Goal: Use online tool/utility: Utilize a website feature to perform a specific function

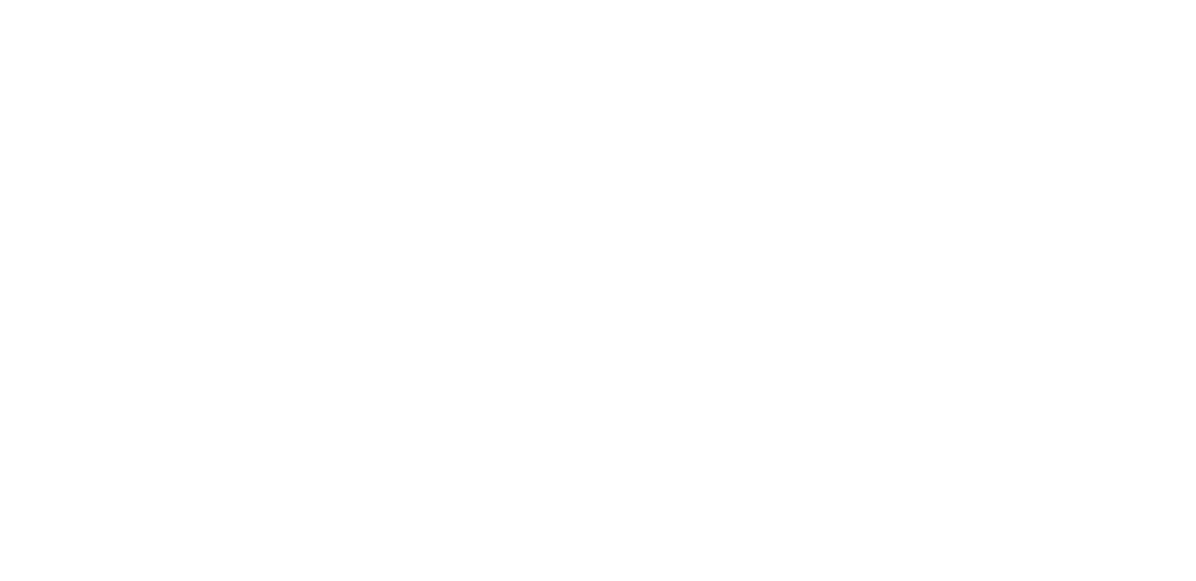
click at [0, 0] on html at bounding box center [0, 0] width 0 height 0
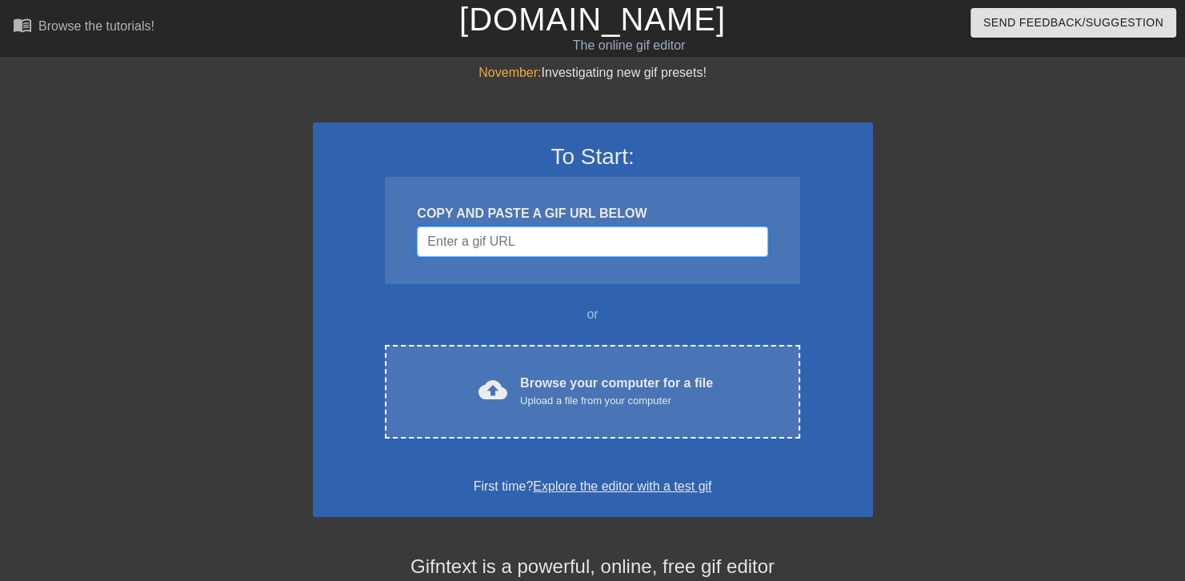
click at [561, 255] on input "Username" at bounding box center [592, 241] width 351 height 30
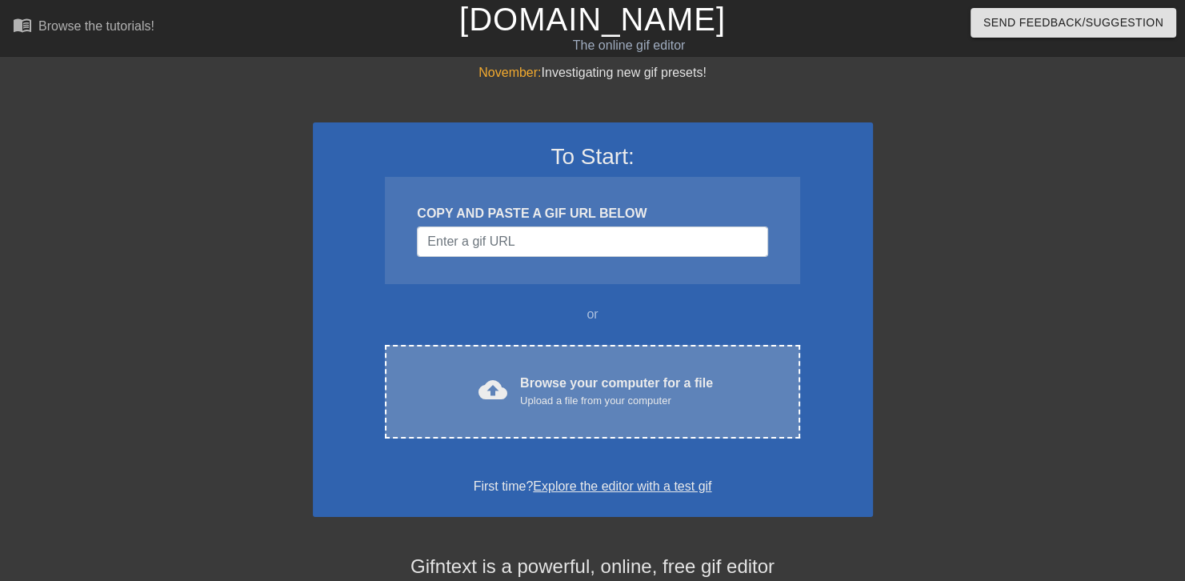
click at [539, 403] on div "Upload a file from your computer" at bounding box center [616, 401] width 193 height 16
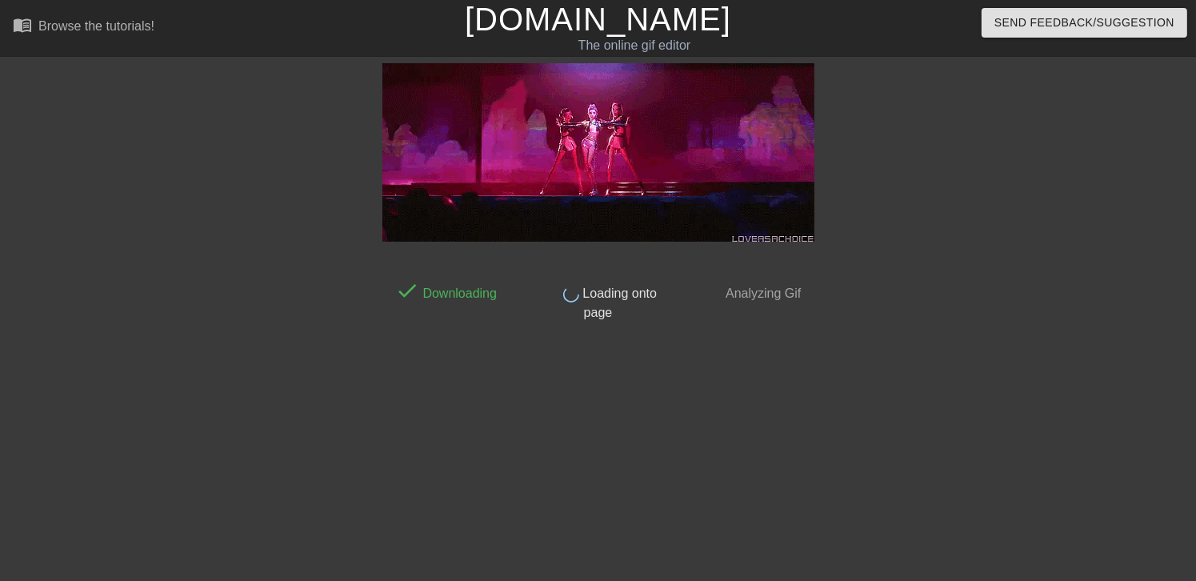
click at [649, 210] on img at bounding box center [599, 152] width 432 height 178
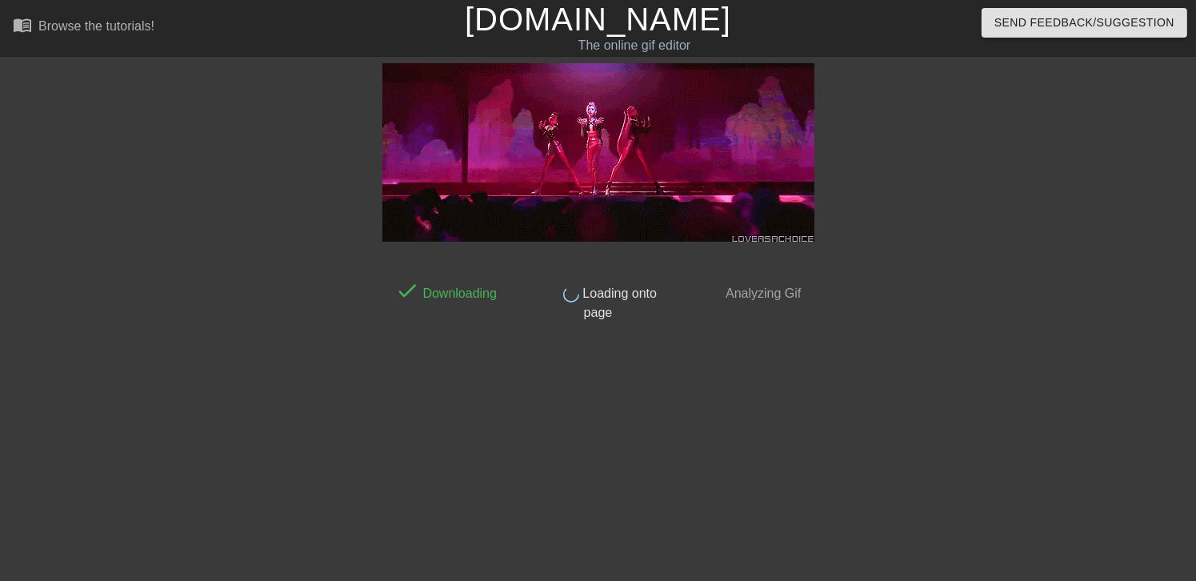
click at [648, 210] on img at bounding box center [599, 152] width 432 height 178
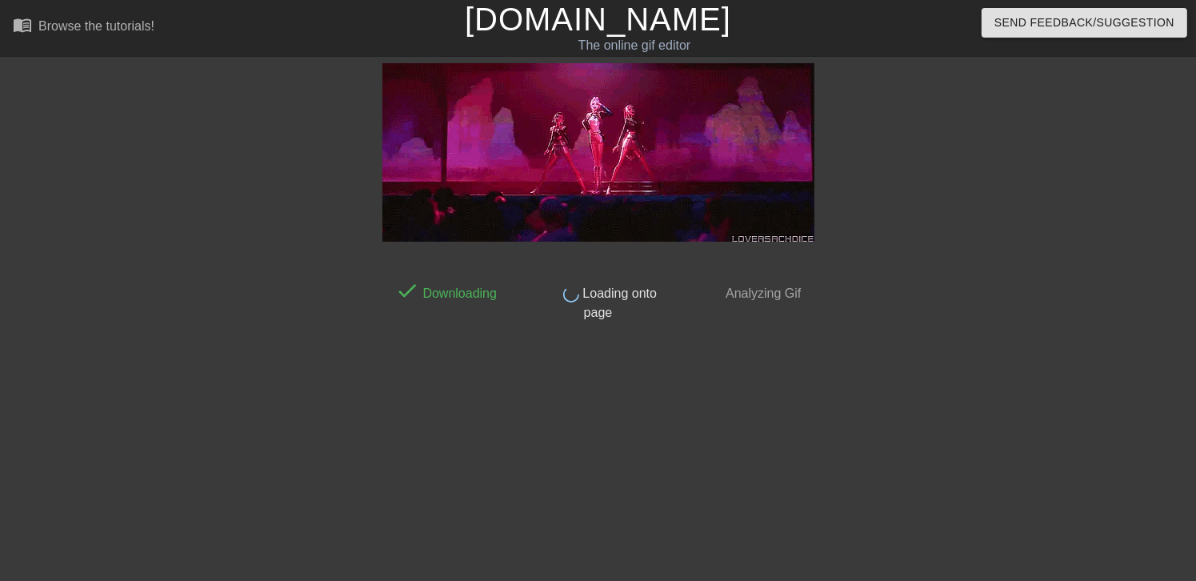
click at [647, 214] on img at bounding box center [599, 152] width 432 height 178
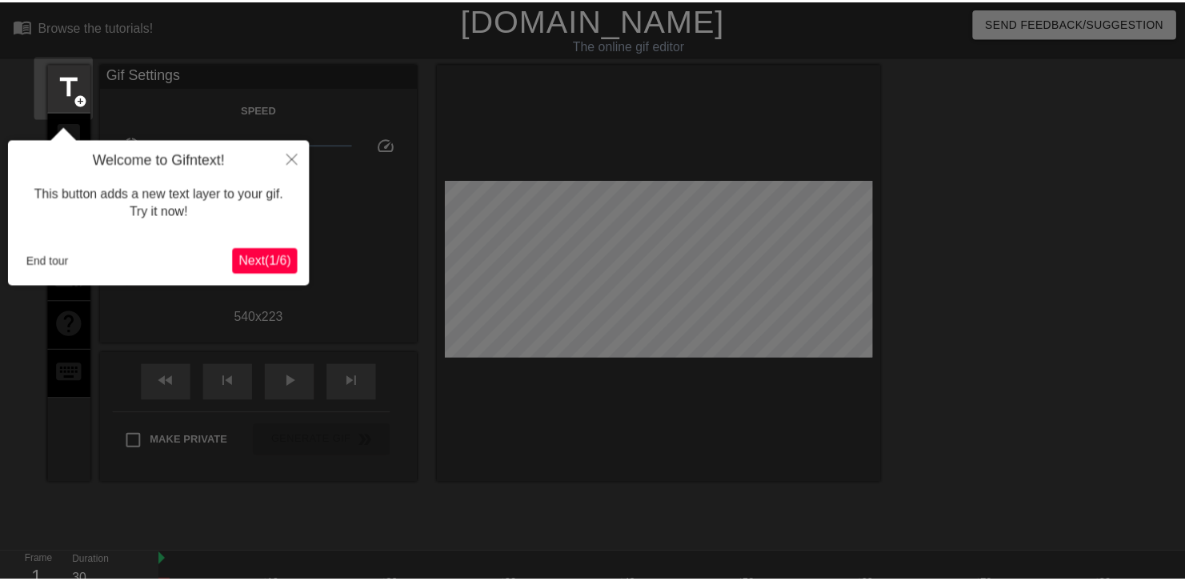
scroll to position [38, 0]
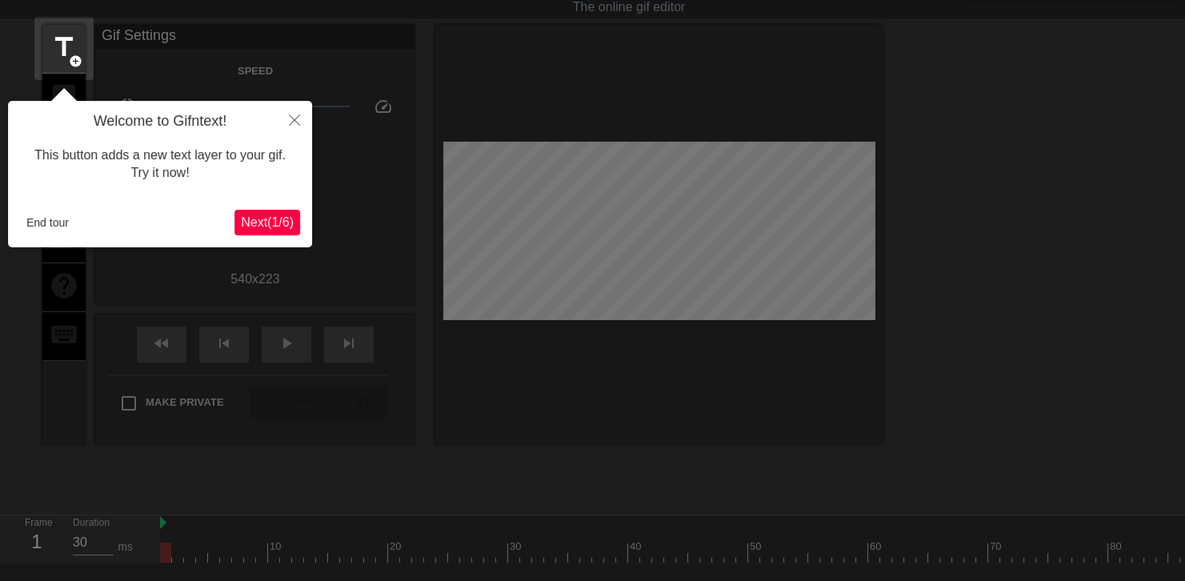
click at [278, 218] on span "Next ( 1 / 6 )" at bounding box center [267, 222] width 53 height 14
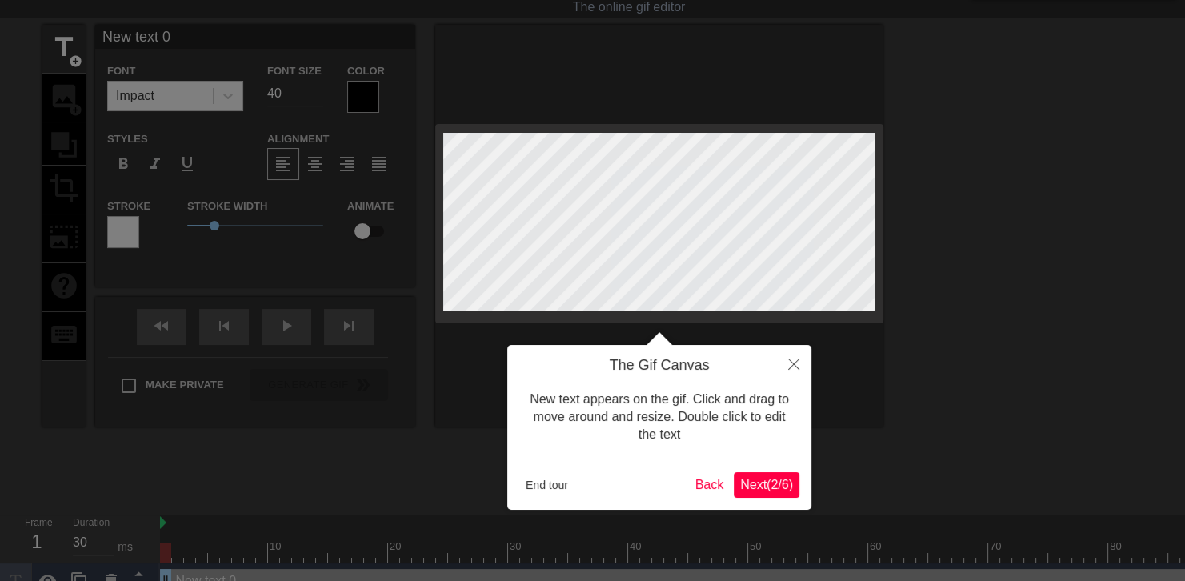
scroll to position [0, 0]
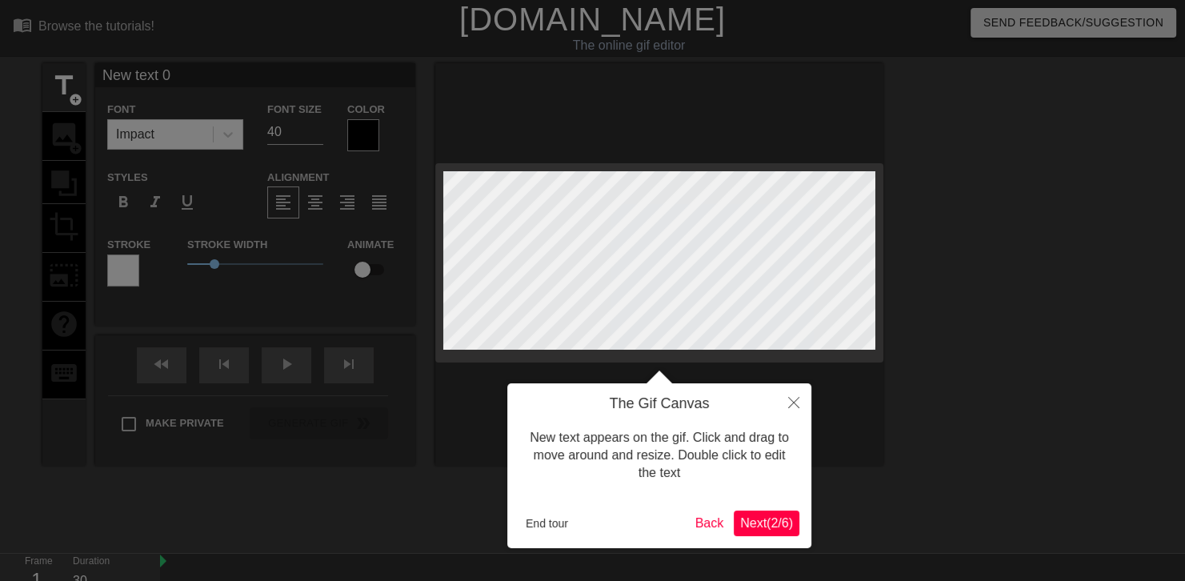
click at [746, 512] on button "Next ( 2 / 6 )" at bounding box center [767, 524] width 66 height 26
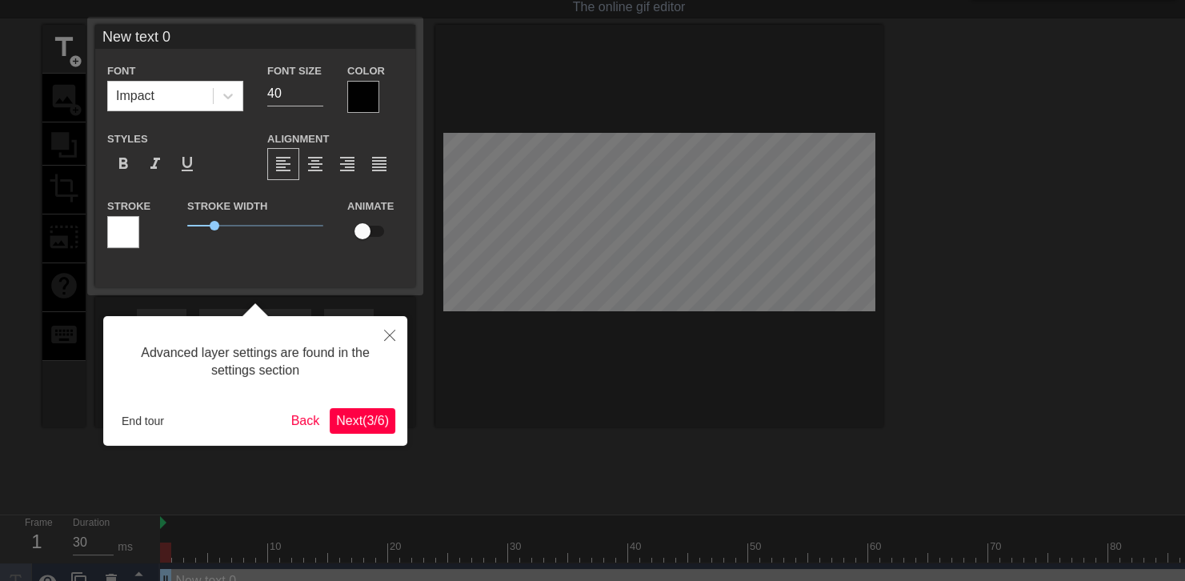
click at [358, 422] on span "Next ( 3 / 6 )" at bounding box center [362, 421] width 53 height 14
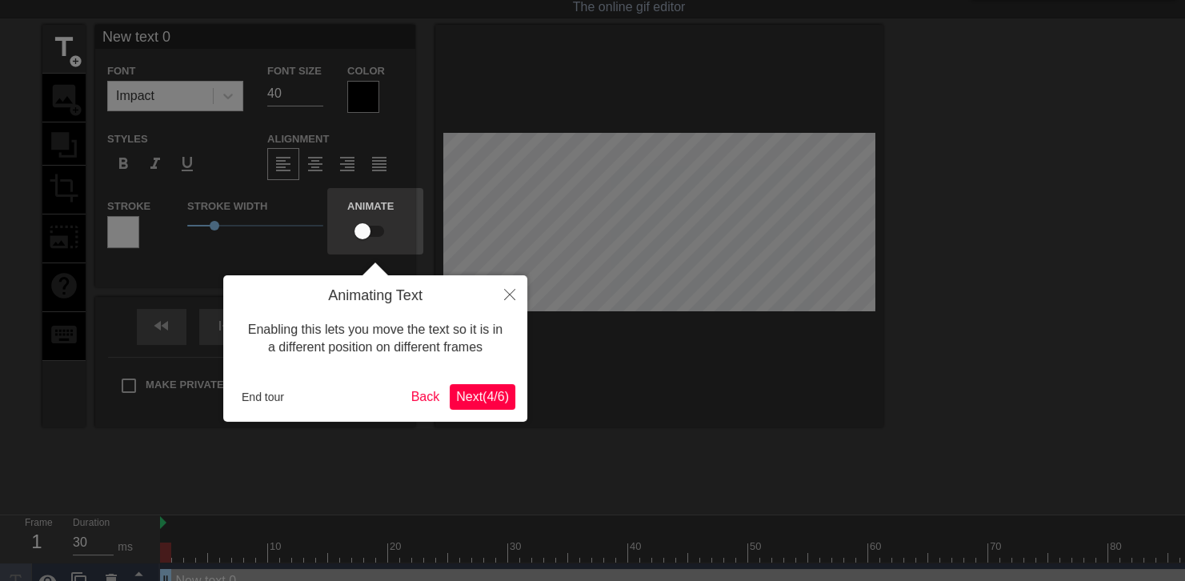
scroll to position [0, 0]
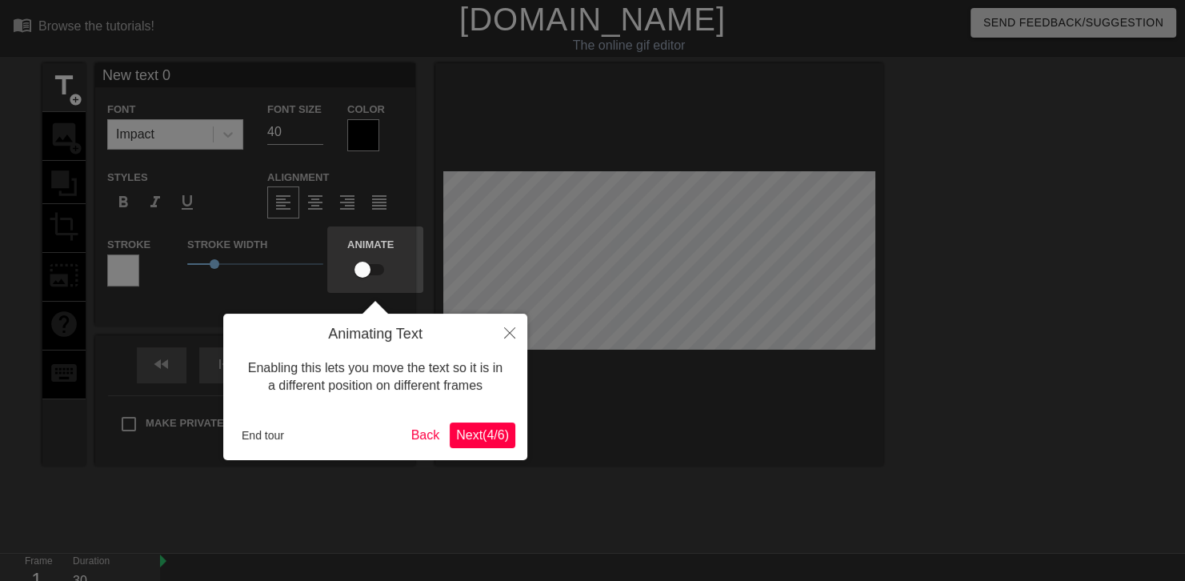
click at [463, 442] on span "Next ( 4 / 6 )" at bounding box center [482, 435] width 53 height 14
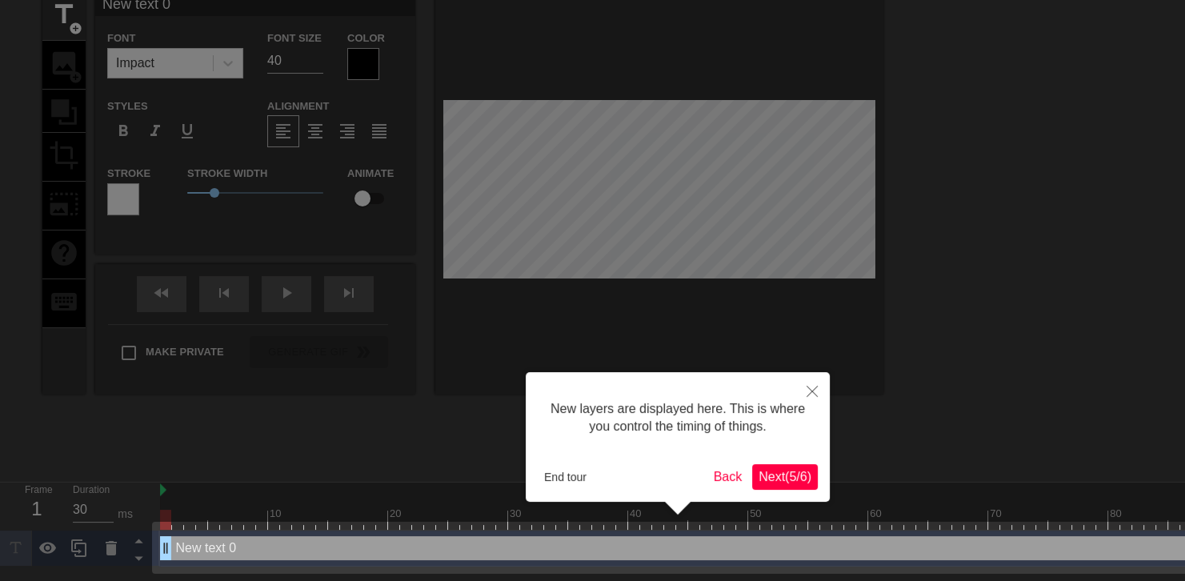
click at [758, 467] on button "Next ( 5 / 6 )" at bounding box center [785, 477] width 66 height 26
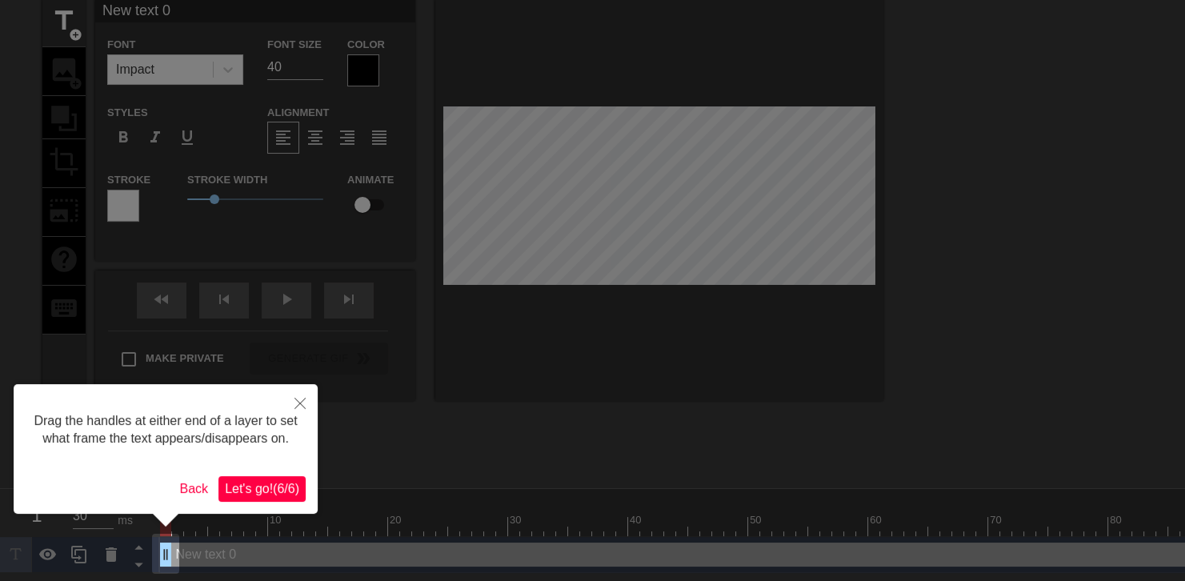
scroll to position [0, 0]
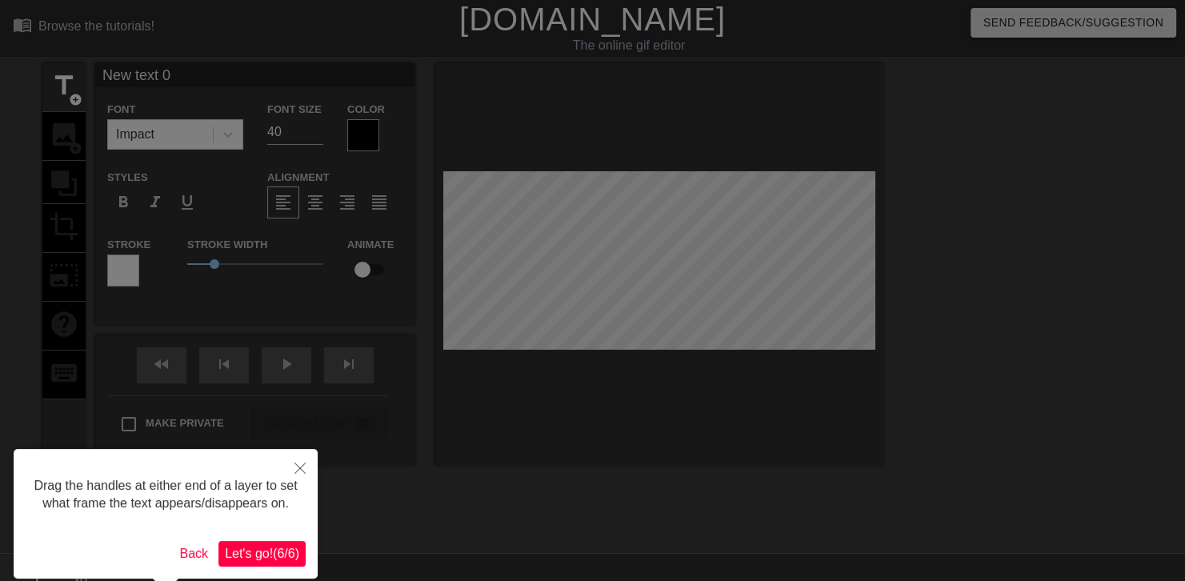
click at [262, 560] on span "Let's go! ( 6 / 6 )" at bounding box center [262, 554] width 74 height 14
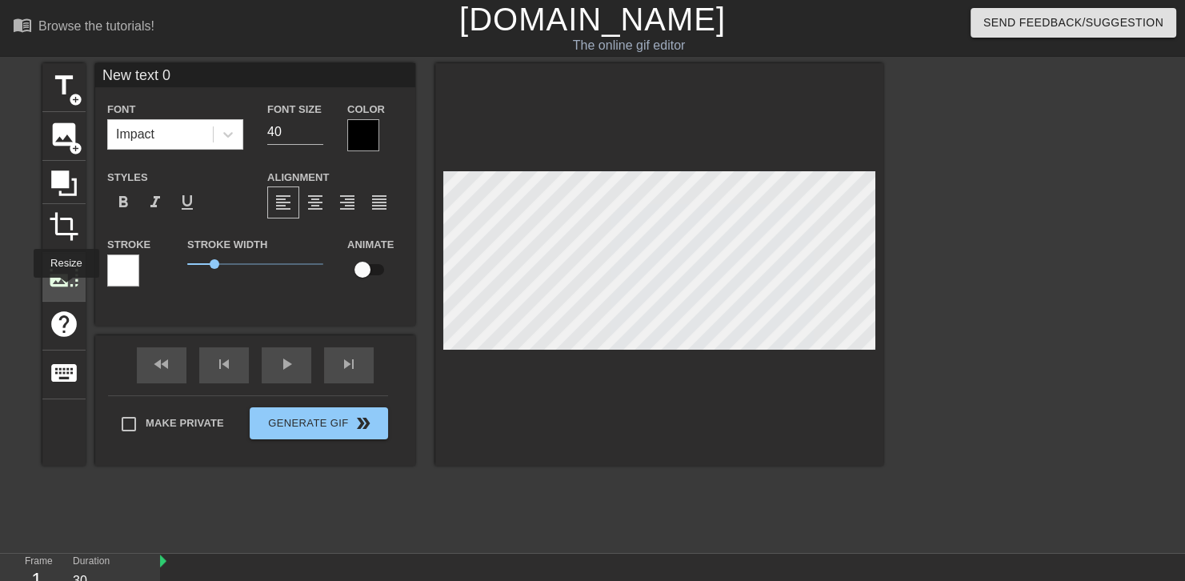
click at [65, 289] on div "photo_size_select_large" at bounding box center [63, 277] width 43 height 49
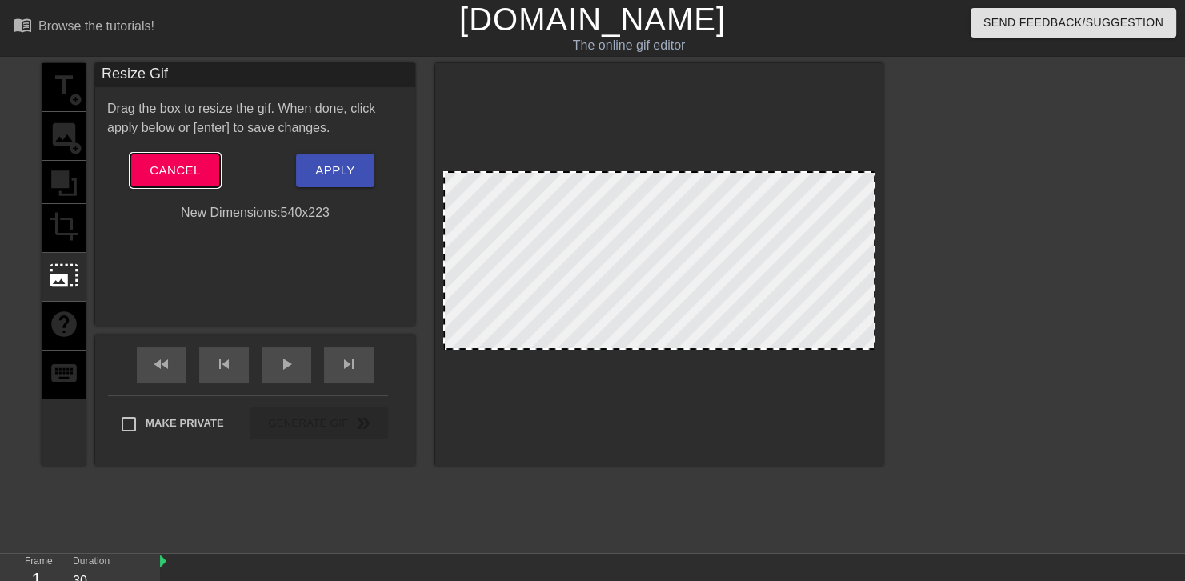
click at [172, 164] on span "Cancel" at bounding box center [175, 170] width 50 height 21
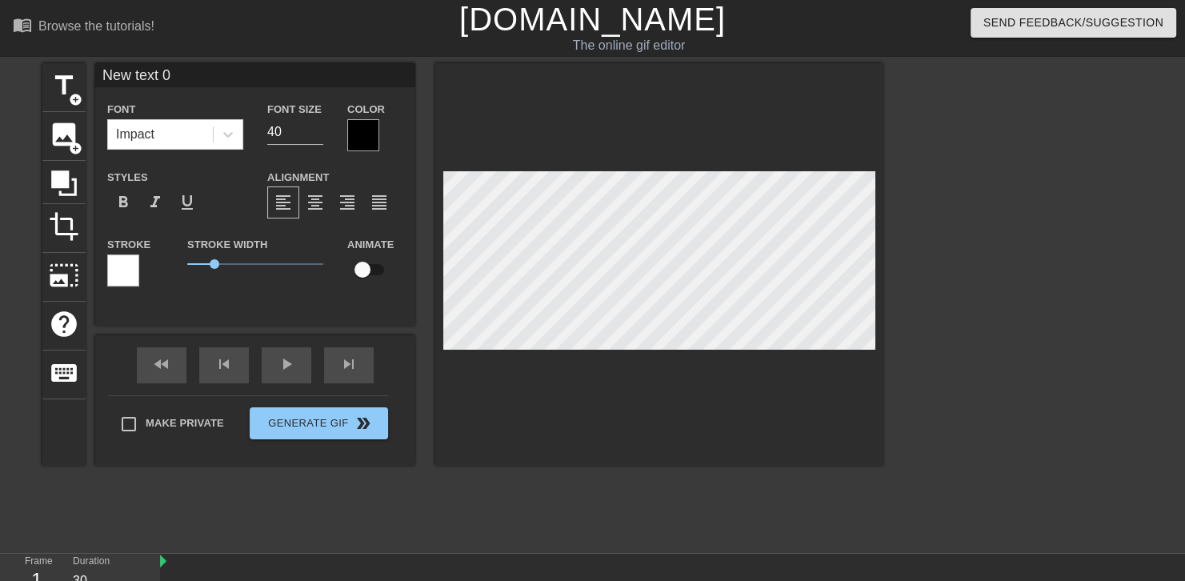
scroll to position [2, 3]
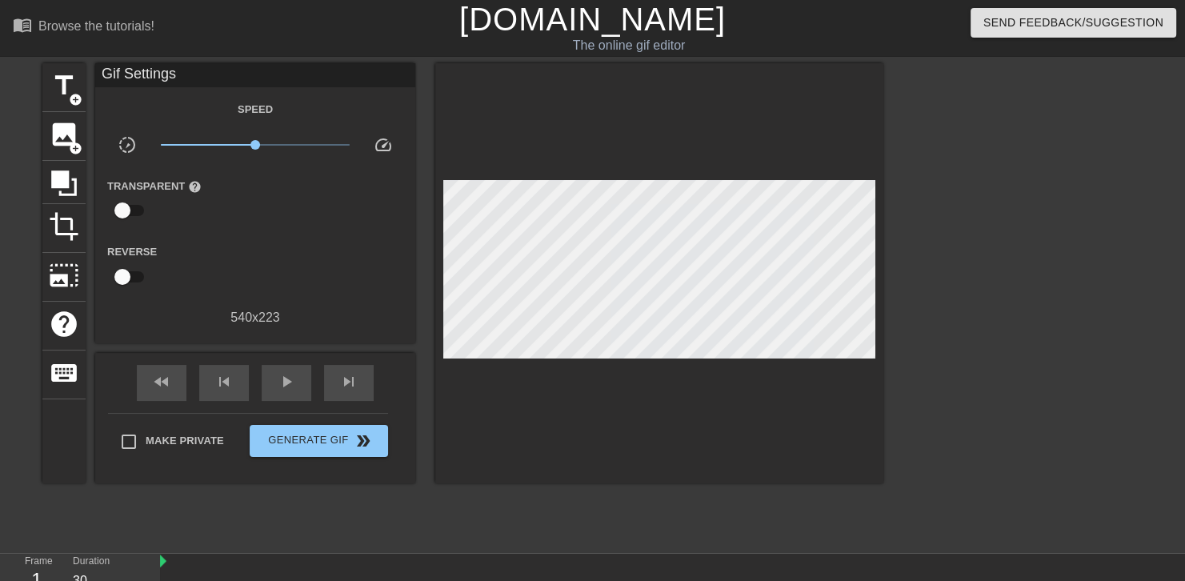
drag, startPoint x: 601, startPoint y: 355, endPoint x: 570, endPoint y: 137, distance: 219.9
click at [570, 137] on div at bounding box center [659, 273] width 448 height 420
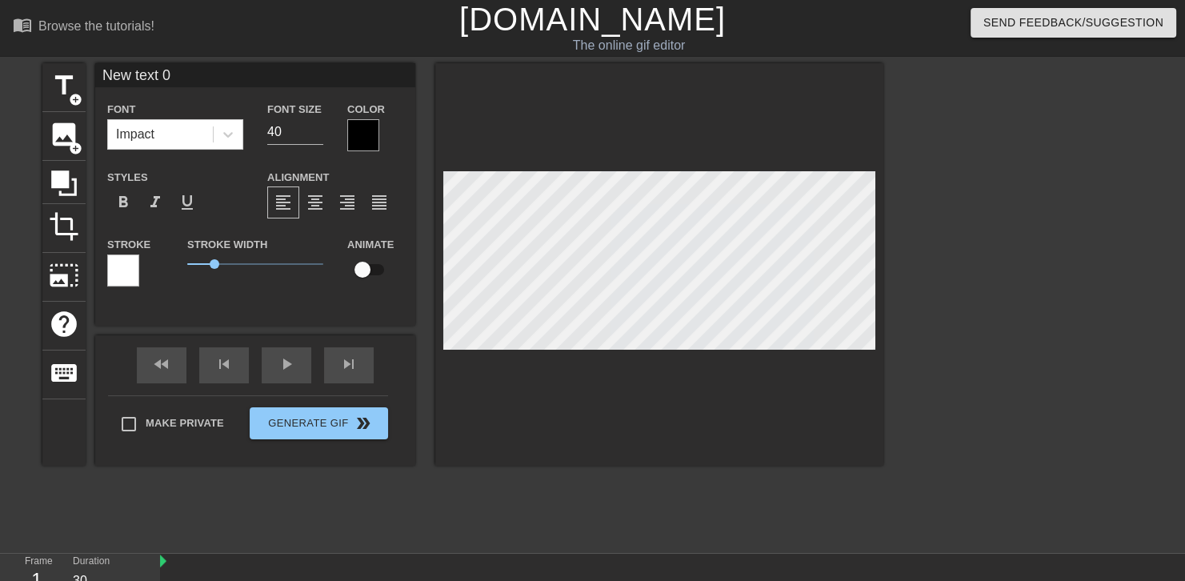
click at [534, 473] on div "title add_circle image add_circle crop photo_size_select_large help keyboard Ne…" at bounding box center [462, 303] width 841 height 480
click at [59, 70] on span "title" at bounding box center [64, 85] width 30 height 30
click at [73, 78] on span "title" at bounding box center [64, 85] width 30 height 30
click at [603, 400] on div at bounding box center [659, 264] width 448 height 403
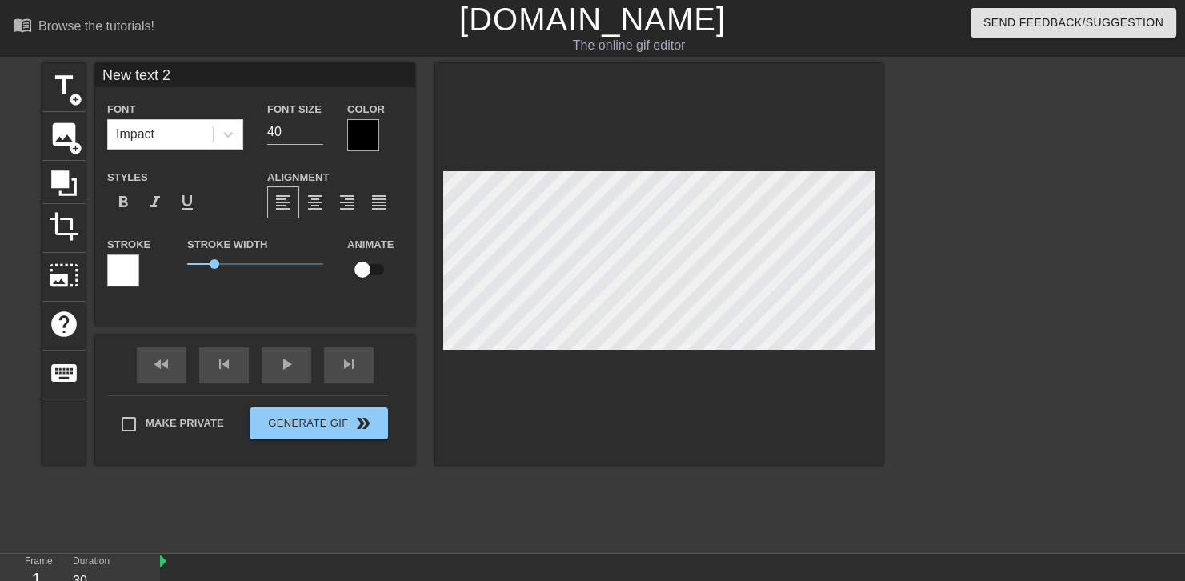
click at [619, 384] on div at bounding box center [659, 264] width 448 height 403
type input "New text 1"
click at [636, 371] on div at bounding box center [659, 264] width 448 height 403
click at [70, 115] on div "image add_circle" at bounding box center [63, 136] width 43 height 49
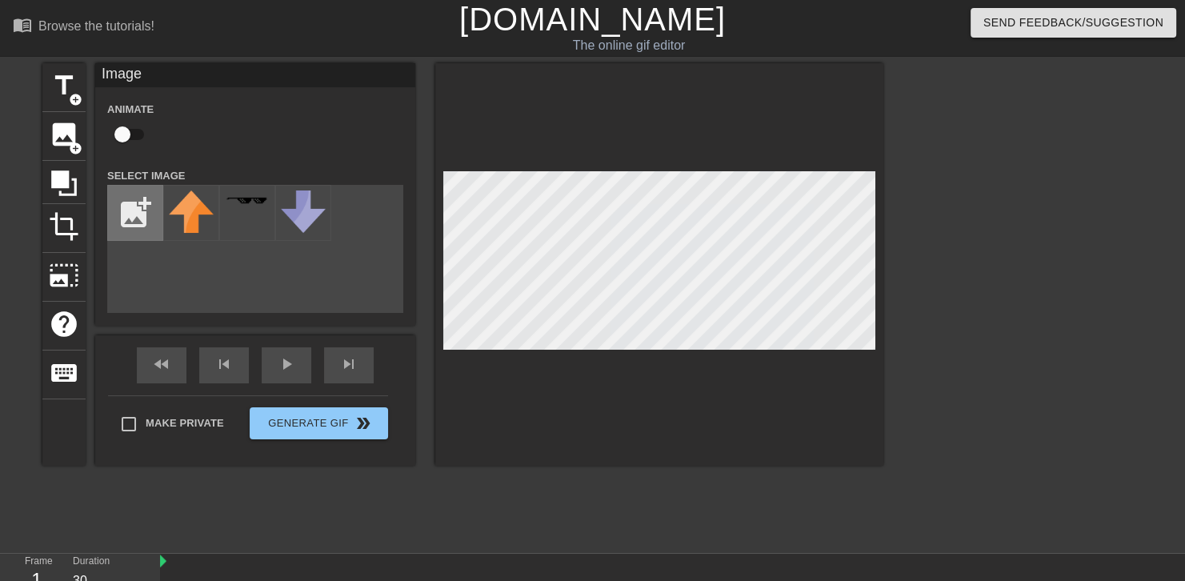
click at [145, 198] on input "file" at bounding box center [135, 213] width 54 height 54
click at [687, 547] on div "menu_book Browse the tutorials! [DOMAIN_NAME] The online gif editor Send Feedba…" at bounding box center [592, 391] width 1185 height 782
click at [130, 205] on input "file" at bounding box center [135, 213] width 54 height 54
type input "C:\fakepath\1000004876-removebg-preview.png"
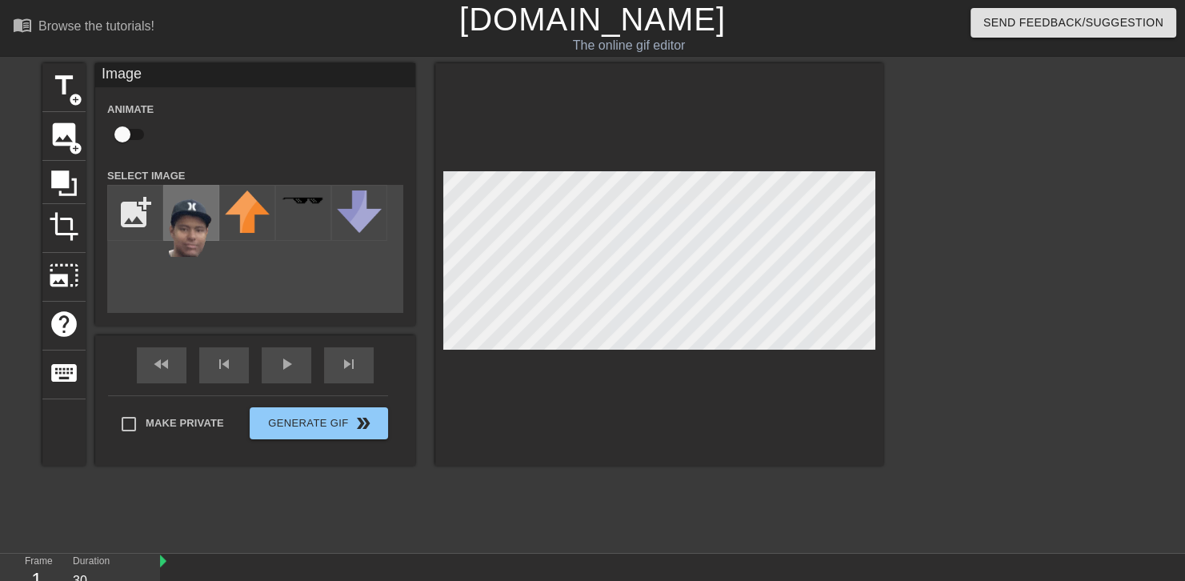
click at [183, 215] on img at bounding box center [191, 223] width 45 height 66
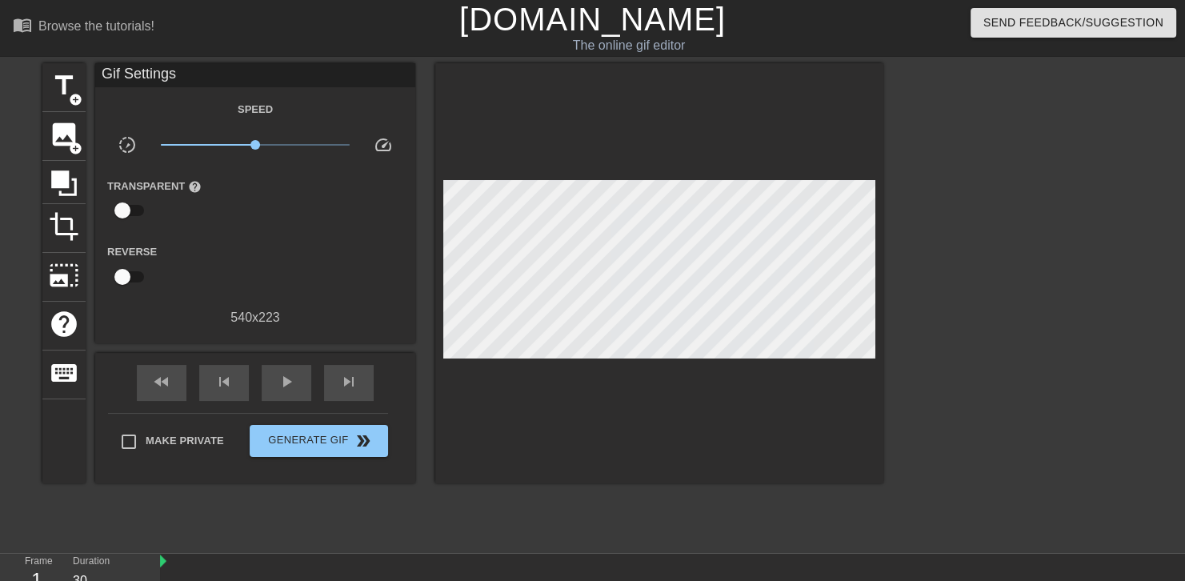
click at [470, 385] on div at bounding box center [659, 273] width 448 height 420
click at [269, 378] on div "play_arrow" at bounding box center [287, 383] width 50 height 36
type input "70"
click at [136, 213] on input "checkbox" at bounding box center [122, 210] width 91 height 30
checkbox input "true"
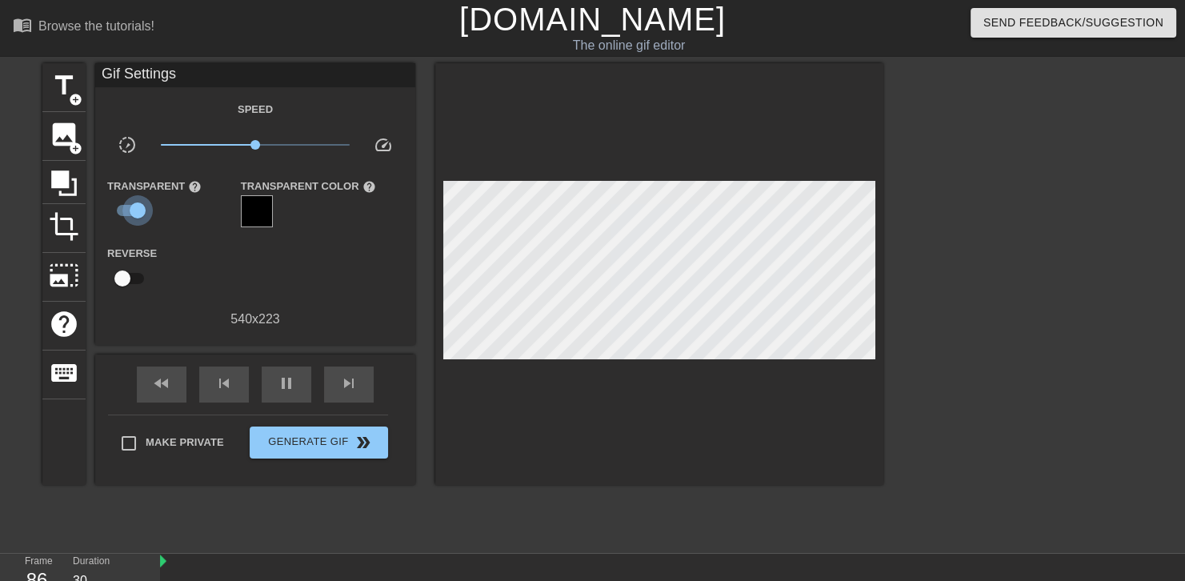
type input "70"
click at [136, 213] on input "checkbox" at bounding box center [137, 210] width 91 height 30
checkbox input "false"
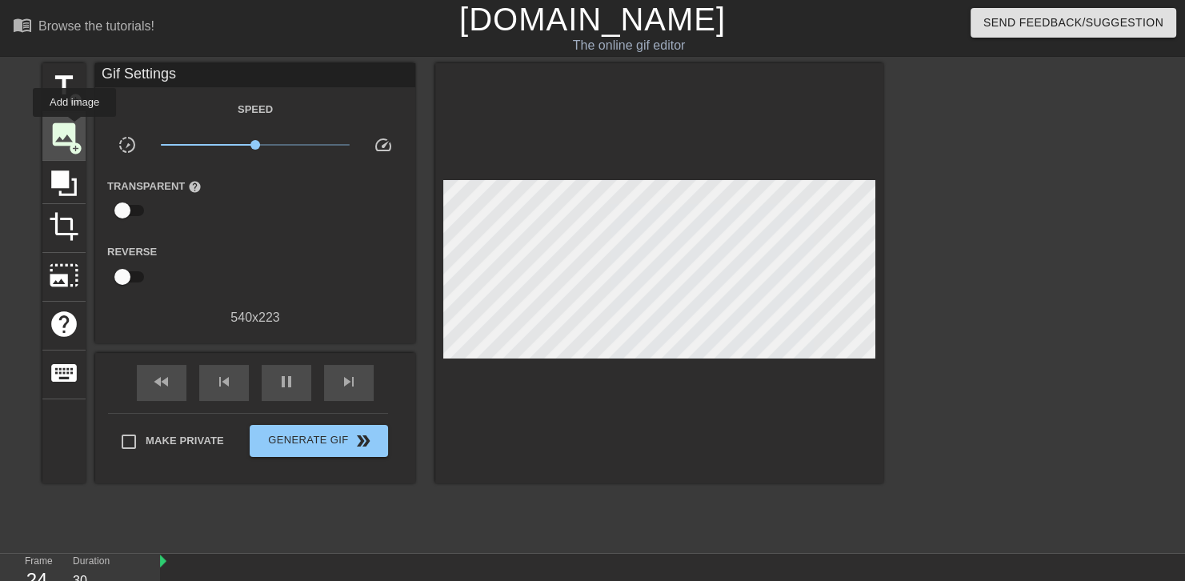
click at [74, 127] on span "image" at bounding box center [64, 134] width 30 height 30
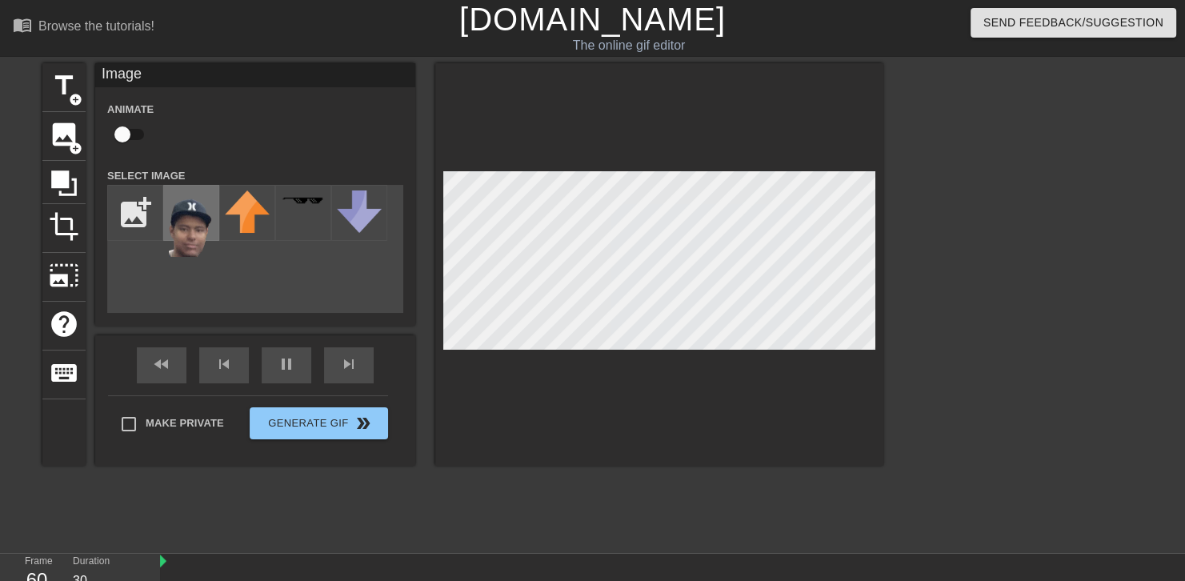
click at [198, 224] on img at bounding box center [191, 223] width 45 height 66
click at [272, 364] on div "pause" at bounding box center [287, 365] width 50 height 36
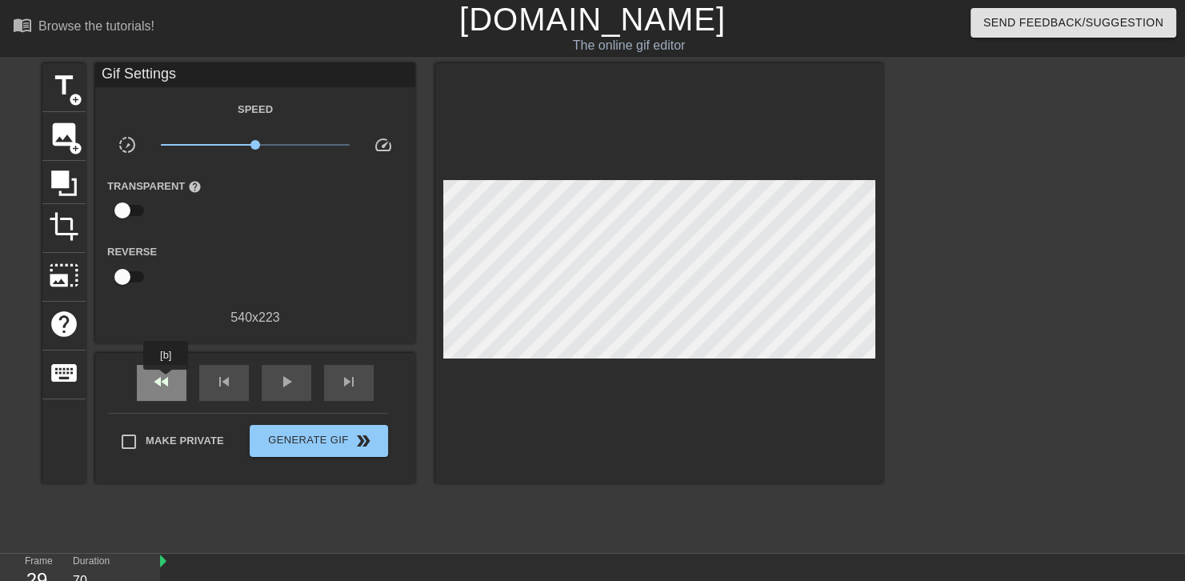
click at [166, 381] on span "fast_rewind" at bounding box center [161, 381] width 19 height 19
click at [239, 376] on div "skip_previous" at bounding box center [224, 383] width 50 height 36
click at [57, 128] on span "image" at bounding box center [64, 134] width 30 height 30
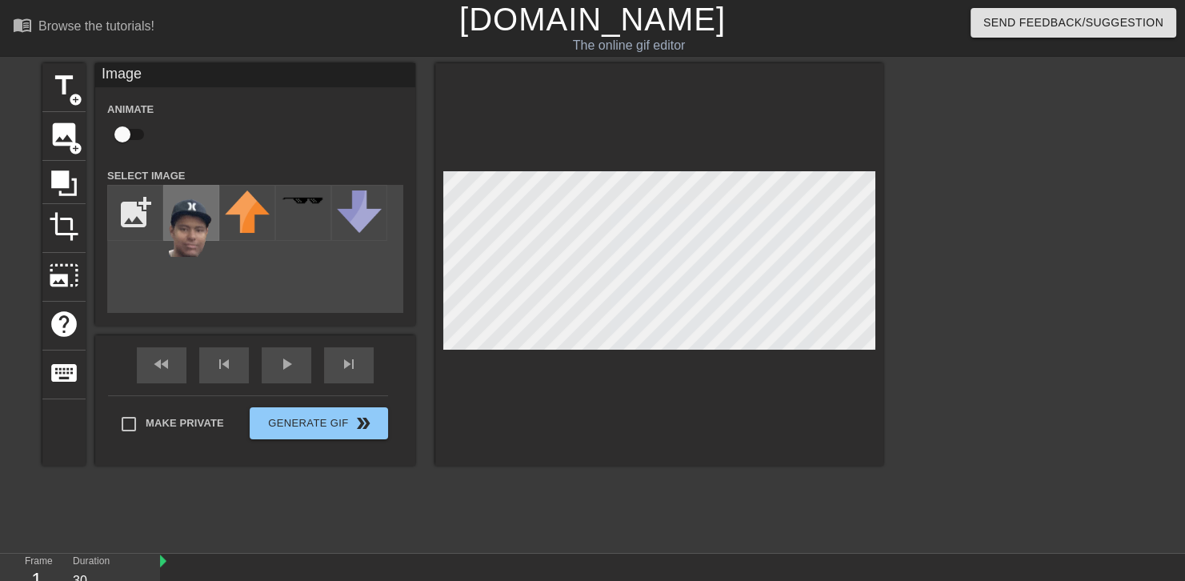
click at [191, 218] on img at bounding box center [191, 223] width 45 height 66
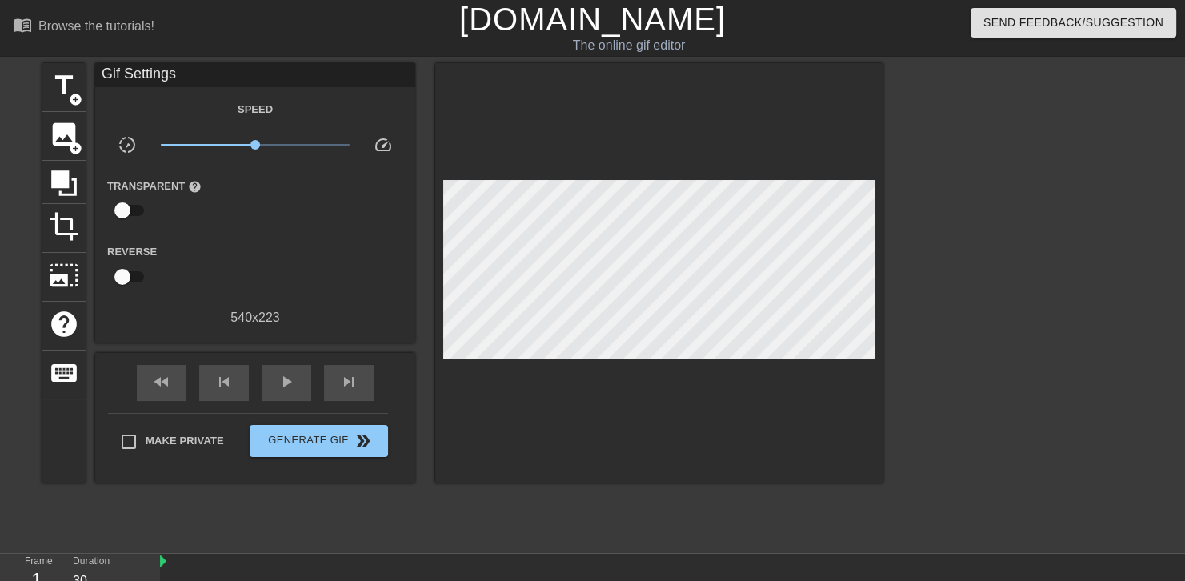
click at [894, 198] on div "title add_circle image add_circle crop photo_size_select_large help keyboard Gi…" at bounding box center [592, 303] width 1185 height 480
click at [286, 372] on span "play_arrow" at bounding box center [286, 381] width 19 height 19
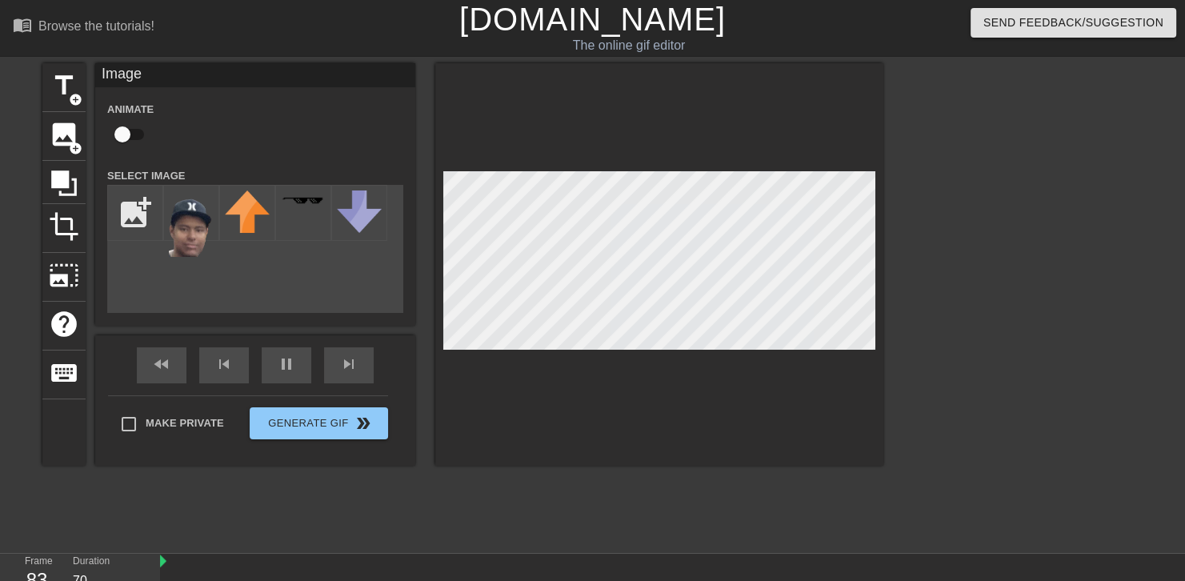
click at [526, 566] on div "menu_book Browse the tutorials! [DOMAIN_NAME] The online gif editor Send Feedba…" at bounding box center [592, 427] width 1185 height 854
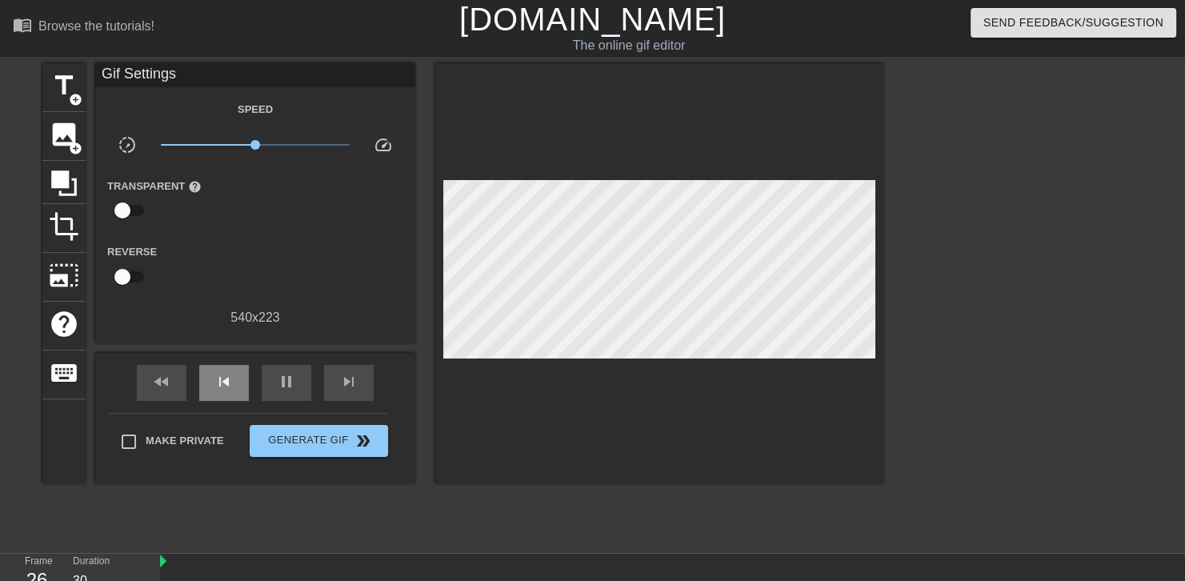
click at [222, 362] on div "fast_rewind skip_previous pause skip_next" at bounding box center [255, 383] width 261 height 60
click at [277, 375] on span "pause" at bounding box center [286, 381] width 19 height 19
click at [228, 382] on span "skip_previous" at bounding box center [223, 381] width 19 height 19
click at [66, 358] on span "keyboard" at bounding box center [64, 373] width 30 height 30
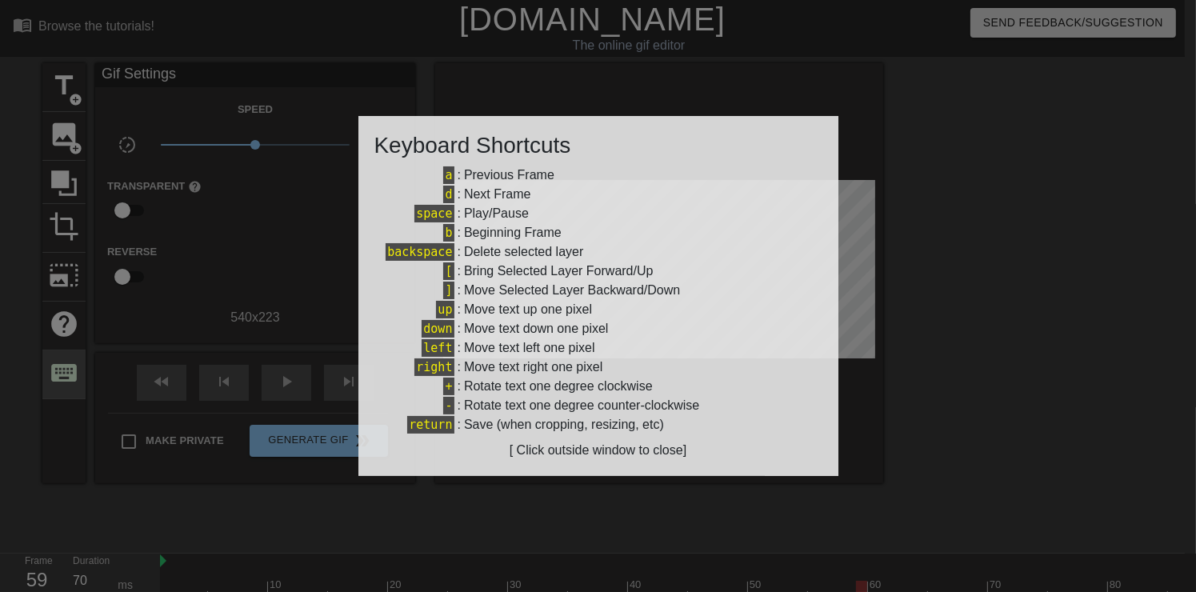
click at [66, 353] on div at bounding box center [598, 296] width 1196 height 592
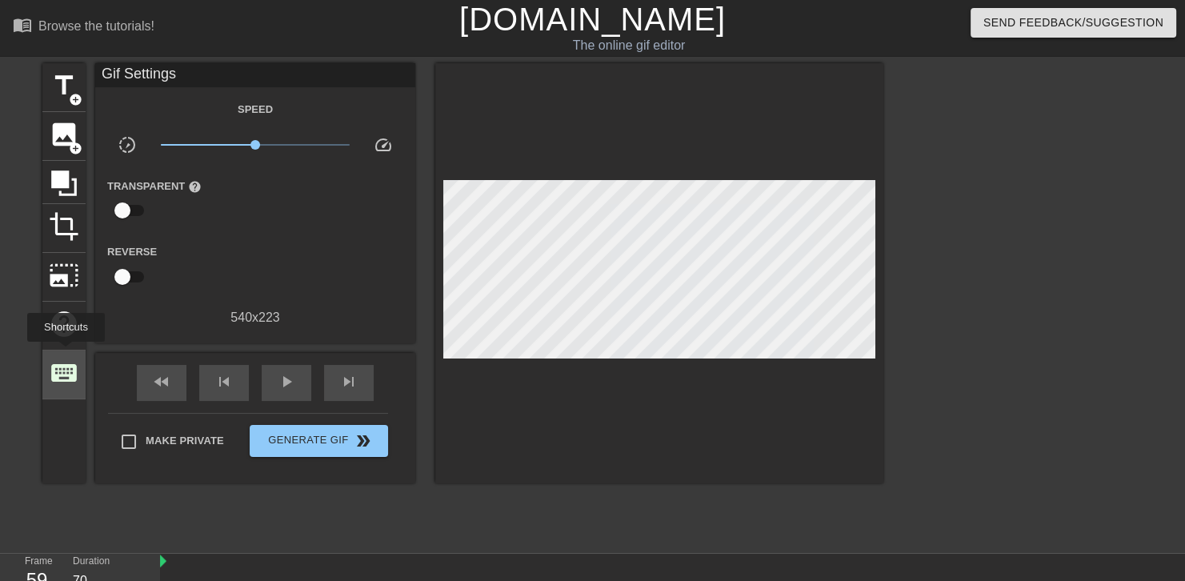
click at [66, 358] on span "keyboard" at bounding box center [64, 373] width 30 height 30
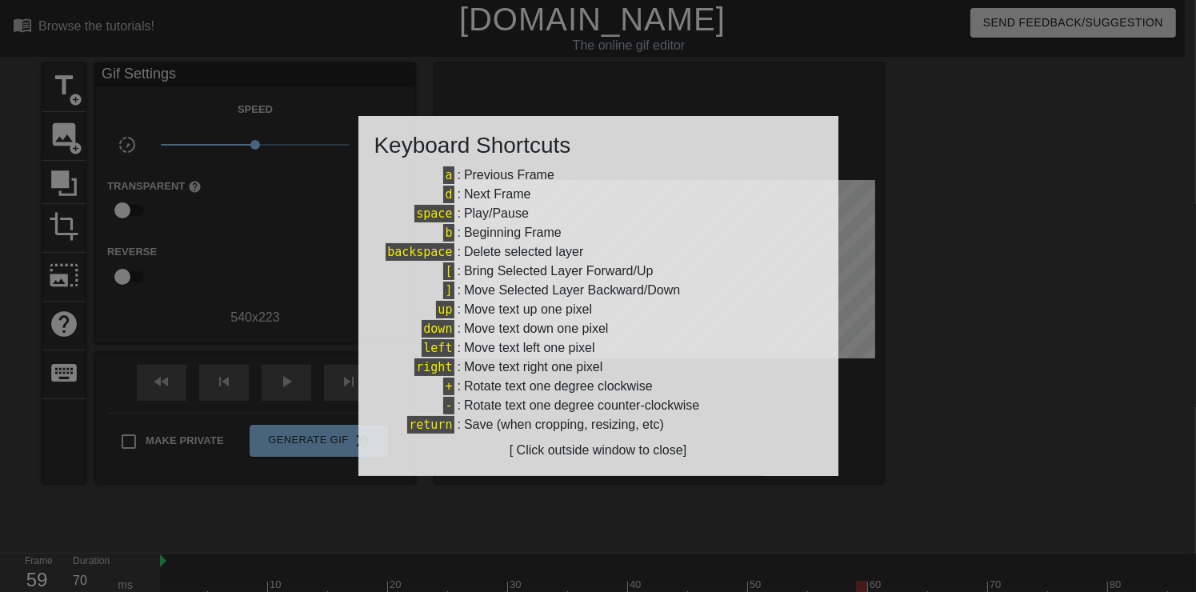
click at [275, 312] on div at bounding box center [598, 296] width 1196 height 592
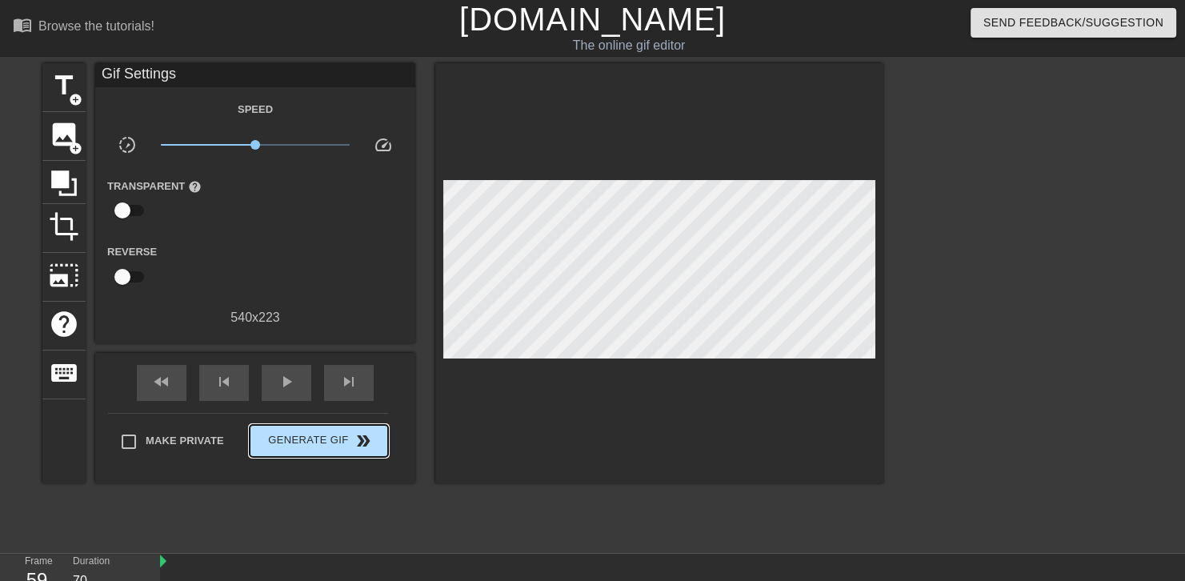
click at [353, 415] on div "Make Private Generate Gif double_arrow" at bounding box center [248, 444] width 280 height 63
click at [302, 378] on div "play_arrow" at bounding box center [287, 383] width 50 height 36
click at [300, 349] on div "Gif Settings Speed slow_motion_video x1.00 speed Transparent help Reverse 540 x…" at bounding box center [255, 273] width 320 height 420
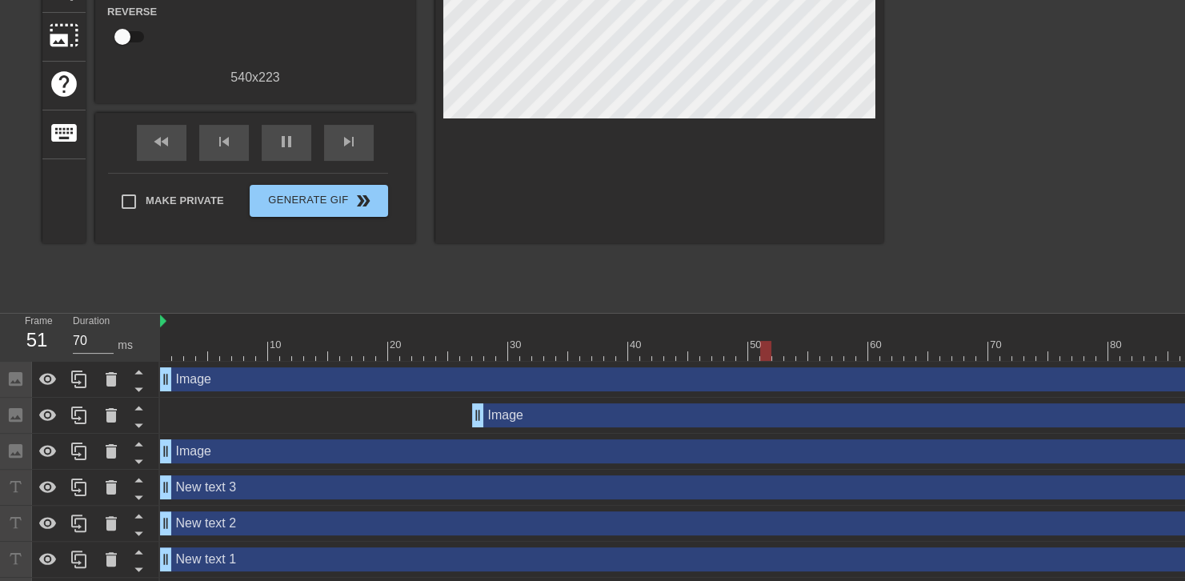
scroll to position [276, 0]
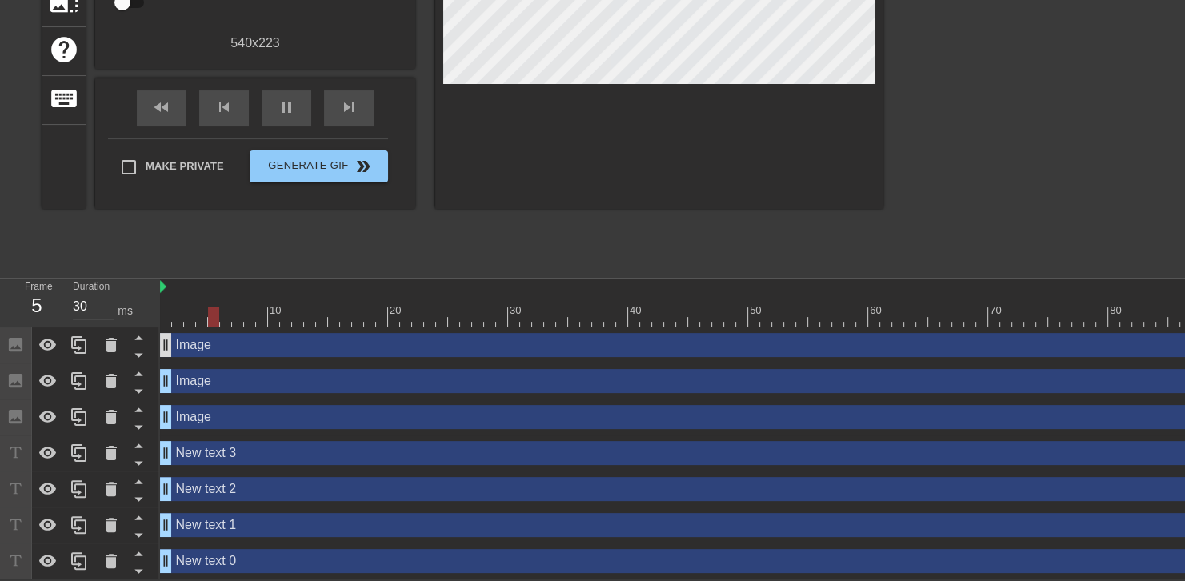
drag, startPoint x: 480, startPoint y: 378, endPoint x: 170, endPoint y: 339, distance: 313.0
click at [170, 339] on div "Image drag_handle drag_handle Image drag_handle drag_handle Image drag_handle d…" at bounding box center [672, 453] width 1025 height 252
click at [104, 347] on icon at bounding box center [111, 344] width 19 height 19
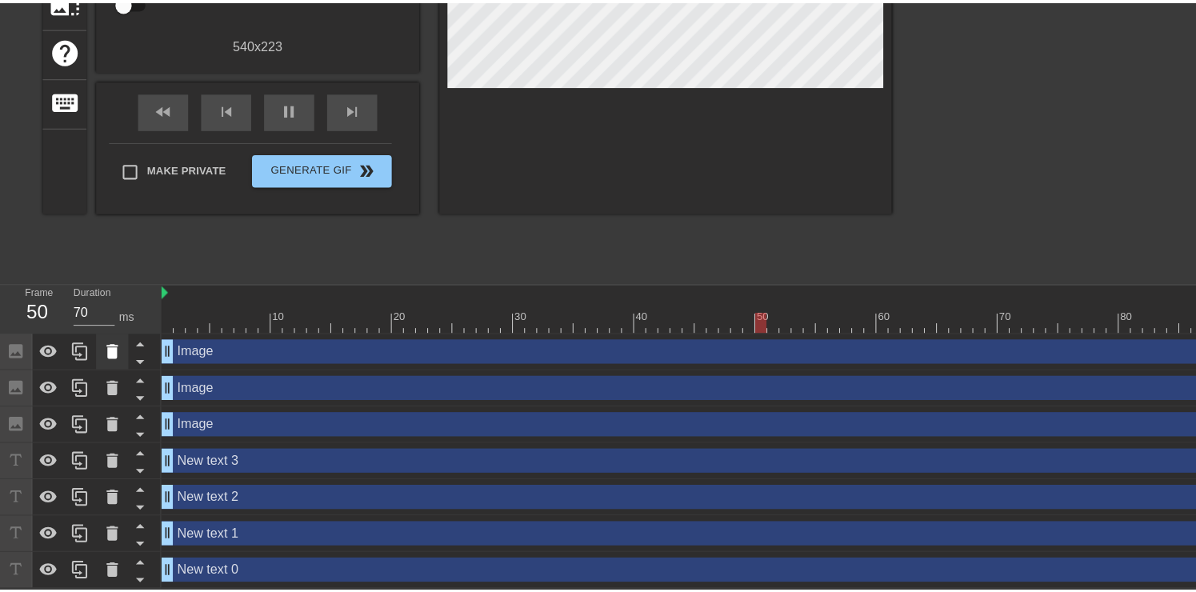
scroll to position [265, 0]
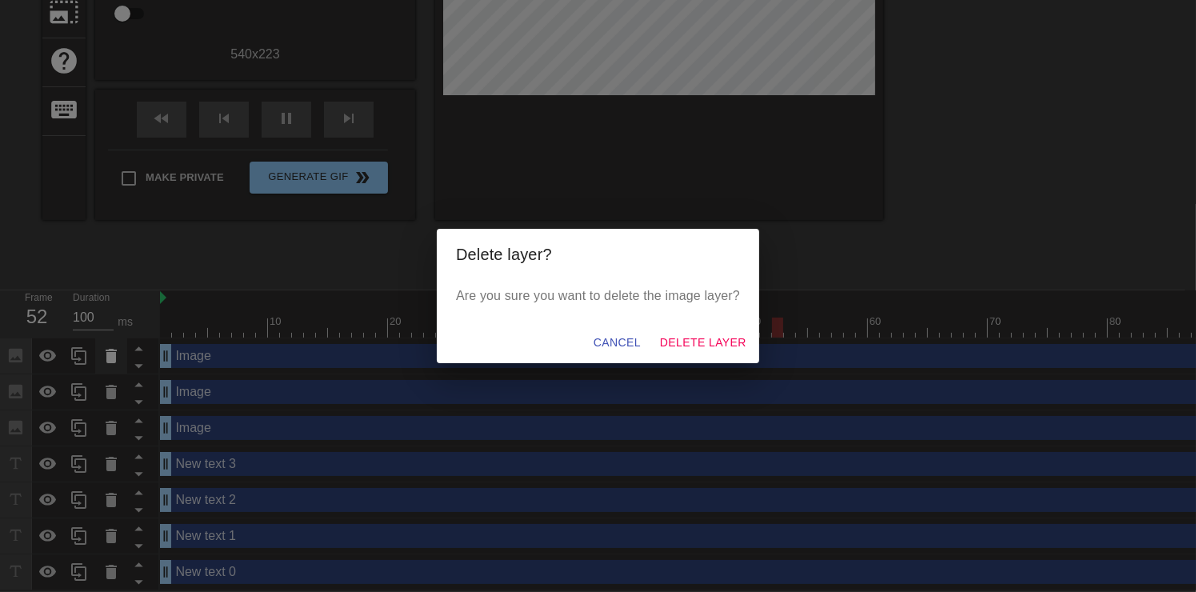
click at [104, 347] on div "Delete layer? Are you sure you want to delete the image layer? Cancel Delete La…" at bounding box center [598, 296] width 1196 height 592
click at [728, 335] on span "Delete Layer" at bounding box center [703, 343] width 86 height 20
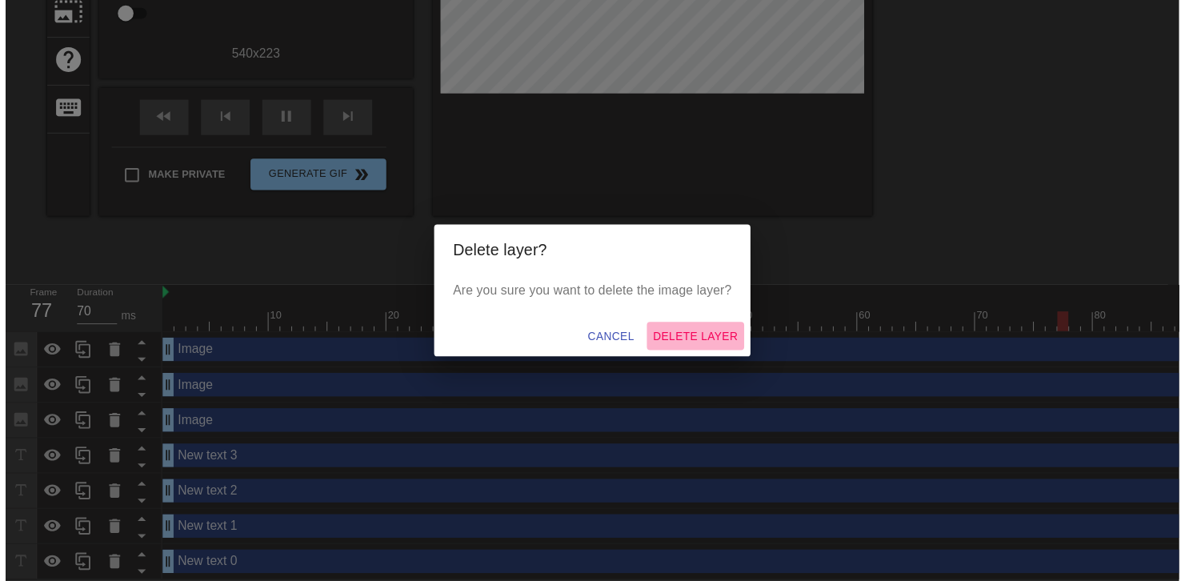
scroll to position [240, 0]
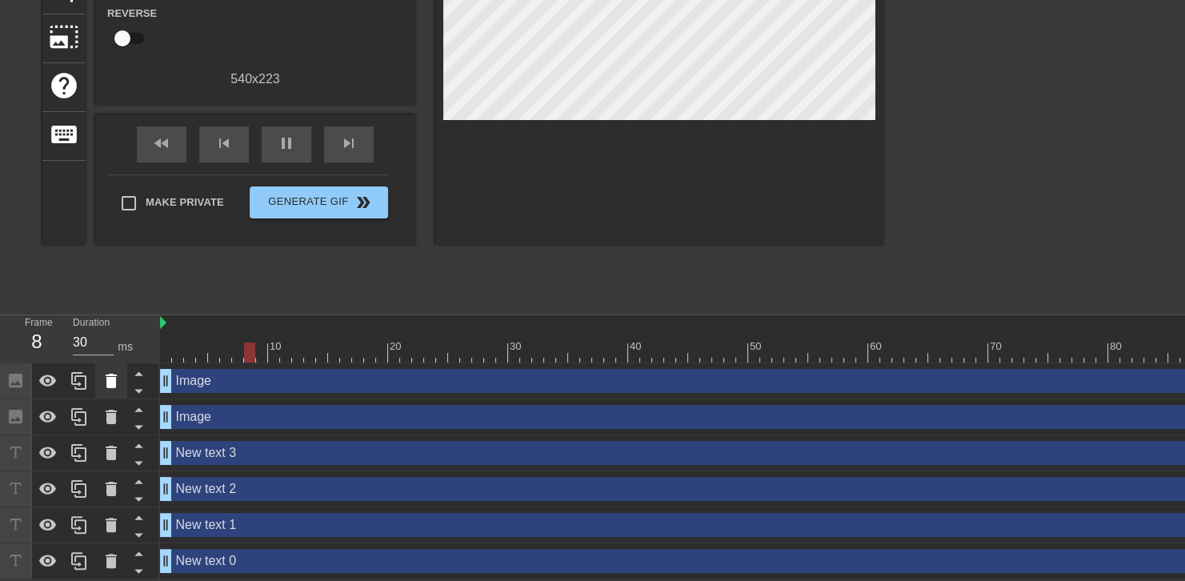
click at [114, 379] on icon at bounding box center [111, 381] width 11 height 14
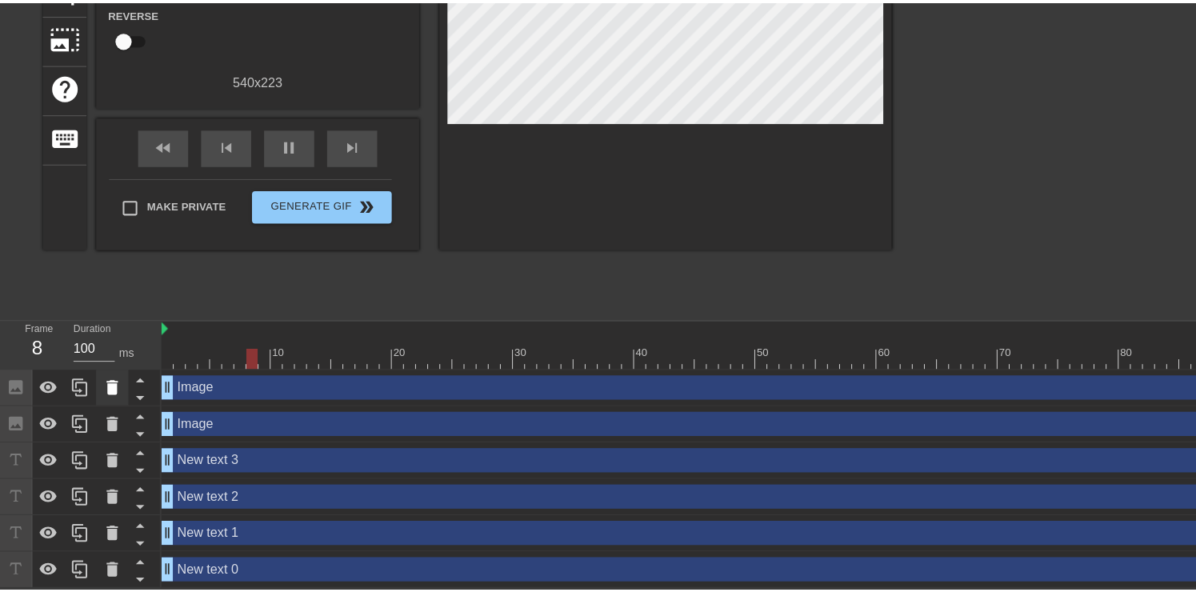
scroll to position [228, 0]
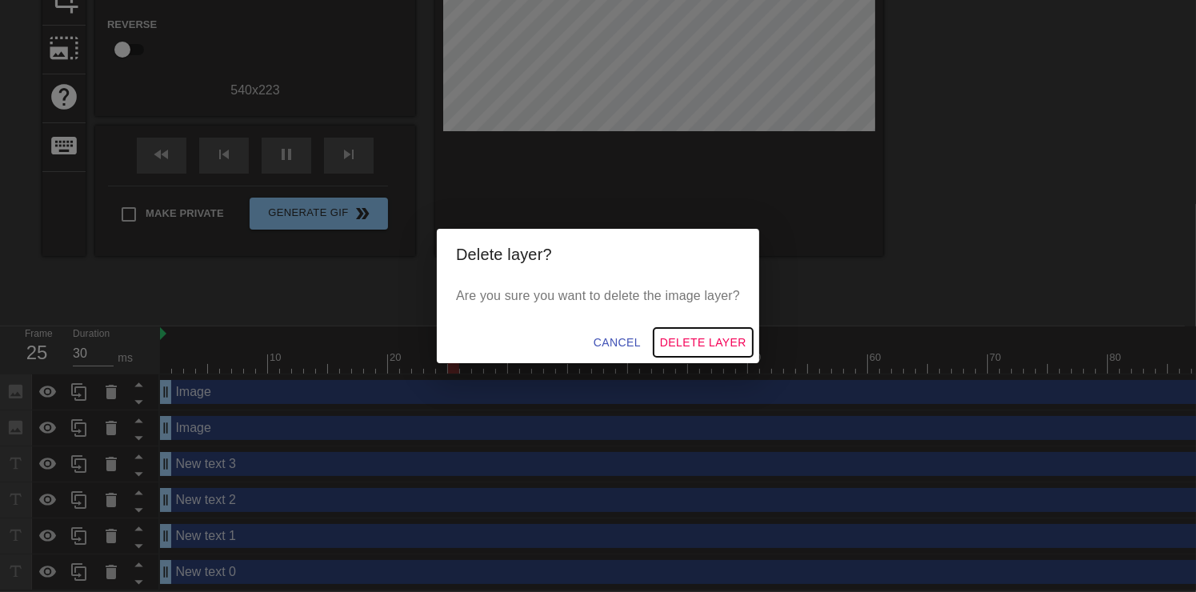
click at [705, 352] on button "Delete Layer" at bounding box center [703, 343] width 99 height 30
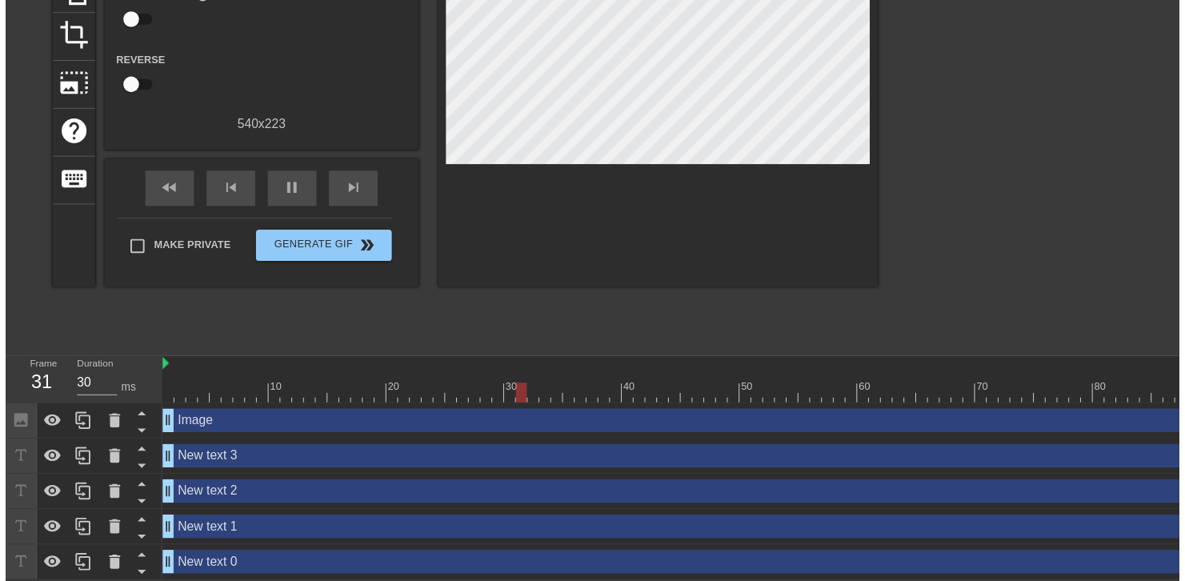
scroll to position [204, 0]
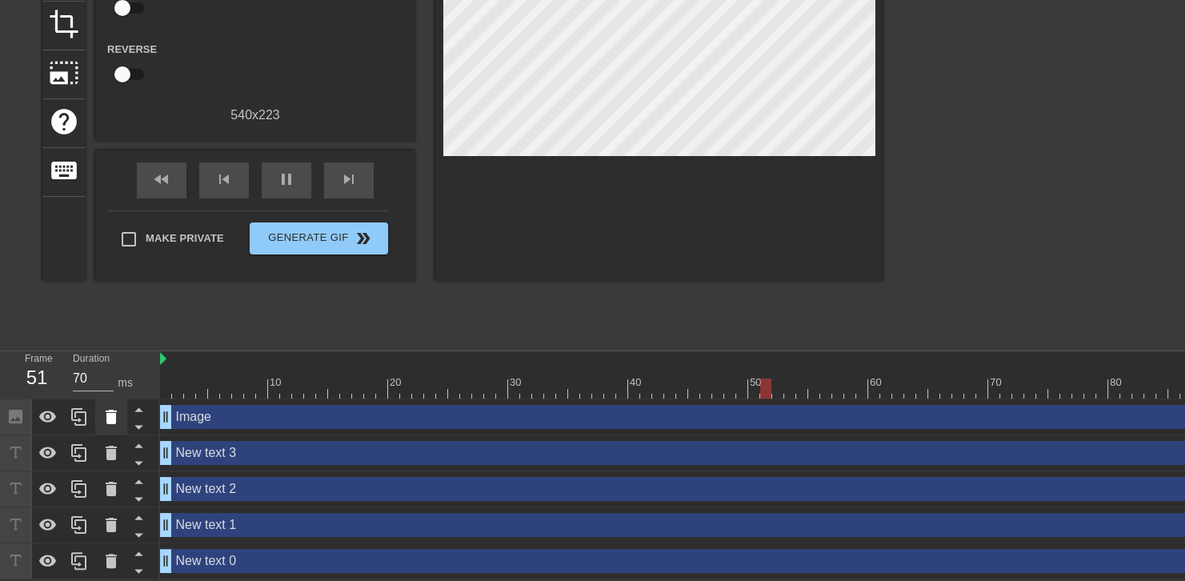
click at [121, 411] on div at bounding box center [111, 416] width 32 height 35
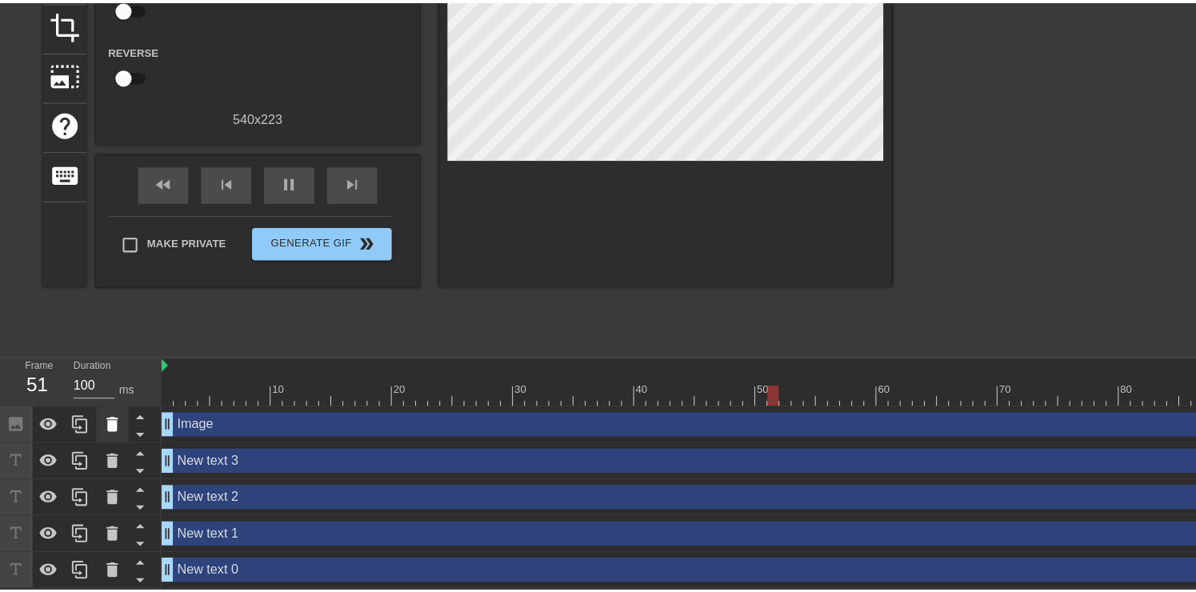
scroll to position [192, 0]
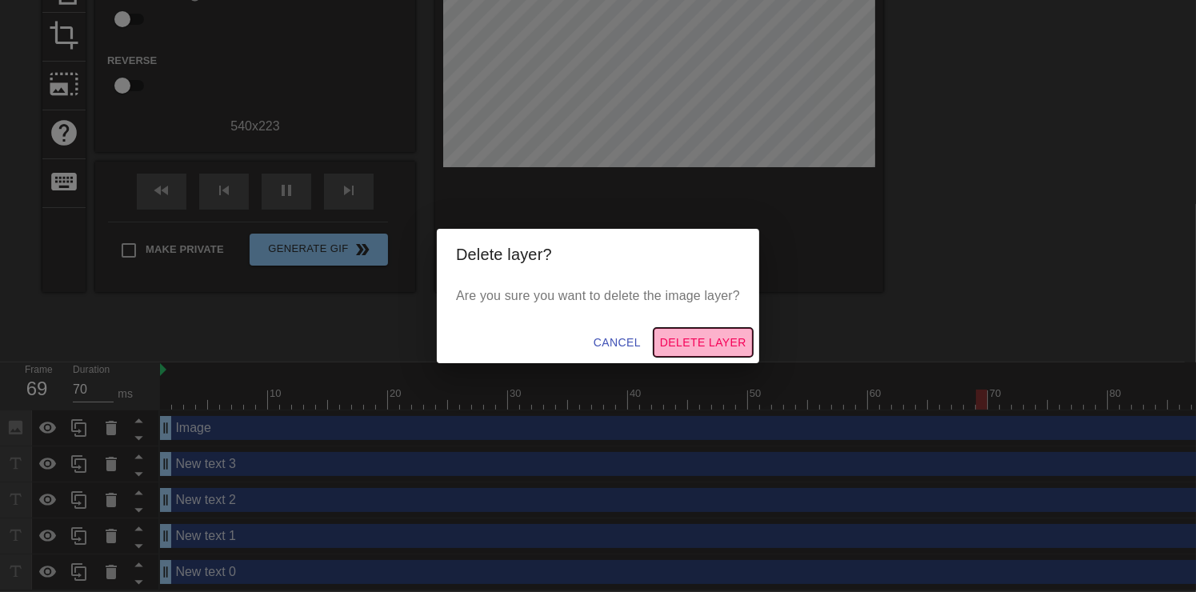
click at [706, 346] on span "Delete Layer" at bounding box center [703, 343] width 86 height 20
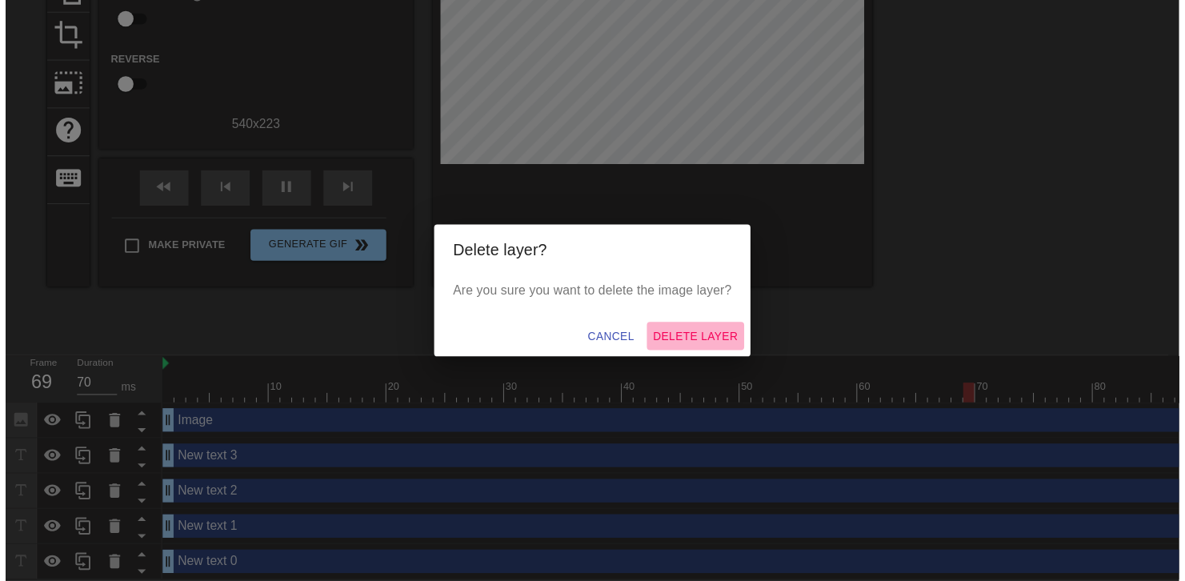
scroll to position [168, 0]
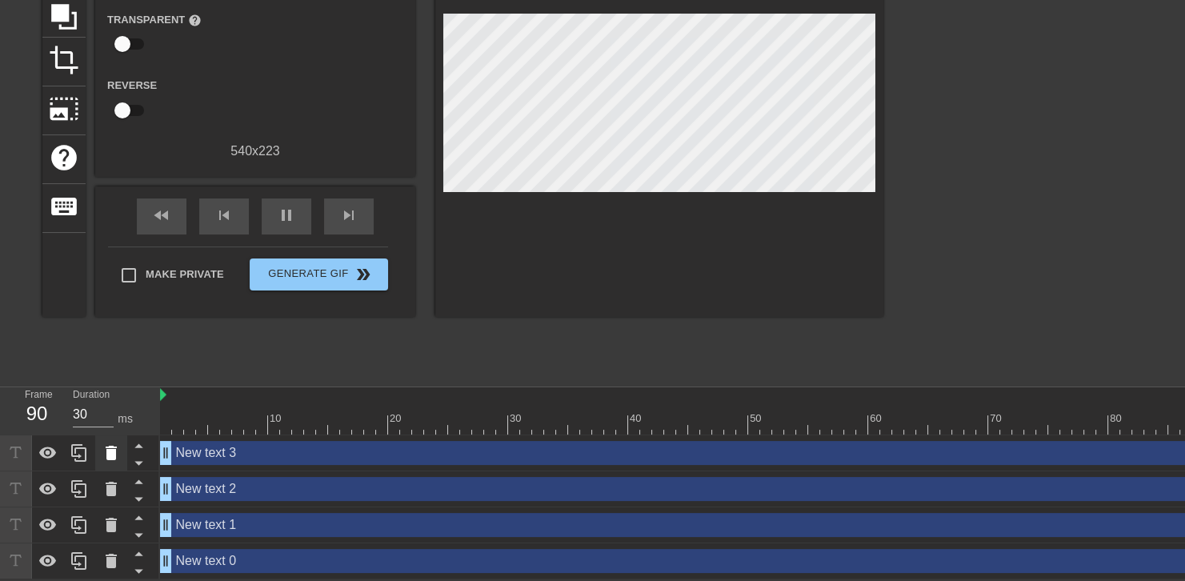
click at [122, 460] on div at bounding box center [111, 452] width 32 height 35
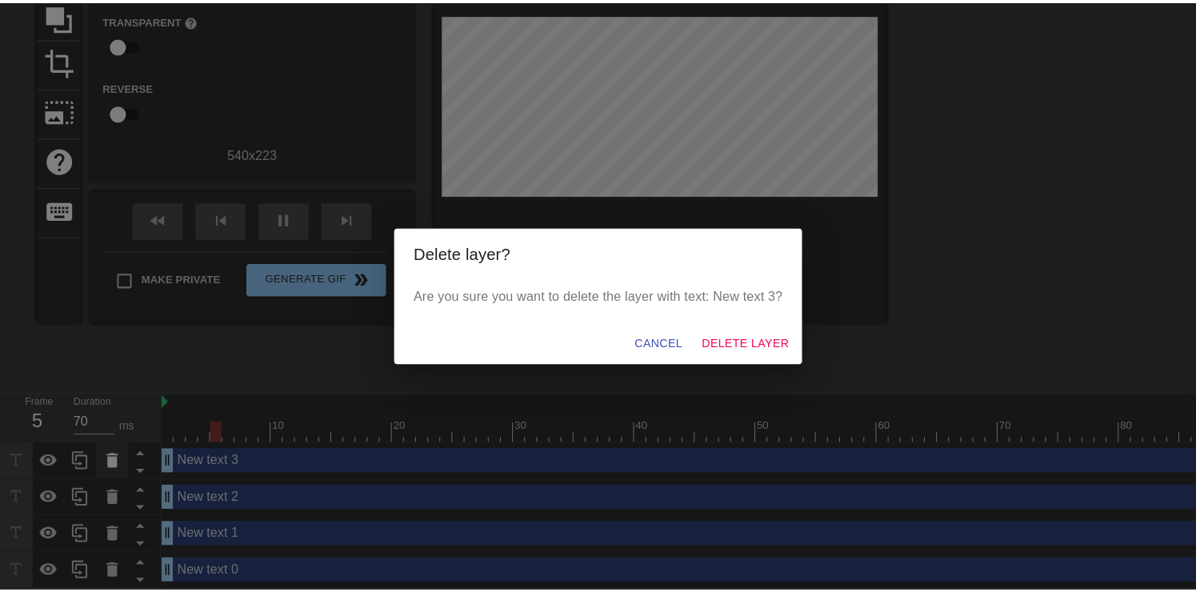
scroll to position [157, 0]
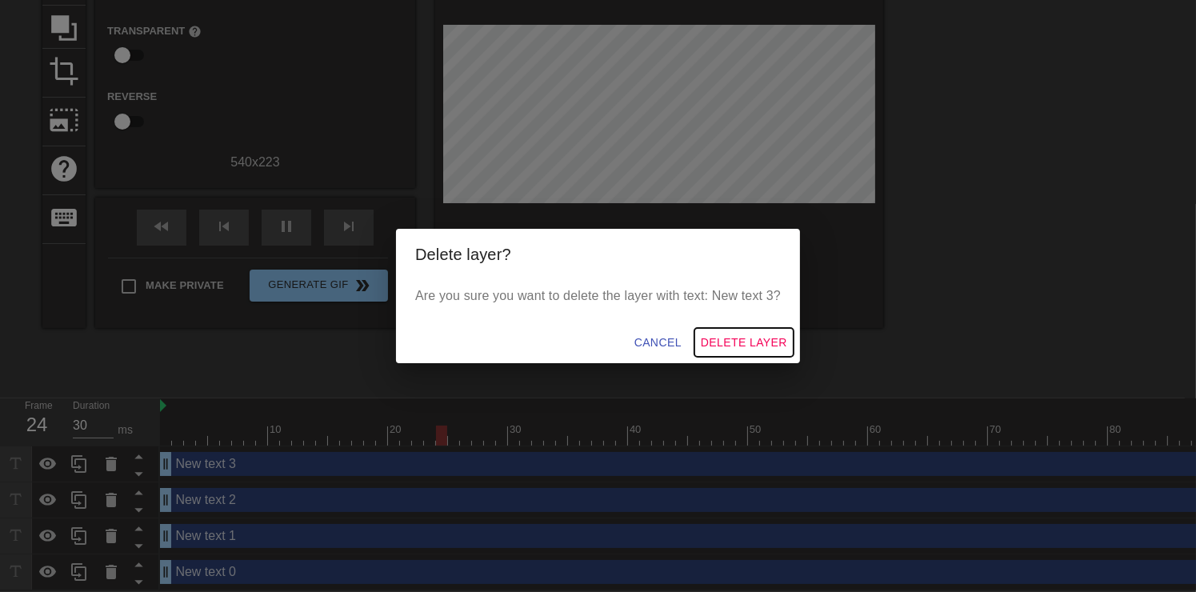
click at [726, 348] on span "Delete Layer" at bounding box center [744, 343] width 86 height 20
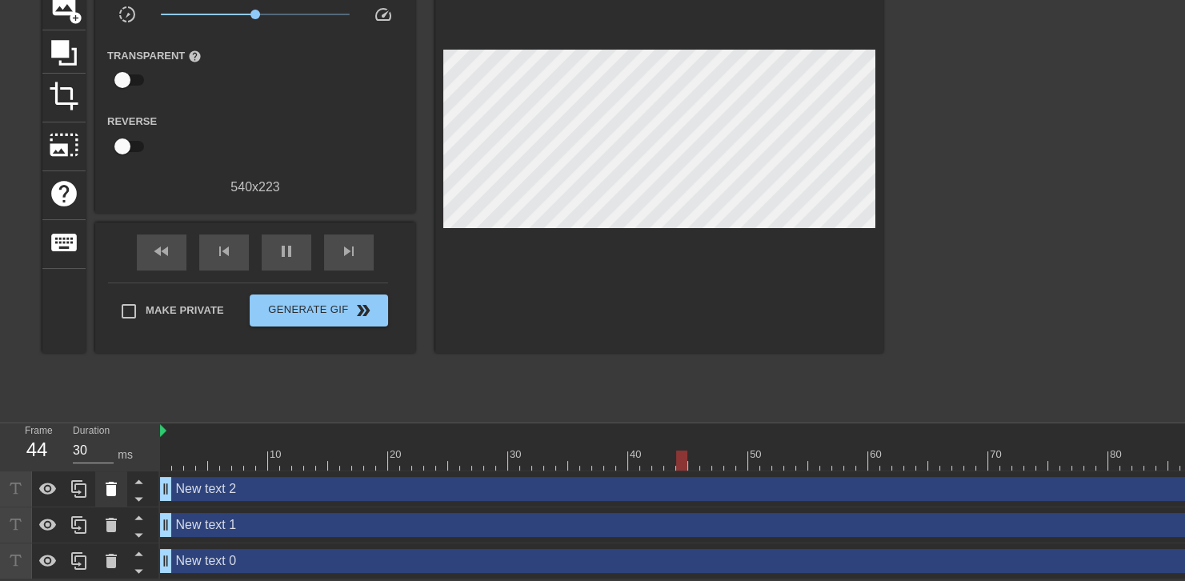
click at [118, 488] on icon at bounding box center [111, 488] width 19 height 19
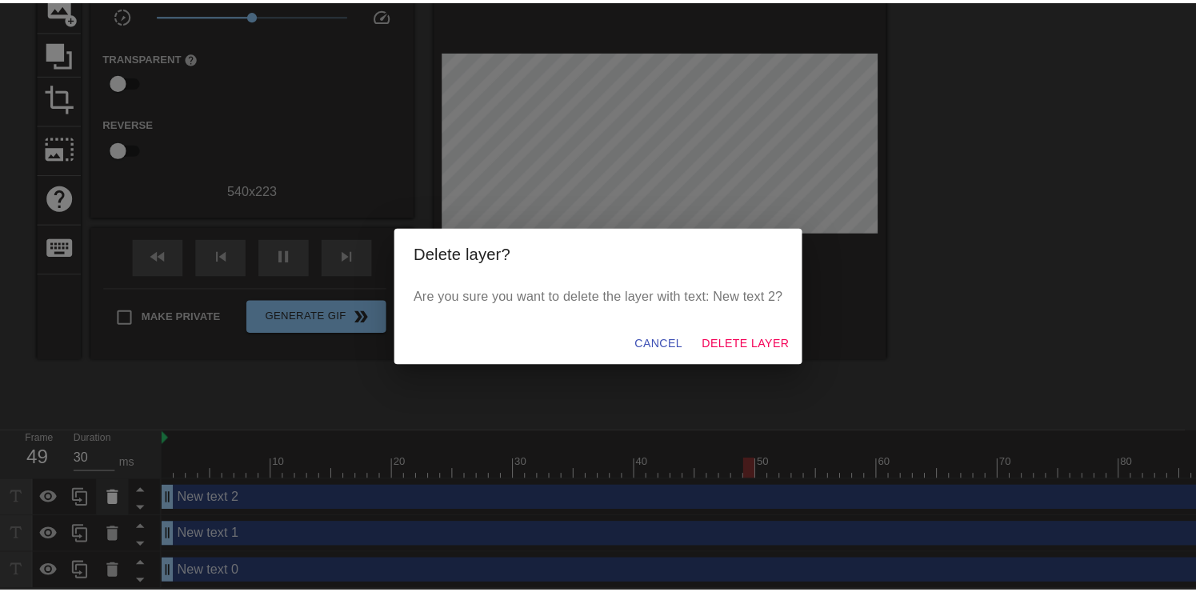
scroll to position [121, 0]
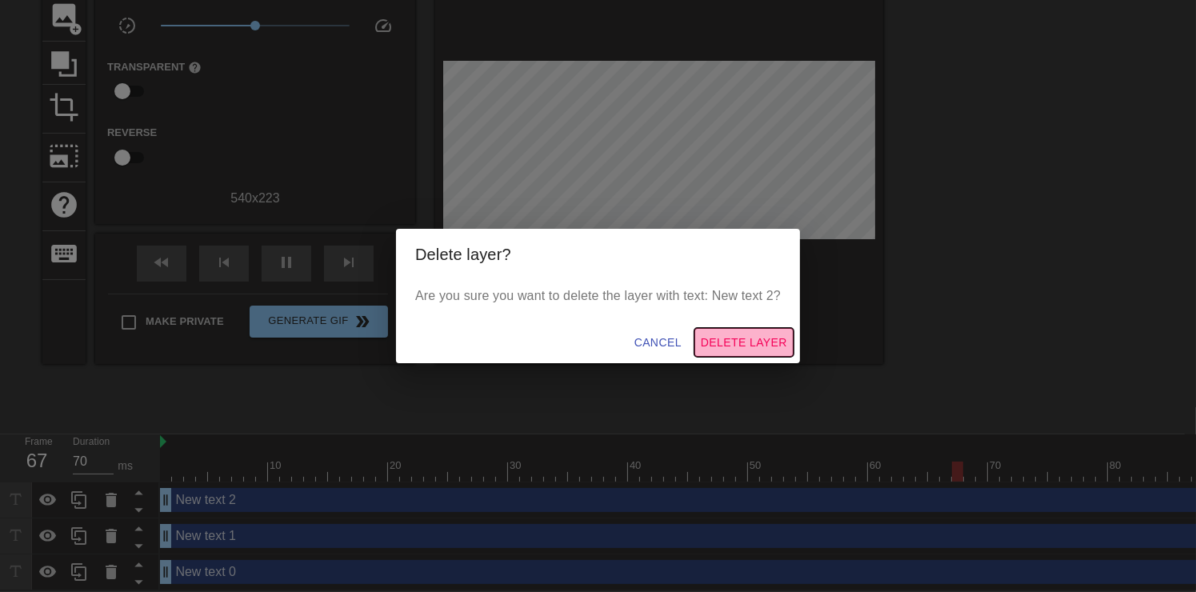
click at [698, 339] on button "Delete Layer" at bounding box center [744, 343] width 99 height 30
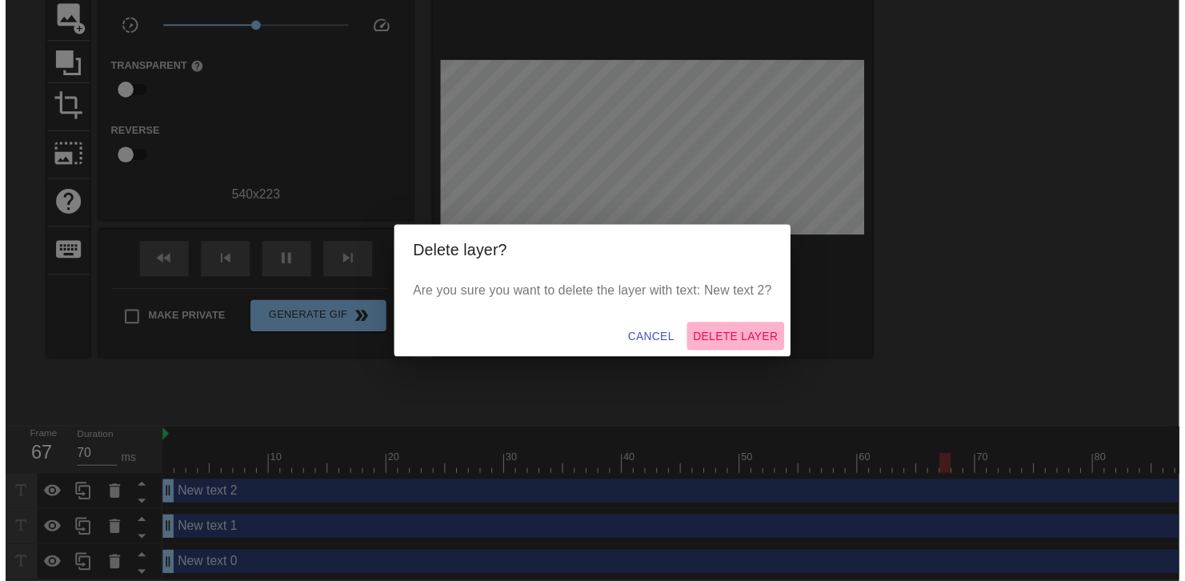
scroll to position [96, 0]
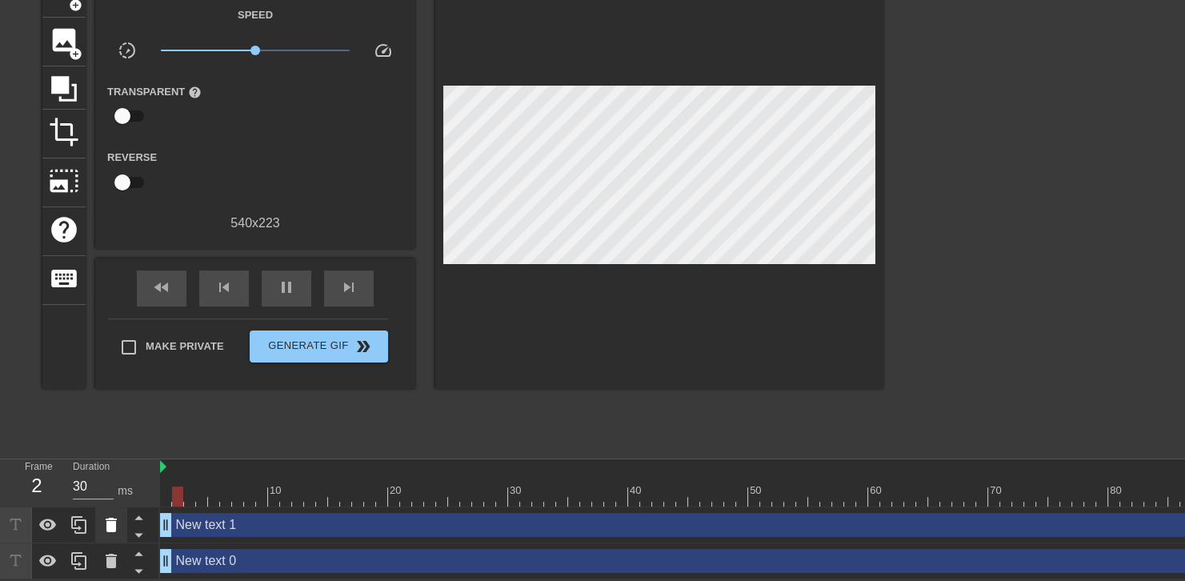
click at [106, 525] on icon at bounding box center [111, 524] width 19 height 19
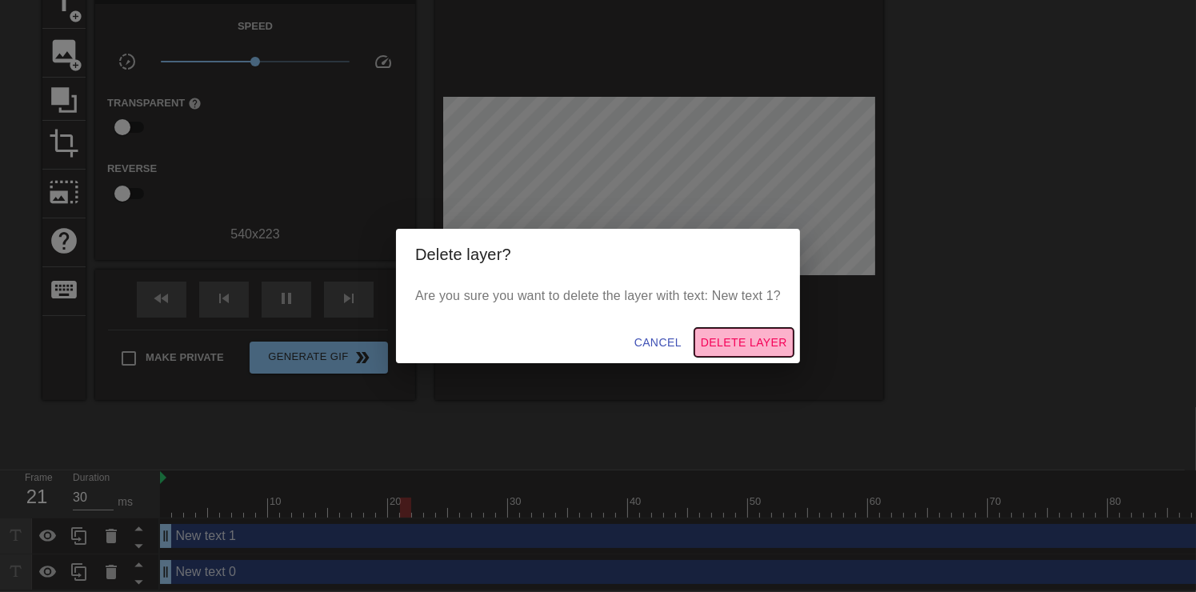
click at [726, 339] on span "Delete Layer" at bounding box center [744, 343] width 86 height 20
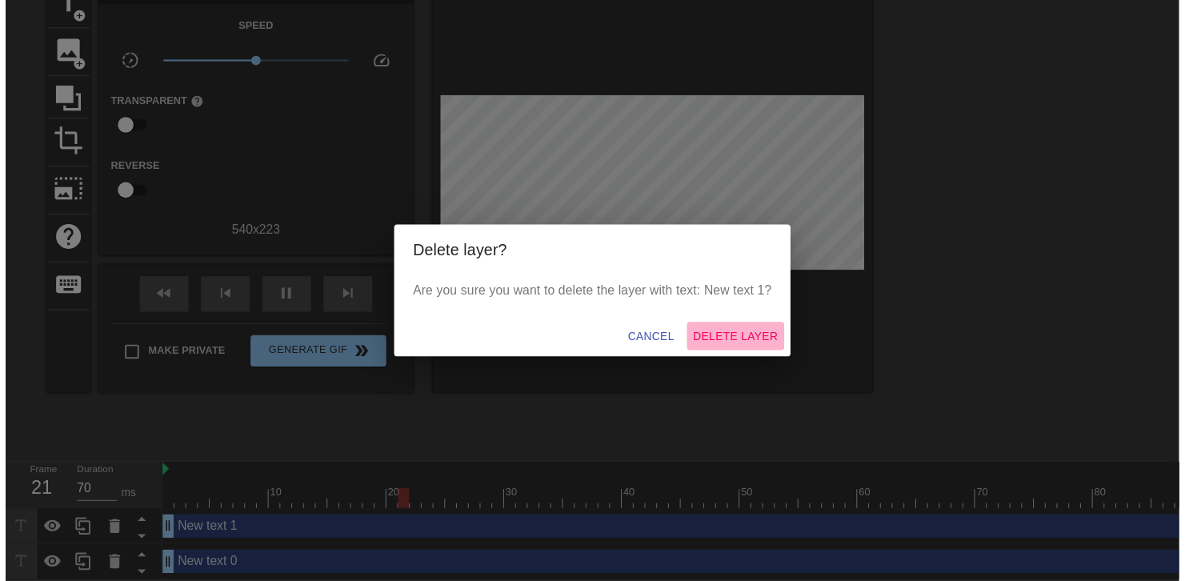
scroll to position [60, 0]
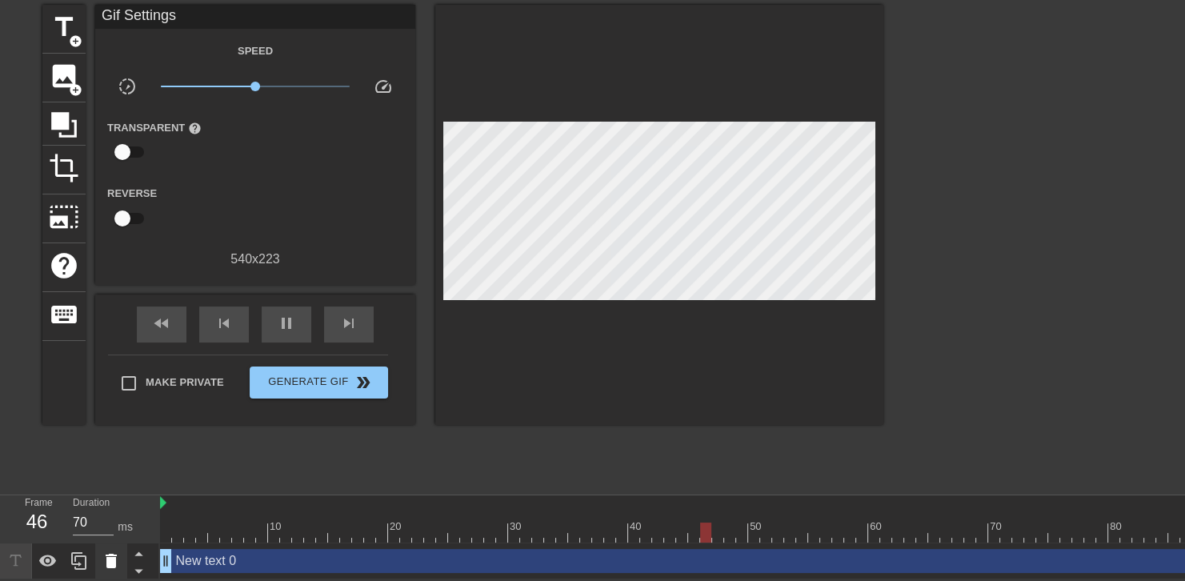
click at [117, 551] on icon at bounding box center [111, 560] width 19 height 19
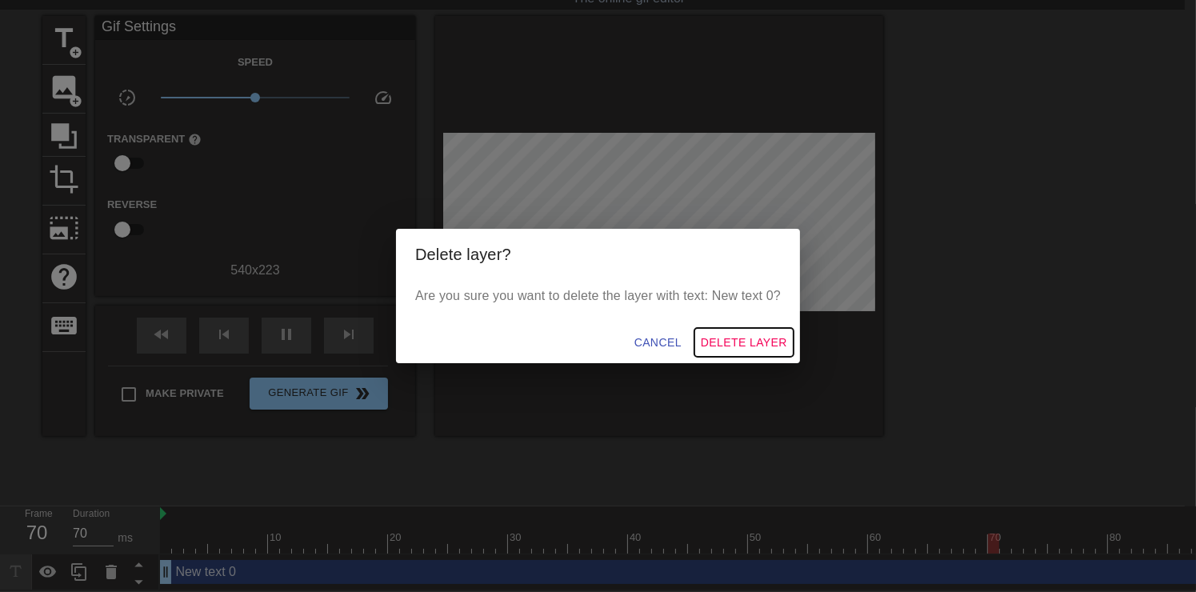
click at [730, 341] on span "Delete Layer" at bounding box center [744, 343] width 86 height 20
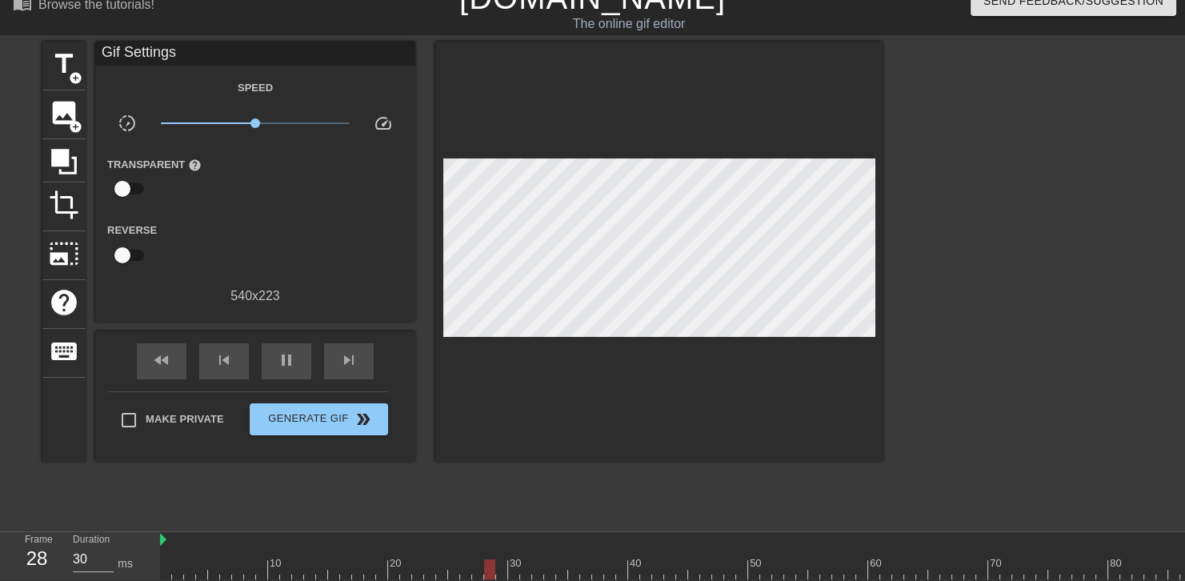
scroll to position [0, 0]
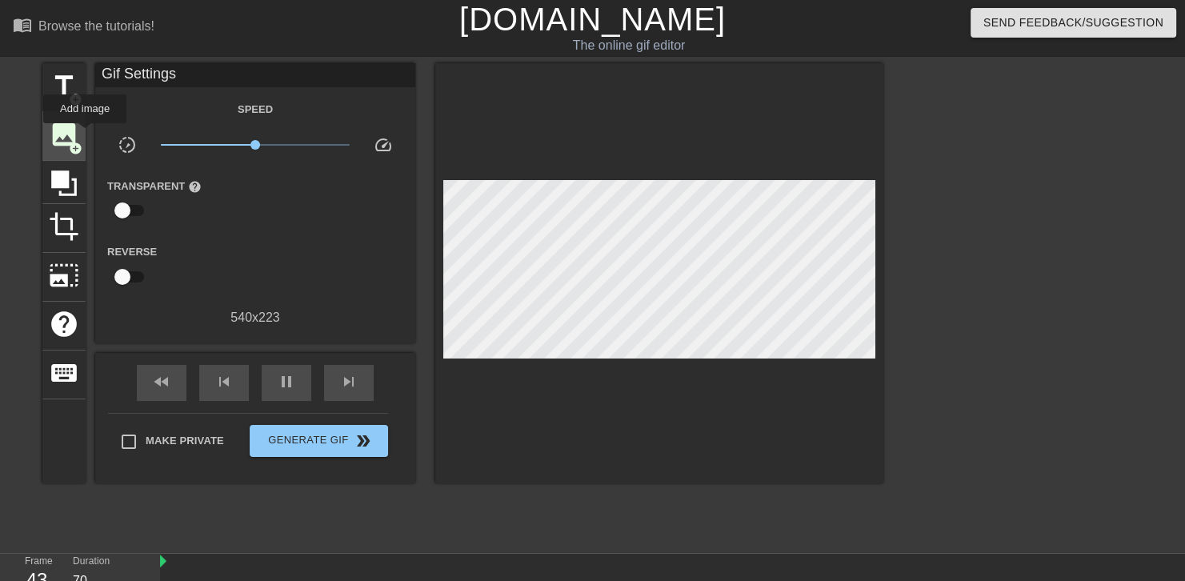
click at [82, 136] on div "image add_circle" at bounding box center [63, 136] width 43 height 49
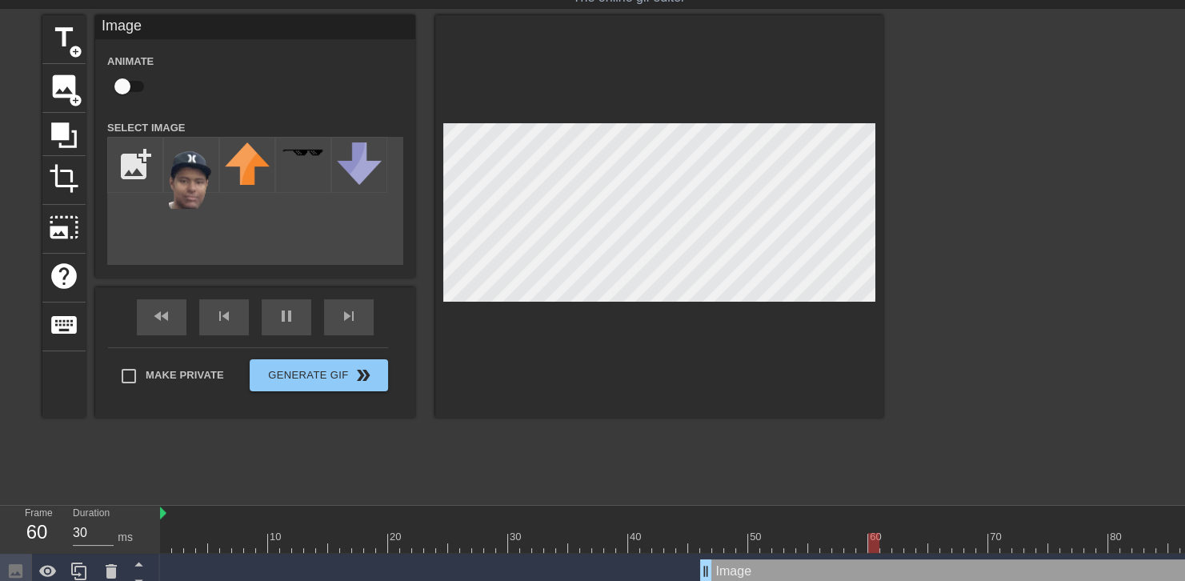
scroll to position [60, 0]
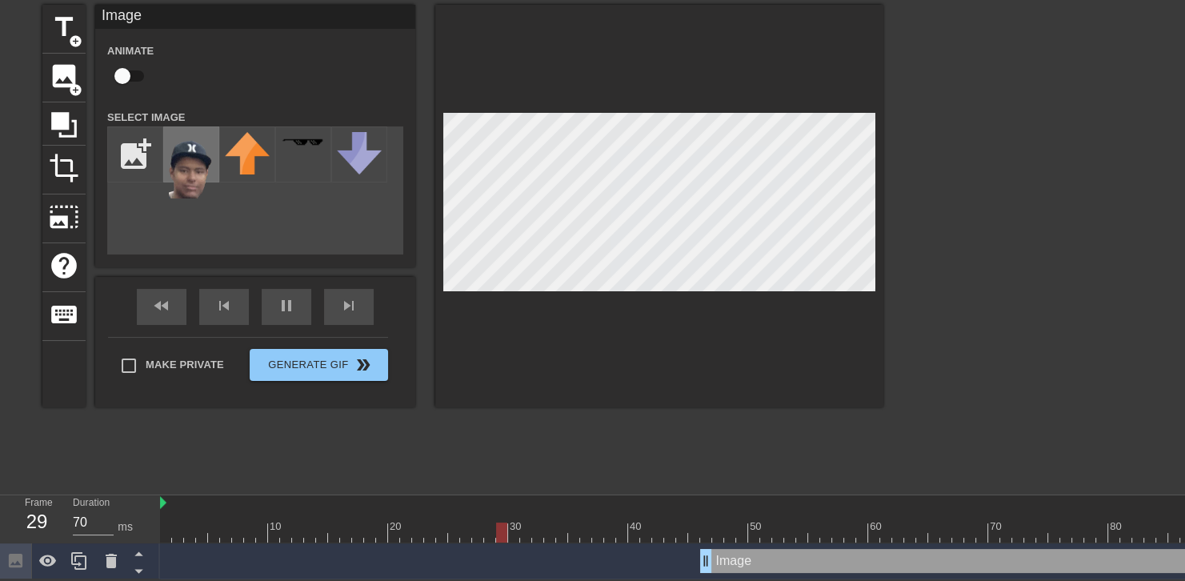
click at [167, 170] on div at bounding box center [191, 154] width 56 height 56
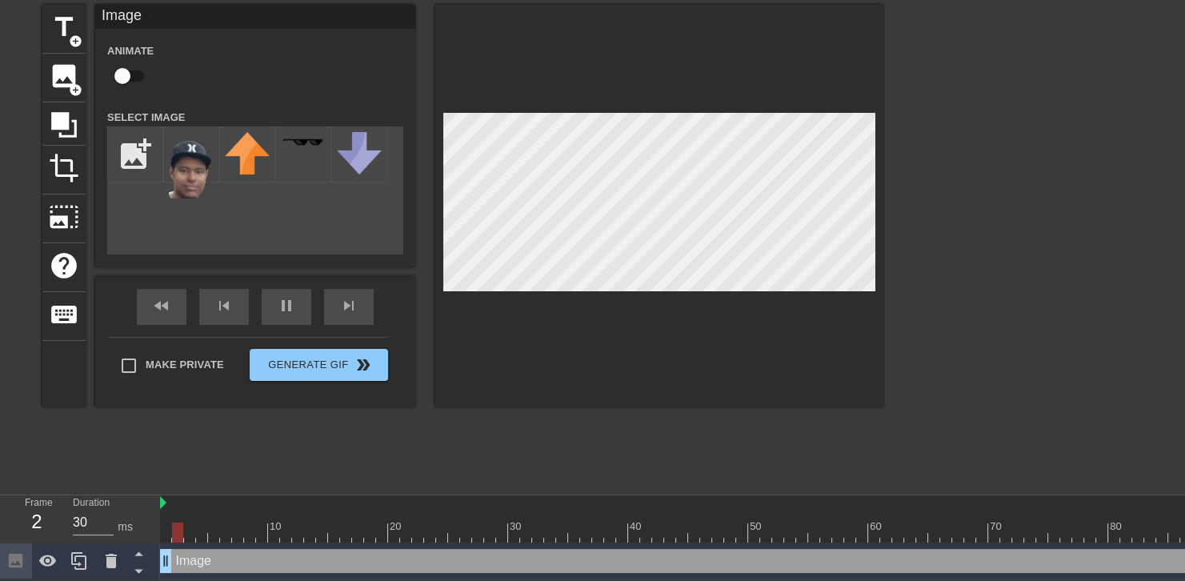
drag, startPoint x: 711, startPoint y: 563, endPoint x: 143, endPoint y: 500, distance: 570.9
click at [143, 500] on div "Frame 2 Duration 30 ms 10 20 30 40 50 60 70 80 90 Image drag_handle drag_handle" at bounding box center [592, 537] width 1185 height 84
click at [110, 551] on icon at bounding box center [111, 560] width 19 height 19
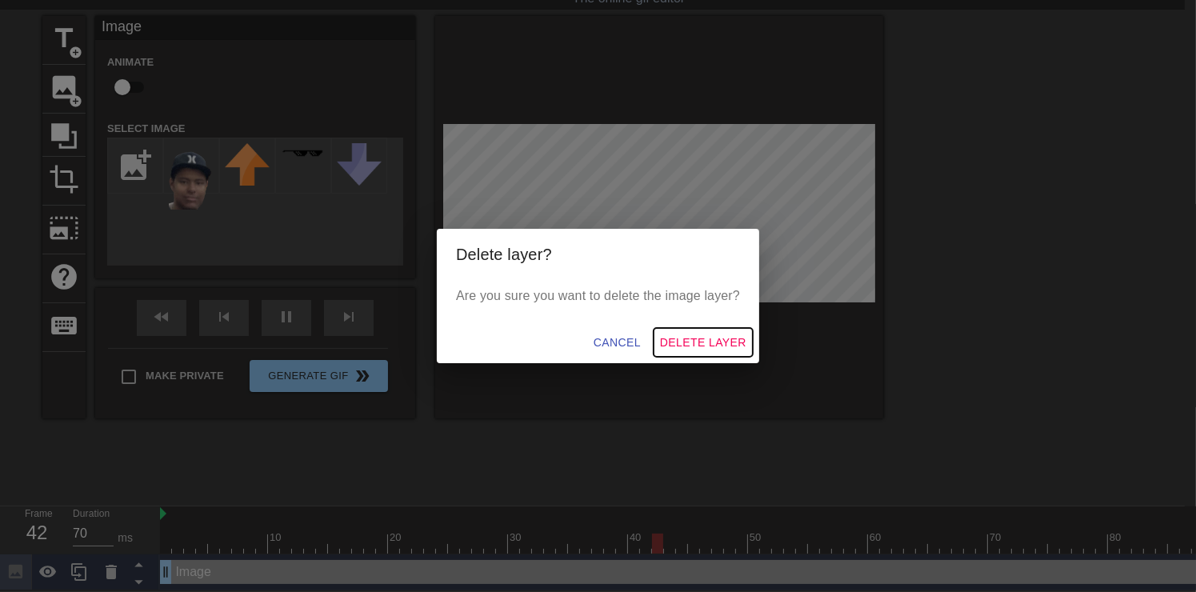
click at [734, 336] on span "Delete Layer" at bounding box center [703, 343] width 86 height 20
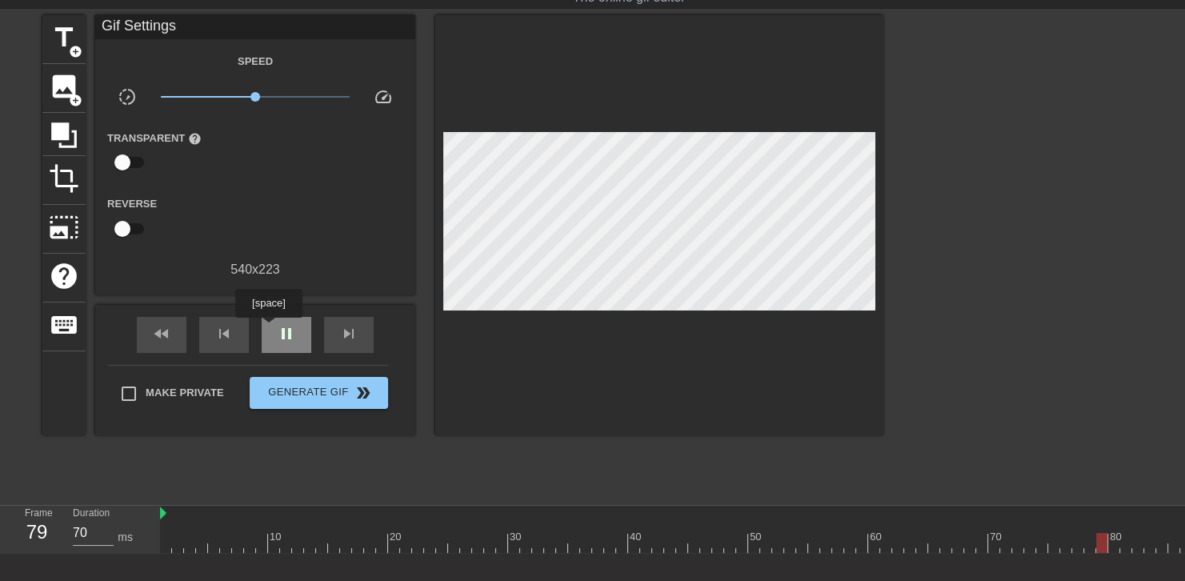
click at [268, 329] on div "pause" at bounding box center [287, 335] width 50 height 36
click at [232, 339] on span "skip_previous" at bounding box center [223, 333] width 19 height 19
click at [76, 74] on span "image" at bounding box center [64, 86] width 30 height 30
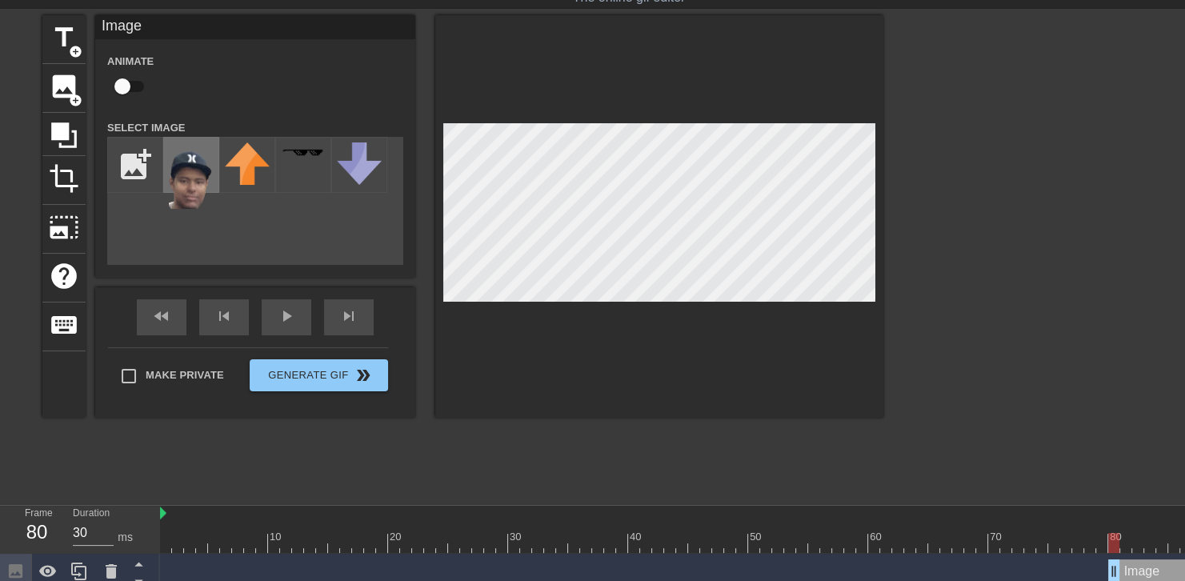
click at [196, 183] on img at bounding box center [191, 175] width 45 height 66
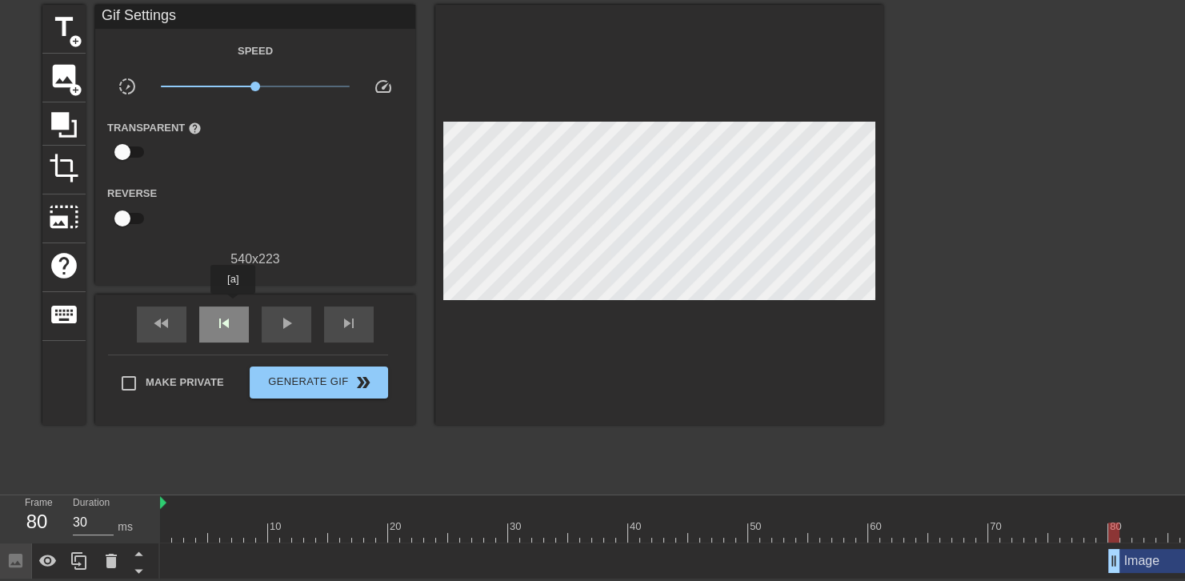
click at [233, 307] on div "skip_previous" at bounding box center [224, 325] width 50 height 36
click at [59, 67] on span "image" at bounding box center [64, 76] width 30 height 30
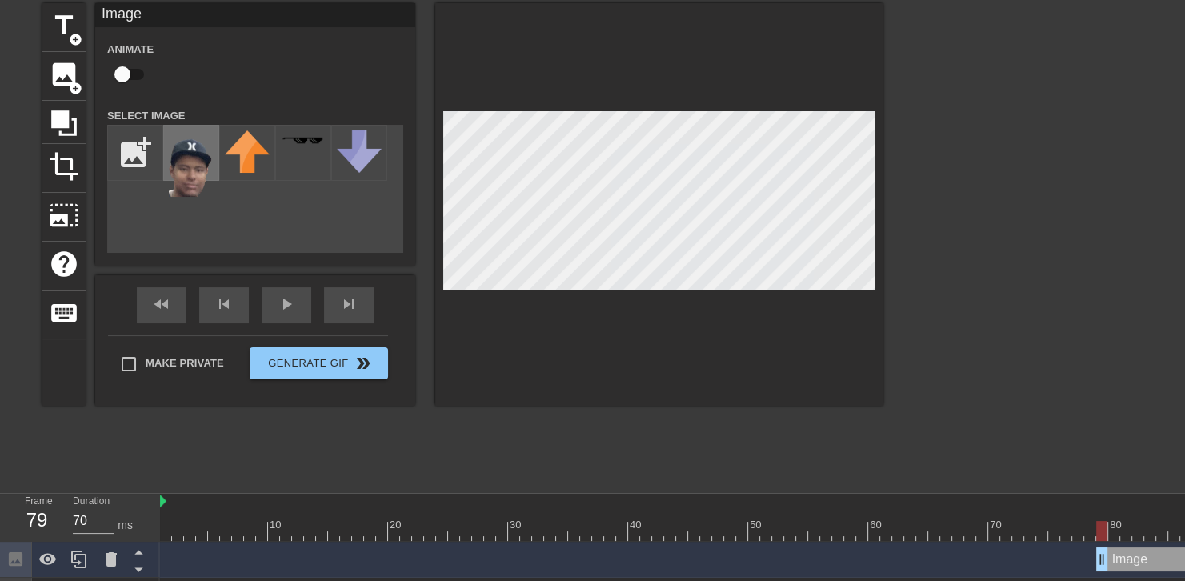
click at [185, 176] on img at bounding box center [191, 163] width 45 height 66
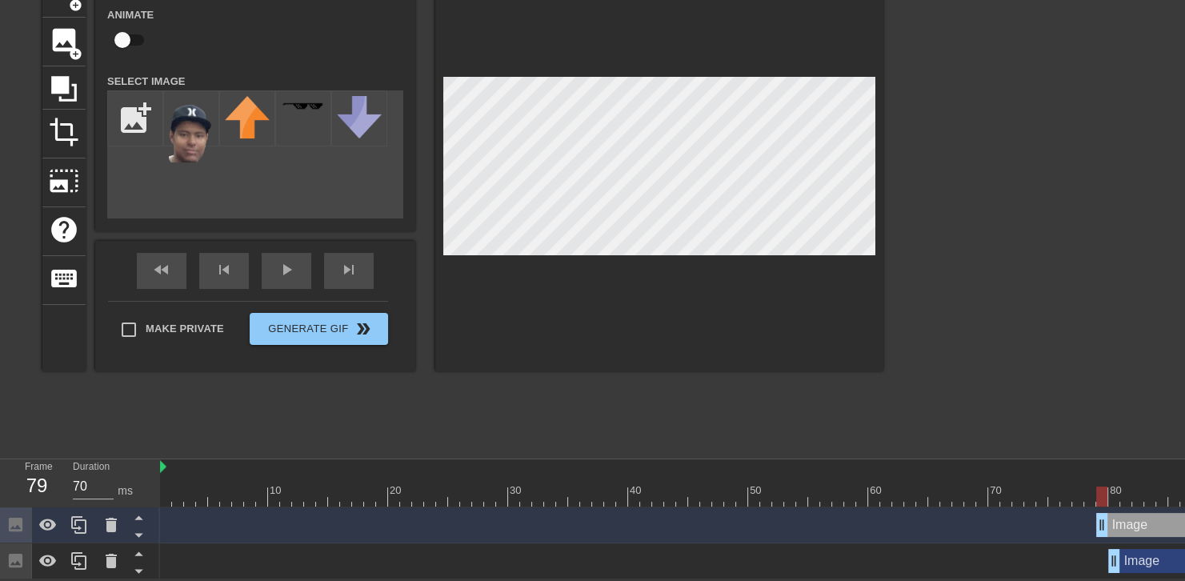
scroll to position [96, 0]
click at [114, 515] on icon at bounding box center [111, 524] width 19 height 19
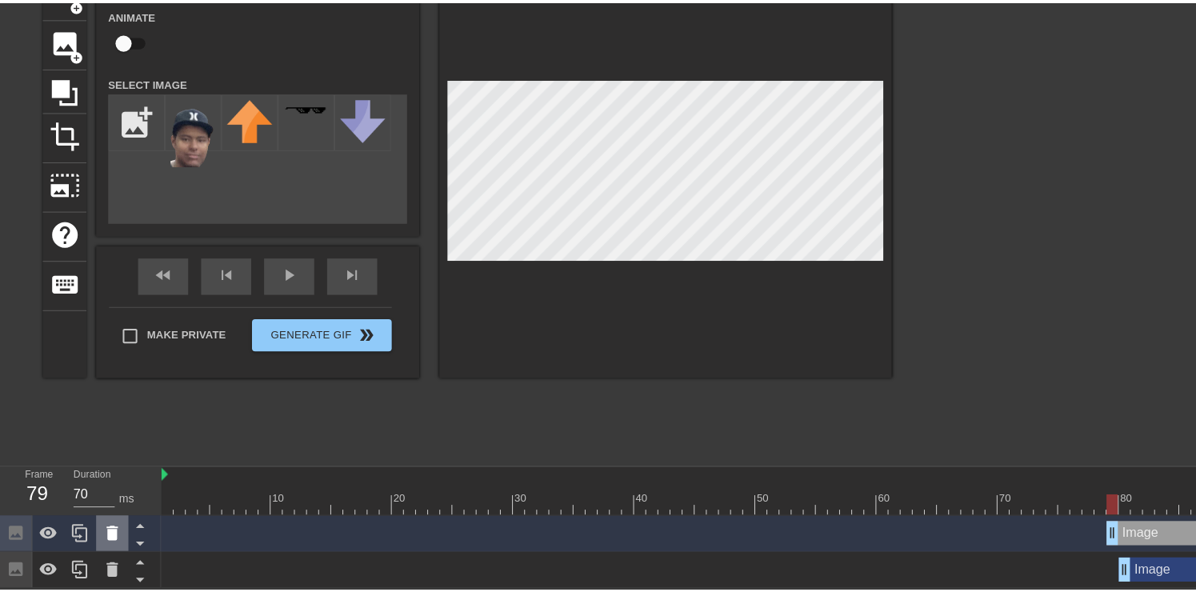
scroll to position [84, 0]
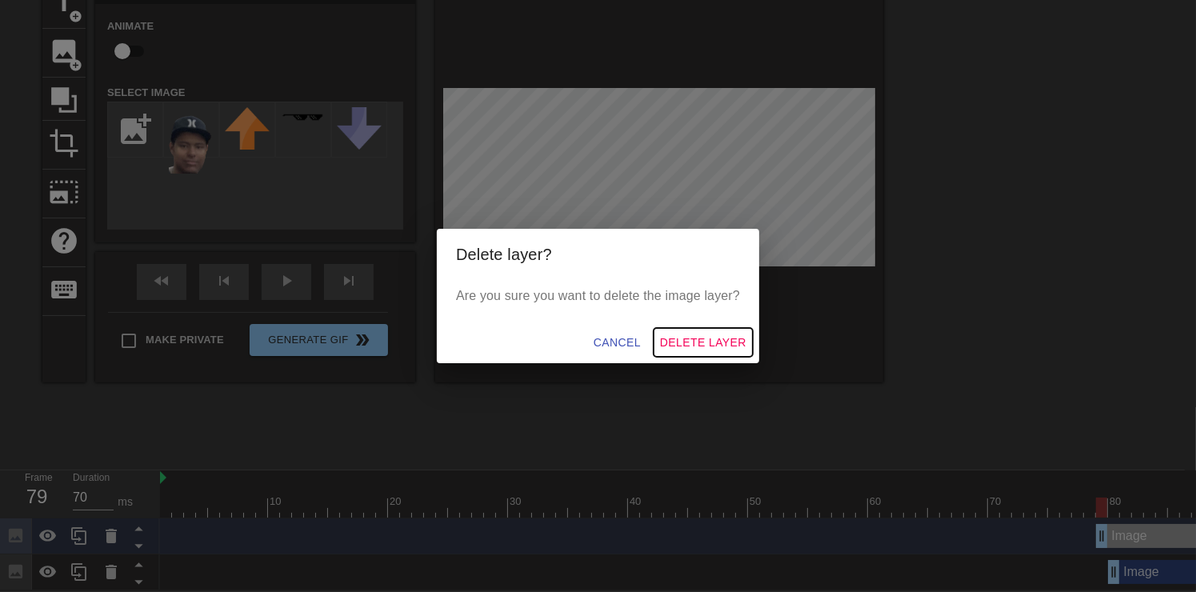
click at [692, 343] on span "Delete Layer" at bounding box center [703, 343] width 86 height 20
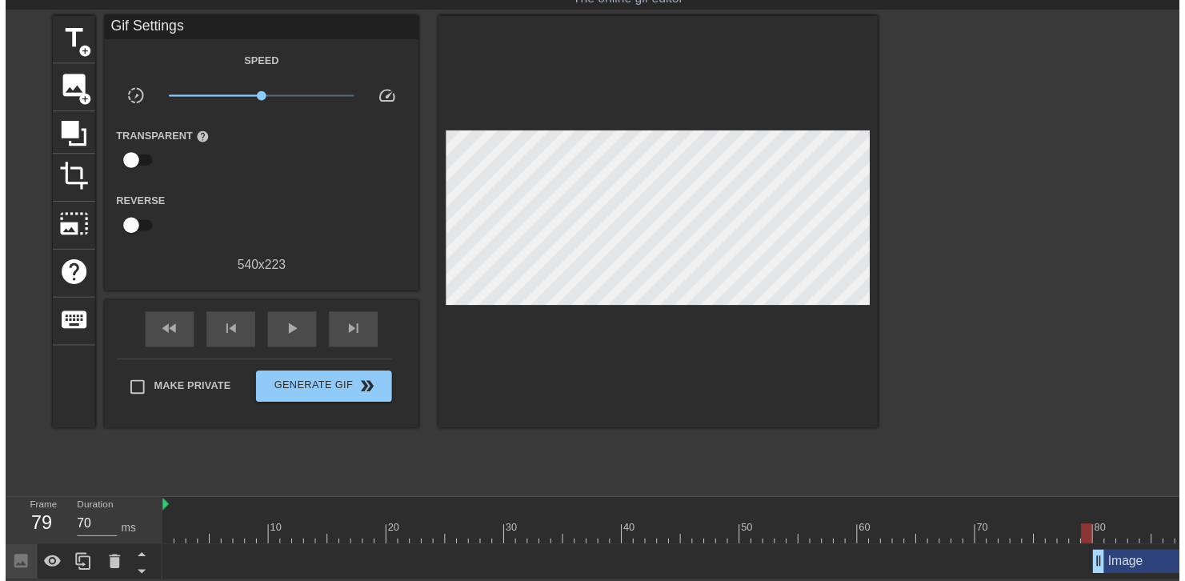
scroll to position [60, 0]
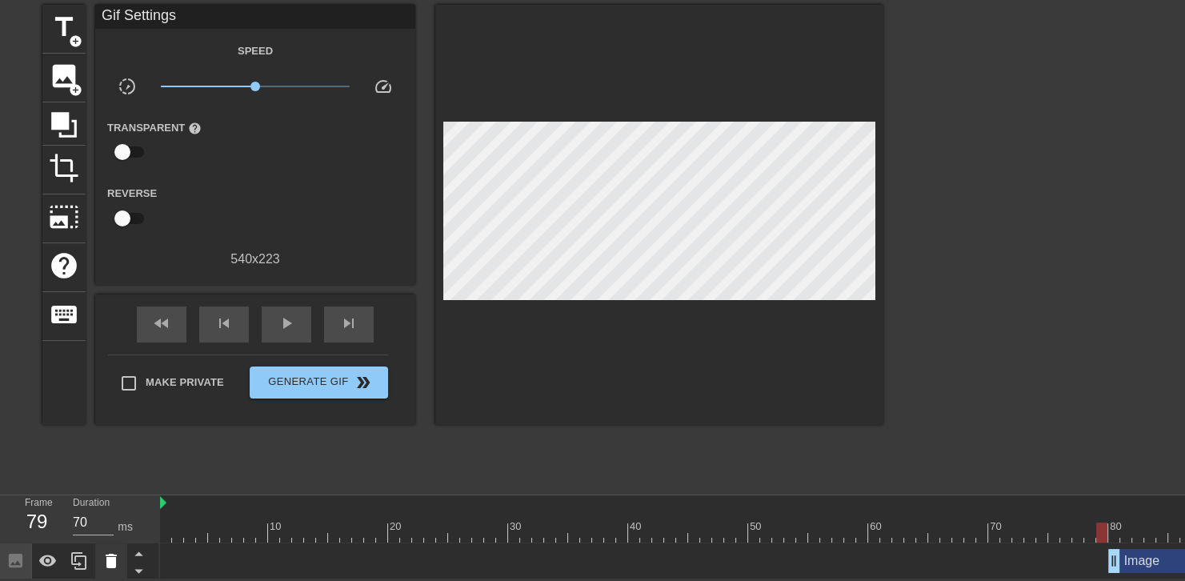
click at [102, 554] on icon at bounding box center [111, 560] width 19 height 19
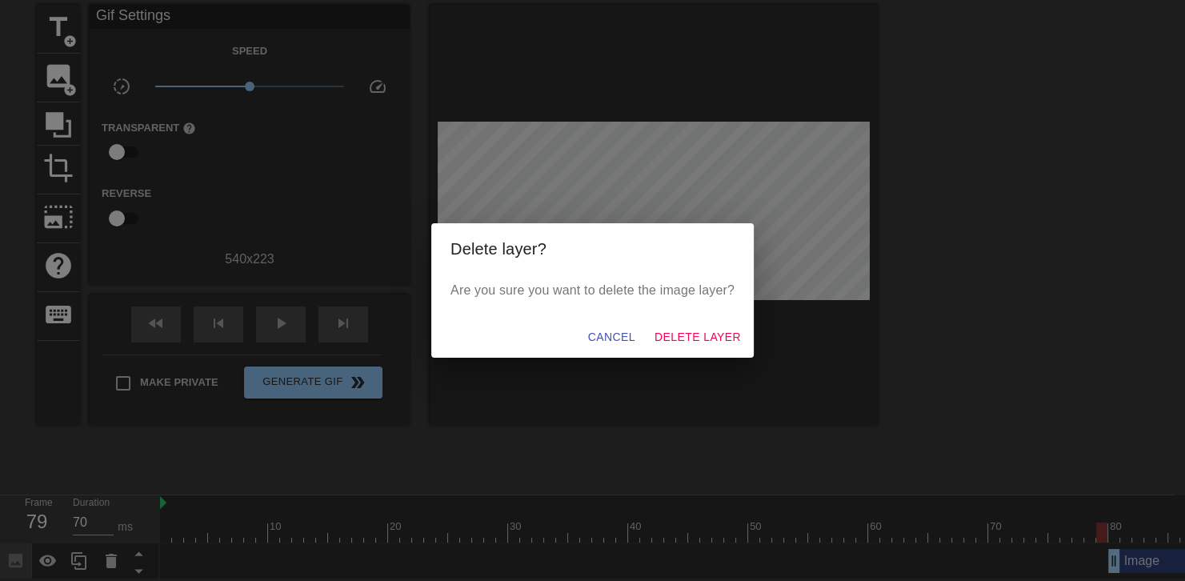
scroll to position [48, 0]
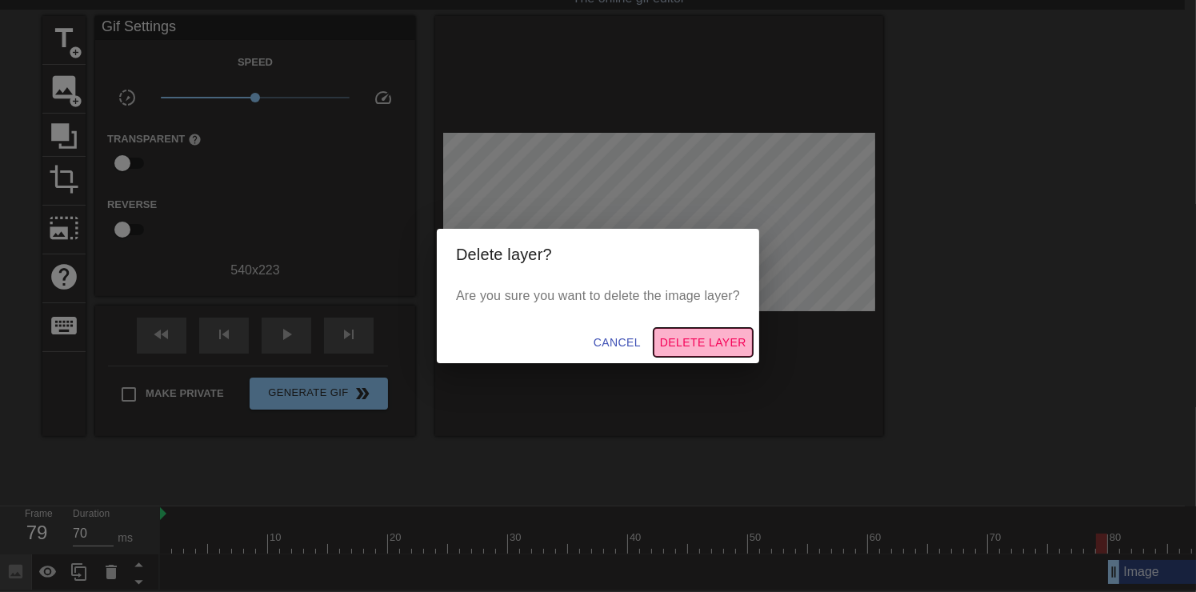
click at [686, 346] on span "Delete Layer" at bounding box center [703, 343] width 86 height 20
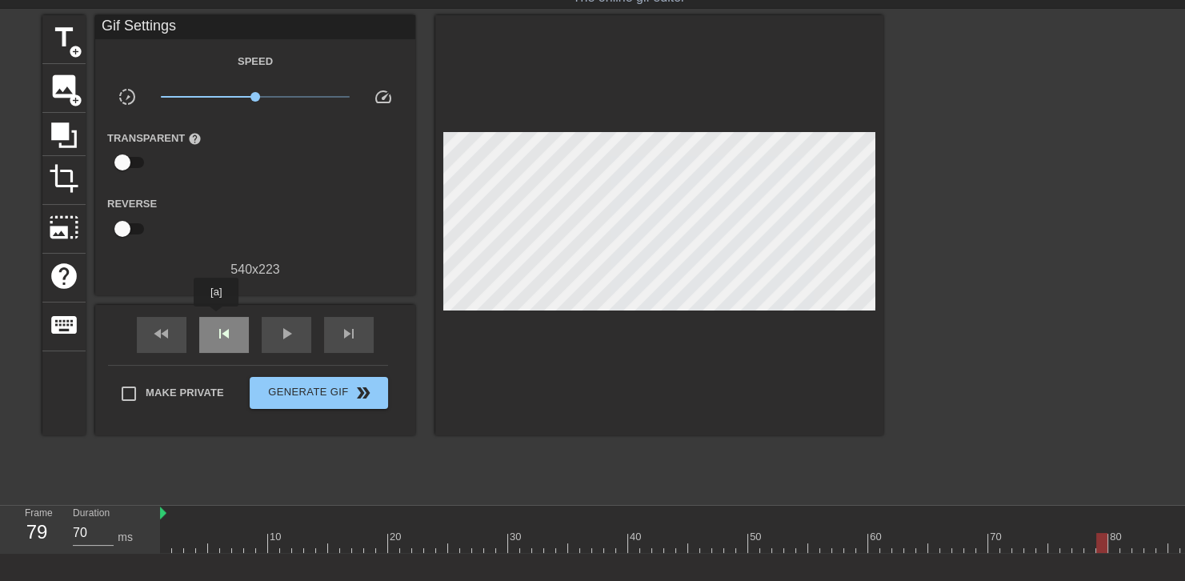
click at [216, 319] on div "skip_previous" at bounding box center [224, 335] width 50 height 36
click at [280, 325] on span "play_arrow" at bounding box center [286, 333] width 19 height 19
click at [283, 337] on span "pause" at bounding box center [286, 333] width 19 height 19
drag, startPoint x: 242, startPoint y: 540, endPoint x: 153, endPoint y: 515, distance: 92.5
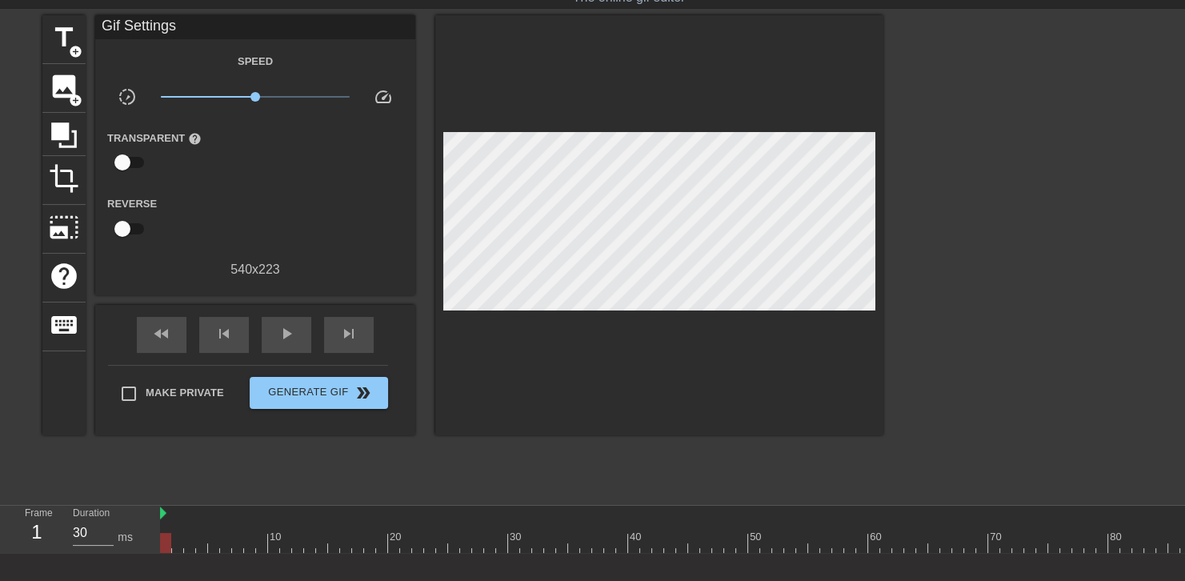
click at [153, 515] on div "Frame 1 Duration 30 ms 10 20 30 40 50 60 70 80 90" at bounding box center [592, 530] width 1185 height 48
click at [75, 82] on span "image" at bounding box center [64, 86] width 30 height 30
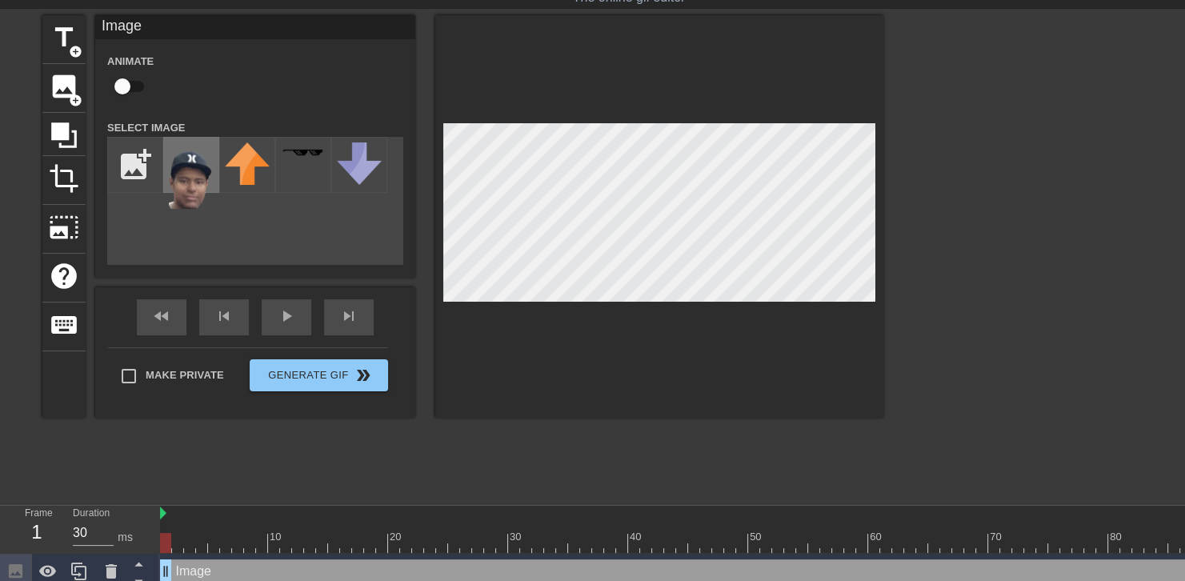
click at [184, 177] on img at bounding box center [191, 175] width 45 height 66
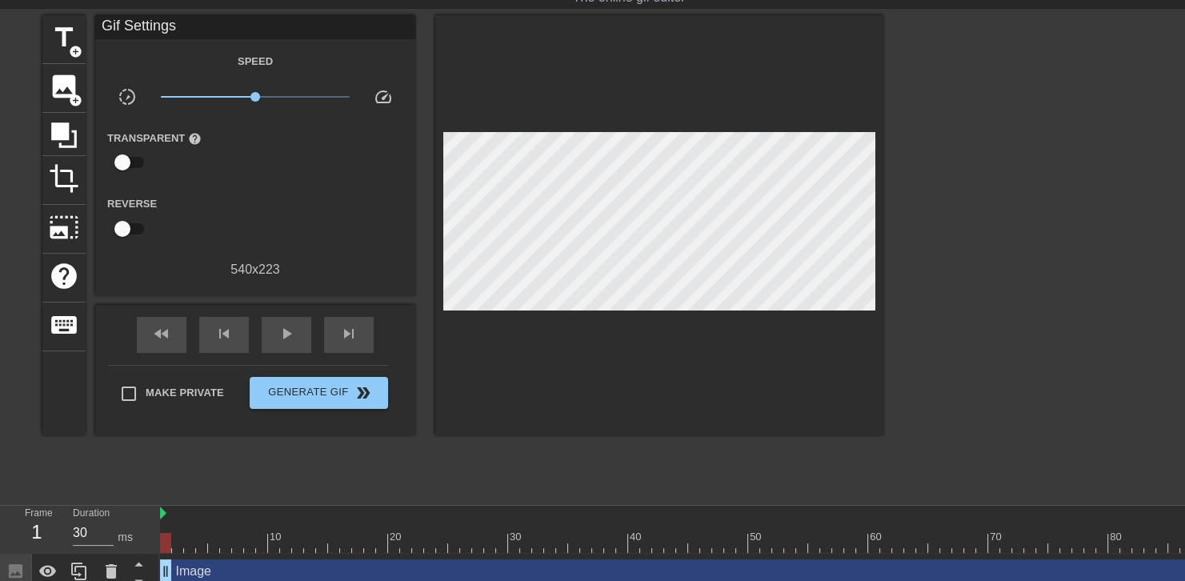
click at [729, 113] on div at bounding box center [659, 225] width 448 height 420
click at [700, 112] on div at bounding box center [659, 225] width 448 height 420
click at [269, 330] on div "play_arrow" at bounding box center [287, 335] width 50 height 36
click at [269, 330] on div "pause" at bounding box center [287, 335] width 50 height 36
drag, startPoint x: 368, startPoint y: 539, endPoint x: 275, endPoint y: 522, distance: 95.1
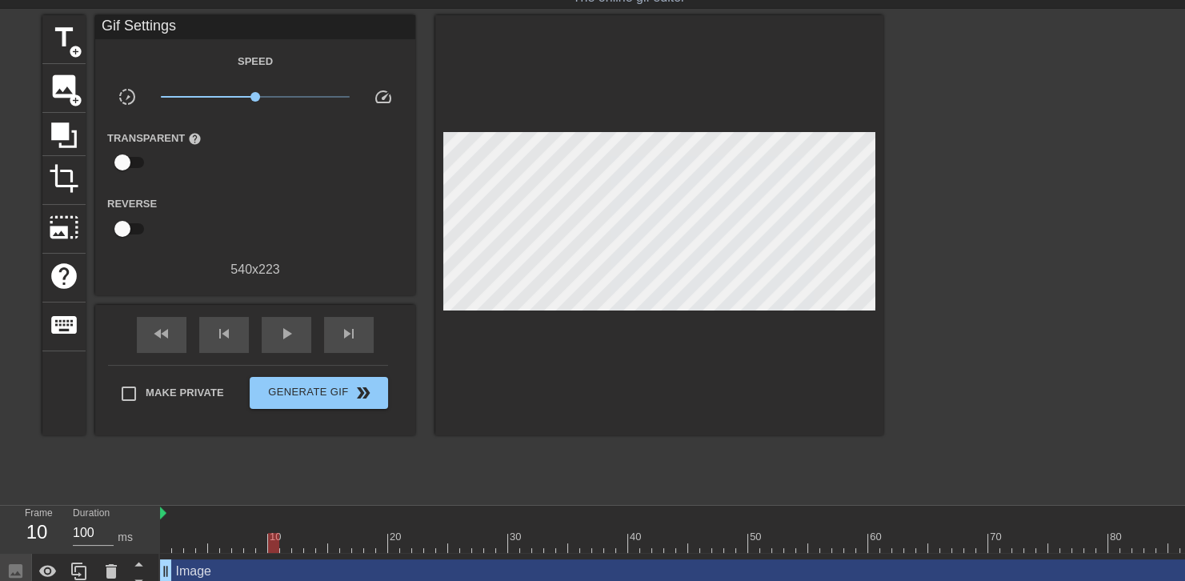
click at [272, 525] on div "10 20 30 40 50 60 70 80 90" at bounding box center [700, 529] width 1080 height 47
click at [275, 544] on div at bounding box center [273, 543] width 11 height 20
drag, startPoint x: 275, startPoint y: 544, endPoint x: 217, endPoint y: 516, distance: 64.1
click at [217, 516] on div "10 20 30 40 50 60 70 80 90" at bounding box center [700, 529] width 1080 height 47
click at [71, 94] on span "add_circle" at bounding box center [76, 101] width 14 height 14
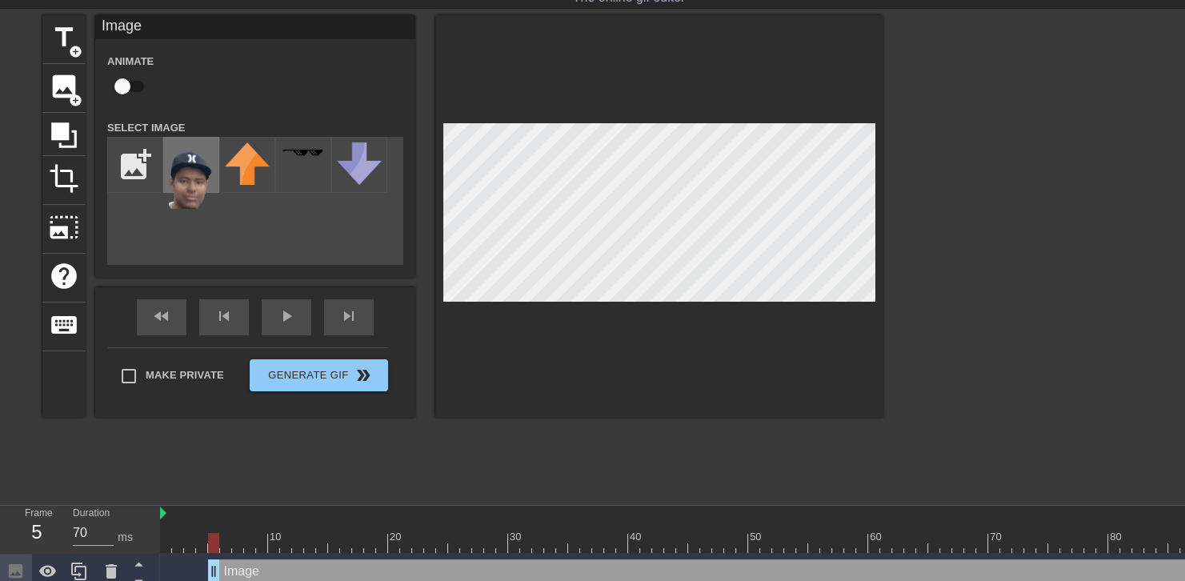
click at [206, 177] on img at bounding box center [191, 175] width 45 height 66
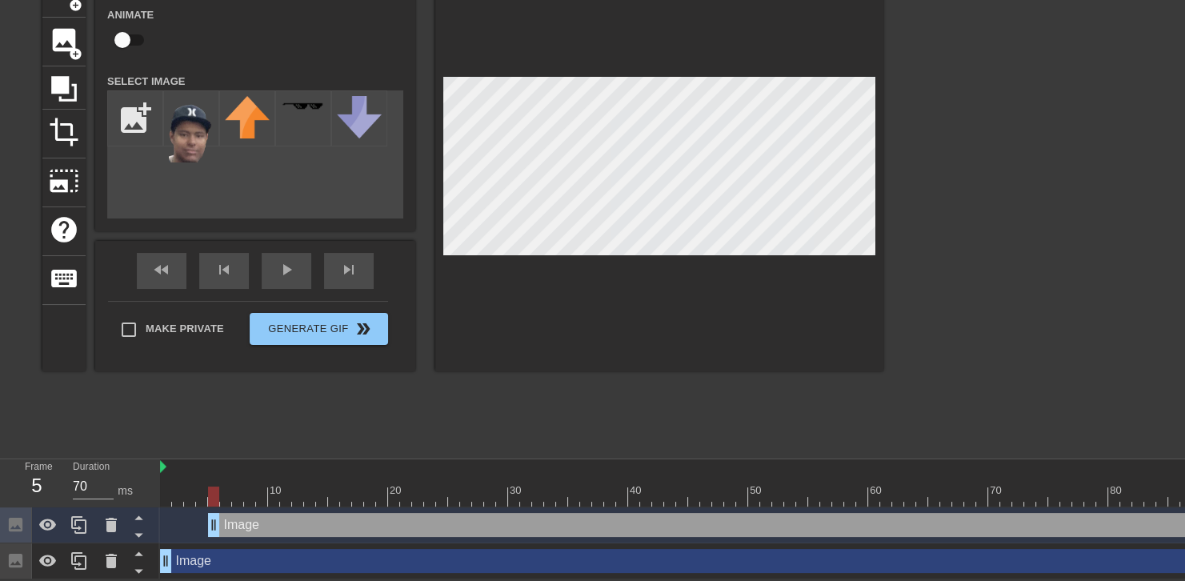
scroll to position [96, 0]
drag, startPoint x: 162, startPoint y: 556, endPoint x: 213, endPoint y: 562, distance: 50.7
drag, startPoint x: 217, startPoint y: 554, endPoint x: 229, endPoint y: 545, distance: 14.9
click at [1138, 519] on div "Image drag_handle drag_handle" at bounding box center [724, 525] width 1032 height 24
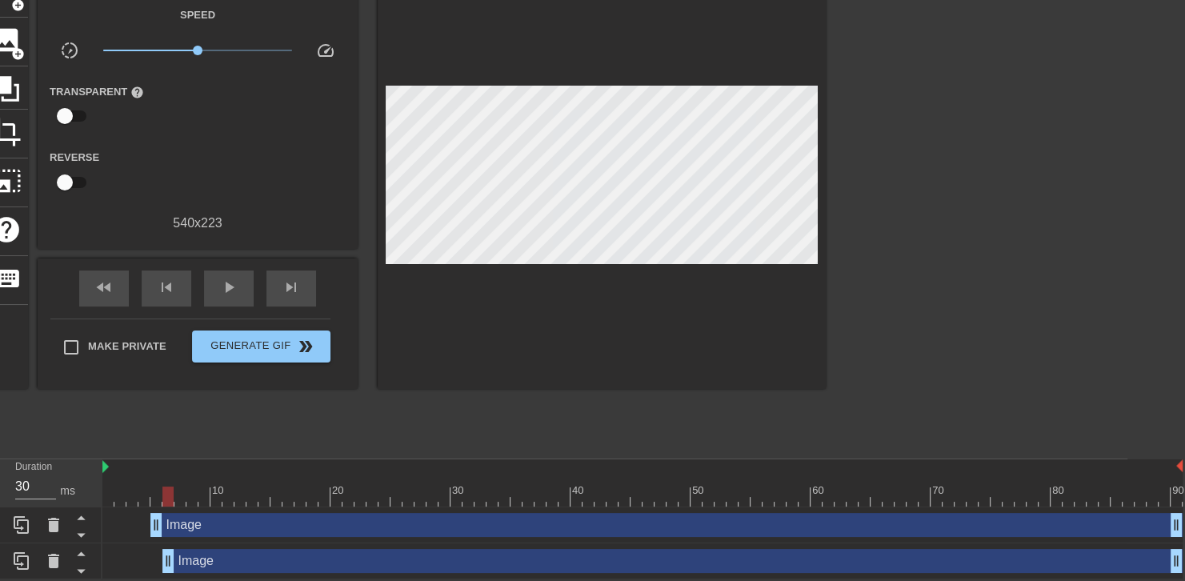
scroll to position [96, 59]
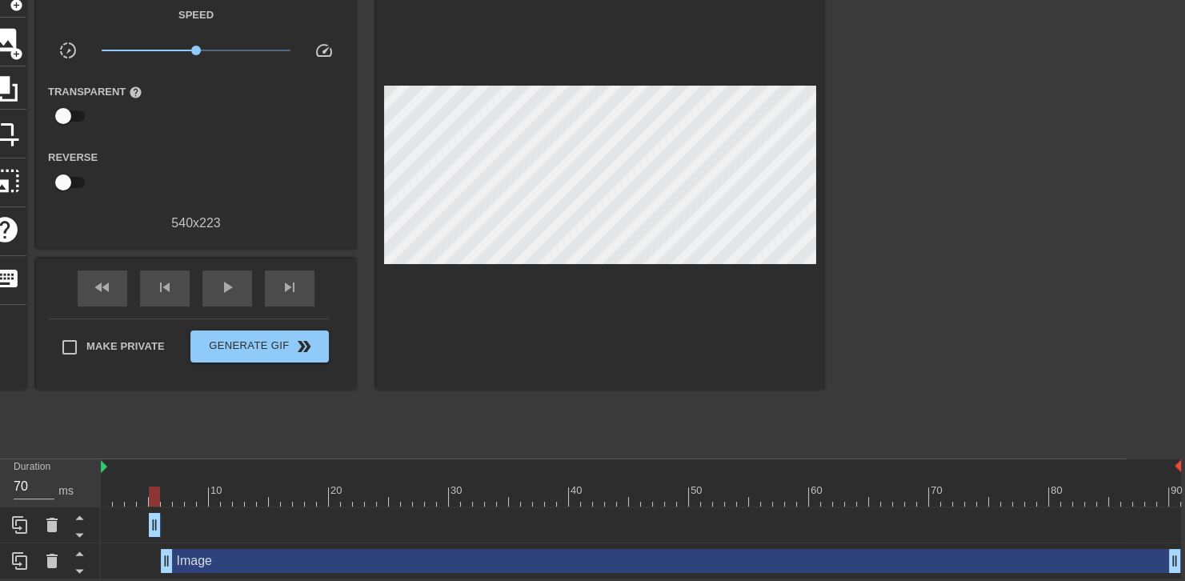
drag, startPoint x: 1170, startPoint y: 527, endPoint x: 145, endPoint y: 519, distance: 1025.2
click at [145, 519] on div "Image drag_handle drag_handle" at bounding box center [641, 525] width 1080 height 24
drag, startPoint x: 153, startPoint y: 521, endPoint x: 130, endPoint y: 520, distance: 22.4
click at [130, 520] on div "Image drag_handle drag_handle" at bounding box center [641, 525] width 1080 height 24
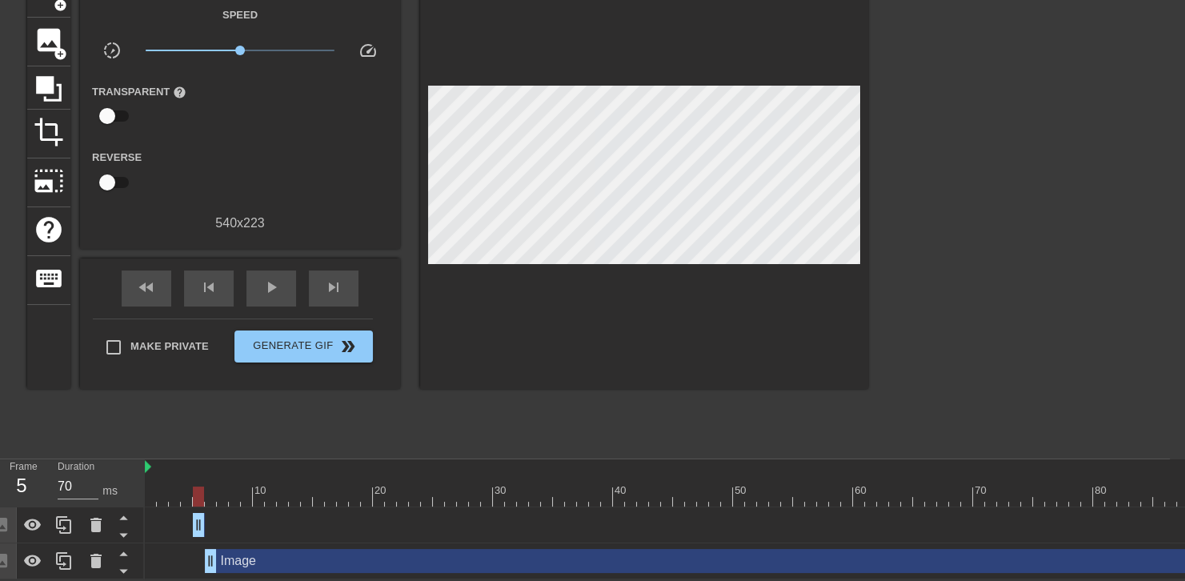
scroll to position [96, 0]
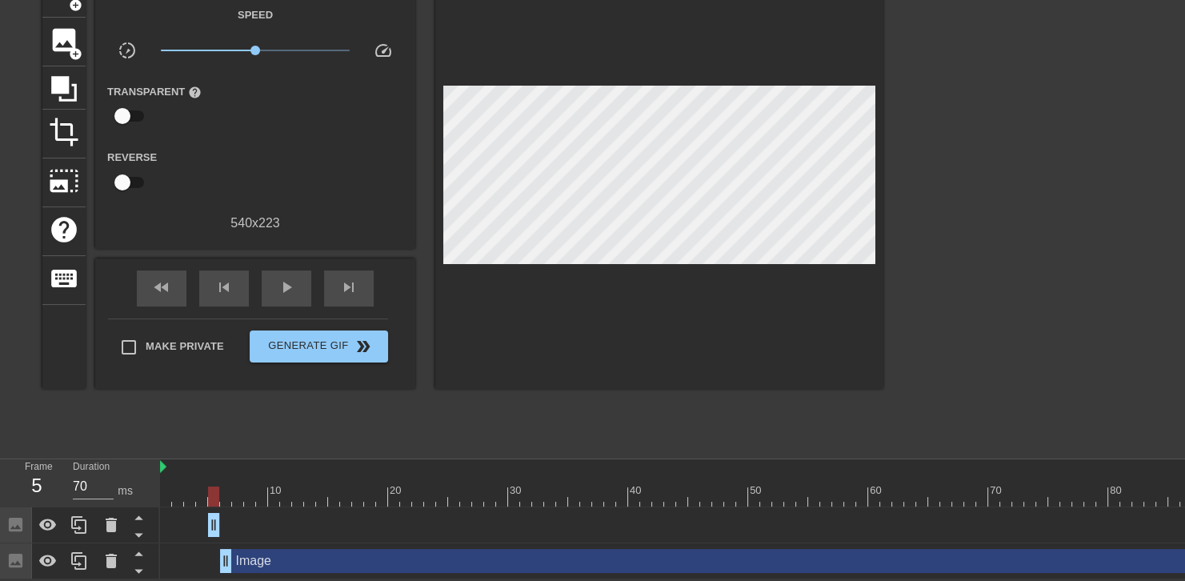
drag, startPoint x: 210, startPoint y: 520, endPoint x: 186, endPoint y: 525, distance: 24.5
click at [186, 525] on div "Image drag_handle drag_handle" at bounding box center [700, 525] width 1080 height 24
drag, startPoint x: 210, startPoint y: 519, endPoint x: 198, endPoint y: 521, distance: 12.2
click at [196, 522] on div "Image drag_handle drag_handle" at bounding box center [700, 525] width 1080 height 24
drag, startPoint x: 212, startPoint y: 519, endPoint x: 223, endPoint y: 522, distance: 11.5
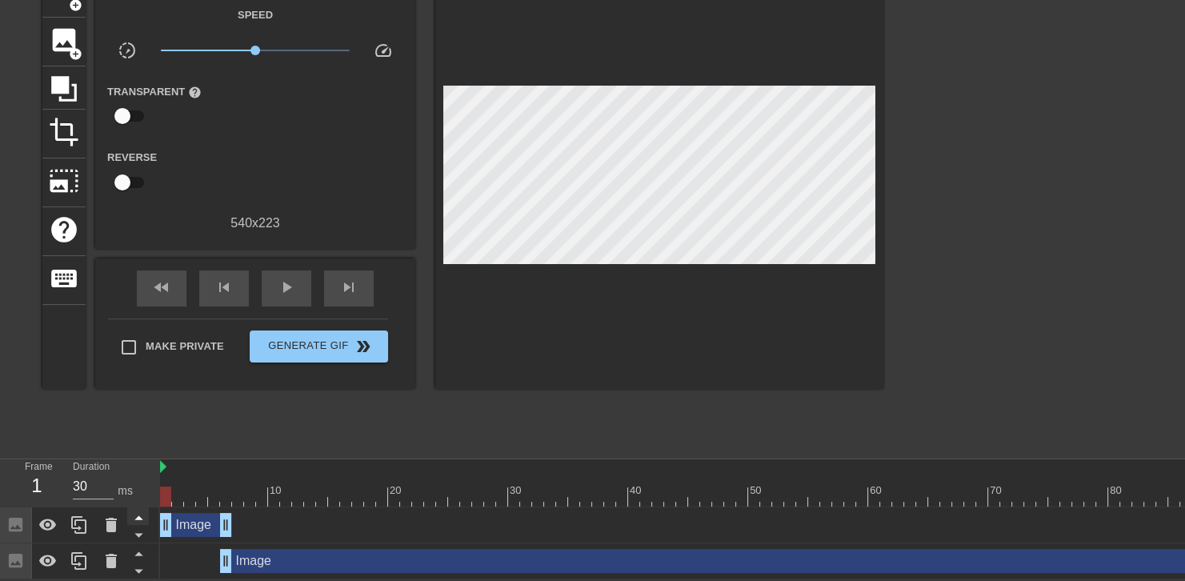
drag, startPoint x: 210, startPoint y: 525, endPoint x: 148, endPoint y: 519, distance: 61.9
click at [148, 519] on div "Frame 1 Duration 30 ms 10 20 30 40 50 60 70 80 90 Image drag_handle drag_handle…" at bounding box center [592, 519] width 1185 height 120
click at [605, 346] on div at bounding box center [659, 179] width 448 height 420
click at [220, 492] on div at bounding box center [225, 497] width 11 height 20
click at [300, 275] on div "play_arrow" at bounding box center [287, 289] width 50 height 36
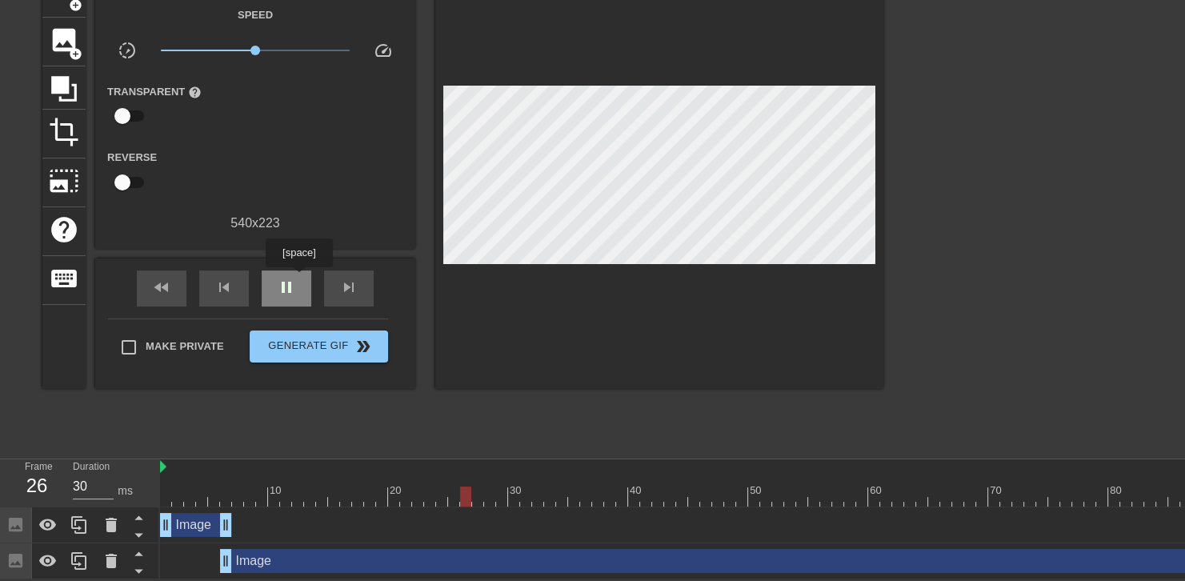
click at [299, 279] on div "pause" at bounding box center [287, 289] width 50 height 36
click at [694, 67] on div at bounding box center [659, 179] width 448 height 420
click at [684, 80] on div at bounding box center [659, 179] width 448 height 420
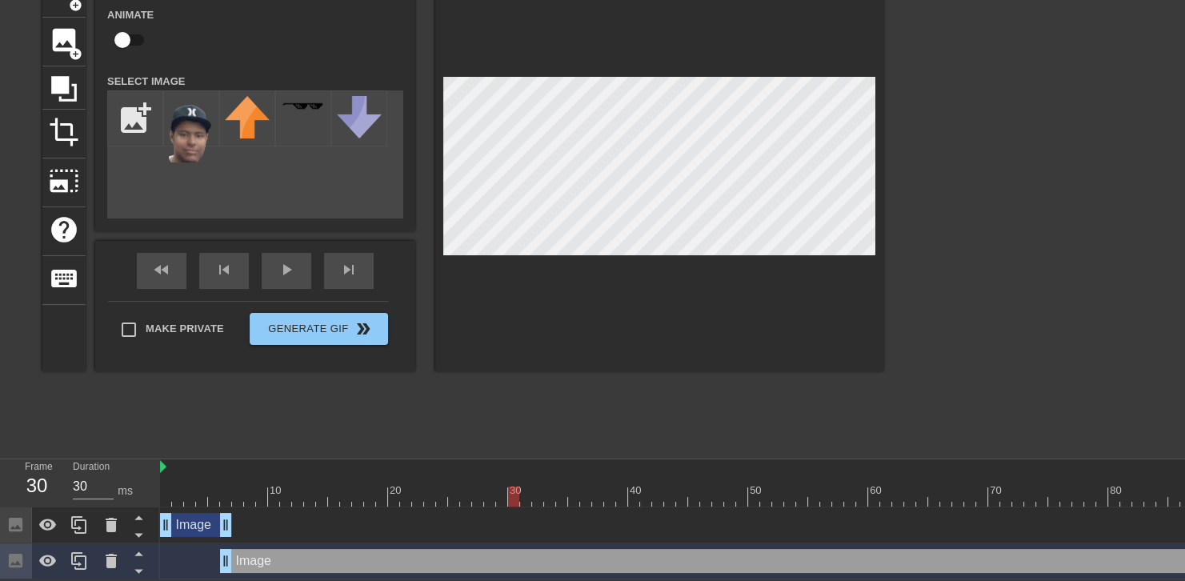
click at [685, 67] on div at bounding box center [659, 170] width 448 height 403
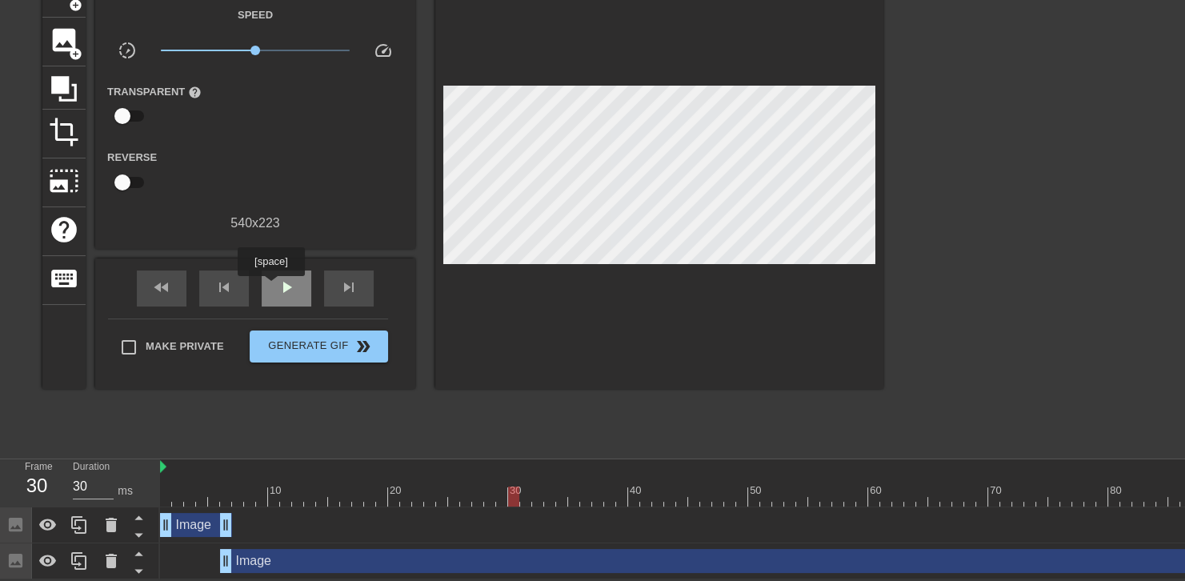
click at [271, 287] on div "play_arrow" at bounding box center [287, 289] width 50 height 36
click at [279, 271] on div "pause" at bounding box center [287, 289] width 50 height 36
drag, startPoint x: 172, startPoint y: 492, endPoint x: 147, endPoint y: 483, distance: 26.6
click at [147, 483] on div "Frame 1 Duration 30 ms 10 20 30 40 50 60 70 80 90 Image drag_handle drag_handle…" at bounding box center [592, 519] width 1185 height 120
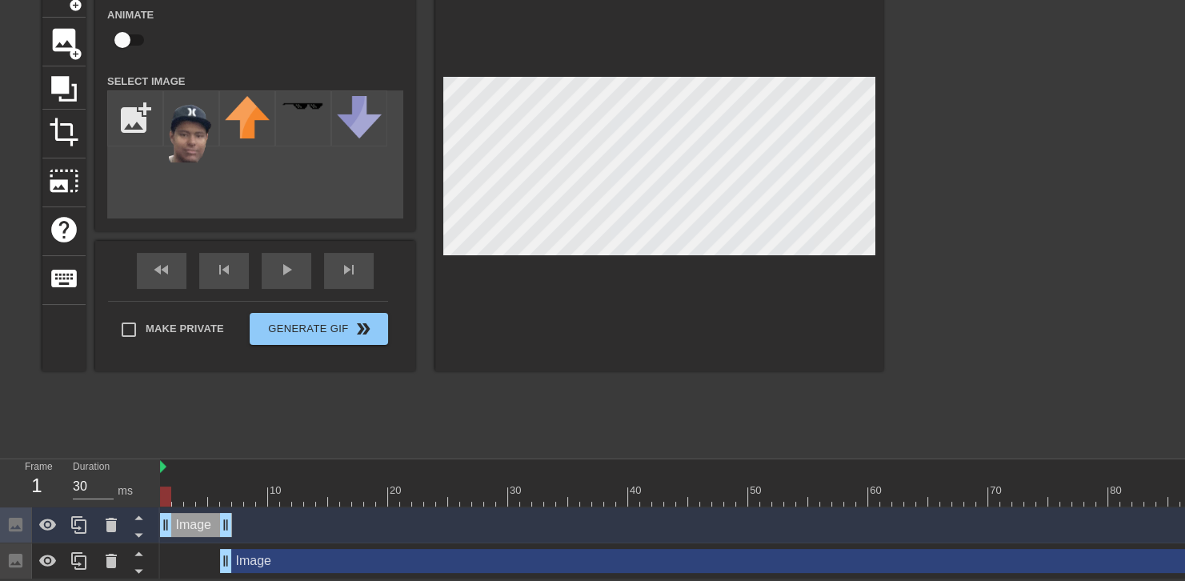
click at [687, 67] on div at bounding box center [659, 170] width 448 height 403
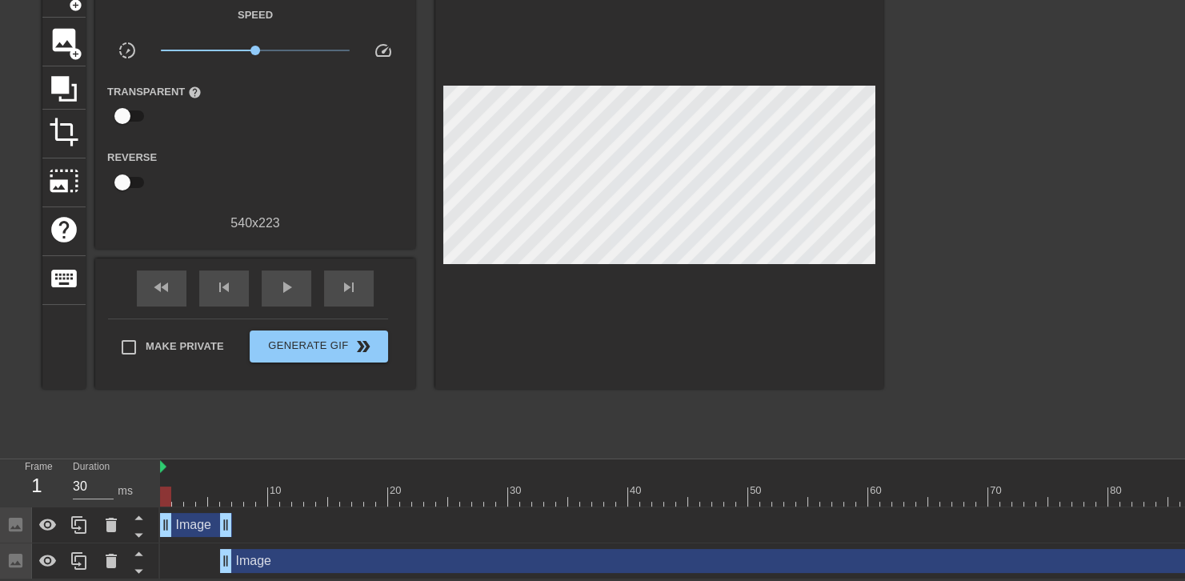
click at [494, 422] on div "title add_circle image add_circle crop photo_size_select_large help keyboard Gi…" at bounding box center [462, 209] width 841 height 480
click at [286, 279] on span "play_arrow" at bounding box center [286, 287] width 19 height 19
click at [278, 291] on div "pause" at bounding box center [287, 289] width 50 height 36
drag, startPoint x: 259, startPoint y: 483, endPoint x: 249, endPoint y: 442, distance: 42.7
click at [230, 475] on div "10 20 30 40 50 60 70 80 90" at bounding box center [700, 488] width 1080 height 26
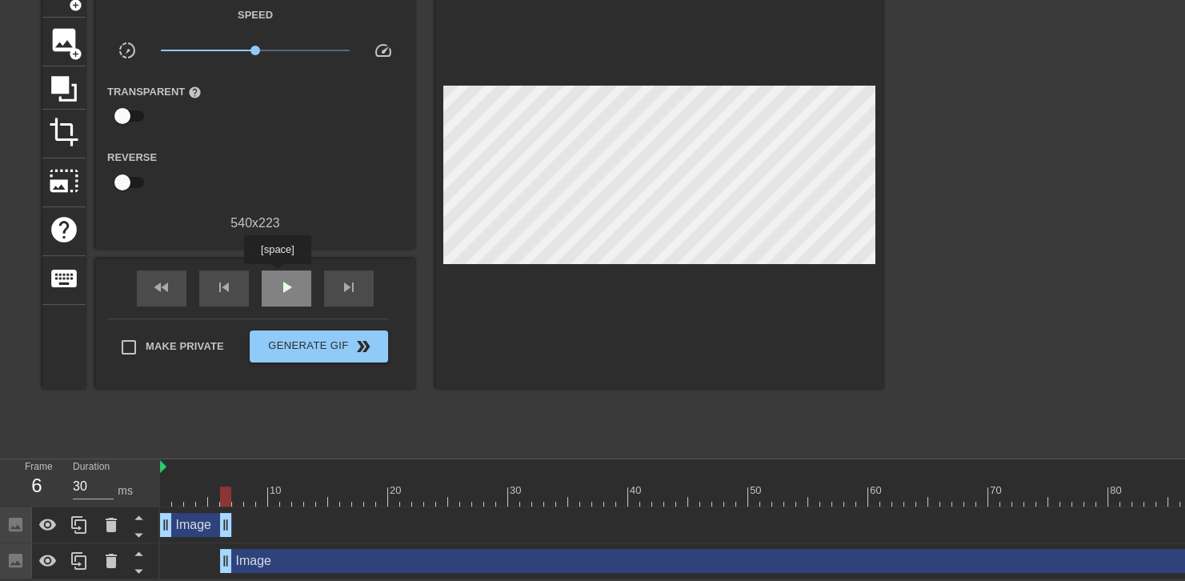
click at [277, 278] on span "play_arrow" at bounding box center [286, 287] width 19 height 19
click at [278, 278] on span "pause" at bounding box center [286, 287] width 19 height 19
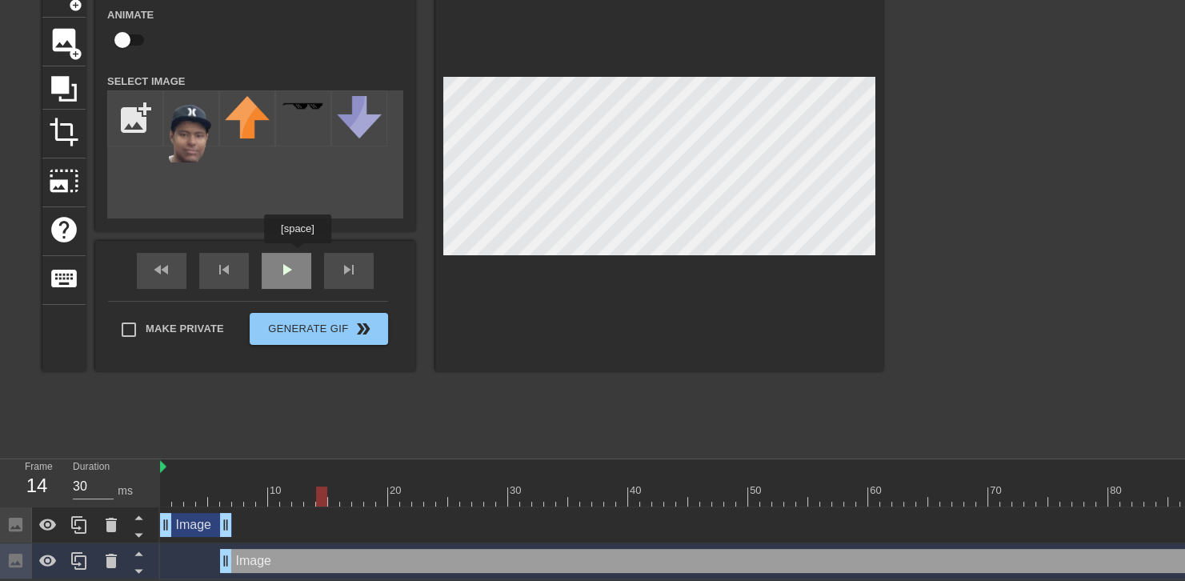
click at [297, 255] on div "Image Animate Select Image add_photo_alternate fast_rewind skip_previous play_a…" at bounding box center [255, 170] width 320 height 403
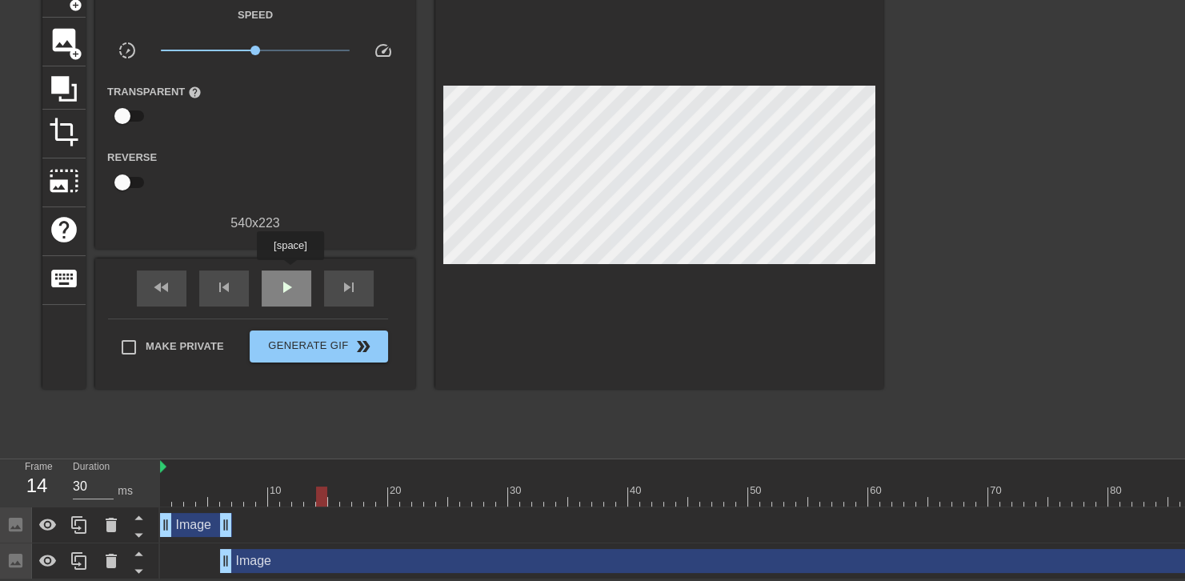
click at [290, 271] on div "play_arrow" at bounding box center [287, 289] width 50 height 36
click at [287, 290] on span "pause" at bounding box center [286, 287] width 19 height 19
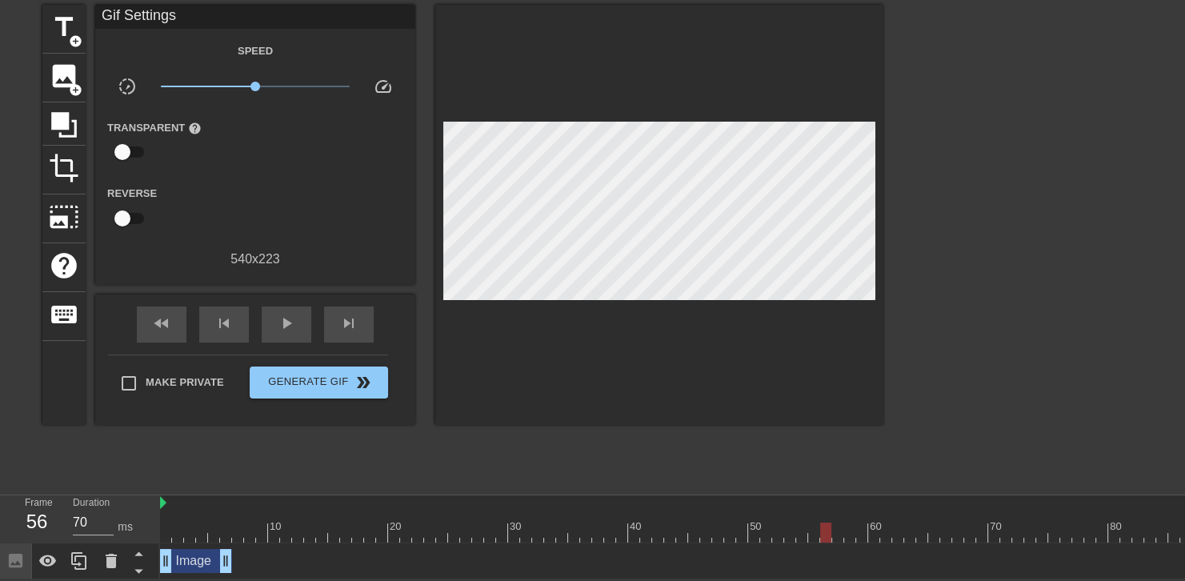
scroll to position [60, 0]
click at [78, 559] on icon at bounding box center [79, 560] width 19 height 19
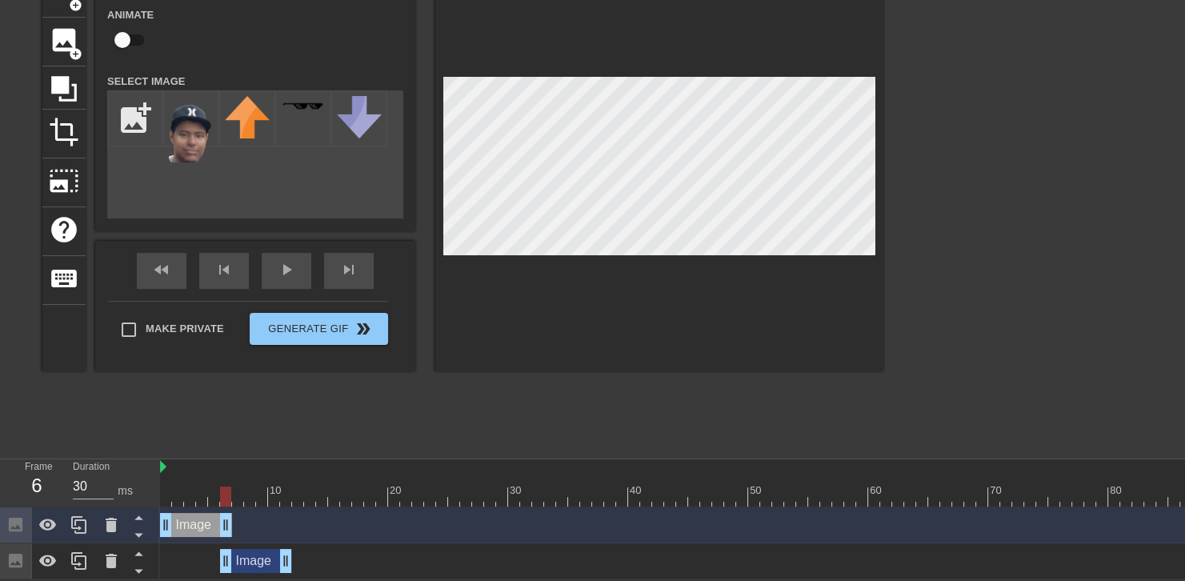
drag, startPoint x: 188, startPoint y: 563, endPoint x: 251, endPoint y: 562, distance: 63.2
click at [251, 562] on div "Image drag_handle drag_handle" at bounding box center [256, 561] width 72 height 24
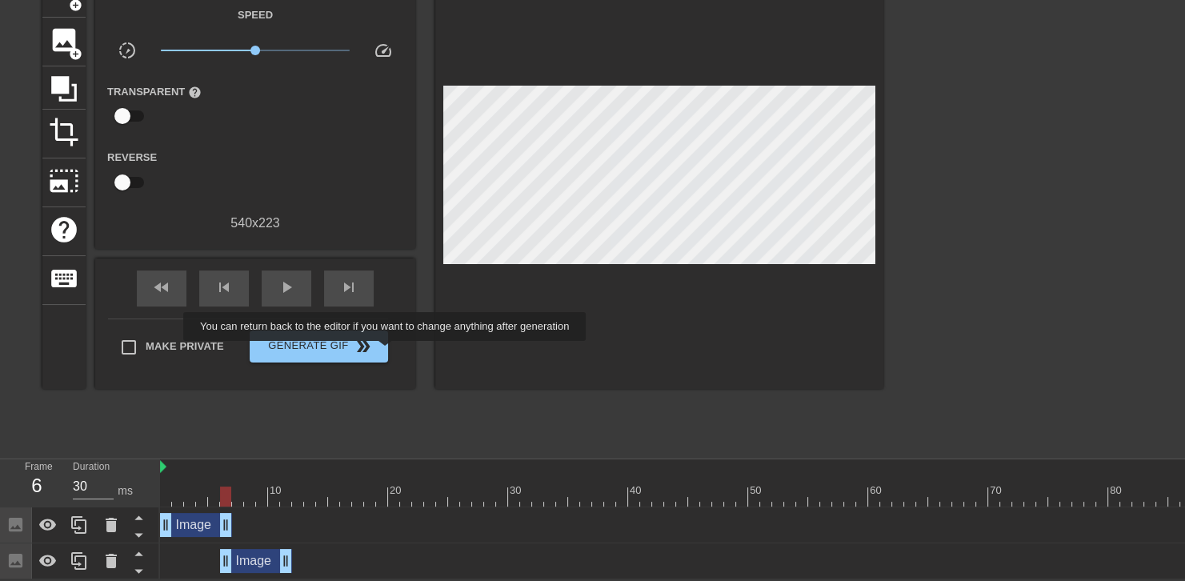
click at [387, 352] on div "Make Private Generate Gif double_arrow" at bounding box center [248, 350] width 280 height 63
click at [279, 259] on div "fast_rewind skip_previous play_arrow skip_next" at bounding box center [255, 289] width 261 height 60
click at [94, 485] on input "30" at bounding box center [93, 487] width 41 height 26
click at [41, 482] on div "6" at bounding box center [37, 485] width 24 height 29
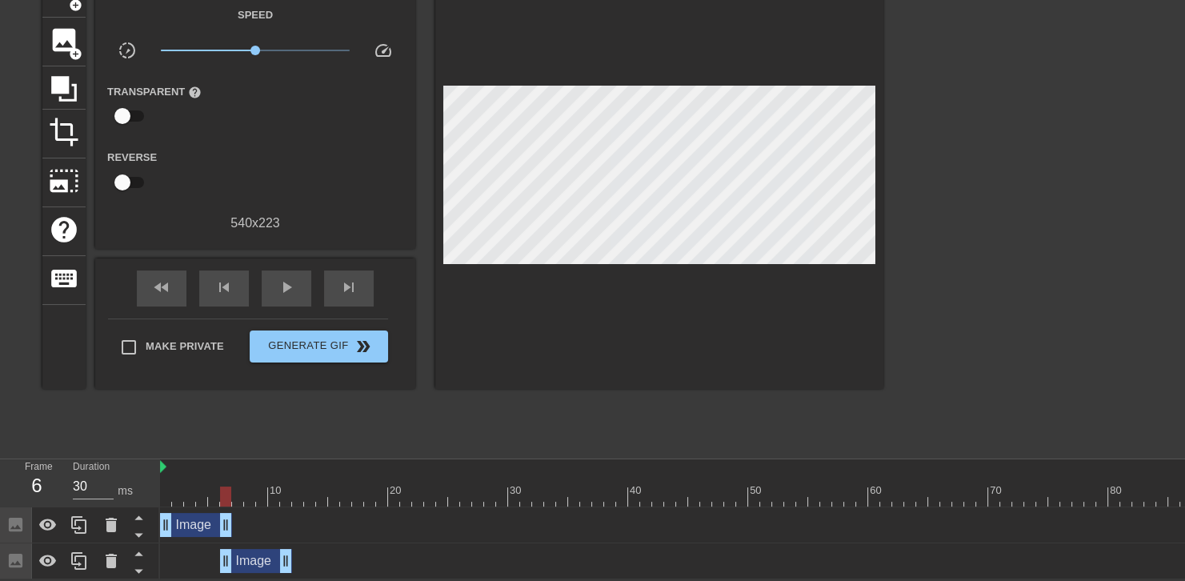
click at [38, 487] on div "6" at bounding box center [37, 485] width 24 height 29
click at [26, 477] on div "6" at bounding box center [37, 485] width 24 height 29
drag, startPoint x: 26, startPoint y: 477, endPoint x: 202, endPoint y: 495, distance: 177.0
click at [202, 495] on div "Frame 6 Duration 30 ms 10 20 30 40 50 60 70 80 90 Image drag_handle drag_handle…" at bounding box center [592, 519] width 1185 height 120
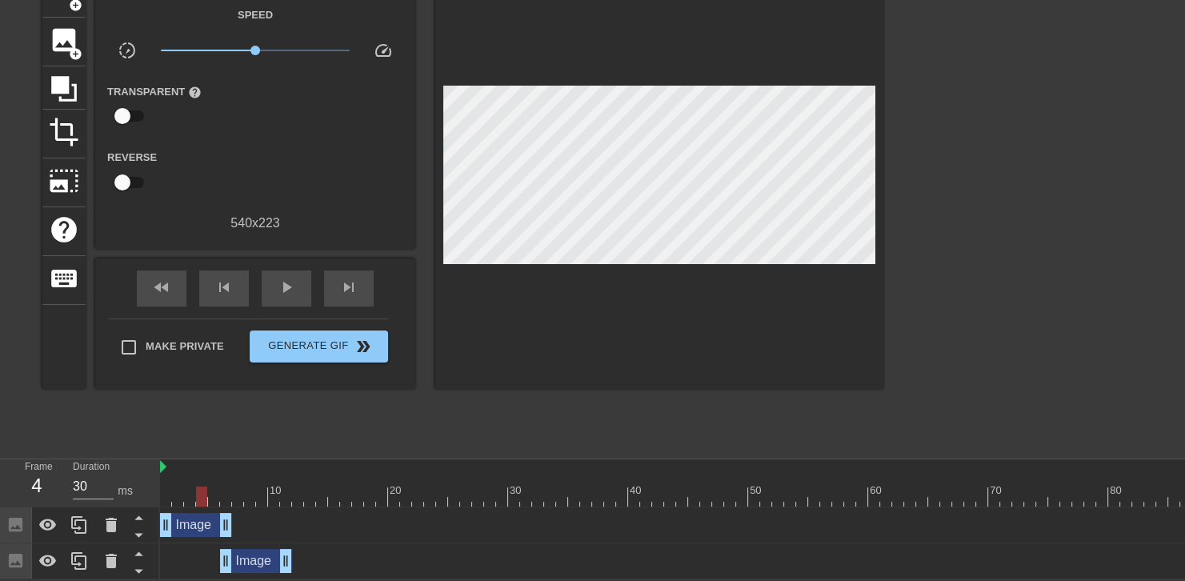
click at [202, 495] on div at bounding box center [700, 497] width 1080 height 20
click at [300, 283] on div "play_arrow" at bounding box center [287, 289] width 50 height 36
click at [300, 283] on div "pause" at bounding box center [287, 289] width 50 height 36
click at [300, 283] on div "play_arrow" at bounding box center [287, 289] width 50 height 36
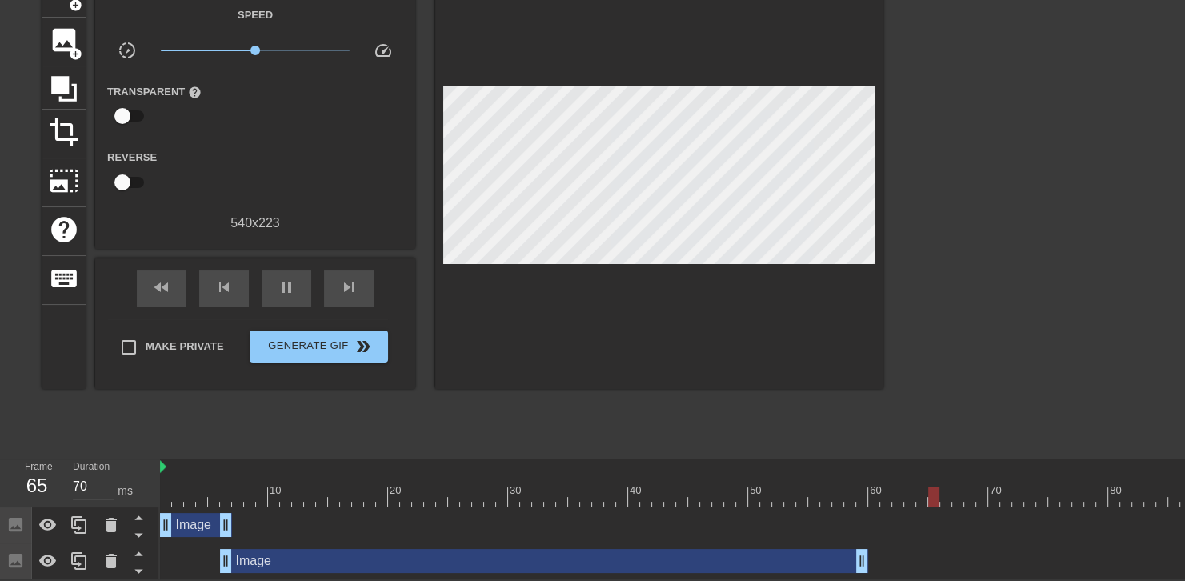
drag, startPoint x: 285, startPoint y: 555, endPoint x: 864, endPoint y: 503, distance: 581.8
click at [864, 503] on div "10 20 30 40 50 60 70 80 90 Image drag_handle drag_handle Image drag_handle drag…" at bounding box center [672, 519] width 1025 height 120
click at [307, 287] on div "pause" at bounding box center [287, 289] width 50 height 36
click at [647, 44] on div at bounding box center [659, 179] width 448 height 420
click at [278, 283] on span "play_arrow" at bounding box center [286, 287] width 19 height 19
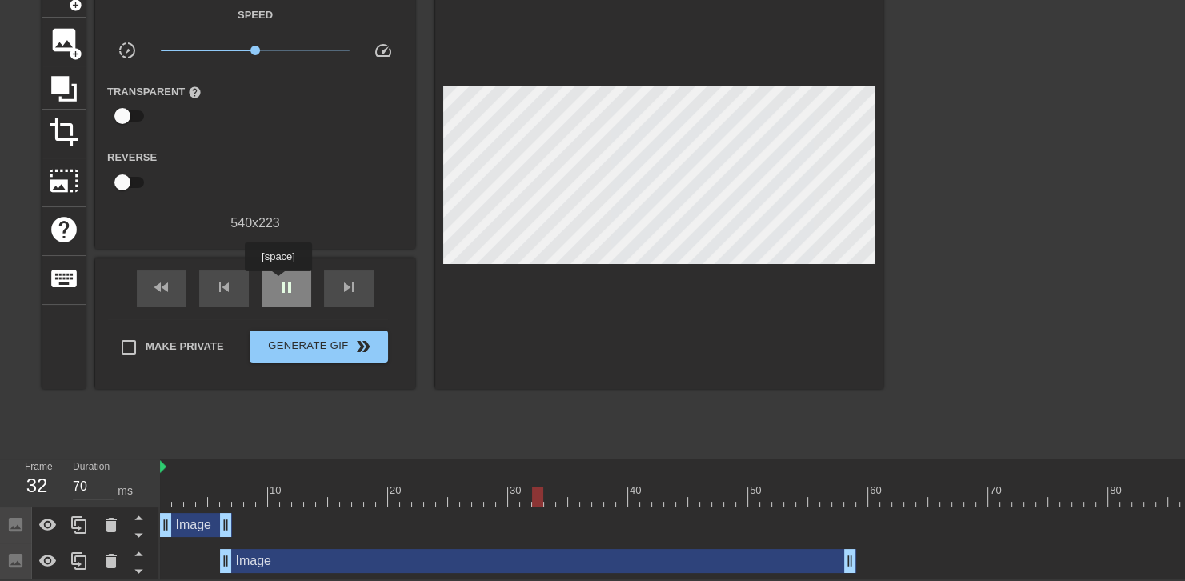
click at [278, 283] on span "pause" at bounding box center [286, 287] width 19 height 19
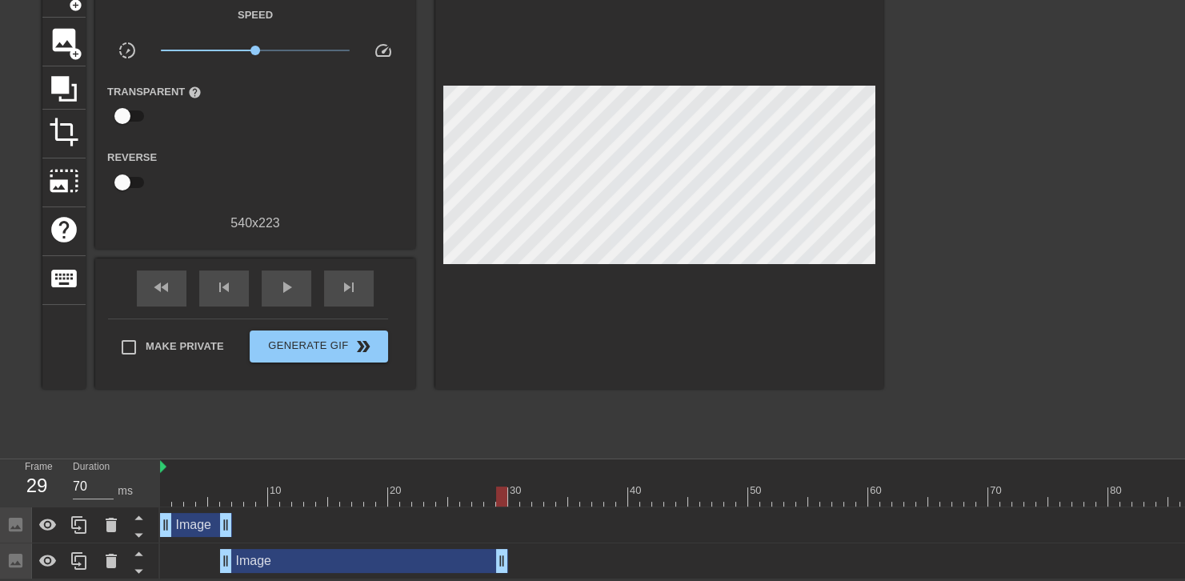
drag, startPoint x: 851, startPoint y: 559, endPoint x: 508, endPoint y: 570, distance: 342.7
click at [508, 570] on div "Image drag_handle drag_handle" at bounding box center [700, 561] width 1080 height 24
drag, startPoint x: 499, startPoint y: 550, endPoint x: 415, endPoint y: 549, distance: 84.0
click at [284, 282] on span "play_arrow" at bounding box center [286, 287] width 19 height 19
click at [284, 282] on span "pause" at bounding box center [286, 287] width 19 height 19
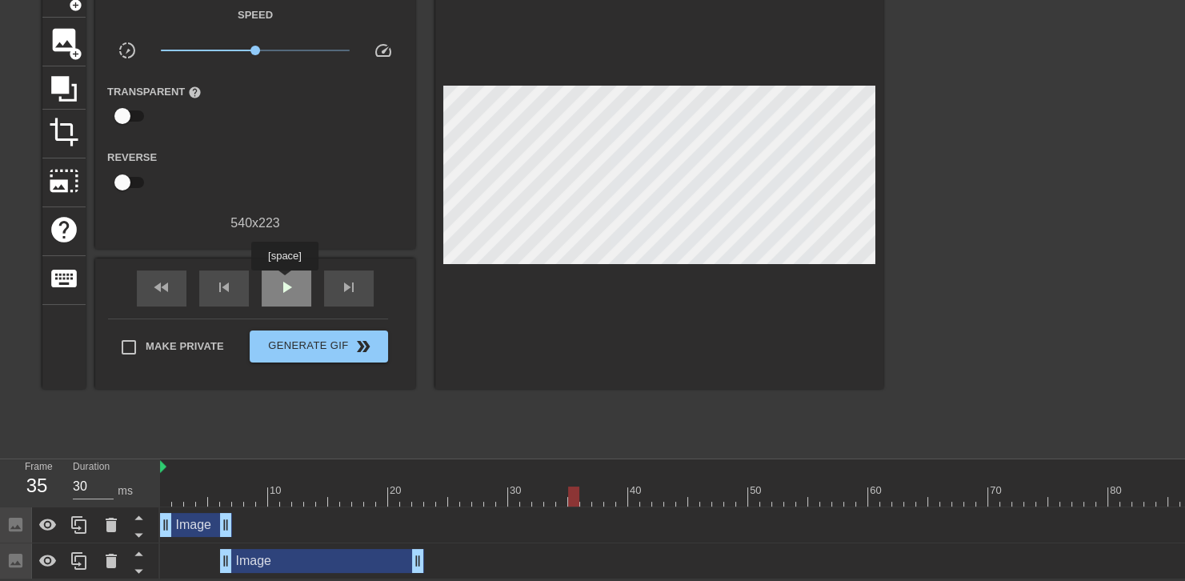
click at [284, 282] on span "play_arrow" at bounding box center [286, 287] width 19 height 19
click at [284, 282] on span "pause" at bounding box center [286, 287] width 19 height 19
drag, startPoint x: 182, startPoint y: 495, endPoint x: 114, endPoint y: 482, distance: 68.6
click at [114, 482] on div "Frame 1 Duration 30 ms 10 20 30 40 50 60 70 80 90 Image drag_handle drag_handle…" at bounding box center [592, 519] width 1185 height 120
click at [603, 54] on div at bounding box center [659, 179] width 448 height 420
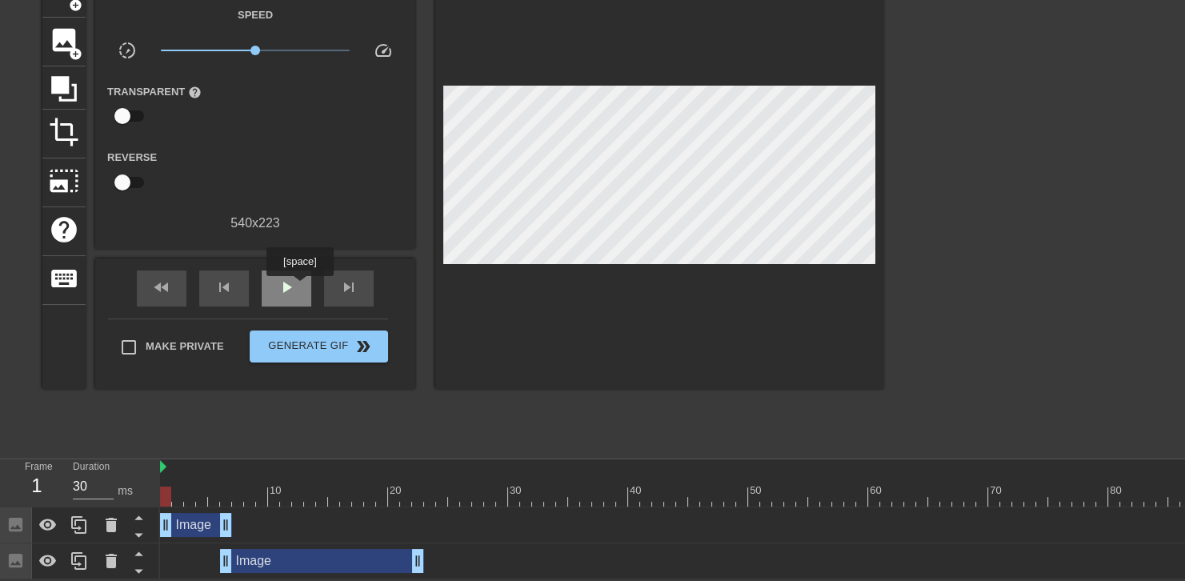
click at [299, 287] on div "play_arrow" at bounding box center [287, 289] width 50 height 36
click at [299, 287] on div "pause" at bounding box center [287, 289] width 50 height 36
click at [299, 287] on div "play_arrow" at bounding box center [287, 289] width 50 height 36
click at [299, 287] on div "pause" at bounding box center [287, 289] width 50 height 36
click at [299, 287] on div "play_arrow" at bounding box center [287, 289] width 50 height 36
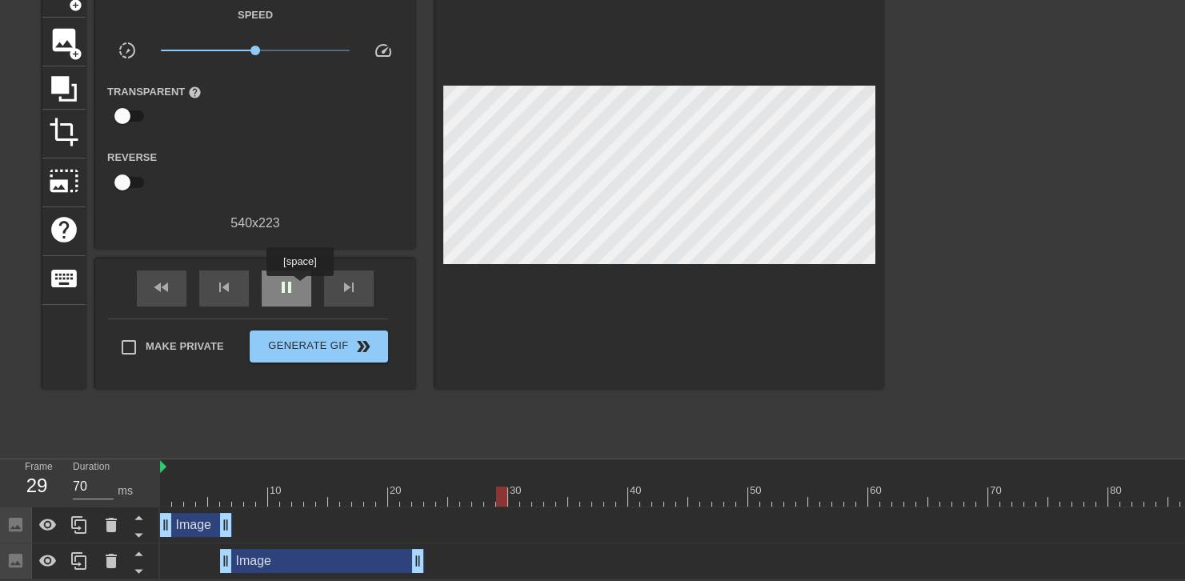
click at [299, 287] on div "pause" at bounding box center [287, 289] width 50 height 36
click at [77, 559] on icon at bounding box center [79, 560] width 19 height 19
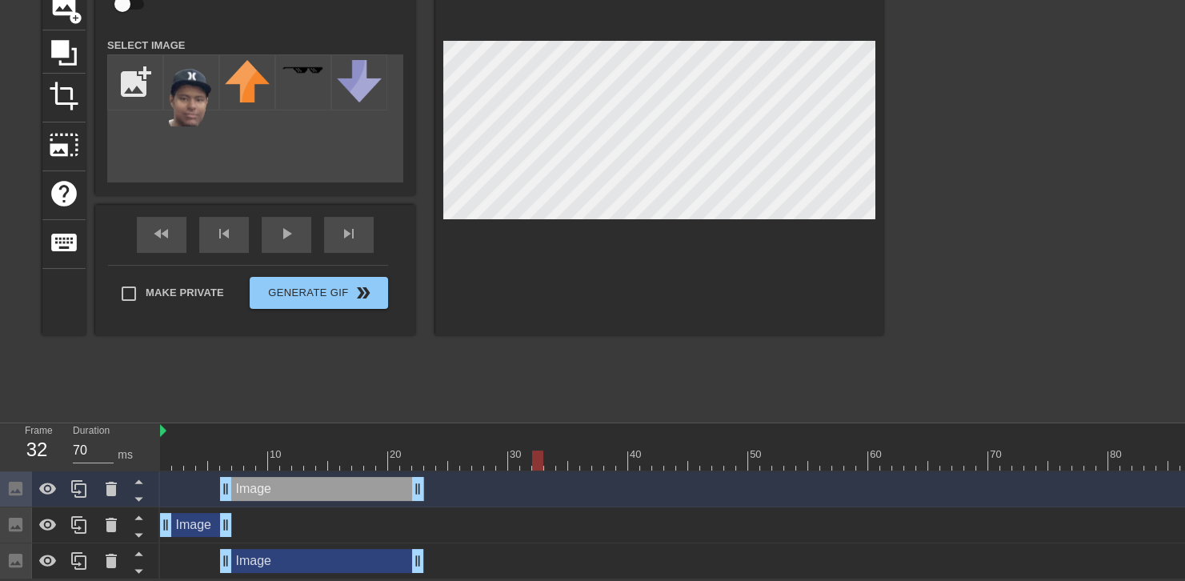
scroll to position [131, 0]
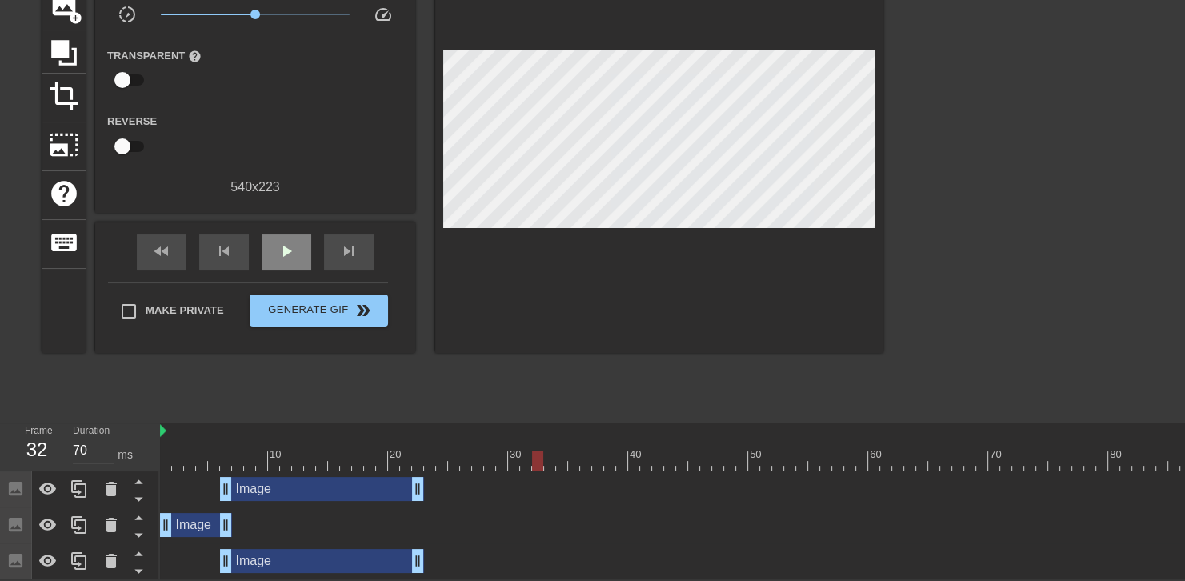
click at [289, 218] on div "Gif Settings Speed slow_motion_video x1.00 speed Transparent help Reverse 540 x…" at bounding box center [255, 143] width 320 height 420
click at [291, 242] on span "play_arrow" at bounding box center [286, 251] width 19 height 19
click at [166, 453] on div at bounding box center [700, 461] width 1080 height 20
click at [288, 237] on div "play_arrow" at bounding box center [287, 252] width 50 height 36
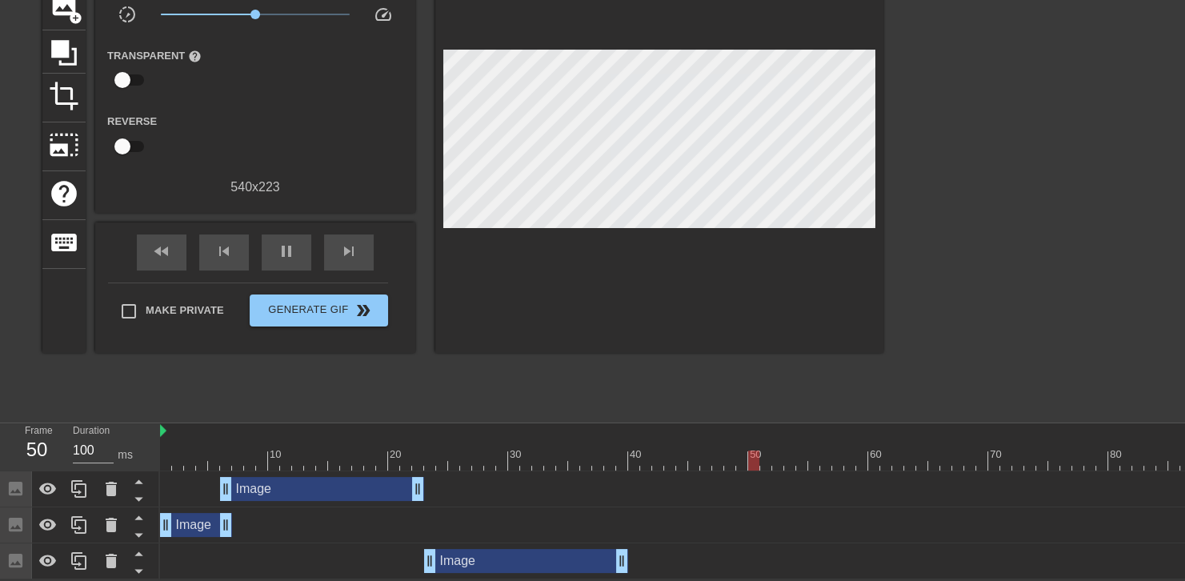
drag, startPoint x: 291, startPoint y: 563, endPoint x: 495, endPoint y: 541, distance: 206.1
click at [495, 541] on div "Image drag_handle drag_handle Image drag_handle drag_handle Image drag_handle d…" at bounding box center [672, 525] width 1025 height 108
drag, startPoint x: 492, startPoint y: 558, endPoint x: 482, endPoint y: 558, distance: 10.4
click at [482, 558] on div "Image drag_handle drag_handle" at bounding box center [514, 561] width 204 height 24
click at [499, 361] on div "title add_circle image add_circle crop photo_size_select_large help keyboard Gi…" at bounding box center [462, 173] width 841 height 480
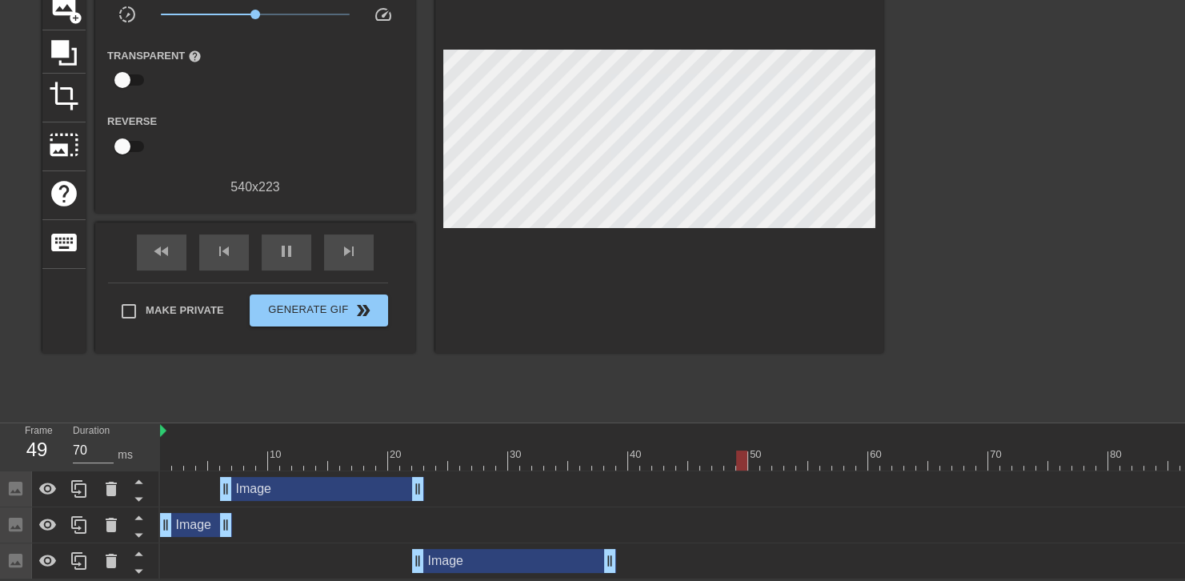
drag, startPoint x: 283, startPoint y: 259, endPoint x: 393, endPoint y: 447, distance: 218.1
click at [393, 447] on div "menu_book Browse the tutorials! [DOMAIN_NAME] The online gif editor Send Feedba…" at bounding box center [592, 225] width 1185 height 710
click at [393, 447] on div "20" at bounding box center [397, 455] width 14 height 16
click at [288, 250] on span "play_arrow" at bounding box center [286, 251] width 19 height 19
click at [288, 250] on span "pause" at bounding box center [286, 251] width 19 height 19
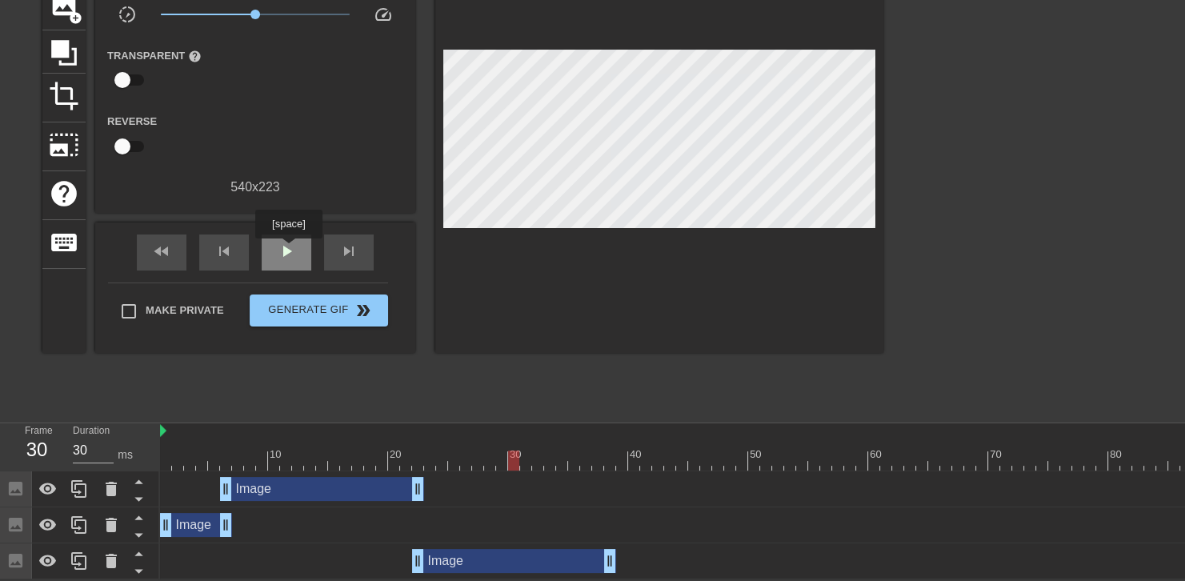
click at [288, 250] on span "play_arrow" at bounding box center [286, 251] width 19 height 19
click at [288, 250] on span "pause" at bounding box center [286, 251] width 19 height 19
click at [118, 559] on icon at bounding box center [111, 560] width 19 height 19
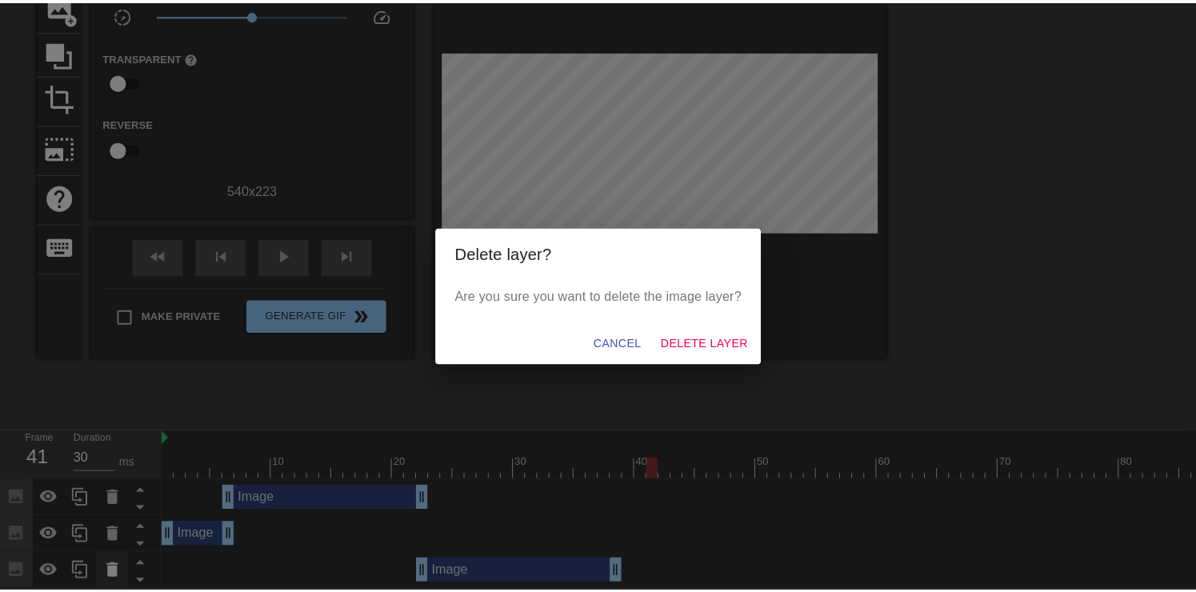
scroll to position [121, 0]
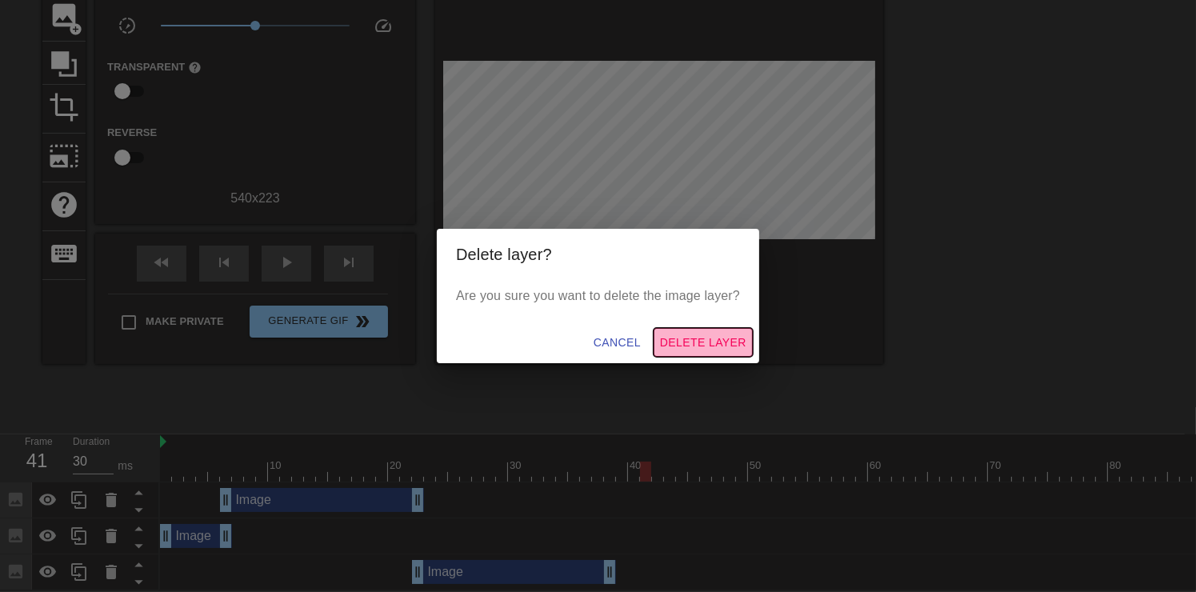
click at [705, 339] on span "Delete Layer" at bounding box center [703, 343] width 86 height 20
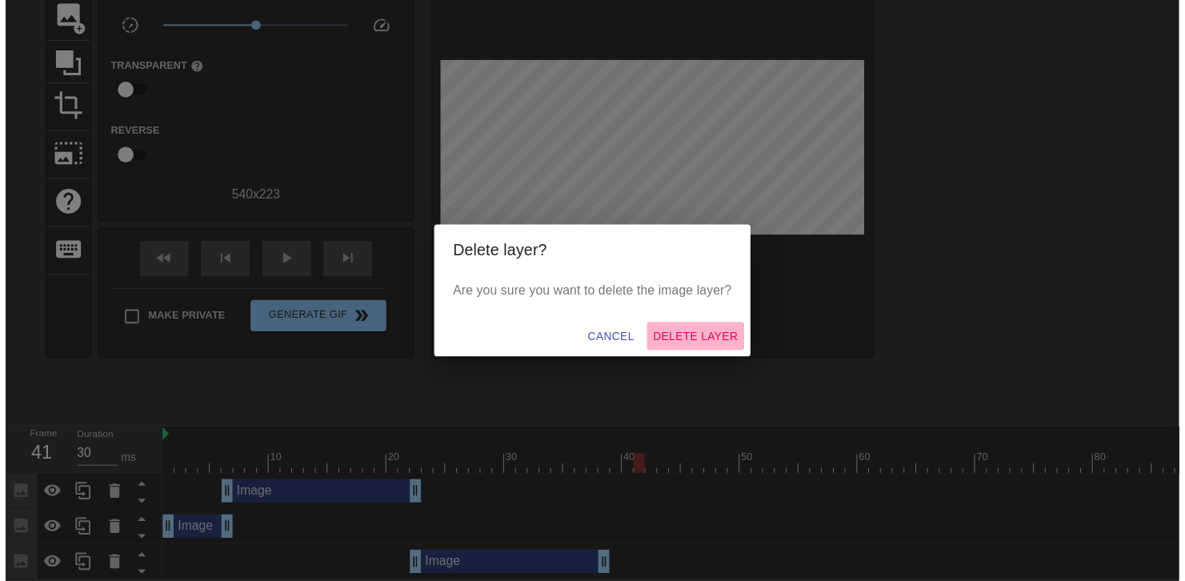
scroll to position [96, 0]
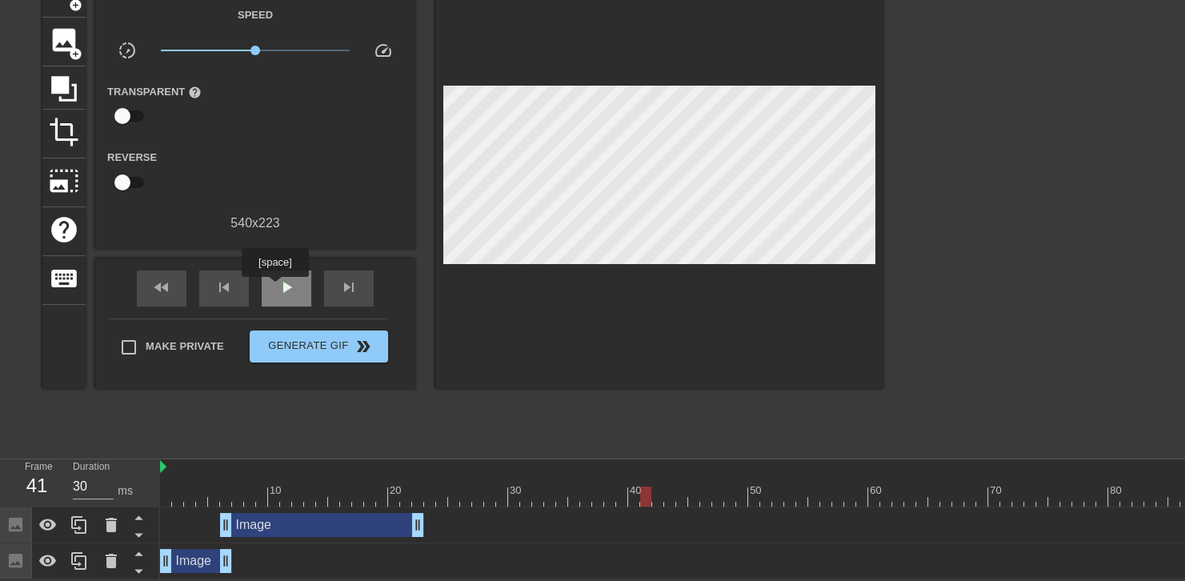
click at [275, 288] on div "play_arrow" at bounding box center [287, 289] width 50 height 36
click at [275, 288] on div "pause" at bounding box center [287, 289] width 50 height 36
click at [275, 288] on div "play_arrow" at bounding box center [287, 289] width 50 height 36
drag, startPoint x: 182, startPoint y: 483, endPoint x: 150, endPoint y: 477, distance: 33.3
click at [150, 477] on div "Frame 1 Duration 30 ms 10 20 30 40 50 60 70 80 90 Image drag_handle drag_handle…" at bounding box center [592, 519] width 1185 height 120
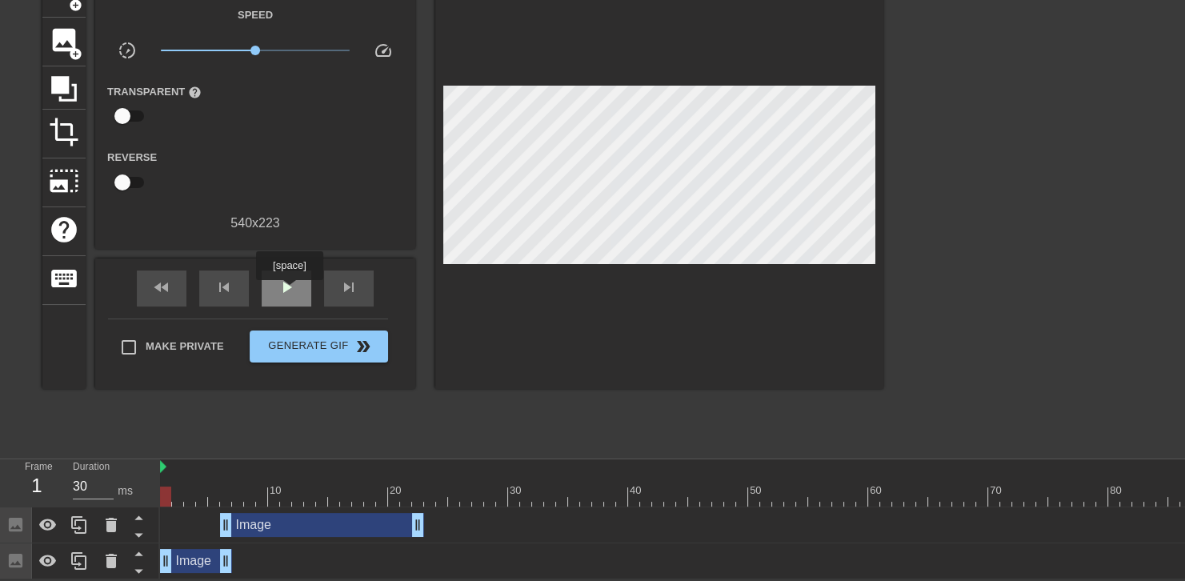
click at [289, 291] on span "play_arrow" at bounding box center [286, 287] width 19 height 19
click at [289, 291] on span "pause" at bounding box center [286, 287] width 19 height 19
click at [289, 291] on span "play_arrow" at bounding box center [286, 287] width 19 height 19
click at [289, 291] on span "pause" at bounding box center [286, 287] width 19 height 19
click at [289, 291] on span "play_arrow" at bounding box center [286, 287] width 19 height 19
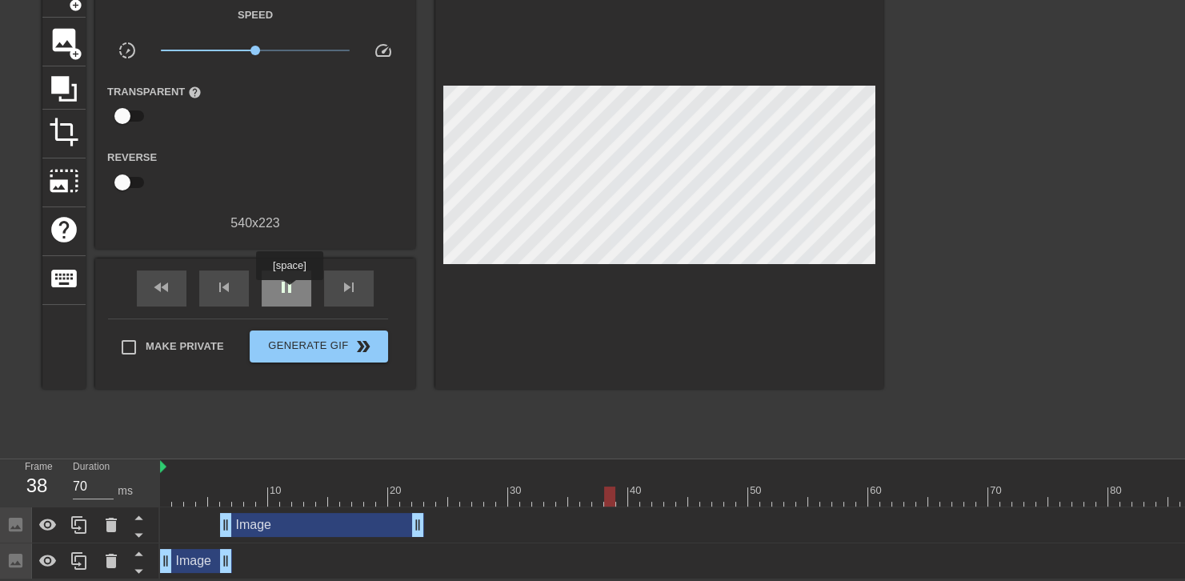
click at [289, 291] on span "pause" at bounding box center [286, 287] width 19 height 19
drag, startPoint x: 287, startPoint y: 563, endPoint x: 77, endPoint y: 555, distance: 209.8
click at [77, 555] on icon at bounding box center [79, 560] width 19 height 19
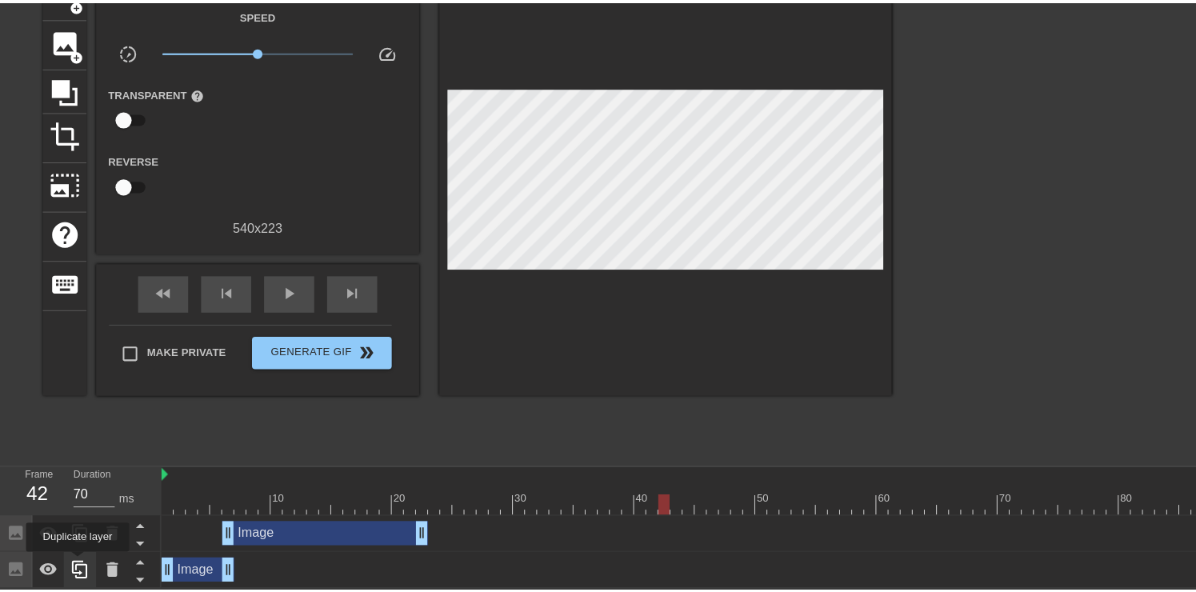
scroll to position [121, 0]
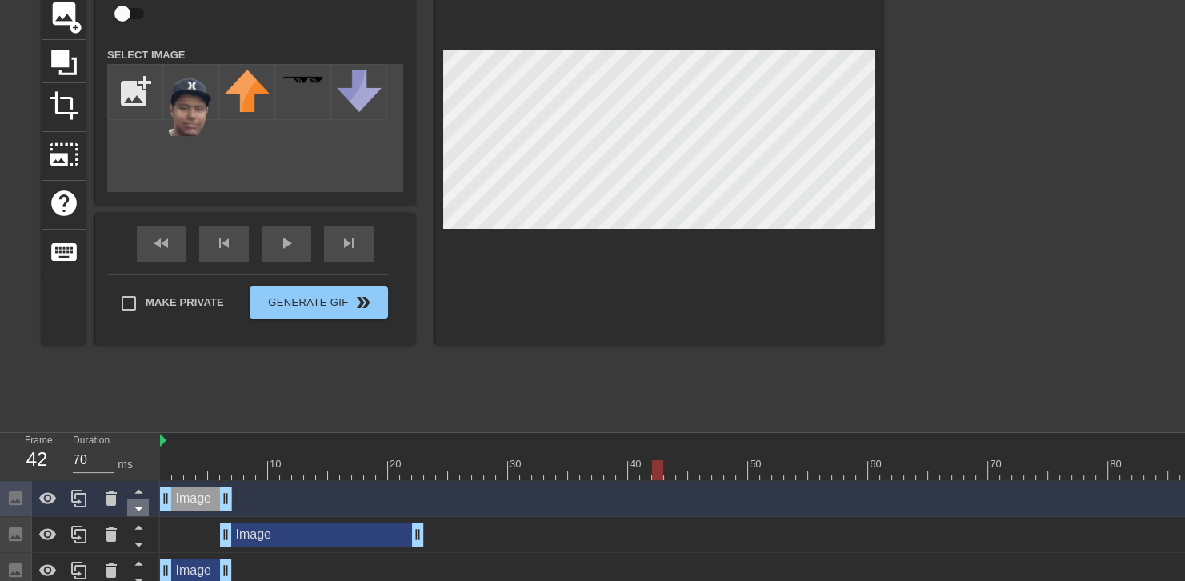
click at [139, 509] on icon at bounding box center [138, 509] width 8 height 4
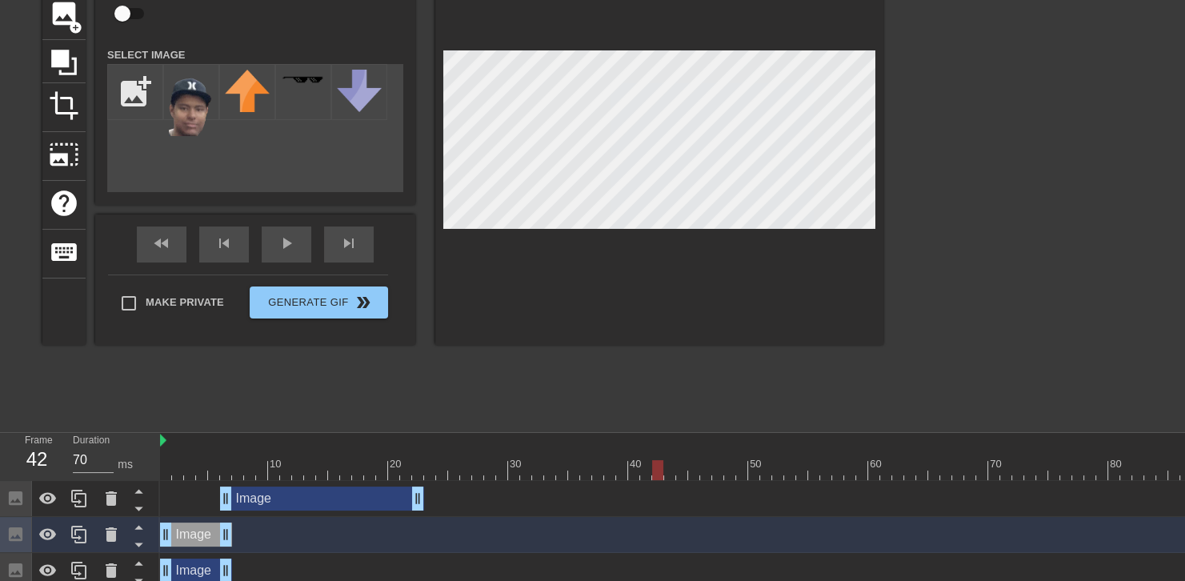
click at [139, 509] on icon at bounding box center [138, 509] width 8 height 4
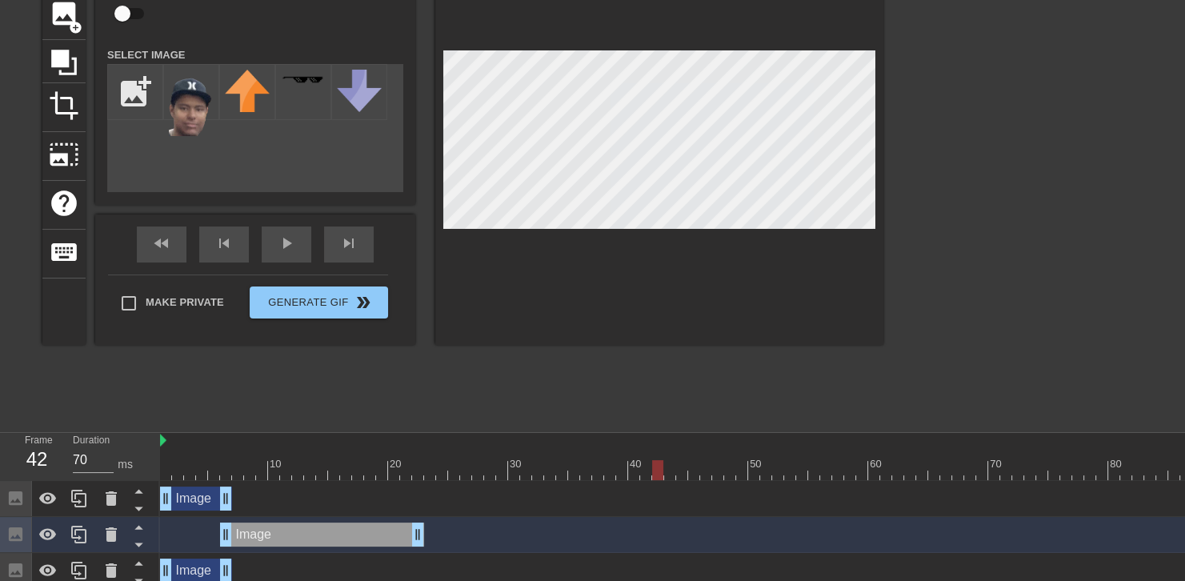
click at [139, 509] on icon at bounding box center [138, 509] width 8 height 4
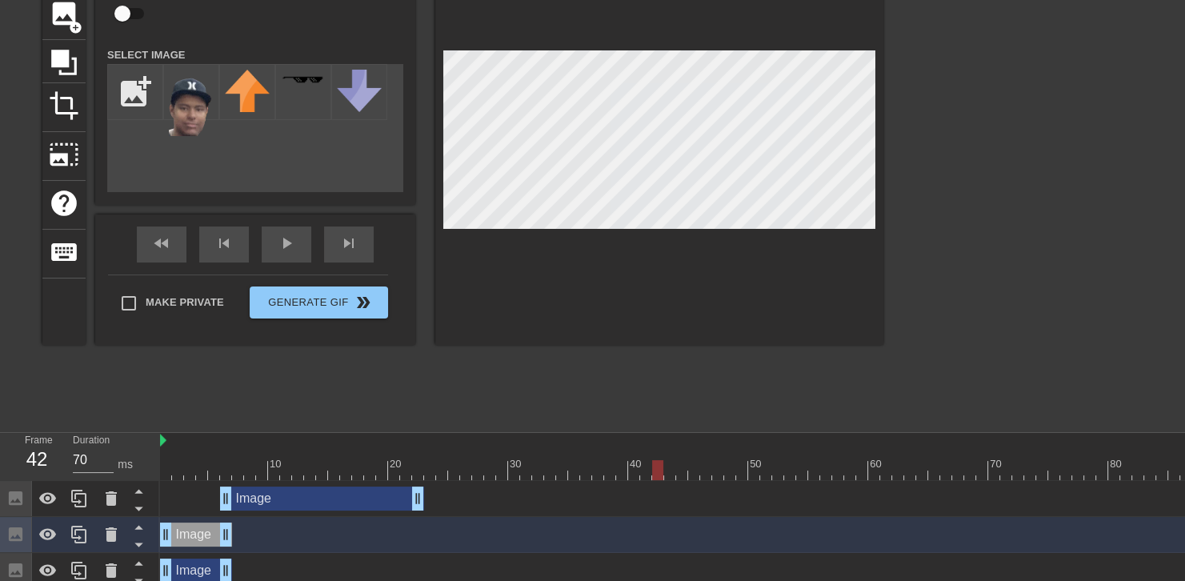
click at [139, 509] on icon at bounding box center [138, 509] width 8 height 4
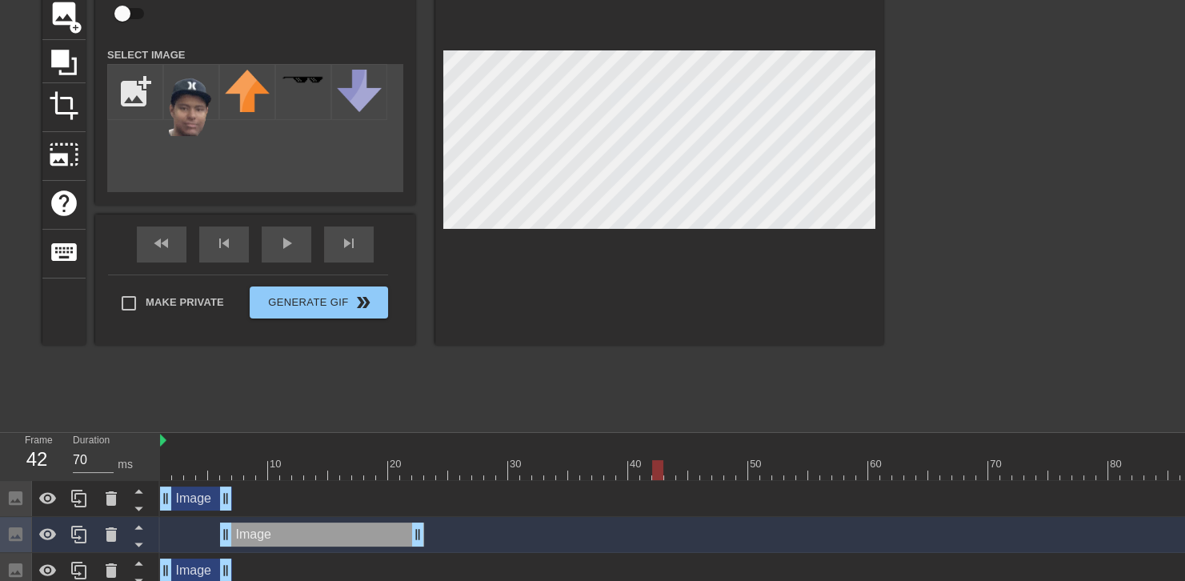
click at [139, 509] on icon at bounding box center [138, 509] width 8 height 4
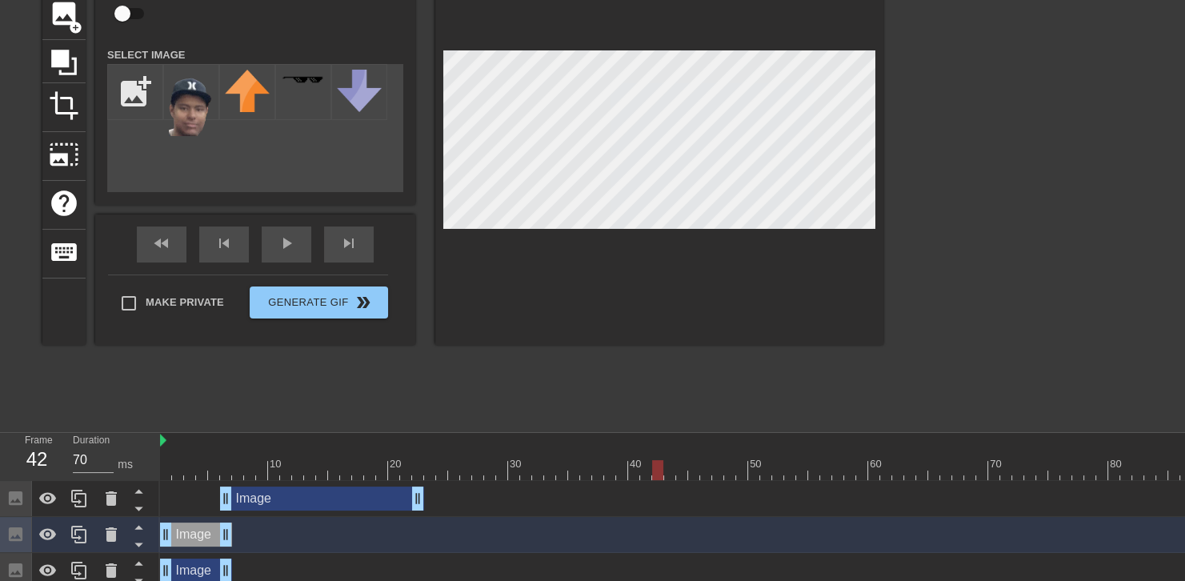
click at [139, 509] on icon at bounding box center [138, 509] width 8 height 4
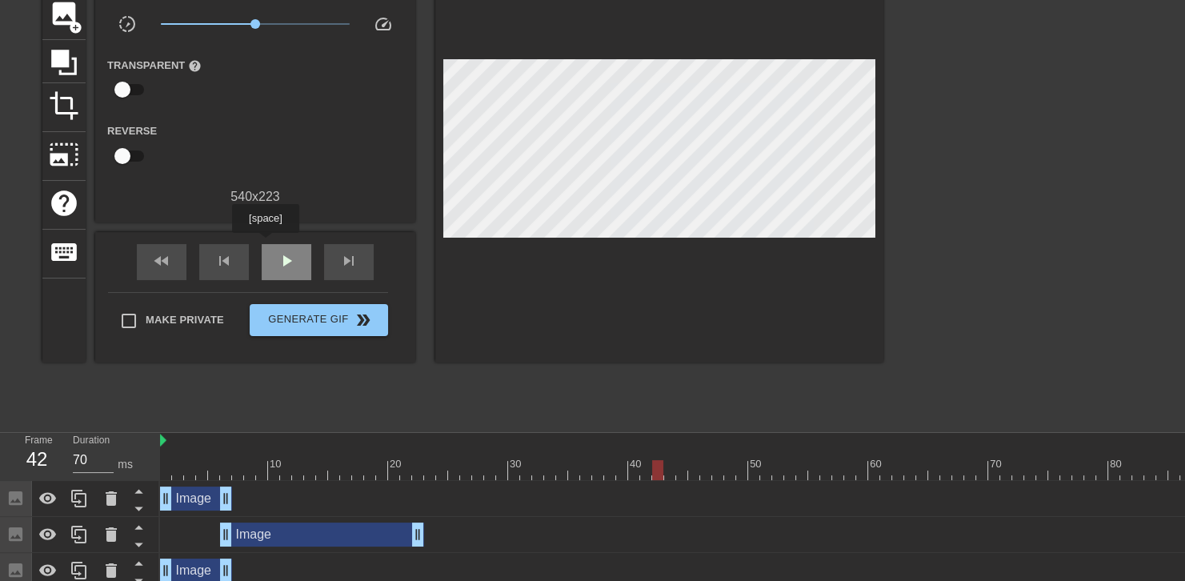
click at [265, 244] on div "play_arrow" at bounding box center [287, 262] width 50 height 36
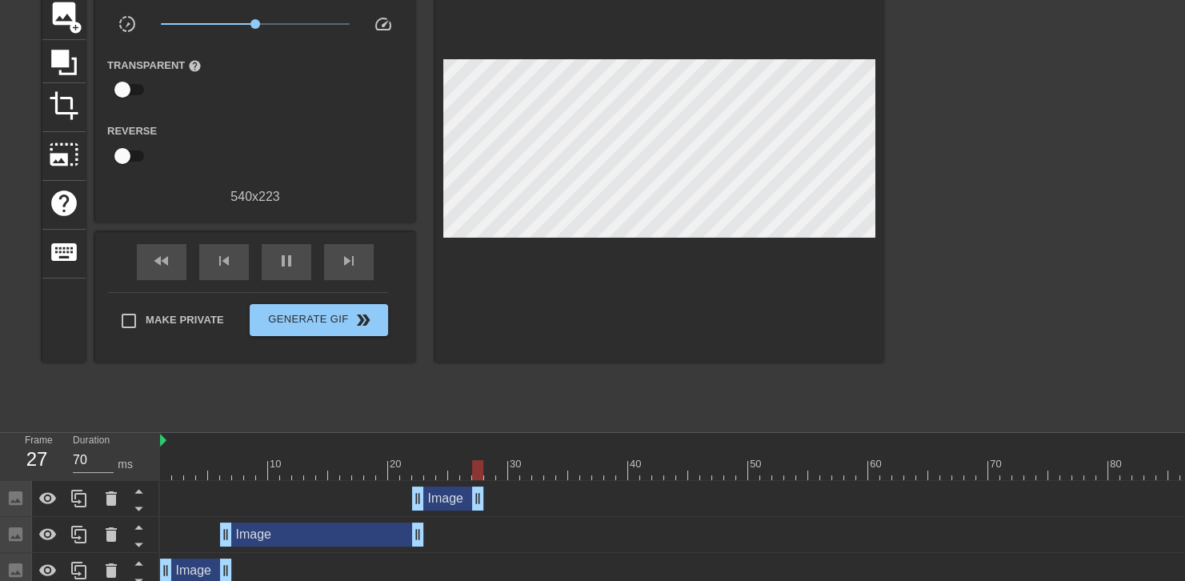
drag, startPoint x: 204, startPoint y: 494, endPoint x: 460, endPoint y: 487, distance: 256.2
click at [460, 487] on div "Image drag_handle drag_handle" at bounding box center [448, 499] width 72 height 24
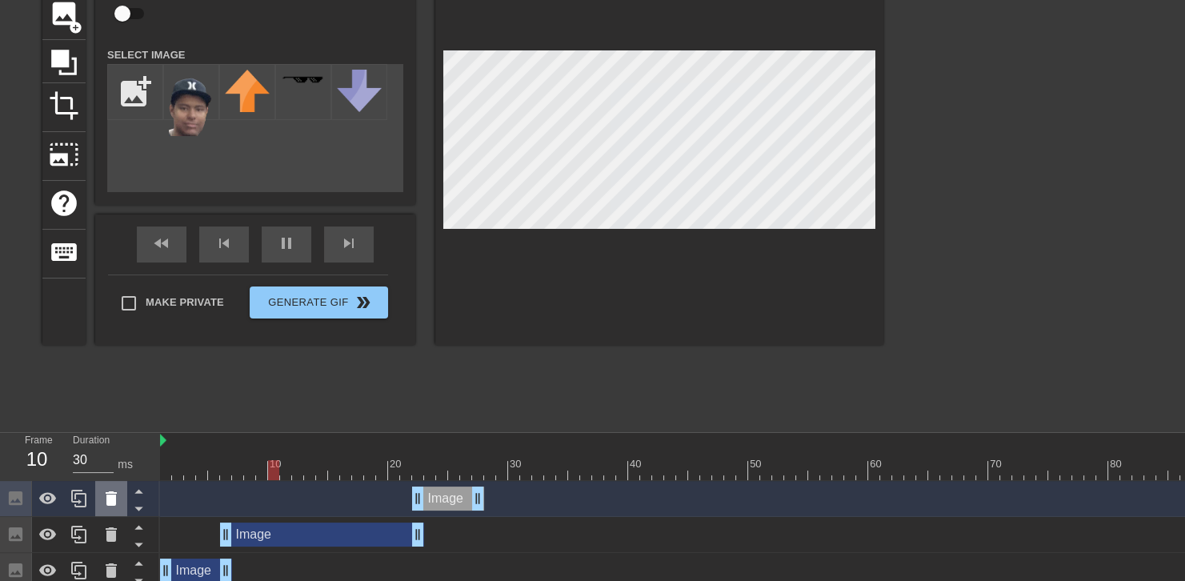
click at [108, 499] on icon at bounding box center [111, 498] width 11 height 14
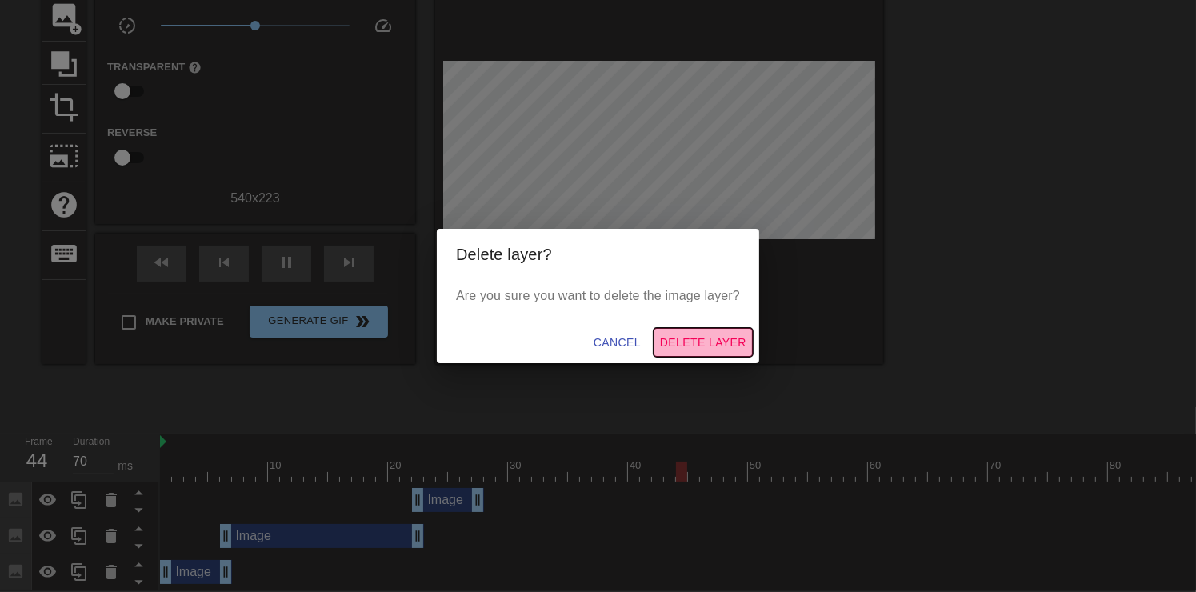
click at [693, 335] on span "Delete Layer" at bounding box center [703, 343] width 86 height 20
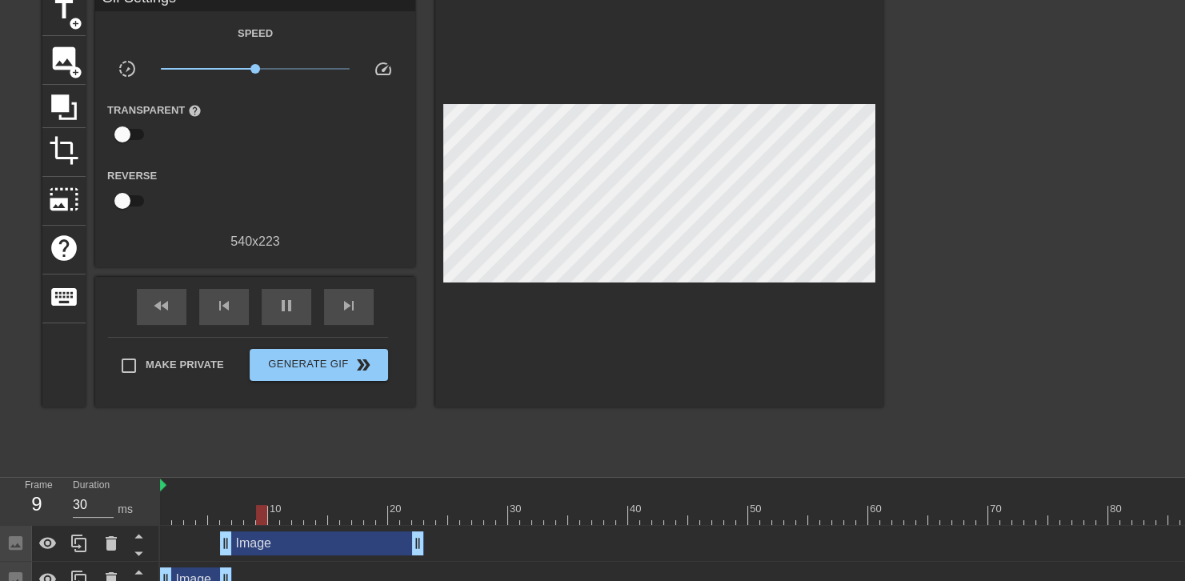
scroll to position [96, 0]
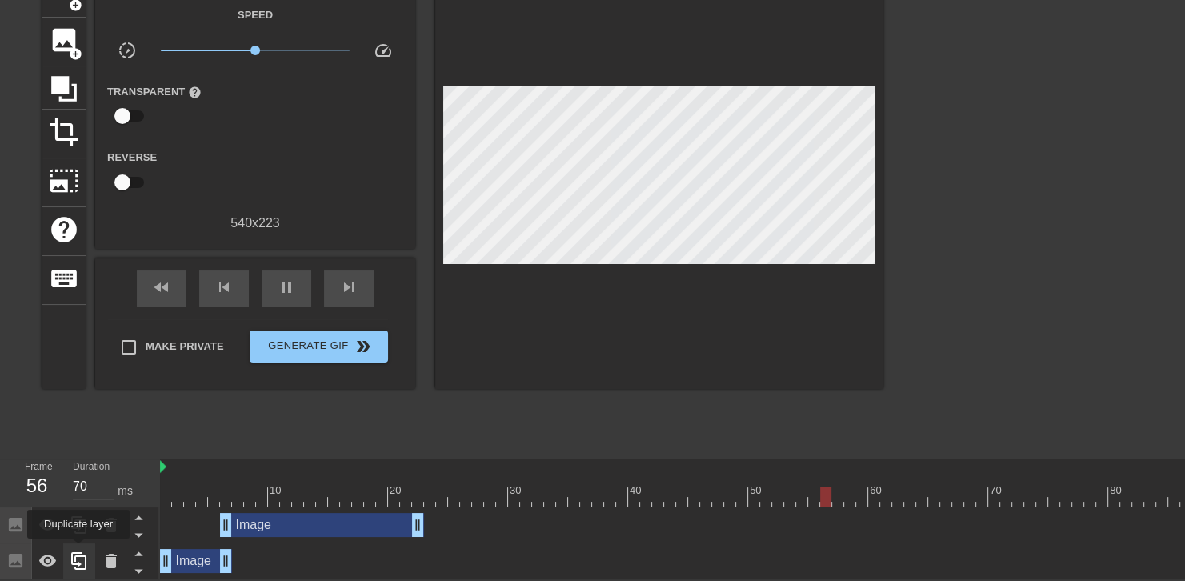
click at [78, 550] on div at bounding box center [79, 560] width 32 height 35
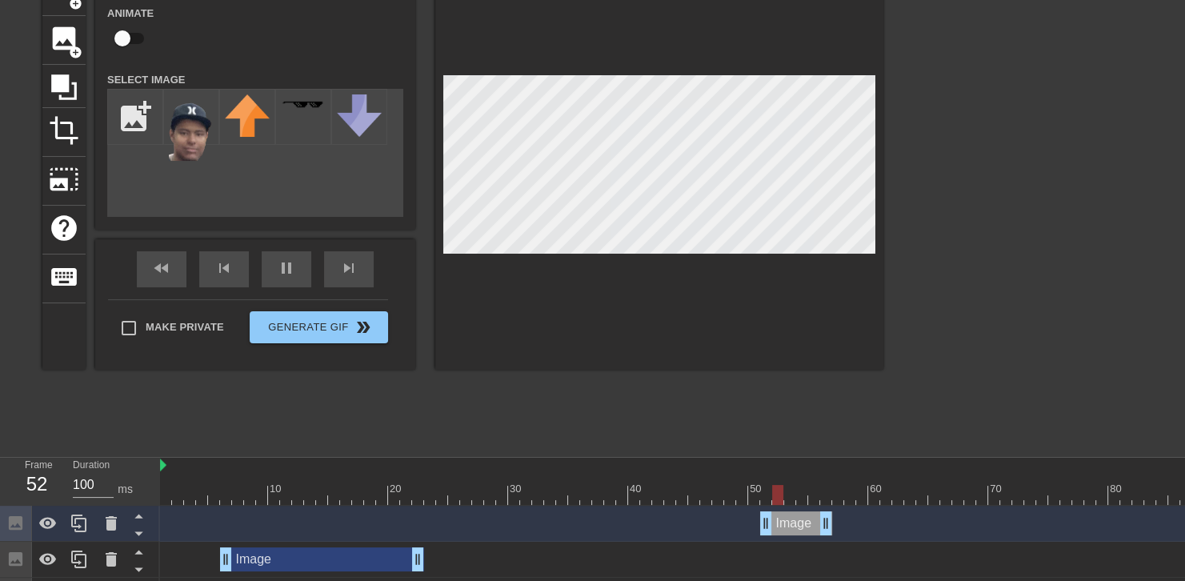
drag, startPoint x: 202, startPoint y: 522, endPoint x: 806, endPoint y: 475, distance: 605.3
click at [806, 475] on div "10 20 30 40 50 60 70 80 90 Image drag_handle drag_handle Image drag_handle drag…" at bounding box center [672, 536] width 1025 height 156
click at [118, 518] on icon at bounding box center [111, 523] width 19 height 19
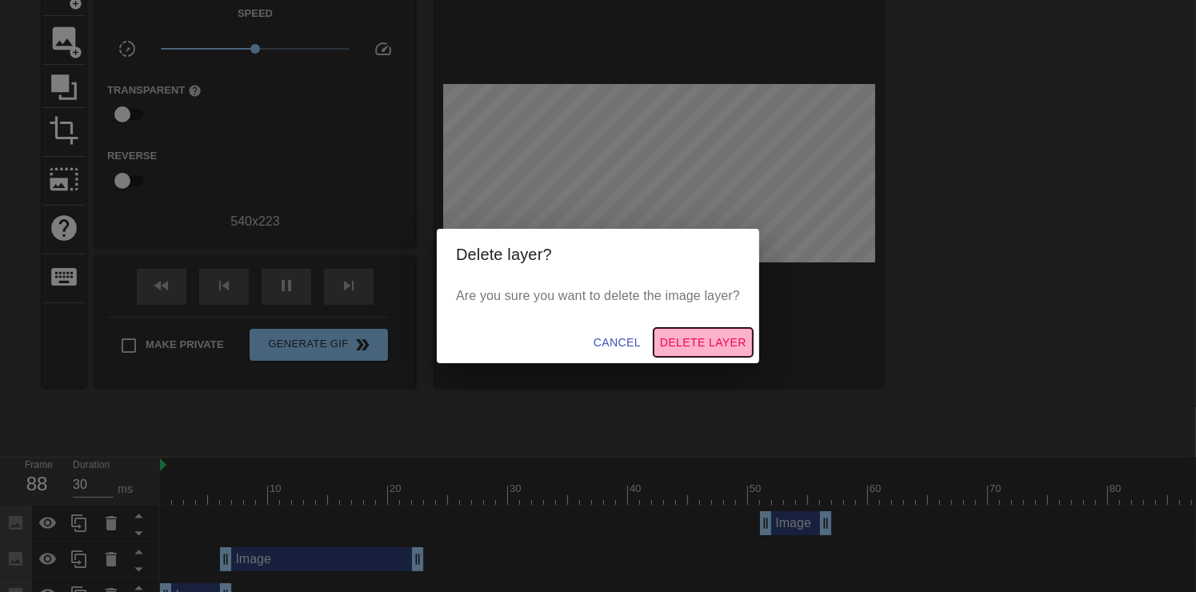
click at [699, 351] on span "Delete Layer" at bounding box center [703, 343] width 86 height 20
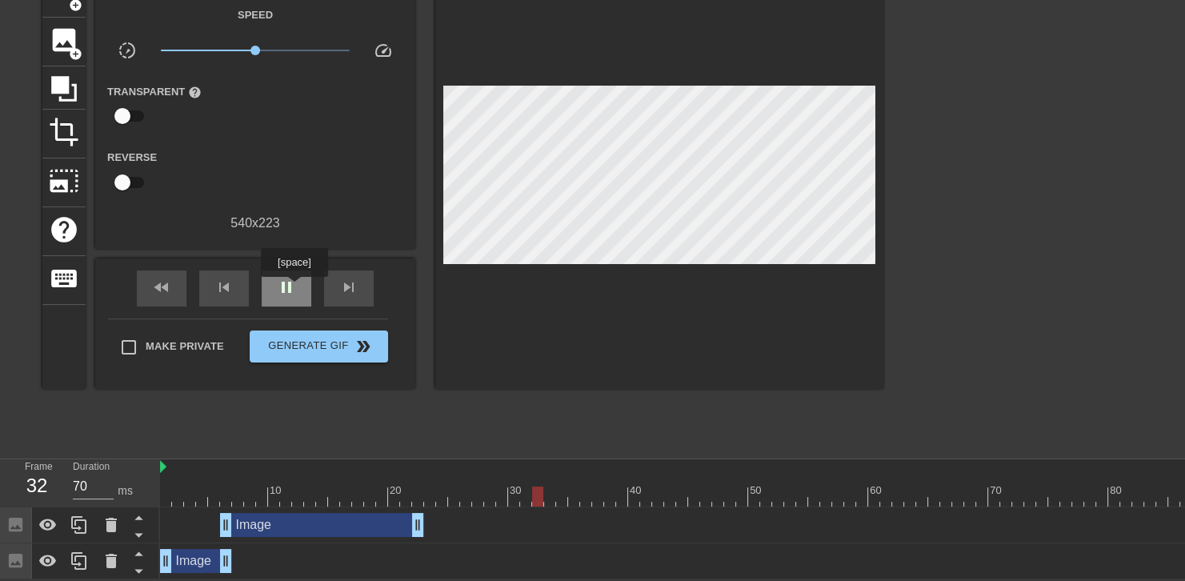
click at [294, 288] on span "pause" at bounding box center [286, 287] width 19 height 19
click at [80, 537] on div at bounding box center [79, 524] width 32 height 35
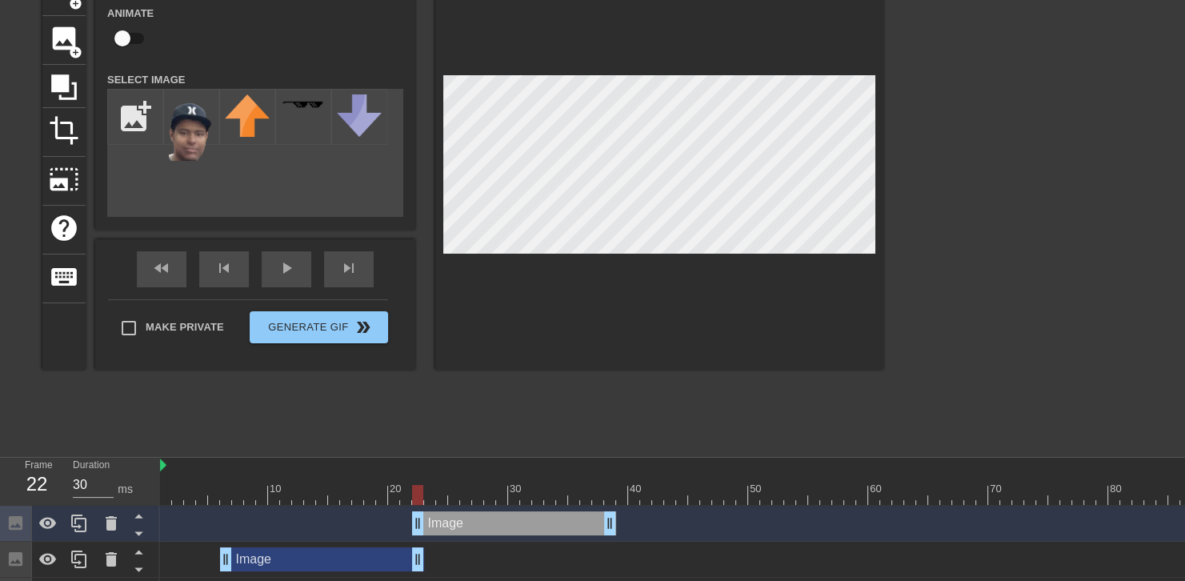
drag, startPoint x: 391, startPoint y: 523, endPoint x: 588, endPoint y: 516, distance: 197.8
click at [588, 516] on div "Image drag_handle drag_handle" at bounding box center [514, 523] width 204 height 24
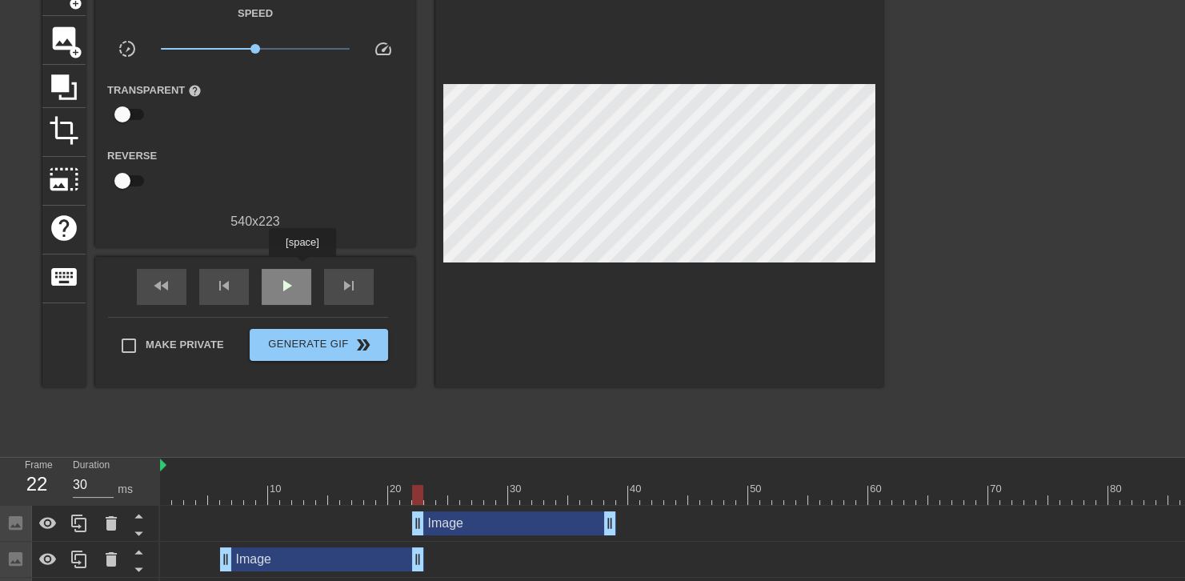
click at [302, 269] on div "play_arrow" at bounding box center [287, 287] width 50 height 36
click at [511, 493] on div at bounding box center [700, 495] width 1080 height 20
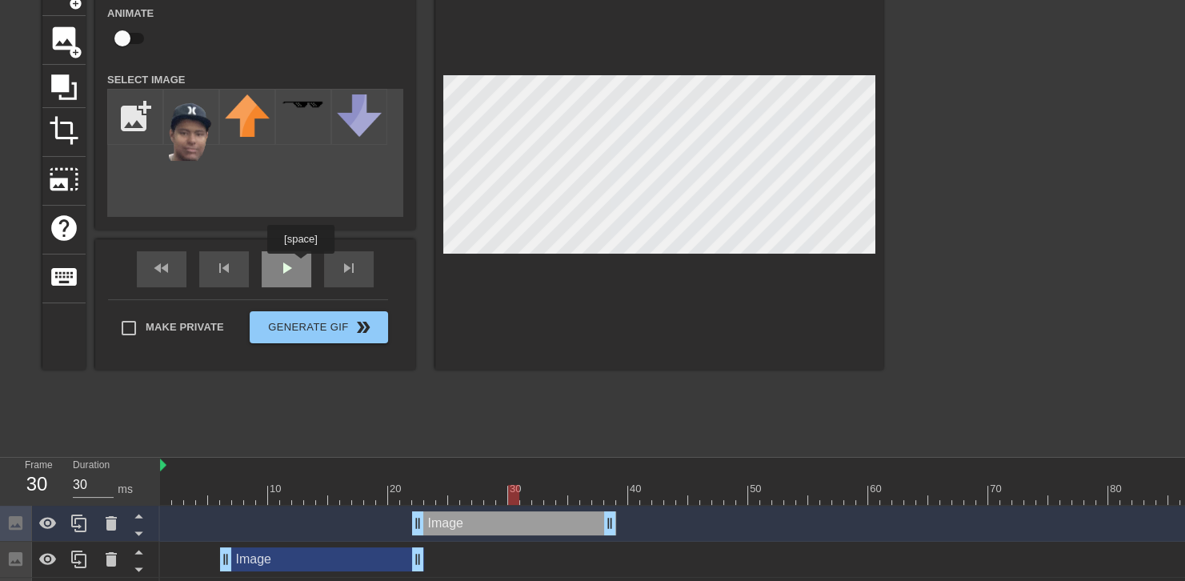
click at [299, 265] on div "fast_rewind skip_previous play_arrow skip_next" at bounding box center [255, 269] width 261 height 60
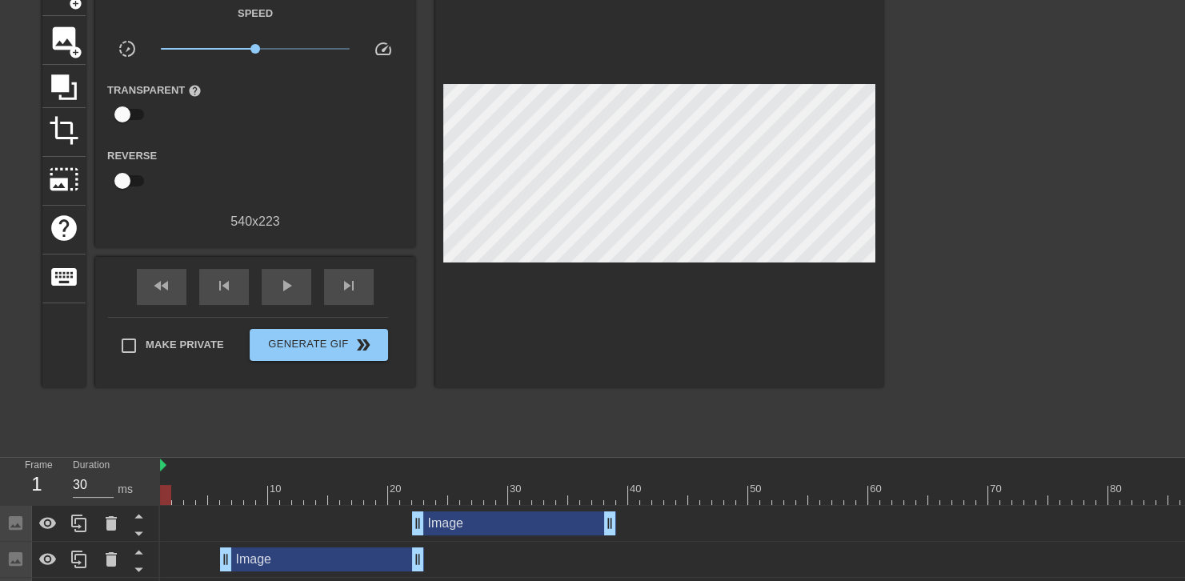
drag, startPoint x: 214, startPoint y: 487, endPoint x: 126, endPoint y: 504, distance: 88.8
click at [126, 504] on div "Frame 1 Duration 30 ms 10 20 30 40 50 60 70 80 90 Image drag_handle drag_handle…" at bounding box center [592, 536] width 1185 height 156
click at [295, 276] on span "play_arrow" at bounding box center [286, 285] width 19 height 19
click at [295, 276] on span "pause" at bounding box center [286, 285] width 19 height 19
click at [295, 276] on span "play_arrow" at bounding box center [286, 285] width 19 height 19
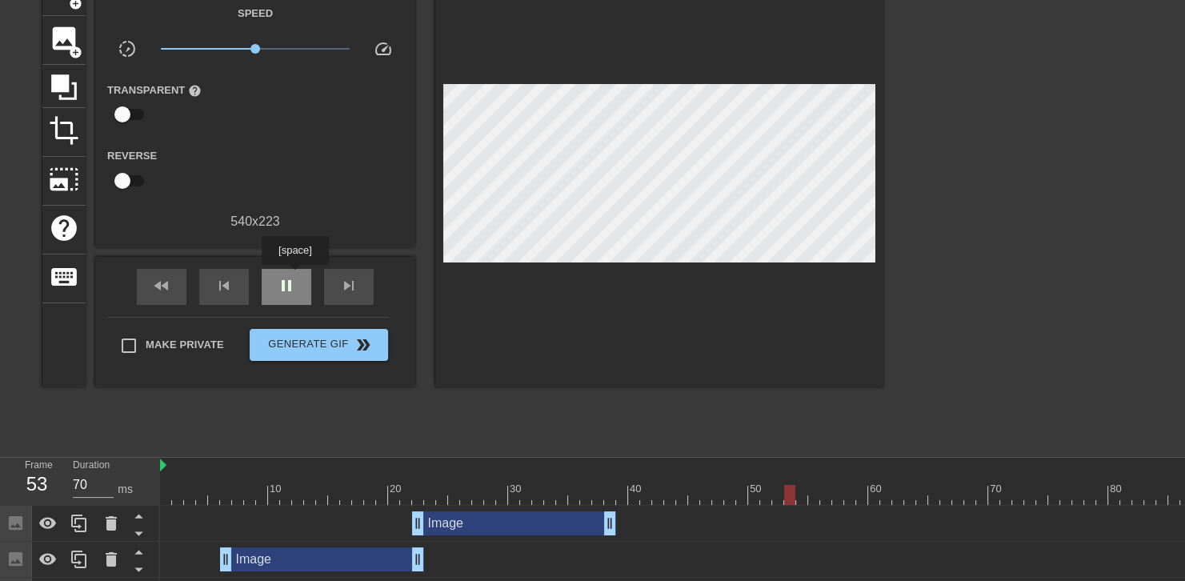
click at [295, 276] on span "pause" at bounding box center [286, 285] width 19 height 19
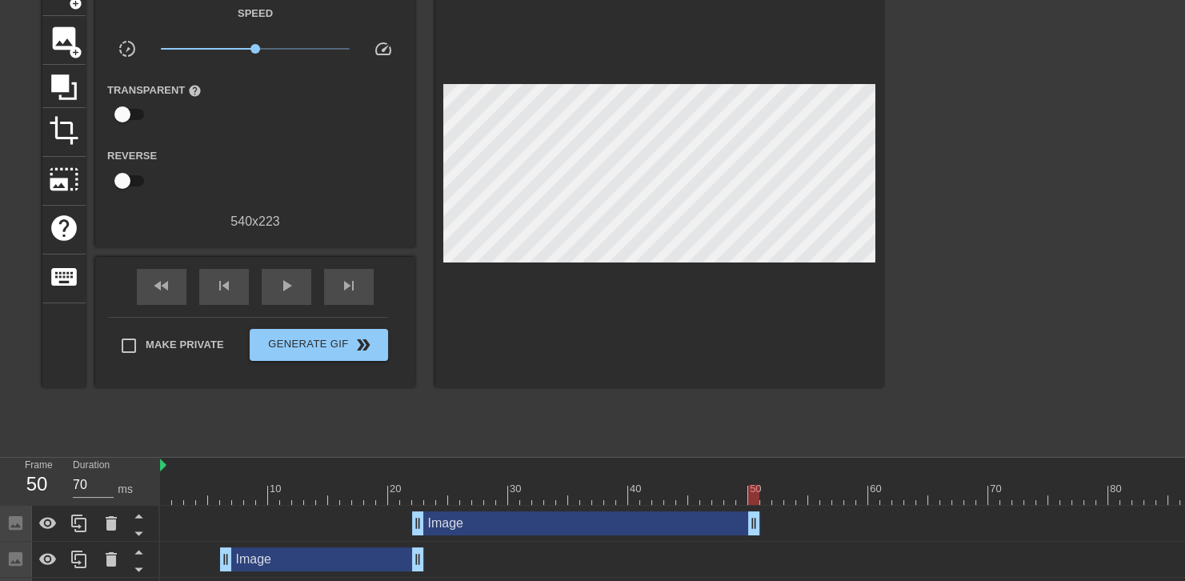
drag, startPoint x: 607, startPoint y: 518, endPoint x: 747, endPoint y: 504, distance: 139.9
click at [747, 504] on div "10 20 30 40 50 60 70 80 90 Image drag_handle drag_handle Image drag_handle drag…" at bounding box center [672, 536] width 1025 height 156
click at [294, 294] on span "play_arrow" at bounding box center [286, 285] width 19 height 19
drag, startPoint x: 751, startPoint y: 475, endPoint x: 575, endPoint y: 503, distance: 178.3
click at [575, 503] on div "10 20 30 40 50 60 70 80 90" at bounding box center [700, 481] width 1080 height 47
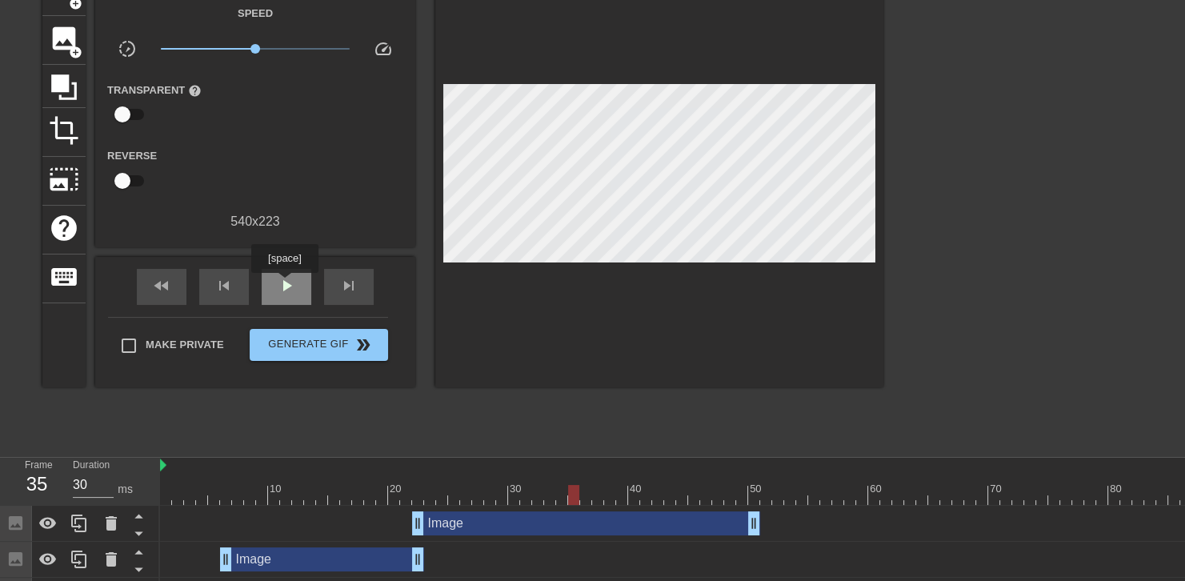
click at [284, 284] on span "play_arrow" at bounding box center [286, 285] width 19 height 19
click at [284, 284] on span "pause" at bounding box center [286, 285] width 19 height 19
drag, startPoint x: 750, startPoint y: 525, endPoint x: 623, endPoint y: 525, distance: 126.5
click at [715, 67] on div at bounding box center [659, 177] width 448 height 420
click at [299, 287] on div "play_arrow" at bounding box center [287, 287] width 50 height 36
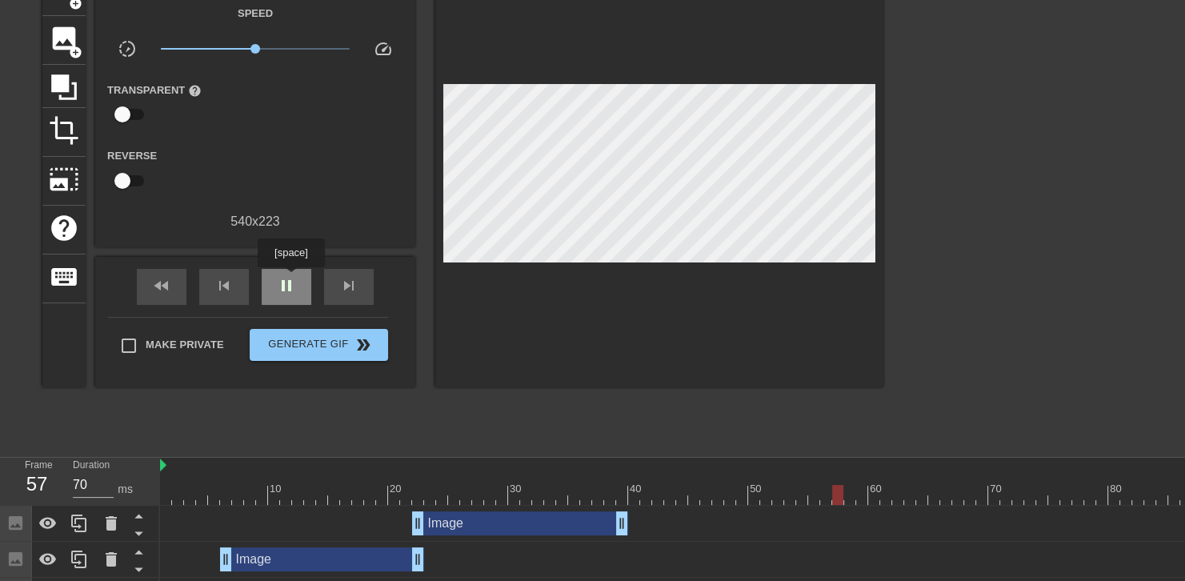
click at [291, 279] on span "pause" at bounding box center [286, 285] width 19 height 19
click at [527, 487] on div at bounding box center [700, 495] width 1080 height 20
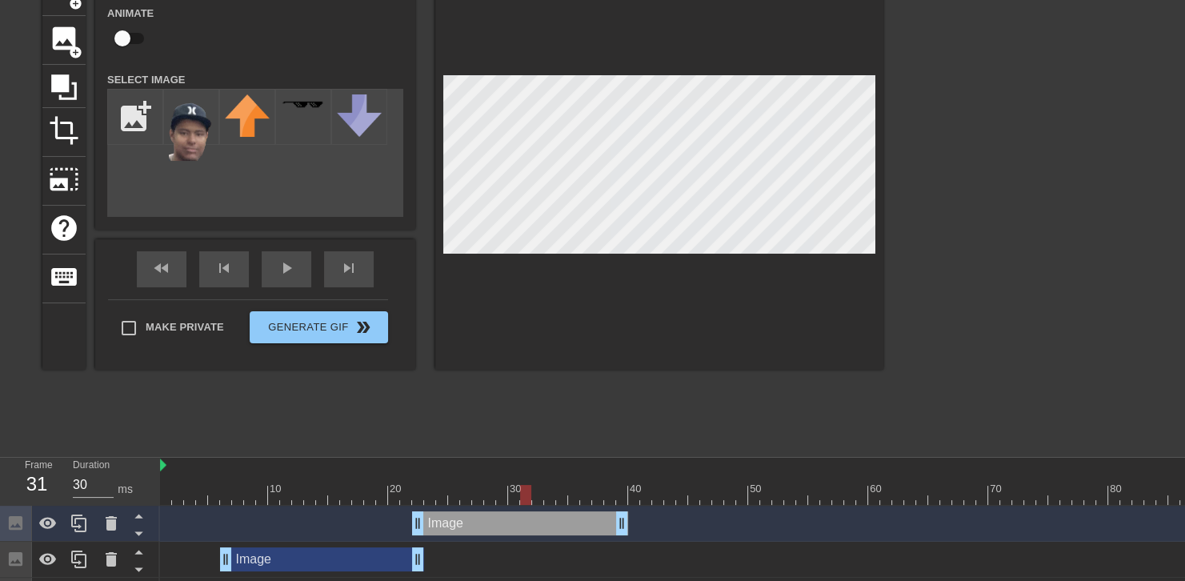
click at [457, 34] on div at bounding box center [659, 168] width 448 height 403
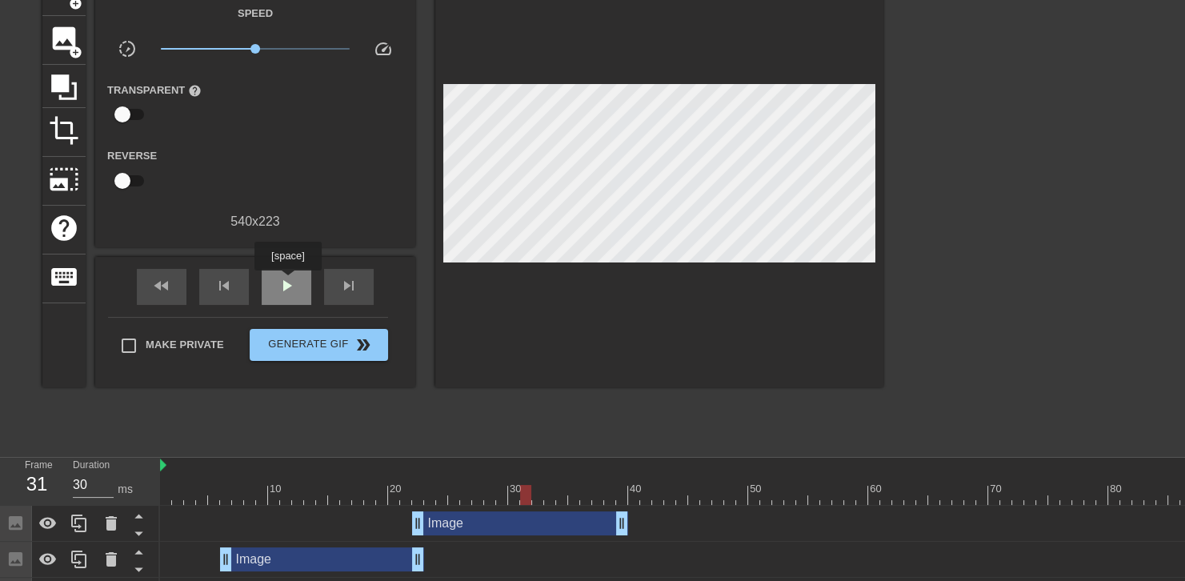
click at [287, 282] on span "play_arrow" at bounding box center [286, 285] width 19 height 19
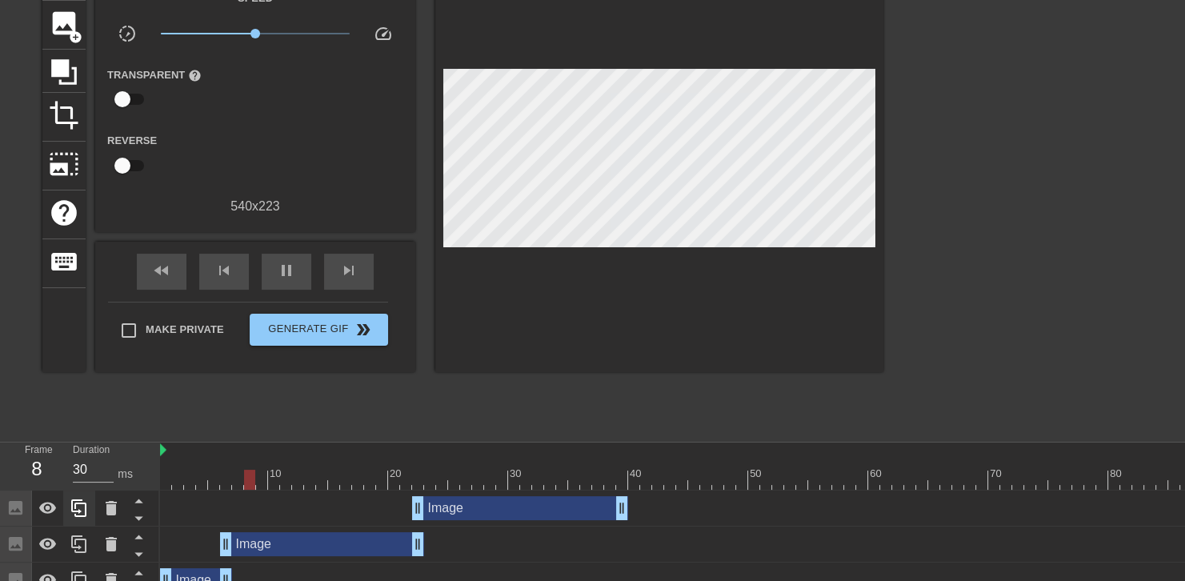
scroll to position [132, 0]
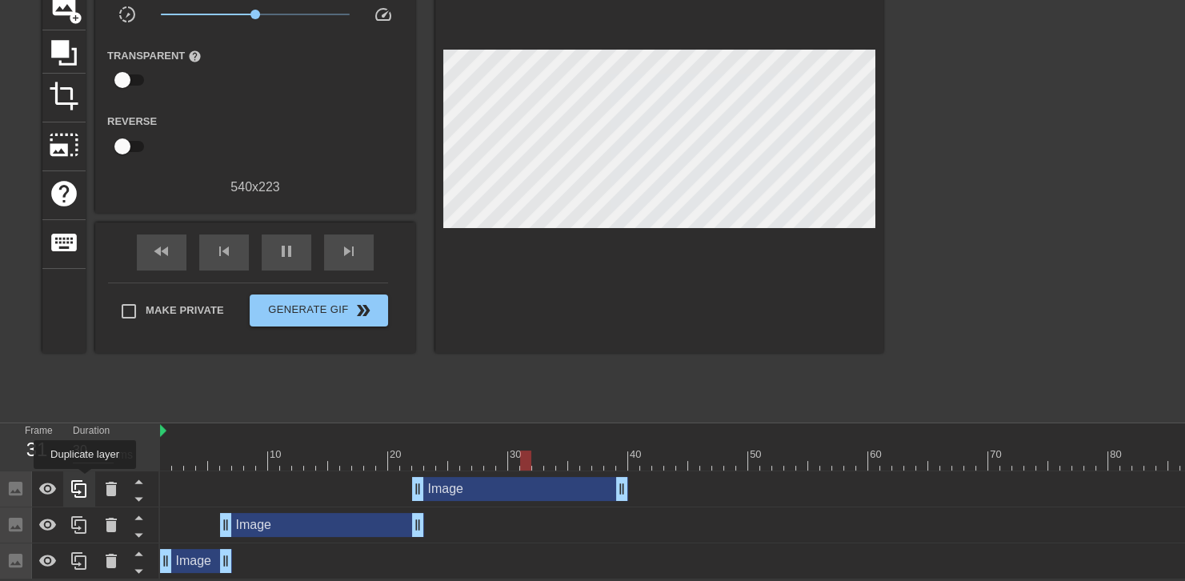
click at [85, 480] on icon at bounding box center [79, 488] width 19 height 19
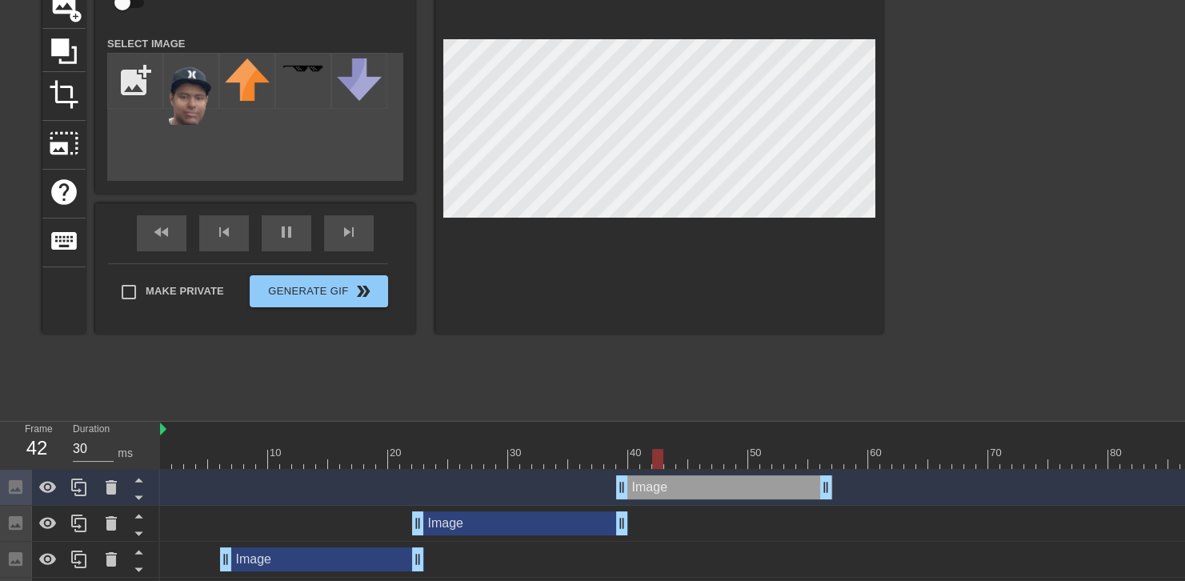
drag, startPoint x: 527, startPoint y: 491, endPoint x: 732, endPoint y: 487, distance: 204.9
click at [732, 487] on div "Image drag_handle drag_handle" at bounding box center [724, 487] width 216 height 24
click at [297, 238] on div "pause" at bounding box center [287, 233] width 50 height 36
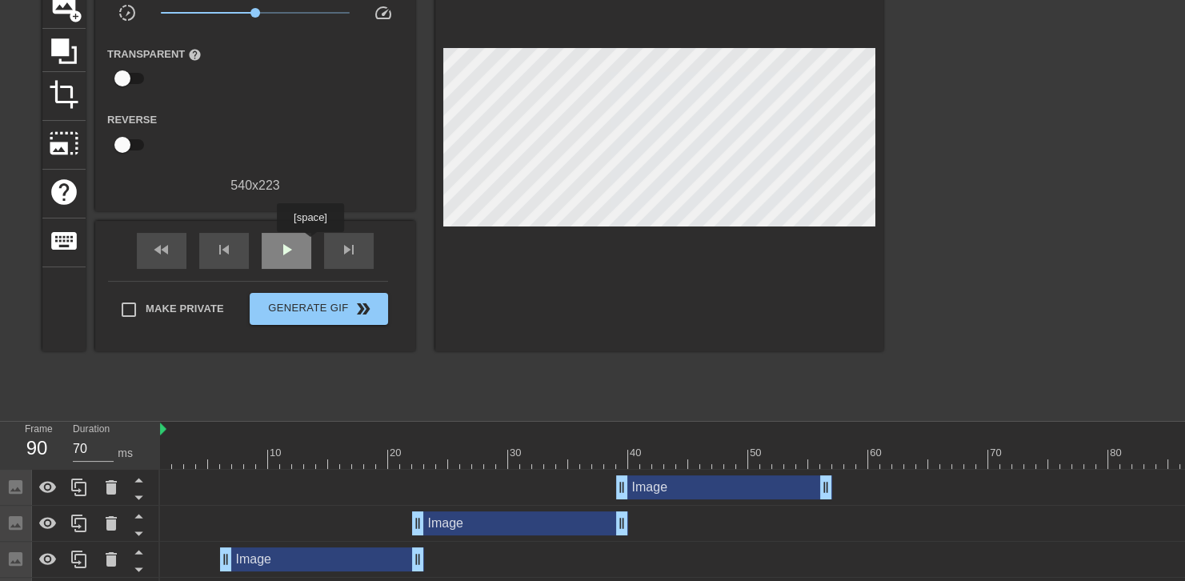
click at [309, 243] on div "play_arrow" at bounding box center [287, 251] width 50 height 36
click at [298, 243] on div "pause" at bounding box center [287, 251] width 50 height 36
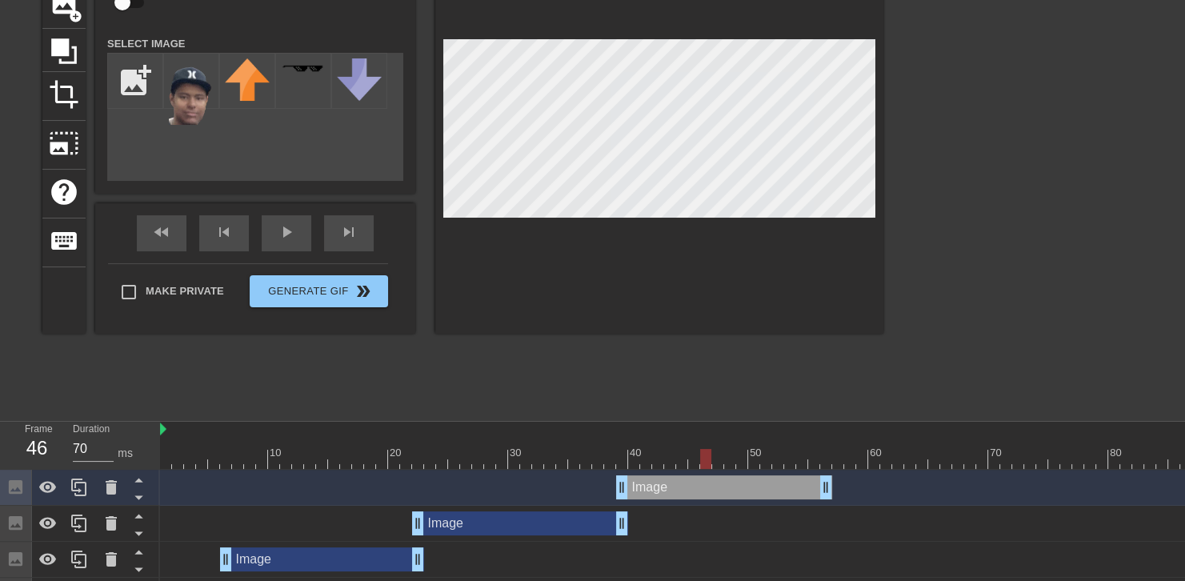
click at [587, 33] on div at bounding box center [659, 132] width 448 height 403
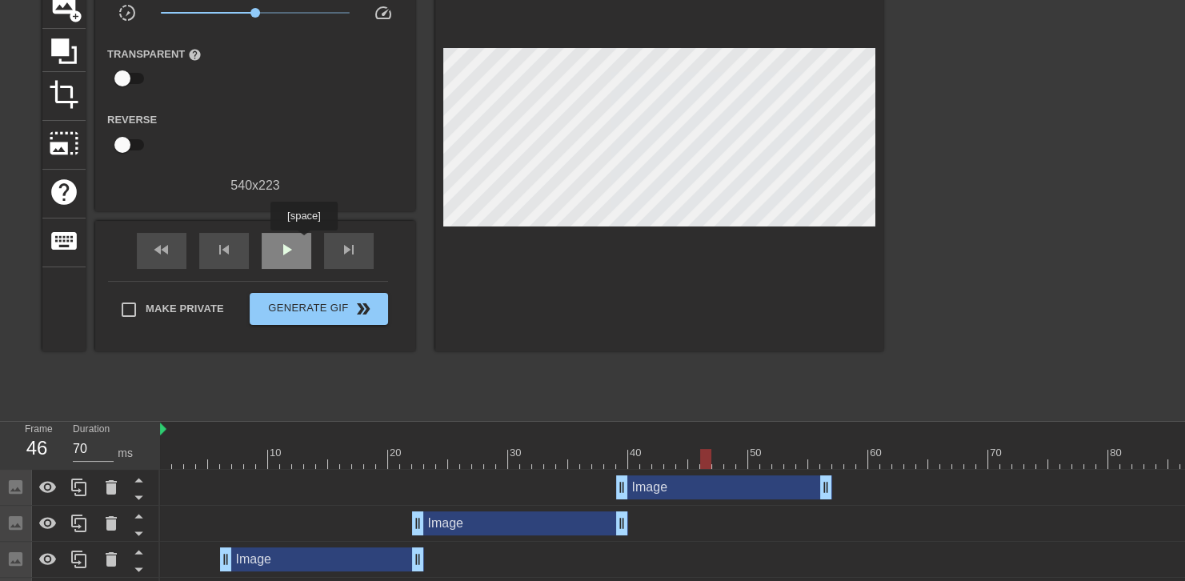
click at [303, 242] on div "play_arrow" at bounding box center [287, 251] width 50 height 36
click at [607, 455] on div at bounding box center [700, 459] width 1080 height 20
click at [288, 240] on span "play_arrow" at bounding box center [286, 249] width 19 height 19
click at [288, 240] on span "pause" at bounding box center [286, 249] width 19 height 19
click at [288, 240] on span "play_arrow" at bounding box center [286, 249] width 19 height 19
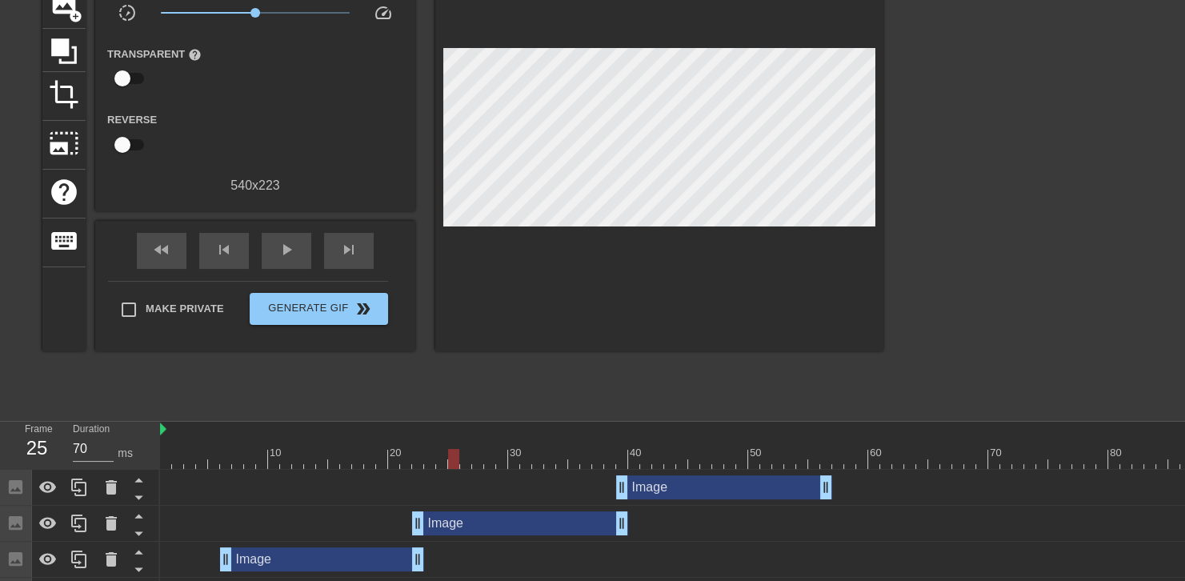
click at [455, 458] on div at bounding box center [700, 459] width 1080 height 20
click at [291, 238] on div "play_arrow" at bounding box center [287, 251] width 50 height 36
click at [291, 240] on span "pause" at bounding box center [286, 249] width 19 height 19
click at [291, 240] on span "play_arrow" at bounding box center [286, 249] width 19 height 19
click at [290, 240] on span "pause" at bounding box center [286, 249] width 19 height 19
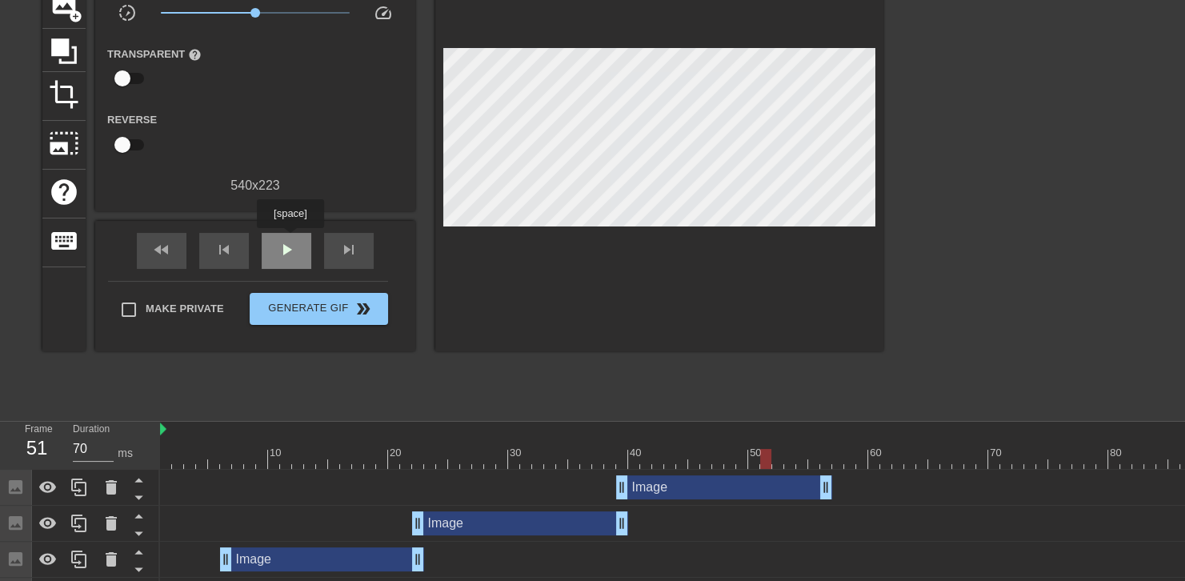
click at [290, 240] on span "play_arrow" at bounding box center [286, 249] width 19 height 19
click at [290, 240] on span "pause" at bounding box center [286, 249] width 19 height 19
drag, startPoint x: 627, startPoint y: 483, endPoint x: 618, endPoint y: 483, distance: 8.8
click at [302, 242] on div "play_arrow" at bounding box center [287, 251] width 50 height 36
click at [302, 242] on div "pause" at bounding box center [287, 251] width 50 height 36
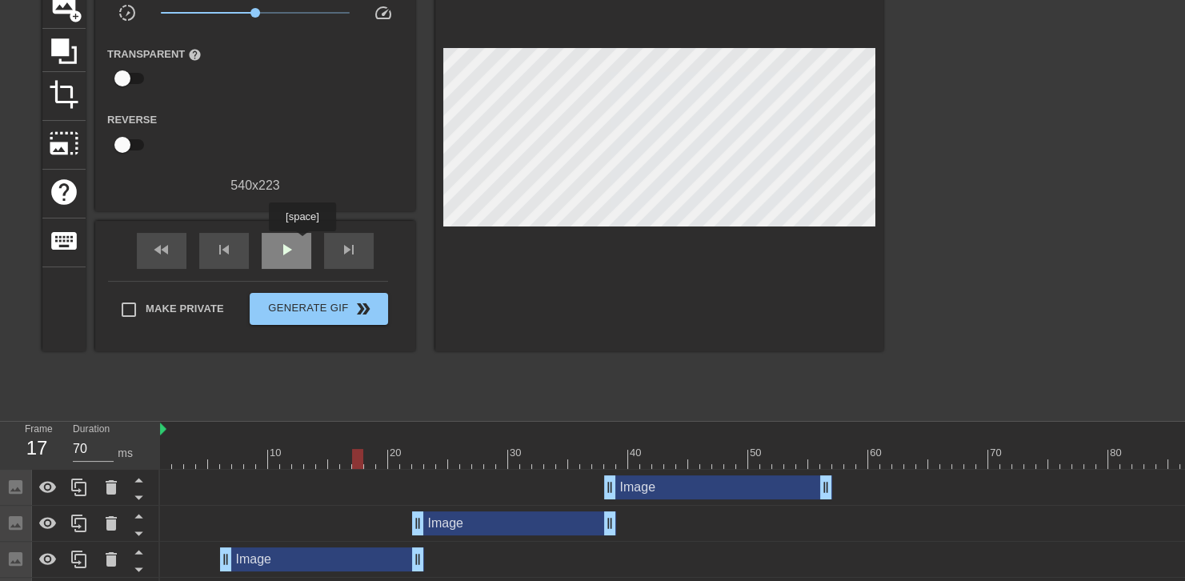
click at [302, 242] on div "play_arrow" at bounding box center [287, 251] width 50 height 36
click at [302, 242] on div "pause" at bounding box center [287, 251] width 50 height 36
click at [295, 237] on div "play_arrow" at bounding box center [287, 251] width 50 height 36
click at [295, 237] on div "pause" at bounding box center [287, 251] width 50 height 36
drag, startPoint x: 606, startPoint y: 523, endPoint x: 504, endPoint y: 504, distance: 103.4
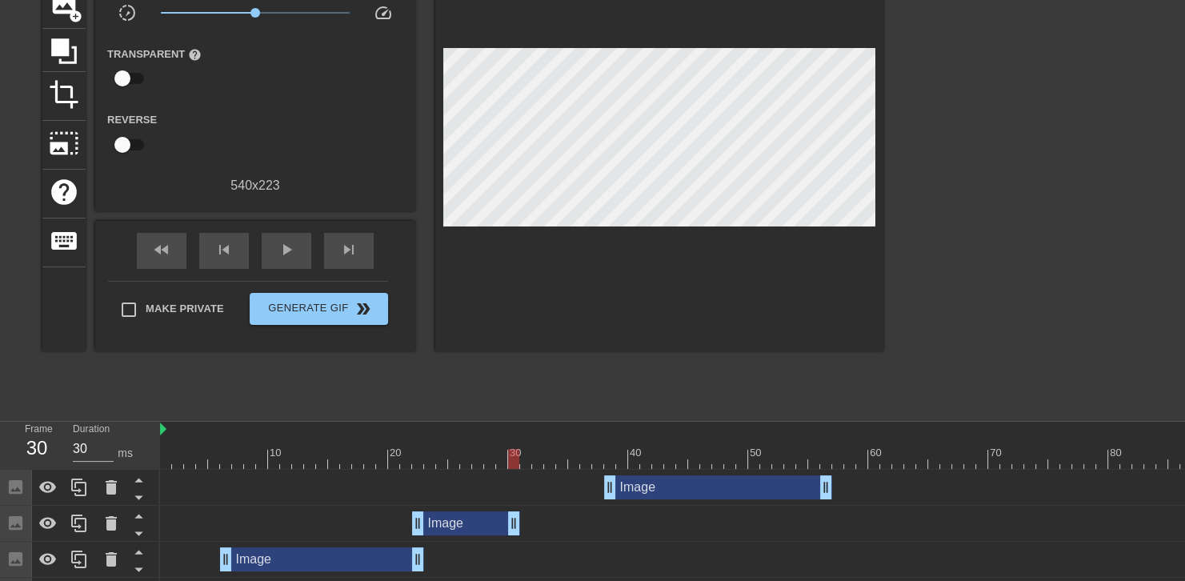
click at [504, 504] on div "Image drag_handle drag_handle Image drag_handle drag_handle Image drag_handle d…" at bounding box center [672, 542] width 1025 height 144
drag, startPoint x: 681, startPoint y: 487, endPoint x: 587, endPoint y: 502, distance: 95.7
click at [586, 496] on div "Image drag_handle drag_handle" at bounding box center [622, 487] width 228 height 24
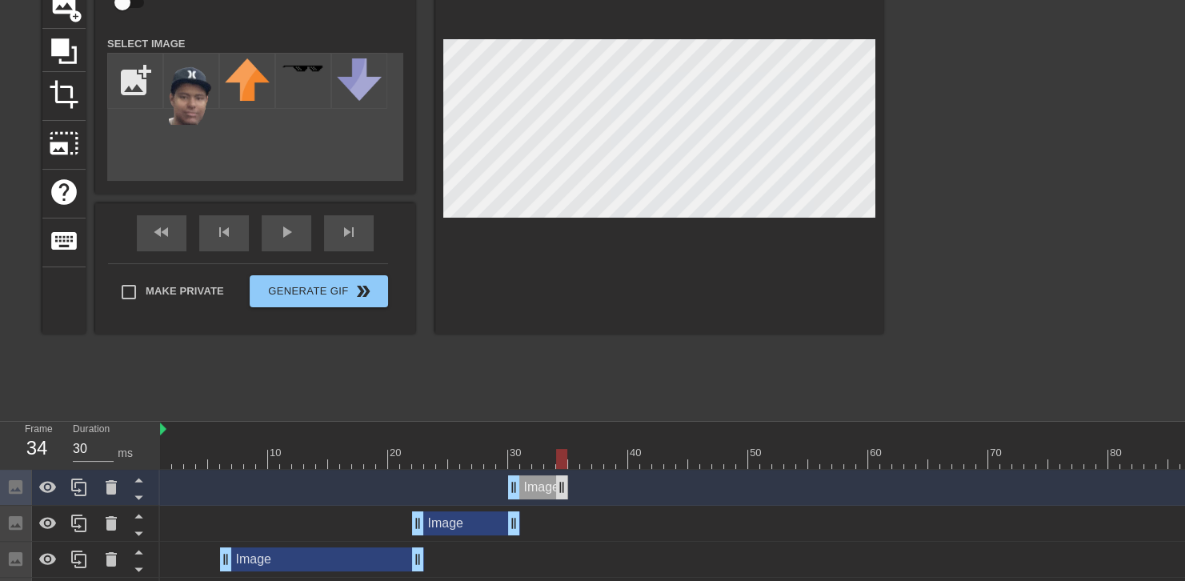
drag, startPoint x: 729, startPoint y: 491, endPoint x: 563, endPoint y: 490, distance: 165.7
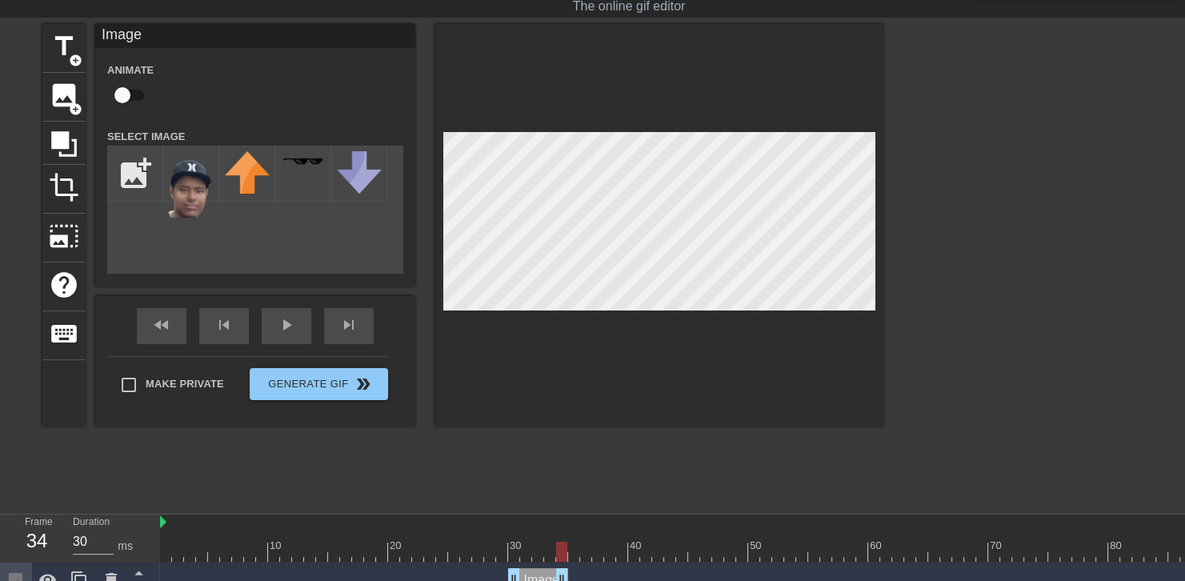
scroll to position [0, 0]
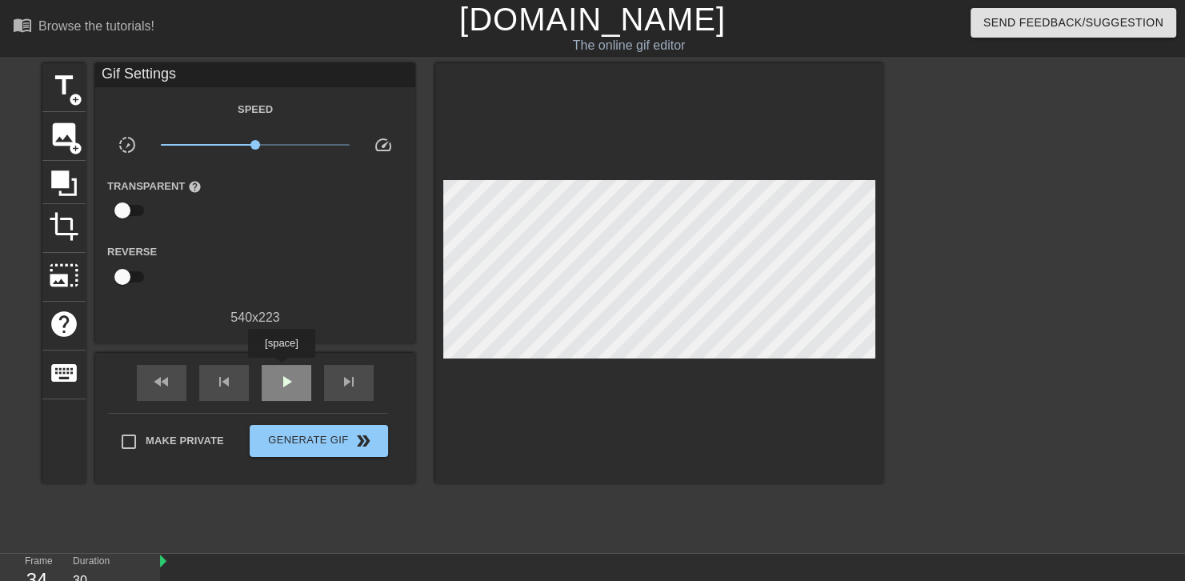
click at [281, 370] on div "play_arrow" at bounding box center [287, 383] width 50 height 36
click at [281, 370] on div "pause" at bounding box center [287, 383] width 50 height 36
click at [281, 370] on div "play_arrow" at bounding box center [287, 383] width 50 height 36
click at [281, 370] on div "pause" at bounding box center [287, 383] width 50 height 36
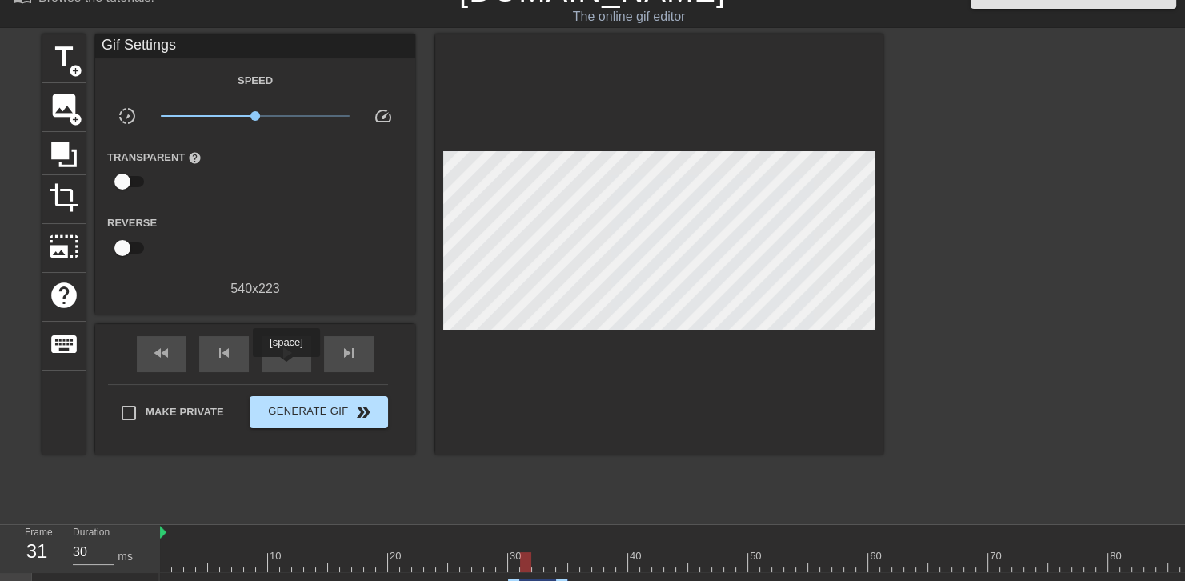
scroll to position [80, 0]
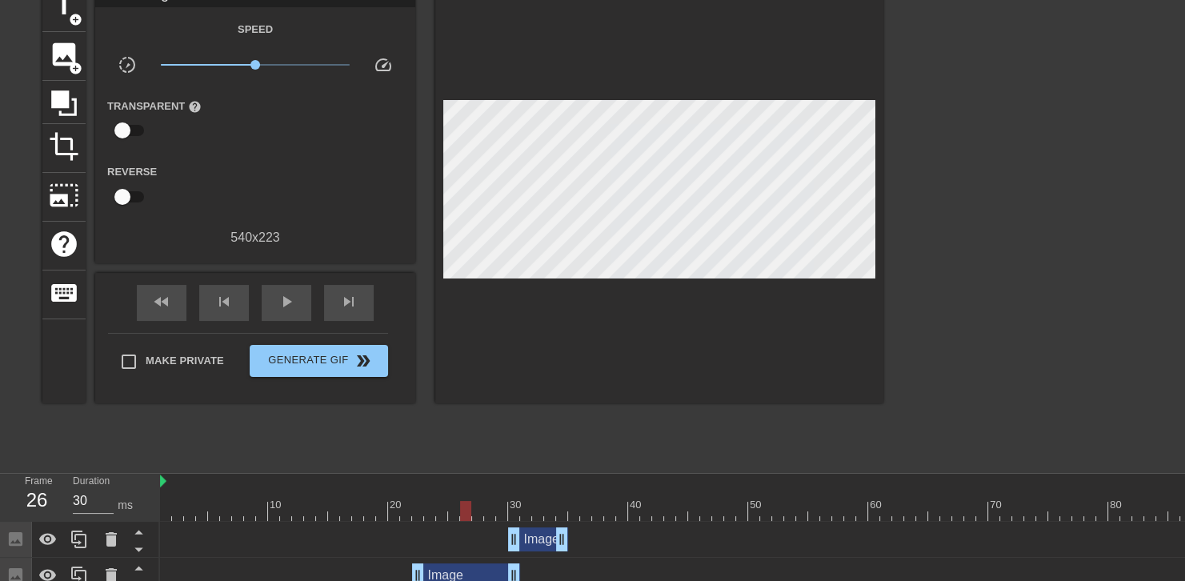
drag, startPoint x: 524, startPoint y: 513, endPoint x: 468, endPoint y: 503, distance: 57.0
click at [468, 503] on div at bounding box center [465, 511] width 11 height 20
drag, startPoint x: 463, startPoint y: 506, endPoint x: 425, endPoint y: 503, distance: 38.5
click at [425, 503] on div at bounding box center [429, 511] width 11 height 20
click at [303, 297] on div "play_arrow" at bounding box center [287, 303] width 50 height 36
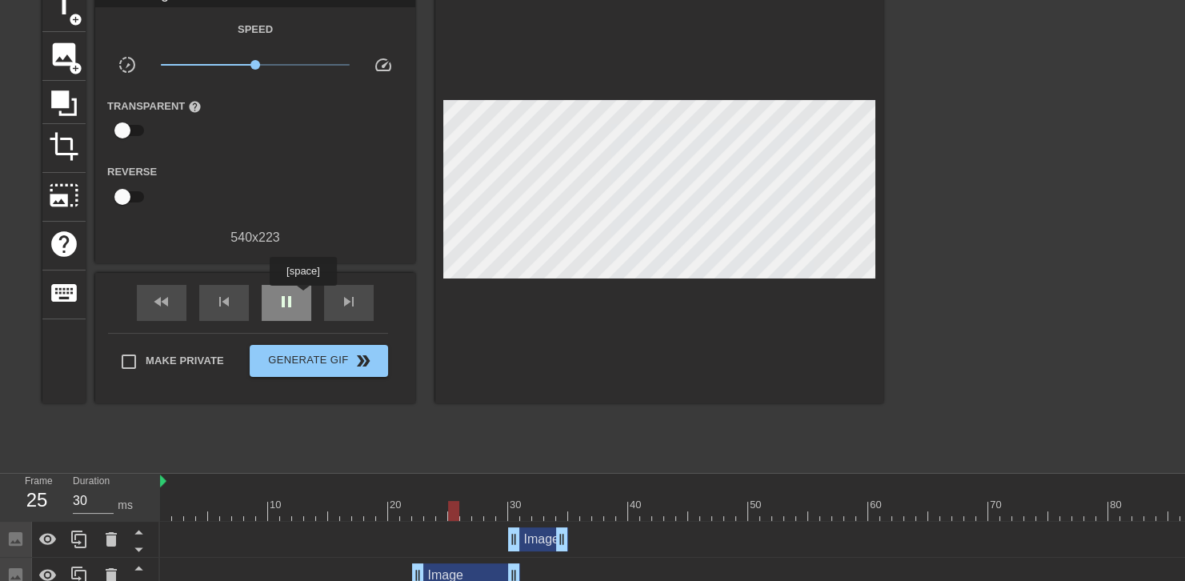
click at [303, 297] on div "pause" at bounding box center [287, 303] width 50 height 36
drag, startPoint x: 507, startPoint y: 570, endPoint x: 484, endPoint y: 562, distance: 24.6
click at [484, 562] on div "Image drag_handle drag_handle" at bounding box center [700, 576] width 1080 height 36
click at [299, 302] on div "play_arrow" at bounding box center [287, 303] width 50 height 36
click at [303, 315] on div "pause" at bounding box center [287, 303] width 50 height 36
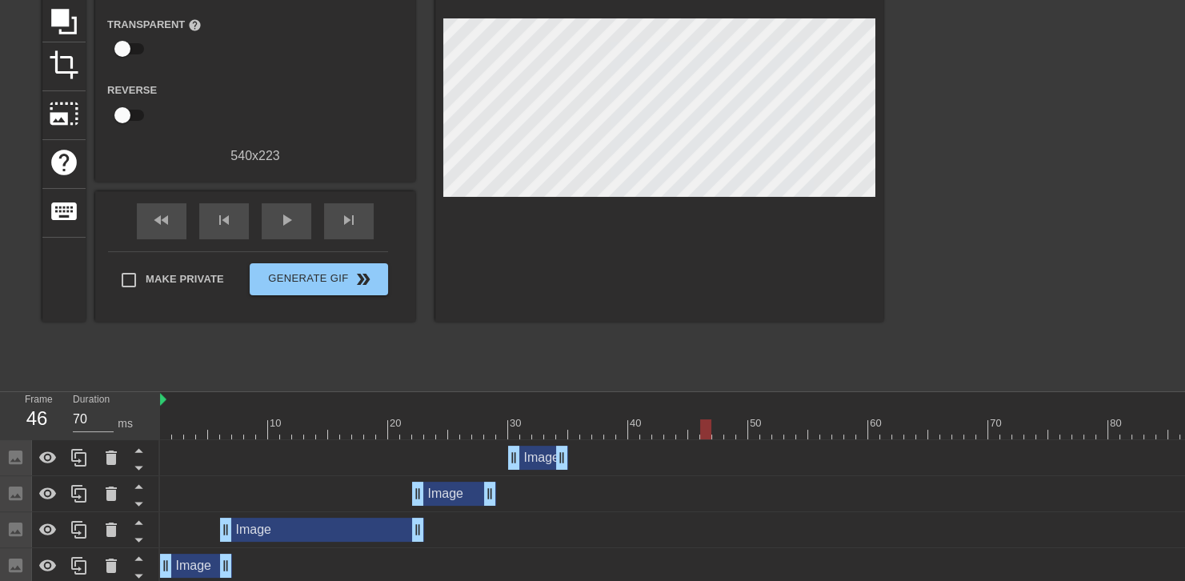
scroll to position [168, 0]
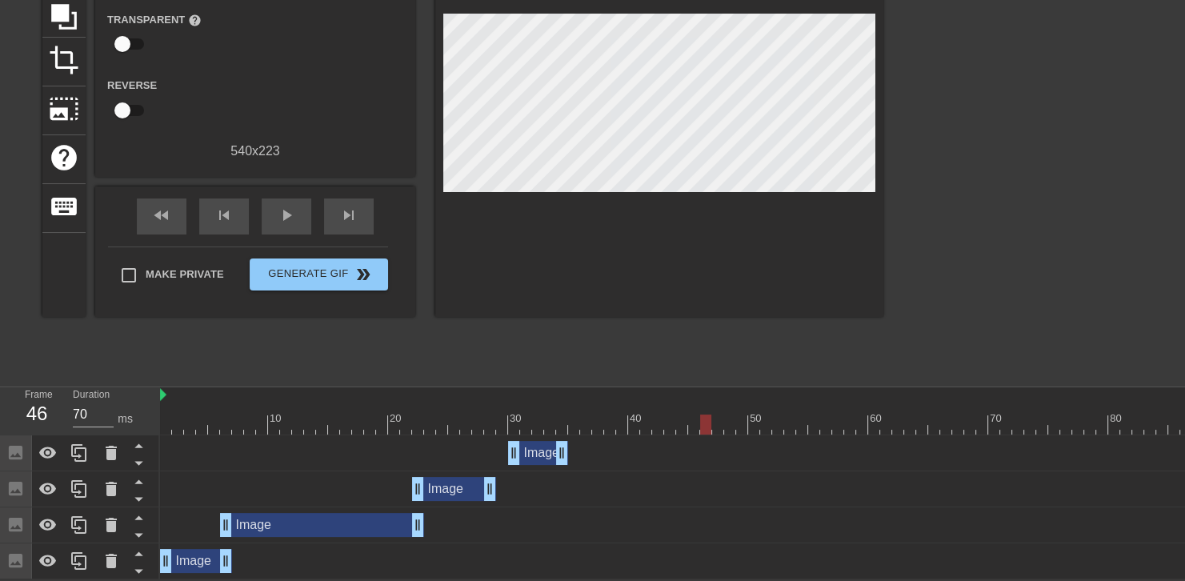
drag, startPoint x: 443, startPoint y: 392, endPoint x: 435, endPoint y: 394, distance: 8.9
click at [440, 392] on div at bounding box center [700, 395] width 1080 height 16
click at [411, 419] on div at bounding box center [700, 425] width 1080 height 20
click at [268, 206] on div "play_arrow" at bounding box center [287, 216] width 50 height 36
click at [268, 206] on div "pause" at bounding box center [287, 216] width 50 height 36
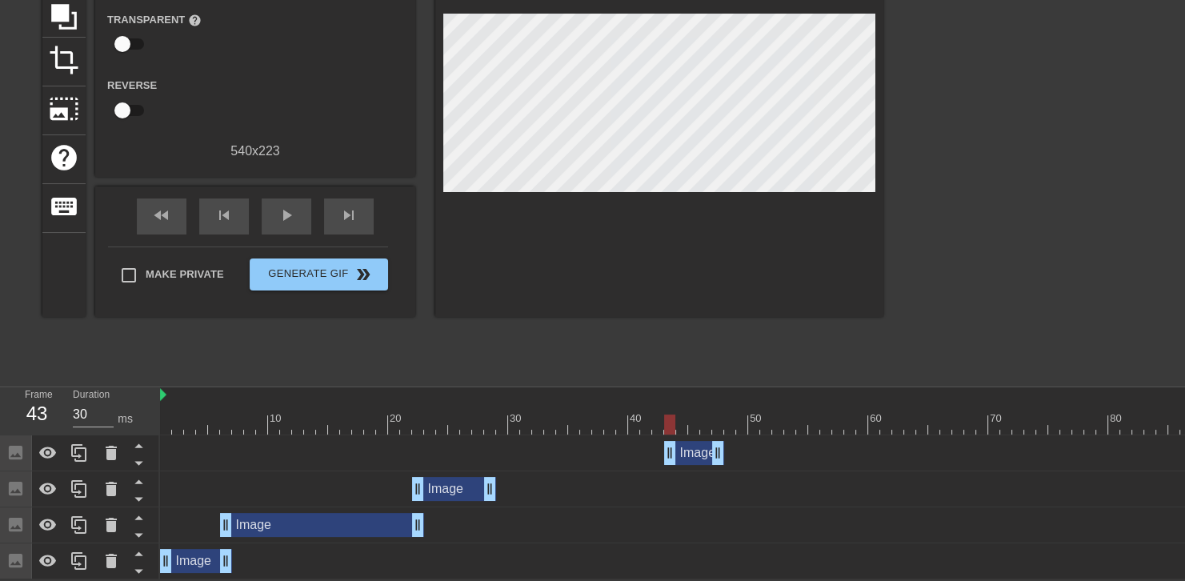
drag, startPoint x: 542, startPoint y: 452, endPoint x: 703, endPoint y: 470, distance: 162.6
click at [703, 470] on div "Image drag_handle drag_handle Image drag_handle drag_handle Image drag_handle d…" at bounding box center [672, 507] width 1025 height 144
click at [440, 403] on div at bounding box center [442, 413] width 12 height 20
click at [298, 212] on div "play_arrow" at bounding box center [287, 216] width 50 height 36
click at [298, 212] on div "pause" at bounding box center [287, 216] width 50 height 36
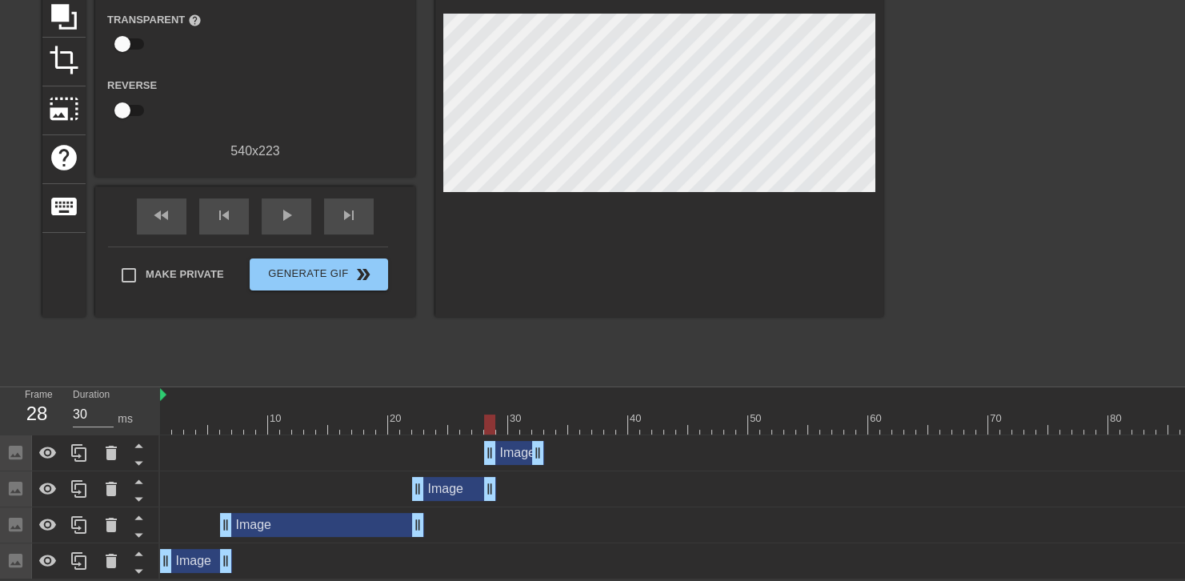
drag, startPoint x: 684, startPoint y: 456, endPoint x: 510, endPoint y: 410, distance: 180.5
click at [510, 410] on div "10 20 30 40 50 60 70 80 90 Image drag_handle drag_handle Image drag_handle drag…" at bounding box center [672, 483] width 1025 height 192
click at [395, 403] on div "20" at bounding box center [394, 413] width 12 height 20
click at [278, 201] on div "play_arrow" at bounding box center [287, 216] width 50 height 36
click at [278, 201] on div "pause" at bounding box center [287, 216] width 50 height 36
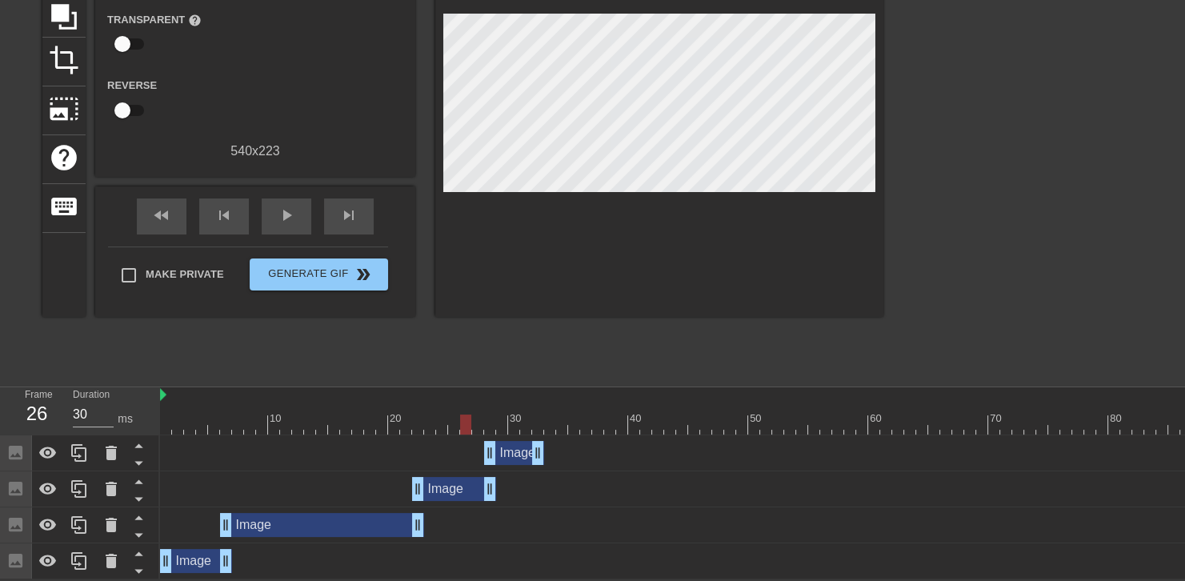
click at [463, 407] on div at bounding box center [466, 413] width 12 height 20
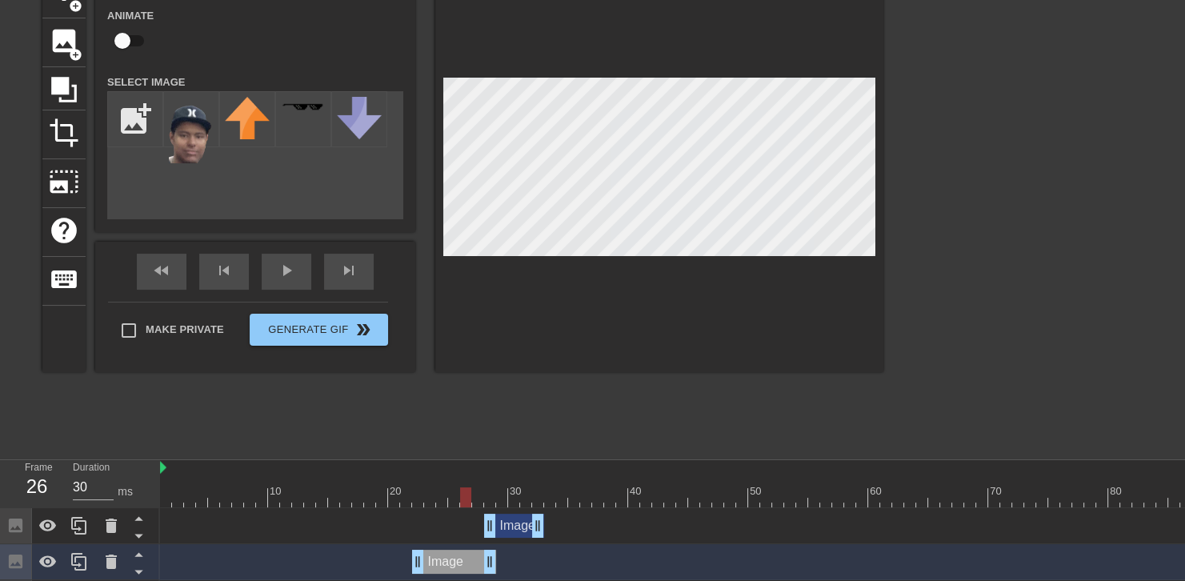
scroll to position [88, 0]
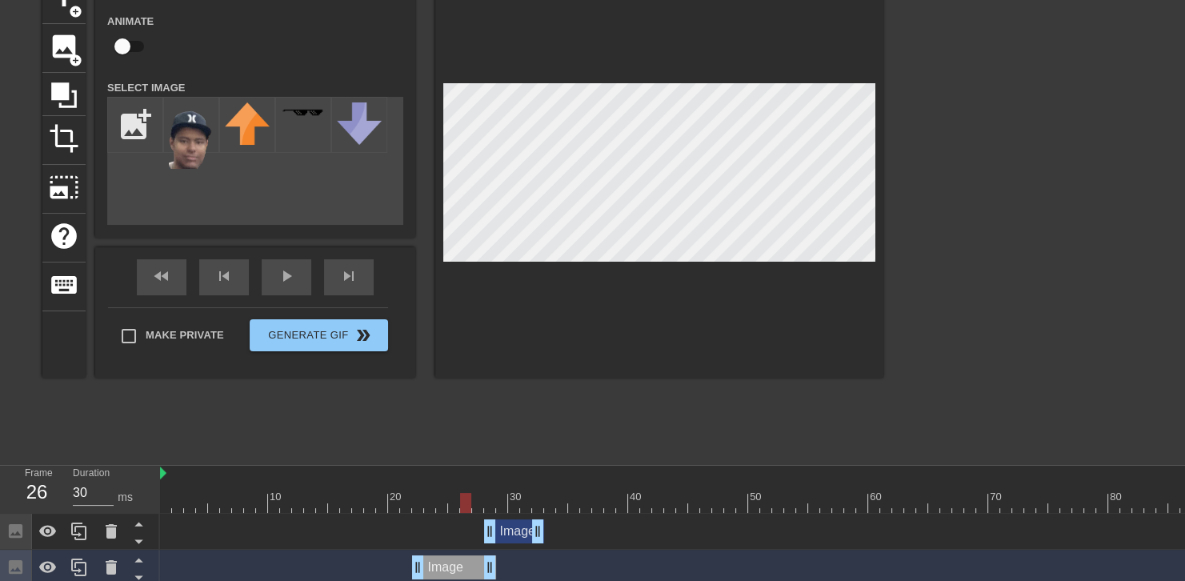
click at [701, 67] on div at bounding box center [659, 176] width 448 height 403
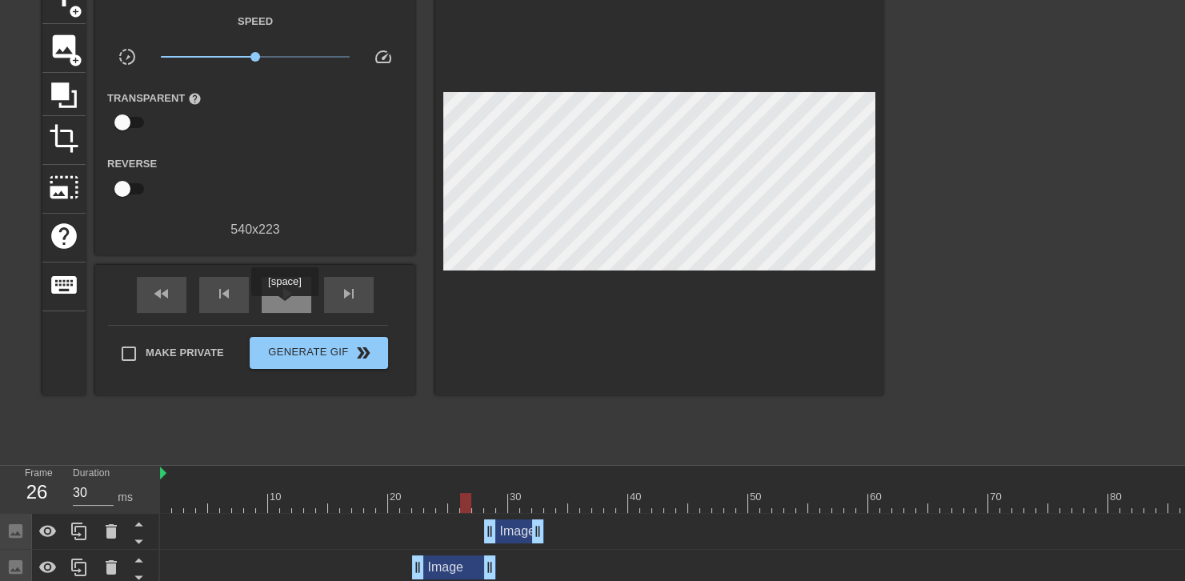
click at [284, 306] on div "play_arrow" at bounding box center [287, 295] width 50 height 36
click at [283, 304] on div "pause" at bounding box center [287, 295] width 50 height 36
click at [509, 499] on div at bounding box center [700, 503] width 1080 height 20
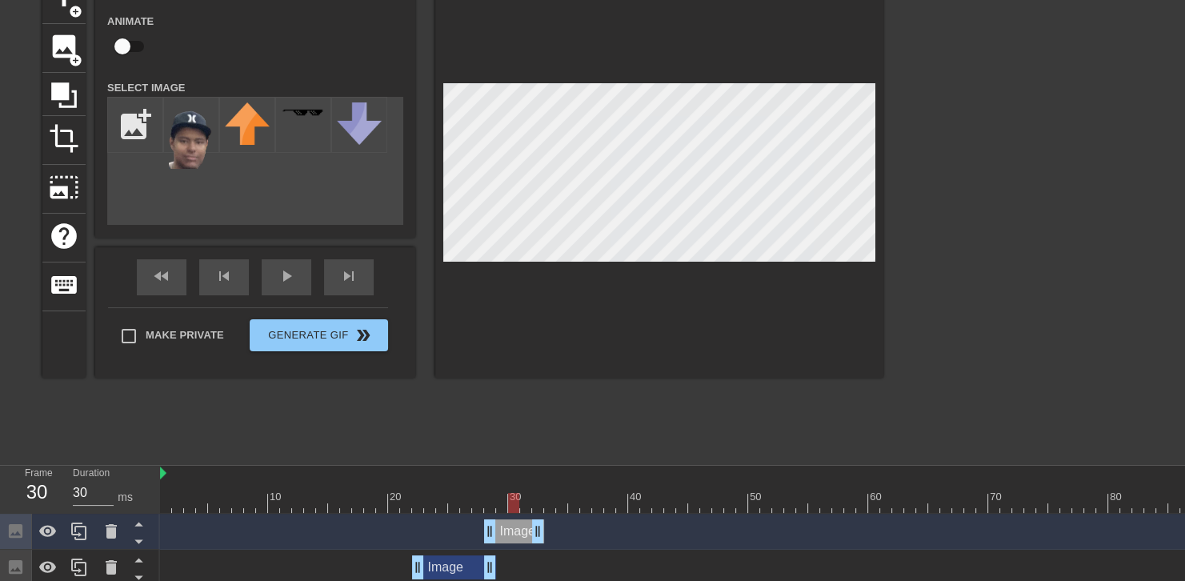
click at [706, 55] on div at bounding box center [659, 176] width 448 height 403
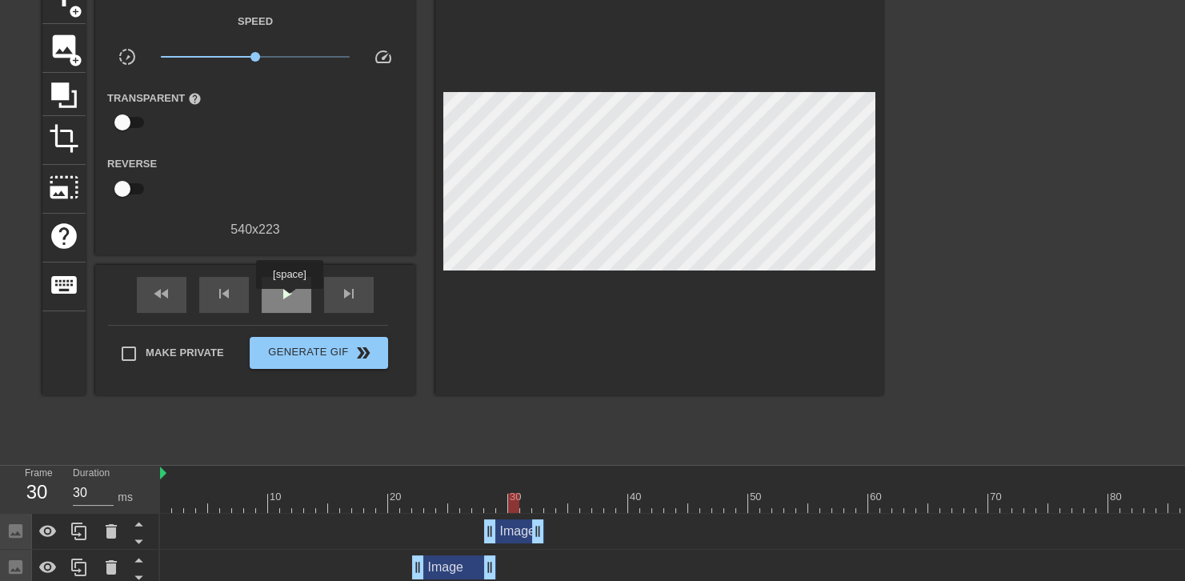
click at [289, 300] on span "play_arrow" at bounding box center [286, 293] width 19 height 19
click at [289, 300] on span "pause" at bounding box center [286, 293] width 19 height 19
click at [286, 299] on span "play_arrow" at bounding box center [286, 293] width 19 height 19
click at [286, 299] on span "pause" at bounding box center [286, 293] width 19 height 19
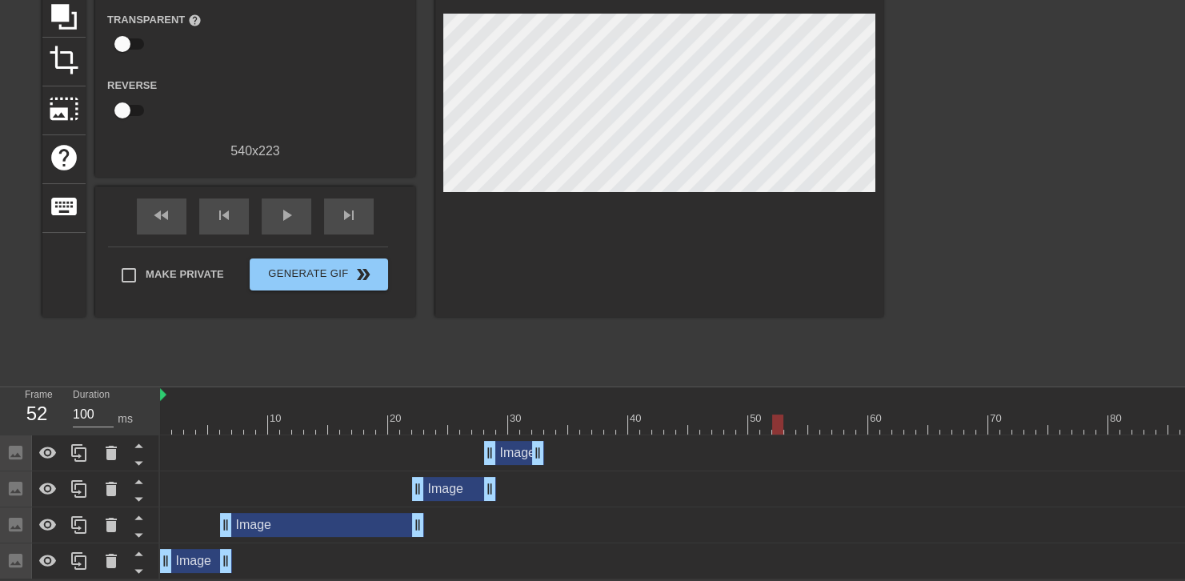
scroll to position [168, 0]
click at [82, 443] on icon at bounding box center [79, 452] width 19 height 19
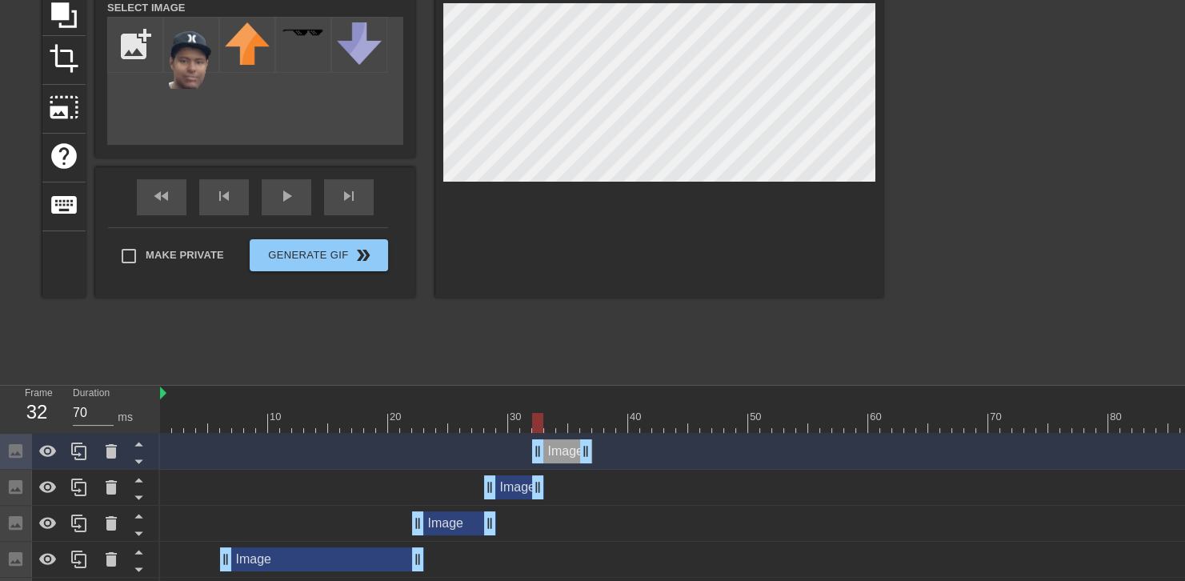
drag, startPoint x: 514, startPoint y: 458, endPoint x: 562, endPoint y: 455, distance: 48.1
click at [562, 455] on div "Image drag_handle drag_handle" at bounding box center [562, 451] width 60 height 24
click at [282, 194] on div "fast_rewind skip_previous play_arrow skip_next" at bounding box center [255, 197] width 261 height 60
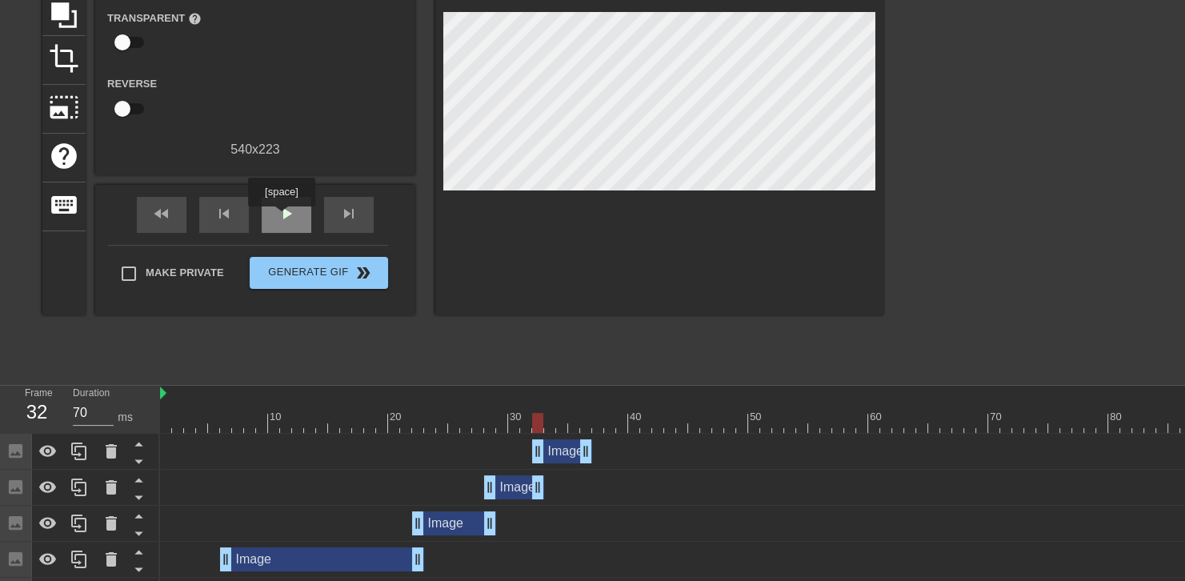
click at [281, 217] on span "play_arrow" at bounding box center [286, 213] width 19 height 19
click at [281, 217] on span "pause" at bounding box center [286, 213] width 19 height 19
drag, startPoint x: 582, startPoint y: 451, endPoint x: 687, endPoint y: 452, distance: 105.6
click at [515, 395] on div at bounding box center [700, 394] width 1080 height 16
click at [547, 411] on div at bounding box center [547, 417] width 3 height 16
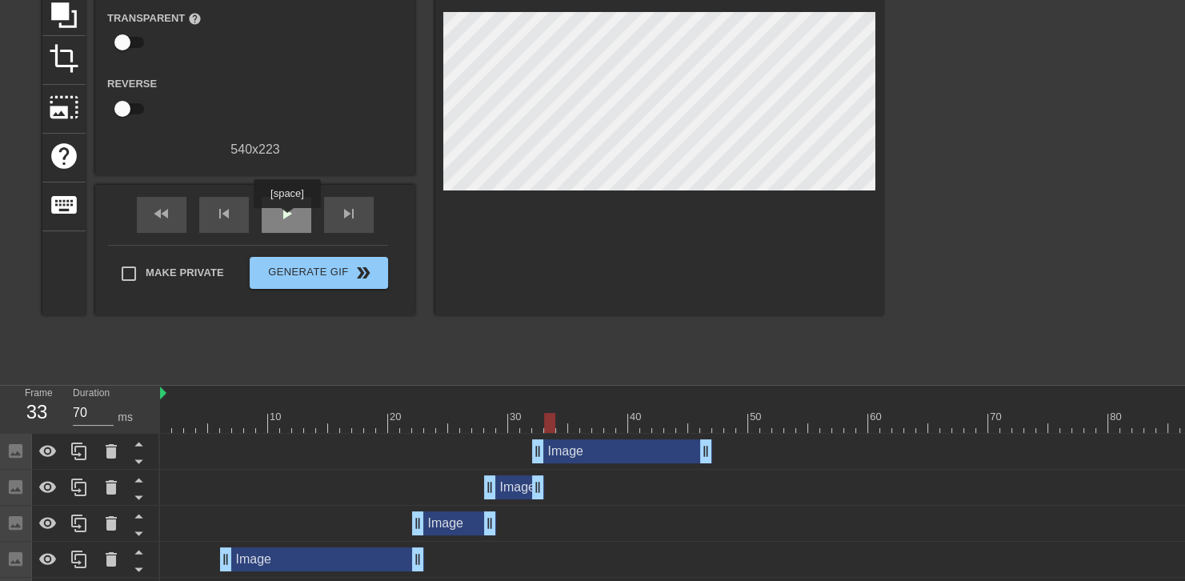
click at [287, 219] on span "play_arrow" at bounding box center [286, 213] width 19 height 19
click at [287, 219] on span "pause" at bounding box center [286, 213] width 19 height 19
click at [287, 219] on span "play_arrow" at bounding box center [286, 213] width 19 height 19
click at [287, 219] on span "pause" at bounding box center [286, 213] width 19 height 19
click at [82, 445] on icon at bounding box center [79, 451] width 19 height 19
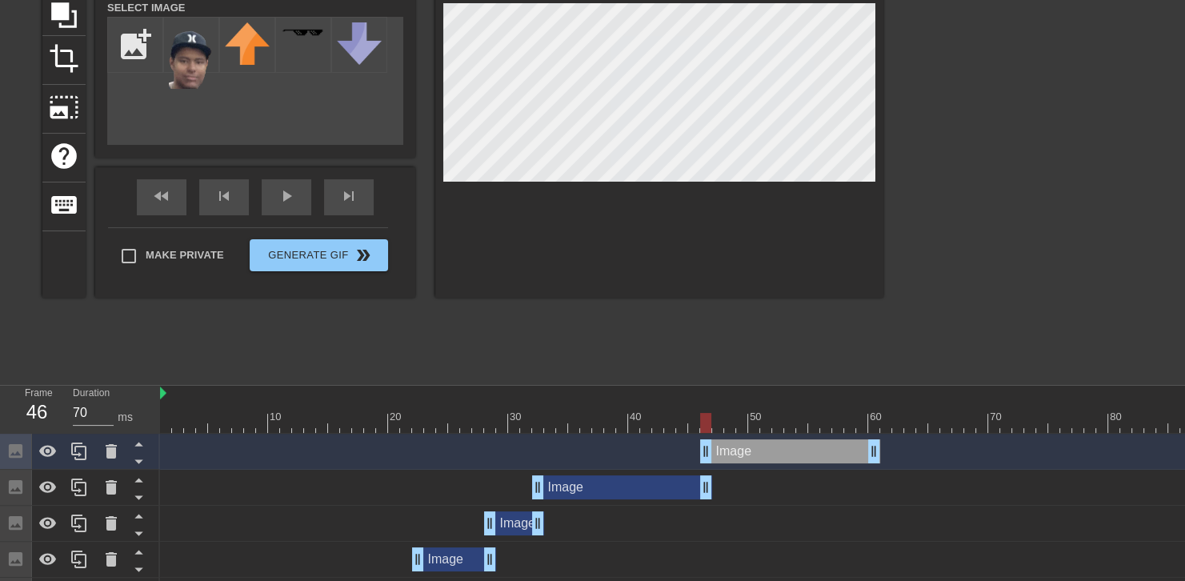
drag, startPoint x: 578, startPoint y: 442, endPoint x: 747, endPoint y: 472, distance: 172.4
click at [747, 472] on div "Image drag_handle drag_handle Image drag_handle drag_handle Image drag_handle d…" at bounding box center [672, 542] width 1025 height 216
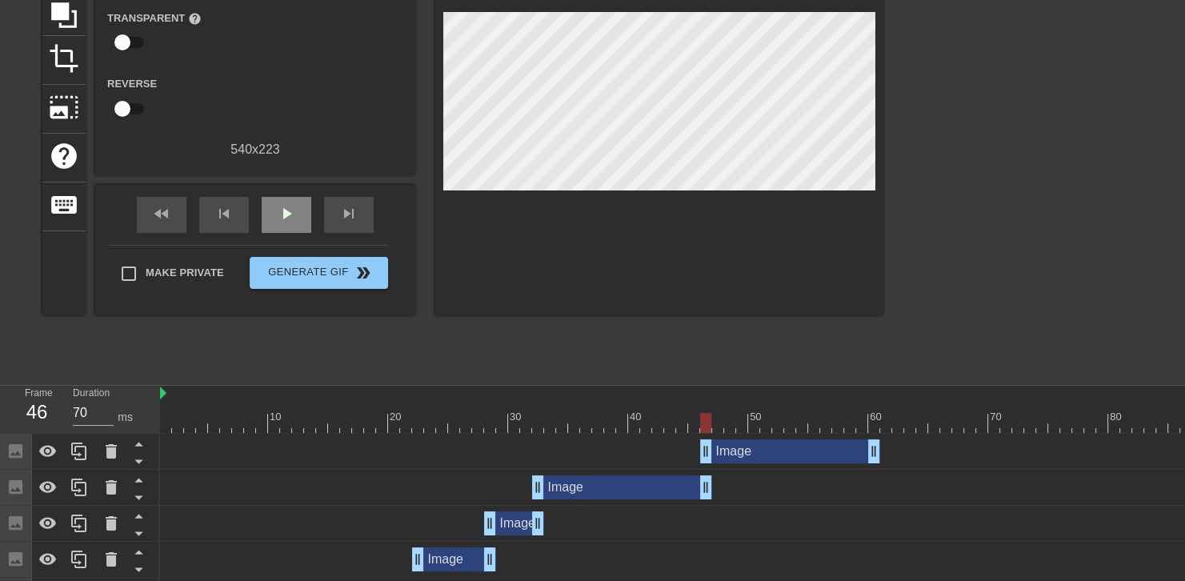
click at [283, 194] on div "fast_rewind skip_previous play_arrow skip_next" at bounding box center [255, 215] width 261 height 60
click at [283, 198] on div "fast_rewind skip_previous play_arrow skip_next" at bounding box center [255, 215] width 261 height 60
click at [285, 201] on div "play_arrow" at bounding box center [287, 215] width 50 height 36
click at [636, 416] on div at bounding box center [700, 423] width 1080 height 20
click at [304, 206] on div "play_arrow" at bounding box center [287, 215] width 50 height 36
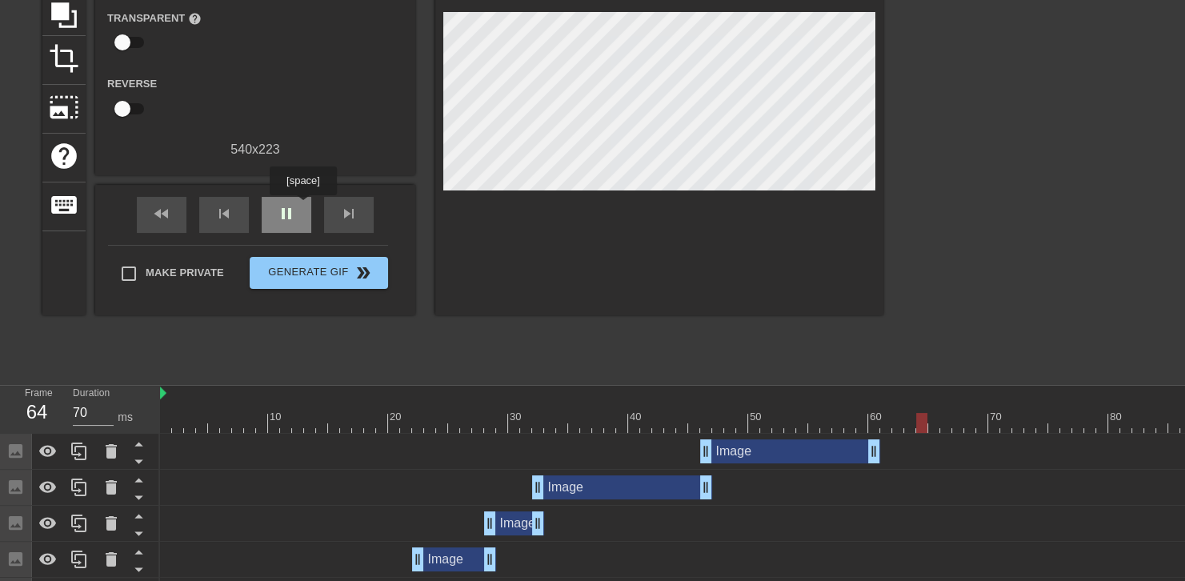
click at [303, 206] on div "pause" at bounding box center [287, 215] width 50 height 36
click at [609, 397] on div at bounding box center [700, 394] width 1080 height 16
click at [603, 404] on div at bounding box center [598, 412] width 12 height 20
click at [278, 205] on span "play_arrow" at bounding box center [286, 213] width 19 height 19
click at [278, 205] on span "pause" at bounding box center [286, 213] width 19 height 19
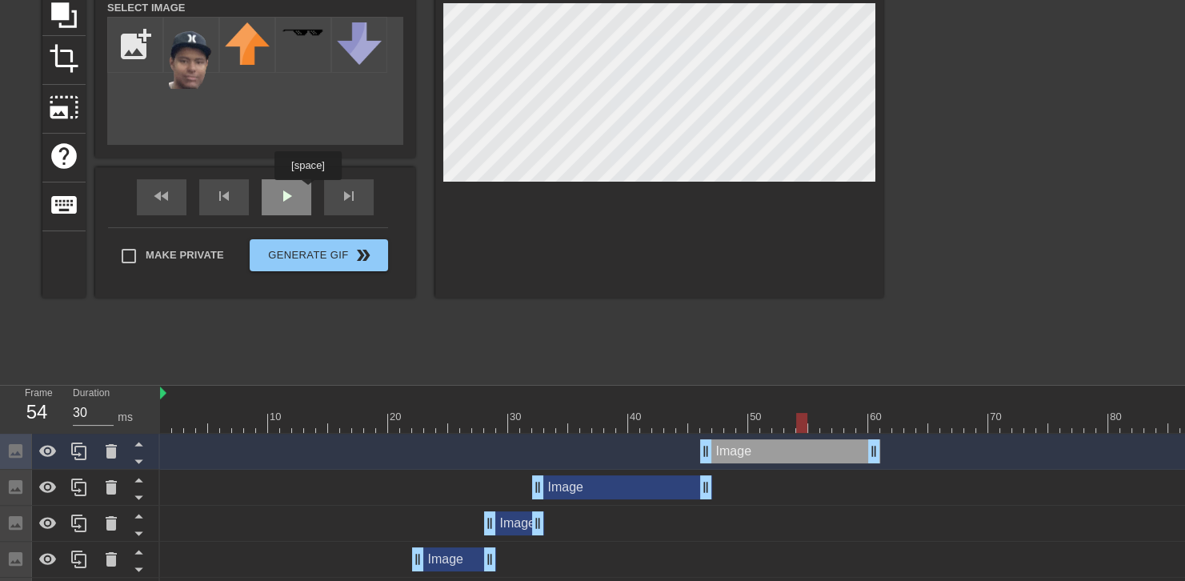
click at [307, 191] on div "fast_rewind skip_previous play_arrow skip_next" at bounding box center [255, 197] width 261 height 60
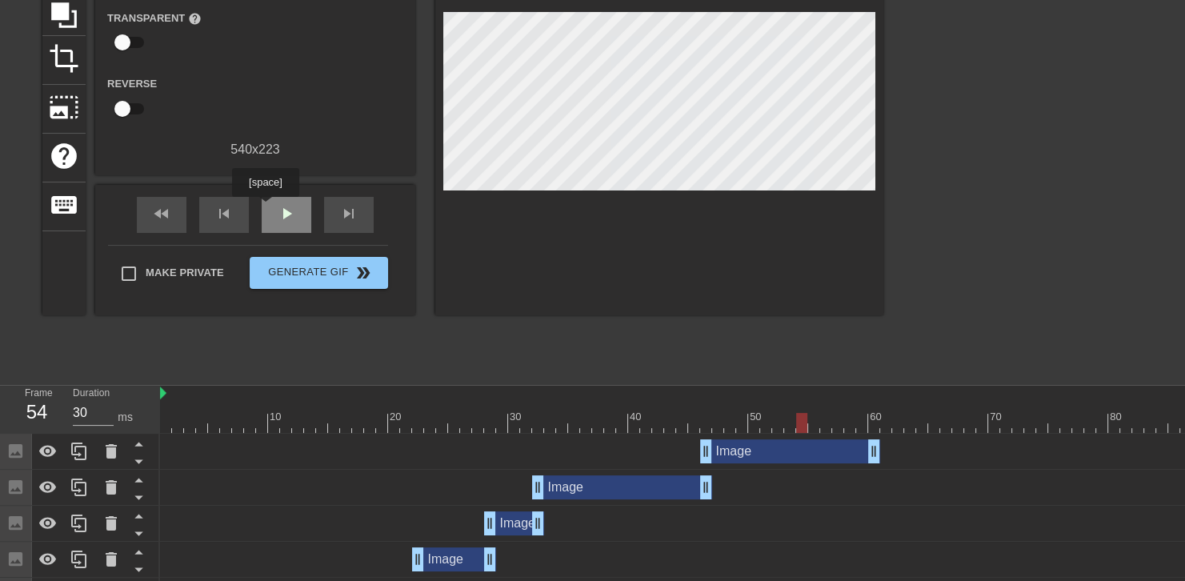
click at [265, 208] on div "play_arrow" at bounding box center [287, 215] width 50 height 36
click at [283, 201] on div "pause" at bounding box center [287, 215] width 50 height 36
drag, startPoint x: 618, startPoint y: 407, endPoint x: 605, endPoint y: 411, distance: 13.2
click at [605, 411] on div "10 20 30 40 50 60 70 80 90" at bounding box center [700, 415] width 1080 height 26
click at [287, 204] on span "play_arrow" at bounding box center [286, 213] width 19 height 19
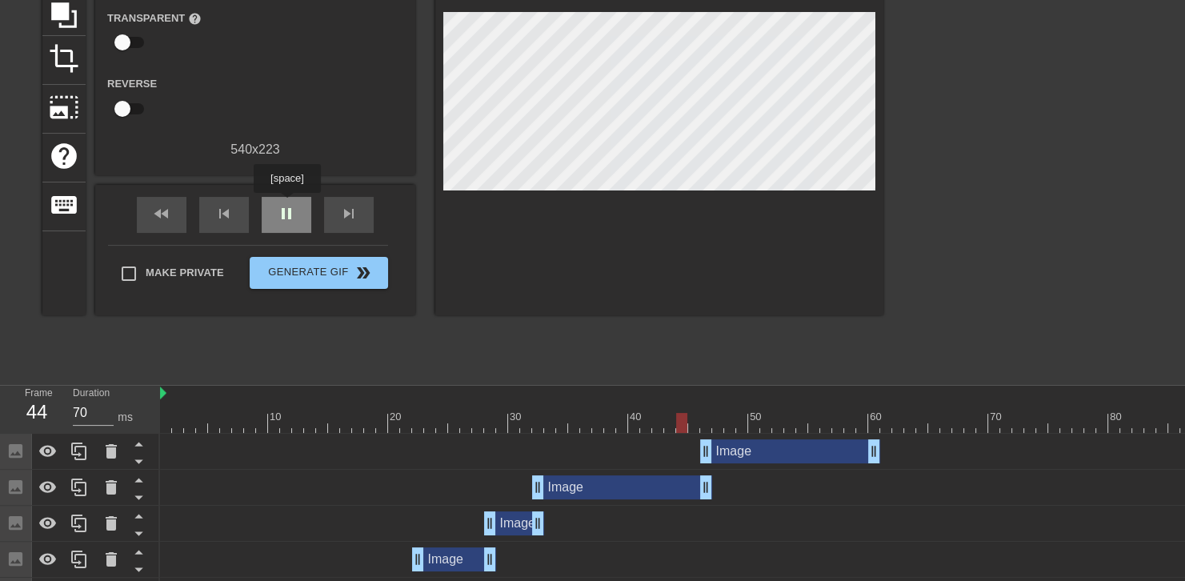
click at [286, 205] on span "pause" at bounding box center [286, 213] width 19 height 19
click at [286, 205] on span "play_arrow" at bounding box center [286, 213] width 19 height 19
click at [531, 400] on div at bounding box center [700, 394] width 1080 height 16
click at [555, 419] on div at bounding box center [700, 423] width 1080 height 20
click at [286, 198] on div "play_arrow" at bounding box center [287, 215] width 50 height 36
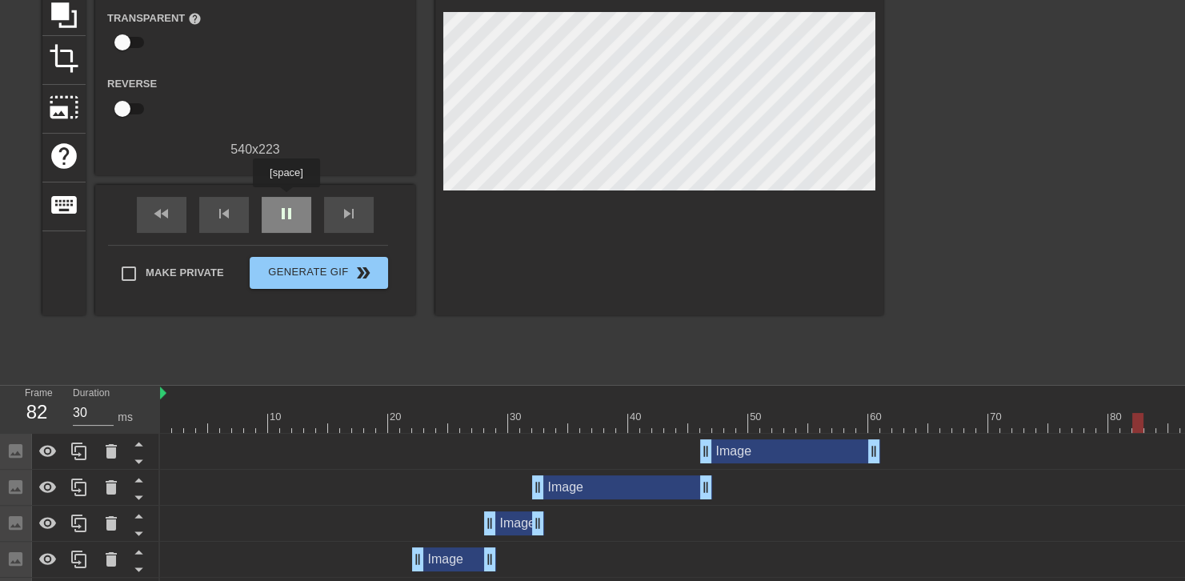
click at [286, 198] on div "pause" at bounding box center [287, 215] width 50 height 36
click at [286, 198] on div "play_arrow" at bounding box center [287, 215] width 50 height 36
click at [286, 198] on div "pause" at bounding box center [287, 215] width 50 height 36
click at [286, 198] on div "play_arrow" at bounding box center [287, 215] width 50 height 36
click at [286, 198] on div "pause" at bounding box center [287, 215] width 50 height 36
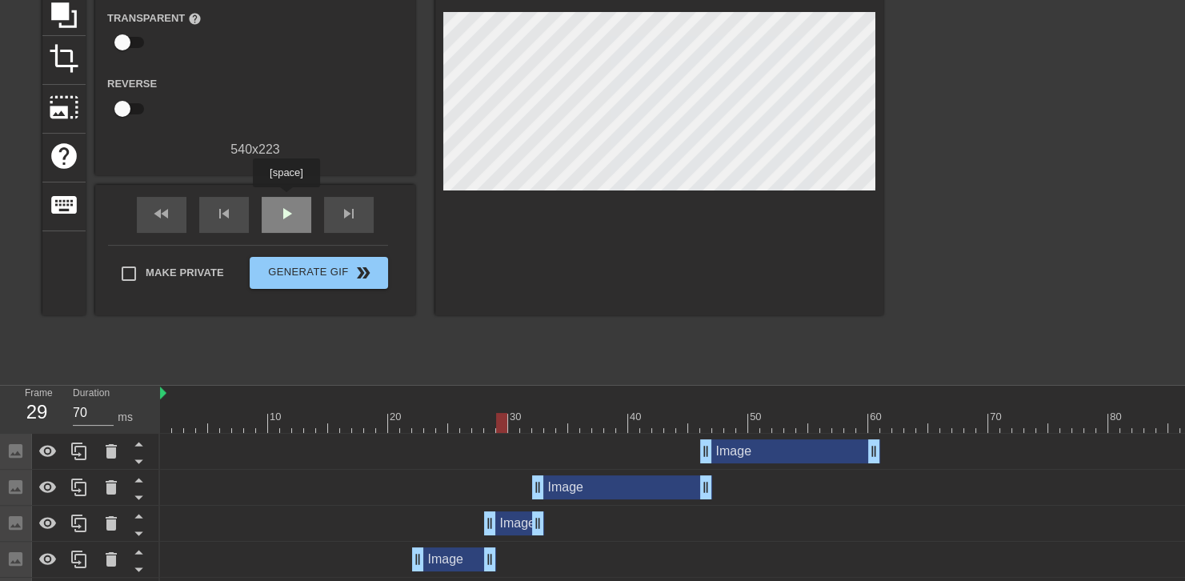
click at [286, 198] on div "play_arrow" at bounding box center [287, 215] width 50 height 36
click at [286, 198] on div "pause" at bounding box center [287, 215] width 50 height 36
click at [286, 198] on div "play_arrow" at bounding box center [287, 215] width 50 height 36
click at [286, 198] on div "pause" at bounding box center [287, 215] width 50 height 36
click at [286, 199] on div "play_arrow" at bounding box center [287, 215] width 50 height 36
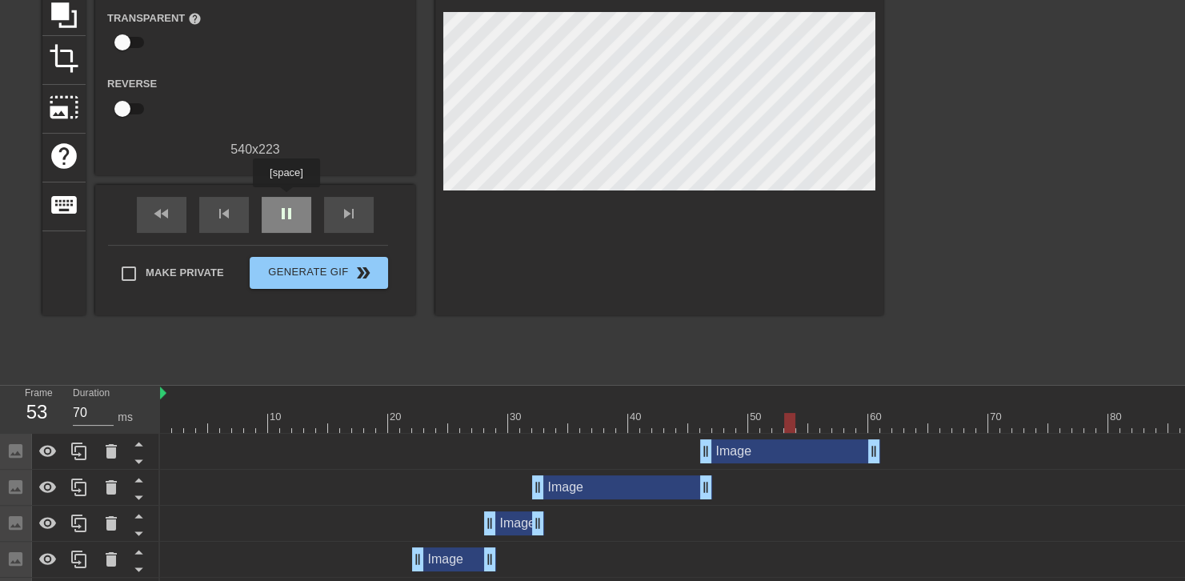
click at [286, 198] on div "pause" at bounding box center [287, 215] width 50 height 36
click at [286, 199] on div "play_arrow" at bounding box center [287, 215] width 50 height 36
click at [286, 199] on div "pause" at bounding box center [287, 215] width 50 height 36
click at [875, 411] on div "60" at bounding box center [877, 417] width 14 height 16
click at [275, 210] on div "play_arrow" at bounding box center [287, 215] width 50 height 36
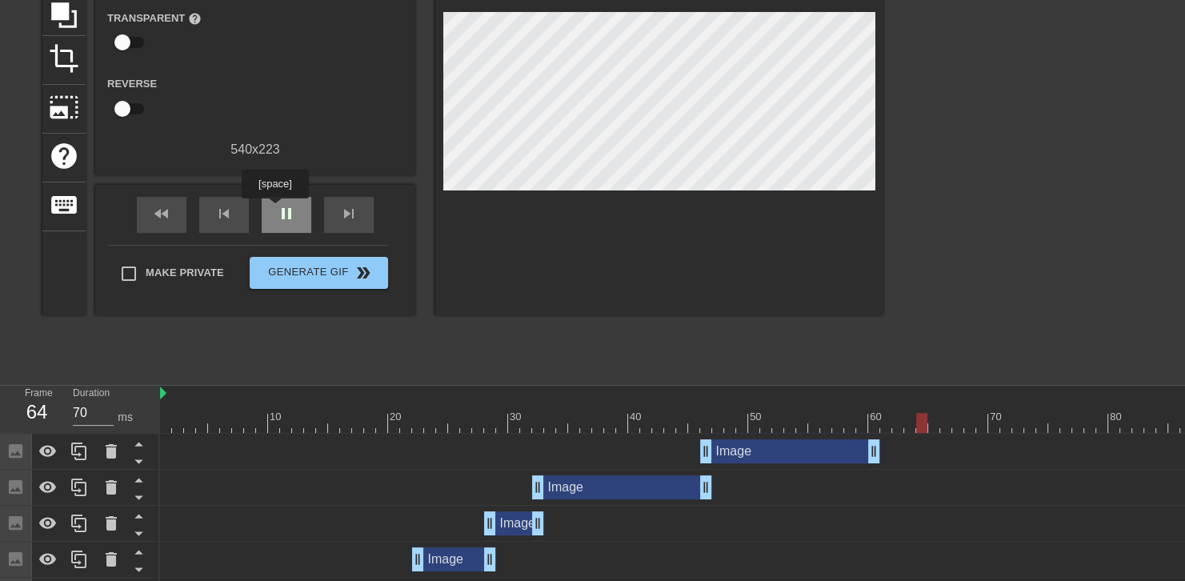
click at [275, 210] on div "pause" at bounding box center [287, 215] width 50 height 36
click at [881, 413] on div at bounding box center [700, 423] width 1080 height 20
click at [872, 416] on div at bounding box center [700, 423] width 1080 height 20
drag, startPoint x: 873, startPoint y: 449, endPoint x: 944, endPoint y: 426, distance: 74.2
click at [944, 426] on div "10 20 30 40 50 60 70 80 90 Image drag_handle drag_handle Image drag_handle drag…" at bounding box center [672, 518] width 1025 height 264
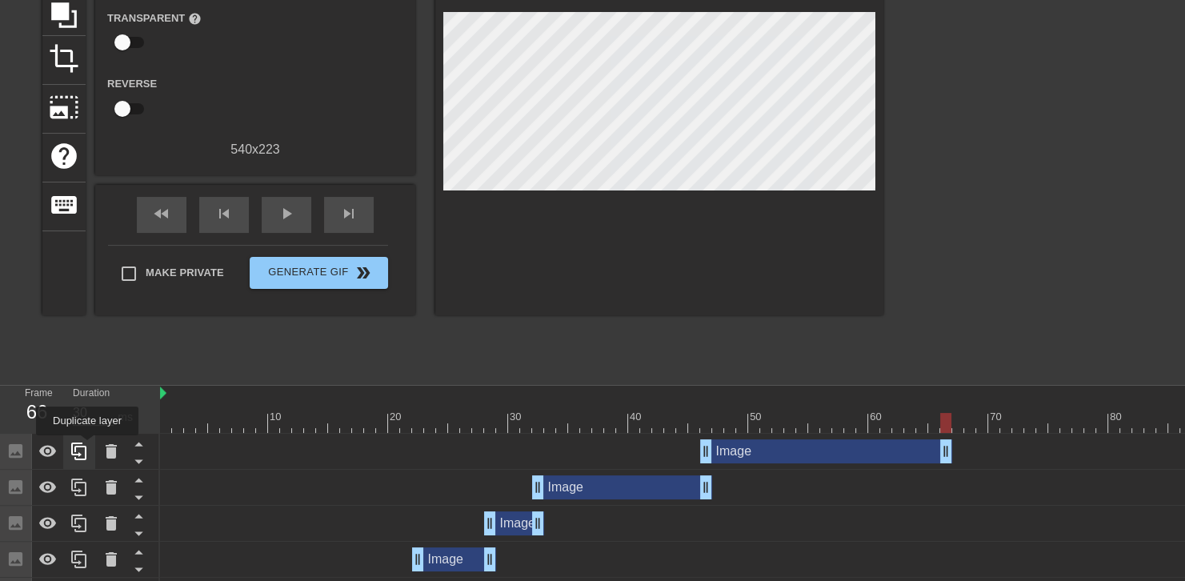
click at [87, 447] on icon at bounding box center [79, 451] width 19 height 19
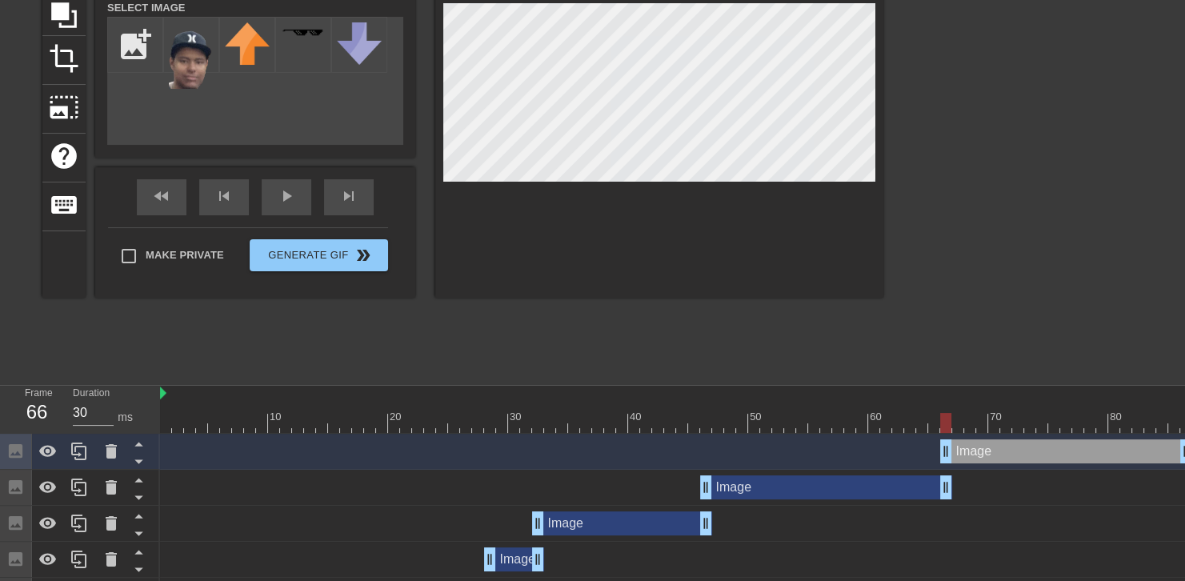
drag, startPoint x: 797, startPoint y: 451, endPoint x: 1036, endPoint y: 456, distance: 238.6
click at [1036, 456] on div "Image drag_handle drag_handle" at bounding box center [1066, 451] width 252 height 24
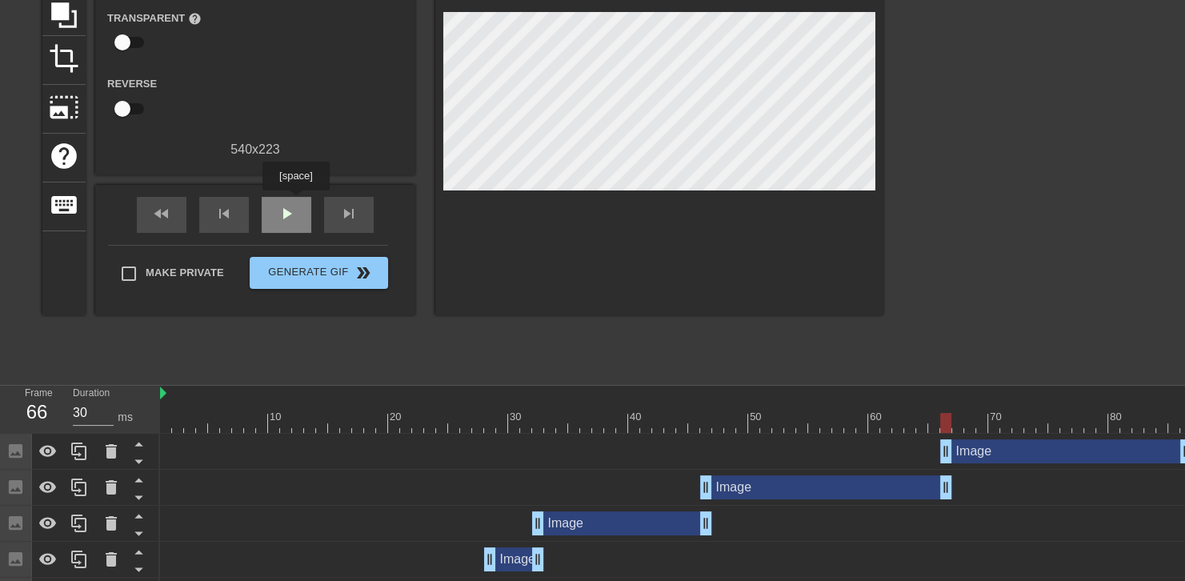
click at [295, 204] on span "play_arrow" at bounding box center [286, 213] width 19 height 19
click at [295, 204] on span "pause" at bounding box center [286, 213] width 19 height 19
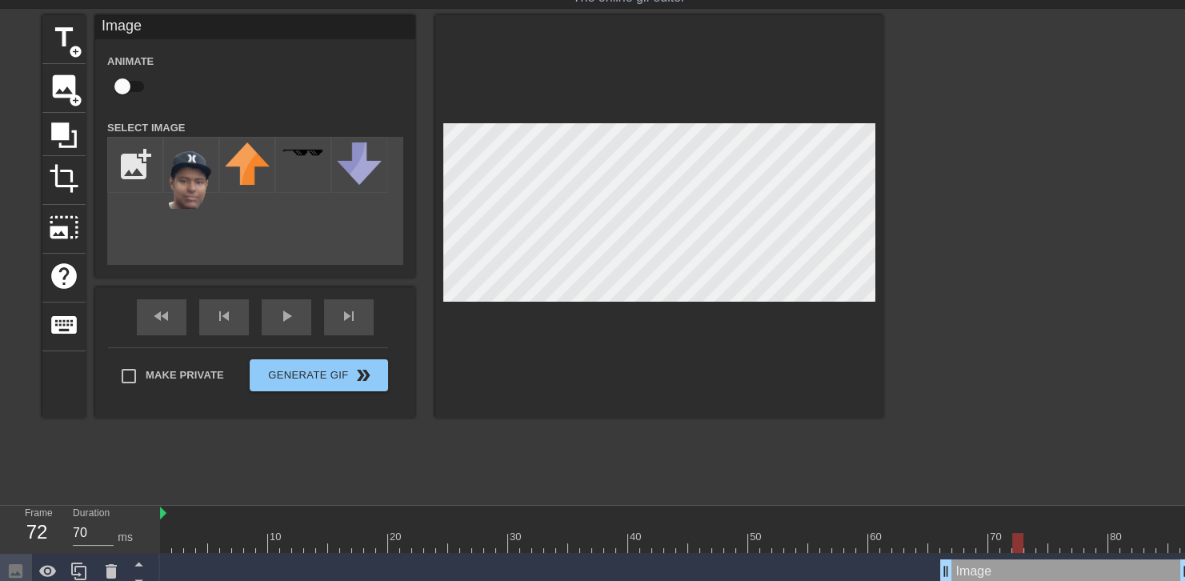
scroll to position [8, 0]
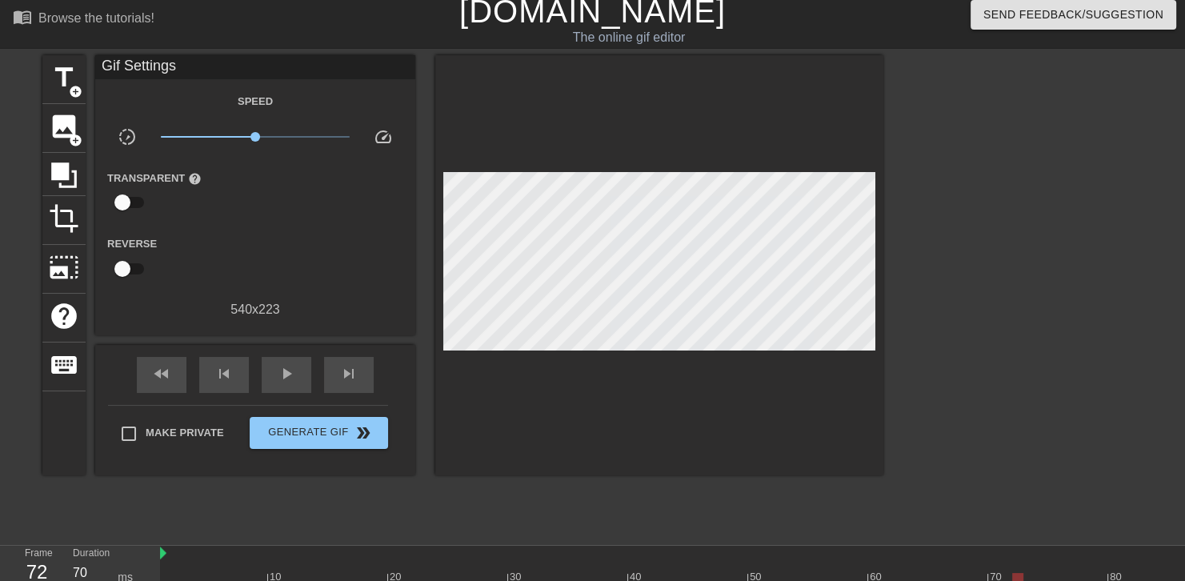
click at [698, 115] on div at bounding box center [659, 265] width 448 height 420
click at [290, 350] on div "fast_rewind skip_previous play_arrow skip_next" at bounding box center [255, 375] width 261 height 60
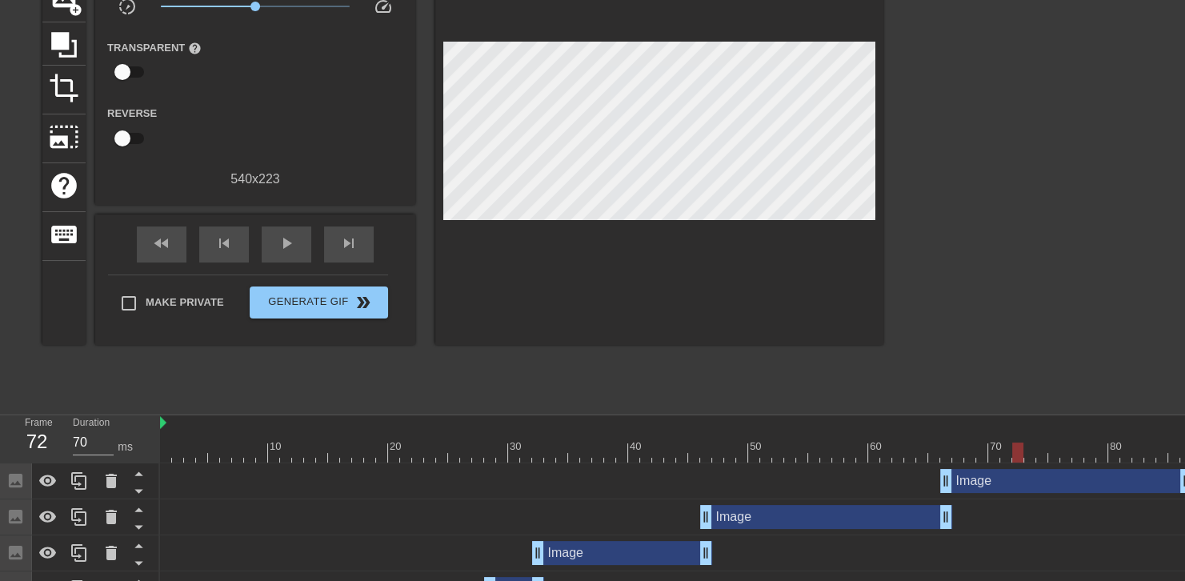
scroll to position [168, 0]
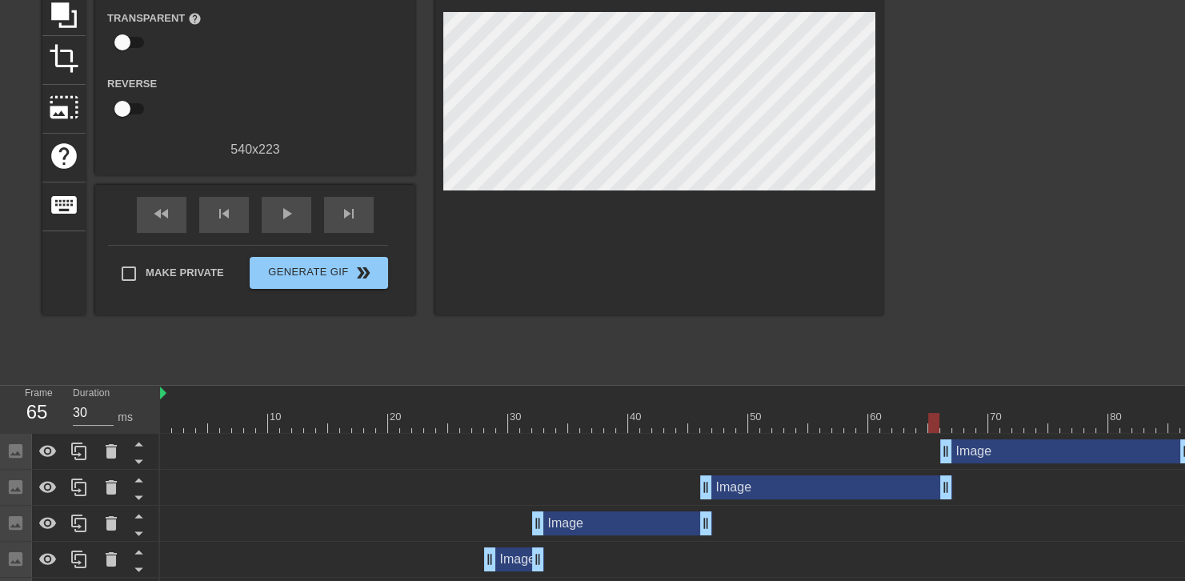
click at [930, 407] on div at bounding box center [934, 412] width 12 height 20
click at [310, 216] on div "play_arrow" at bounding box center [287, 215] width 50 height 36
click at [310, 216] on div "pause" at bounding box center [287, 215] width 50 height 36
click at [310, 216] on div "play_arrow" at bounding box center [287, 215] width 50 height 36
click at [310, 216] on div "pause" at bounding box center [287, 215] width 50 height 36
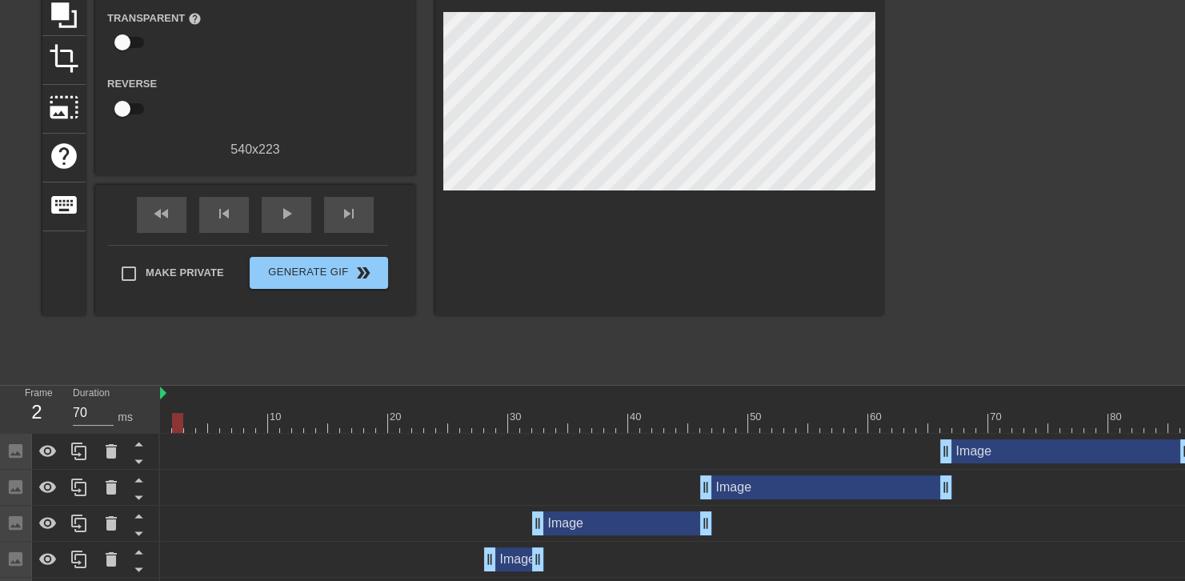
drag, startPoint x: 951, startPoint y: 579, endPoint x: 982, endPoint y: 591, distance: 33.4
click at [1126, 567] on div "Image drag_handle drag_handle Image drag_handle drag_handle Image drag_handle d…" at bounding box center [672, 560] width 1025 height 252
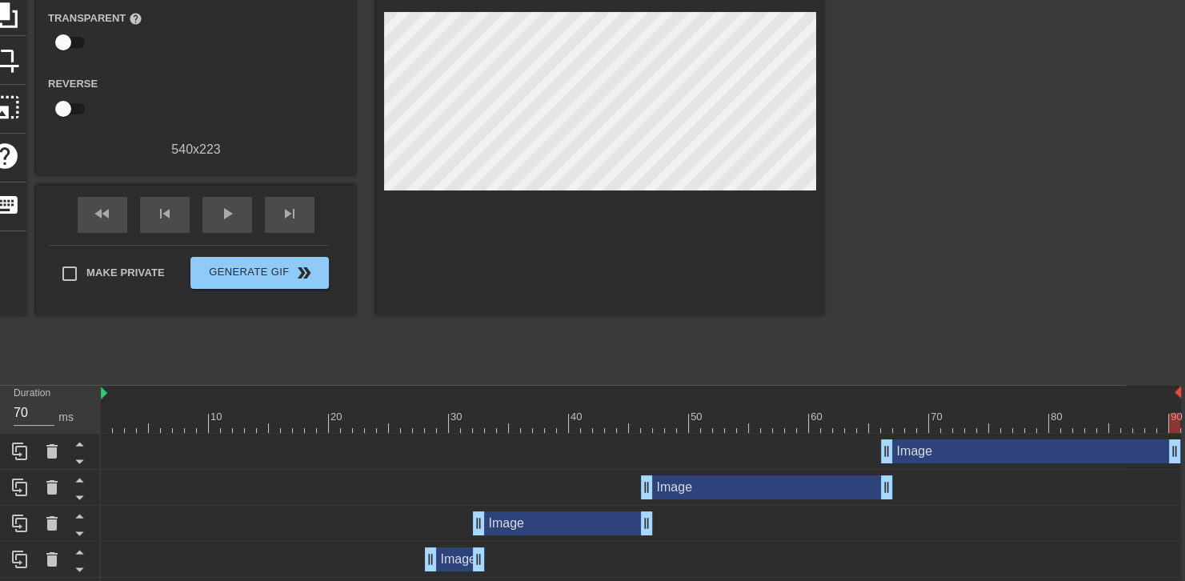
drag, startPoint x: 1126, startPoint y: 448, endPoint x: 1196, endPoint y: 448, distance: 69.6
click at [1126, 448] on html "menu_book Browse the tutorials! [DOMAIN_NAME] The online gif editor Send Feedba…" at bounding box center [533, 259] width 1185 height 854
drag, startPoint x: 1171, startPoint y: 455, endPoint x: 1126, endPoint y: 440, distance: 47.3
click at [16, 452] on icon at bounding box center [19, 452] width 15 height 18
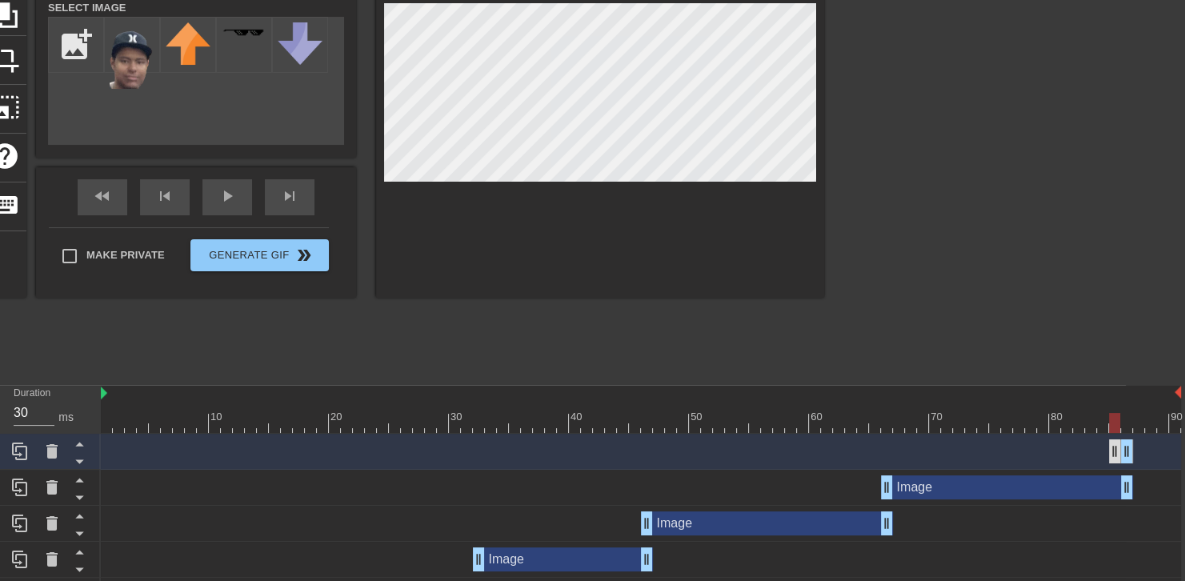
drag, startPoint x: 892, startPoint y: 452, endPoint x: 1116, endPoint y: 459, distance: 223.4
drag, startPoint x: 1126, startPoint y: 450, endPoint x: 1196, endPoint y: 458, distance: 70.1
click at [1126, 458] on html "menu_book Browse the tutorials! [DOMAIN_NAME] The online gif editor Send Feedba…" at bounding box center [533, 277] width 1185 height 890
drag, startPoint x: 1120, startPoint y: 448, endPoint x: 1131, endPoint y: 451, distance: 11.7
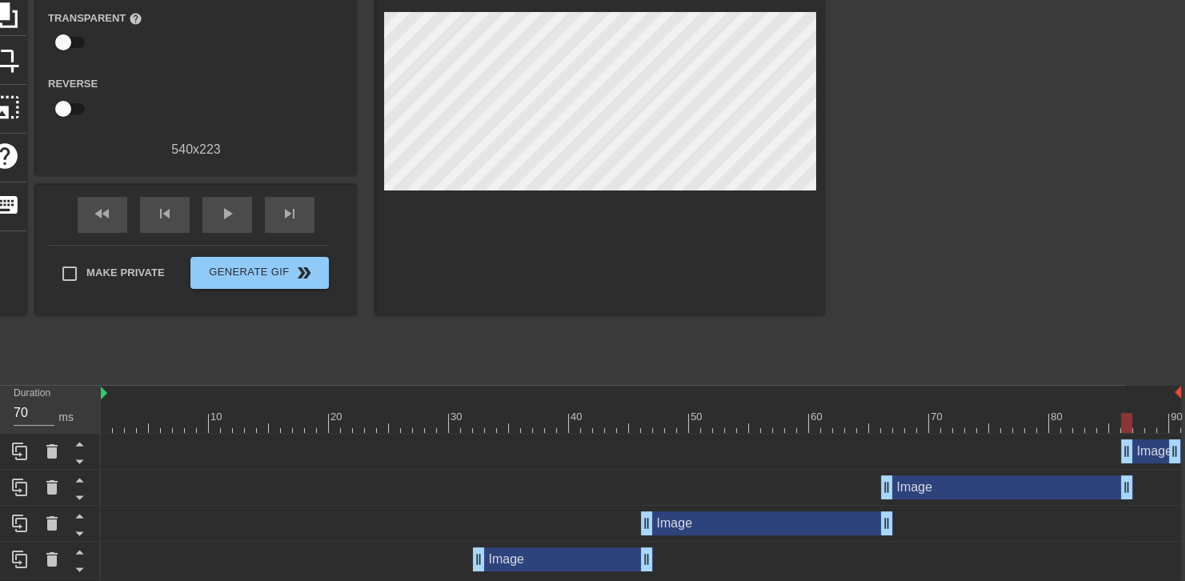
click at [199, 189] on div "fast_rewind skip_previous play_arrow skip_next" at bounding box center [196, 215] width 261 height 60
click at [956, 413] on div at bounding box center [641, 423] width 1080 height 20
click at [240, 215] on div "play_arrow" at bounding box center [227, 215] width 50 height 36
click at [240, 215] on div "pause" at bounding box center [227, 215] width 50 height 36
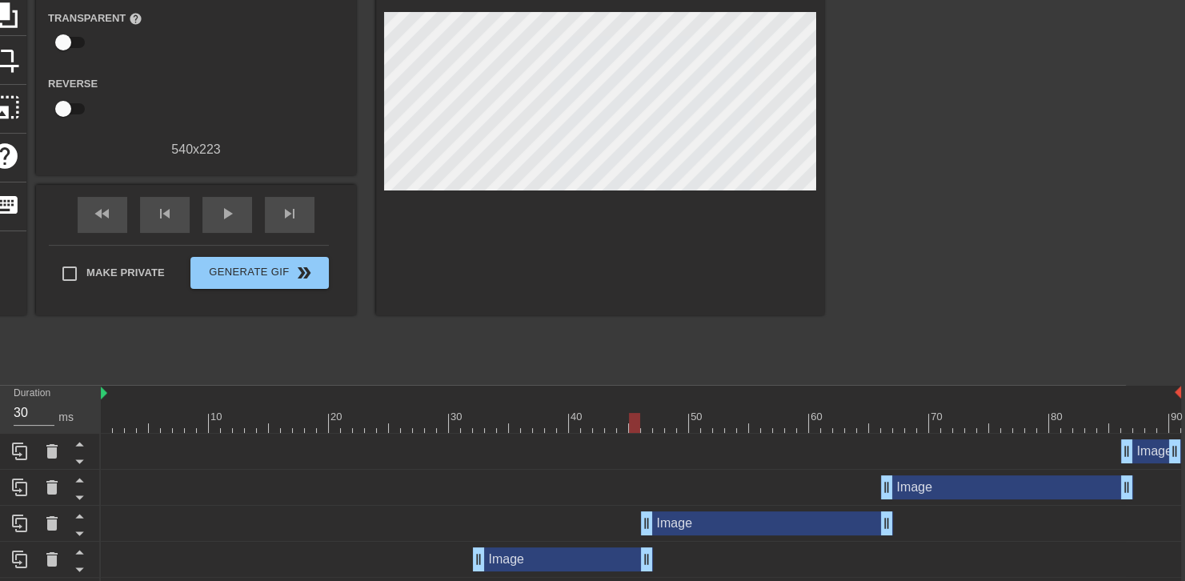
drag, startPoint x: 1056, startPoint y: 410, endPoint x: 630, endPoint y: 275, distance: 447.3
click at [630, 275] on div "menu_book Browse the tutorials! [DOMAIN_NAME] The online gif editor Send Feedba…" at bounding box center [533, 277] width 1185 height 890
click at [937, 416] on div at bounding box center [641, 423] width 1080 height 20
click at [231, 218] on span "play_arrow" at bounding box center [227, 213] width 19 height 19
click at [231, 218] on span "pause" at bounding box center [227, 213] width 19 height 19
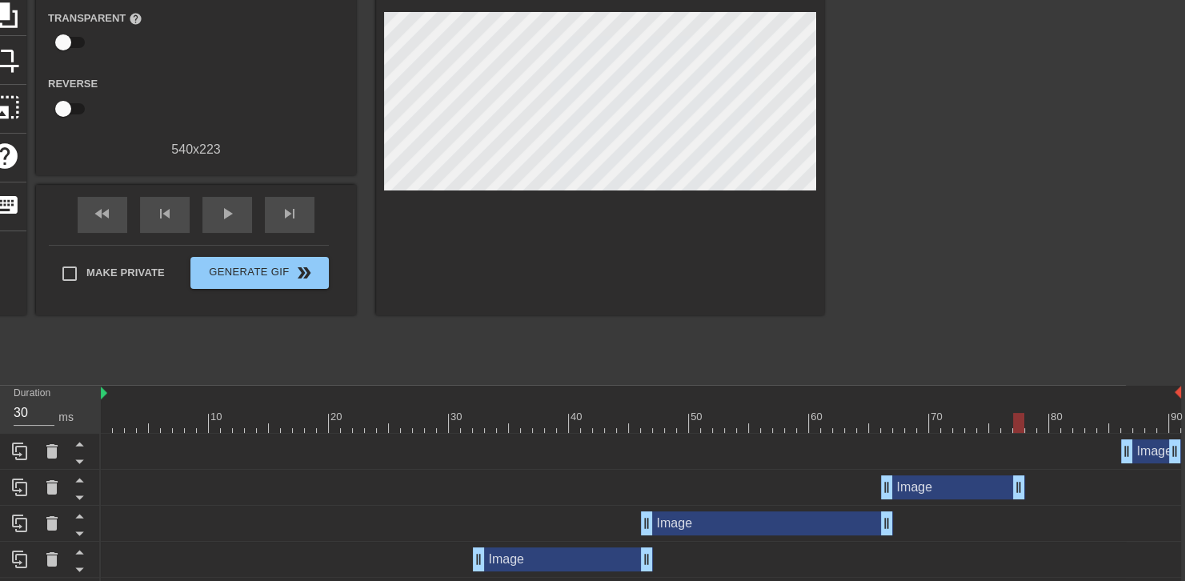
drag, startPoint x: 1124, startPoint y: 484, endPoint x: 1017, endPoint y: 477, distance: 106.7
drag, startPoint x: 1152, startPoint y: 451, endPoint x: 1049, endPoint y: 451, distance: 102.4
click at [1049, 451] on div "Image drag_handle drag_handle" at bounding box center [1043, 451] width 60 height 24
click at [247, 185] on div "fast_rewind skip_previous play_arrow skip_next" at bounding box center [196, 215] width 261 height 60
click at [813, 415] on div at bounding box center [641, 423] width 1080 height 20
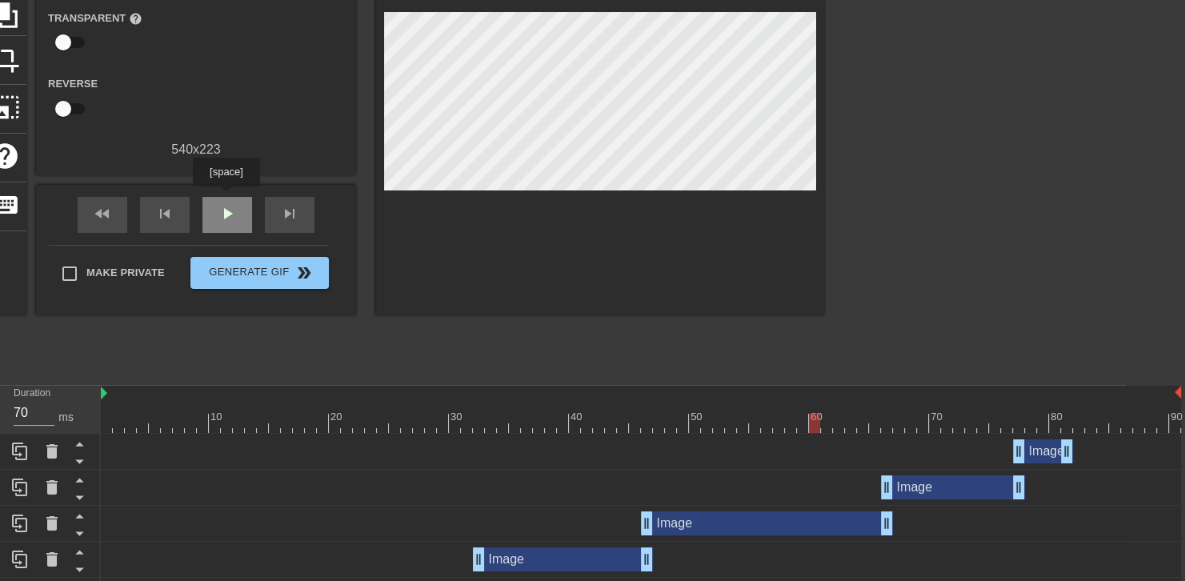
click at [226, 198] on div "play_arrow" at bounding box center [227, 215] width 50 height 36
click at [226, 198] on div "pause" at bounding box center [227, 215] width 50 height 36
click at [226, 198] on div "play_arrow" at bounding box center [227, 215] width 50 height 36
click at [226, 198] on div "pause" at bounding box center [227, 215] width 50 height 36
click at [932, 419] on div at bounding box center [641, 423] width 1080 height 20
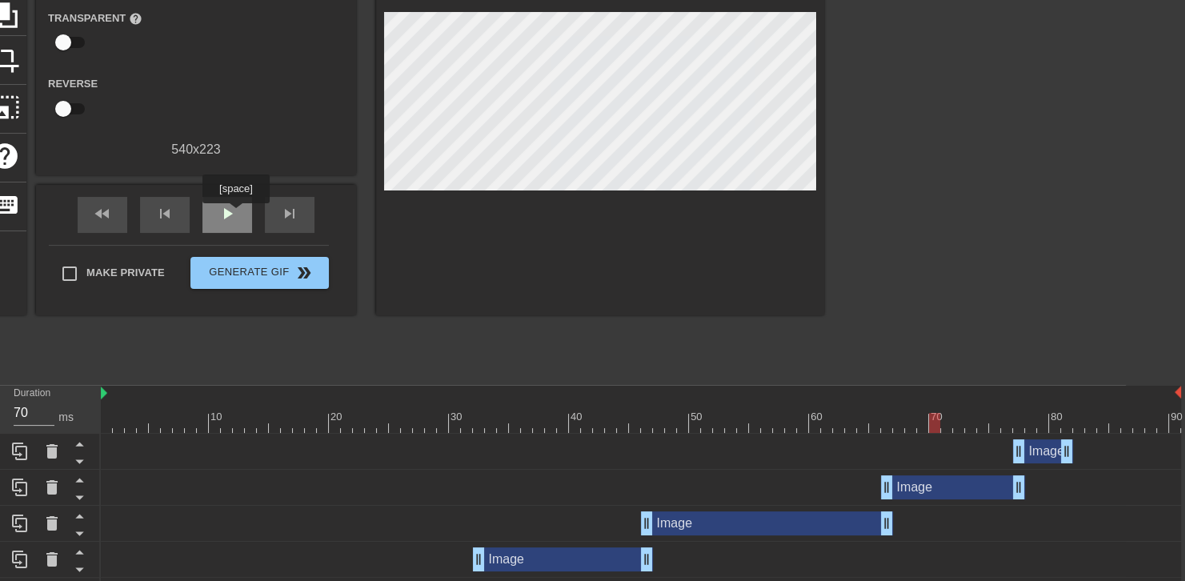
click at [235, 214] on span "play_arrow" at bounding box center [227, 213] width 19 height 19
click at [235, 214] on span "pause" at bounding box center [227, 213] width 19 height 19
drag, startPoint x: 902, startPoint y: 215, endPoint x: 908, endPoint y: 300, distance: 85.0
click at [908, 300] on div at bounding box center [964, 135] width 240 height 480
click at [224, 211] on span "play_arrow" at bounding box center [227, 213] width 19 height 19
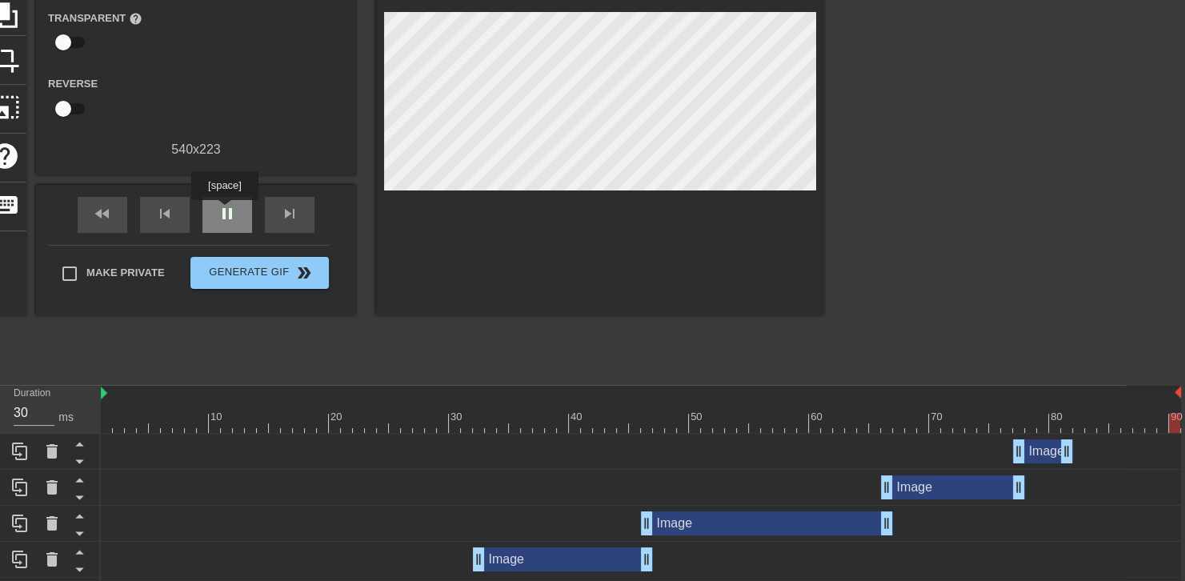
click at [224, 211] on span "pause" at bounding box center [227, 213] width 19 height 19
click at [224, 211] on span "play_arrow" at bounding box center [227, 213] width 19 height 19
click at [13, 453] on icon at bounding box center [19, 452] width 15 height 18
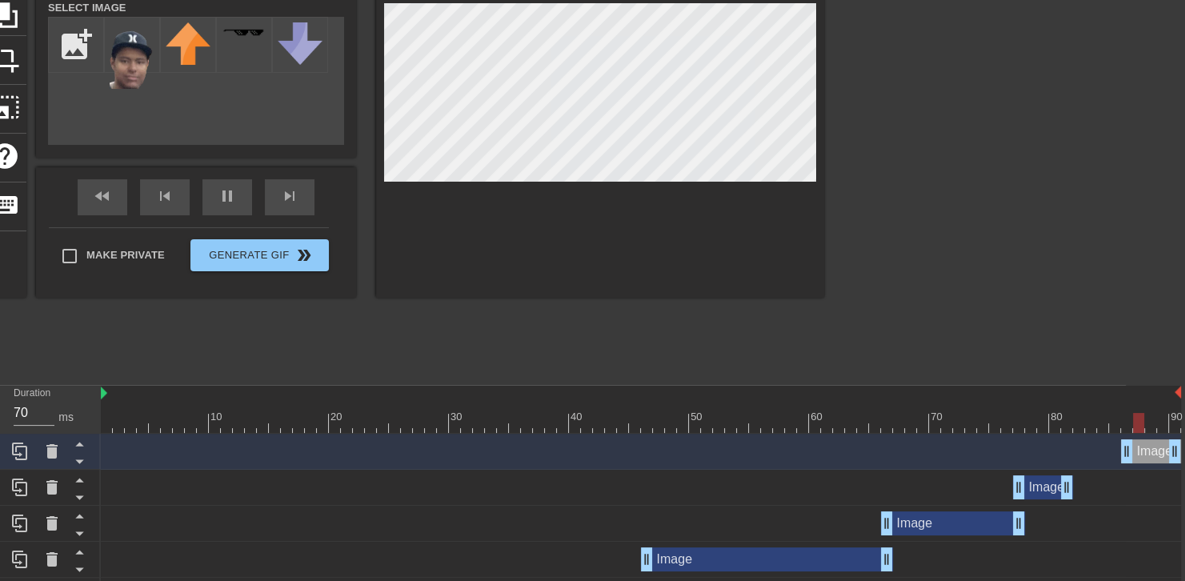
drag, startPoint x: 1051, startPoint y: 451, endPoint x: 1164, endPoint y: 445, distance: 113.0
click at [1164, 445] on div "Image drag_handle drag_handle" at bounding box center [1151, 451] width 60 height 24
drag, startPoint x: 1128, startPoint y: 447, endPoint x: 1071, endPoint y: 445, distance: 57.7
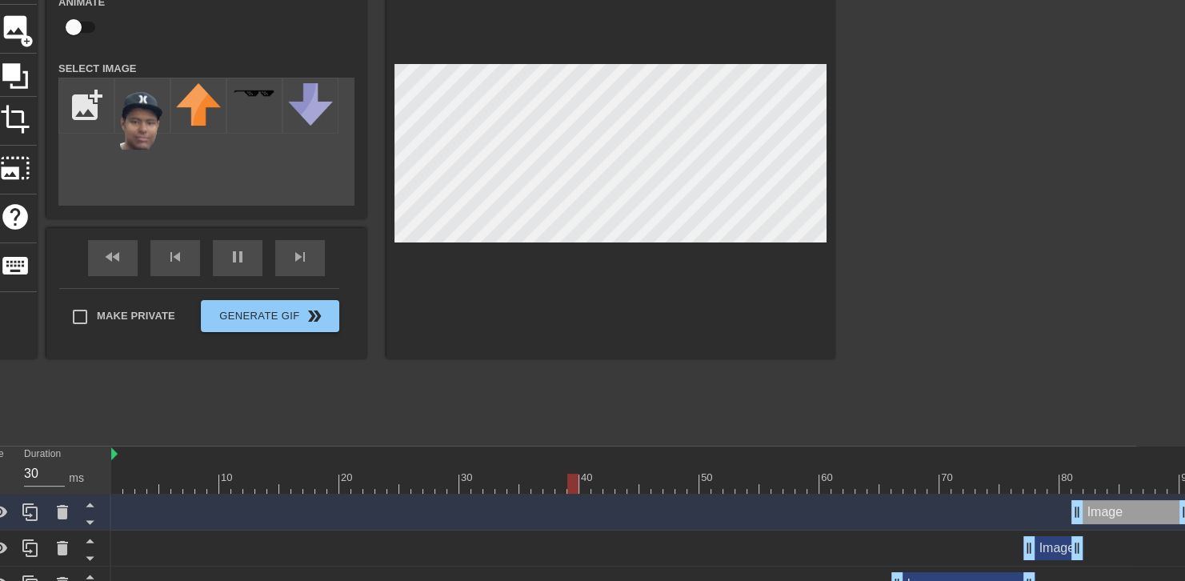
scroll to position [106, 48]
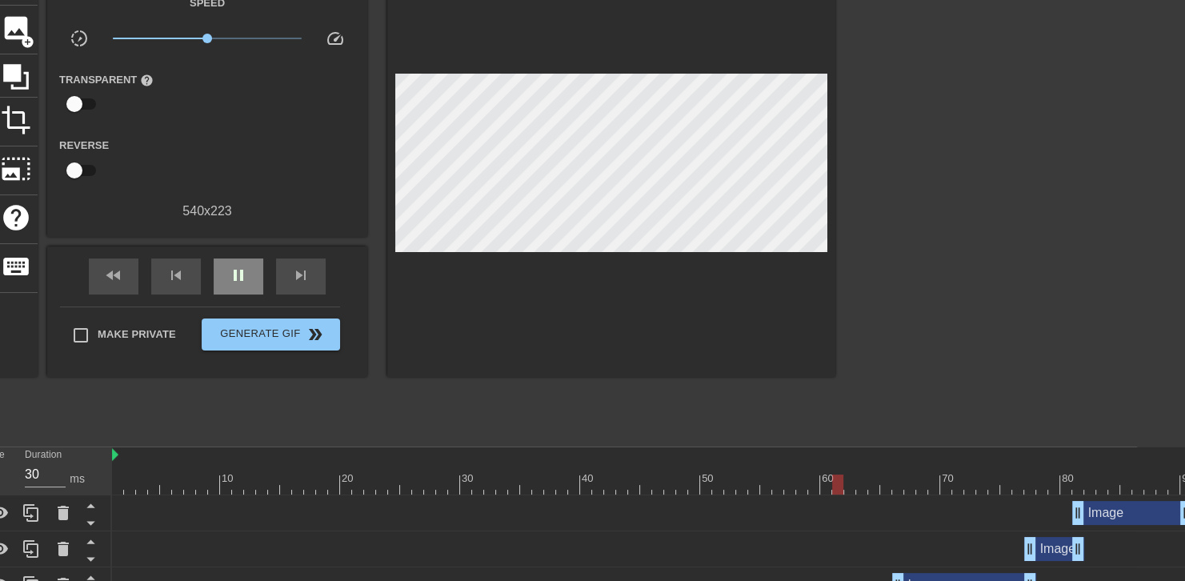
click at [245, 253] on div "fast_rewind skip_previous pause skip_next" at bounding box center [207, 276] width 261 height 60
click at [249, 263] on div "pause" at bounding box center [239, 277] width 50 height 36
click at [249, 263] on div "play_arrow" at bounding box center [239, 277] width 50 height 36
click at [246, 277] on span "pause" at bounding box center [238, 275] width 19 height 19
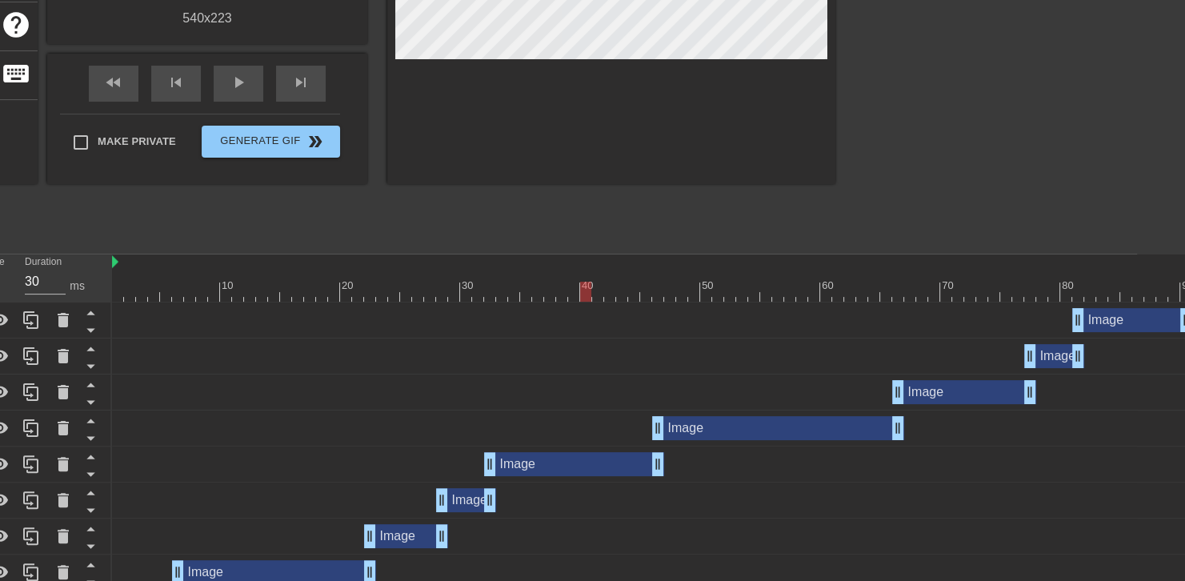
scroll to position [300, 48]
click at [25, 456] on icon at bounding box center [30, 464] width 15 height 18
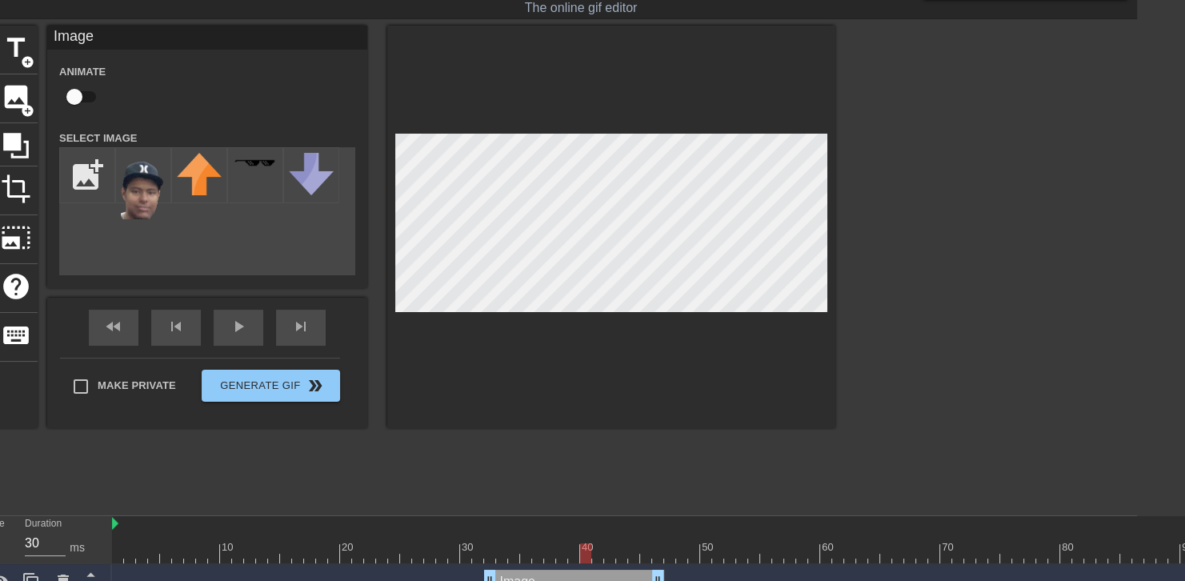
scroll to position [42, 48]
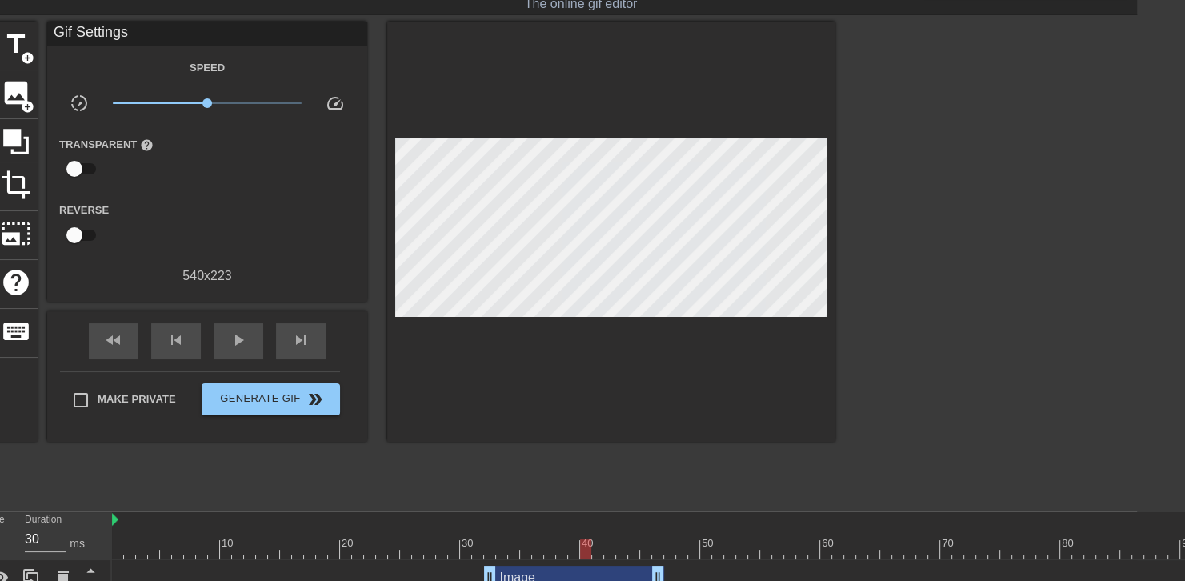
click at [509, 94] on div at bounding box center [611, 232] width 448 height 420
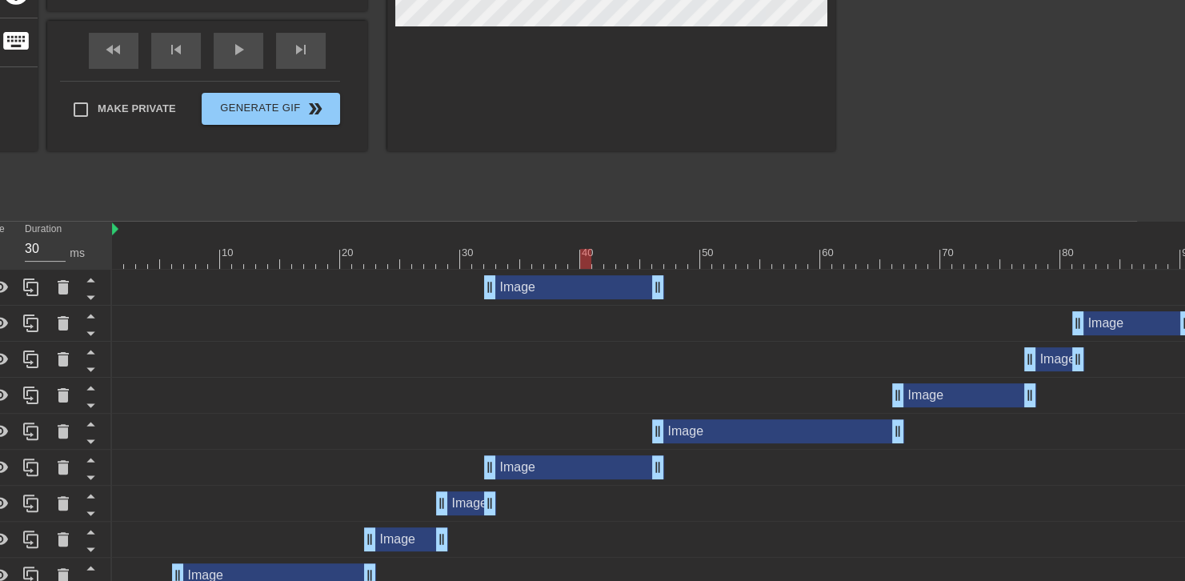
scroll to position [333, 48]
drag, startPoint x: 492, startPoint y: 287, endPoint x: 583, endPoint y: 288, distance: 91.2
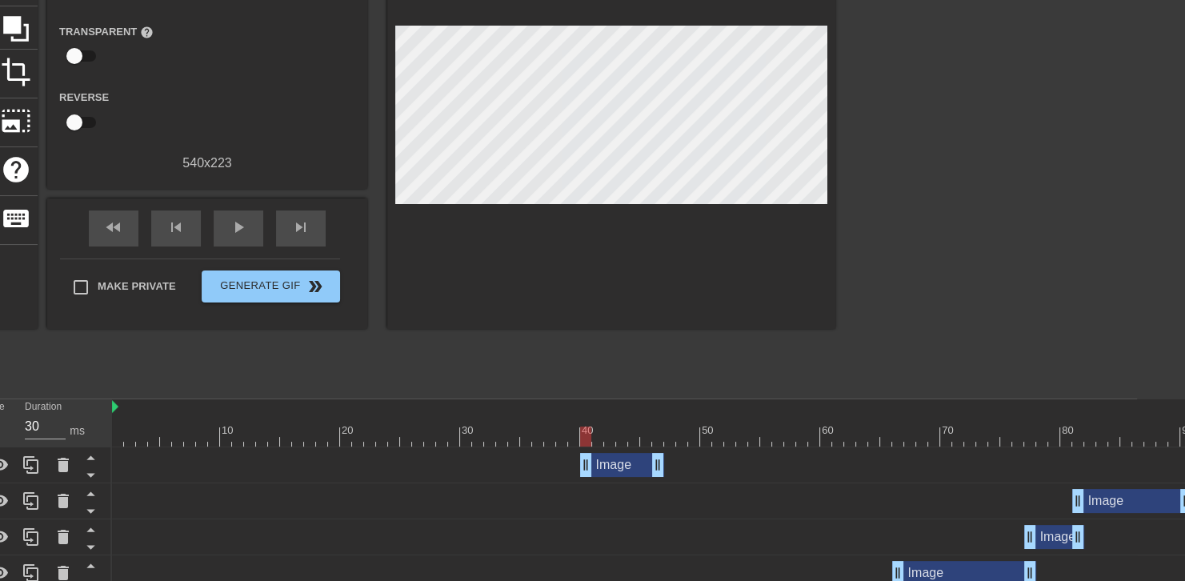
scroll to position [154, 48]
click at [860, 181] on div at bounding box center [975, 150] width 240 height 480
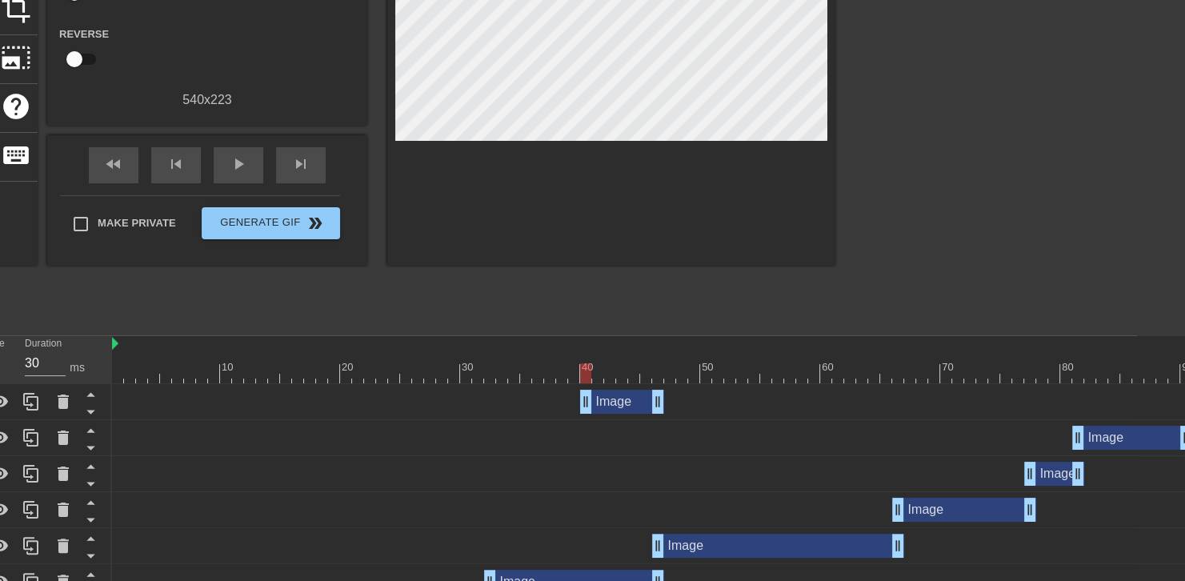
scroll to position [194, 48]
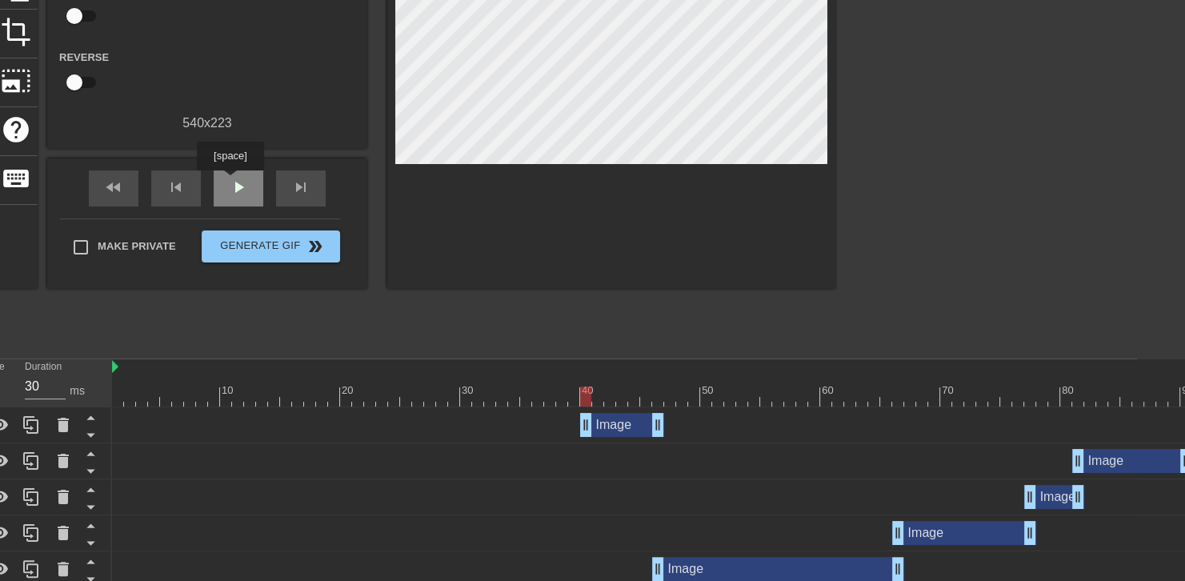
click at [230, 182] on span "play_arrow" at bounding box center [238, 187] width 19 height 19
click at [230, 182] on span "pause" at bounding box center [238, 187] width 19 height 19
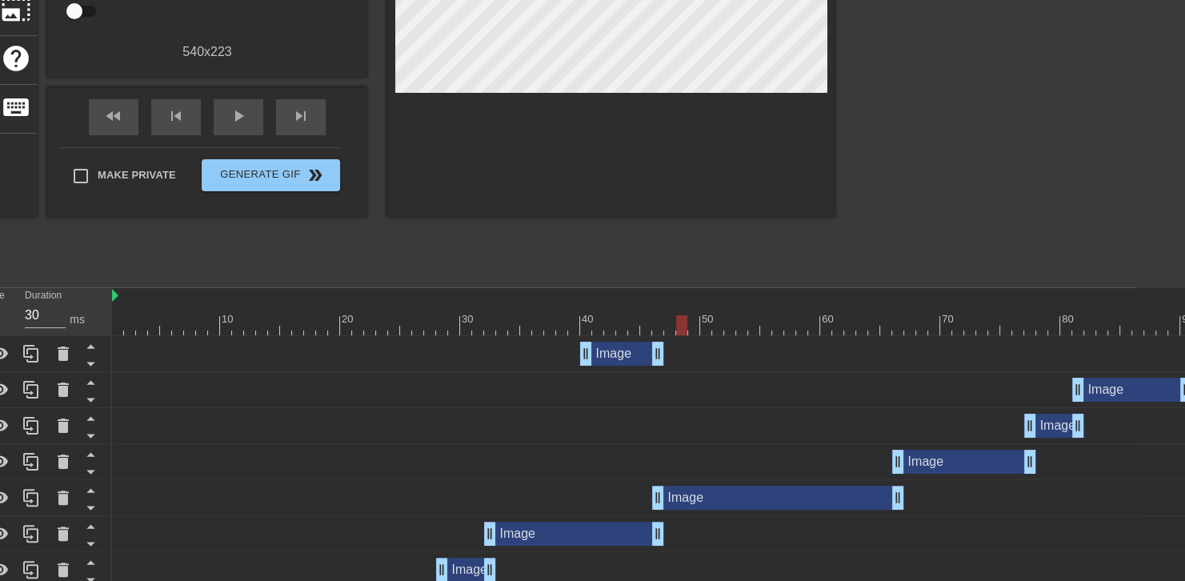
scroll to position [283, 48]
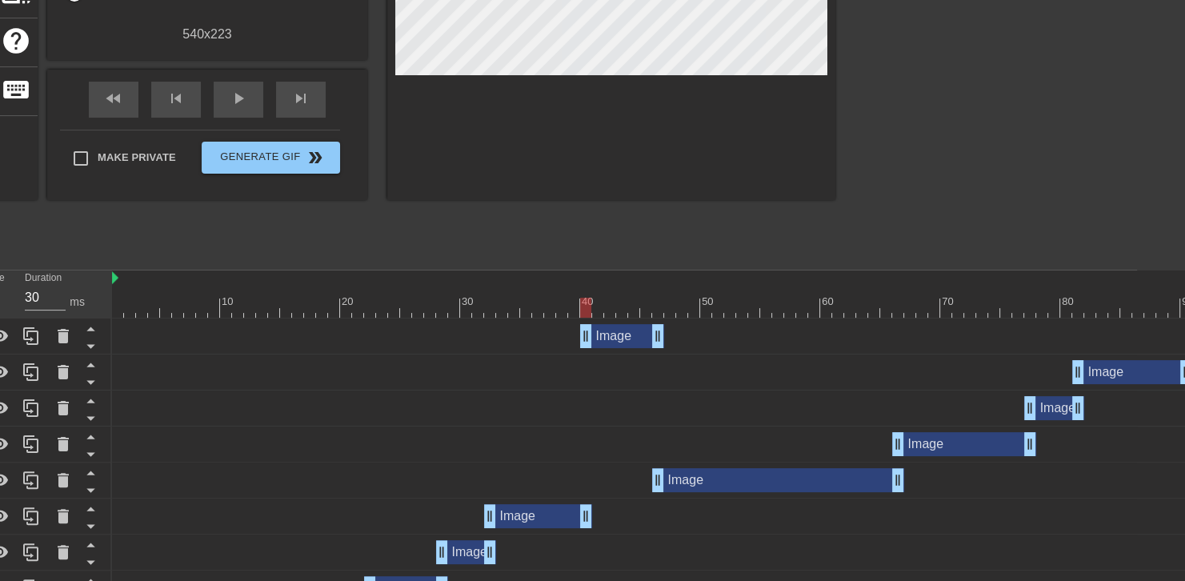
drag, startPoint x: 655, startPoint y: 515, endPoint x: 587, endPoint y: 506, distance: 67.8
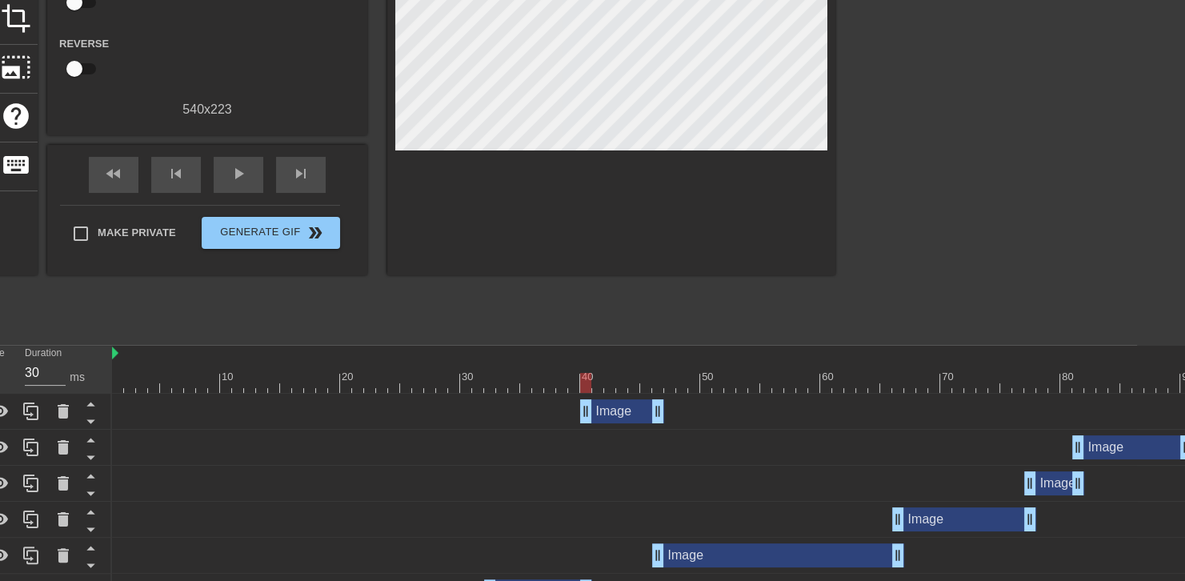
scroll to position [243, 48]
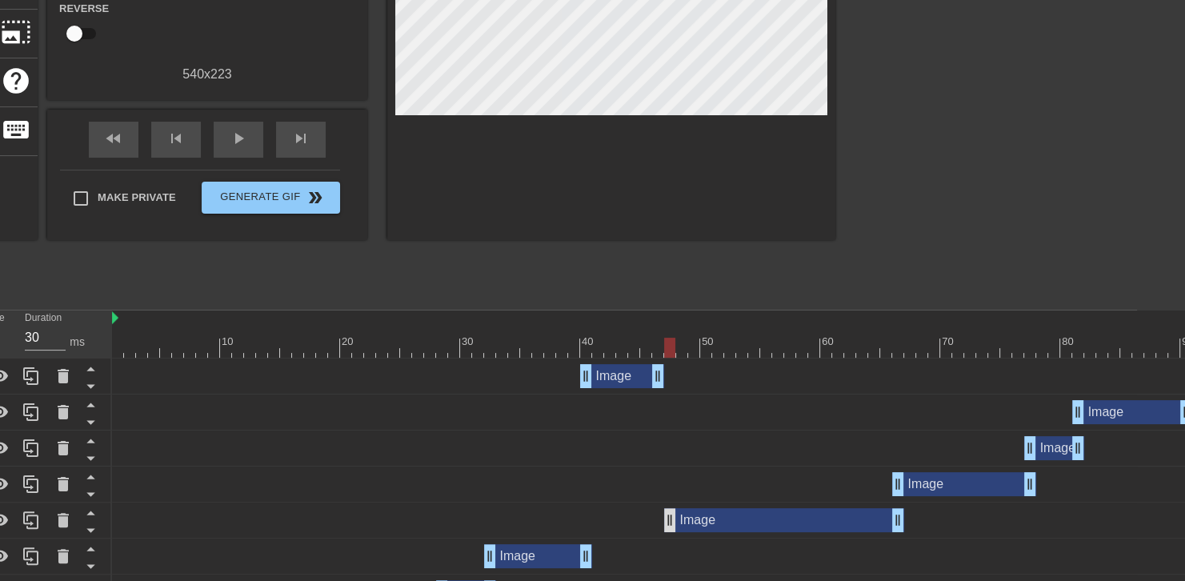
drag, startPoint x: 660, startPoint y: 517, endPoint x: 671, endPoint y: 518, distance: 11.2
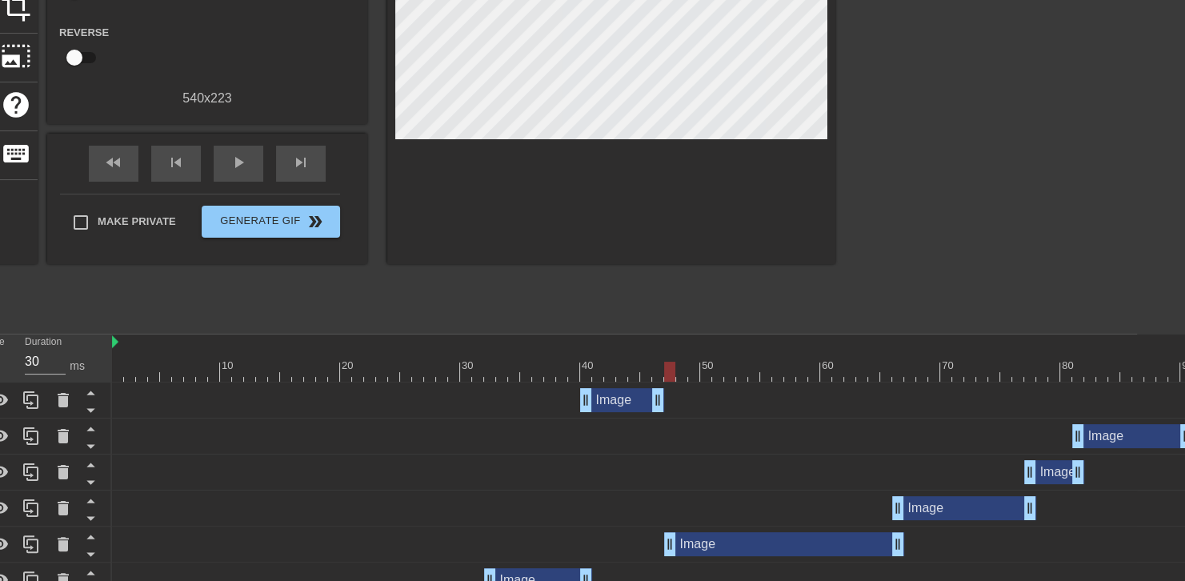
scroll to position [218, 48]
drag, startPoint x: 241, startPoint y: 150, endPoint x: 471, endPoint y: 368, distance: 316.5
click at [471, 368] on div "menu_book Browse the tutorials! [DOMAIN_NAME] The online gif editor Send Feedba…" at bounding box center [544, 263] width 1185 height 962
click at [471, 368] on div at bounding box center [652, 373] width 1080 height 20
click at [251, 164] on div "play_arrow" at bounding box center [239, 164] width 50 height 36
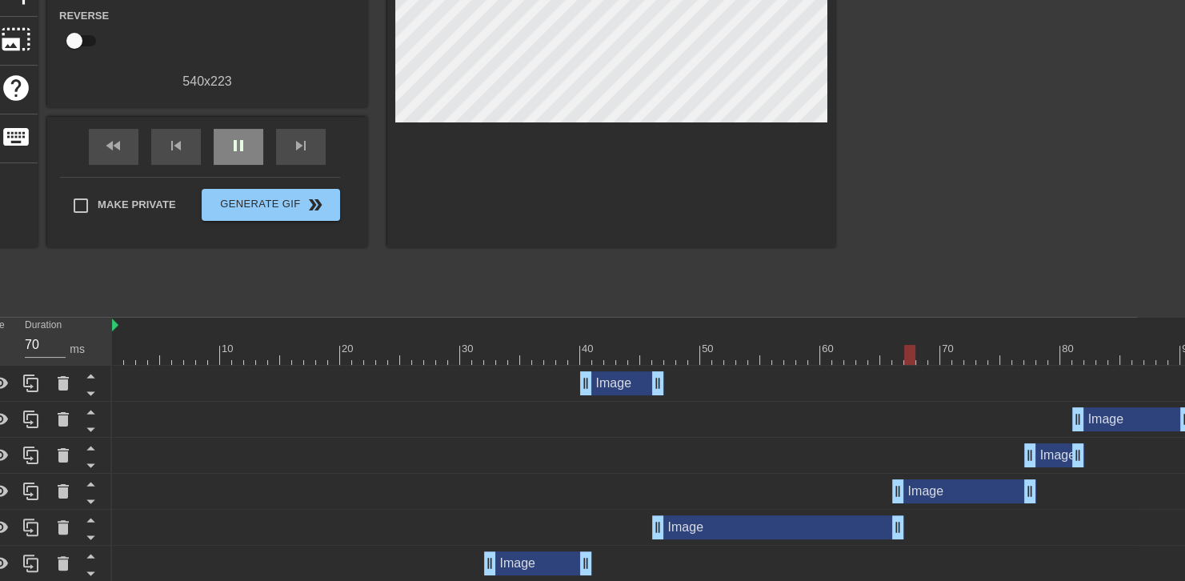
scroll to position [235, 48]
click at [559, 352] on div at bounding box center [652, 356] width 1080 height 20
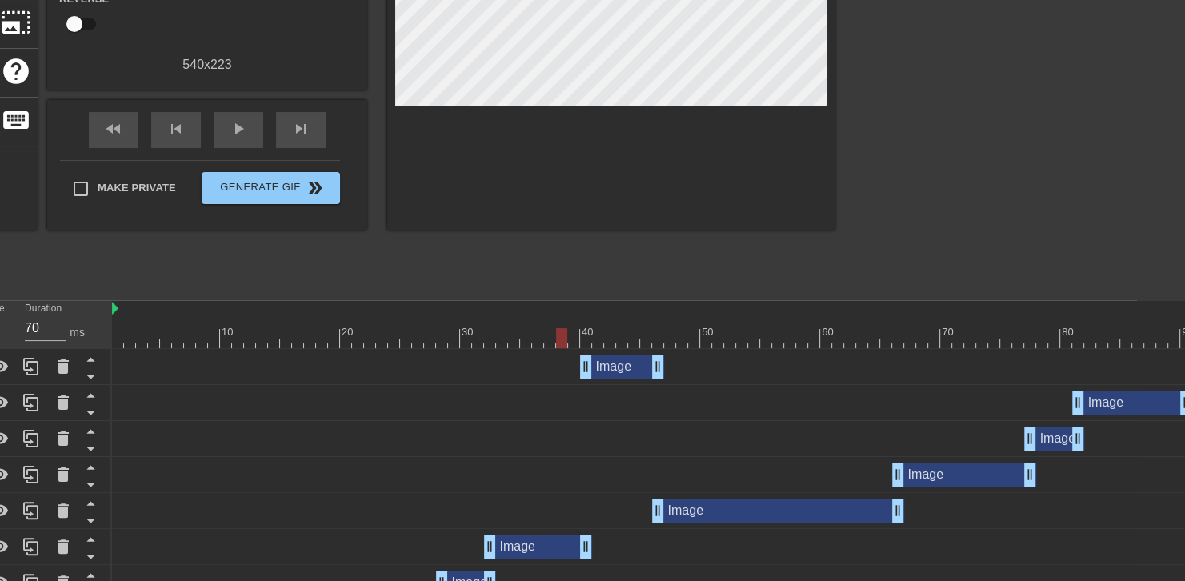
scroll to position [255, 48]
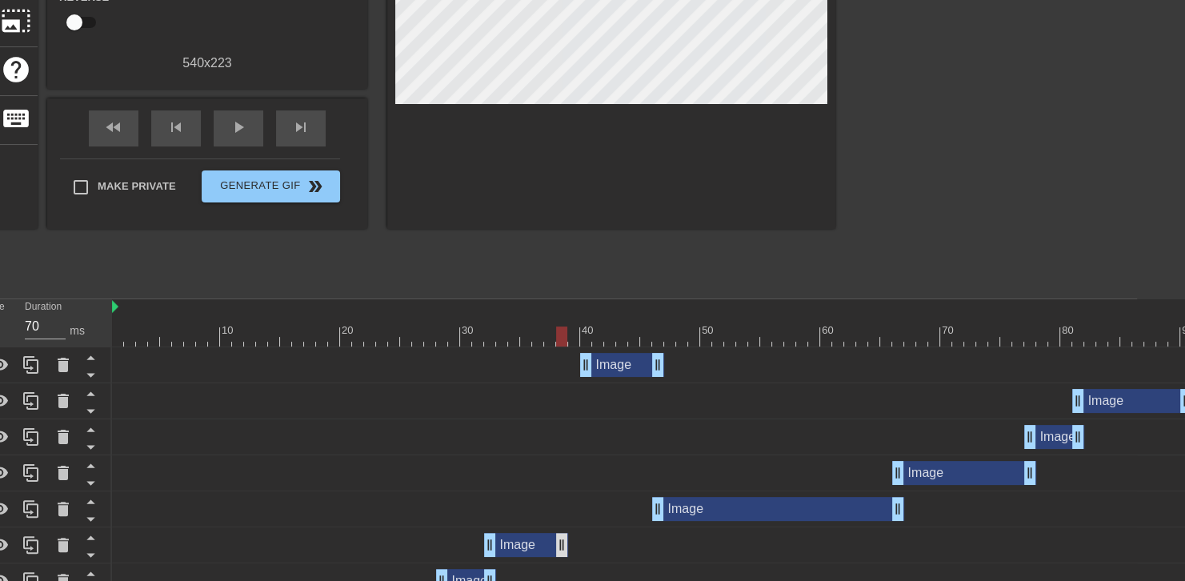
drag, startPoint x: 584, startPoint y: 551, endPoint x: 565, endPoint y: 547, distance: 19.5
drag, startPoint x: 591, startPoint y: 365, endPoint x: 571, endPoint y: 362, distance: 21.1
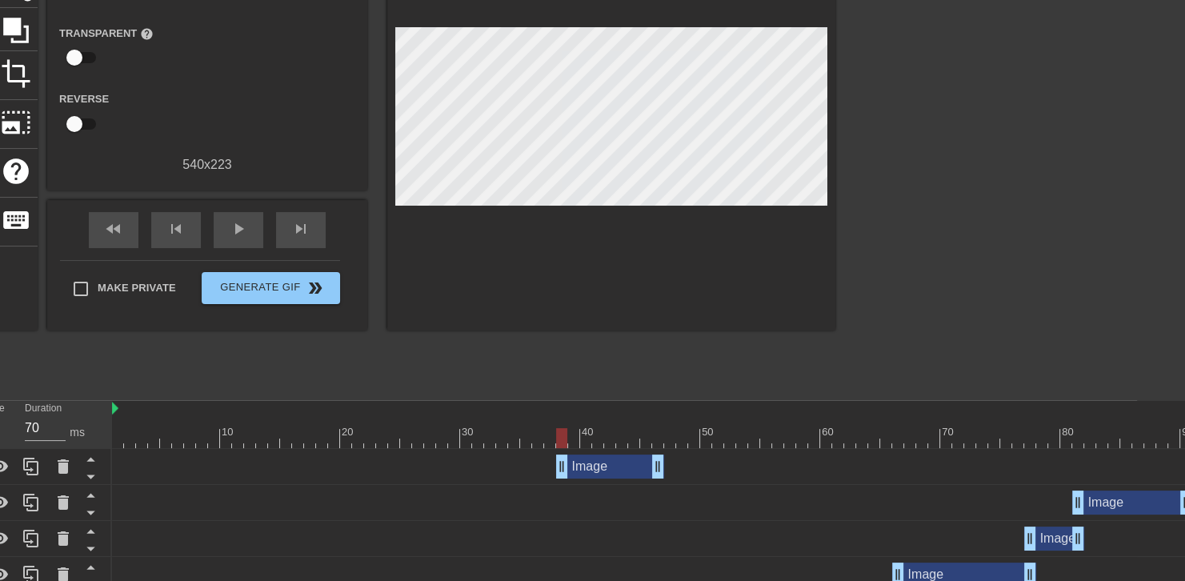
scroll to position [152, 48]
click at [429, 432] on div at bounding box center [652, 439] width 1080 height 20
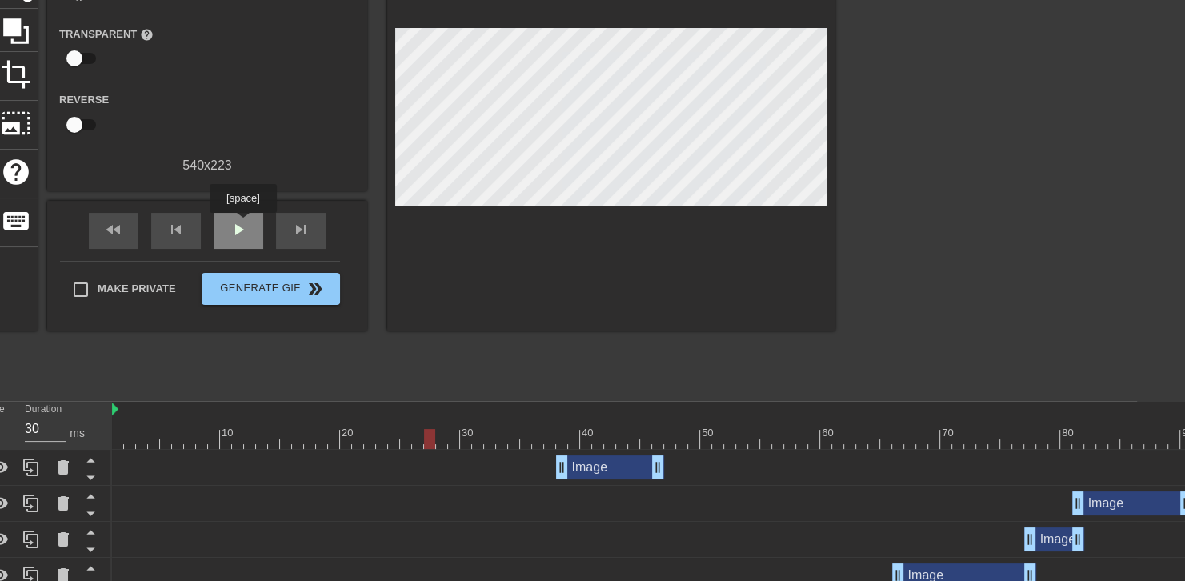
click at [242, 224] on span "play_arrow" at bounding box center [238, 229] width 19 height 19
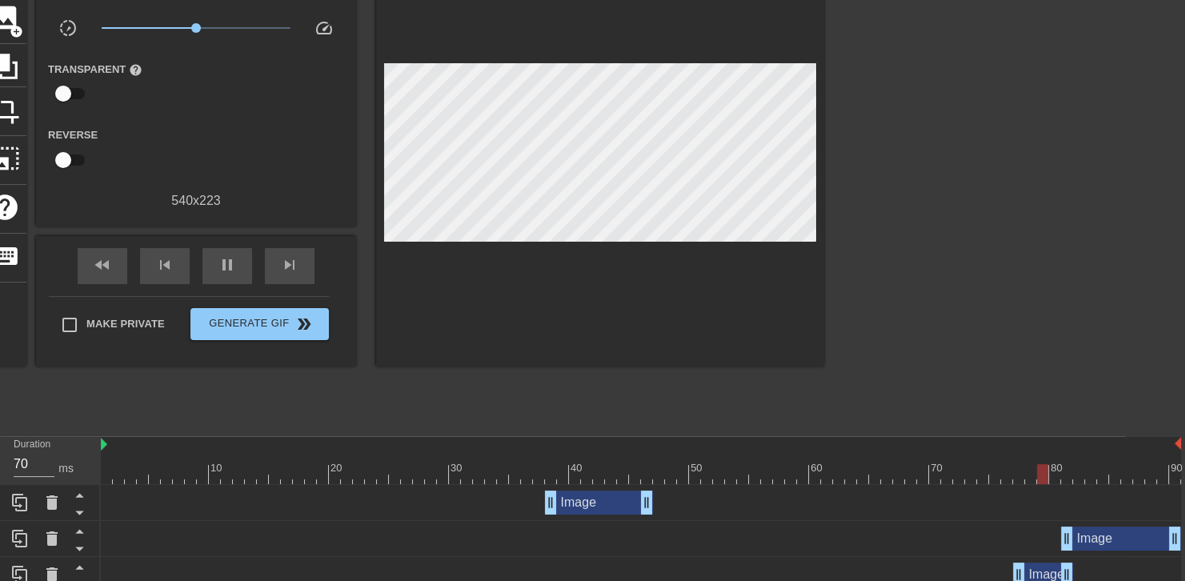
scroll to position [147, 59]
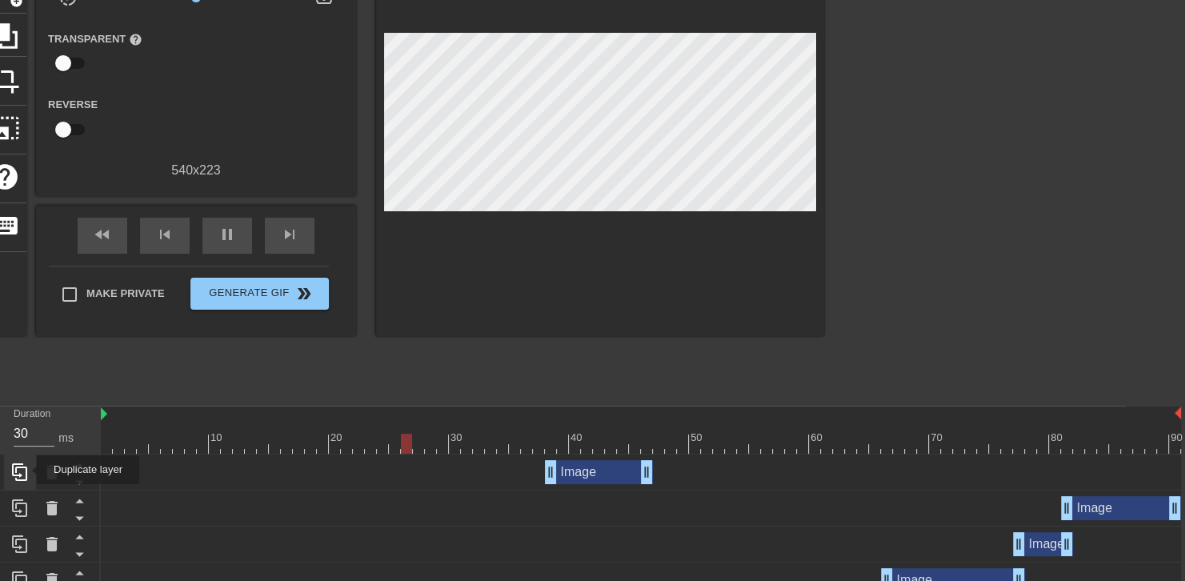
click at [26, 470] on icon at bounding box center [19, 472] width 15 height 18
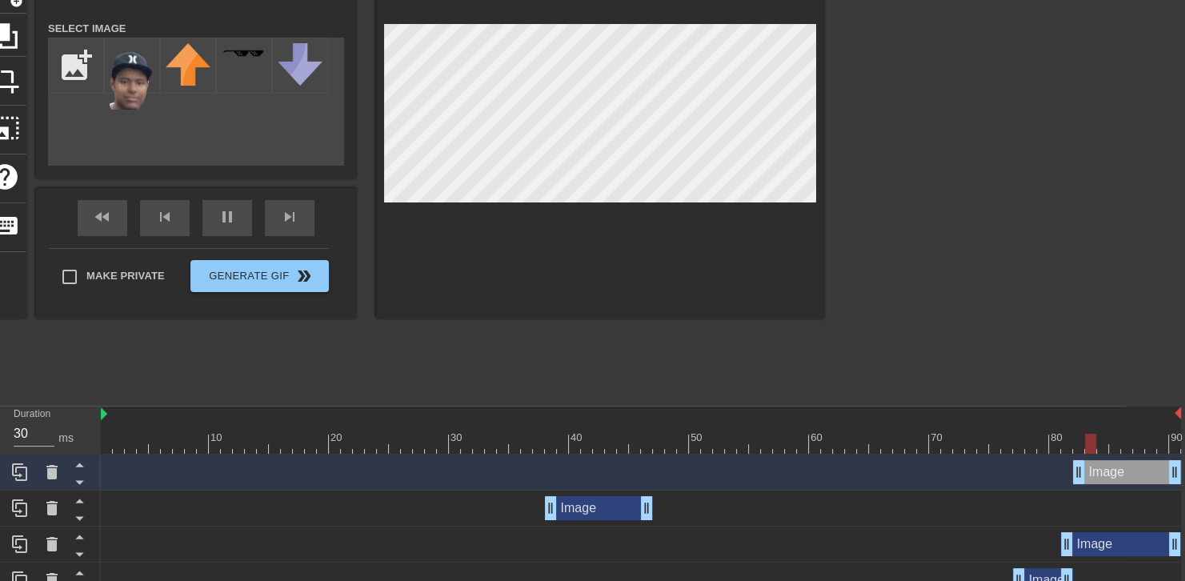
drag, startPoint x: 591, startPoint y: 466, endPoint x: 1194, endPoint y: 490, distance: 603.1
click at [1126, 490] on html "menu_book Browse the tutorials! [DOMAIN_NAME] The online gif editor Send Feedba…" at bounding box center [533, 352] width 1185 height 998
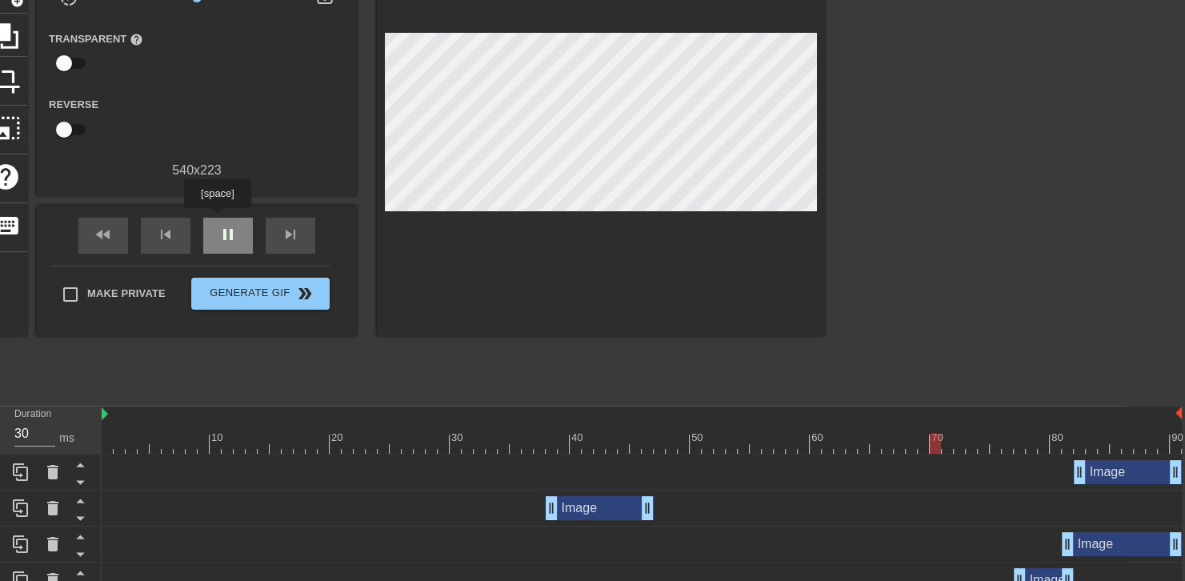
click at [217, 219] on div "pause" at bounding box center [228, 236] width 50 height 36
click at [47, 472] on icon at bounding box center [52, 472] width 19 height 19
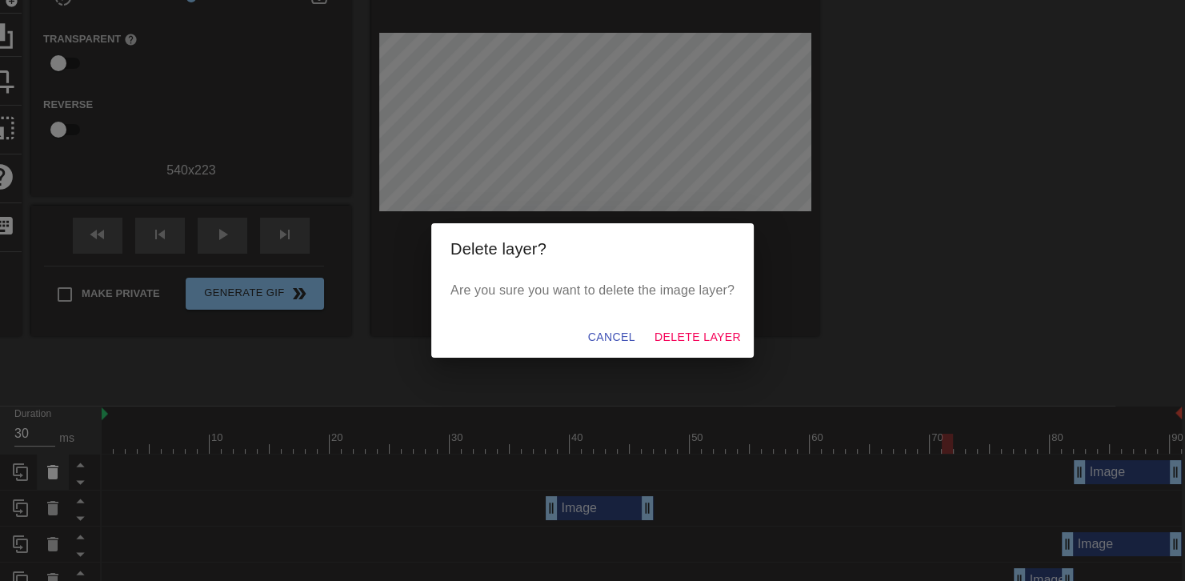
scroll to position [147, 48]
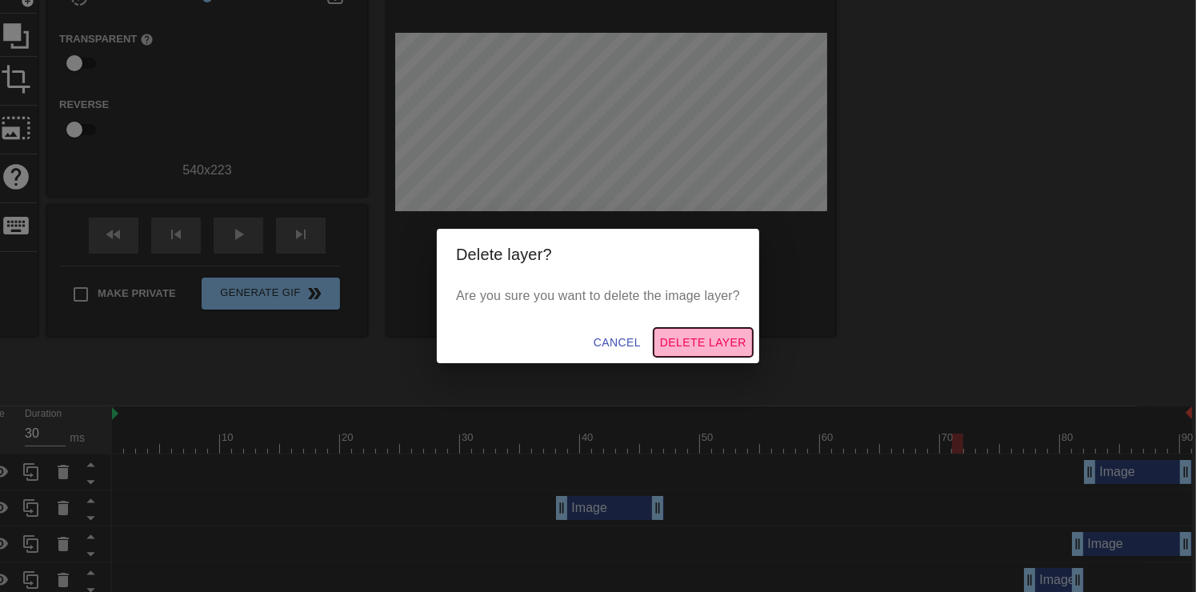
click at [687, 352] on span "Delete Layer" at bounding box center [703, 343] width 86 height 20
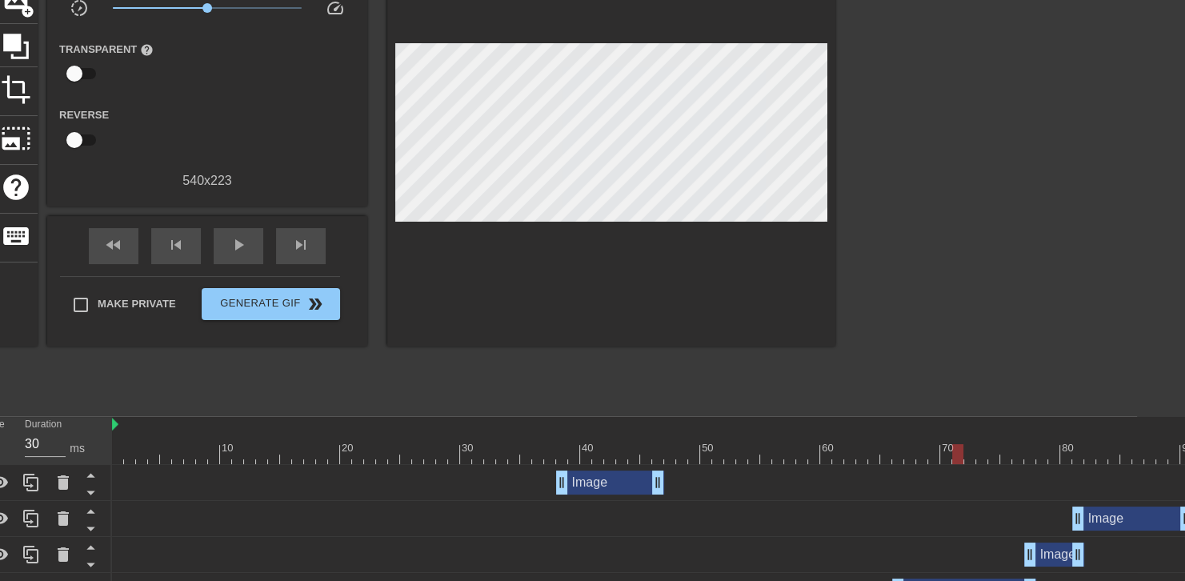
scroll to position [136, 48]
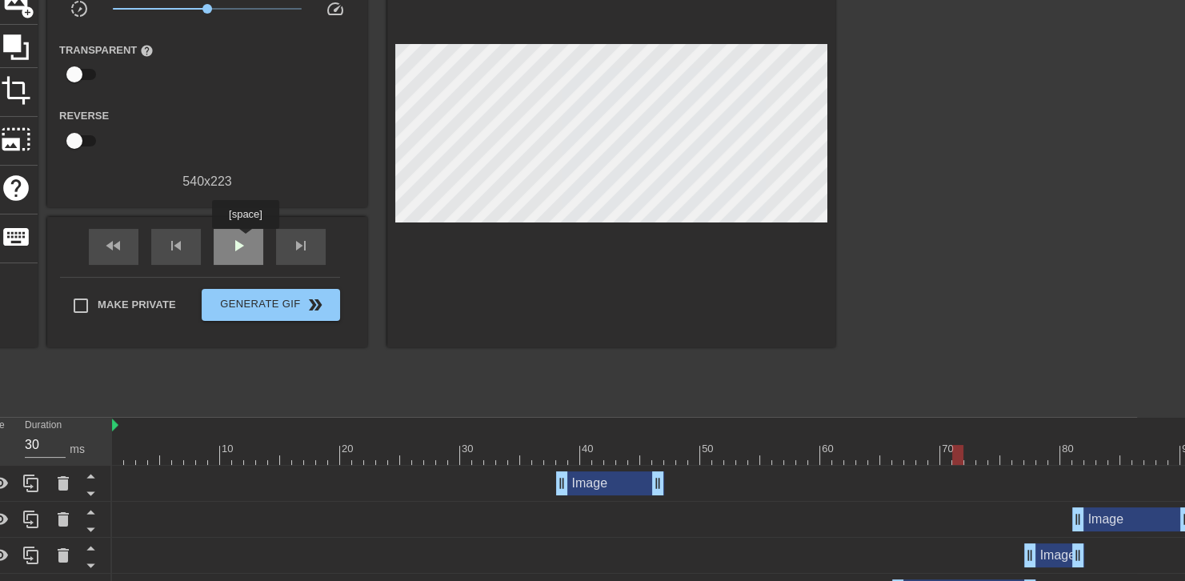
click at [245, 240] on span "play_arrow" at bounding box center [238, 245] width 19 height 19
click at [245, 240] on span "pause" at bounding box center [238, 245] width 19 height 19
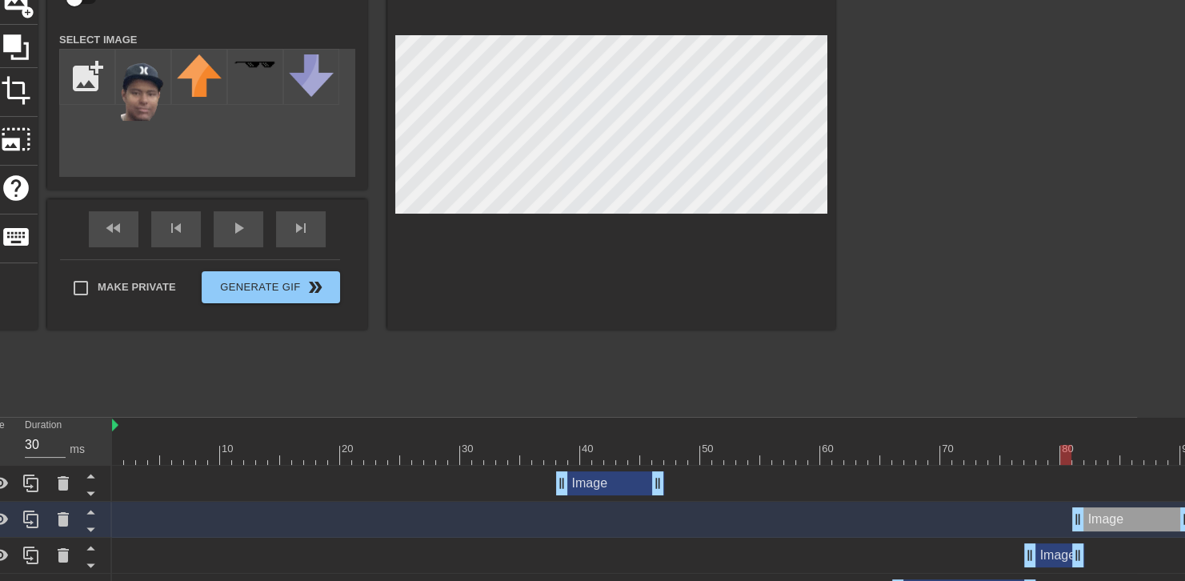
click at [1071, 459] on div at bounding box center [652, 455] width 1080 height 20
drag, startPoint x: 1062, startPoint y: 459, endPoint x: 1025, endPoint y: 455, distance: 37.0
click at [1025, 455] on div at bounding box center [1029, 455] width 11 height 20
click at [249, 234] on div "play_arrow" at bounding box center [239, 229] width 50 height 36
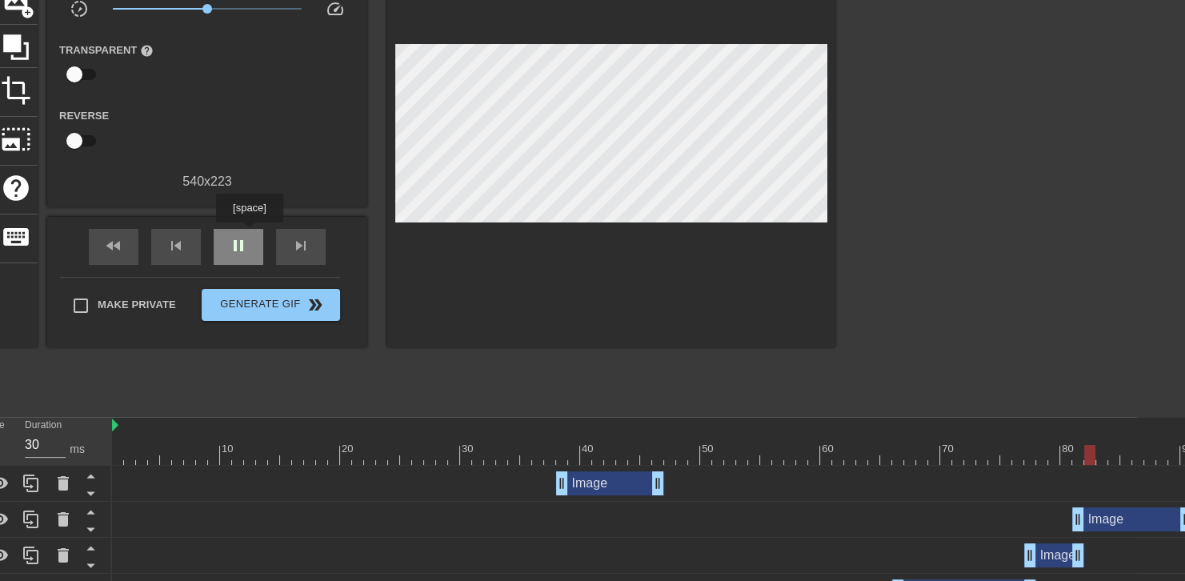
click at [249, 234] on div "pause" at bounding box center [239, 247] width 50 height 36
click at [249, 234] on div "play_arrow" at bounding box center [239, 247] width 50 height 36
click at [249, 234] on div "pause" at bounding box center [239, 247] width 50 height 36
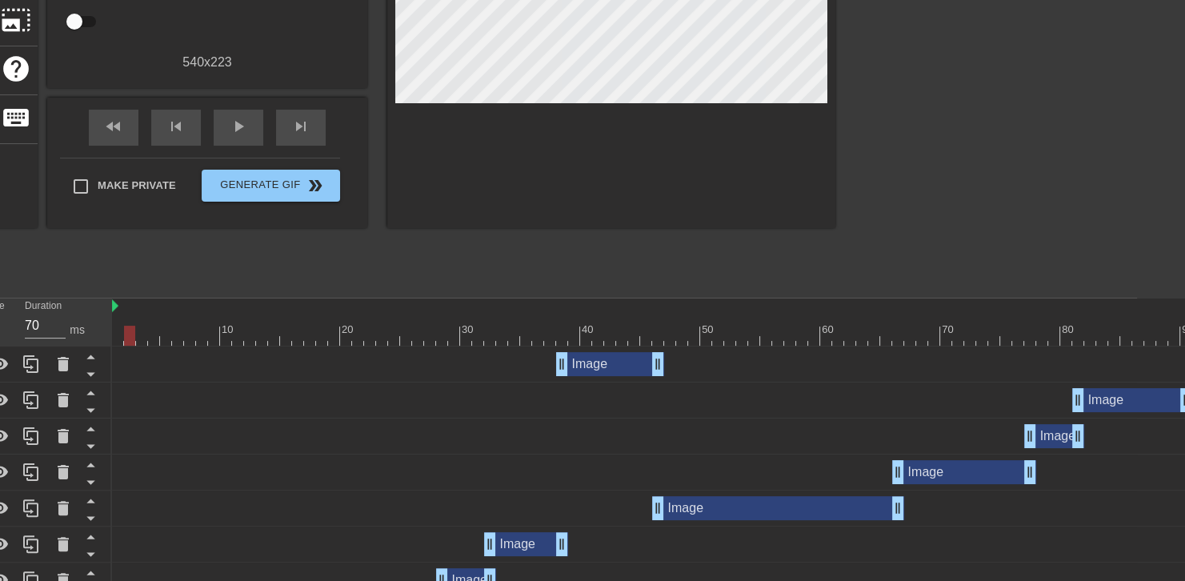
scroll to position [255, 48]
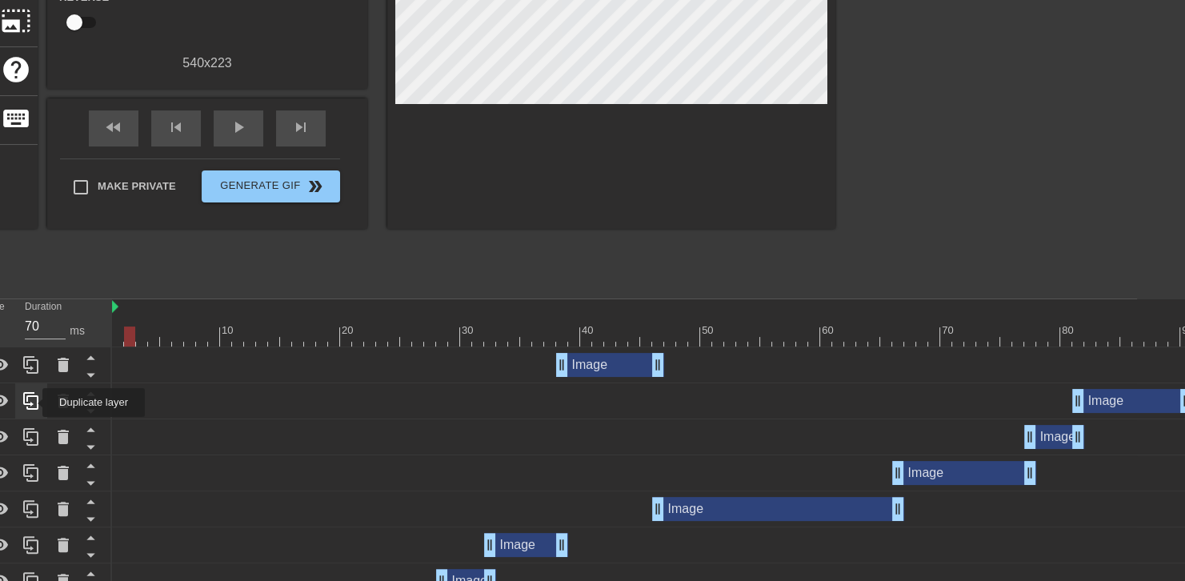
click at [32, 403] on icon at bounding box center [31, 400] width 19 height 19
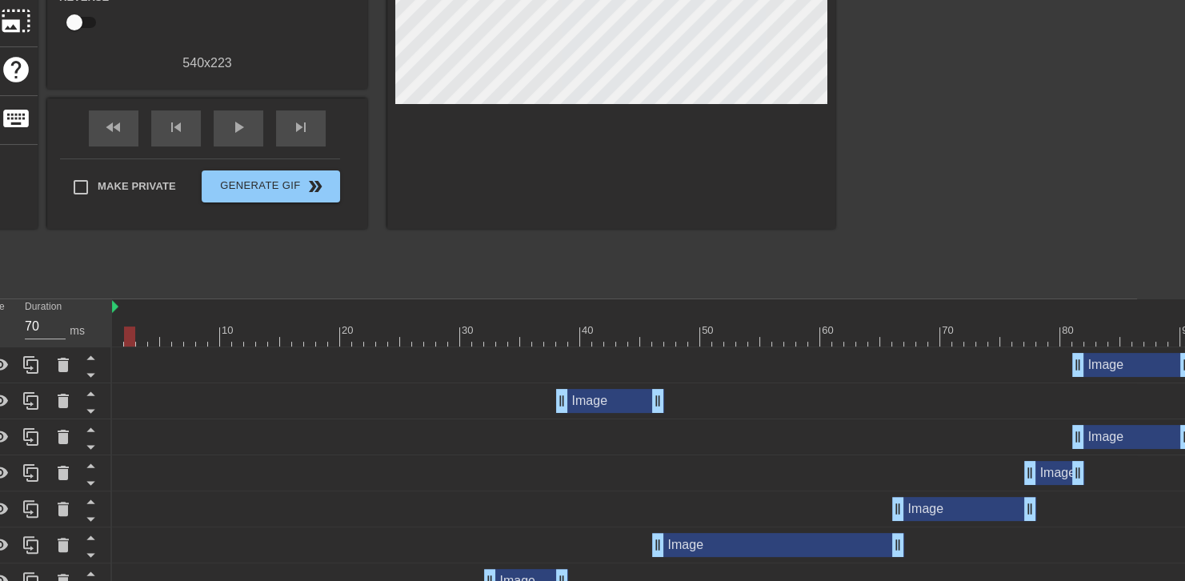
drag, startPoint x: 1150, startPoint y: 541, endPoint x: 1182, endPoint y: 403, distance: 141.3
click at [1182, 403] on div "Image drag_handle drag_handle" at bounding box center [652, 401] width 1080 height 24
click at [1152, 347] on div "Image drag_handle drag_handle" at bounding box center [652, 365] width 1080 height 36
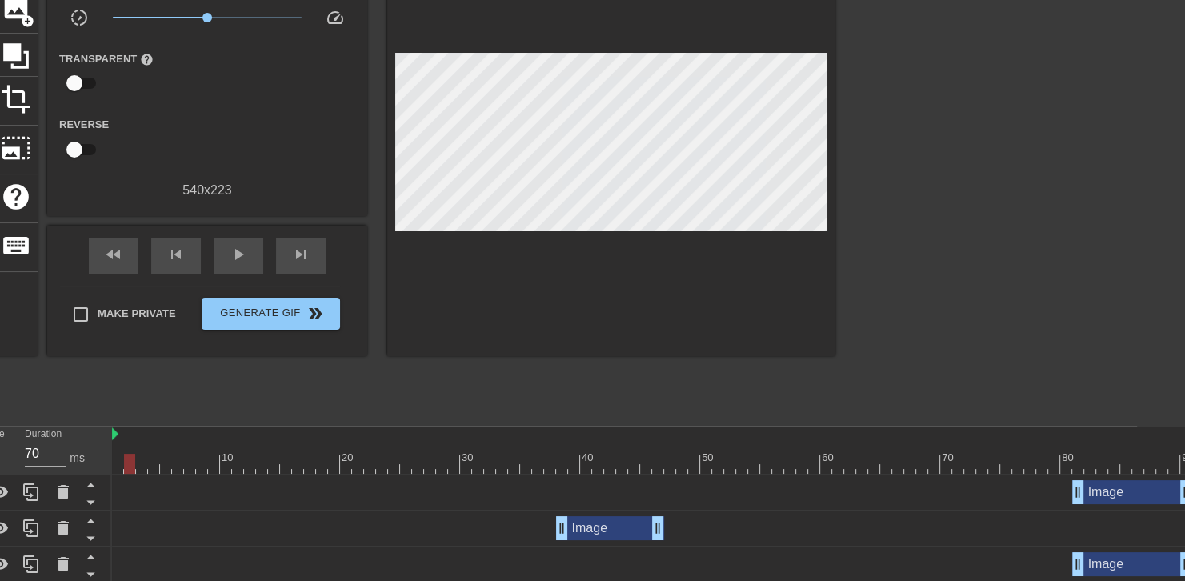
scroll to position [126, 48]
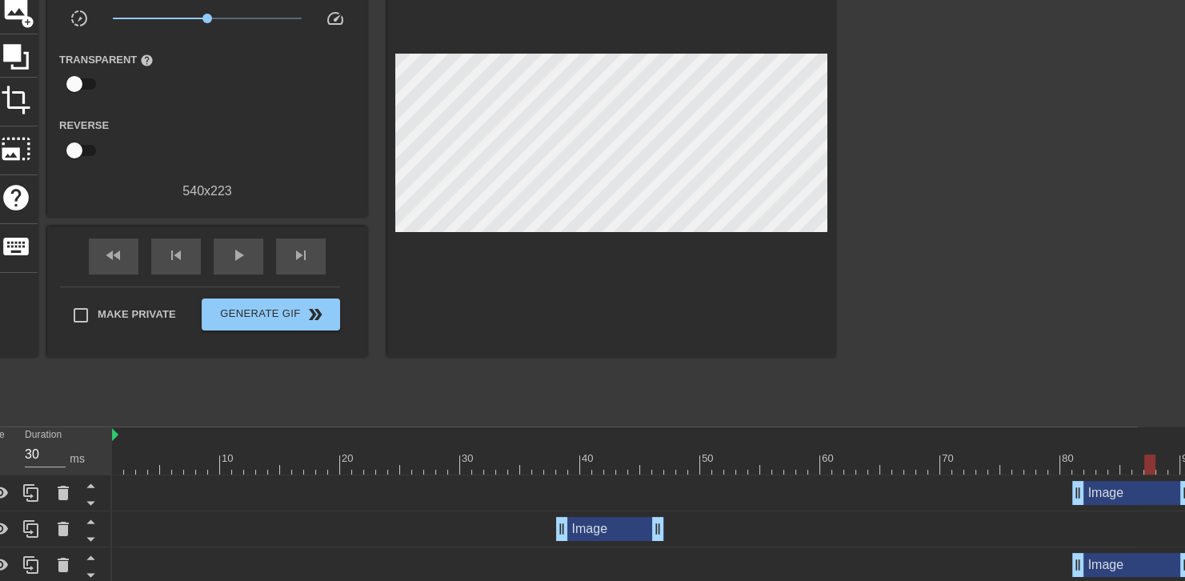
click at [1148, 461] on div at bounding box center [652, 465] width 1080 height 20
click at [1128, 464] on div at bounding box center [652, 465] width 1080 height 20
click at [1120, 467] on div at bounding box center [652, 465] width 1080 height 20
click at [243, 249] on span "play_arrow" at bounding box center [238, 255] width 19 height 19
click at [243, 249] on span "pause" at bounding box center [238, 255] width 19 height 19
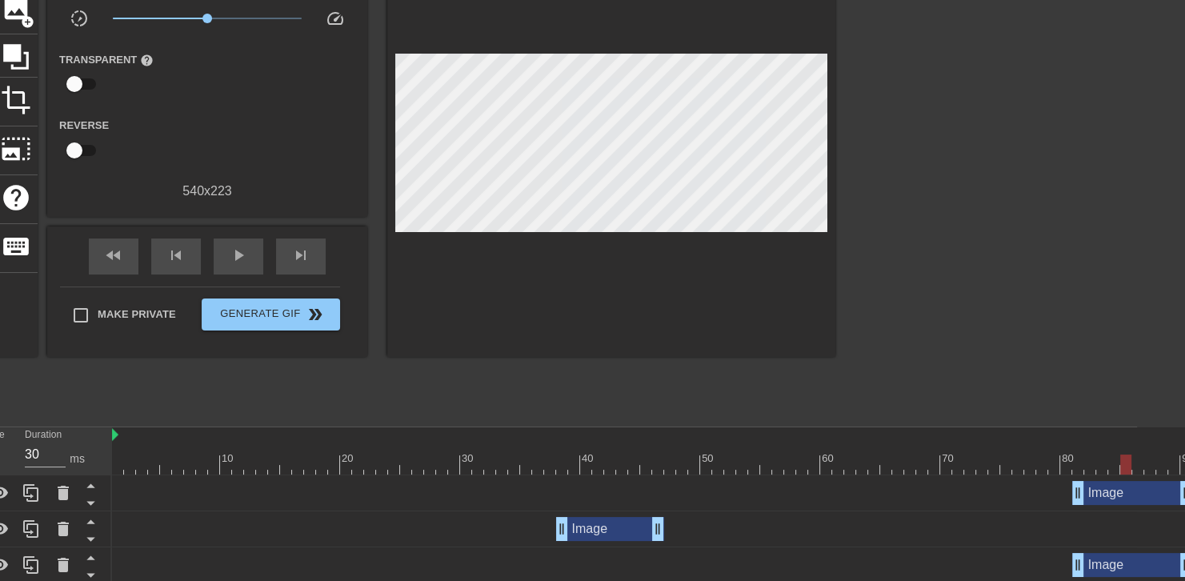
click at [1131, 464] on div at bounding box center [652, 465] width 1080 height 20
click at [1096, 467] on div at bounding box center [652, 465] width 1080 height 20
click at [249, 265] on div "play_arrow" at bounding box center [239, 256] width 50 height 36
click at [249, 265] on div "pause" at bounding box center [239, 256] width 50 height 36
drag, startPoint x: 1180, startPoint y: 493, endPoint x: 1101, endPoint y: 482, distance: 80.0
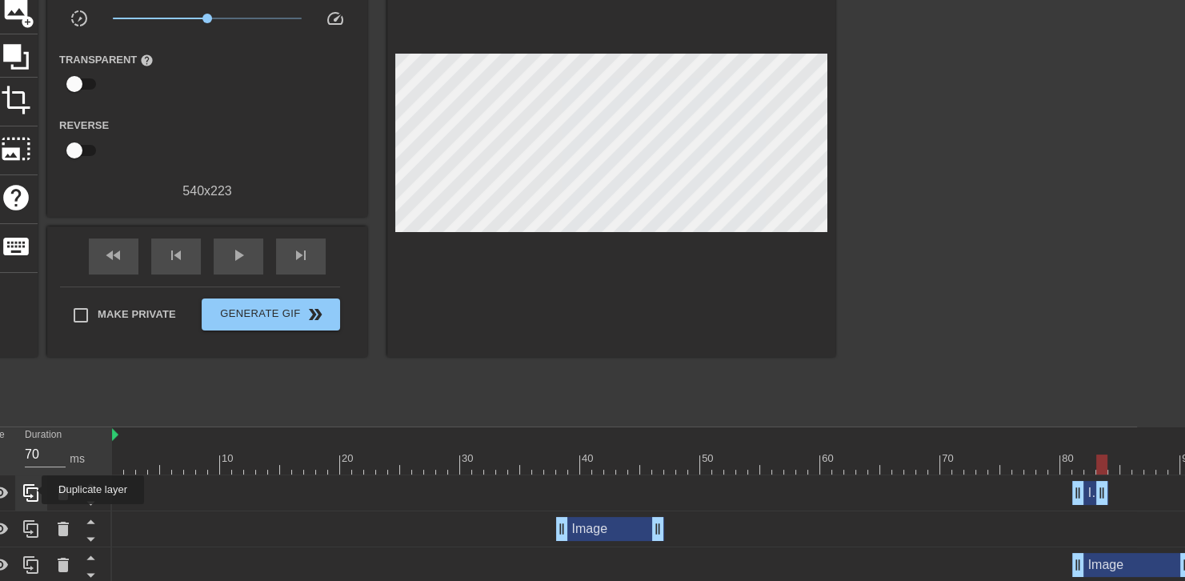
click at [31, 490] on icon at bounding box center [31, 492] width 19 height 19
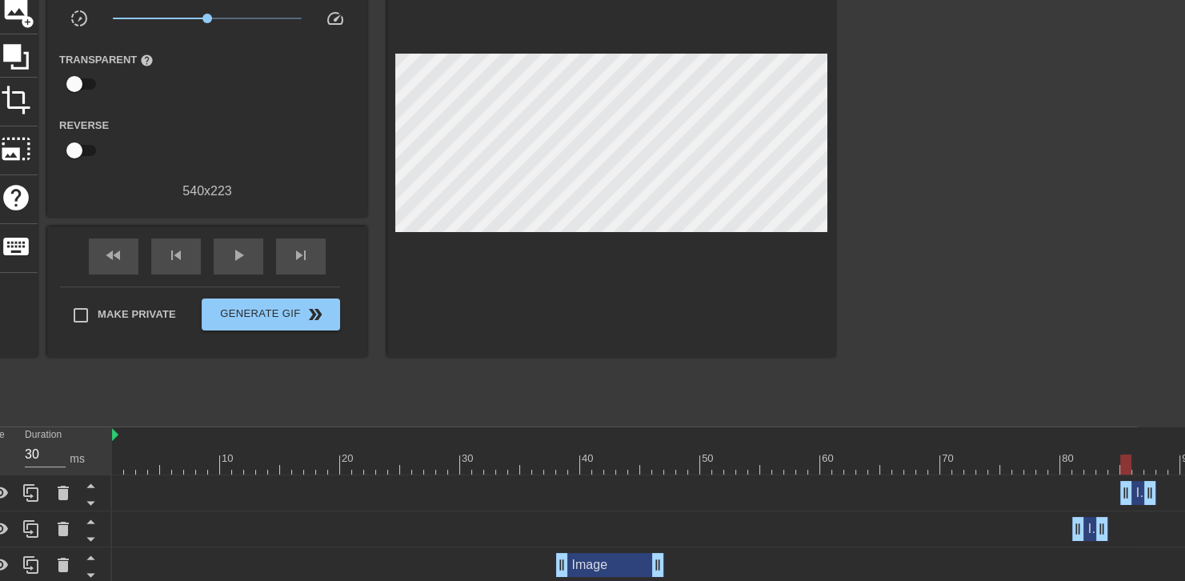
drag, startPoint x: 1091, startPoint y: 493, endPoint x: 1137, endPoint y: 487, distance: 46.9
click at [1137, 487] on div "Image drag_handle drag_handle" at bounding box center [1138, 493] width 36 height 24
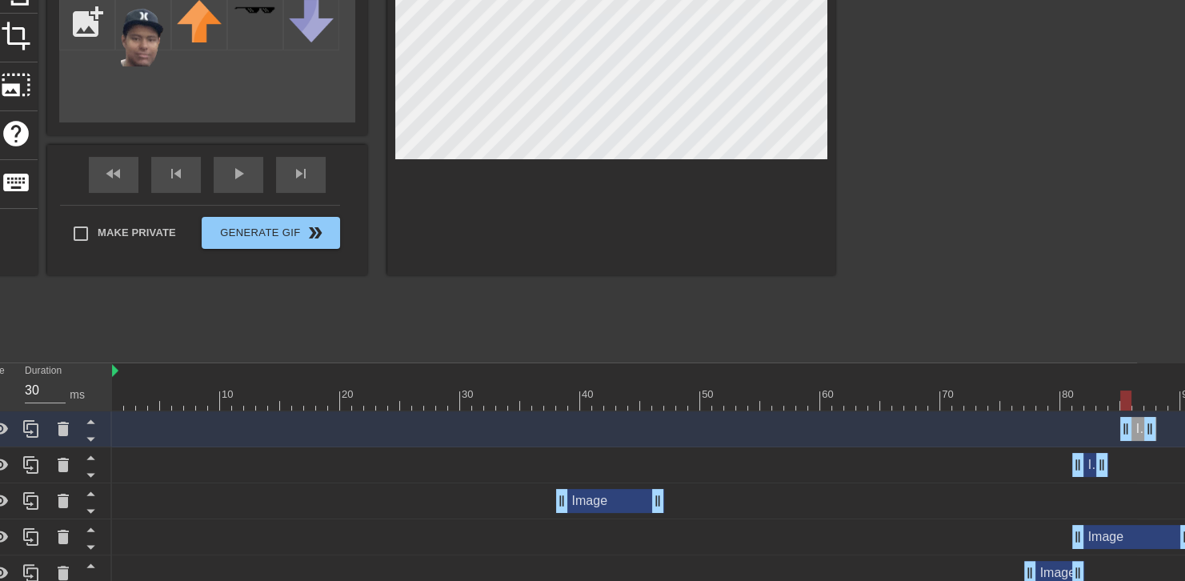
scroll to position [242, 48]
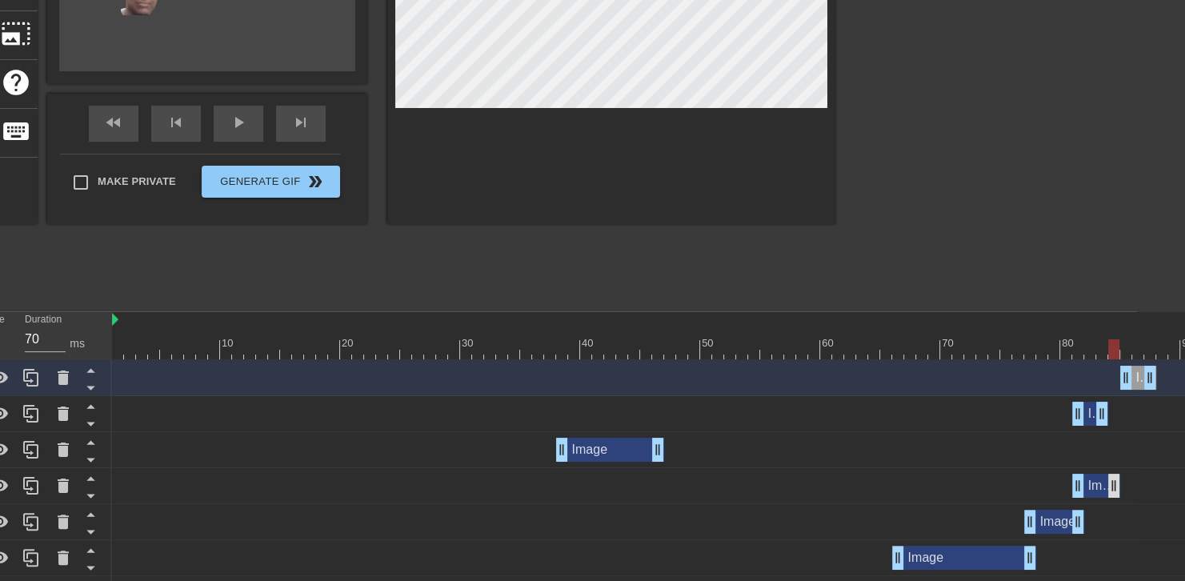
drag, startPoint x: 1180, startPoint y: 483, endPoint x: 1100, endPoint y: 481, distance: 80.0
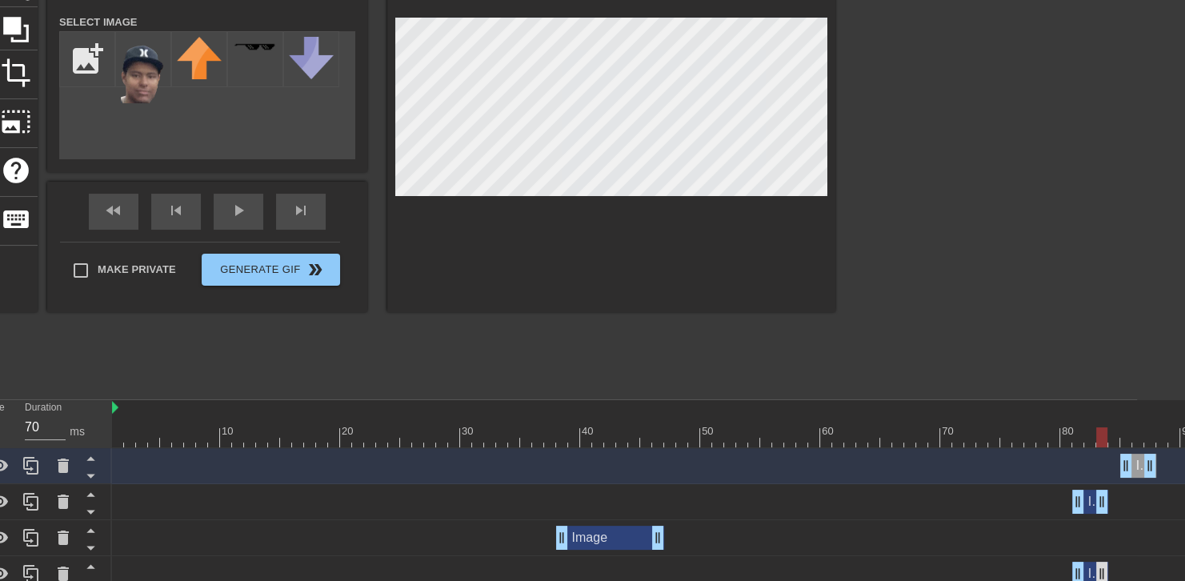
scroll to position [152, 48]
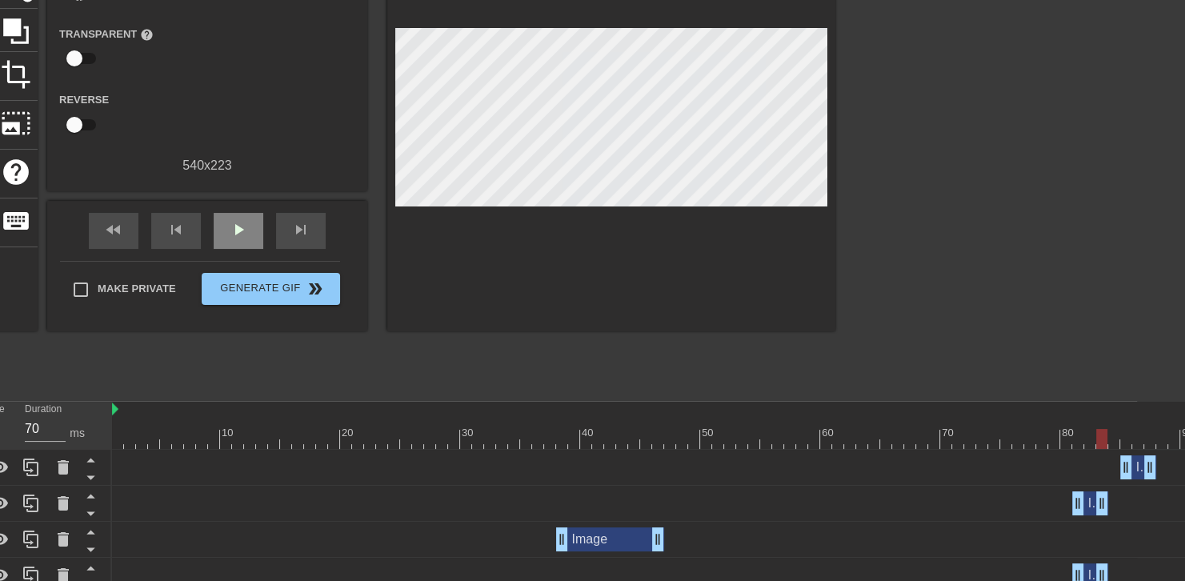
click at [233, 206] on div "fast_rewind skip_previous play_arrow skip_next" at bounding box center [207, 231] width 261 height 60
click at [239, 216] on div "play_arrow" at bounding box center [239, 231] width 50 height 36
click at [239, 216] on div "pause" at bounding box center [239, 231] width 50 height 36
drag, startPoint x: 1150, startPoint y: 475, endPoint x: 1196, endPoint y: 471, distance: 45.9
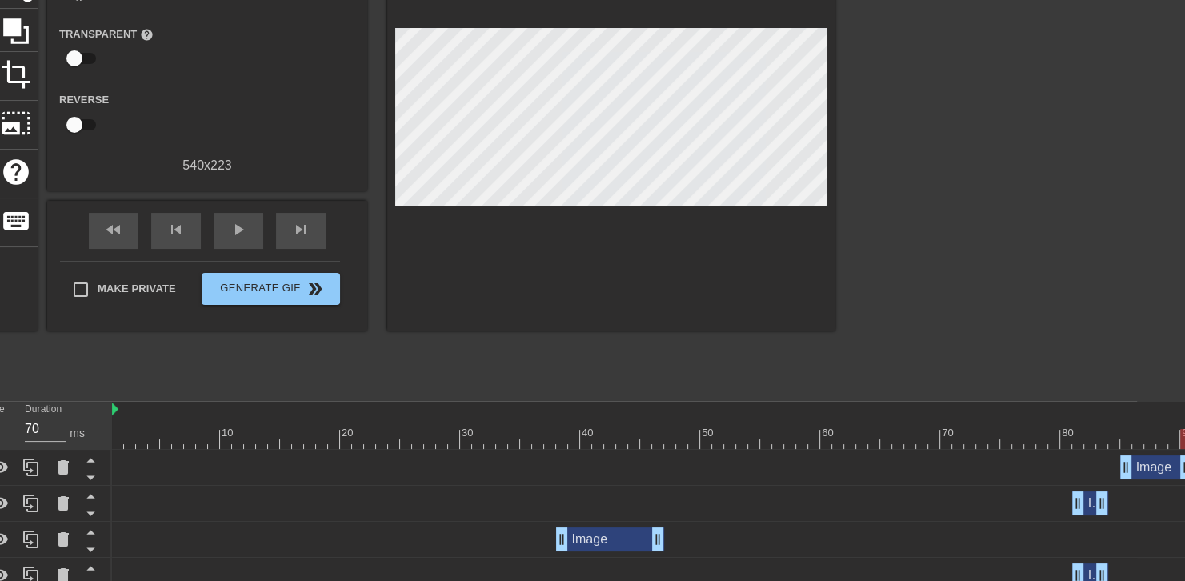
click at [1137, 471] on html "menu_book Browse the tutorials! [DOMAIN_NAME] The online gif editor Send Feedba…" at bounding box center [544, 365] width 1185 height 1034
click at [245, 214] on div "play_arrow" at bounding box center [239, 231] width 50 height 36
click at [245, 214] on div "pause" at bounding box center [239, 231] width 50 height 36
click at [245, 214] on div "play_arrow" at bounding box center [239, 231] width 50 height 36
click at [245, 214] on div "pause" at bounding box center [239, 231] width 50 height 36
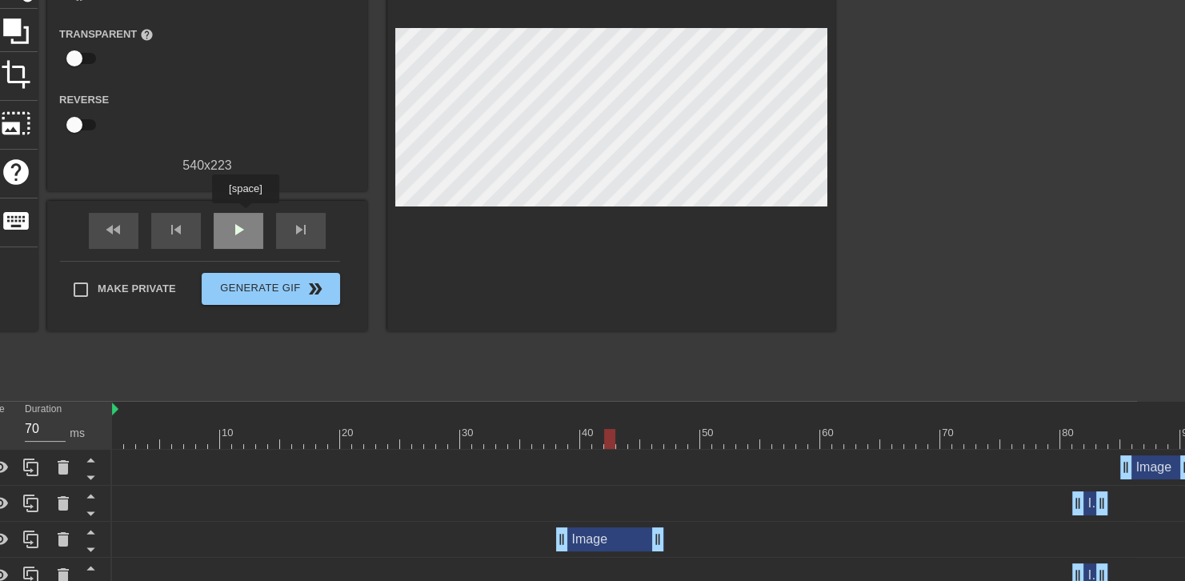
click at [245, 214] on div "play_arrow" at bounding box center [239, 231] width 50 height 36
click at [245, 214] on div "pause" at bounding box center [239, 231] width 50 height 36
click at [245, 214] on div "play_arrow" at bounding box center [239, 231] width 50 height 36
click at [245, 214] on div "pause" at bounding box center [239, 231] width 50 height 36
click at [245, 214] on div "play_arrow" at bounding box center [239, 231] width 50 height 36
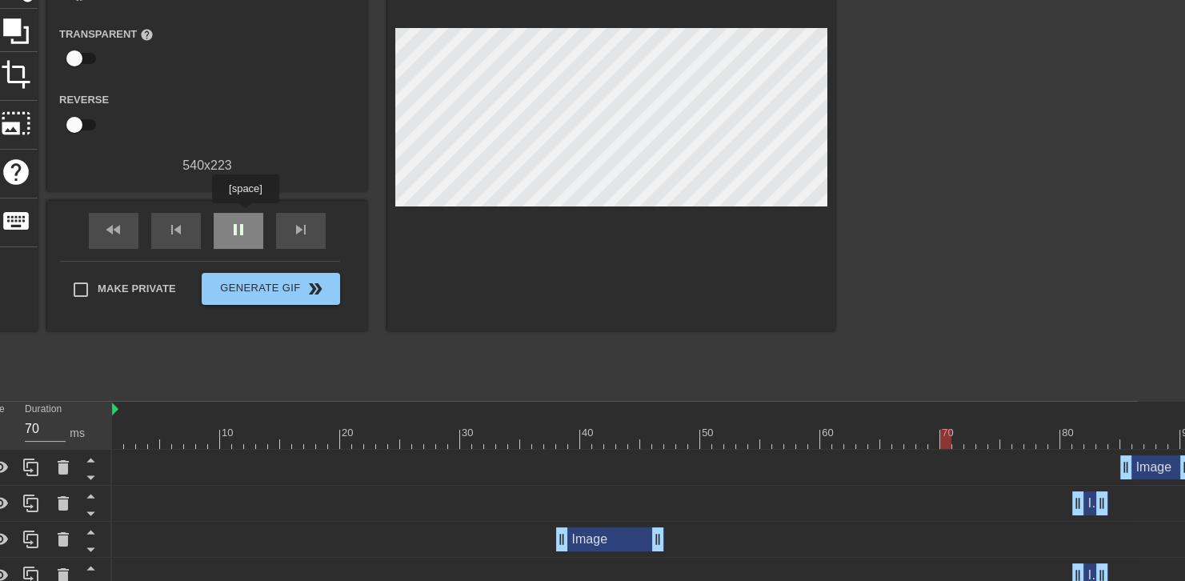
click at [245, 214] on div "pause" at bounding box center [239, 231] width 50 height 36
click at [245, 214] on div "play_arrow" at bounding box center [239, 231] width 50 height 36
click at [245, 214] on div "pause" at bounding box center [239, 231] width 50 height 36
click at [245, 214] on div "play_arrow" at bounding box center [239, 231] width 50 height 36
click at [245, 214] on div "pause" at bounding box center [239, 231] width 50 height 36
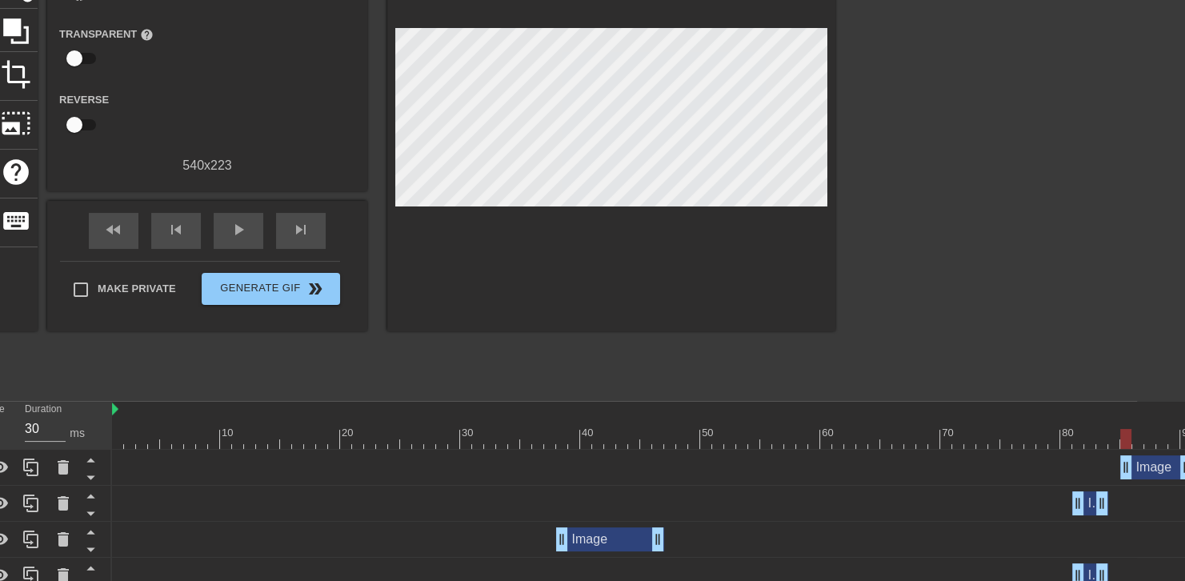
click at [1129, 427] on div at bounding box center [1126, 428] width 12 height 20
click at [250, 218] on div "play_arrow" at bounding box center [239, 231] width 50 height 36
click at [250, 218] on div "pause" at bounding box center [239, 231] width 50 height 36
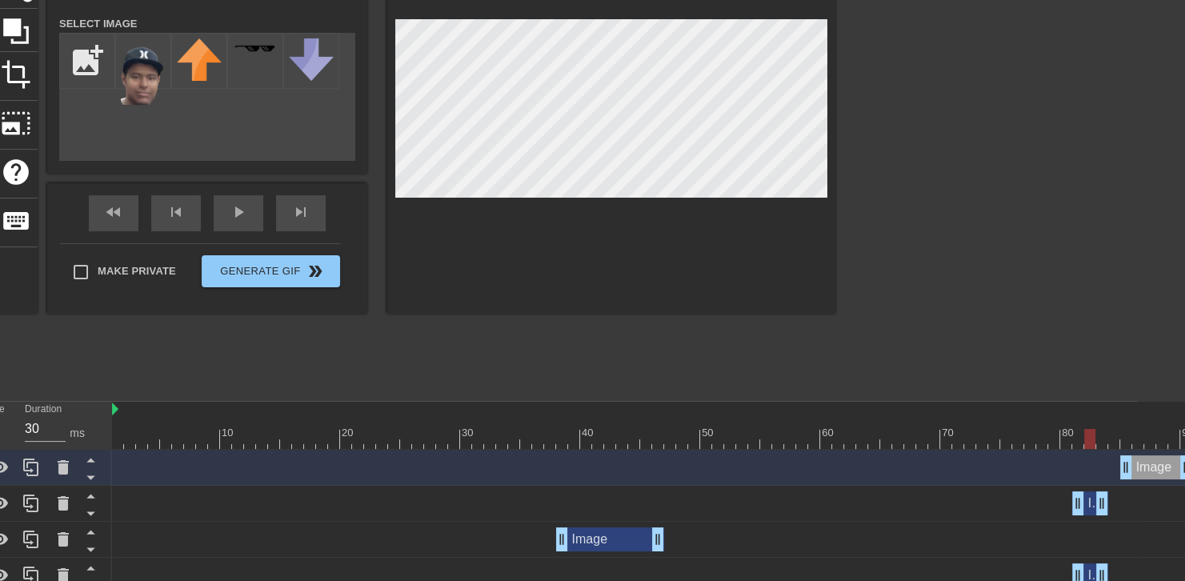
click at [1091, 440] on div at bounding box center [652, 439] width 1080 height 20
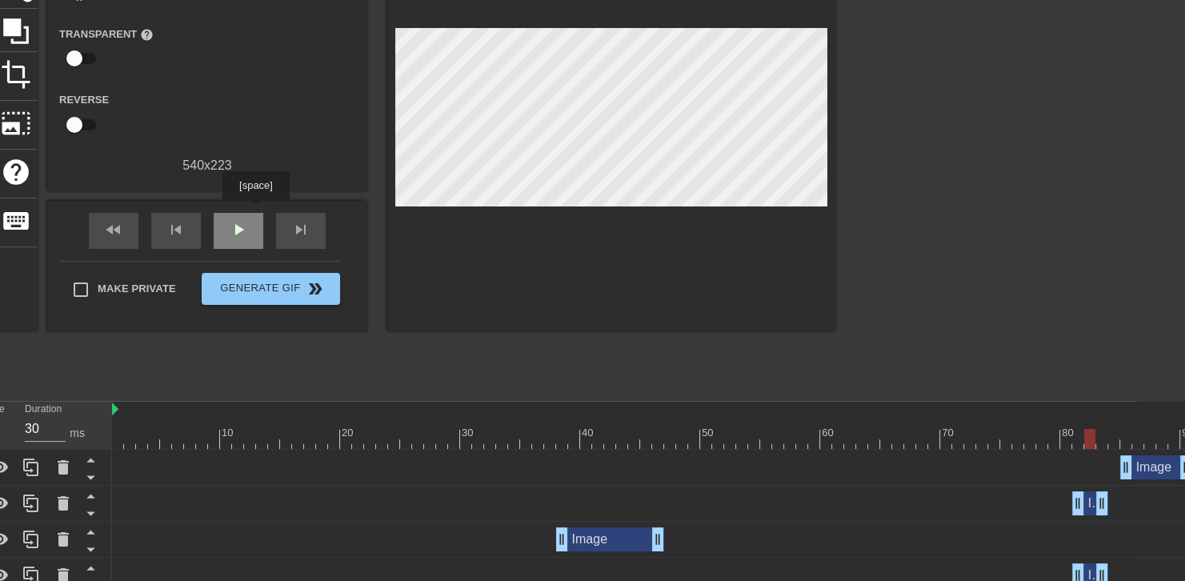
click at [255, 213] on div "play_arrow" at bounding box center [239, 231] width 50 height 36
click at [255, 213] on div "pause" at bounding box center [239, 231] width 50 height 36
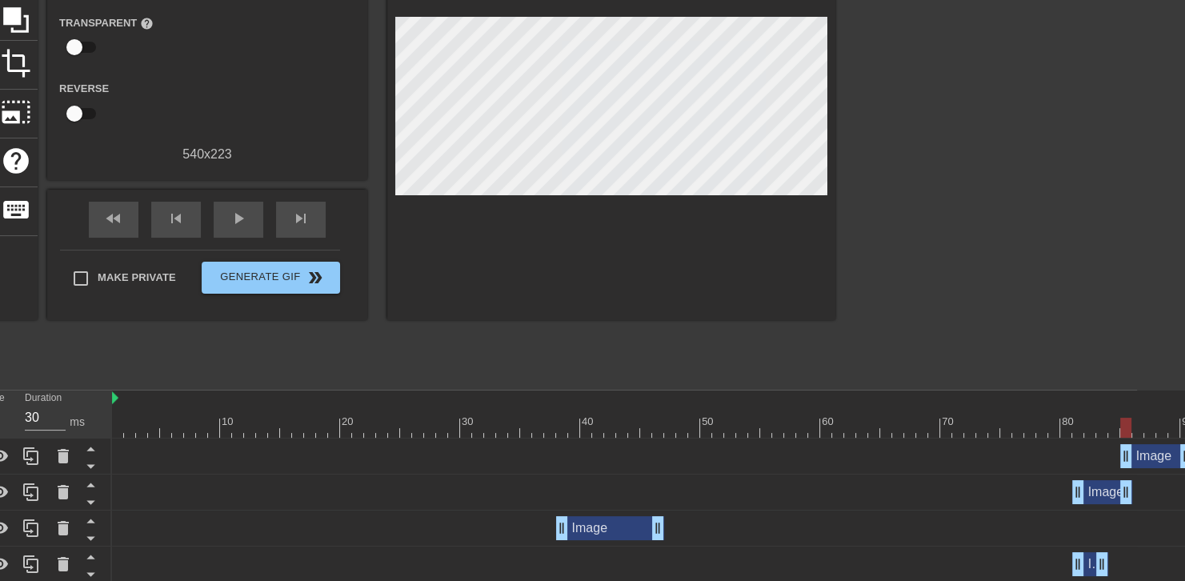
drag, startPoint x: 1104, startPoint y: 491, endPoint x: 1126, endPoint y: 493, distance: 21.7
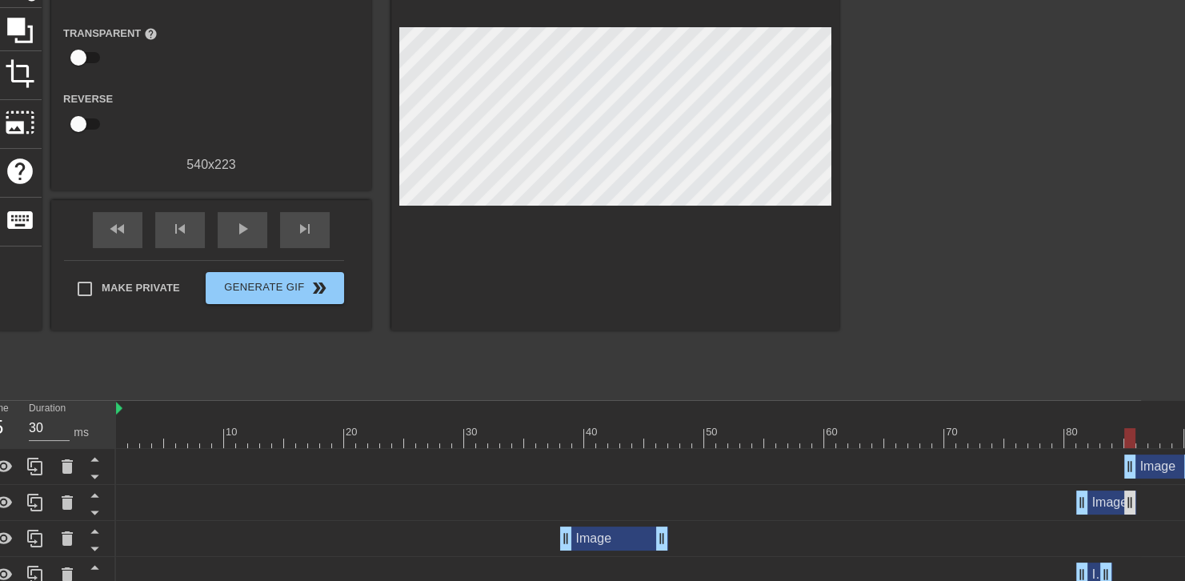
scroll to position [154, 44]
click at [58, 472] on icon at bounding box center [67, 465] width 19 height 19
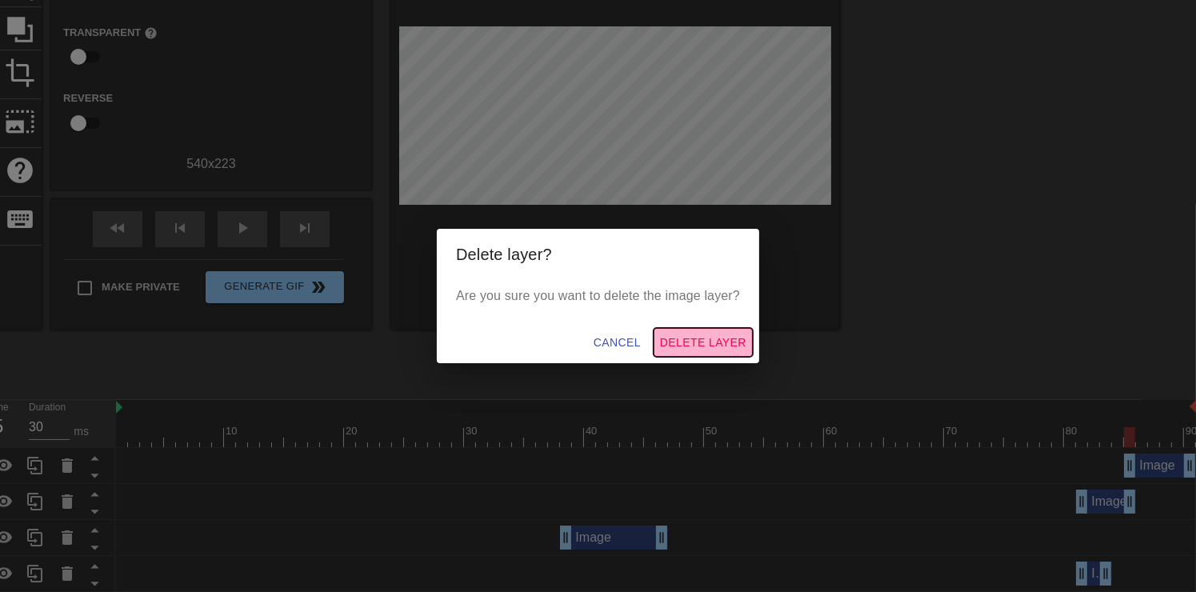
click at [695, 339] on span "Delete Layer" at bounding box center [703, 343] width 86 height 20
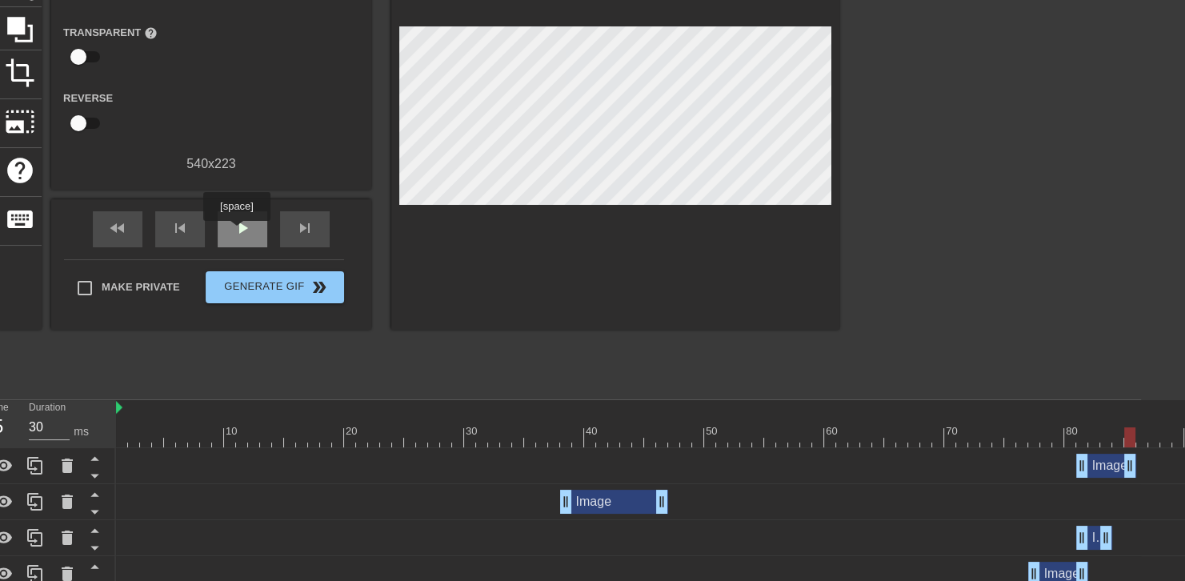
click at [236, 232] on span "play_arrow" at bounding box center [242, 227] width 19 height 19
click at [236, 232] on span "pause" at bounding box center [242, 227] width 19 height 19
click at [236, 232] on span "play_arrow" at bounding box center [242, 227] width 19 height 19
click at [236, 232] on span "pause" at bounding box center [242, 227] width 19 height 19
click at [1112, 471] on div "Image drag_handle drag_handle" at bounding box center [1094, 466] width 60 height 24
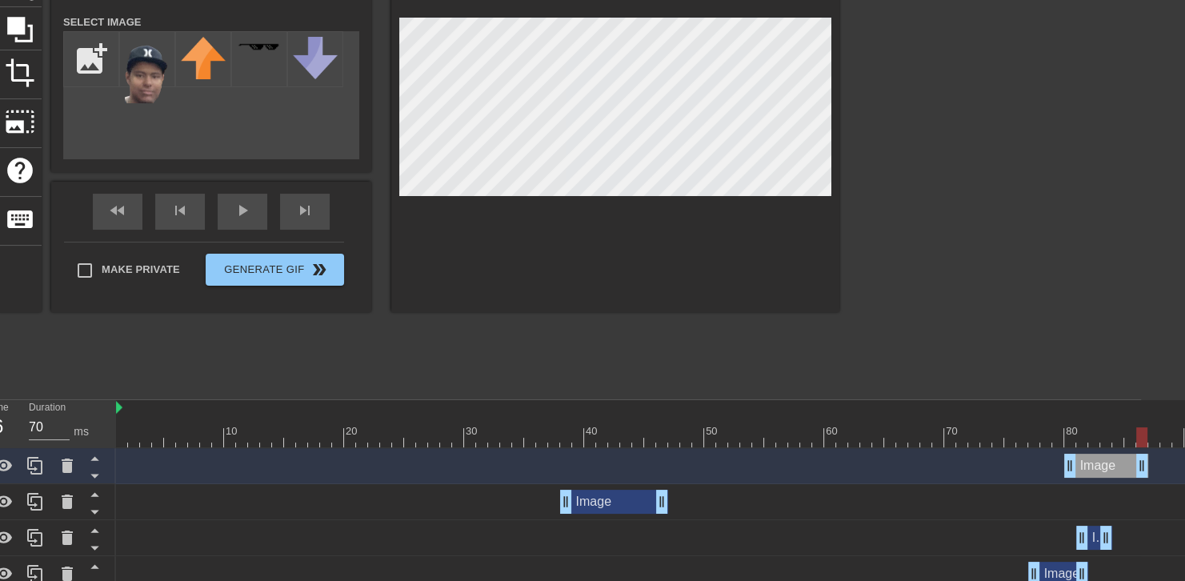
drag, startPoint x: 1112, startPoint y: 471, endPoint x: 1156, endPoint y: 471, distance: 43.2
drag, startPoint x: 1070, startPoint y: 467, endPoint x: 1105, endPoint y: 481, distance: 37.8
click at [1105, 481] on div "Image drag_handle drag_handle" at bounding box center [656, 466] width 1080 height 36
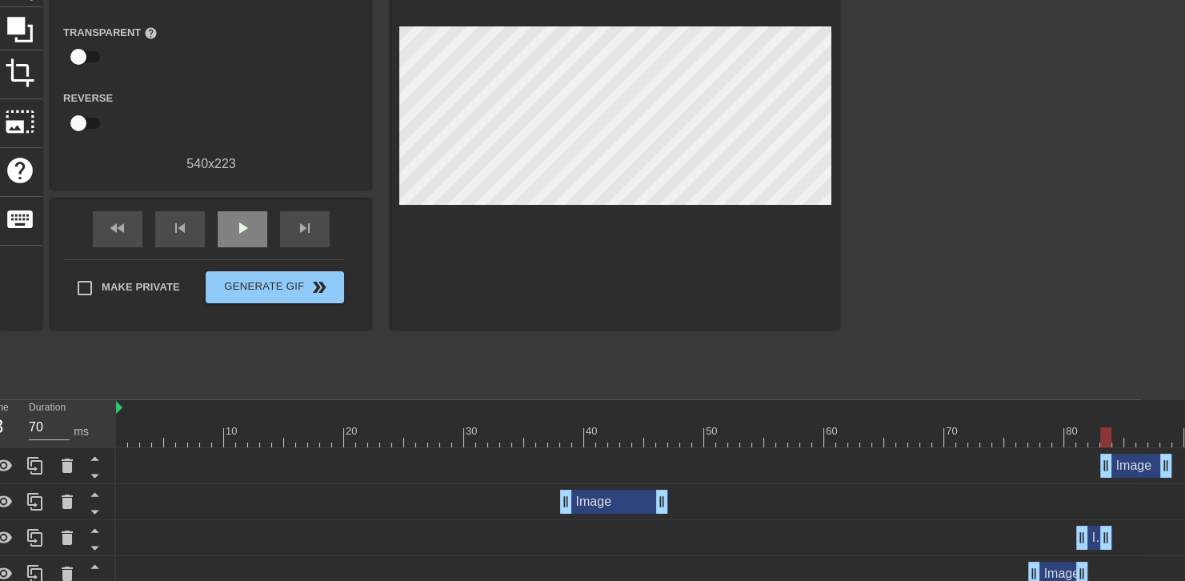
click at [251, 206] on div "fast_rewind skip_previous play_arrow skip_next" at bounding box center [211, 229] width 261 height 60
click at [252, 229] on div "play_arrow" at bounding box center [243, 229] width 50 height 36
click at [252, 229] on div "pause" at bounding box center [243, 229] width 50 height 36
drag, startPoint x: 1160, startPoint y: 469, endPoint x: 1129, endPoint y: 464, distance: 31.6
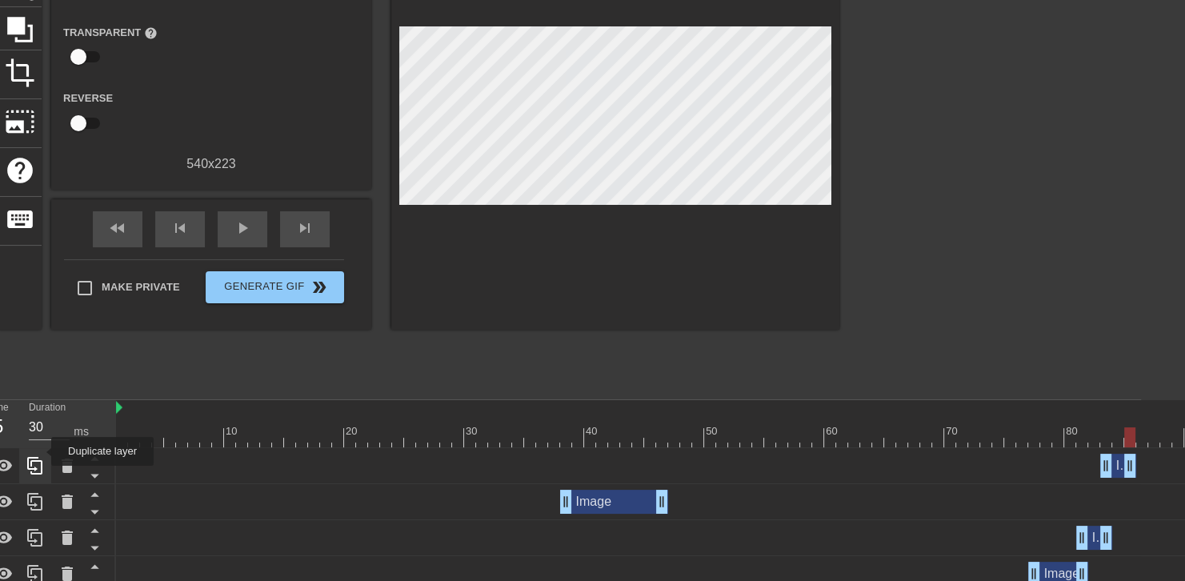
click at [41, 451] on div at bounding box center [35, 465] width 32 height 35
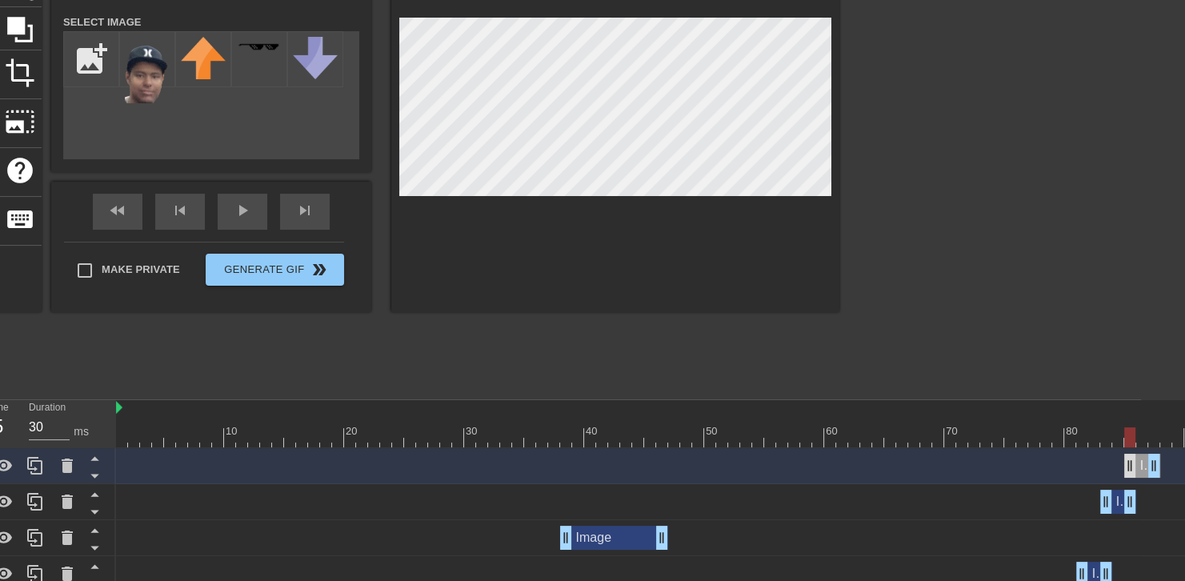
drag, startPoint x: 1116, startPoint y: 463, endPoint x: 1136, endPoint y: 463, distance: 19.2
click at [1136, 463] on div "Image drag_handle drag_handle" at bounding box center [1142, 466] width 36 height 24
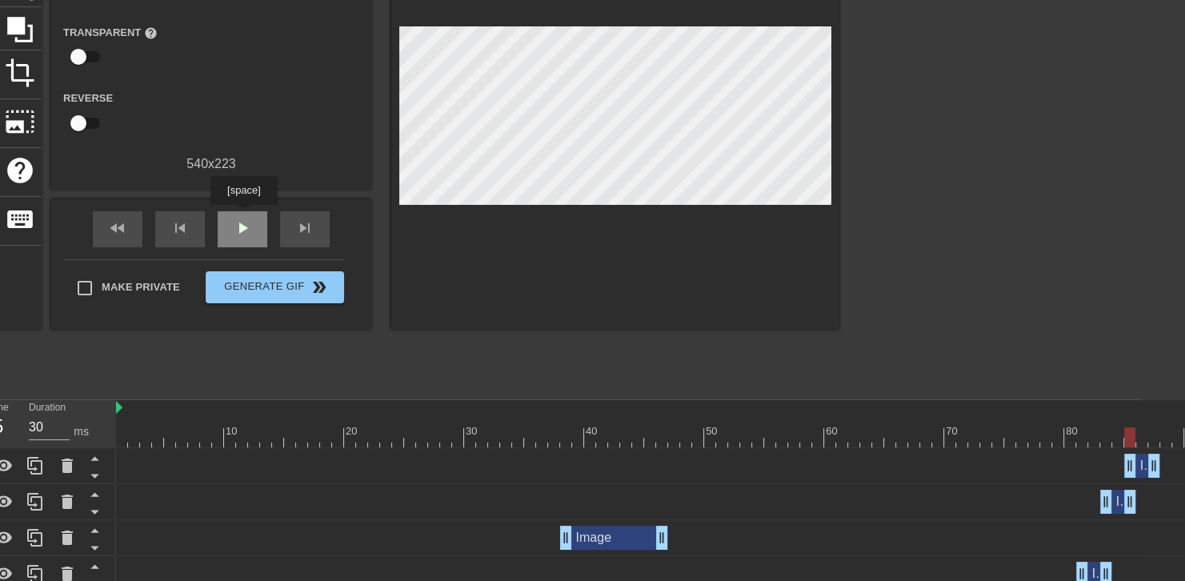
click at [243, 216] on div "play_arrow" at bounding box center [243, 229] width 50 height 36
click at [243, 216] on div "pause" at bounding box center [243, 229] width 50 height 36
drag, startPoint x: 1155, startPoint y: 461, endPoint x: 1147, endPoint y: 462, distance: 8.0
click at [40, 469] on icon at bounding box center [35, 465] width 19 height 19
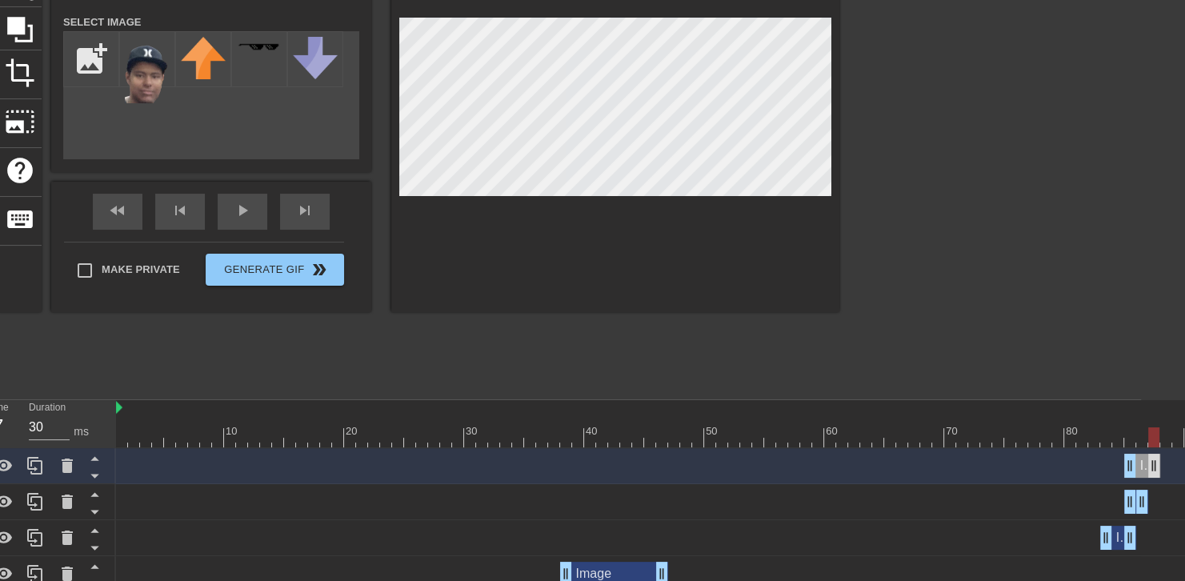
drag, startPoint x: 1141, startPoint y: 469, endPoint x: 1156, endPoint y: 469, distance: 14.4
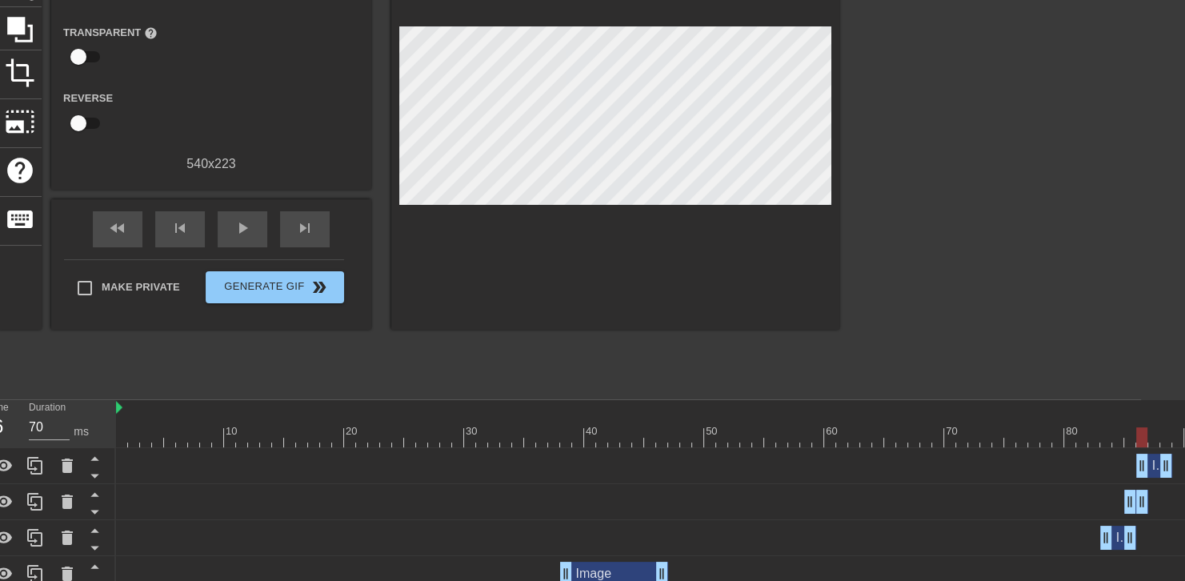
click at [1152, 467] on div "Image drag_handle drag_handle" at bounding box center [1154, 466] width 36 height 24
click at [247, 219] on span "play_arrow" at bounding box center [242, 227] width 19 height 19
click at [247, 219] on span "pause" at bounding box center [242, 227] width 19 height 19
click at [247, 219] on span "play_arrow" at bounding box center [242, 227] width 19 height 19
click at [247, 219] on span "pause" at bounding box center [242, 227] width 19 height 19
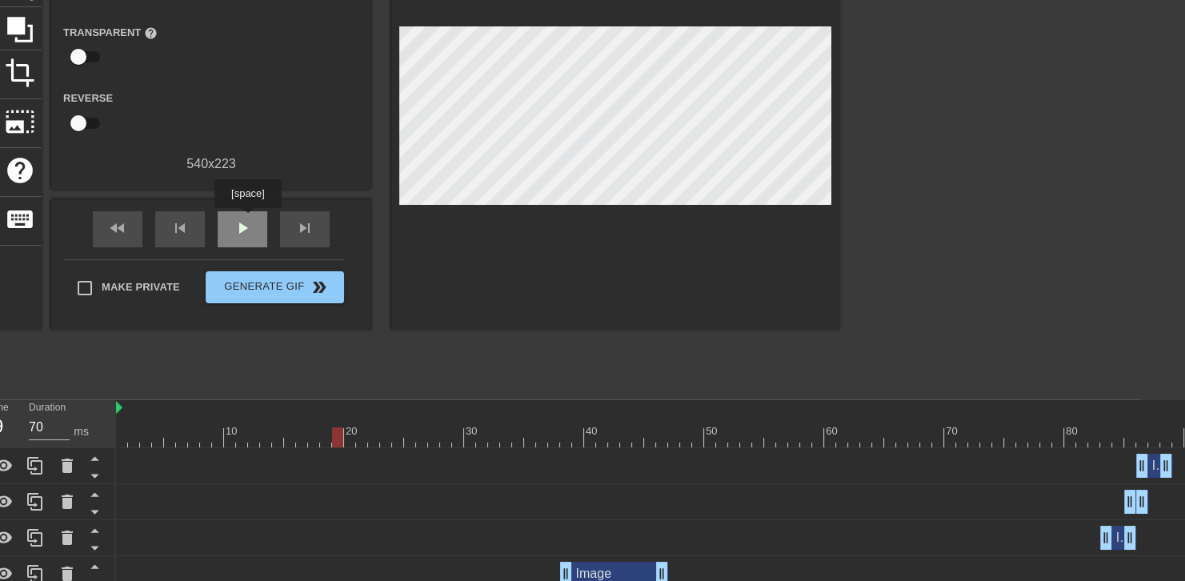
click at [247, 219] on span "play_arrow" at bounding box center [242, 227] width 19 height 19
click at [247, 219] on span "pause" at bounding box center [242, 227] width 19 height 19
click at [247, 219] on span "play_arrow" at bounding box center [242, 227] width 19 height 19
click at [247, 219] on span "pause" at bounding box center [242, 227] width 19 height 19
click at [247, 219] on span "play_arrow" at bounding box center [242, 227] width 19 height 19
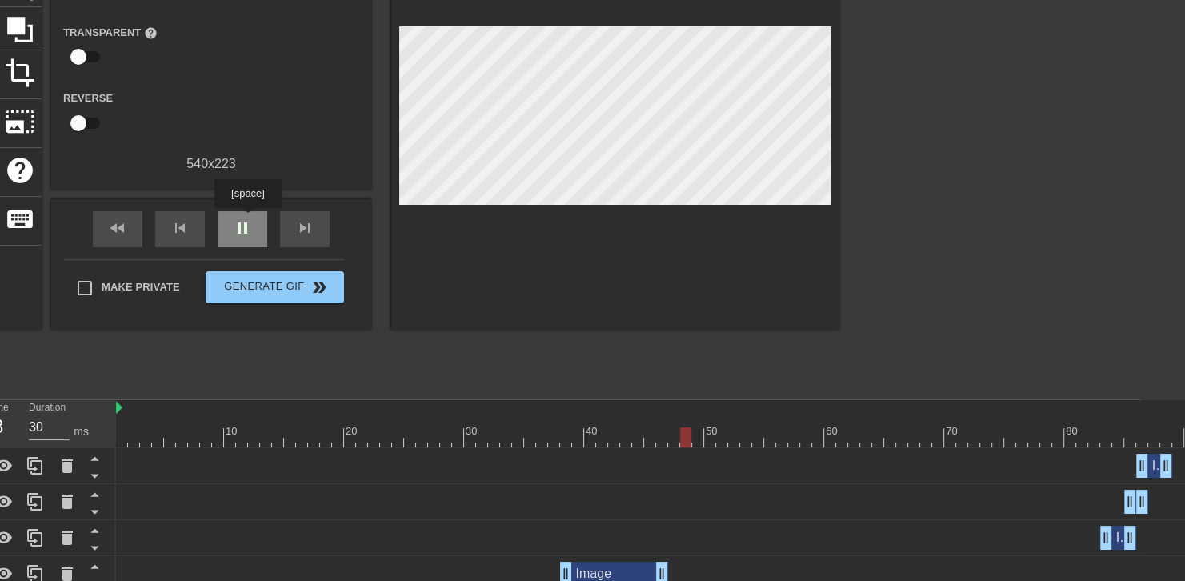
click at [247, 219] on span "pause" at bounding box center [242, 227] width 19 height 19
click at [247, 219] on span "play_arrow" at bounding box center [242, 227] width 19 height 19
click at [247, 219] on span "pause" at bounding box center [242, 227] width 19 height 19
click at [247, 219] on span "play_arrow" at bounding box center [242, 227] width 19 height 19
click at [247, 219] on span "pause" at bounding box center [242, 227] width 19 height 19
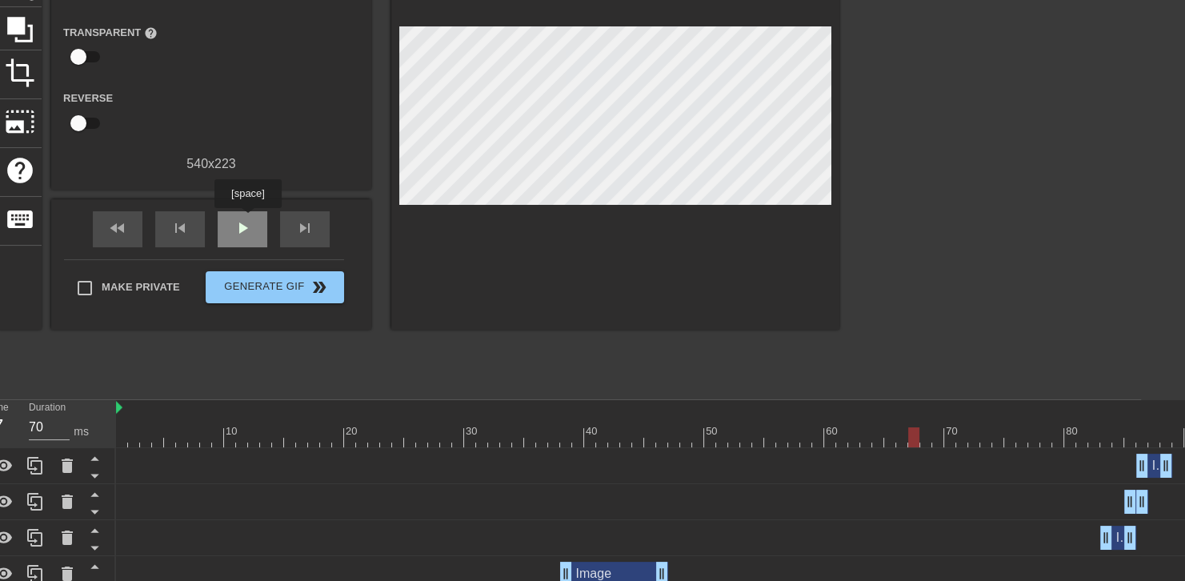
click at [247, 219] on span "play_arrow" at bounding box center [242, 227] width 19 height 19
click at [247, 219] on span "pause" at bounding box center [242, 227] width 19 height 19
click at [247, 219] on span "play_arrow" at bounding box center [242, 227] width 19 height 19
click at [247, 219] on span "pause" at bounding box center [242, 227] width 19 height 19
click at [247, 219] on span "play_arrow" at bounding box center [242, 227] width 19 height 19
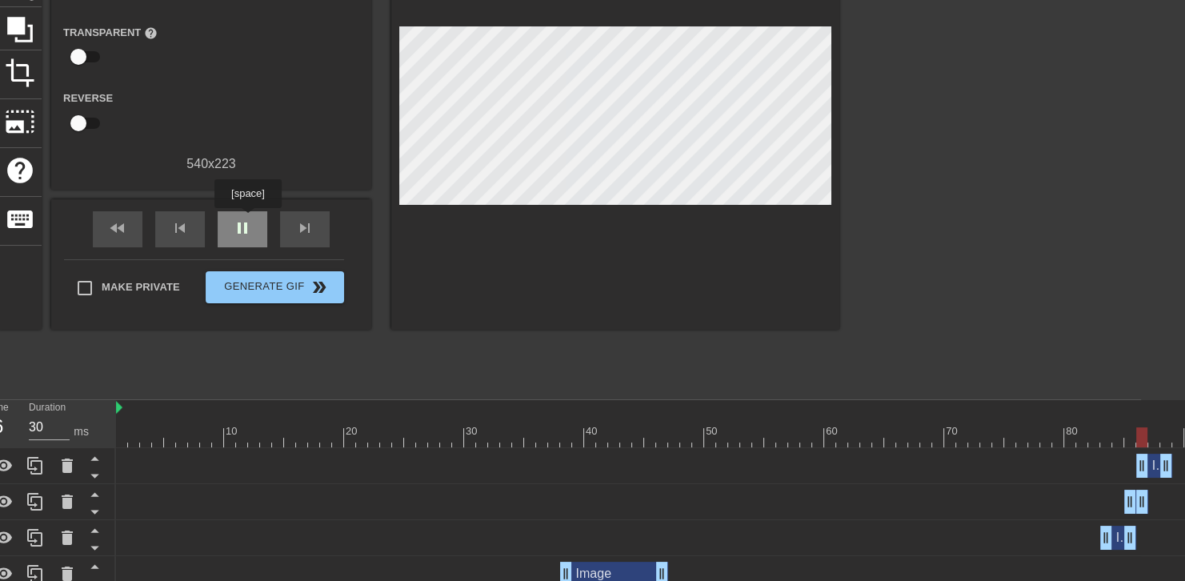
click at [247, 219] on span "pause" at bounding box center [242, 227] width 19 height 19
drag, startPoint x: 1165, startPoint y: 467, endPoint x: 1196, endPoint y: 471, distance: 30.6
click at [1141, 471] on html "menu_book Browse the tutorials! [DOMAIN_NAME] The online gif editor Send Feedba…" at bounding box center [548, 381] width 1185 height 1070
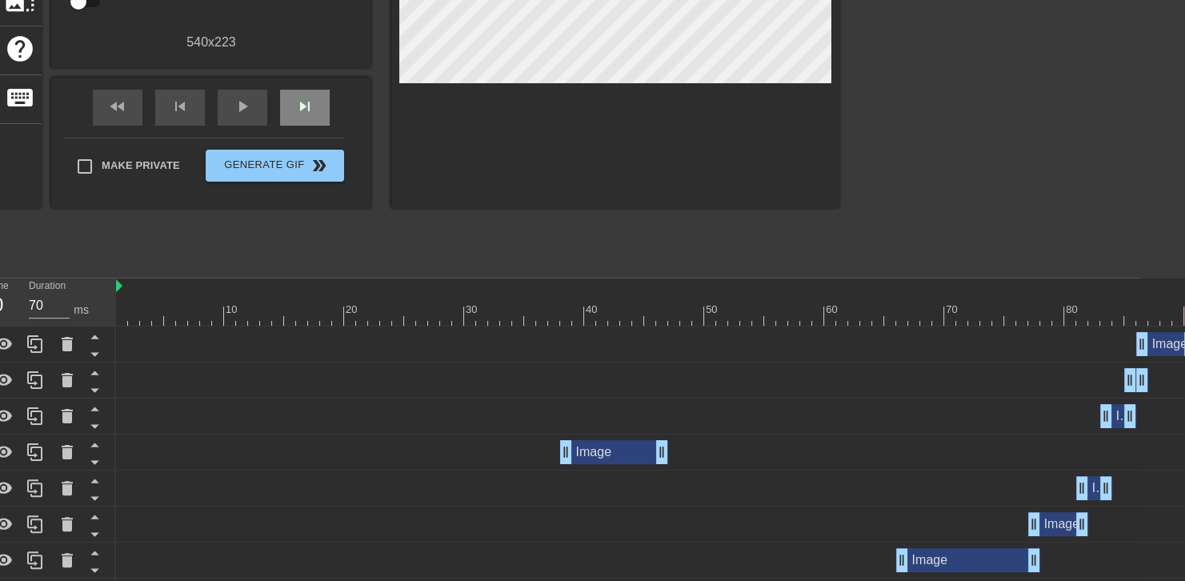
scroll to position [277, 44]
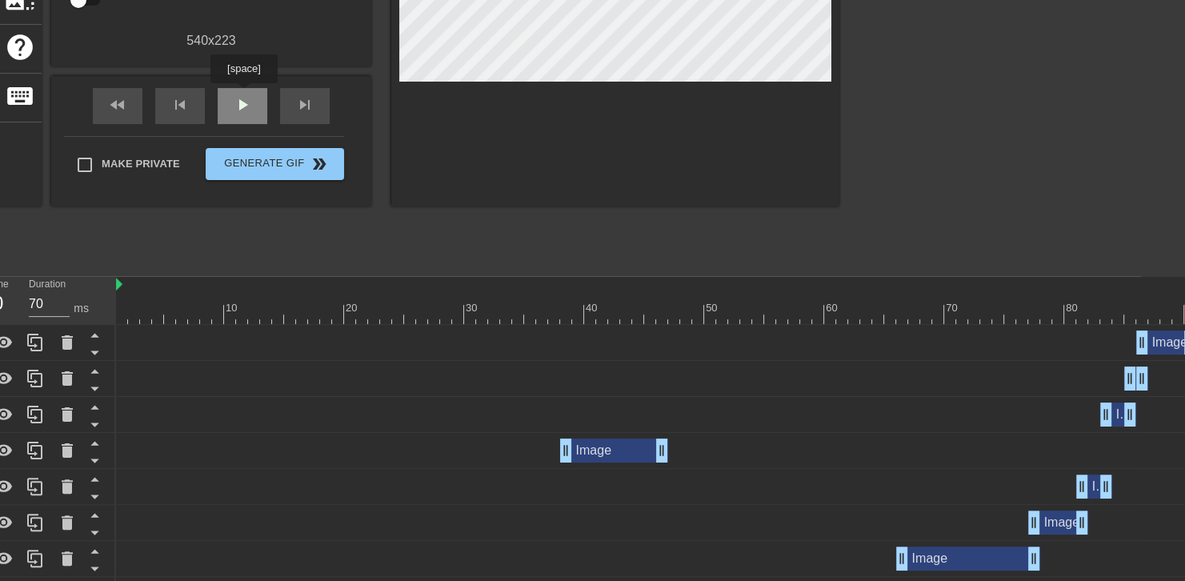
click at [243, 95] on span "play_arrow" at bounding box center [242, 104] width 19 height 19
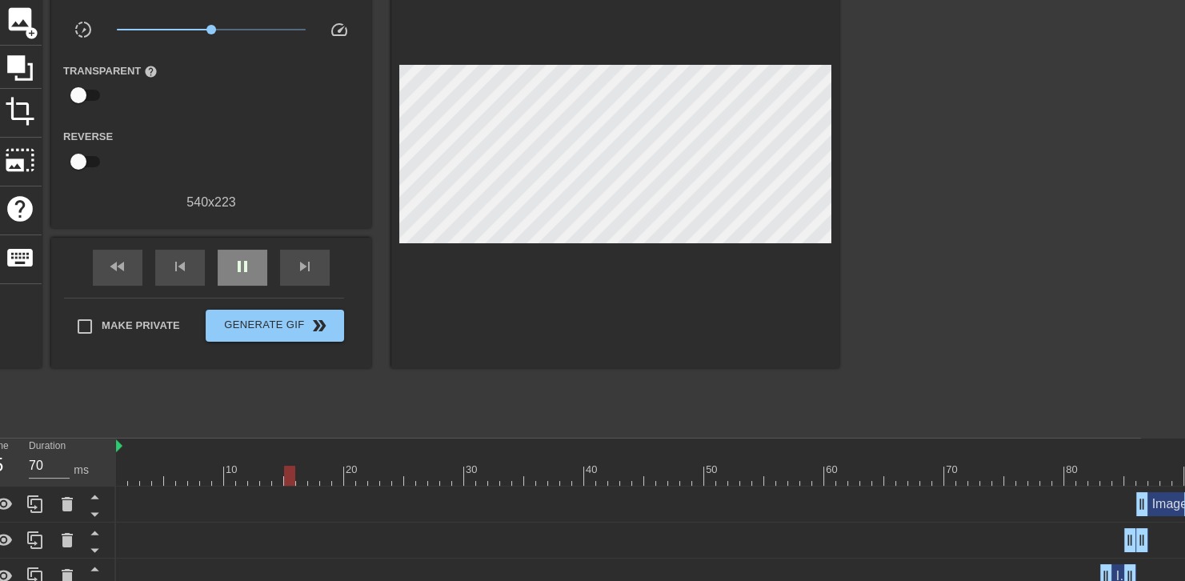
scroll to position [115, 44]
click at [231, 263] on div "pause" at bounding box center [243, 268] width 50 height 36
click at [231, 263] on div "play_arrow" at bounding box center [243, 268] width 50 height 36
click at [231, 263] on div "pause" at bounding box center [243, 268] width 50 height 36
click at [231, 263] on div "play_arrow" at bounding box center [243, 268] width 50 height 36
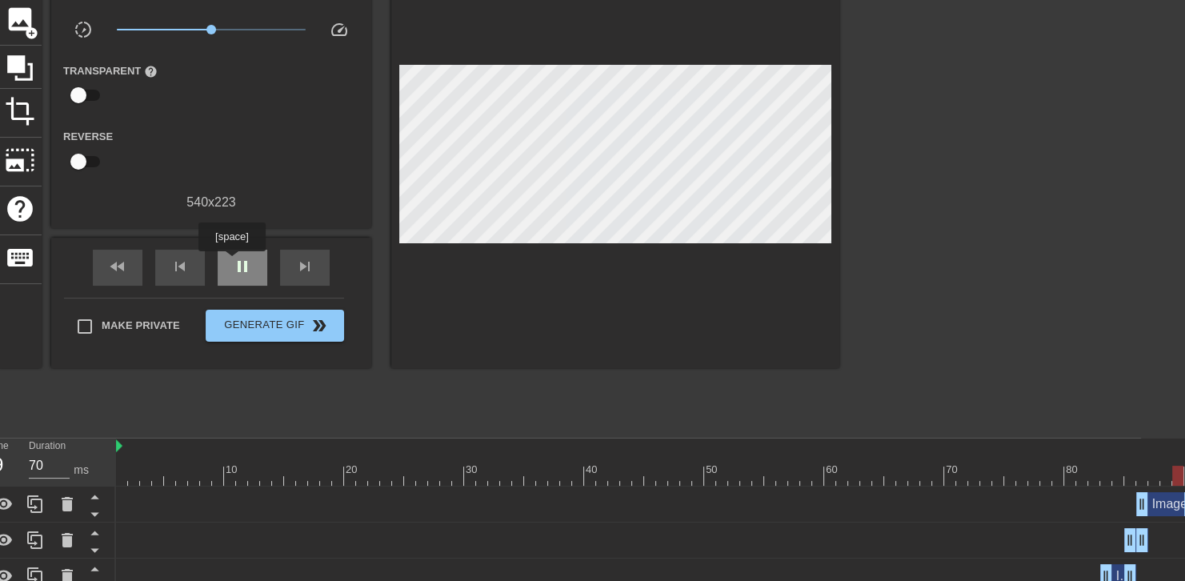
click at [231, 263] on div "pause" at bounding box center [243, 268] width 50 height 36
click at [1173, 483] on div at bounding box center [656, 476] width 1080 height 20
click at [247, 243] on div "fast_rewind skip_previous play_arrow skip_next" at bounding box center [211, 268] width 261 height 60
click at [252, 263] on div "play_arrow" at bounding box center [243, 268] width 50 height 36
click at [252, 263] on div "pause" at bounding box center [243, 268] width 50 height 36
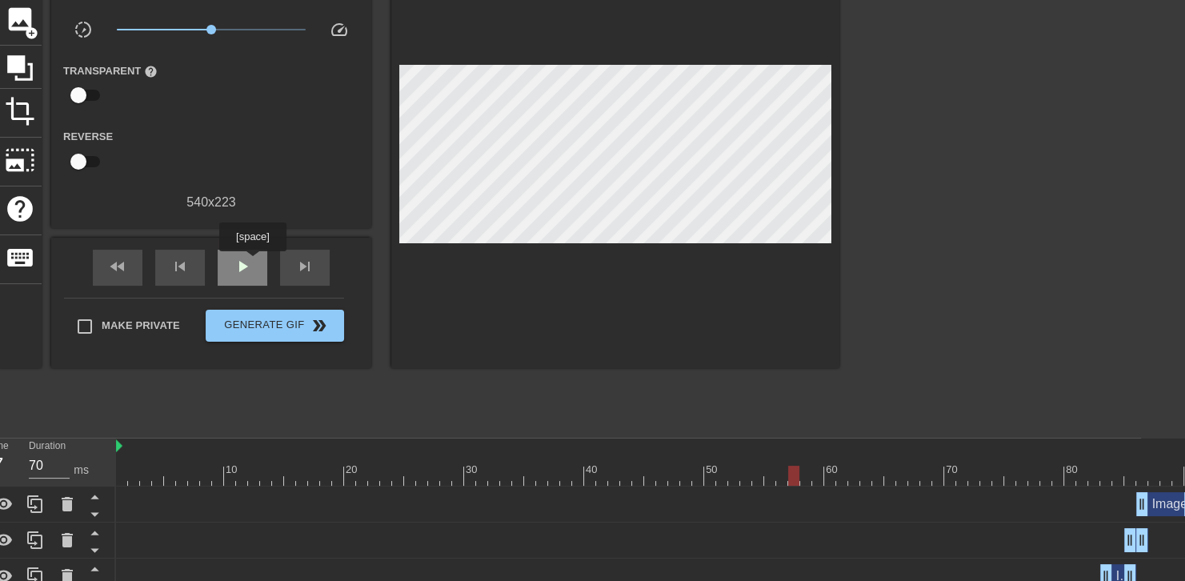
click at [252, 263] on div "play_arrow" at bounding box center [243, 268] width 50 height 36
click at [252, 263] on div "pause" at bounding box center [243, 268] width 50 height 36
click at [252, 263] on div "play_arrow" at bounding box center [243, 268] width 50 height 36
click at [252, 263] on div "pause" at bounding box center [243, 268] width 50 height 36
click at [252, 263] on div "play_arrow" at bounding box center [243, 268] width 50 height 36
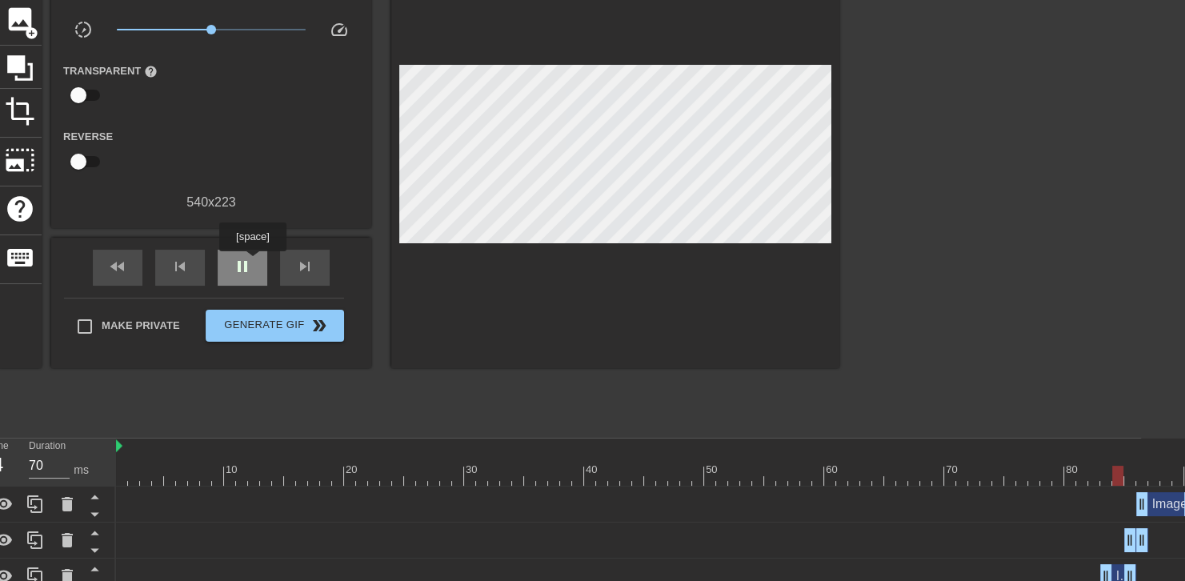
click at [252, 263] on div "pause" at bounding box center [243, 268] width 50 height 36
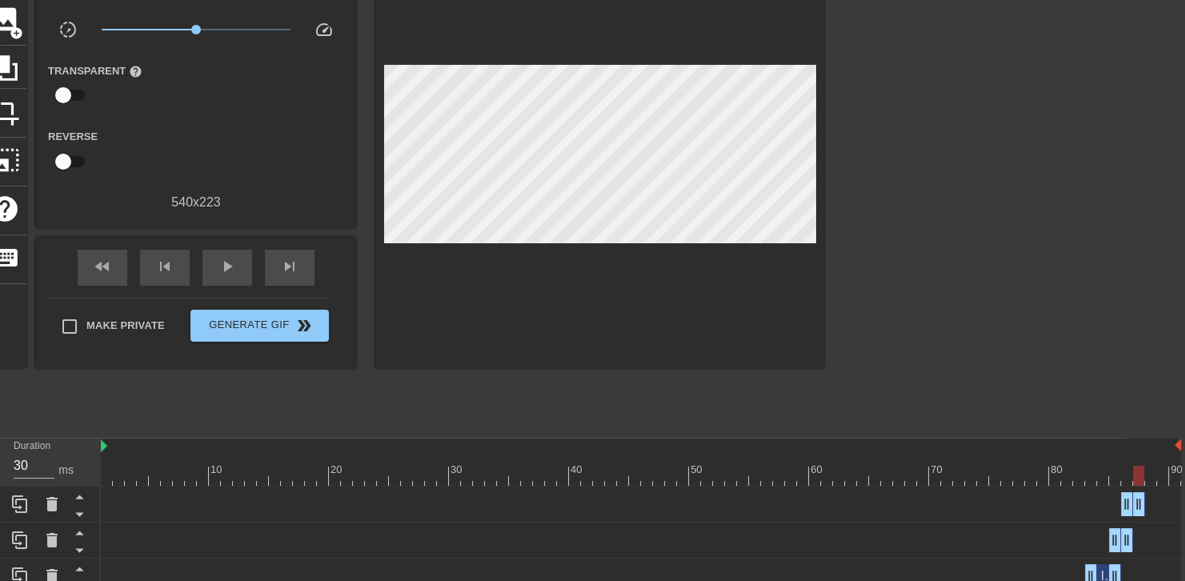
drag, startPoint x: 1171, startPoint y: 509, endPoint x: 1136, endPoint y: 505, distance: 35.4
drag, startPoint x: 1140, startPoint y: 508, endPoint x: 1150, endPoint y: 507, distance: 9.6
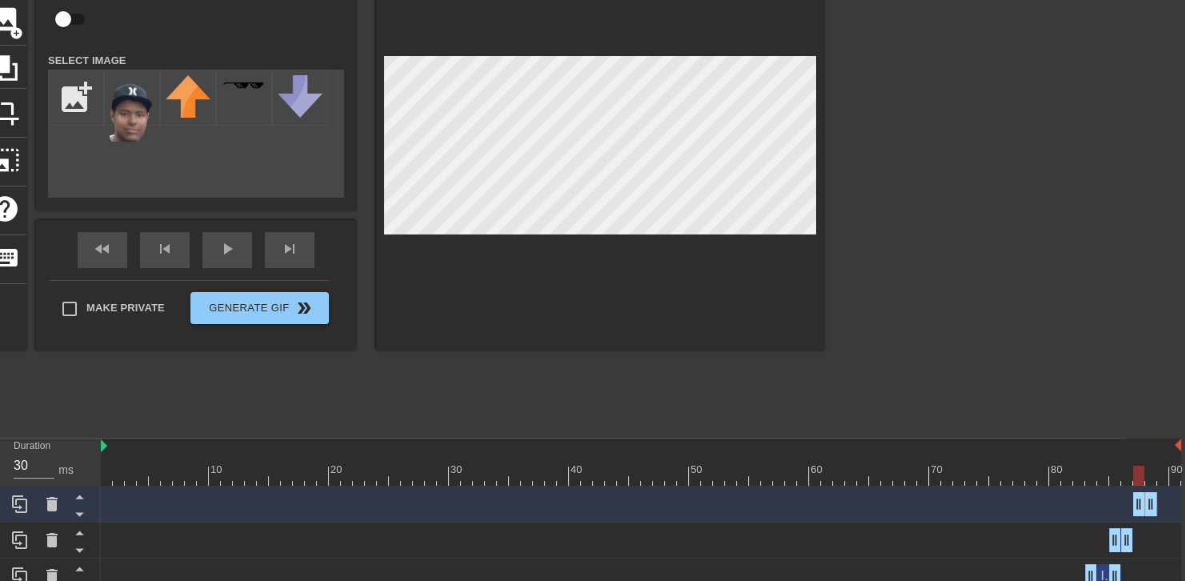
click at [1100, 471] on div at bounding box center [641, 476] width 1080 height 20
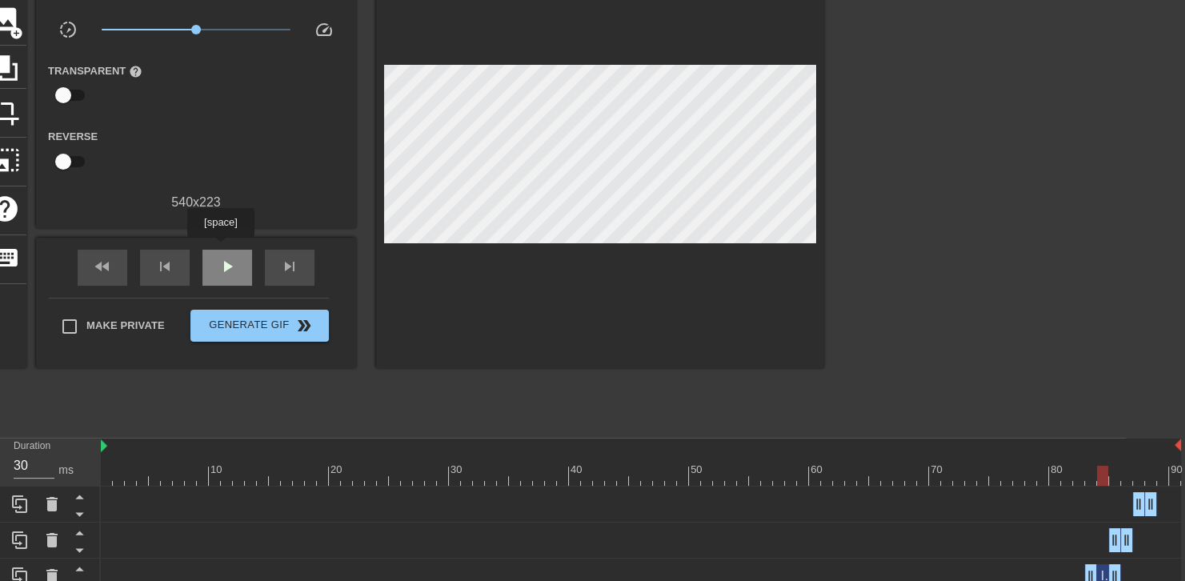
click at [220, 250] on div "play_arrow" at bounding box center [227, 268] width 50 height 36
click at [220, 250] on div "pause" at bounding box center [227, 268] width 50 height 36
click at [220, 259] on span "play_arrow" at bounding box center [227, 266] width 19 height 19
click at [12, 504] on icon at bounding box center [19, 504] width 19 height 19
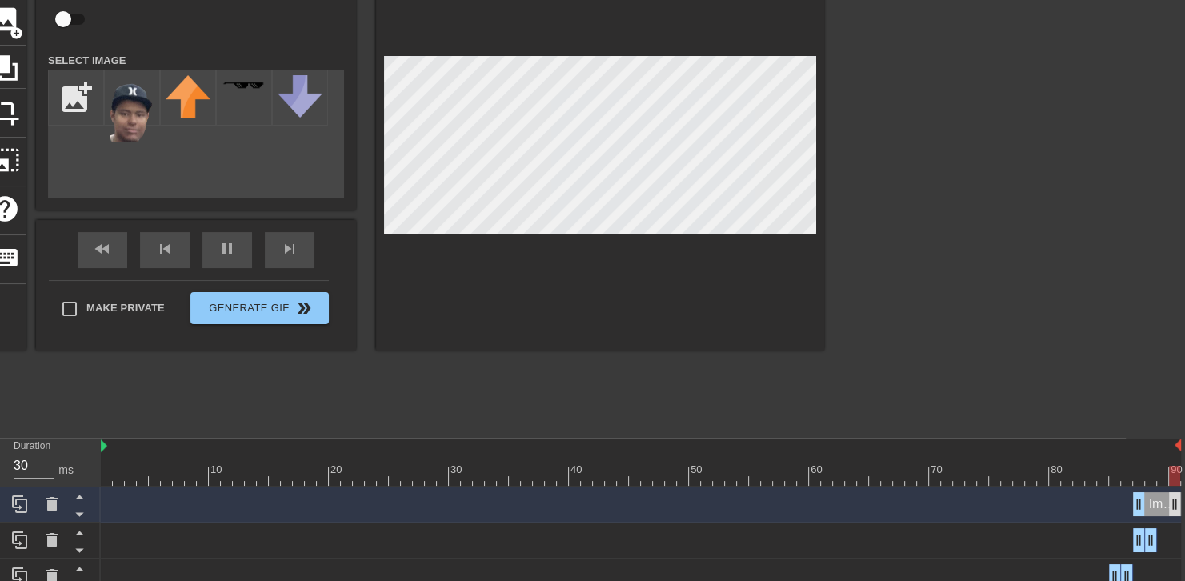
drag, startPoint x: 1142, startPoint y: 507, endPoint x: 1177, endPoint y: 507, distance: 35.2
drag, startPoint x: 1143, startPoint y: 504, endPoint x: 1162, endPoint y: 507, distance: 19.5
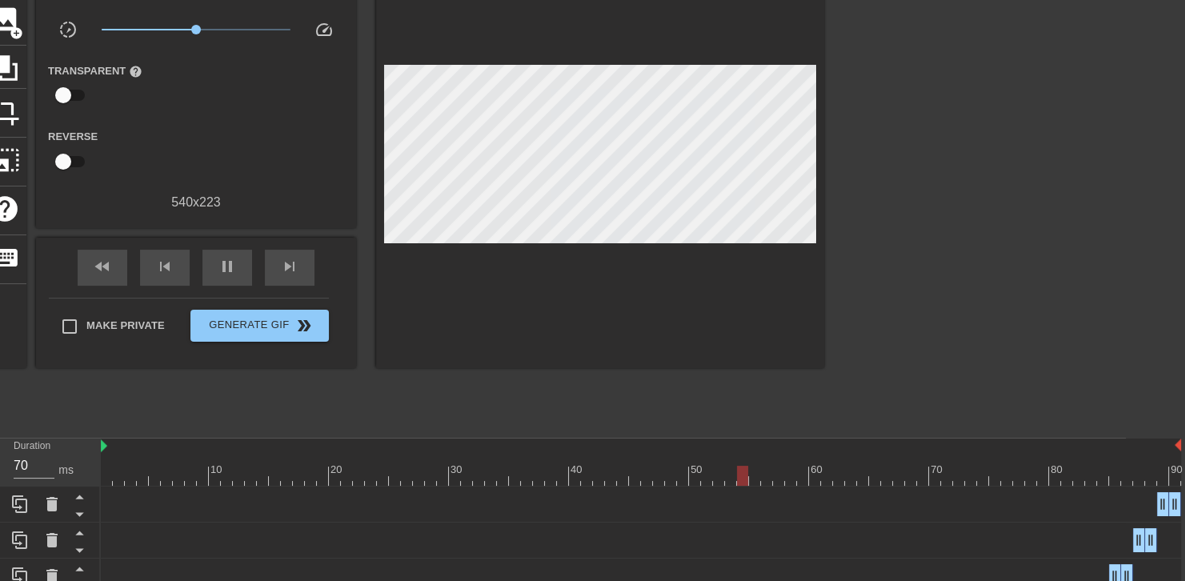
click at [261, 379] on div "title add_circle image add_circle crop photo_size_select_large help keyboard Gi…" at bounding box center [403, 188] width 841 height 480
click at [218, 257] on span "pause" at bounding box center [227, 266] width 19 height 19
click at [218, 257] on span "play_arrow" at bounding box center [227, 266] width 19 height 19
click at [218, 257] on span "pause" at bounding box center [227, 266] width 19 height 19
click at [218, 257] on span "play_arrow" at bounding box center [227, 266] width 19 height 19
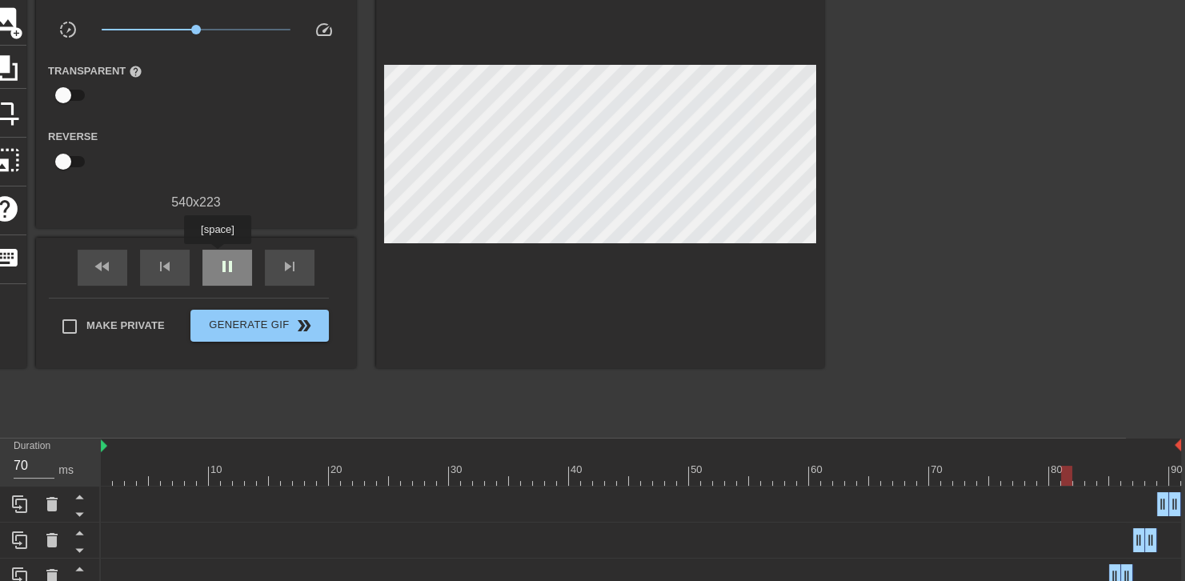
click at [218, 257] on span "pause" at bounding box center [227, 266] width 19 height 19
click at [218, 257] on span "play_arrow" at bounding box center [227, 266] width 19 height 19
click at [218, 257] on span "pause" at bounding box center [227, 266] width 19 height 19
click at [218, 257] on span "play_arrow" at bounding box center [227, 266] width 19 height 19
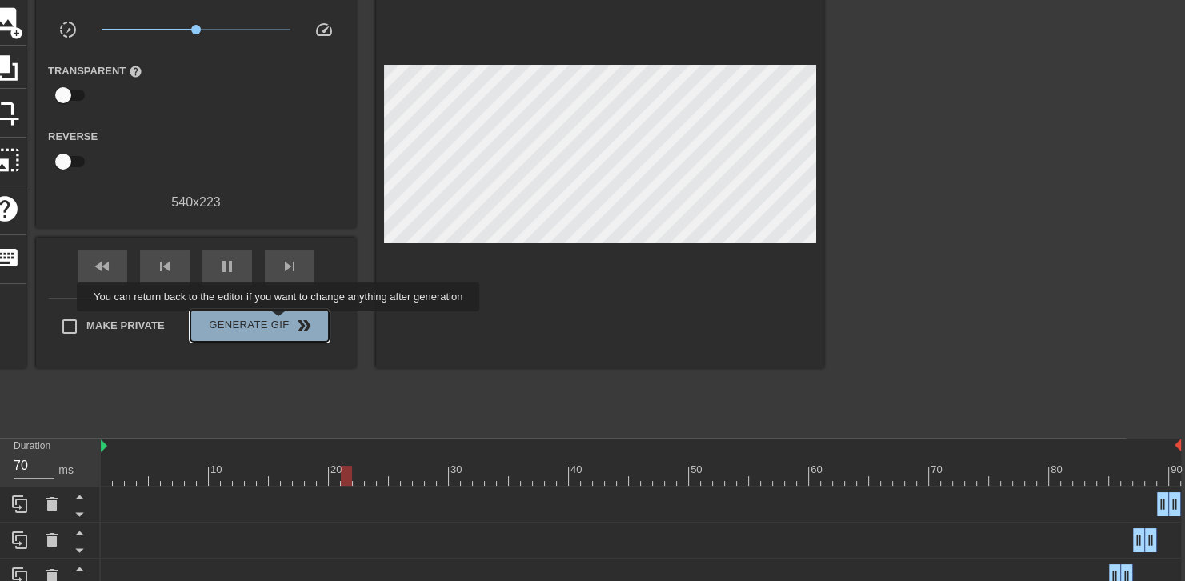
type input "30"
click at [280, 323] on span "Generate Gif double_arrow" at bounding box center [260, 325] width 126 height 19
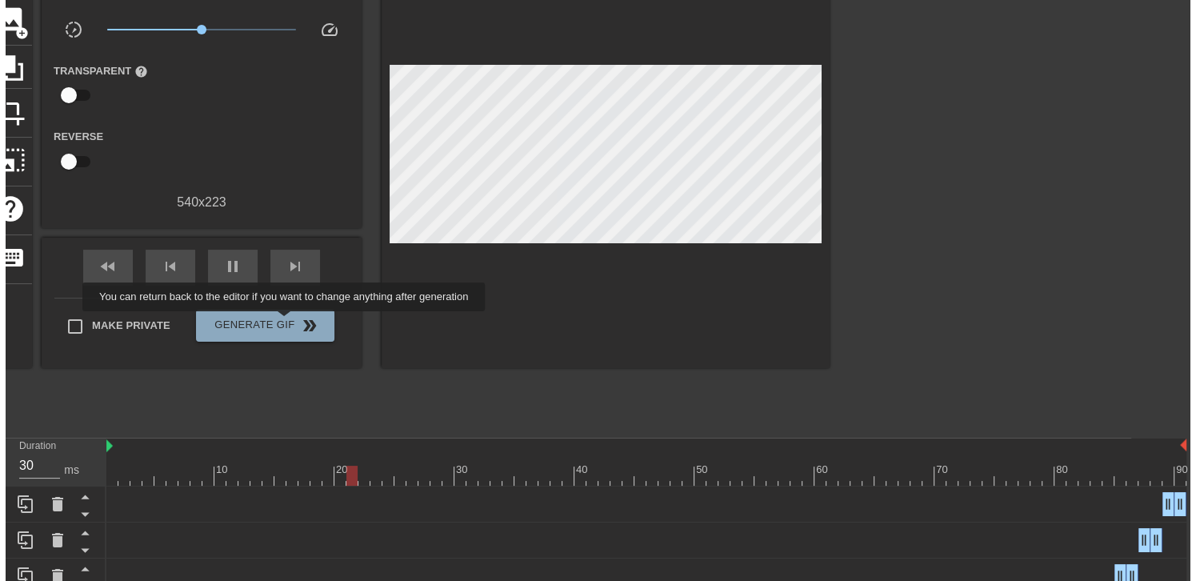
scroll to position [0, 12]
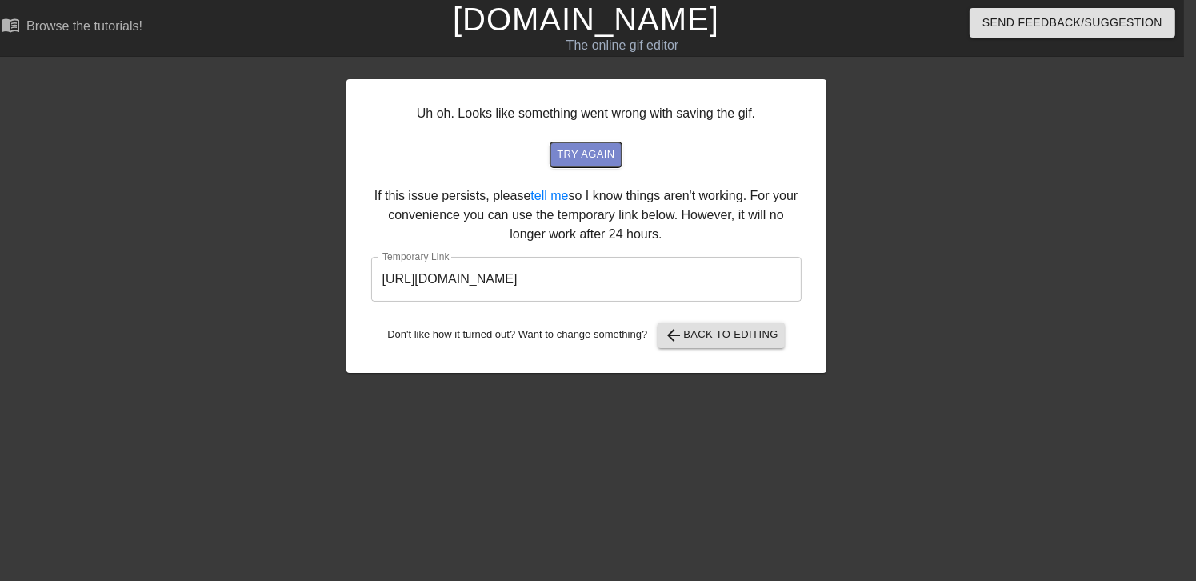
click at [591, 160] on span "try again" at bounding box center [586, 155] width 58 height 18
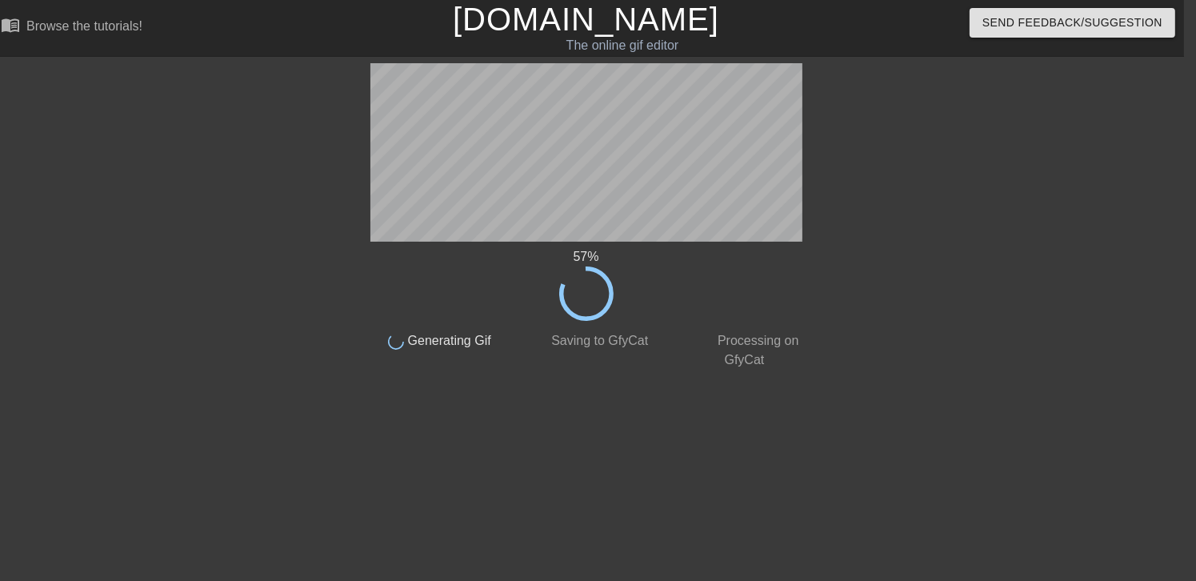
scroll to position [0, 0]
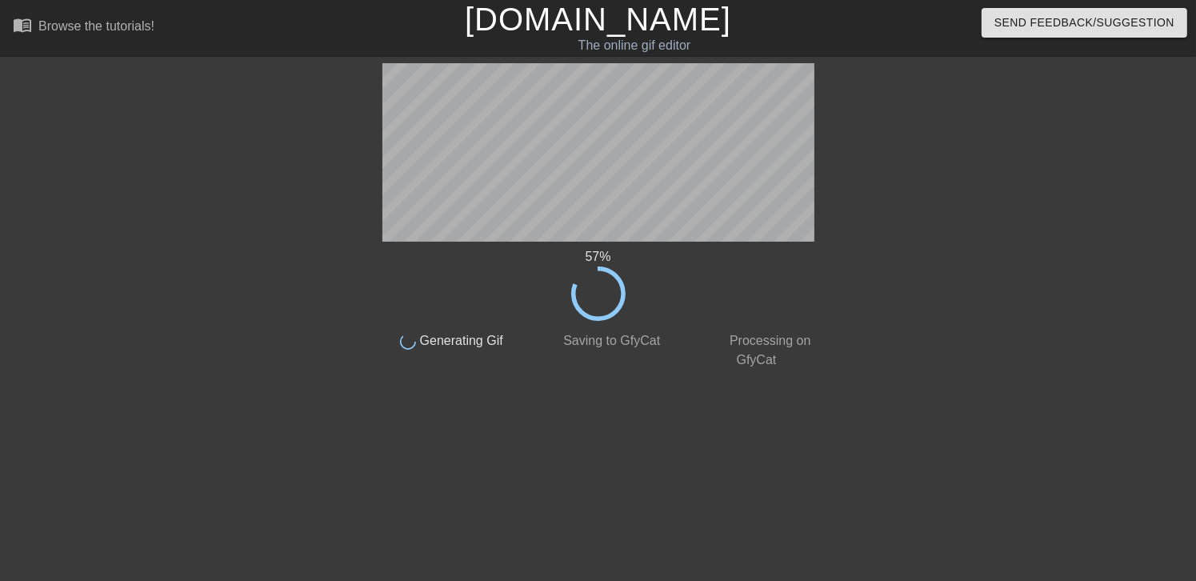
click at [602, 485] on div "57 % done Generating Gif done Saving to GfyCat done Processing on GfyCat title …" at bounding box center [598, 303] width 451 height 480
click at [1040, 30] on span "Send Feedback/Suggestion" at bounding box center [1085, 23] width 180 height 20
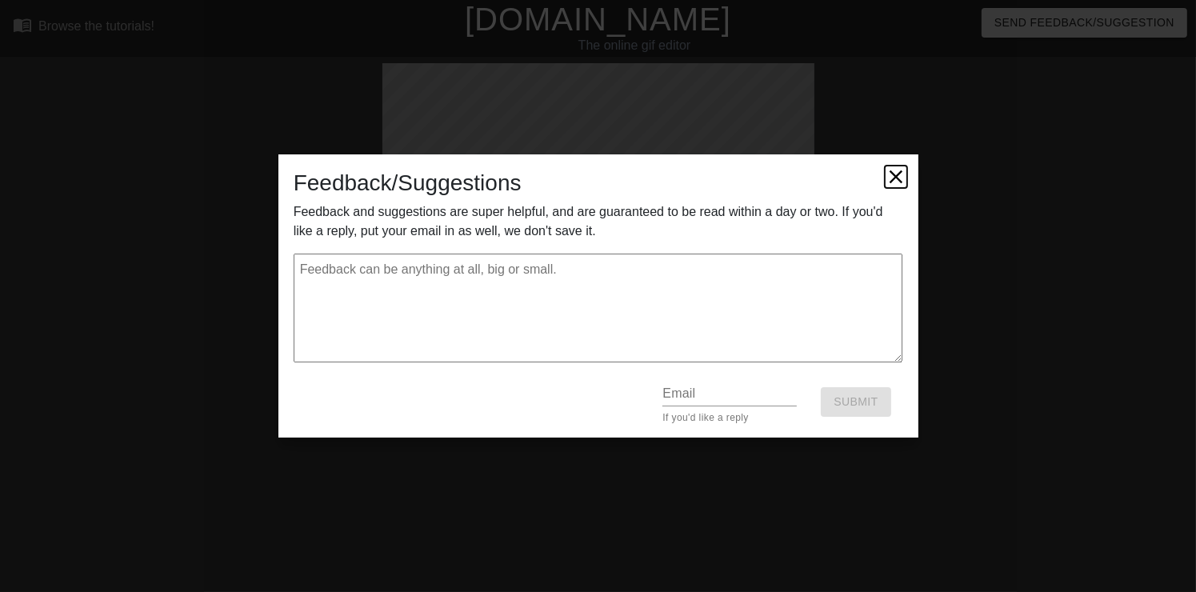
click at [899, 168] on icon at bounding box center [896, 177] width 22 height 22
type textarea "x"
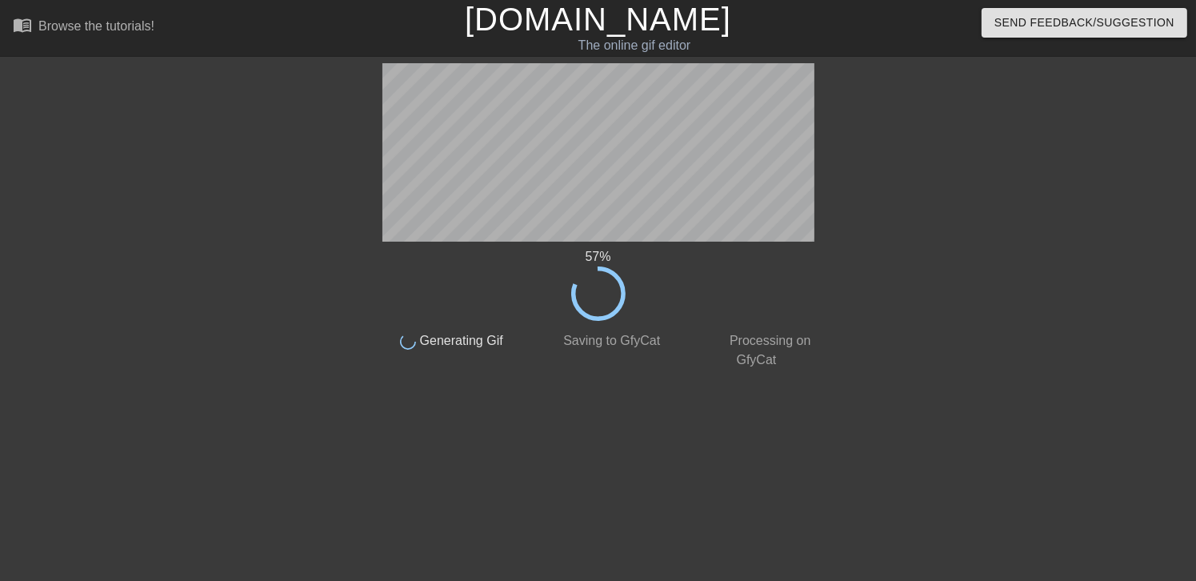
click at [707, 253] on div "57 %" at bounding box center [598, 256] width 451 height 19
click at [569, 302] on div "57 %" at bounding box center [598, 284] width 451 height 74
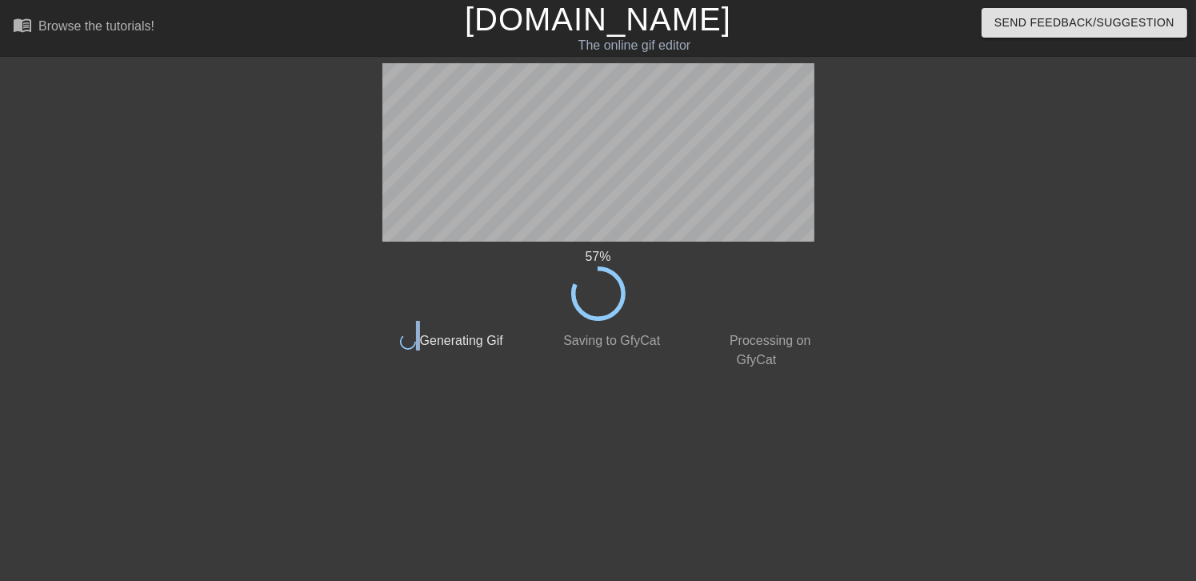
click at [569, 302] on div "57 %" at bounding box center [598, 284] width 451 height 74
drag, startPoint x: 569, startPoint y: 302, endPoint x: 481, endPoint y: 322, distance: 90.3
click at [481, 322] on div "57 % done Generating Gif done Saving to GfyCat done Processing on GfyCat" at bounding box center [598, 216] width 451 height 307
click at [481, 322] on div "done Generating Gif" at bounding box center [440, 345] width 158 height 49
click at [609, 317] on circle at bounding box center [597, 293] width 51 height 51
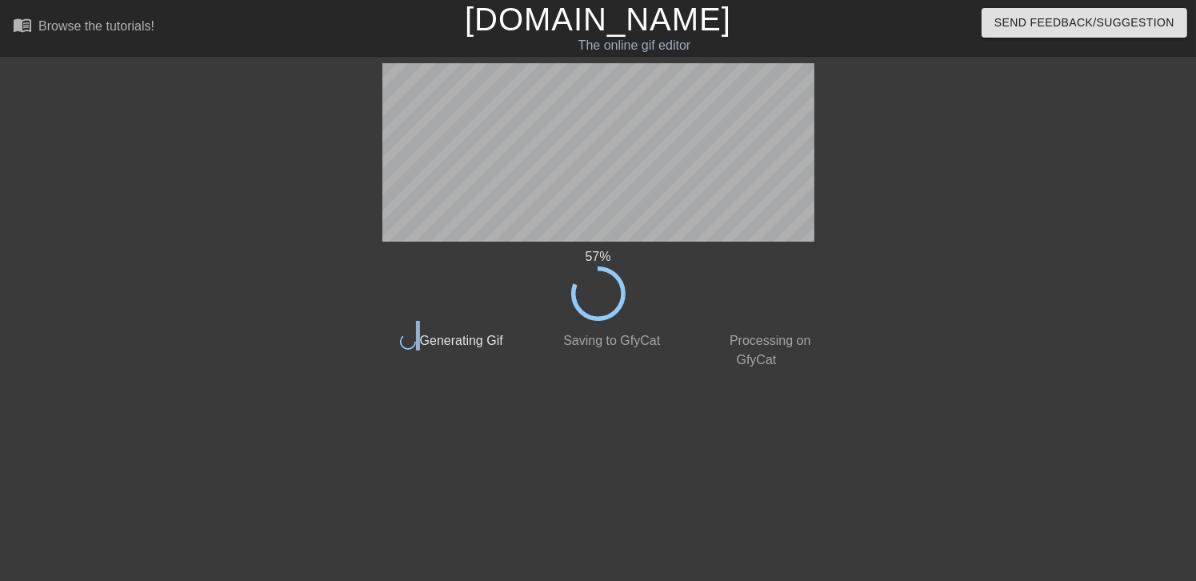
click at [609, 317] on circle at bounding box center [597, 293] width 51 height 51
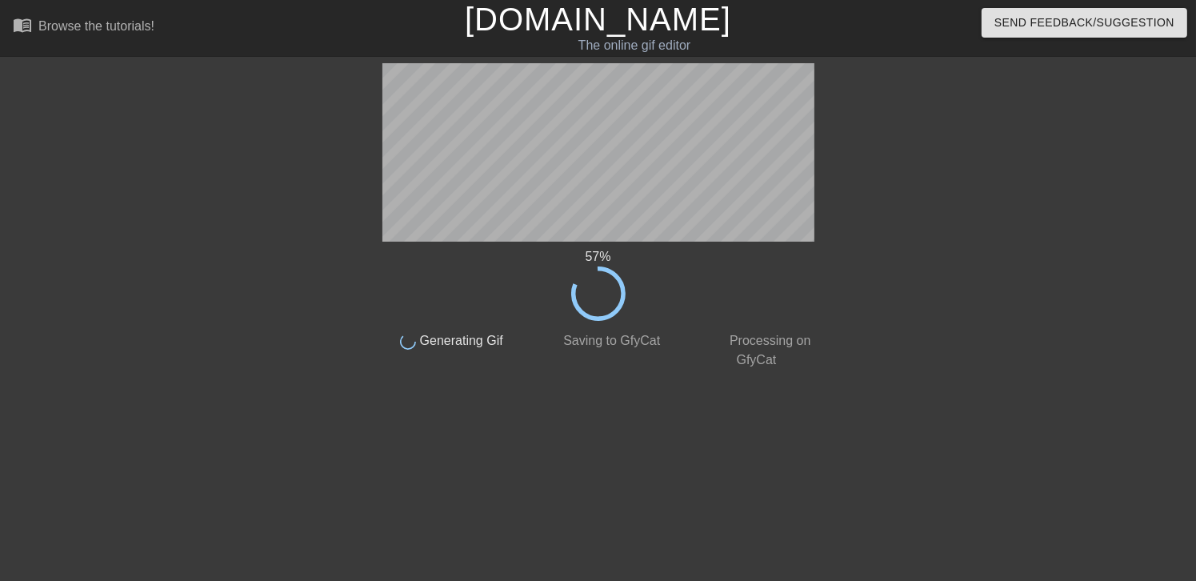
click at [609, 317] on circle at bounding box center [597, 293] width 51 height 51
click at [1142, 33] on button "Send Feedback/Suggestion" at bounding box center [1085, 23] width 206 height 30
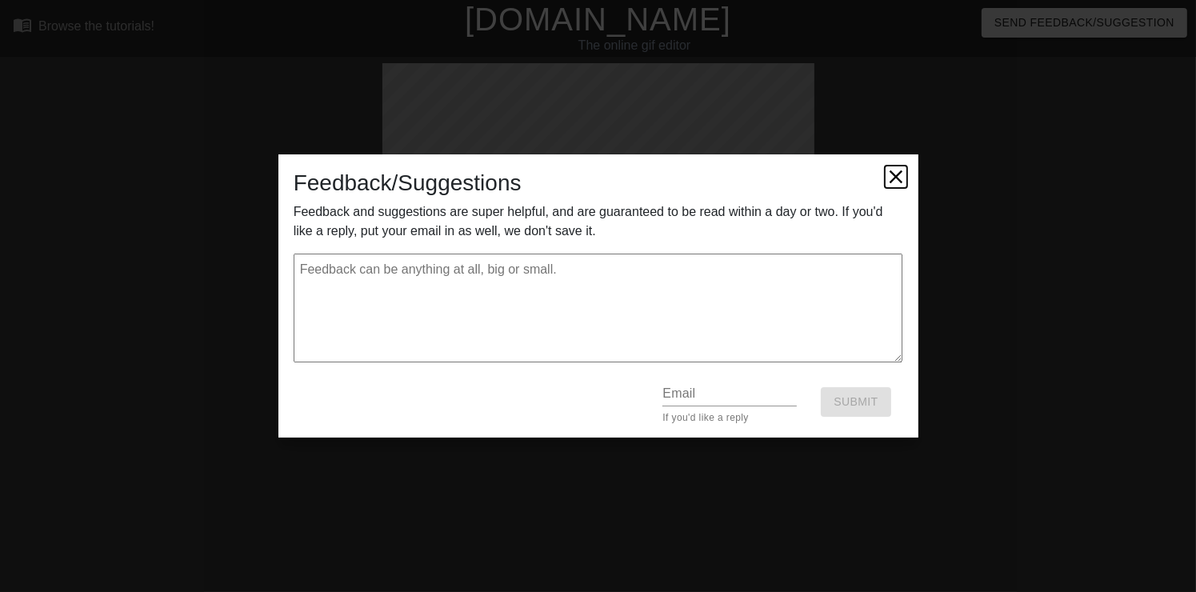
click at [897, 182] on icon at bounding box center [896, 177] width 22 height 22
type textarea "x"
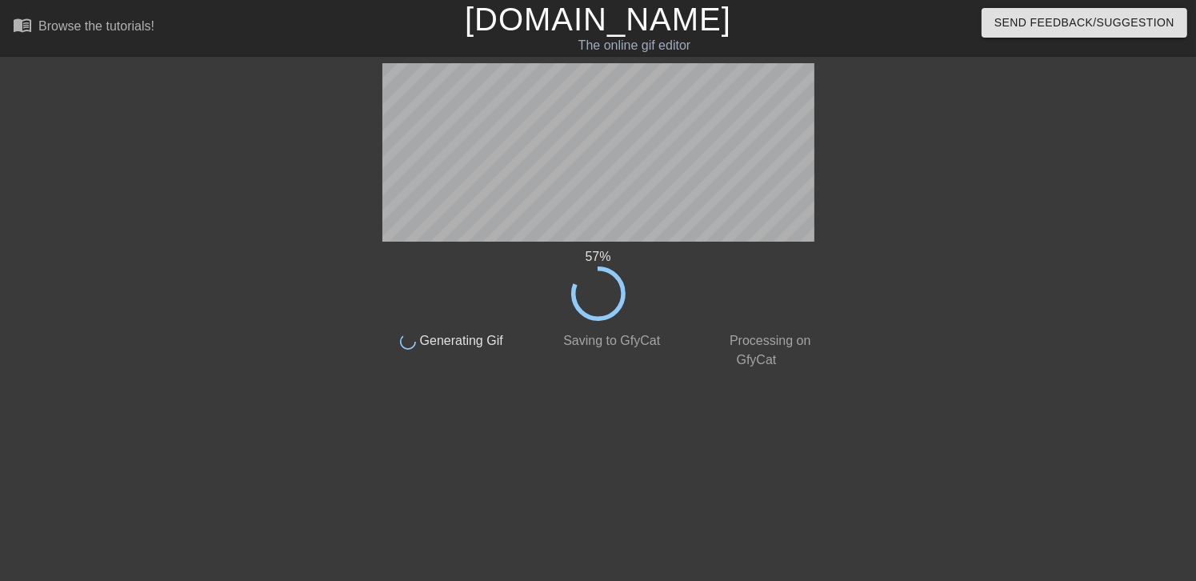
click at [764, 371] on div "57 % done Generating Gif done Saving to GfyCat done Processing on GfyCat title …" at bounding box center [598, 303] width 451 height 480
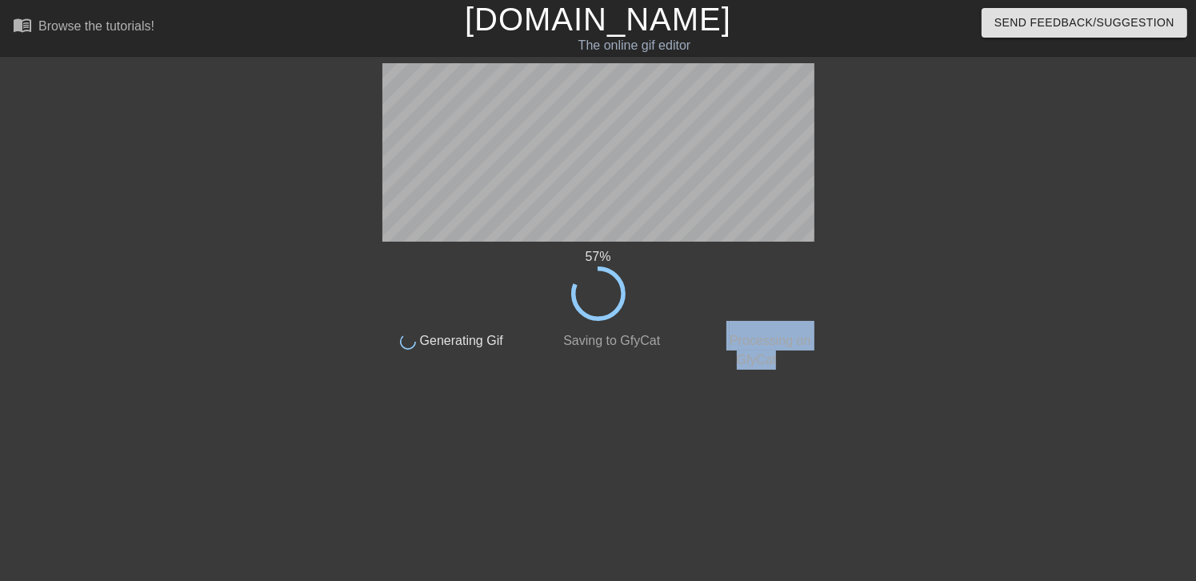
click at [764, 371] on div "57 % done Generating Gif done Saving to GfyCat done Processing on GfyCat title …" at bounding box center [598, 303] width 451 height 480
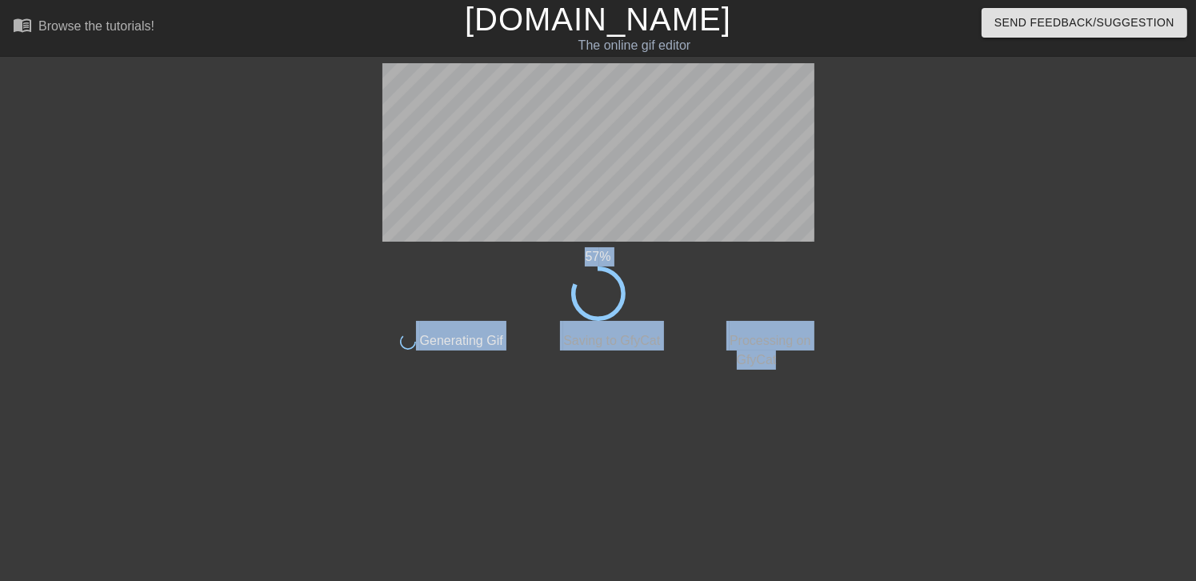
click at [743, 240] on div "57 % done Generating Gif done Saving to GfyCat done Processing on GfyCat title …" at bounding box center [598, 303] width 451 height 480
click at [527, 361] on div "done Saving to GfyCat" at bounding box center [598, 345] width 158 height 49
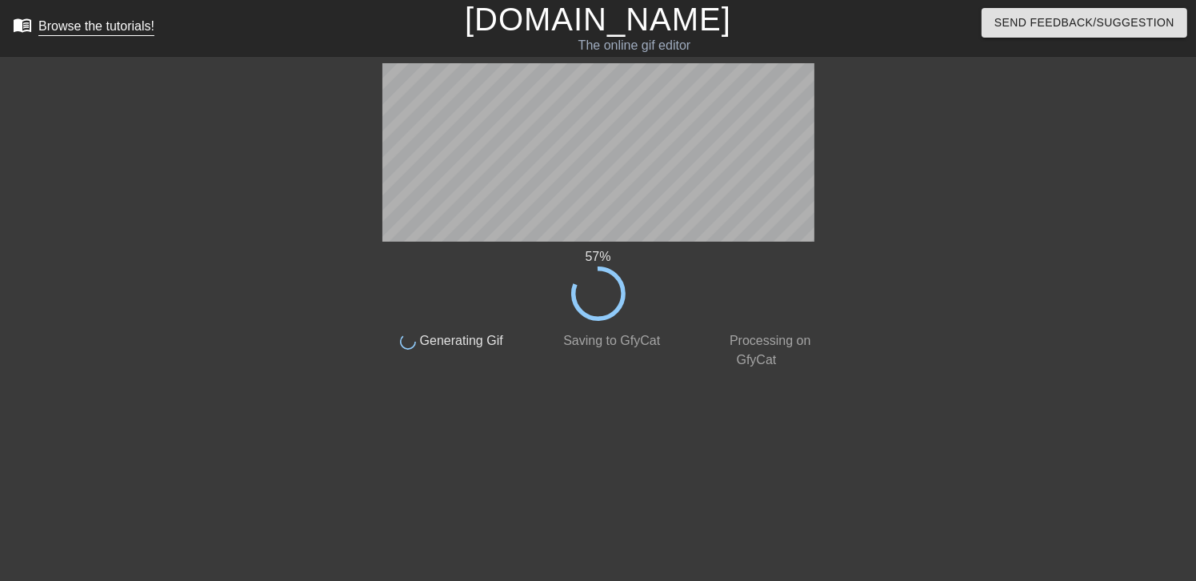
click at [118, 21] on div "Browse the tutorials!" at bounding box center [96, 26] width 116 height 14
drag, startPoint x: 716, startPoint y: 26, endPoint x: 659, endPoint y: -19, distance: 72.4
click at [659, 0] on html "menu_book Browse the tutorials! [DOMAIN_NAME] The online gif editor Send Feedba…" at bounding box center [598, 275] width 1196 height 551
drag, startPoint x: 660, startPoint y: 50, endPoint x: 681, endPoint y: 279, distance: 229.8
click at [681, 279] on div "57 %" at bounding box center [598, 284] width 451 height 74
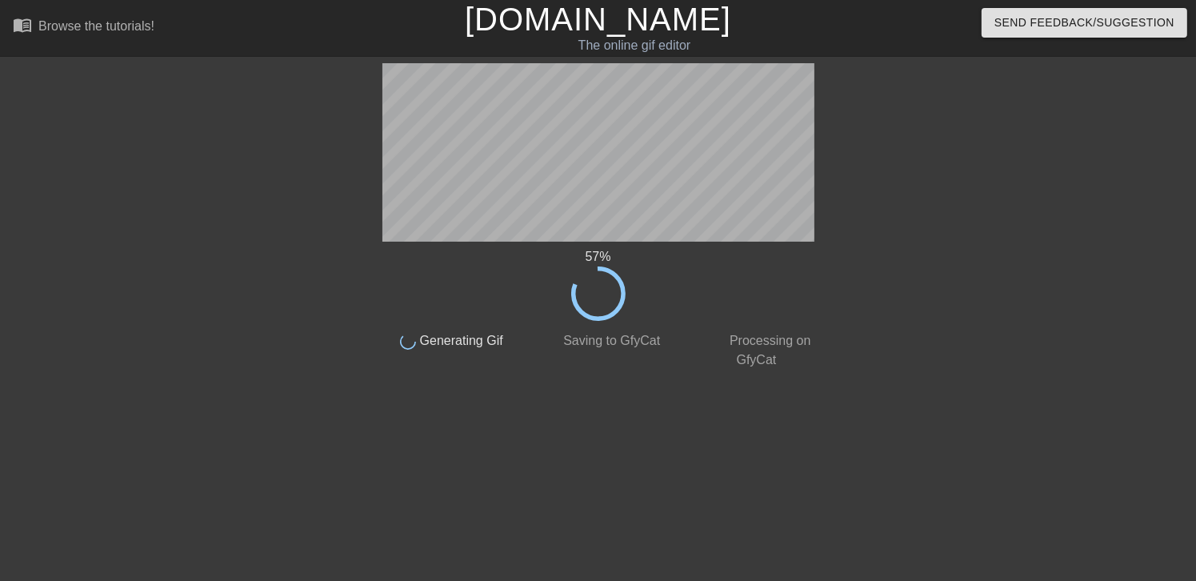
click at [476, 334] on span "Generating Gif" at bounding box center [459, 341] width 87 height 14
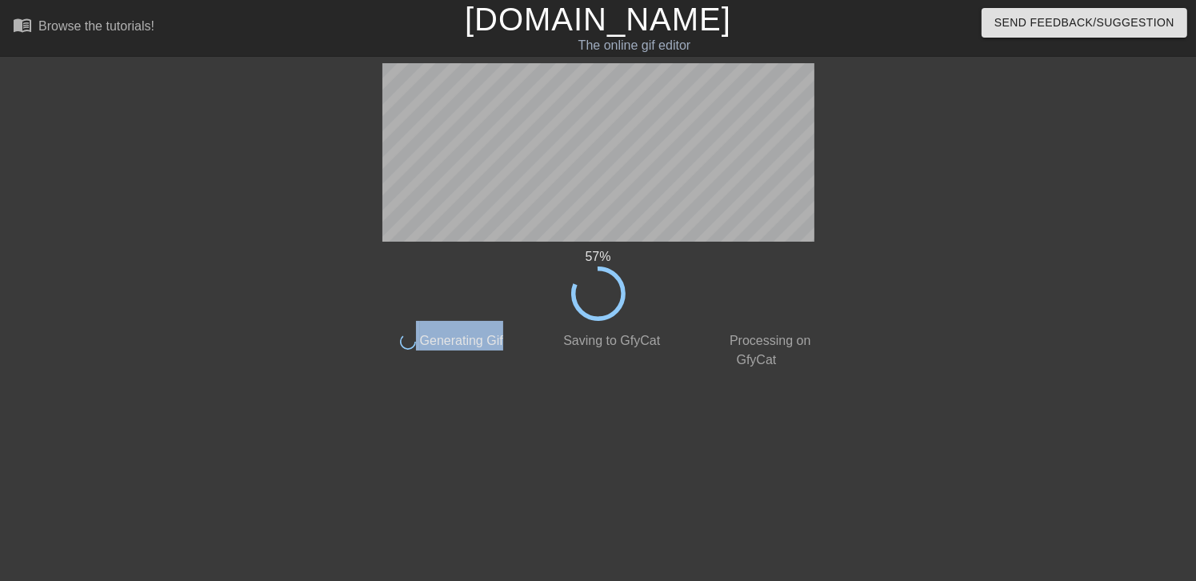
click at [476, 334] on span "Generating Gif" at bounding box center [459, 341] width 87 height 14
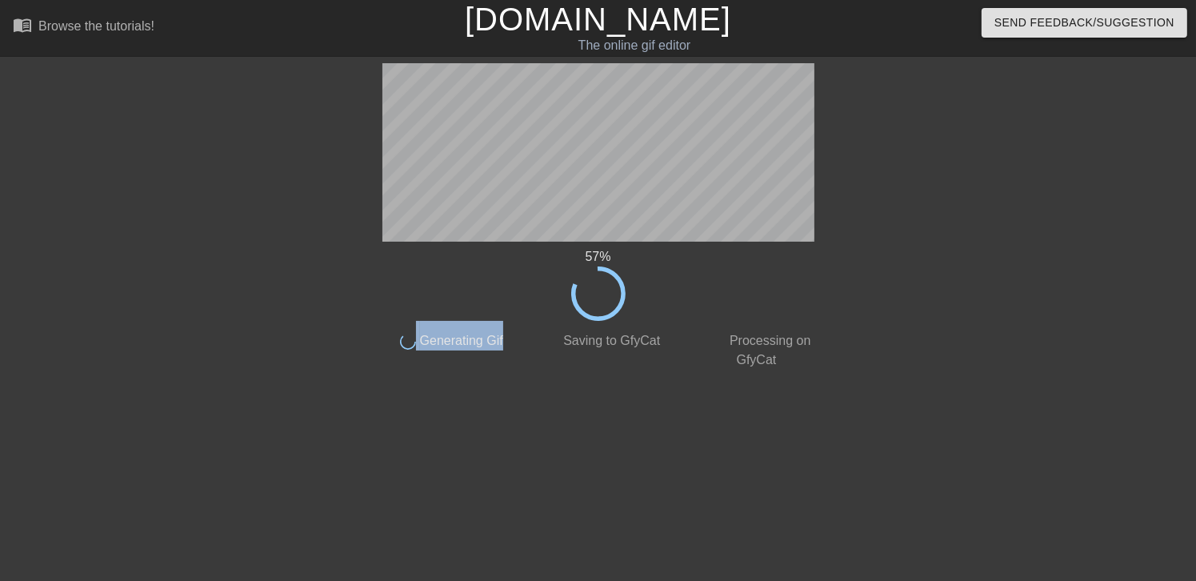
click at [476, 334] on span "Generating Gif" at bounding box center [459, 341] width 87 height 14
click at [591, 263] on div "57 %" at bounding box center [598, 256] width 451 height 19
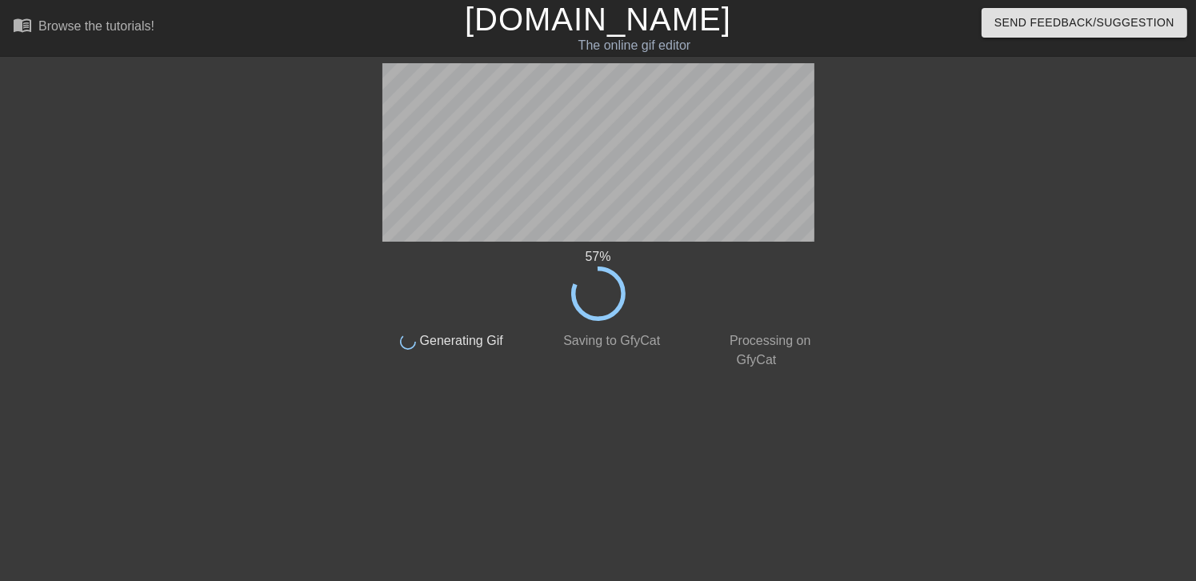
click at [695, 511] on div "57 % done Generating Gif done Saving to GfyCat done Processing on GfyCat title …" at bounding box center [598, 303] width 451 height 480
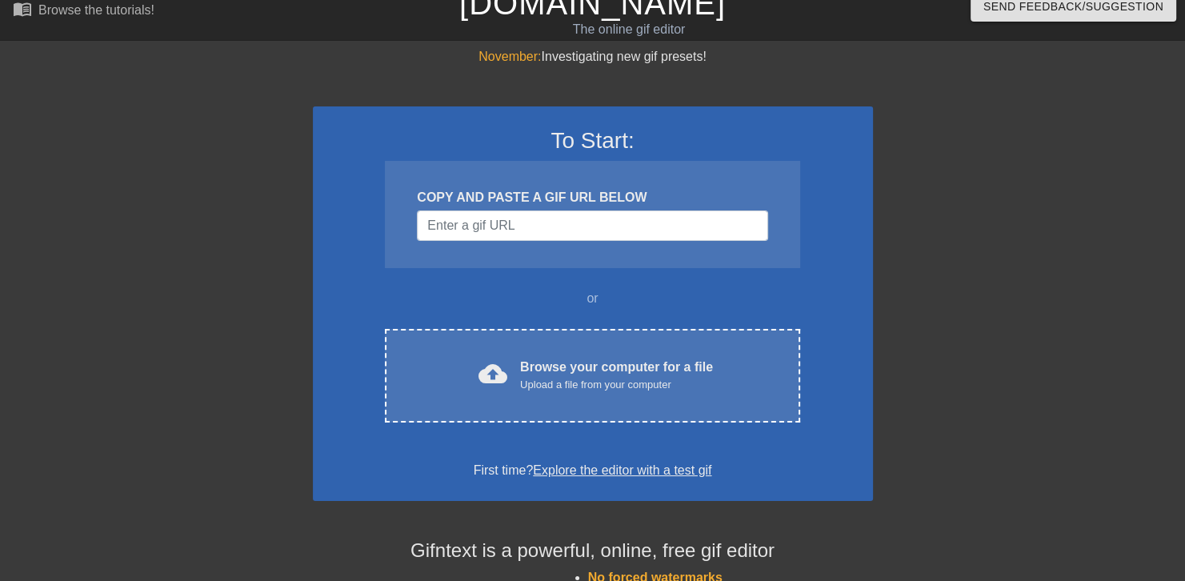
scroll to position [14, 0]
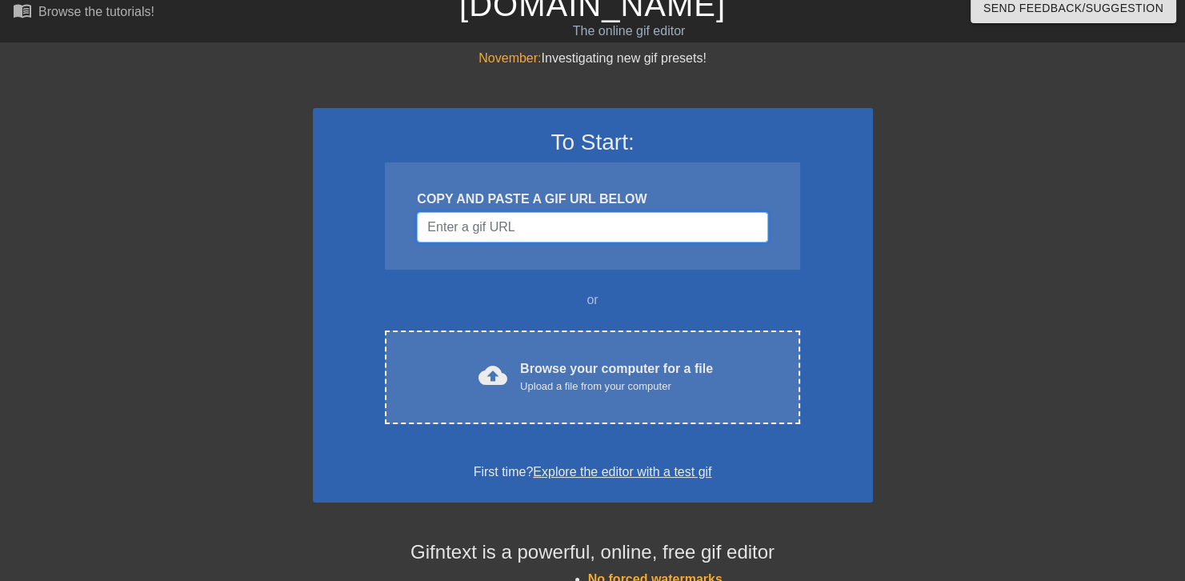
click at [588, 234] on input "Username" at bounding box center [592, 227] width 351 height 30
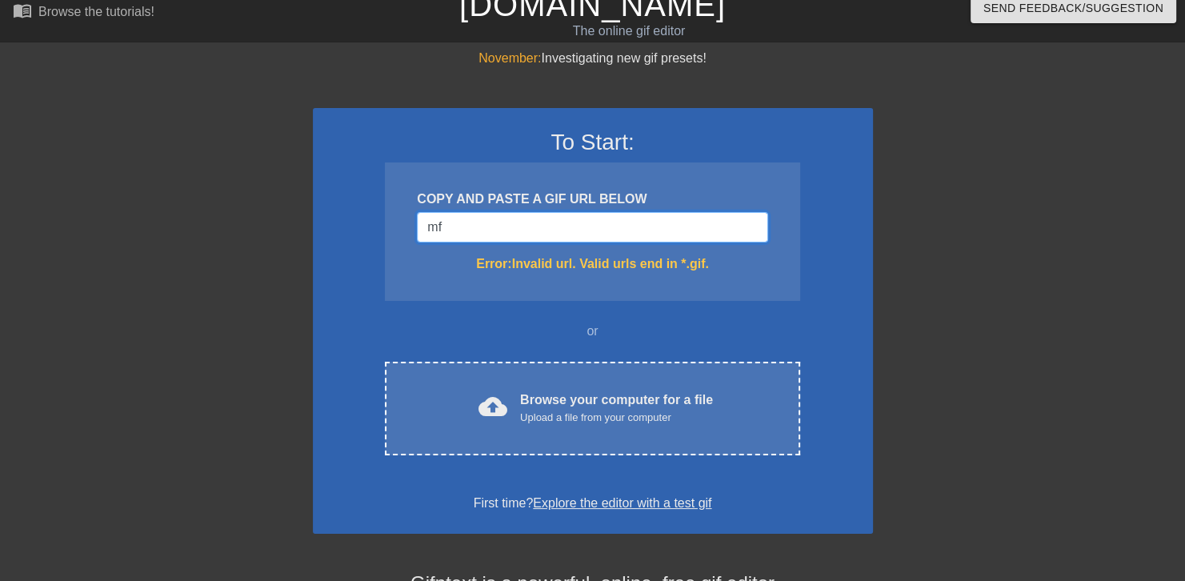
type input "m"
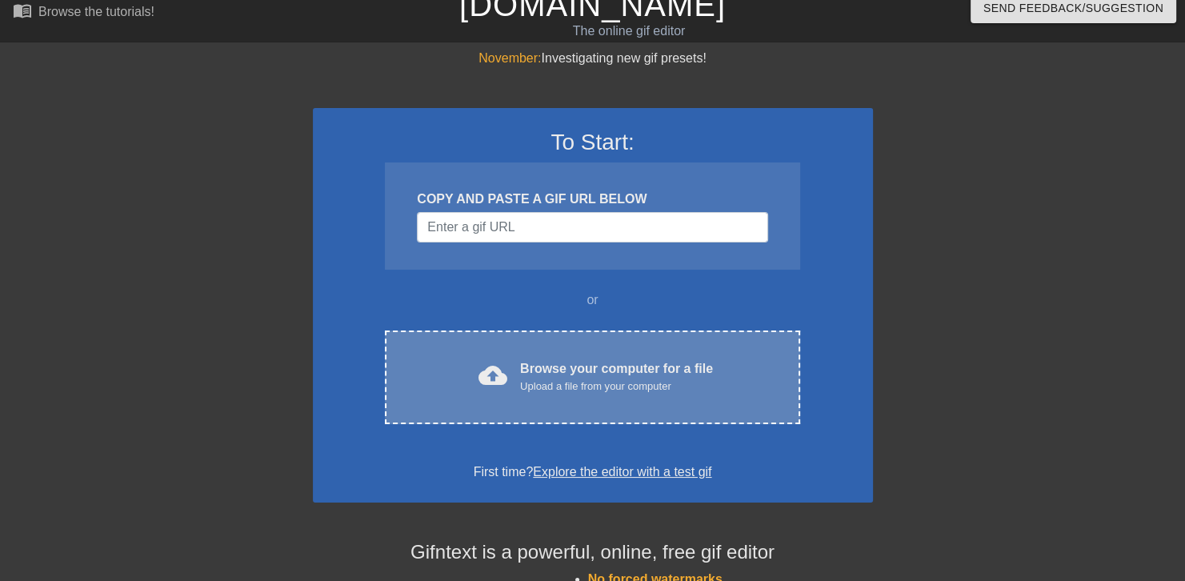
click at [591, 346] on div "cloud_upload Browse your computer for a file Upload a file from your computer C…" at bounding box center [592, 378] width 415 height 94
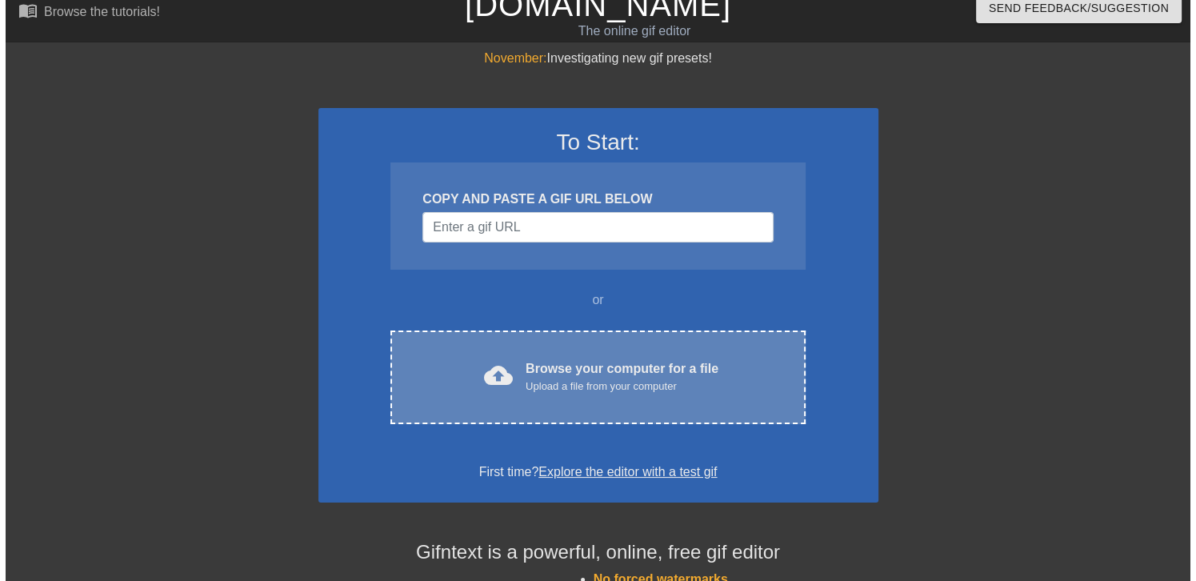
scroll to position [0, 0]
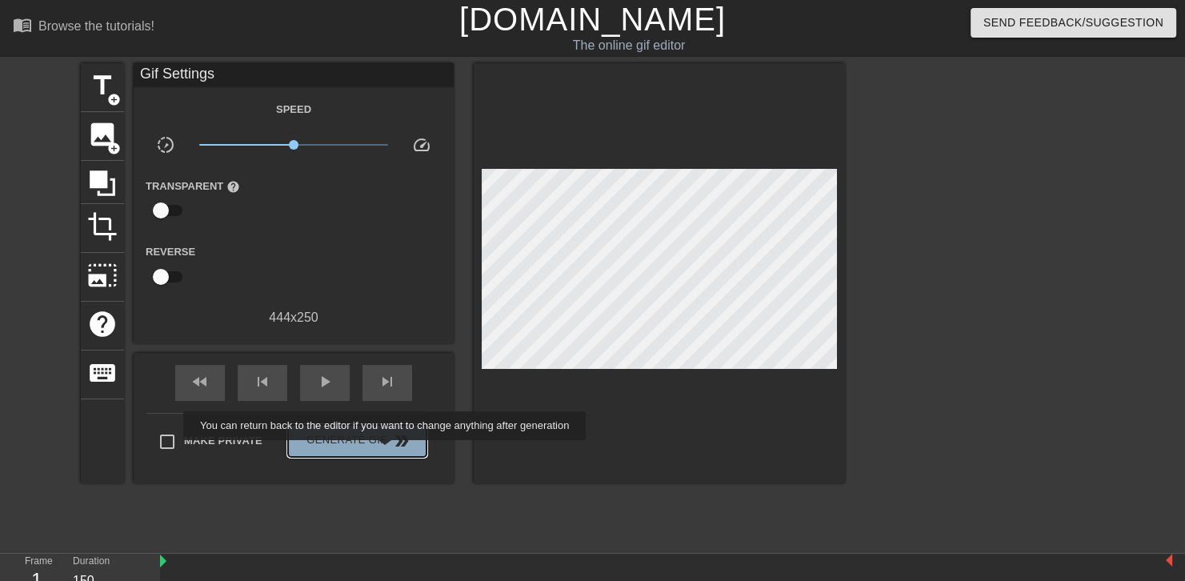
click at [387, 451] on button "Generate Gif double_arrow" at bounding box center [357, 441] width 138 height 32
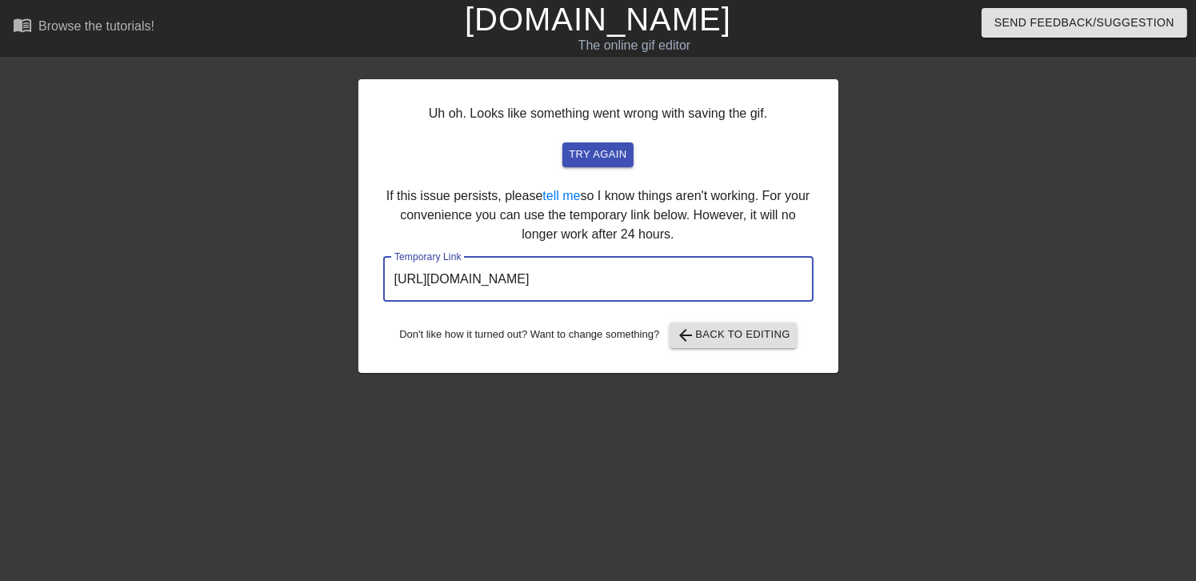
drag, startPoint x: 715, startPoint y: 279, endPoint x: 360, endPoint y: 285, distance: 355.4
click at [360, 285] on div "Uh oh. Looks like something went wrong with saving the gif. try again If this i…" at bounding box center [599, 226] width 480 height 294
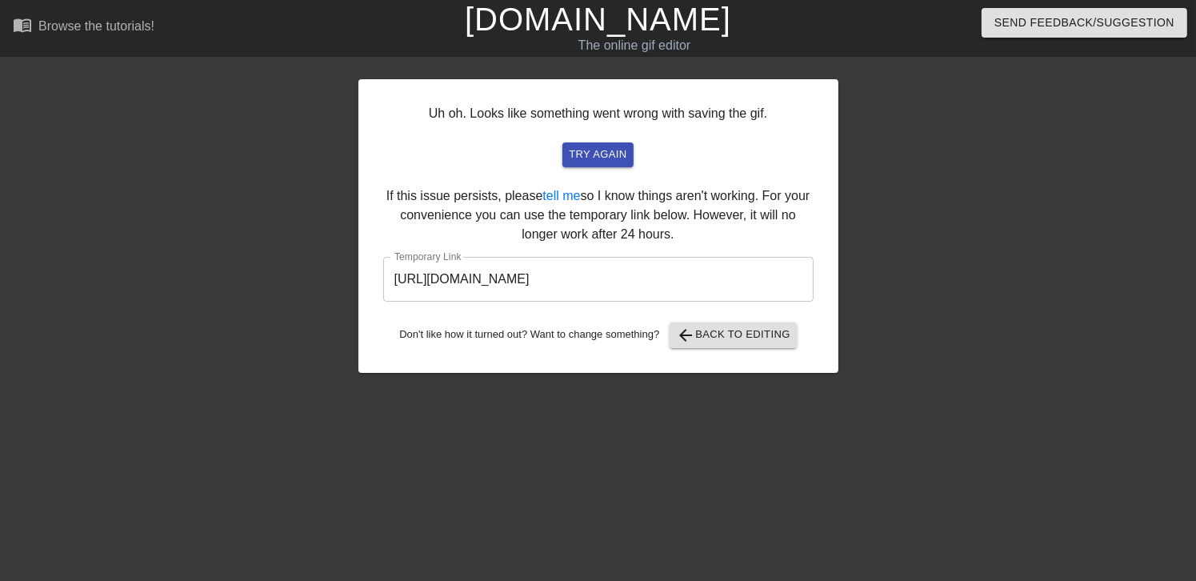
click at [453, 174] on div "Uh oh. Looks like something went wrong with saving the gif. try again If this i…" at bounding box center [599, 226] width 480 height 294
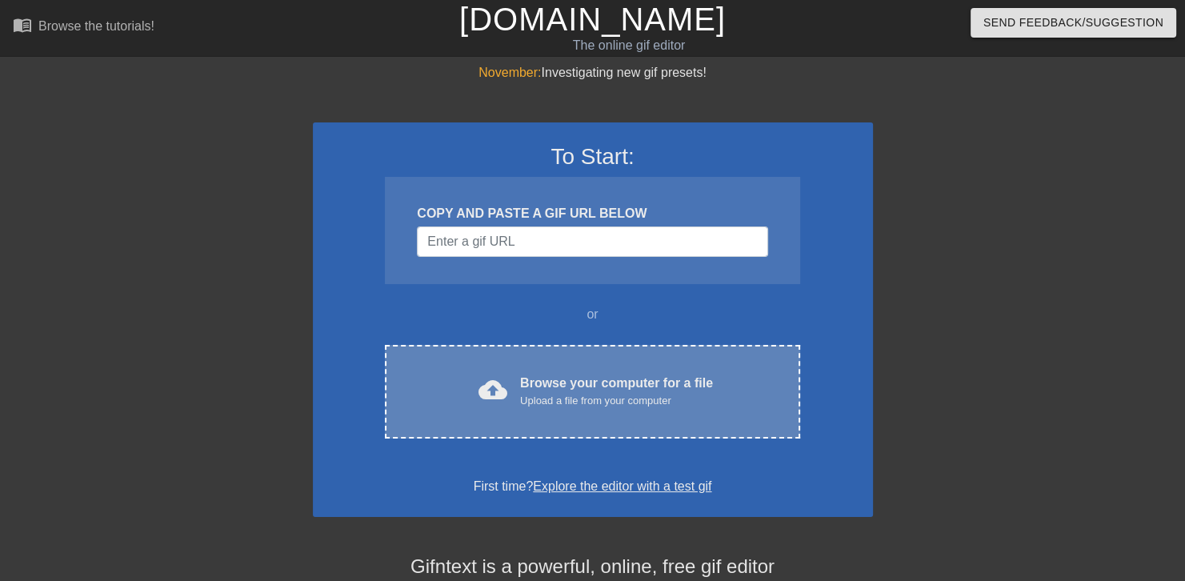
click at [492, 378] on span "cloud_upload" at bounding box center [493, 389] width 29 height 29
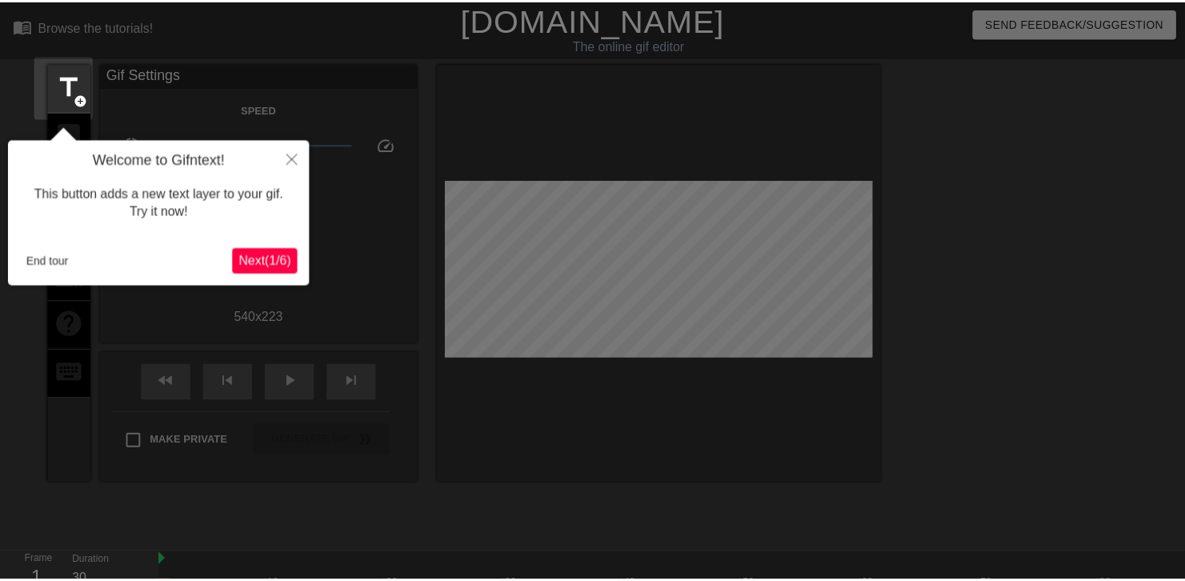
scroll to position [38, 0]
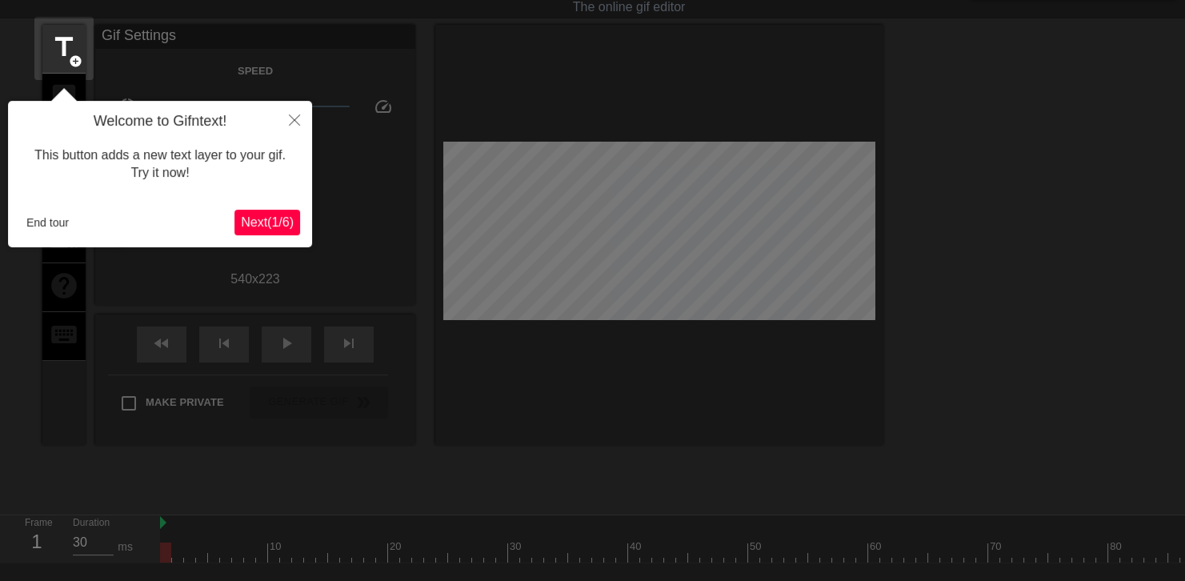
click at [282, 219] on span "Next ( 1 / 6 )" at bounding box center [267, 222] width 53 height 14
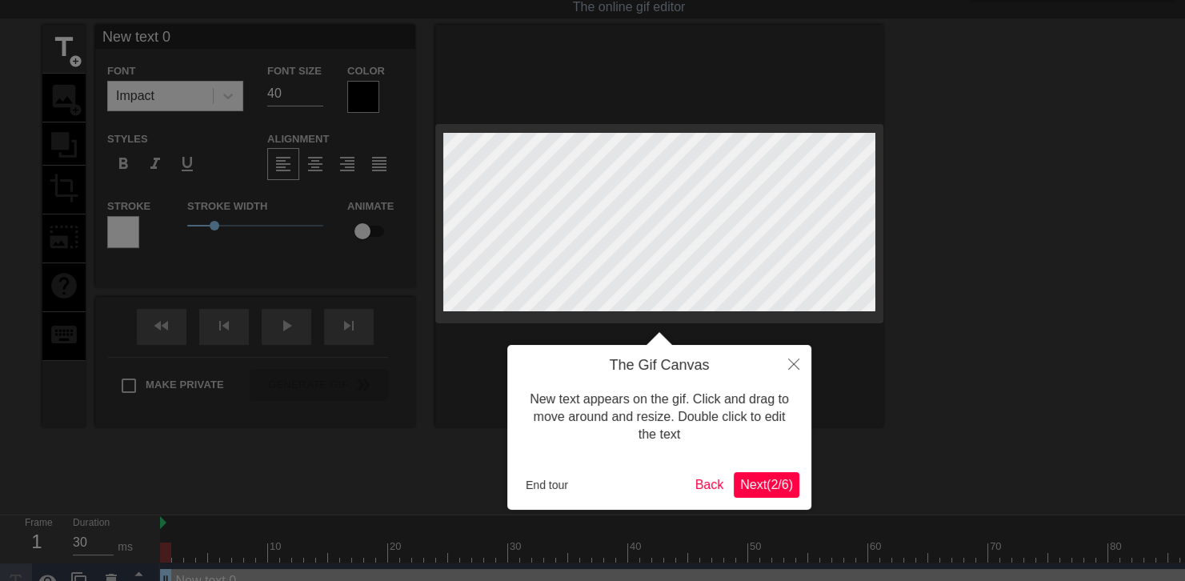
scroll to position [0, 0]
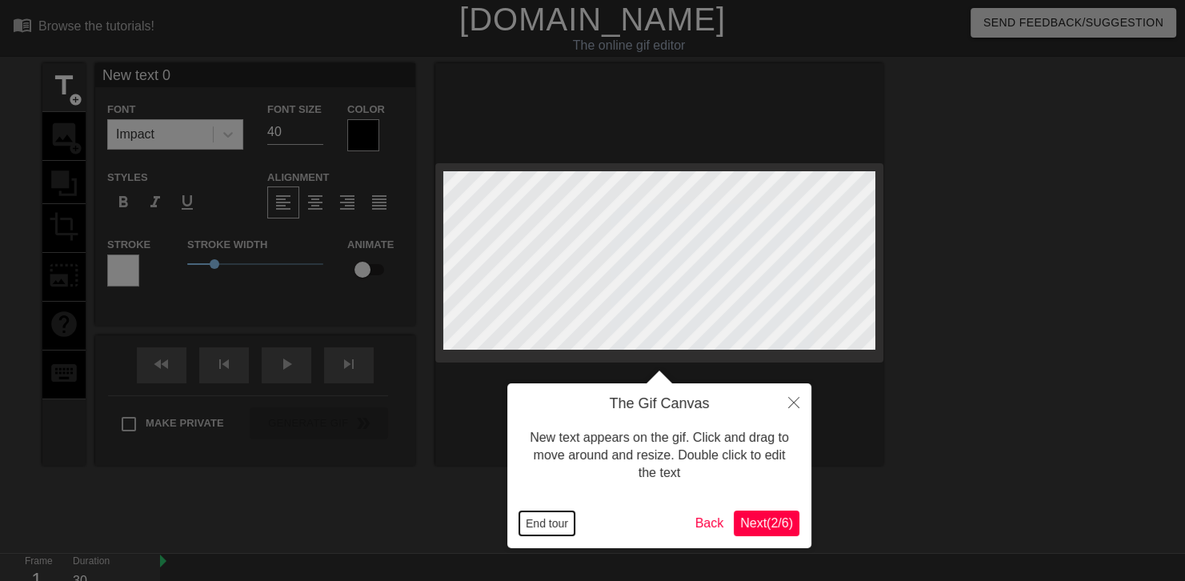
click at [564, 514] on button "End tour" at bounding box center [546, 523] width 55 height 24
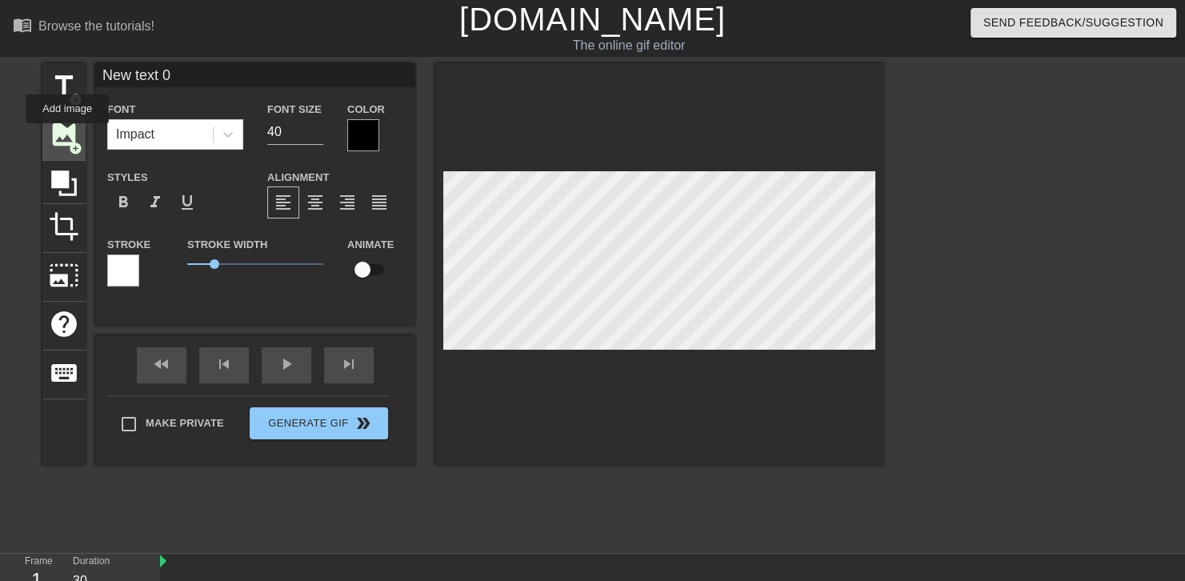
click at [67, 134] on span "image" at bounding box center [64, 134] width 30 height 30
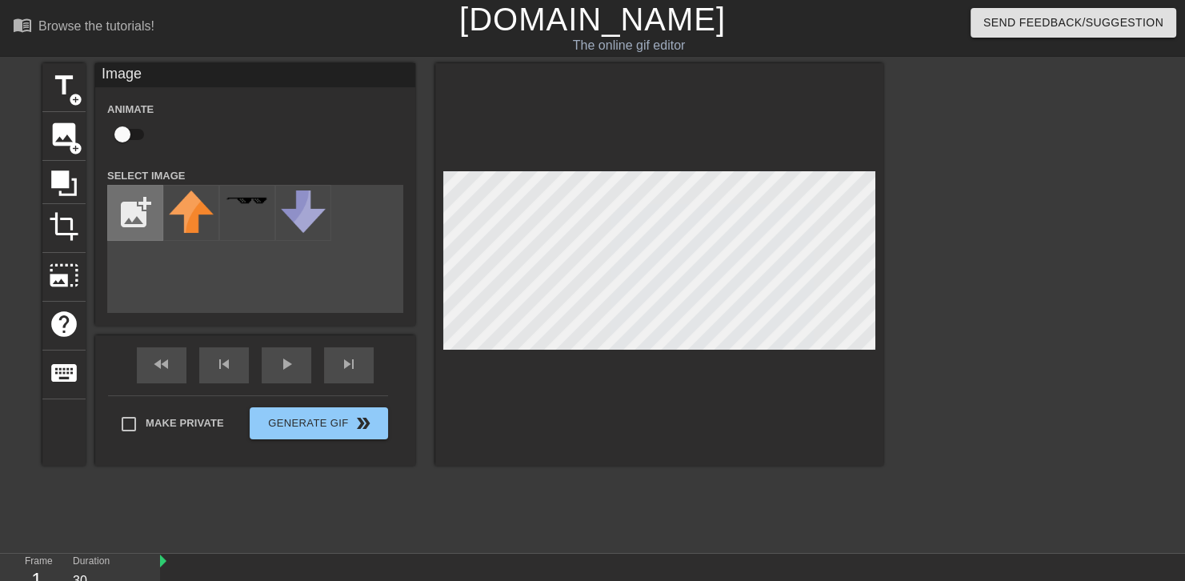
click at [154, 203] on input "file" at bounding box center [135, 213] width 54 height 54
type input "C:\fakepath\1000004876-removebg-preview.png"
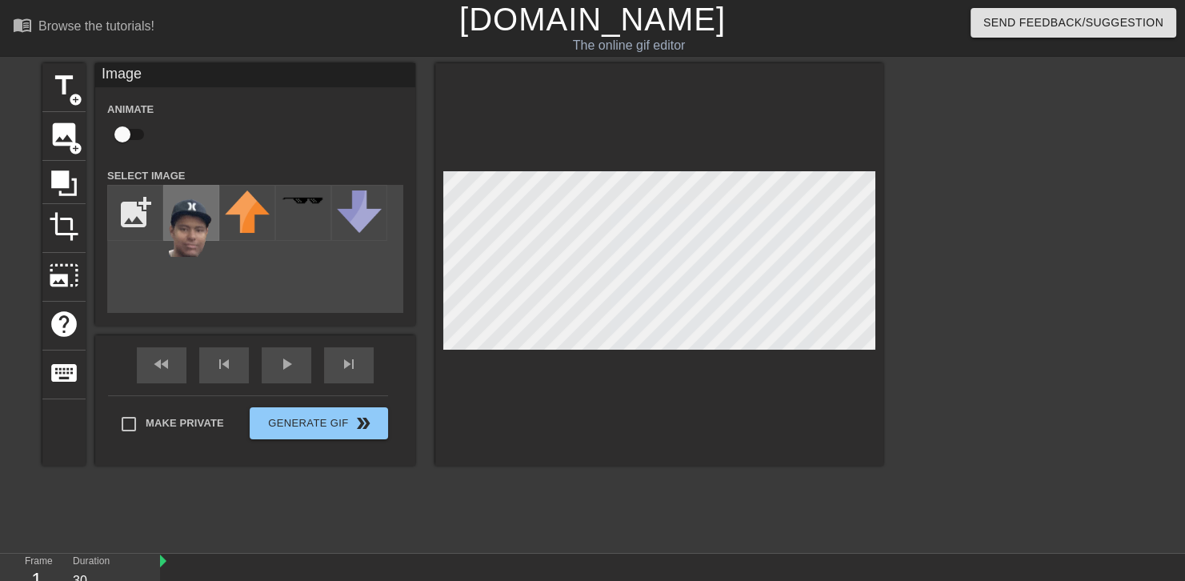
click at [210, 222] on img at bounding box center [191, 223] width 45 height 66
click at [67, 101] on div "title add_circle" at bounding box center [63, 87] width 43 height 49
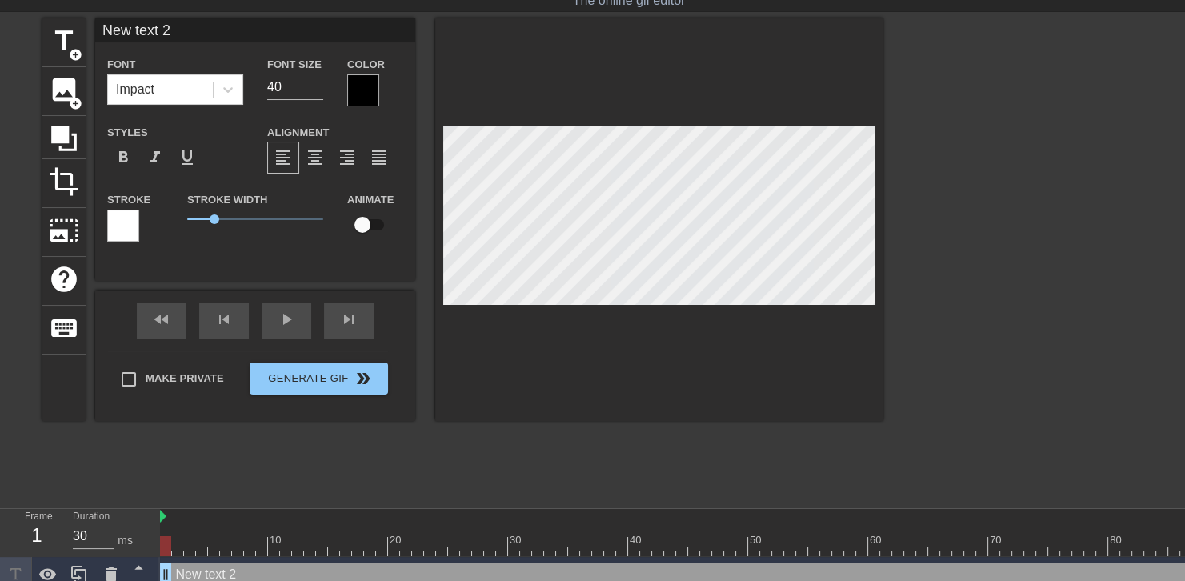
scroll to position [141, 0]
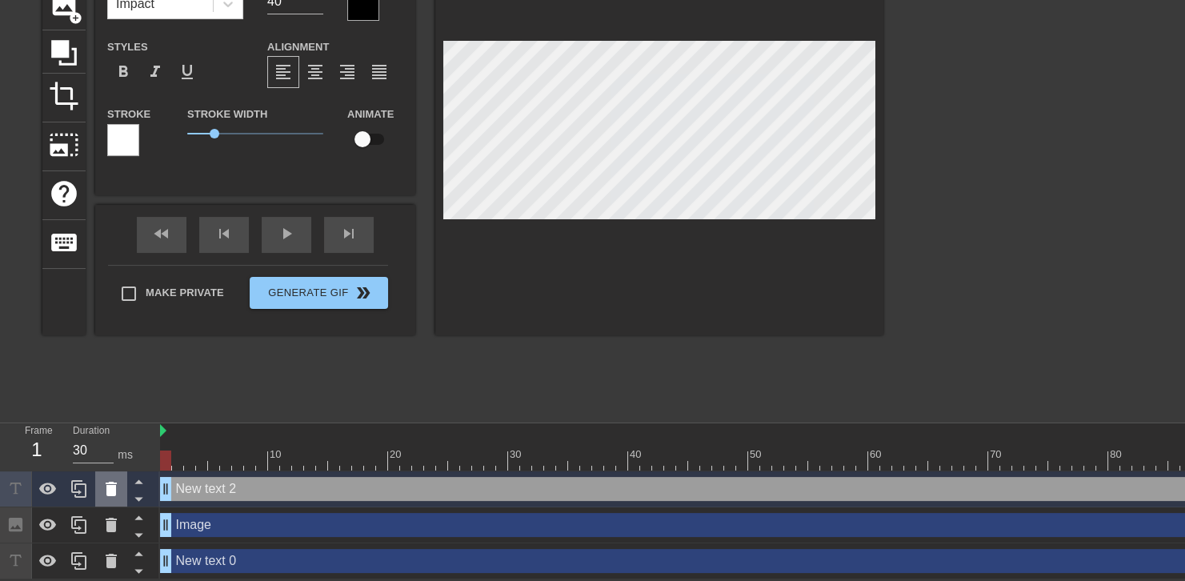
click at [111, 479] on icon at bounding box center [111, 488] width 19 height 19
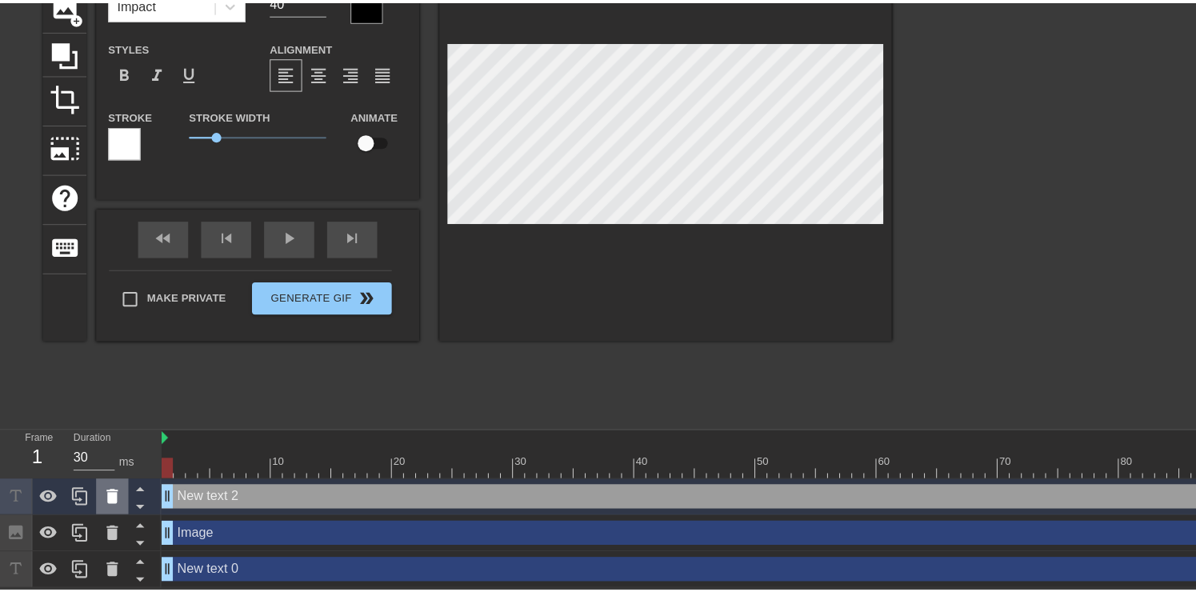
scroll to position [129, 0]
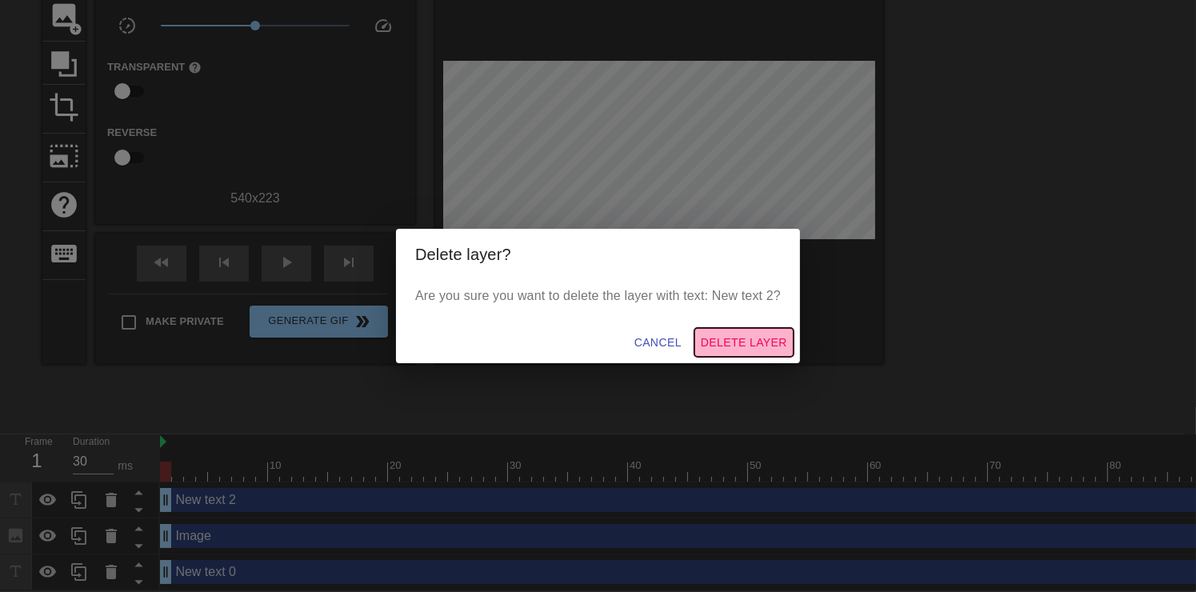
click at [777, 336] on span "Delete Layer" at bounding box center [744, 343] width 86 height 20
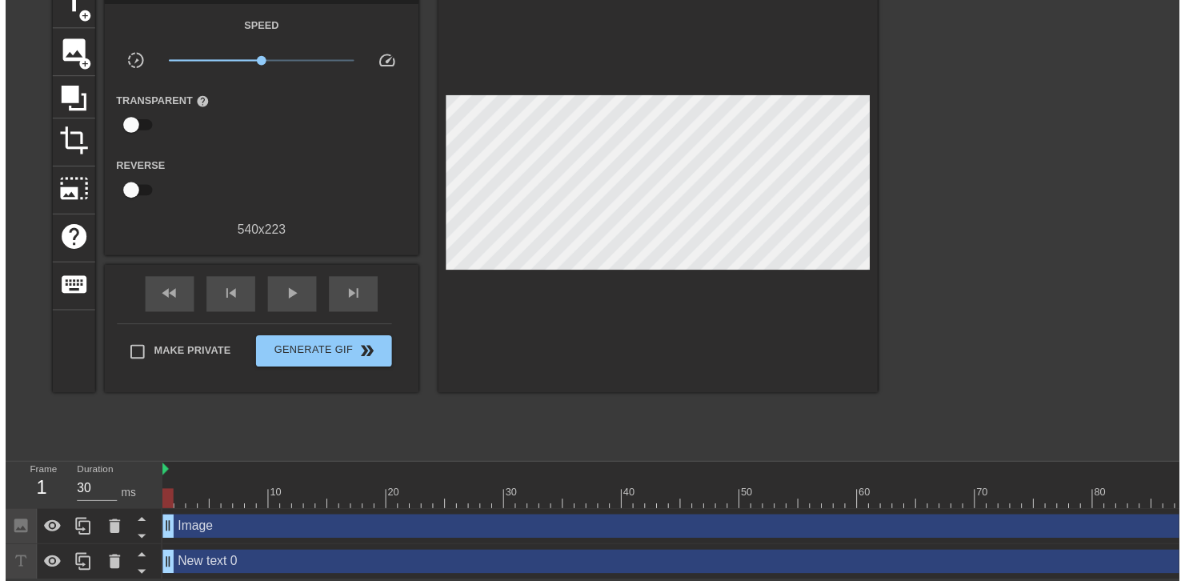
scroll to position [104, 0]
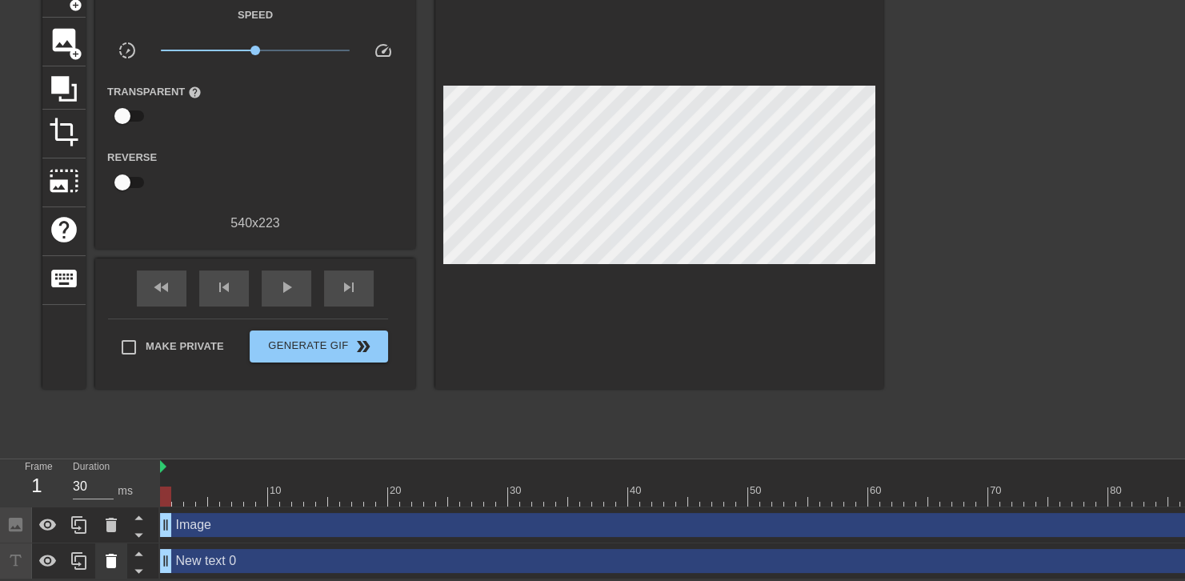
click at [110, 543] on div at bounding box center [111, 560] width 32 height 35
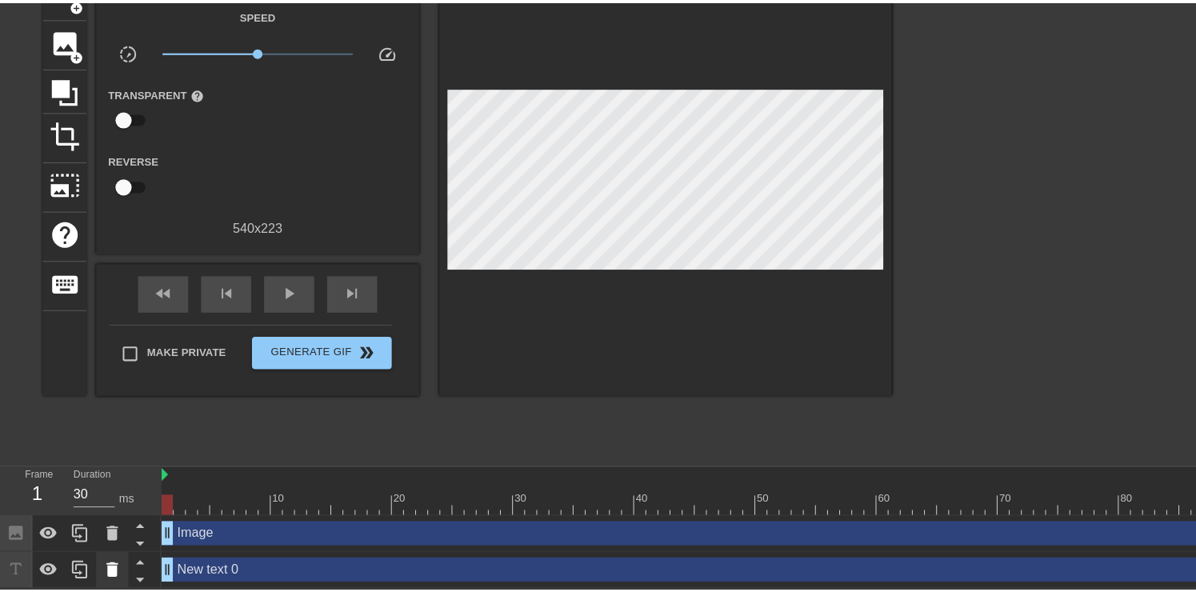
scroll to position [93, 0]
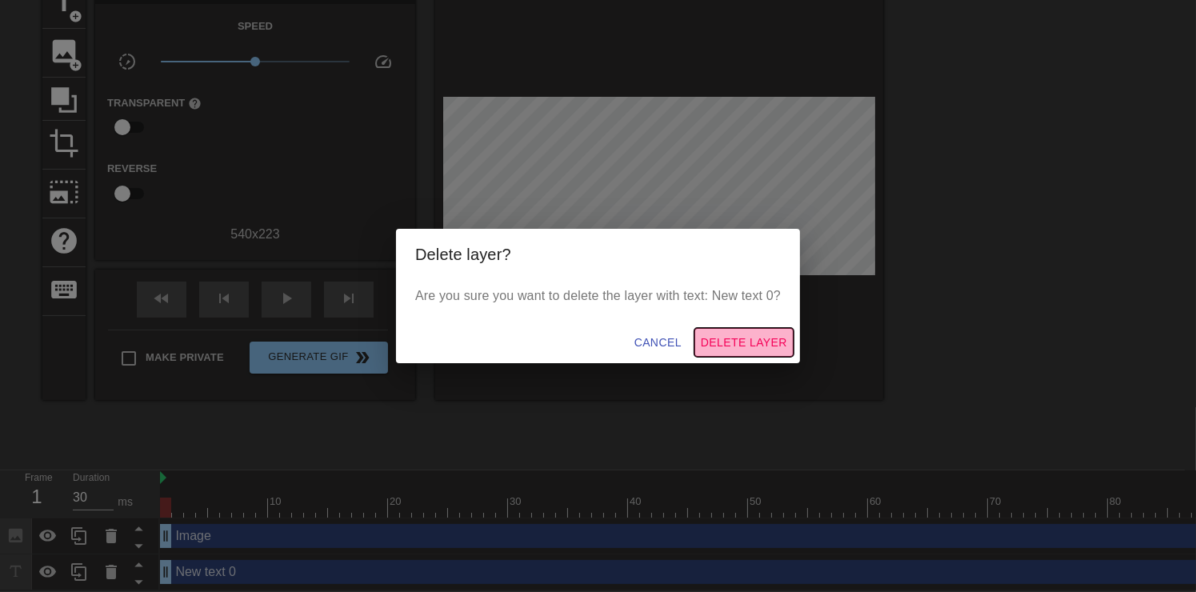
click at [768, 343] on span "Delete Layer" at bounding box center [744, 343] width 86 height 20
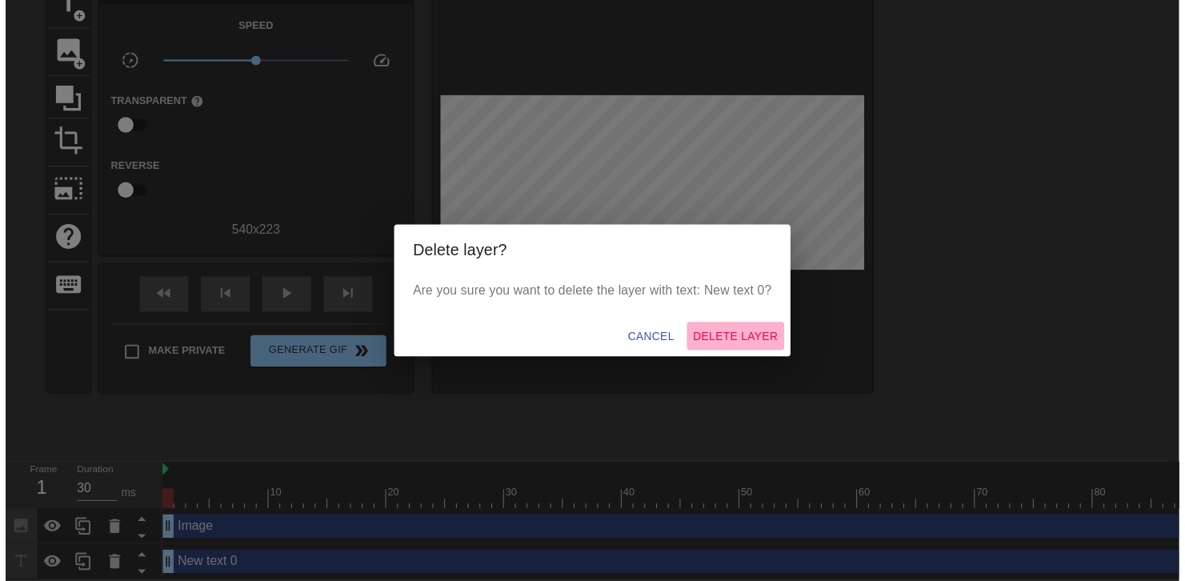
scroll to position [68, 0]
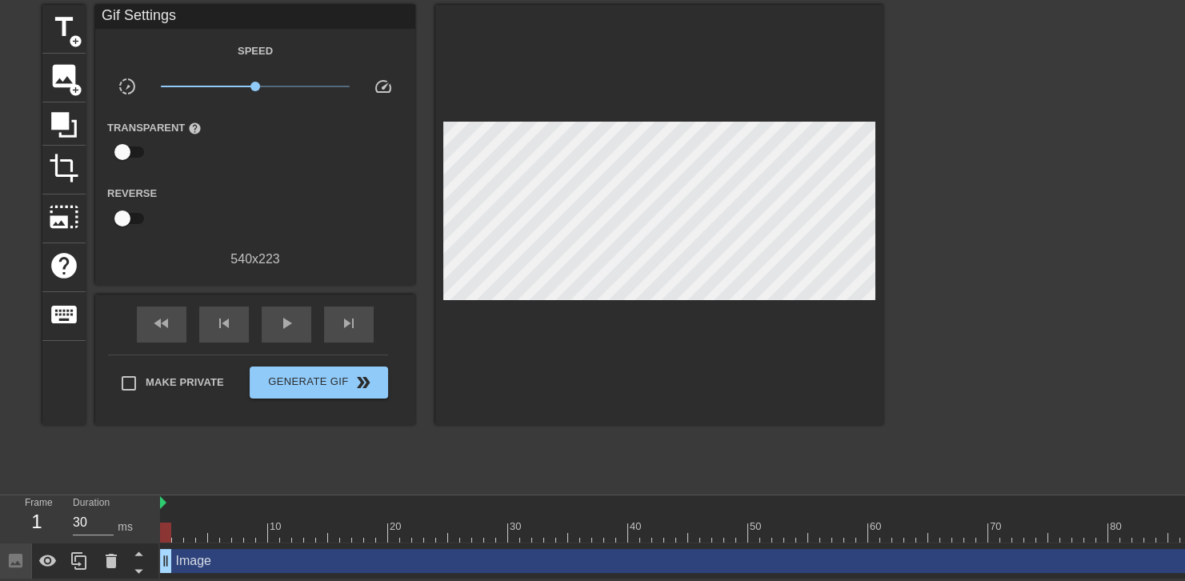
click at [1051, 110] on div at bounding box center [1023, 245] width 240 height 480
click at [936, 127] on div at bounding box center [1023, 245] width 240 height 480
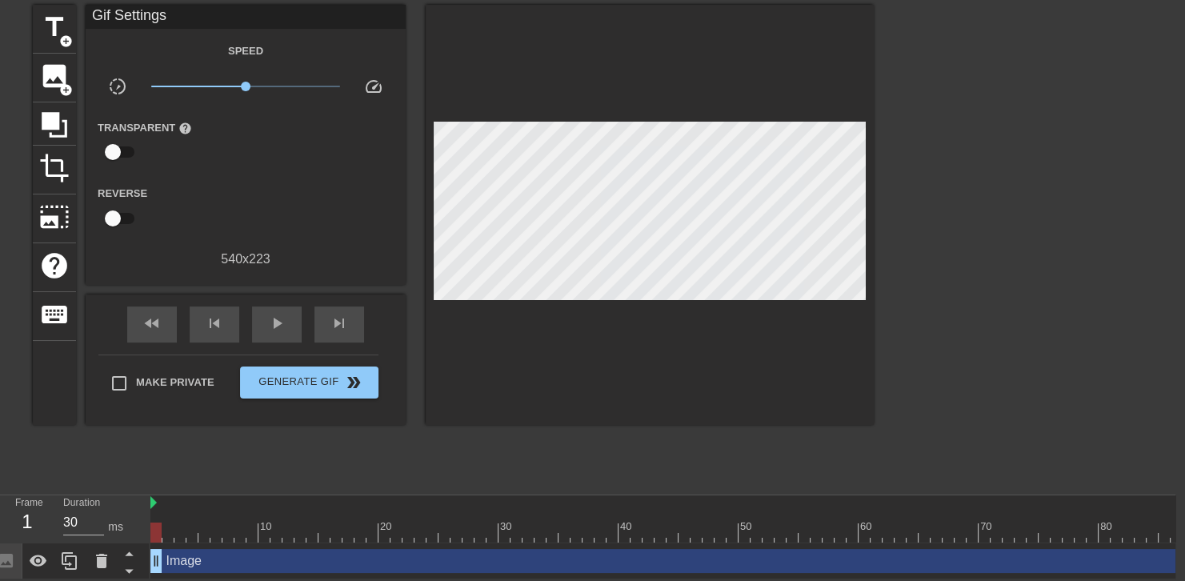
scroll to position [68, 12]
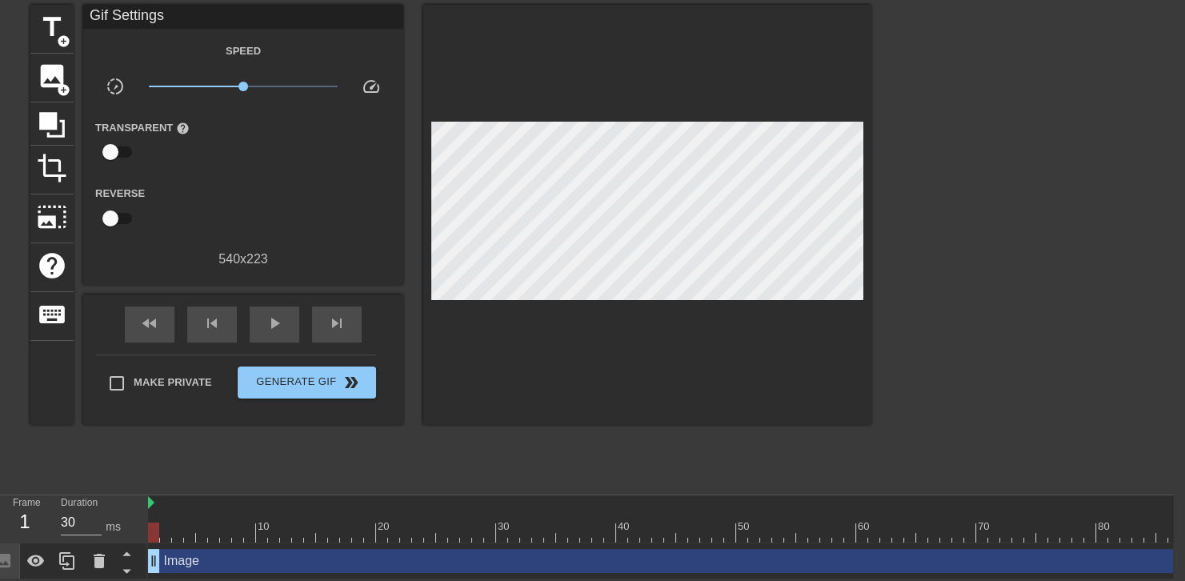
click at [1172, 551] on div "Image drag_handle drag_handle" at bounding box center [688, 561] width 1080 height 24
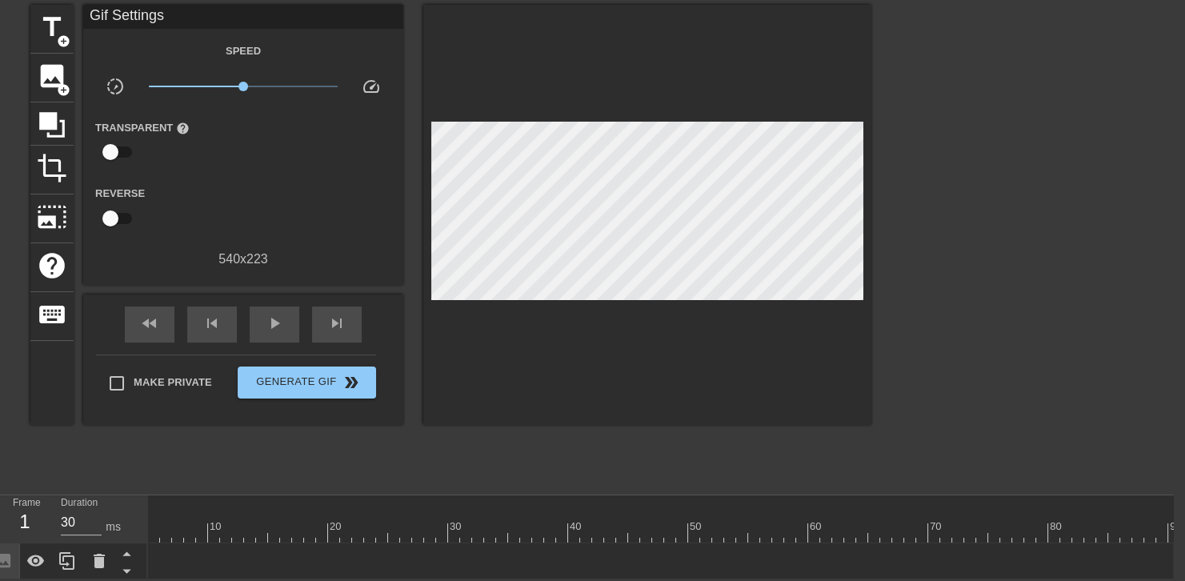
drag, startPoint x: 1174, startPoint y: 551, endPoint x: -6, endPoint y: 613, distance: 1182.1
click at [0, 579] on html "menu_book Browse the tutorials! Gifntext.com The online gif editor Send Feedbac…" at bounding box center [580, 261] width 1185 height 638
drag, startPoint x: 156, startPoint y: 553, endPoint x: 222, endPoint y: 554, distance: 65.6
click at [222, 554] on div "Image drag_handle drag_handle" at bounding box center [688, 561] width 1080 height 24
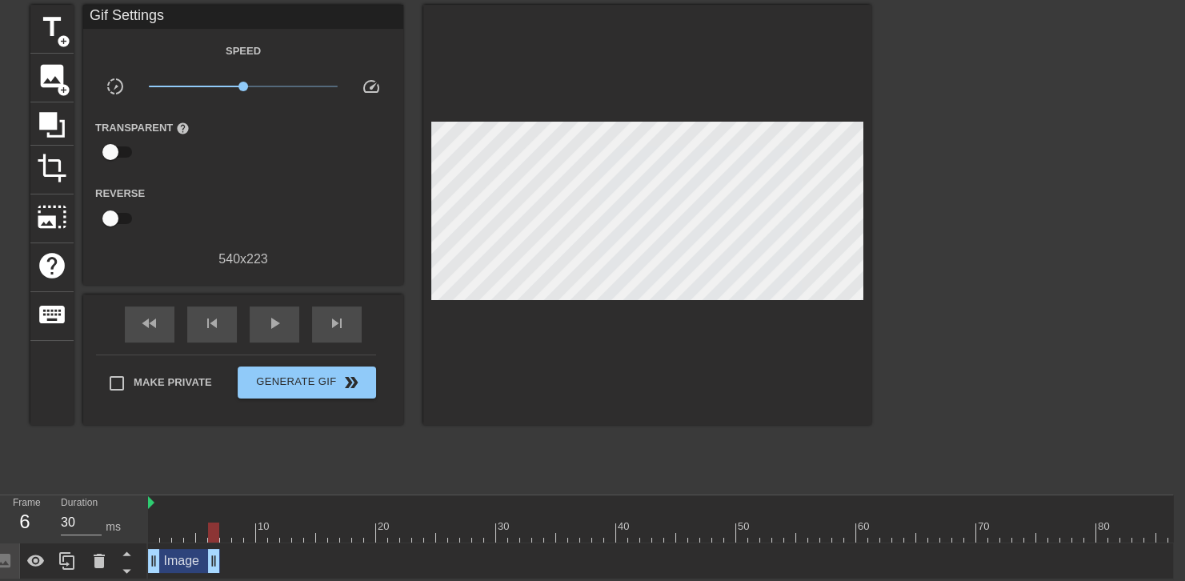
drag, startPoint x: 188, startPoint y: 522, endPoint x: 213, endPoint y: 513, distance: 26.3
click at [213, 523] on div at bounding box center [688, 533] width 1080 height 20
drag, startPoint x: 217, startPoint y: 554, endPoint x: 231, endPoint y: 547, distance: 15.8
click at [73, 551] on icon at bounding box center [67, 560] width 19 height 19
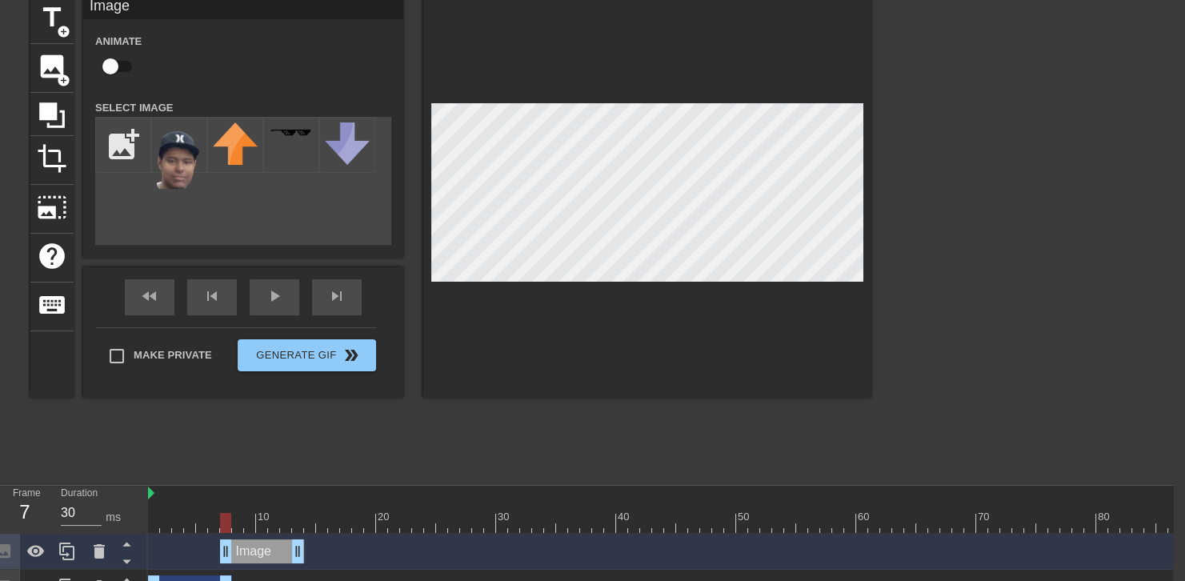
drag, startPoint x: 193, startPoint y: 553, endPoint x: 267, endPoint y: 533, distance: 77.1
click at [267, 534] on div "Image drag_handle drag_handle" at bounding box center [688, 552] width 1080 height 36
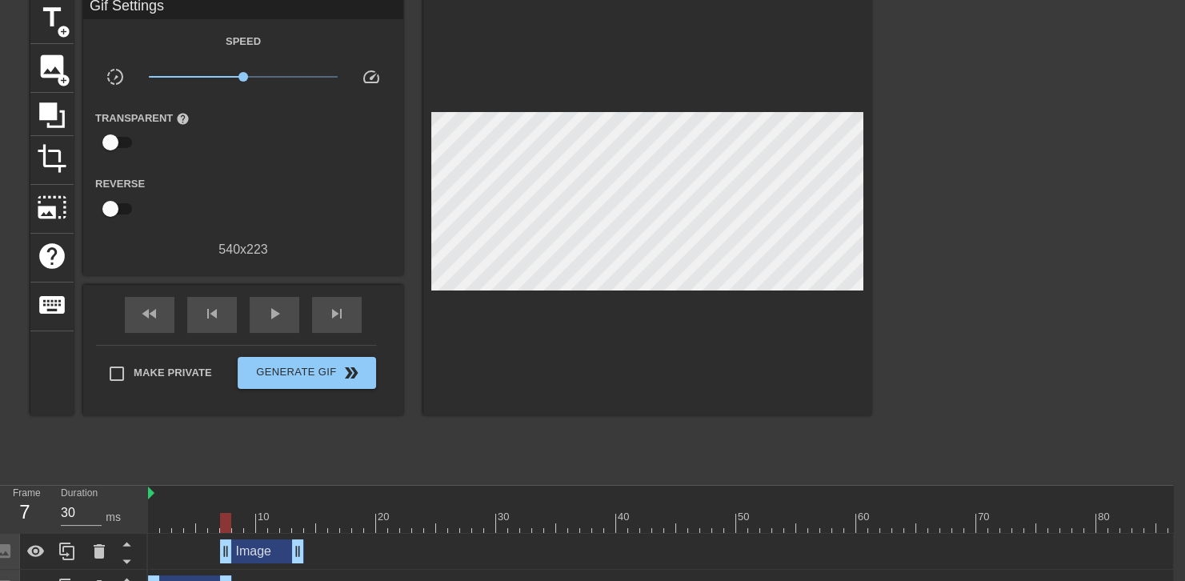
click at [230, 509] on div at bounding box center [226, 512] width 12 height 20
click at [232, 519] on div at bounding box center [688, 523] width 1080 height 20
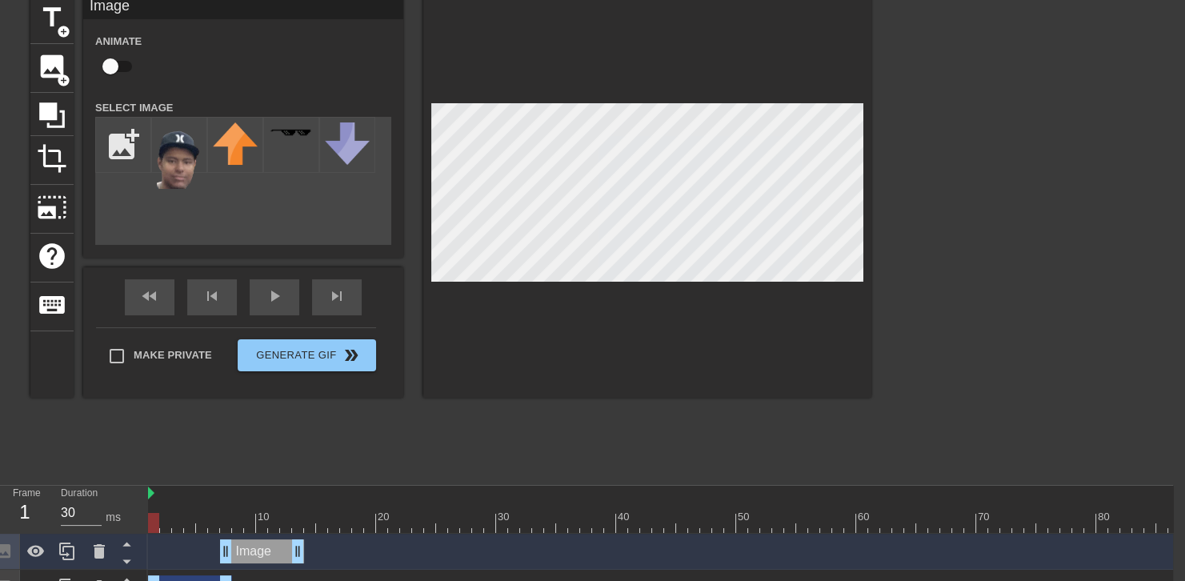
drag, startPoint x: 162, startPoint y: 511, endPoint x: 149, endPoint y: 493, distance: 22.3
click at [146, 500] on div "Frame 1 Duration 30 ms 10 20 30 40 50 60 70 80 90 Image drag_handle drag_handle…" at bounding box center [580, 546] width 1185 height 120
click at [284, 293] on div "fast_rewind skip_previous play_arrow skip_next" at bounding box center [243, 297] width 261 height 60
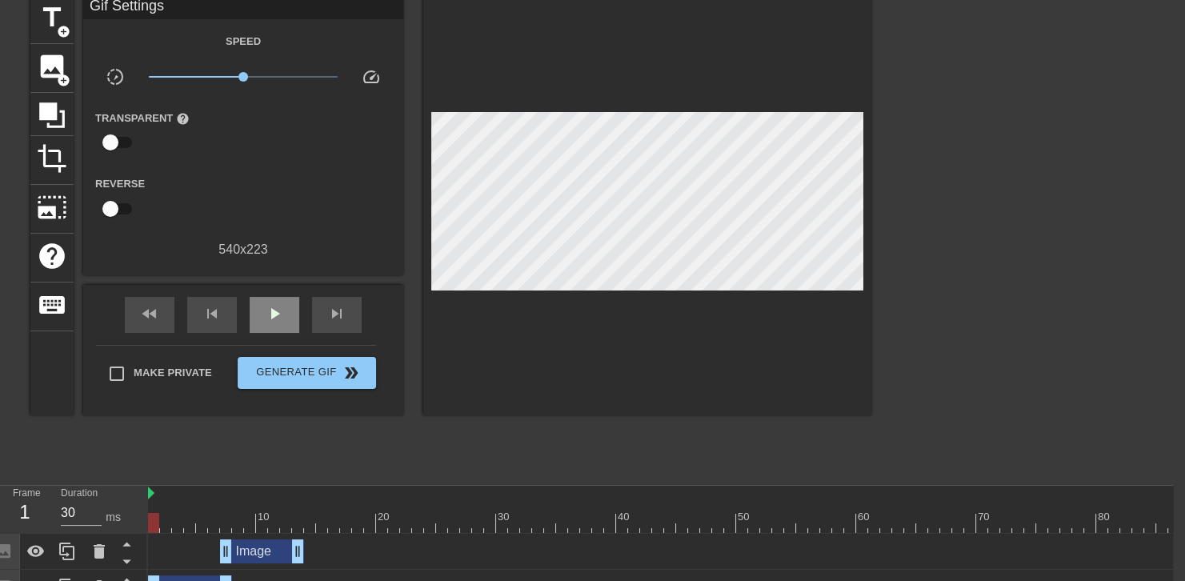
click at [284, 293] on div "fast_rewind skip_previous play_arrow skip_next" at bounding box center [243, 315] width 261 height 60
click at [279, 304] on span "play_arrow" at bounding box center [274, 313] width 19 height 19
click at [279, 304] on span "pause" at bounding box center [274, 313] width 19 height 19
click at [279, 304] on span "play_arrow" at bounding box center [274, 313] width 19 height 19
click at [279, 304] on span "pause" at bounding box center [274, 313] width 19 height 19
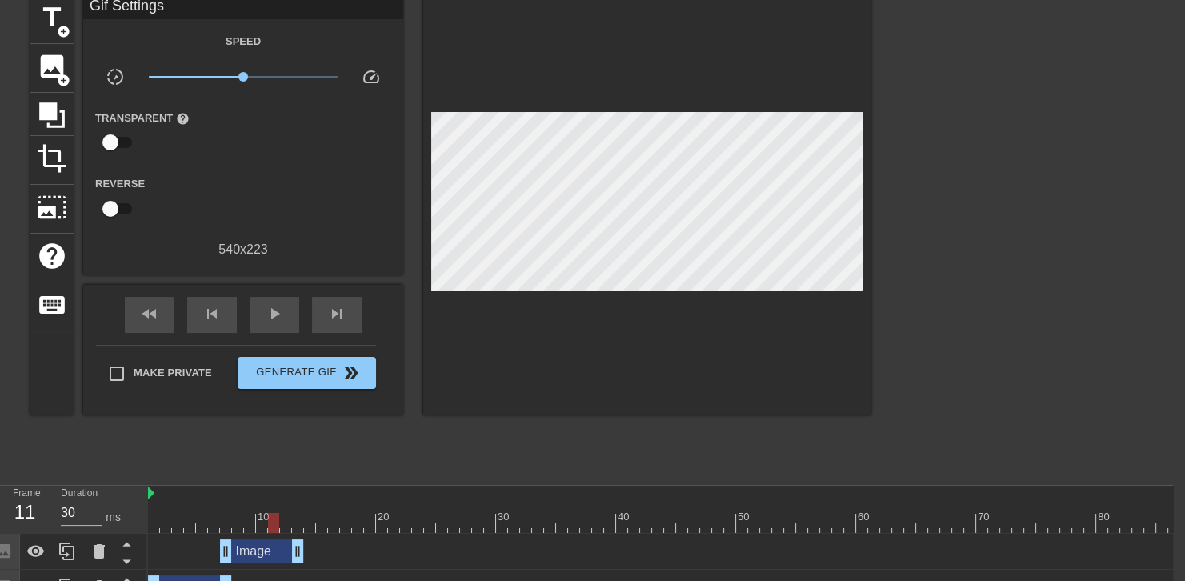
drag, startPoint x: 277, startPoint y: 516, endPoint x: 279, endPoint y: 506, distance: 10.7
click at [279, 506] on div "10 20 30 40 50 60 70 80 90" at bounding box center [688, 509] width 1080 height 47
click at [265, 317] on span "play_arrow" at bounding box center [274, 313] width 19 height 19
click at [265, 318] on span "pause" at bounding box center [274, 313] width 19 height 19
drag, startPoint x: 297, startPoint y: 543, endPoint x: 429, endPoint y: 547, distance: 132.1
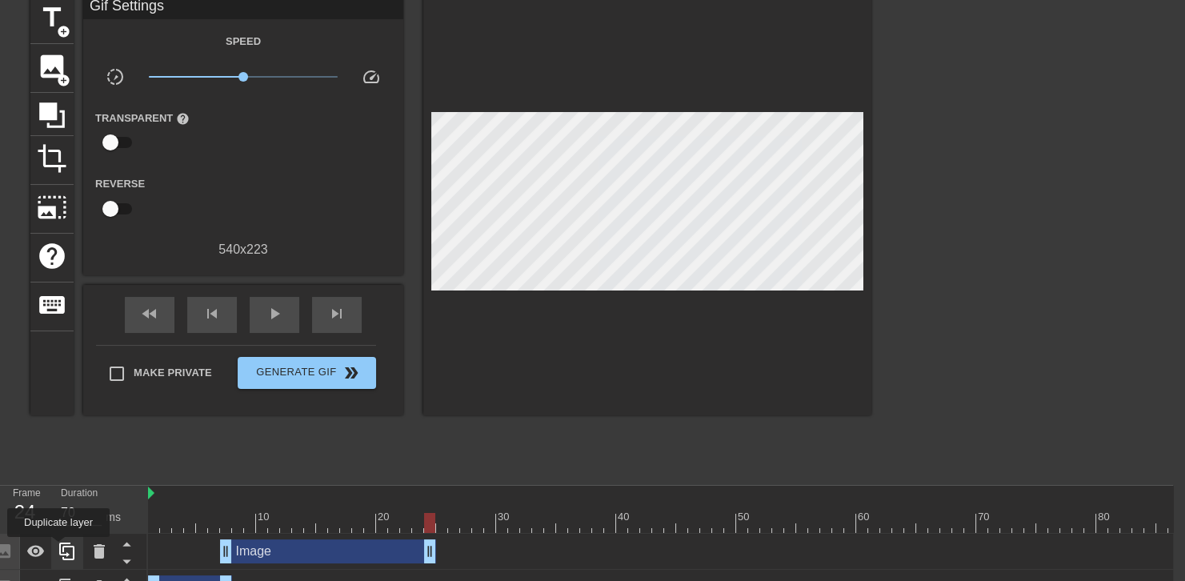
click at [58, 548] on icon at bounding box center [67, 551] width 19 height 19
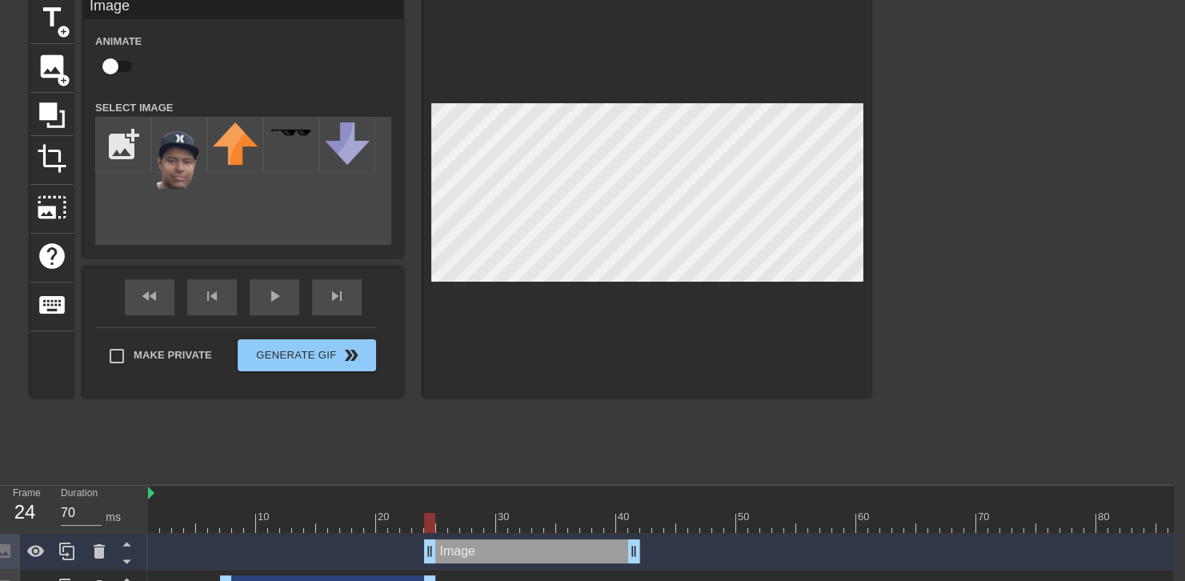
drag, startPoint x: 325, startPoint y: 550, endPoint x: 527, endPoint y: 538, distance: 202.8
click at [527, 539] on div "Image drag_handle drag_handle" at bounding box center [532, 551] width 216 height 24
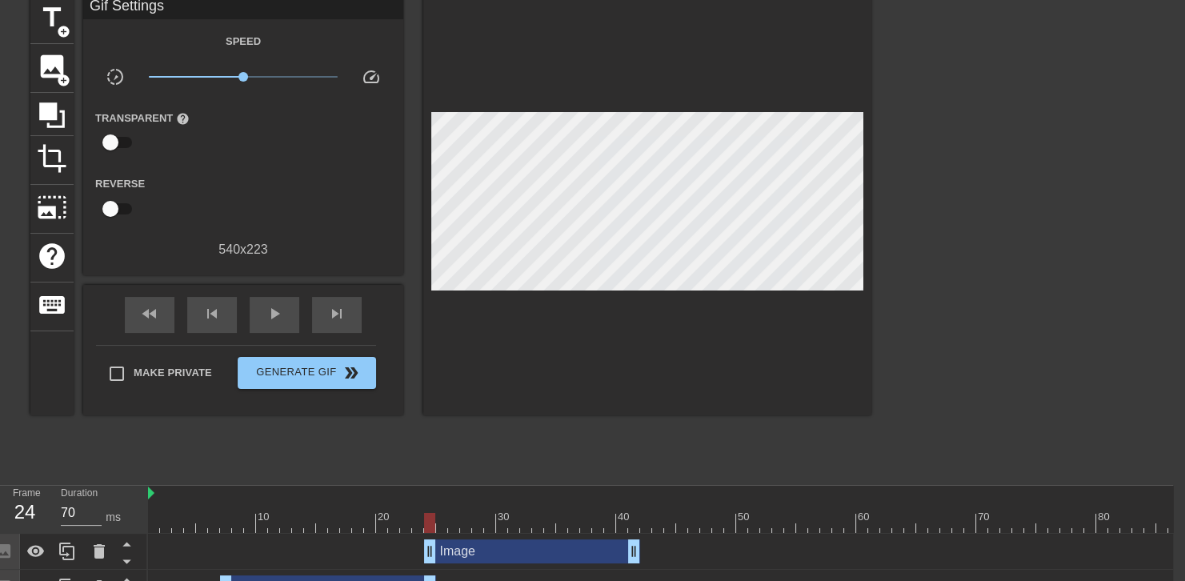
click at [1026, 202] on div at bounding box center [1011, 235] width 240 height 480
click at [435, 513] on div at bounding box center [688, 523] width 1080 height 20
click at [437, 519] on div at bounding box center [688, 523] width 1080 height 20
click at [898, 135] on div at bounding box center [1011, 235] width 240 height 480
click at [383, 488] on div at bounding box center [688, 494] width 1080 height 16
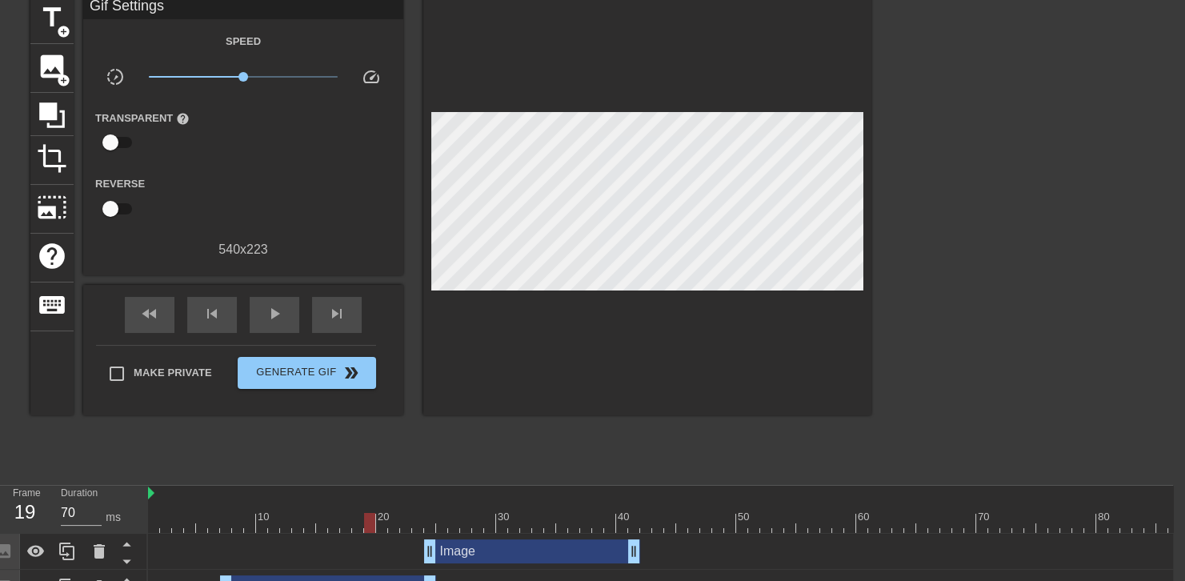
click at [367, 509] on div at bounding box center [367, 517] width 3 height 16
click at [297, 317] on div "play_arrow" at bounding box center [275, 315] width 50 height 36
click at [297, 319] on div "pause" at bounding box center [275, 315] width 50 height 36
click at [297, 319] on div "play_arrow" at bounding box center [275, 315] width 50 height 36
click at [297, 319] on div "pause" at bounding box center [275, 315] width 50 height 36
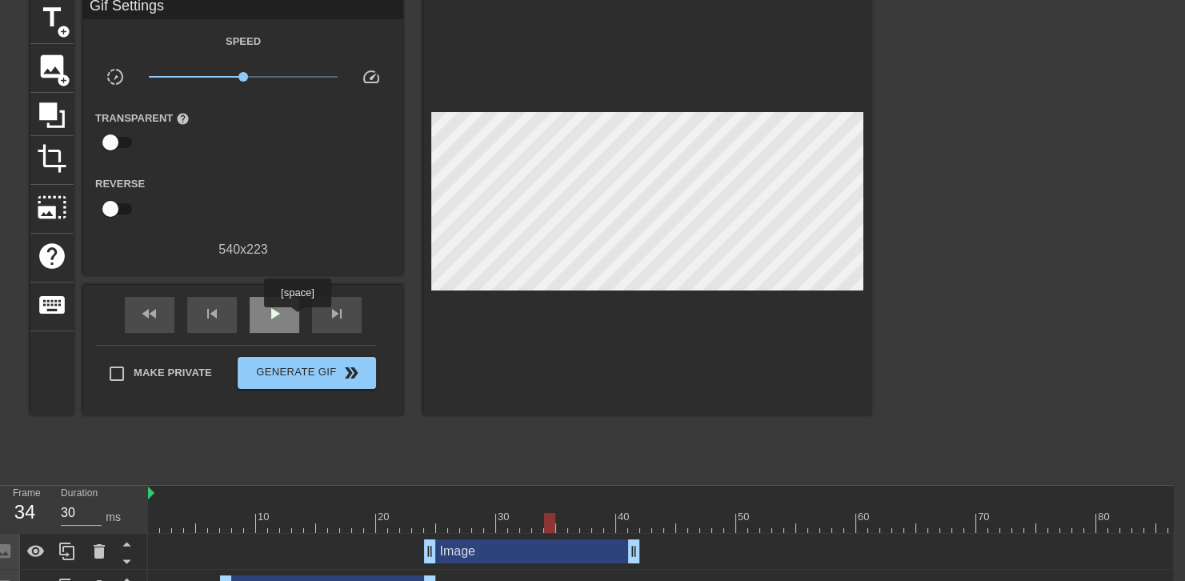
click at [297, 319] on div "play_arrow" at bounding box center [275, 315] width 50 height 36
click at [297, 319] on div "pause" at bounding box center [275, 315] width 50 height 36
click at [607, 514] on div at bounding box center [688, 523] width 1080 height 20
drag, startPoint x: 631, startPoint y: 552, endPoint x: 557, endPoint y: 547, distance: 73.8
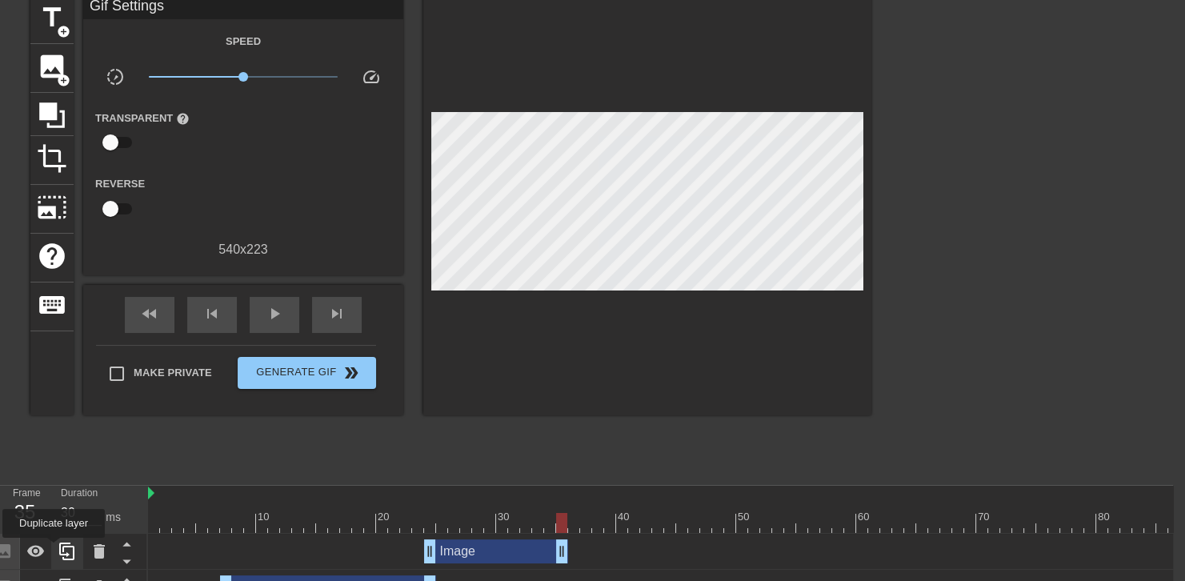
click at [54, 549] on div at bounding box center [67, 551] width 32 height 35
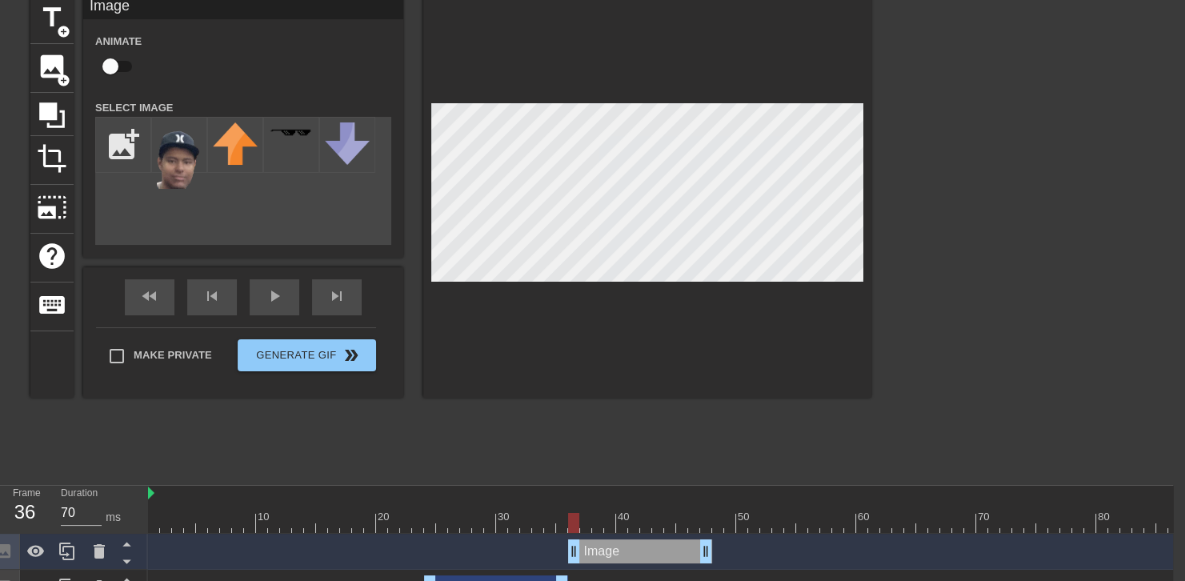
drag, startPoint x: 489, startPoint y: 551, endPoint x: 632, endPoint y: 544, distance: 143.4
click at [632, 544] on div "Image drag_handle drag_handle" at bounding box center [640, 551] width 144 height 24
click at [912, 97] on div at bounding box center [1011, 235] width 240 height 480
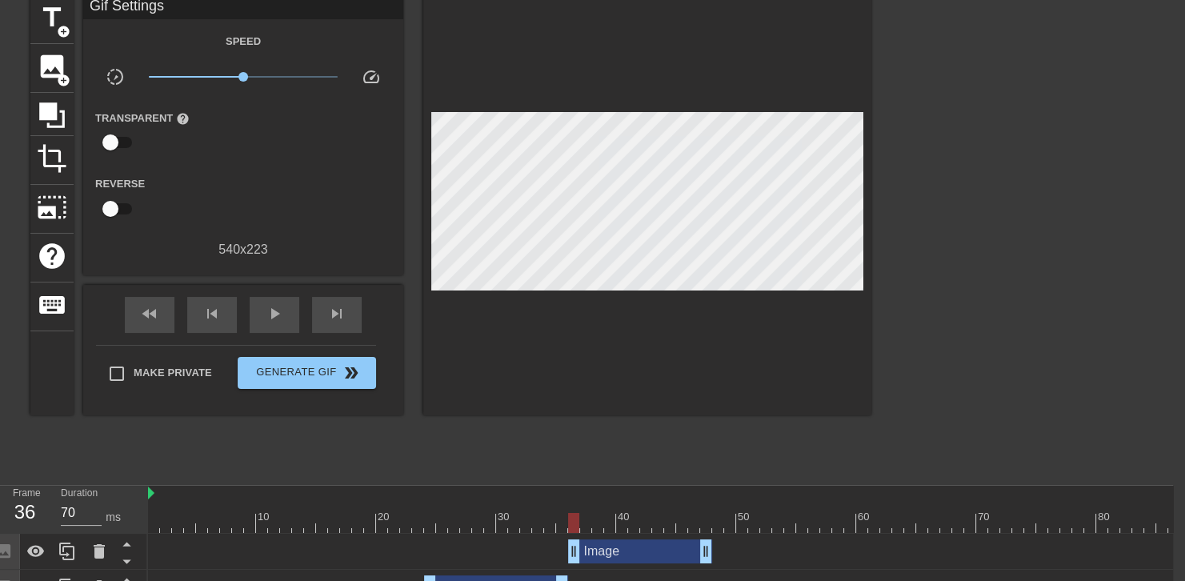
click at [888, 109] on div "title add_circle image add_circle crop photo_size_select_large help keyboard Gi…" at bounding box center [580, 235] width 1185 height 480
click at [924, 107] on div at bounding box center [1011, 235] width 240 height 480
click at [294, 313] on div "play_arrow" at bounding box center [275, 315] width 50 height 36
click at [294, 313] on div "pause" at bounding box center [275, 315] width 50 height 36
click at [294, 313] on div "play_arrow" at bounding box center [275, 315] width 50 height 36
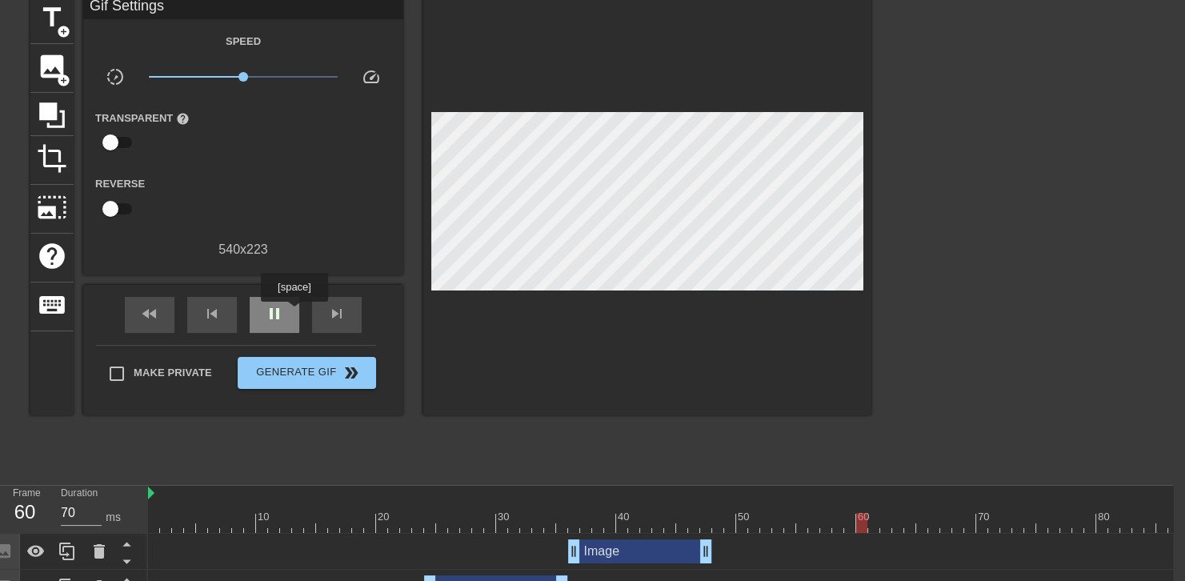
click at [294, 313] on div "pause" at bounding box center [275, 315] width 50 height 36
drag, startPoint x: 703, startPoint y: 541, endPoint x: 713, endPoint y: 541, distance: 10.4
drag, startPoint x: 724, startPoint y: 539, endPoint x: 697, endPoint y: 550, distance: 29.4
click at [697, 550] on div "Image drag_handle drag_handle" at bounding box center [688, 551] width 1080 height 24
drag, startPoint x: 716, startPoint y: 550, endPoint x: 671, endPoint y: 538, distance: 46.4
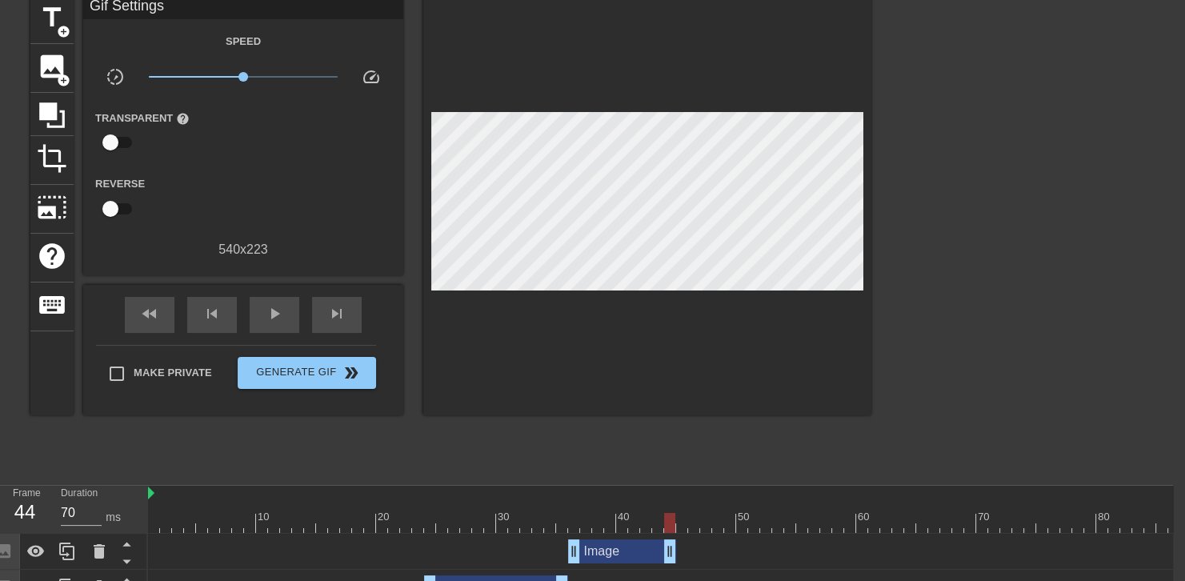
click at [671, 538] on div "Image drag_handle drag_handle" at bounding box center [688, 552] width 1080 height 36
click at [62, 539] on div at bounding box center [67, 551] width 32 height 35
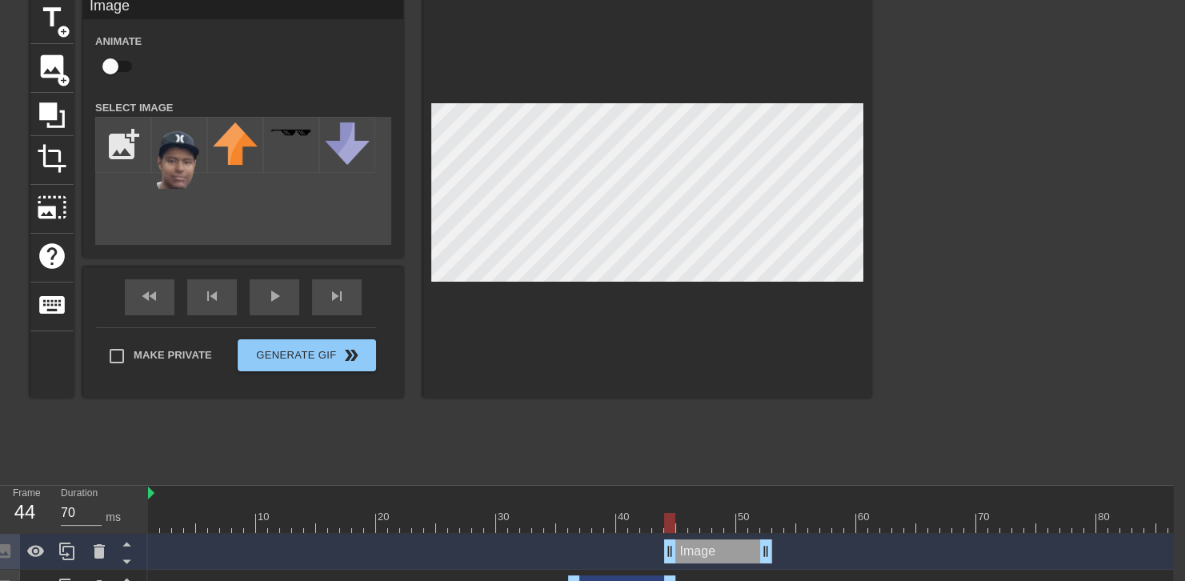
drag, startPoint x: 607, startPoint y: 549, endPoint x: 703, endPoint y: 528, distance: 97.5
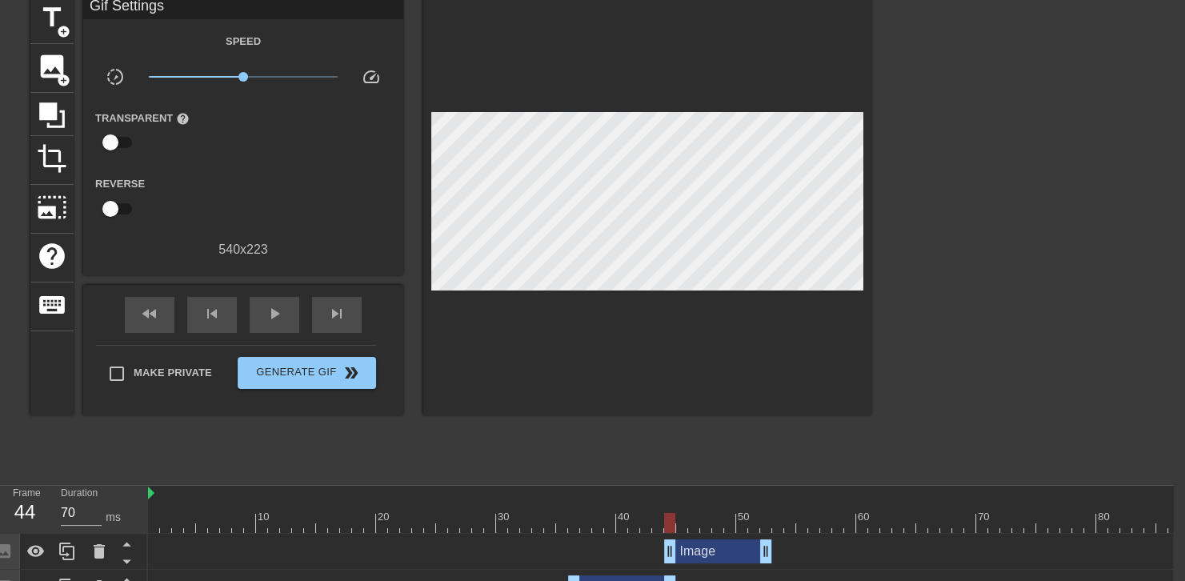
click at [441, 413] on div "title add_circle image add_circle crop photo_size_select_large help keyboard Gi…" at bounding box center [450, 235] width 841 height 480
click at [599, 496] on div at bounding box center [688, 494] width 1080 height 16
click at [591, 516] on div at bounding box center [688, 523] width 1080 height 20
click at [275, 307] on span "play_arrow" at bounding box center [274, 313] width 19 height 19
click at [275, 307] on span "pause" at bounding box center [274, 313] width 19 height 19
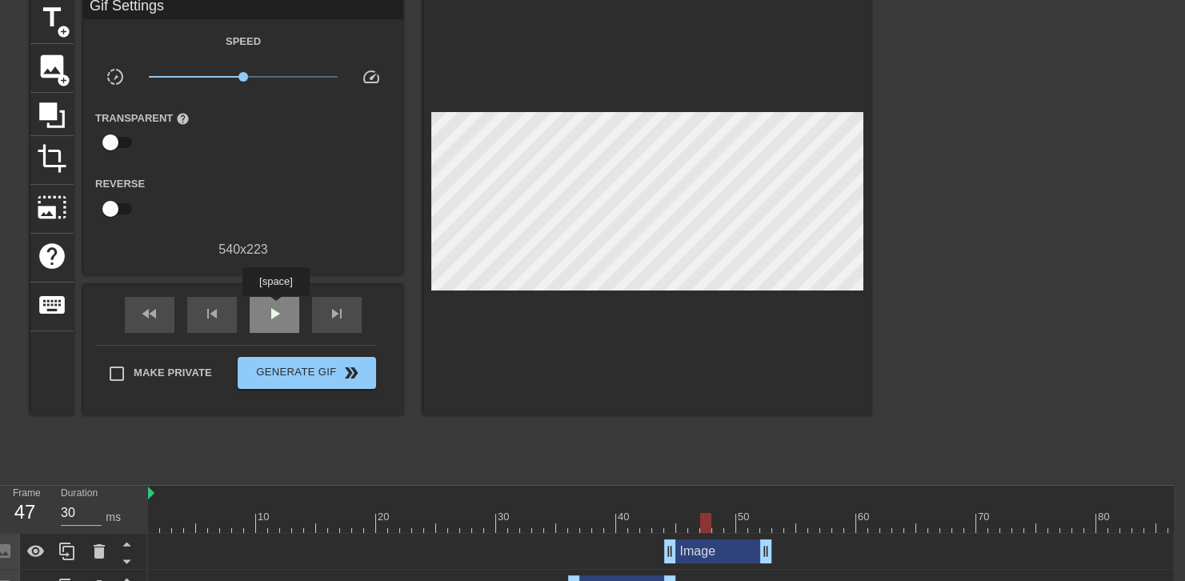
click at [275, 307] on span "play_arrow" at bounding box center [274, 313] width 19 height 19
click at [275, 307] on span "pause" at bounding box center [274, 313] width 19 height 19
click at [275, 307] on span "play_arrow" at bounding box center [274, 313] width 19 height 19
click at [275, 307] on span "pause" at bounding box center [274, 313] width 19 height 19
drag, startPoint x: 766, startPoint y: 551, endPoint x: 834, endPoint y: 532, distance: 70.5
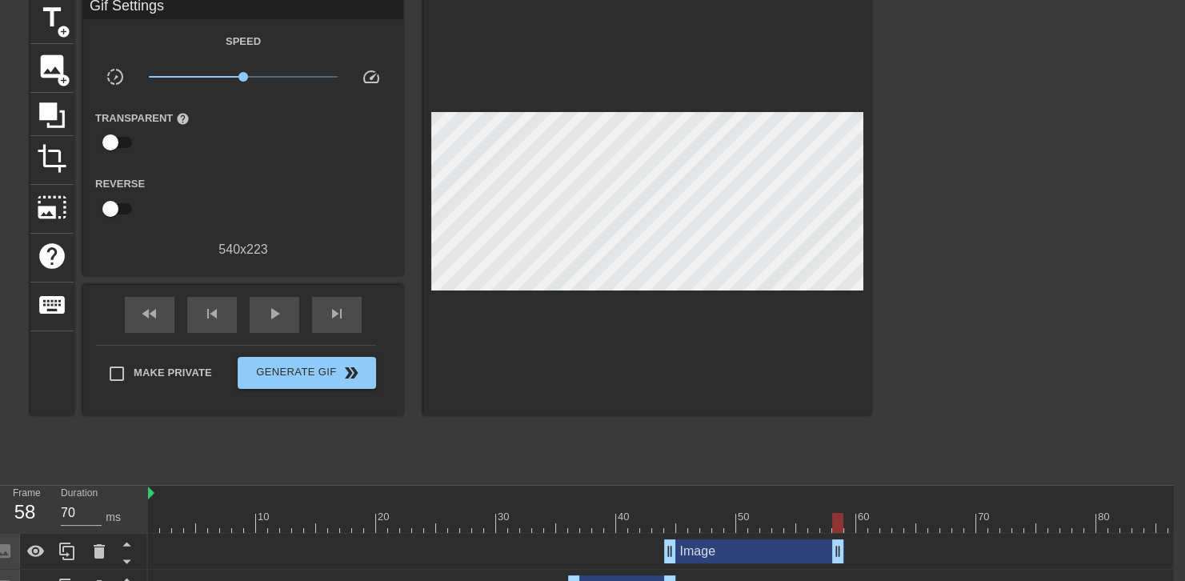
click at [70, 544] on icon at bounding box center [66, 552] width 15 height 18
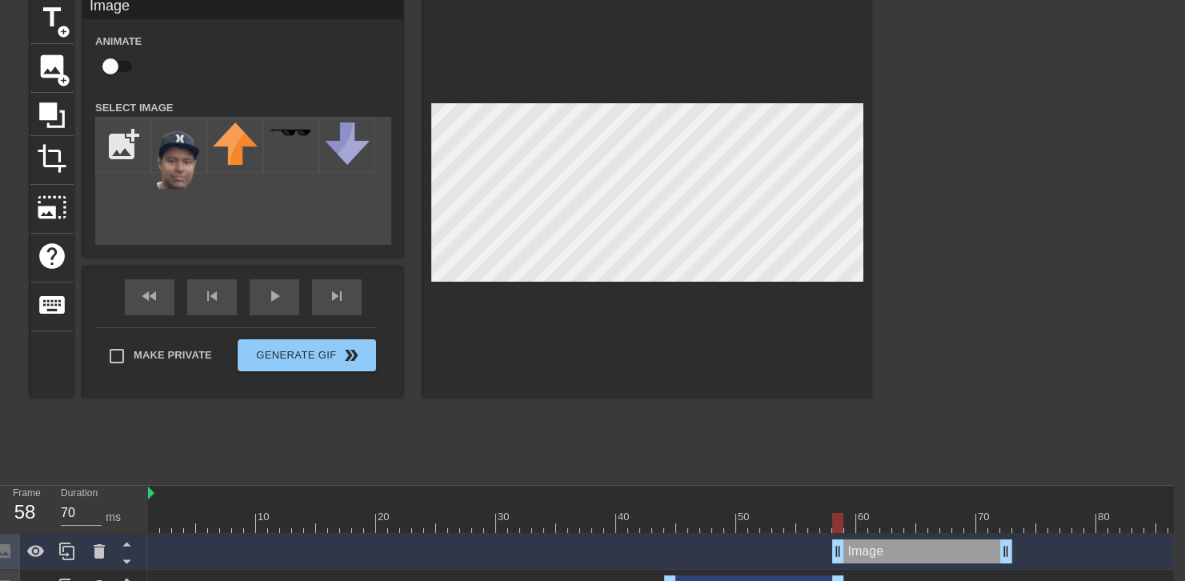
drag, startPoint x: 713, startPoint y: 548, endPoint x: 880, endPoint y: 511, distance: 170.7
click at [1059, 112] on div at bounding box center [1011, 235] width 240 height 480
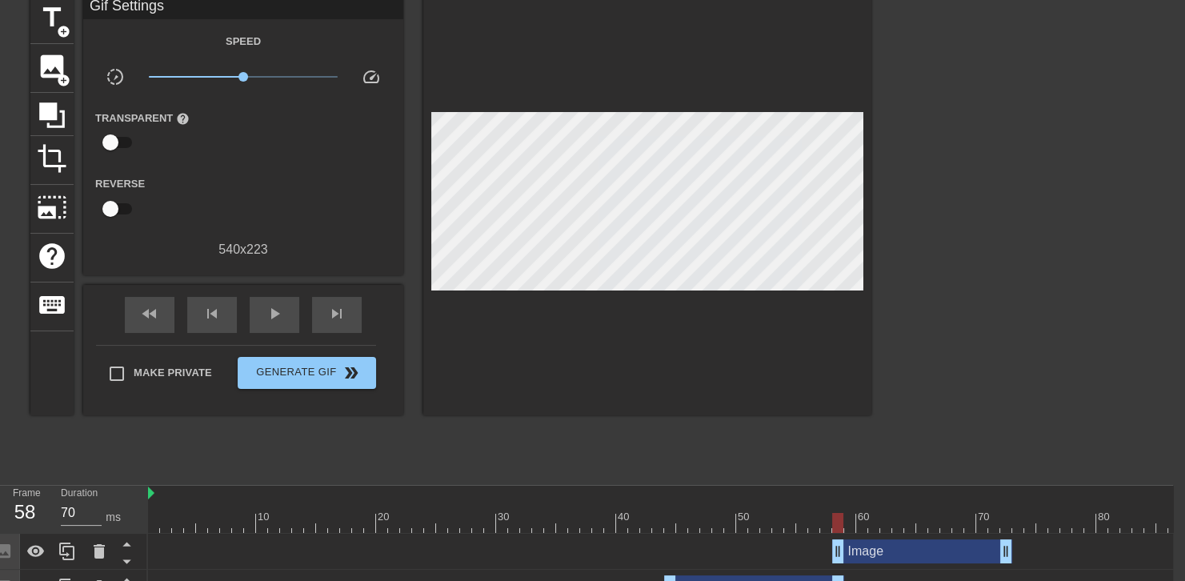
click at [950, 124] on div at bounding box center [1011, 235] width 240 height 480
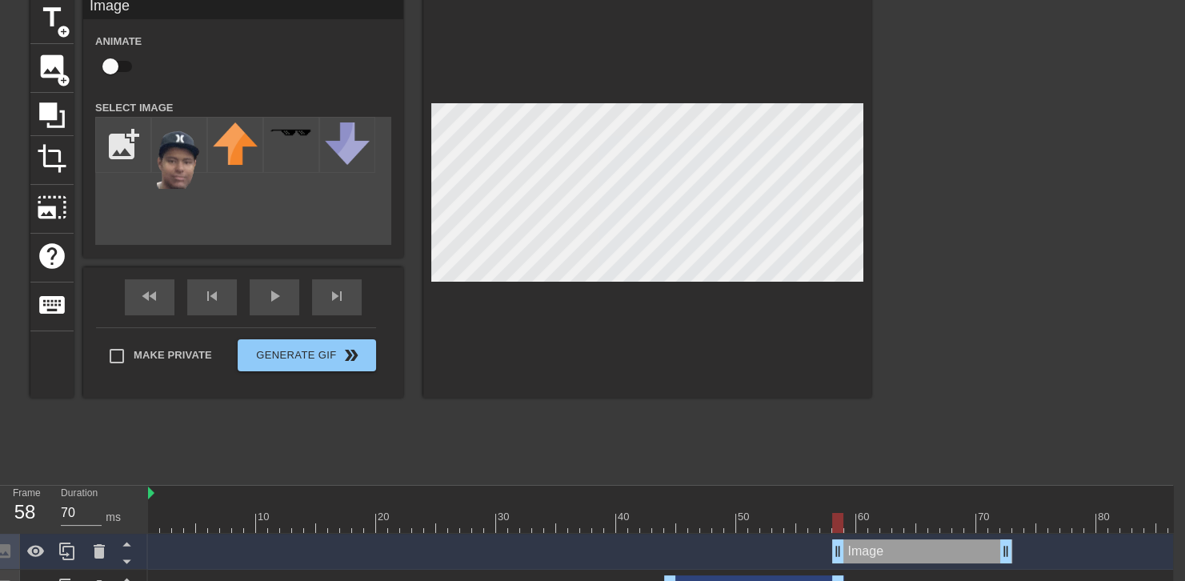
click at [988, 275] on div at bounding box center [1011, 235] width 240 height 480
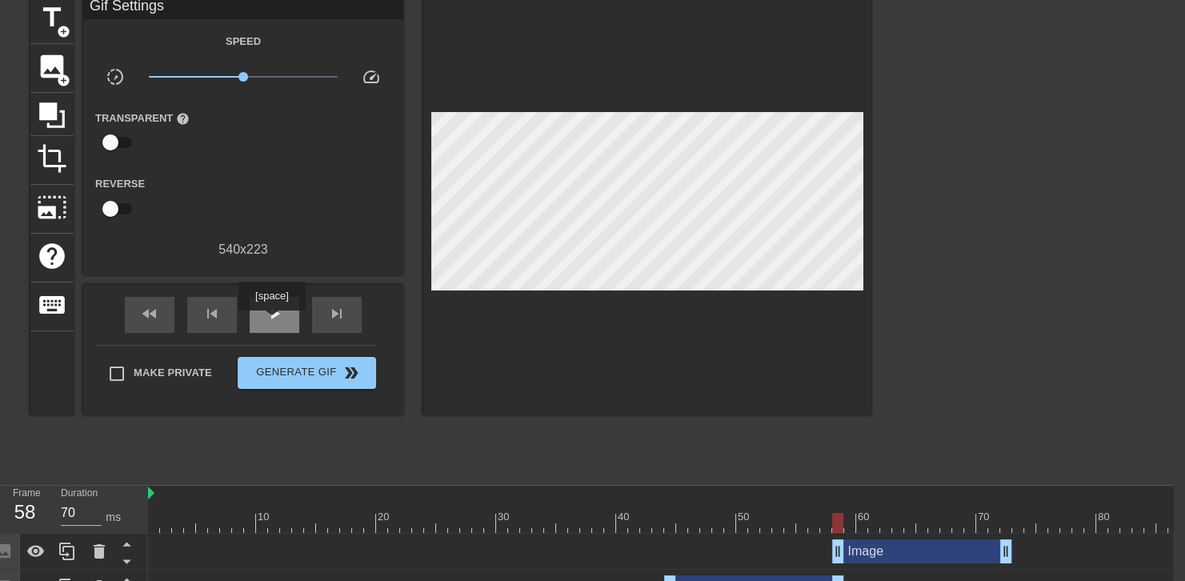
click at [271, 319] on span "play_arrow" at bounding box center [274, 313] width 19 height 19
drag, startPoint x: 1008, startPoint y: 555, endPoint x: 925, endPoint y: 542, distance: 83.4
click at [277, 307] on span "pause" at bounding box center [274, 313] width 19 height 19
drag, startPoint x: 918, startPoint y: 547, endPoint x: 928, endPoint y: 538, distance: 13.0
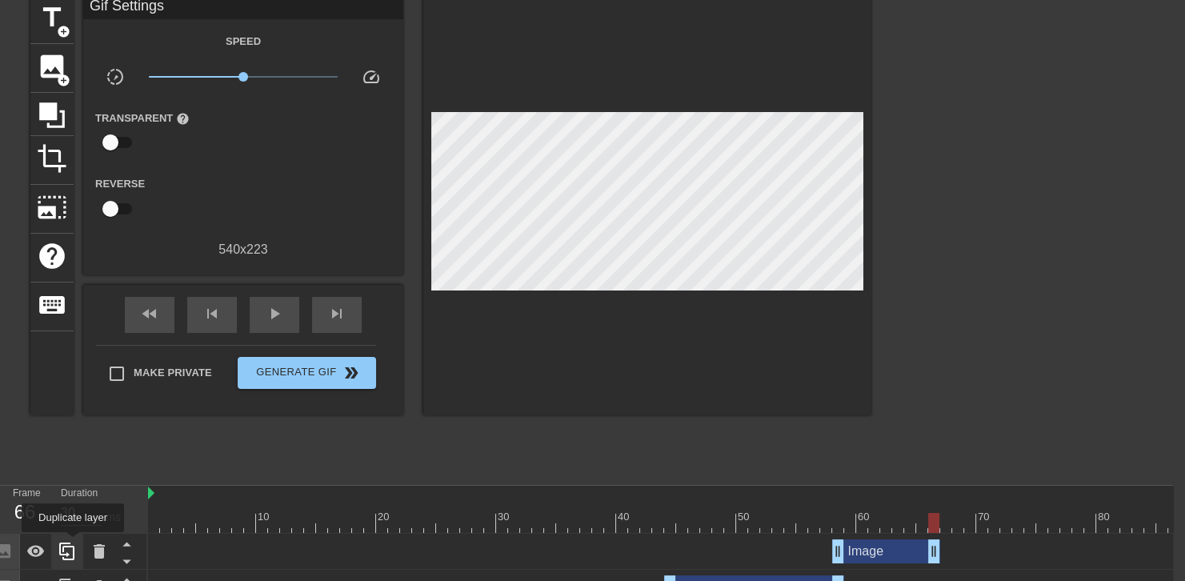
click at [73, 543] on icon at bounding box center [67, 551] width 19 height 19
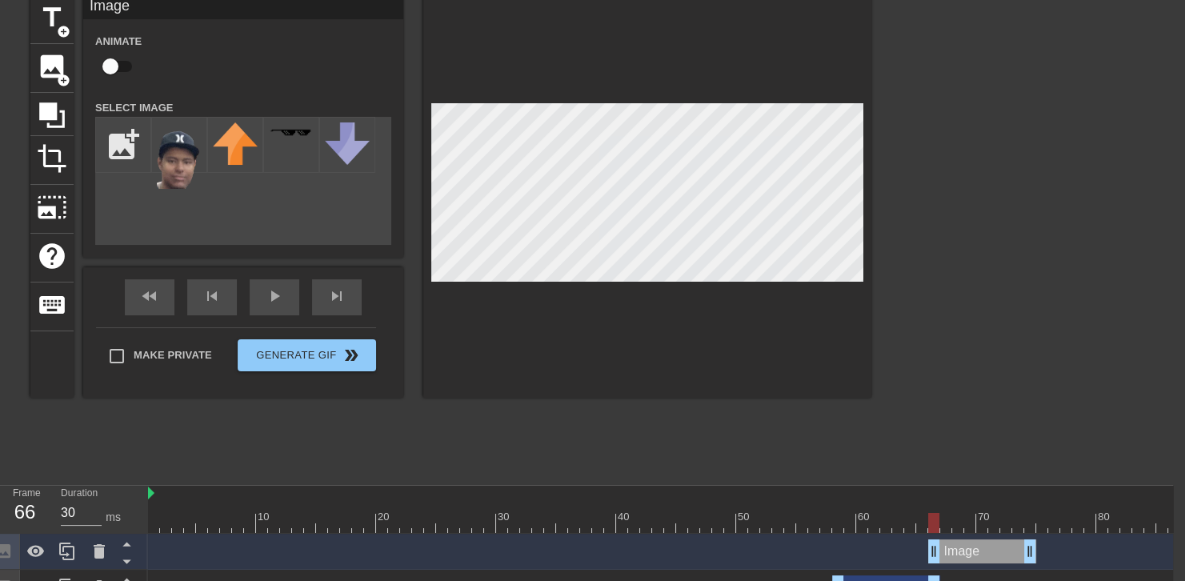
drag, startPoint x: 896, startPoint y: 557, endPoint x: 994, endPoint y: 529, distance: 102.3
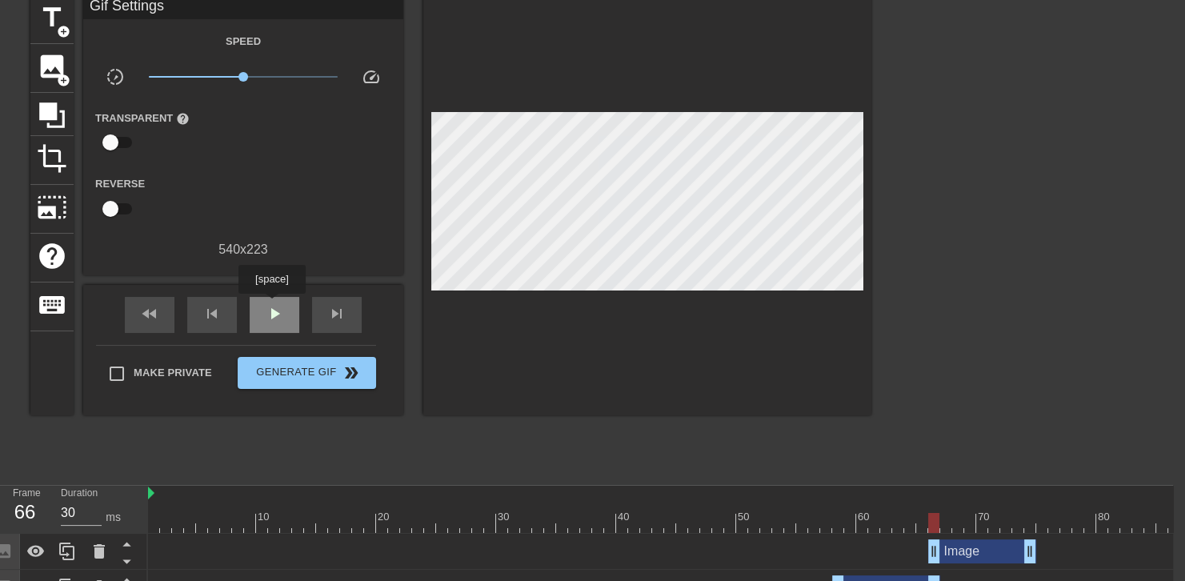
click at [271, 305] on div "play_arrow" at bounding box center [275, 315] width 50 height 36
click at [271, 306] on span "pause" at bounding box center [274, 313] width 19 height 19
drag, startPoint x: 921, startPoint y: 512, endPoint x: 941, endPoint y: 512, distance: 20.0
click at [941, 513] on div at bounding box center [688, 523] width 1080 height 20
drag, startPoint x: 937, startPoint y: 559, endPoint x: 950, endPoint y: 557, distance: 13.0
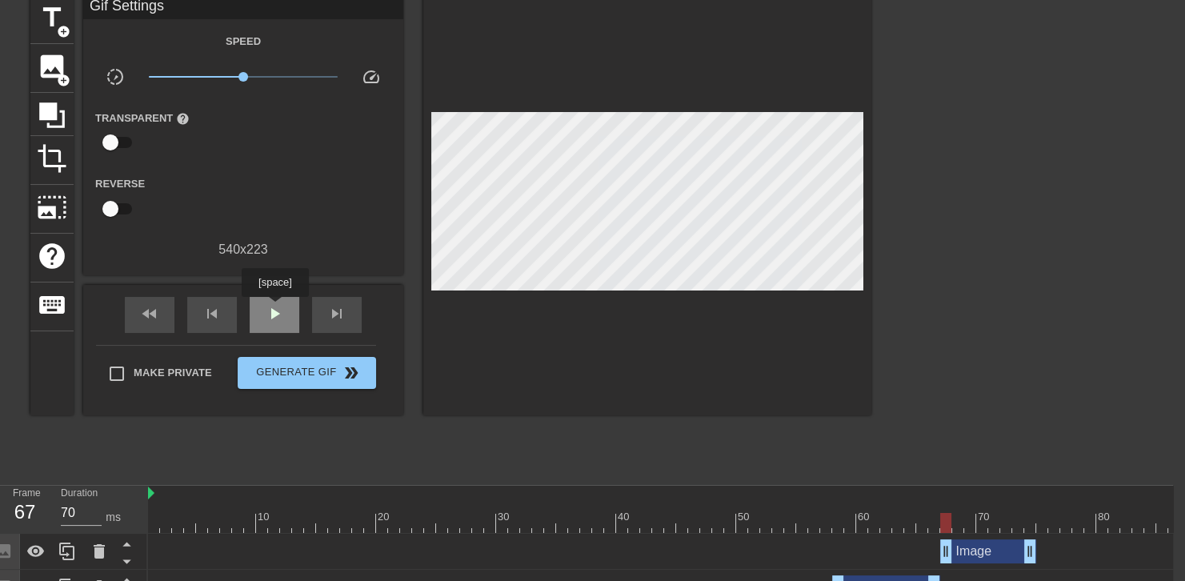
click at [275, 308] on span "play_arrow" at bounding box center [274, 313] width 19 height 19
click at [275, 309] on span "pause" at bounding box center [274, 313] width 19 height 19
click at [275, 309] on span "play_arrow" at bounding box center [274, 313] width 19 height 19
click at [275, 309] on span "pause" at bounding box center [274, 313] width 19 height 19
click at [275, 309] on span "play_arrow" at bounding box center [274, 313] width 19 height 19
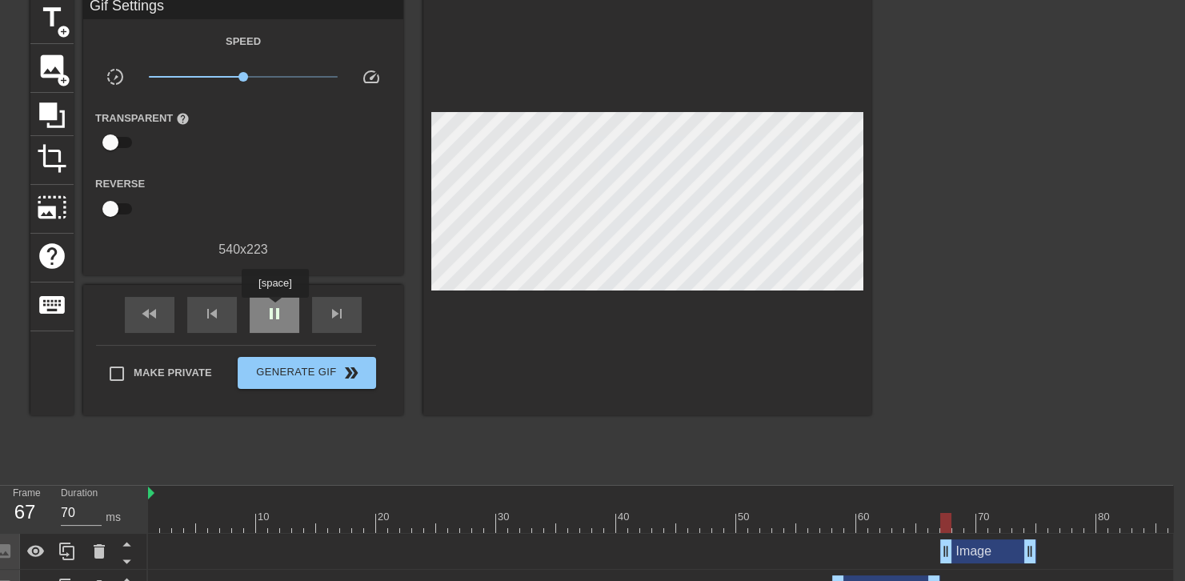
click at [275, 309] on span "pause" at bounding box center [274, 313] width 19 height 19
click at [275, 309] on span "play_arrow" at bounding box center [274, 313] width 19 height 19
click at [275, 309] on span "pause" at bounding box center [274, 313] width 19 height 19
drag, startPoint x: 983, startPoint y: 509, endPoint x: 962, endPoint y: 509, distance: 20.8
click at [962, 509] on div "10 20 30 40 50 60 70 80 90" at bounding box center [688, 515] width 1080 height 26
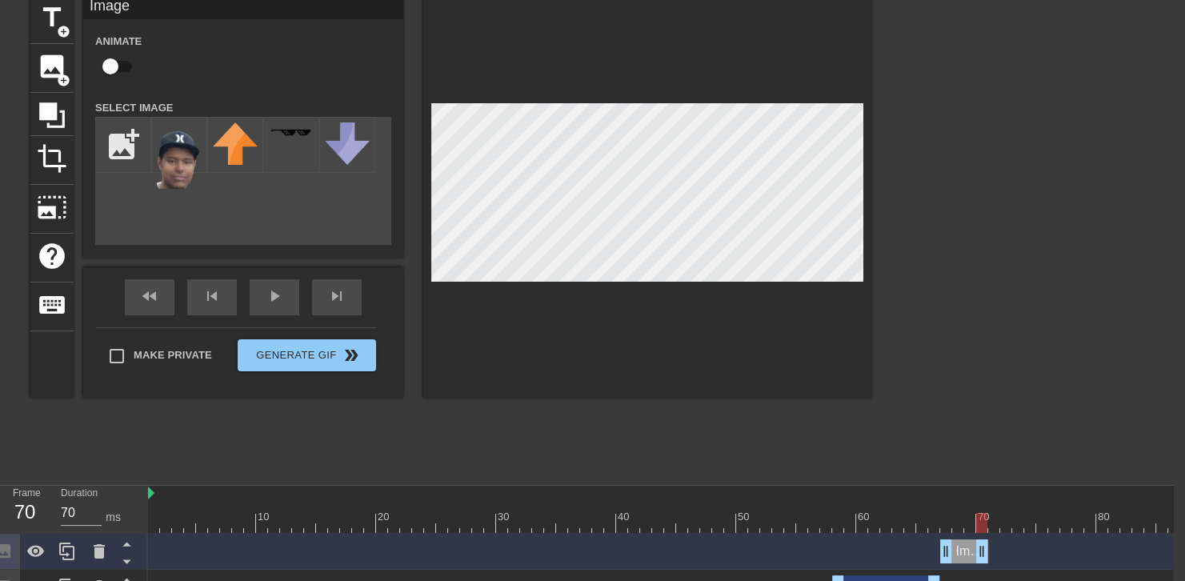
drag, startPoint x: 1028, startPoint y: 545, endPoint x: 976, endPoint y: 547, distance: 52.8
click at [59, 544] on icon at bounding box center [67, 551] width 19 height 19
click at [956, 557] on div "Image drag_handle drag_handle" at bounding box center [964, 551] width 48 height 24
drag, startPoint x: 962, startPoint y: 555, endPoint x: 1004, endPoint y: 547, distance: 42.2
click at [1004, 547] on div "Image drag_handle drag_handle" at bounding box center [1012, 551] width 48 height 24
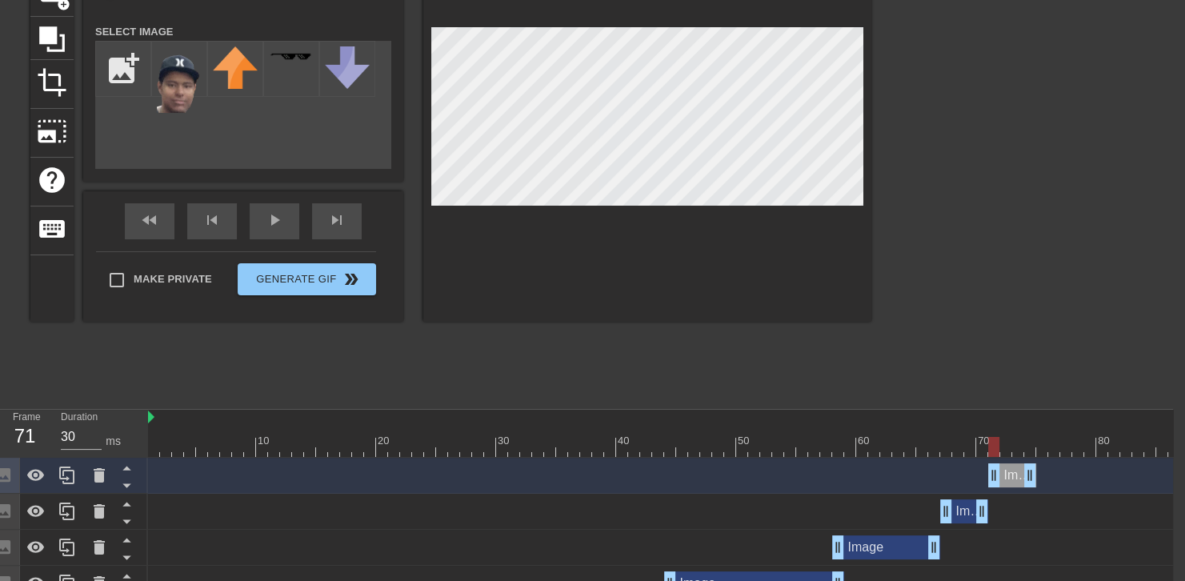
scroll to position [148, 12]
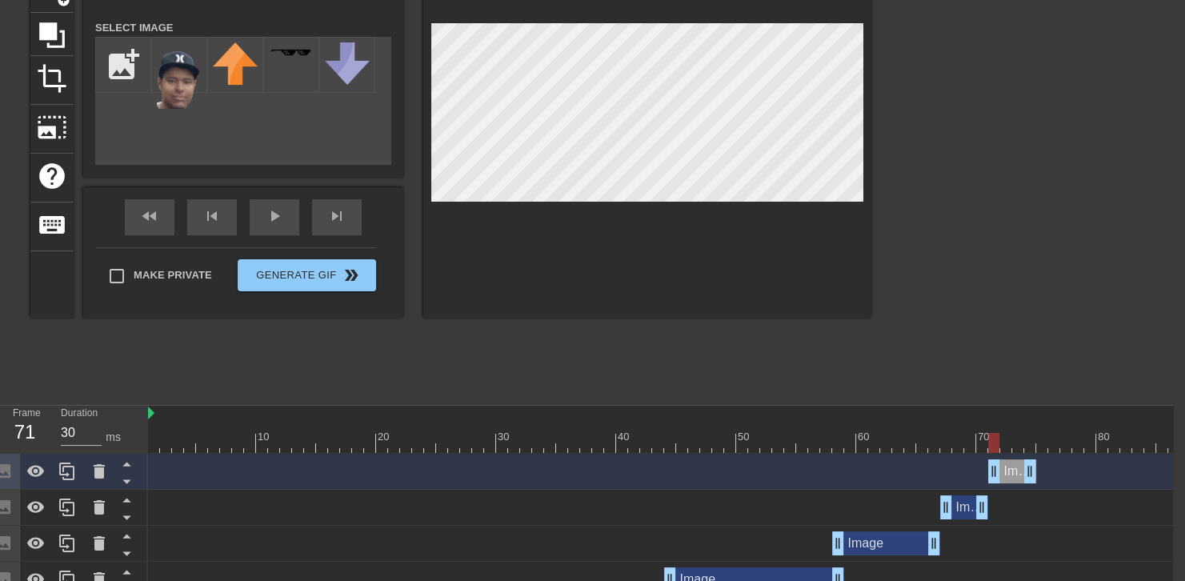
click at [963, 501] on div "Image drag_handle drag_handle" at bounding box center [964, 507] width 48 height 24
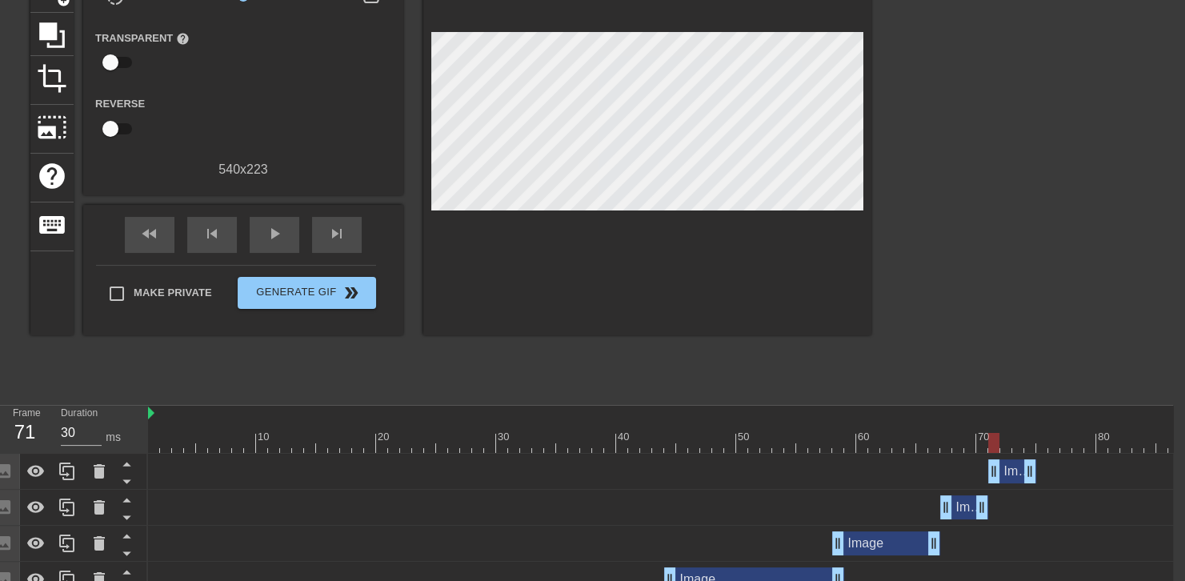
click at [886, 513] on div "Image drag_handle drag_handle" at bounding box center [688, 507] width 1080 height 24
click at [1004, 471] on div "Image drag_handle drag_handle" at bounding box center [1012, 471] width 48 height 24
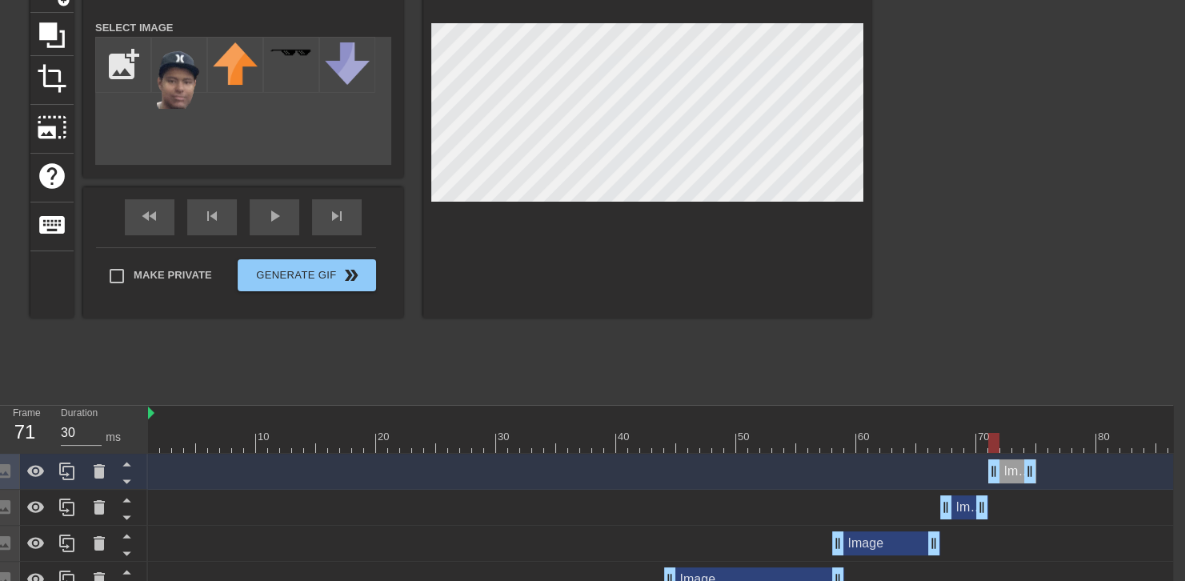
click at [903, 514] on div "Image drag_handle drag_handle" at bounding box center [688, 507] width 1080 height 24
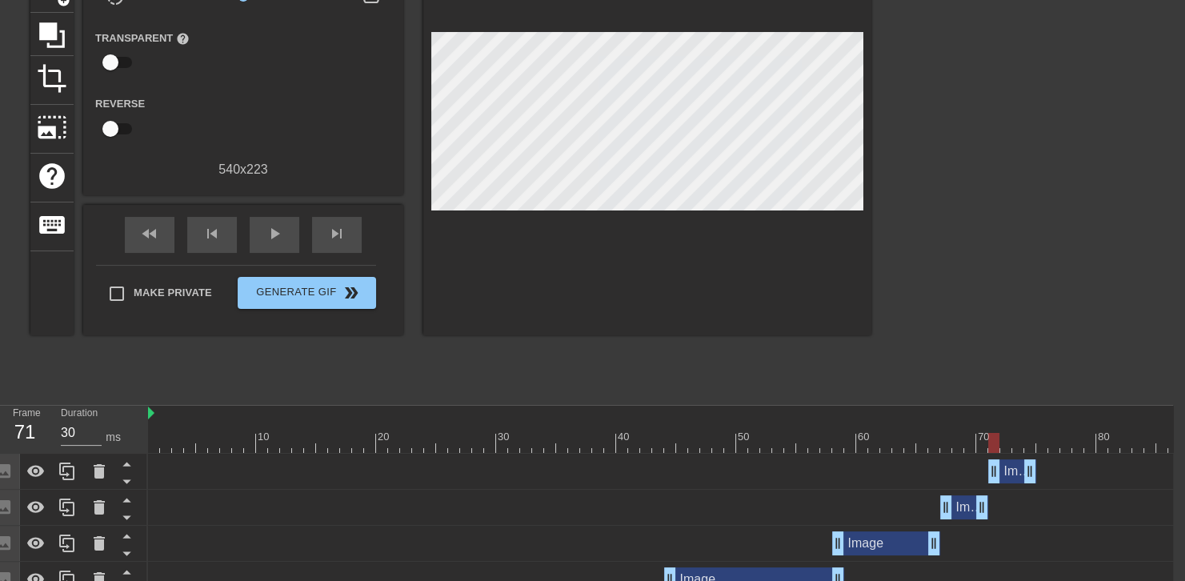
click at [807, 543] on div "Image drag_handle drag_handle" at bounding box center [688, 543] width 1080 height 24
click at [874, 535] on div "Image drag_handle drag_handle" at bounding box center [886, 543] width 108 height 24
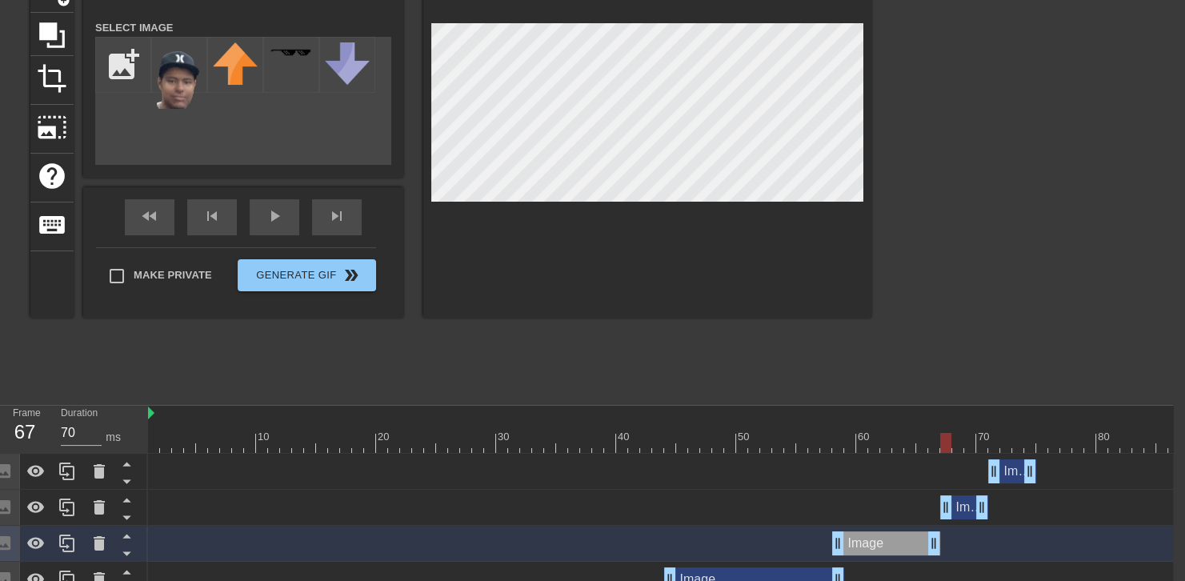
drag, startPoint x: 958, startPoint y: 432, endPoint x: 944, endPoint y: 439, distance: 15.8
click at [944, 439] on div at bounding box center [688, 443] width 1080 height 20
click at [944, 439] on div at bounding box center [945, 443] width 11 height 20
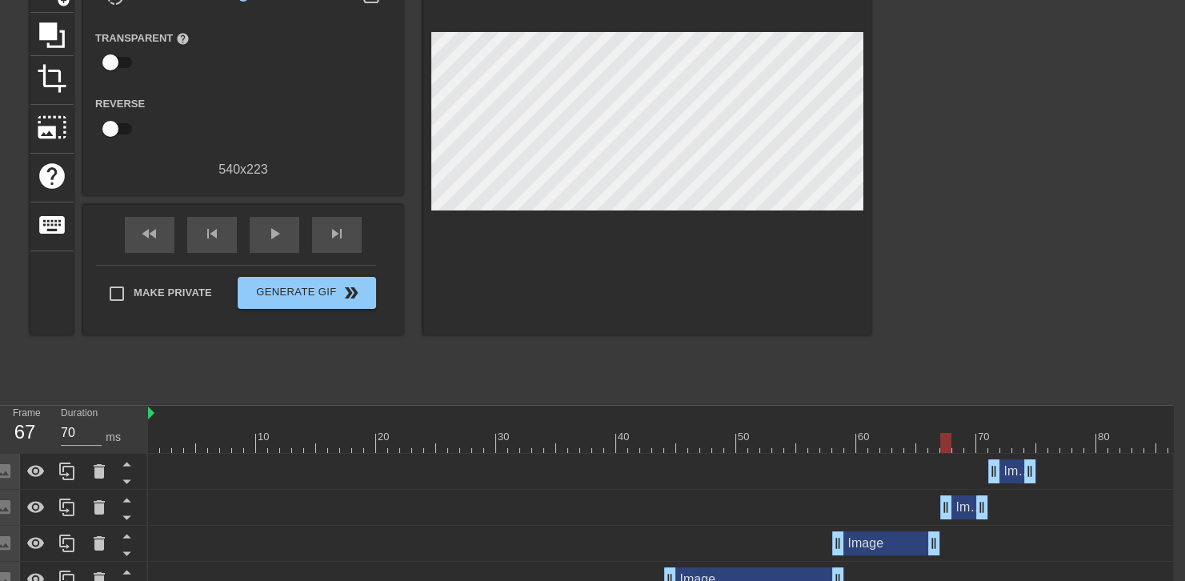
drag, startPoint x: 888, startPoint y: 341, endPoint x: 898, endPoint y: 342, distance: 9.6
click at [898, 342] on div "title add_circle image add_circle crop photo_size_select_large help keyboard Gi…" at bounding box center [580, 155] width 1185 height 480
drag, startPoint x: 949, startPoint y: 444, endPoint x: 961, endPoint y: 450, distance: 13.2
click at [961, 450] on div at bounding box center [957, 443] width 11 height 20
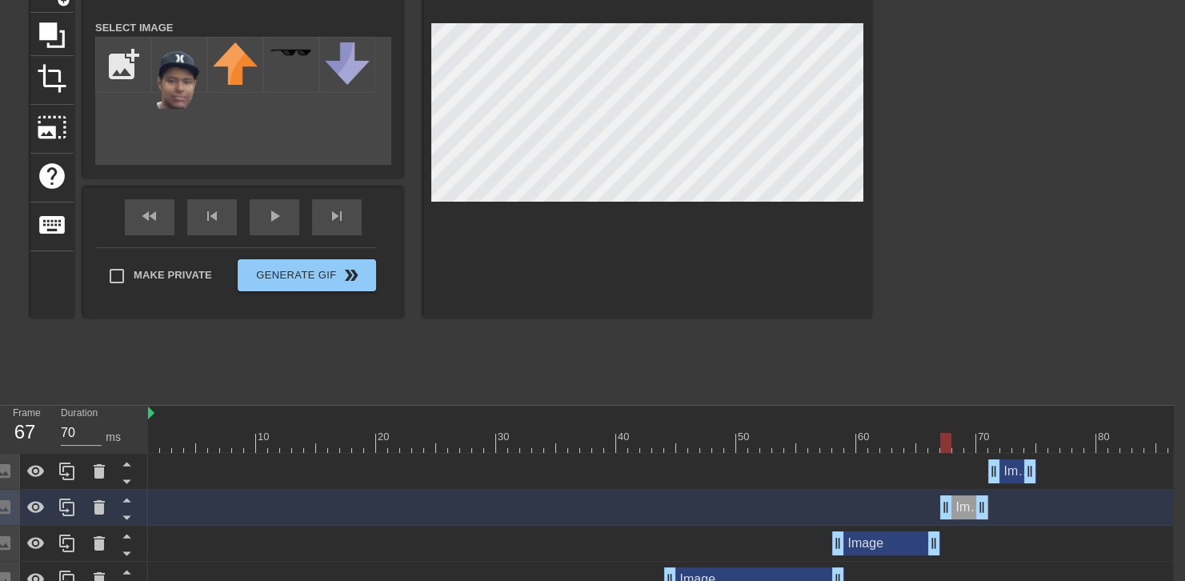
click at [909, 220] on div at bounding box center [1011, 155] width 240 height 480
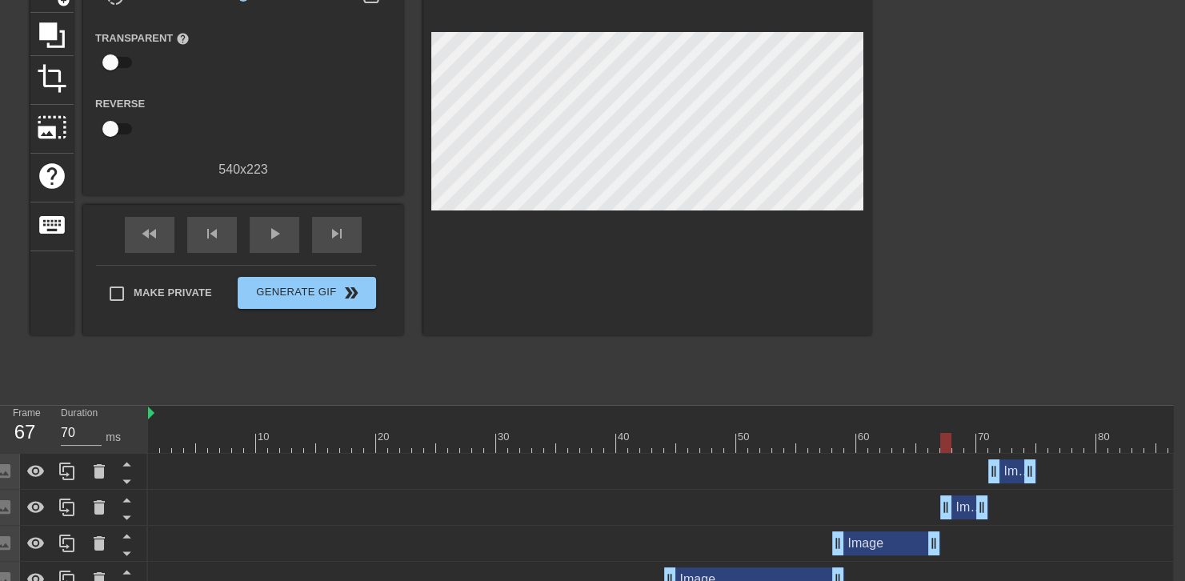
click at [877, 416] on div at bounding box center [688, 414] width 1080 height 16
click at [869, 427] on div at bounding box center [874, 432] width 12 height 20
drag, startPoint x: 870, startPoint y: 435, endPoint x: 995, endPoint y: 413, distance: 126.8
click at [995, 413] on div "10 20 30 40 50 60 70 80 90" at bounding box center [688, 429] width 1080 height 47
click at [991, 439] on div at bounding box center [993, 443] width 11 height 20
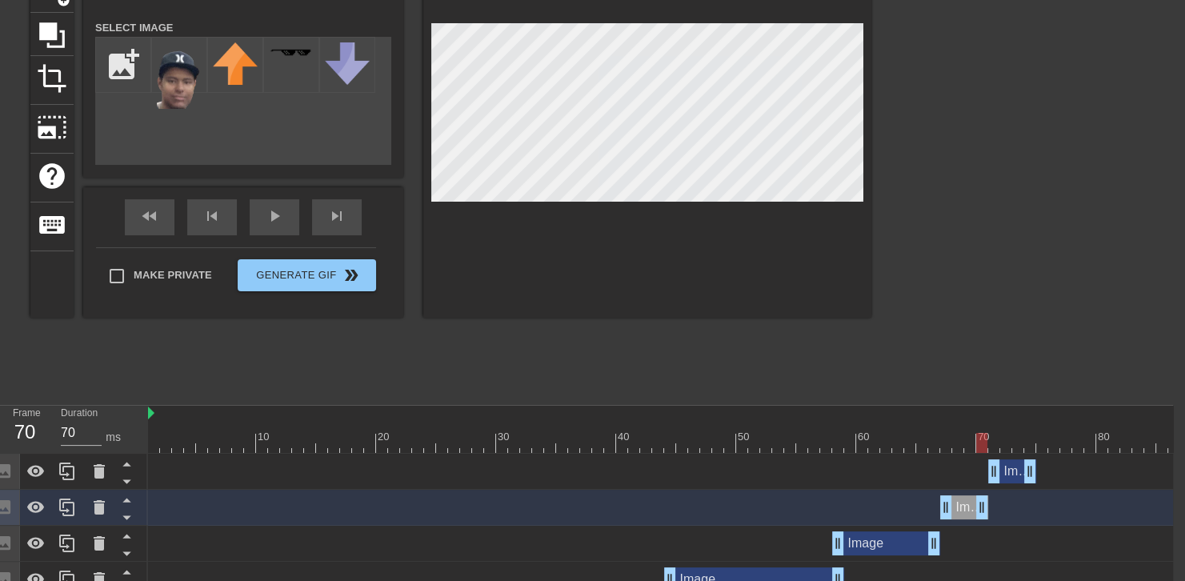
click at [873, 299] on div "title add_circle image add_circle crop photo_size_select_large help keyboard Im…" at bounding box center [580, 155] width 1185 height 480
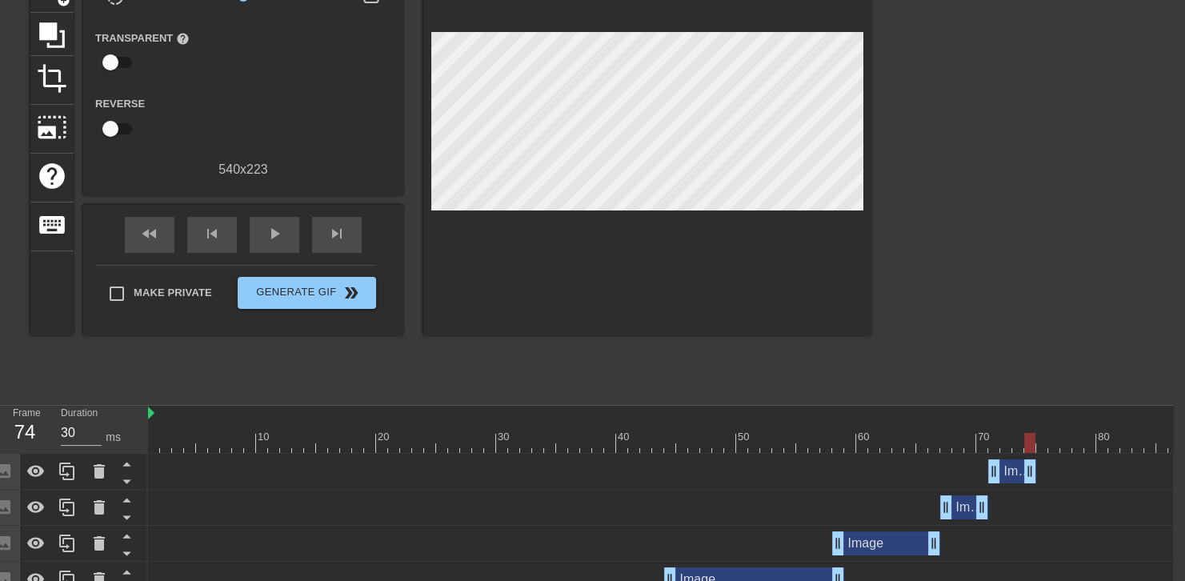
drag, startPoint x: 940, startPoint y: 443, endPoint x: 1026, endPoint y: 431, distance: 86.6
click at [1026, 431] on div "10 20 30 40 50 60 70 80 90" at bounding box center [688, 429] width 1080 height 47
drag, startPoint x: 1028, startPoint y: 466, endPoint x: 1067, endPoint y: 451, distance: 41.0
click at [1067, 451] on div "10 20 30 40 50 60 70 80 90 Image drag_handle drag_handle Image drag_handle drag…" at bounding box center [660, 574] width 1025 height 336
click at [58, 473] on icon at bounding box center [67, 471] width 19 height 19
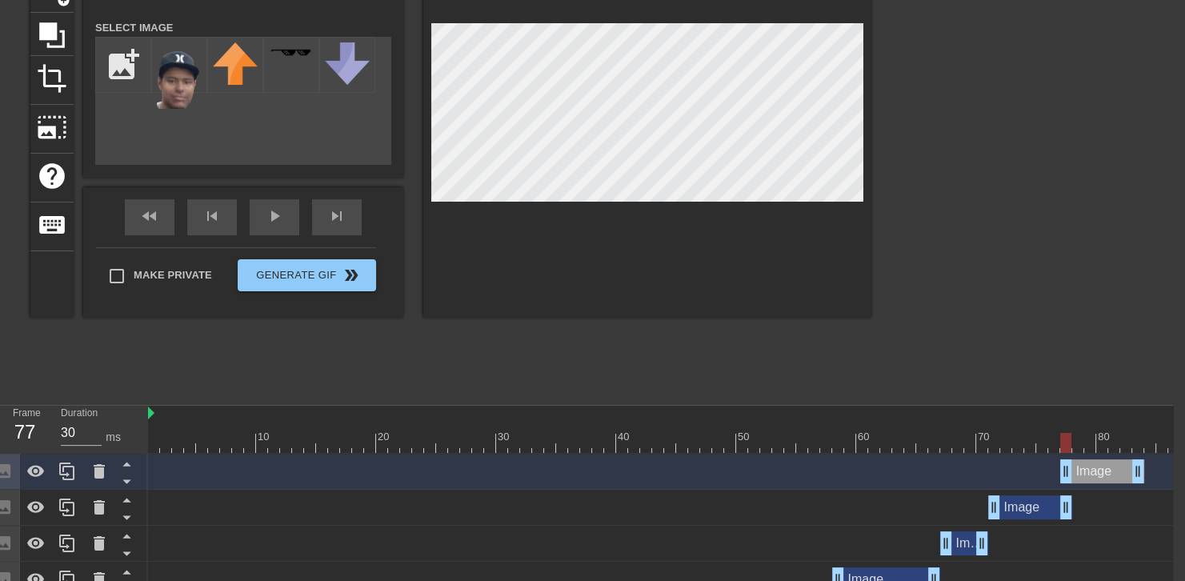
drag, startPoint x: 1036, startPoint y: 473, endPoint x: 1104, endPoint y: 471, distance: 67.3
click at [1104, 471] on div "Image drag_handle drag_handle" at bounding box center [1102, 471] width 84 height 24
drag, startPoint x: 1066, startPoint y: 471, endPoint x: 1074, endPoint y: 467, distance: 8.6
click at [1026, 435] on div at bounding box center [688, 443] width 1080 height 20
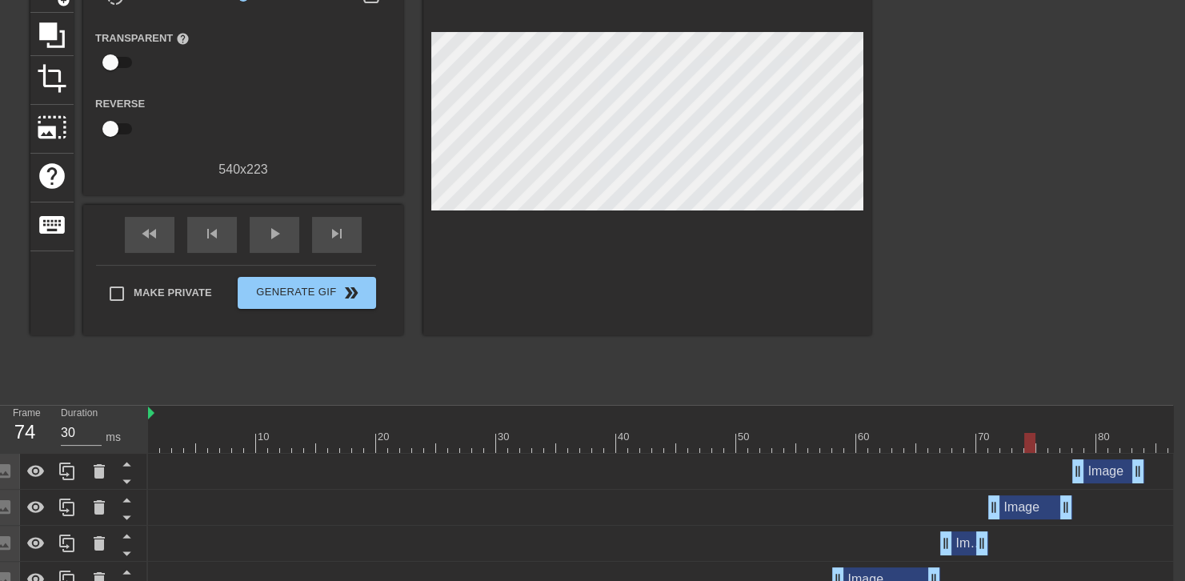
click at [1014, 335] on div at bounding box center [1011, 155] width 240 height 480
drag, startPoint x: 1011, startPoint y: 445, endPoint x: 1155, endPoint y: 438, distance: 144.2
click at [1141, 423] on div "10 20 30 40 50 60 70 80 90" at bounding box center [688, 429] width 1080 height 47
drag, startPoint x: 1137, startPoint y: 471, endPoint x: 1161, endPoint y: 461, distance: 25.9
click at [70, 467] on icon at bounding box center [67, 471] width 19 height 19
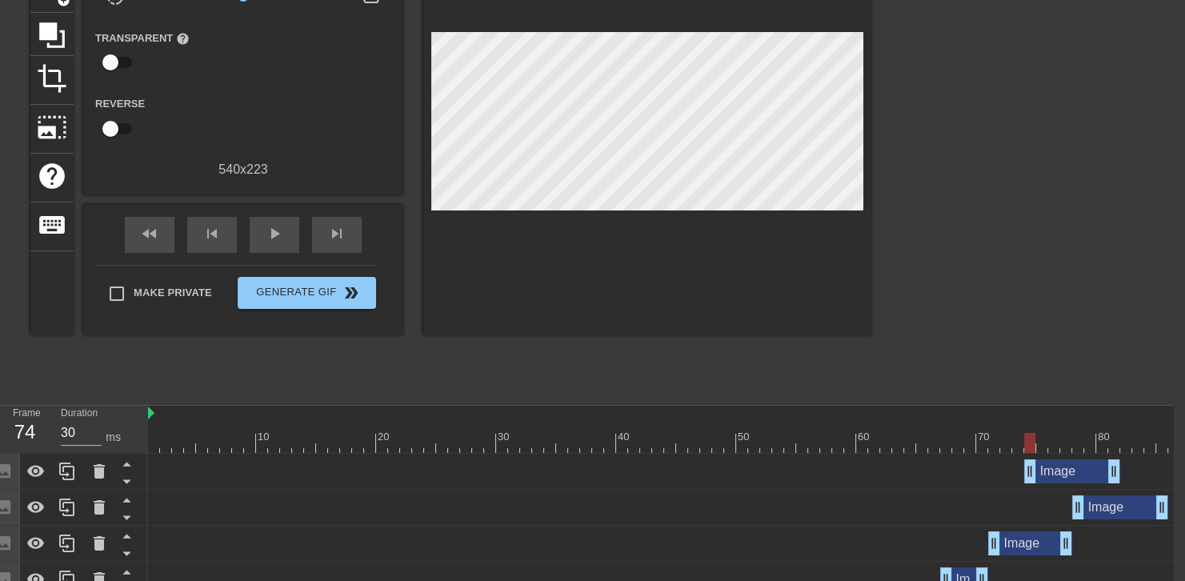
drag, startPoint x: 1107, startPoint y: 471, endPoint x: 1079, endPoint y: 482, distance: 30.2
drag, startPoint x: 1116, startPoint y: 467, endPoint x: 1058, endPoint y: 477, distance: 59.2
drag, startPoint x: 1044, startPoint y: 469, endPoint x: 1174, endPoint y: 480, distance: 130.9
click at [1174, 480] on div "Image drag_handle drag_handle" at bounding box center [1174, 471] width 36 height 24
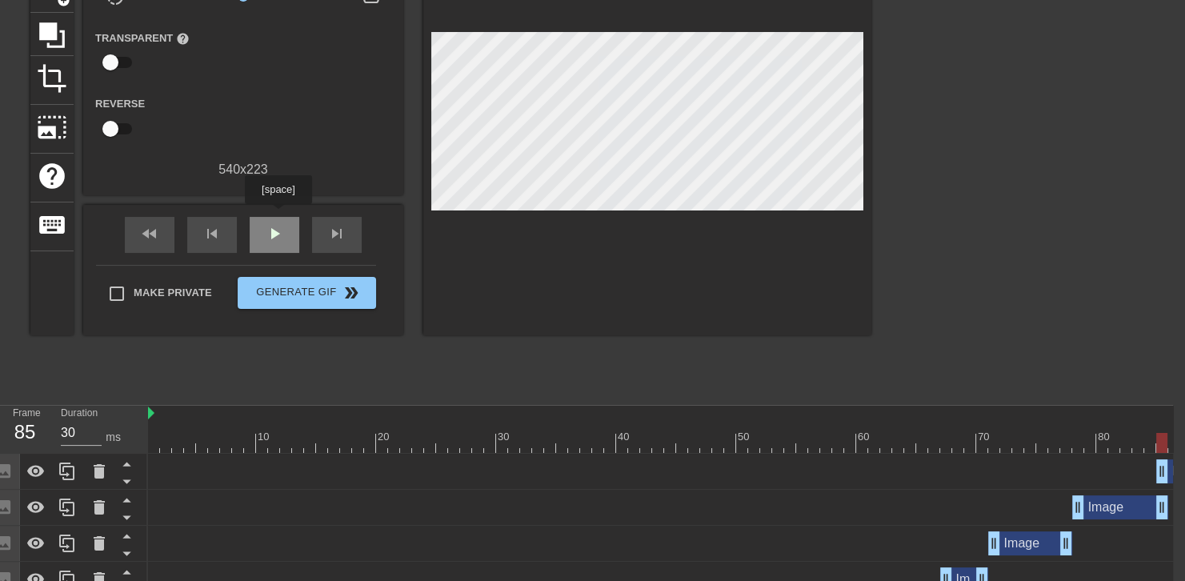
click at [278, 217] on div "play_arrow" at bounding box center [275, 235] width 50 height 36
click at [276, 217] on div "pause" at bounding box center [275, 235] width 50 height 36
click at [276, 217] on div "play_arrow" at bounding box center [275, 235] width 50 height 36
click at [276, 217] on div "pause" at bounding box center [275, 235] width 50 height 36
click at [276, 217] on div "play_arrow" at bounding box center [275, 235] width 50 height 36
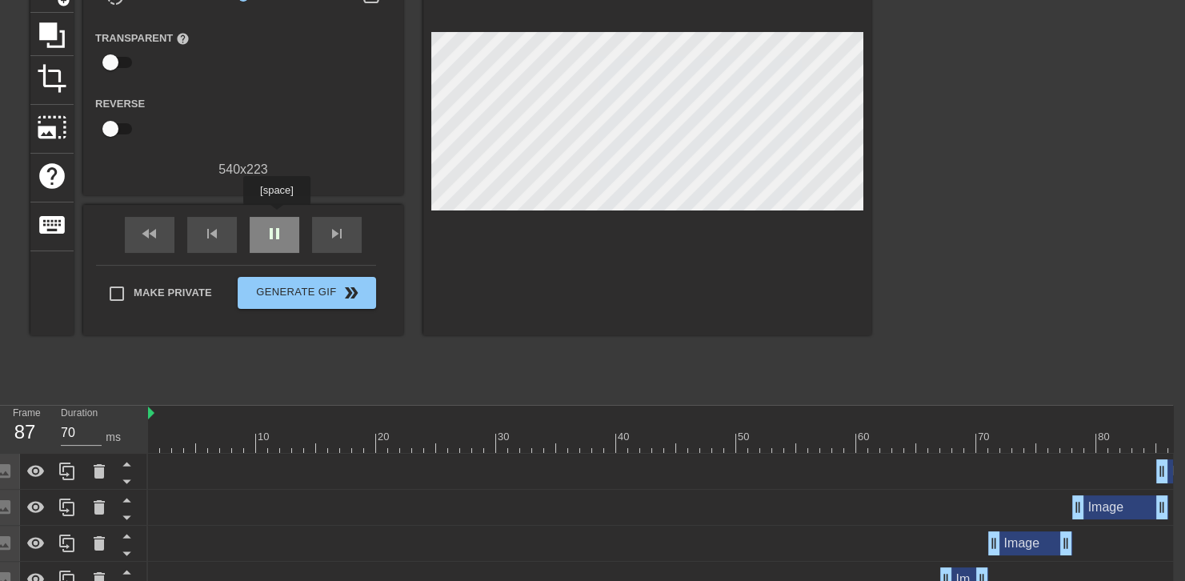
click at [276, 217] on div "pause" at bounding box center [275, 235] width 50 height 36
click at [276, 217] on div "play_arrow" at bounding box center [275, 235] width 50 height 36
click at [275, 224] on span "pause" at bounding box center [274, 233] width 19 height 19
click at [275, 224] on span "play_arrow" at bounding box center [274, 233] width 19 height 19
click at [275, 224] on span "pause" at bounding box center [274, 233] width 19 height 19
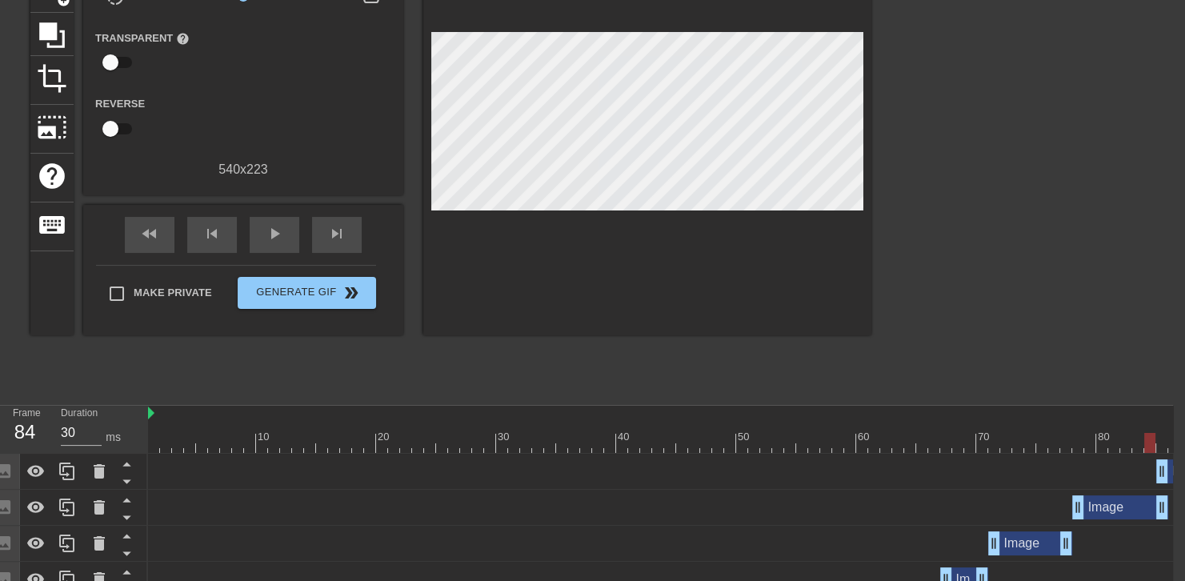
click at [1144, 433] on div at bounding box center [688, 443] width 1080 height 20
click at [290, 229] on div "play_arrow" at bounding box center [275, 235] width 50 height 36
click at [290, 229] on div "pause" at bounding box center [275, 235] width 50 height 36
click at [283, 237] on span "play_arrow" at bounding box center [274, 233] width 19 height 19
click at [283, 235] on span "pause" at bounding box center [274, 233] width 19 height 19
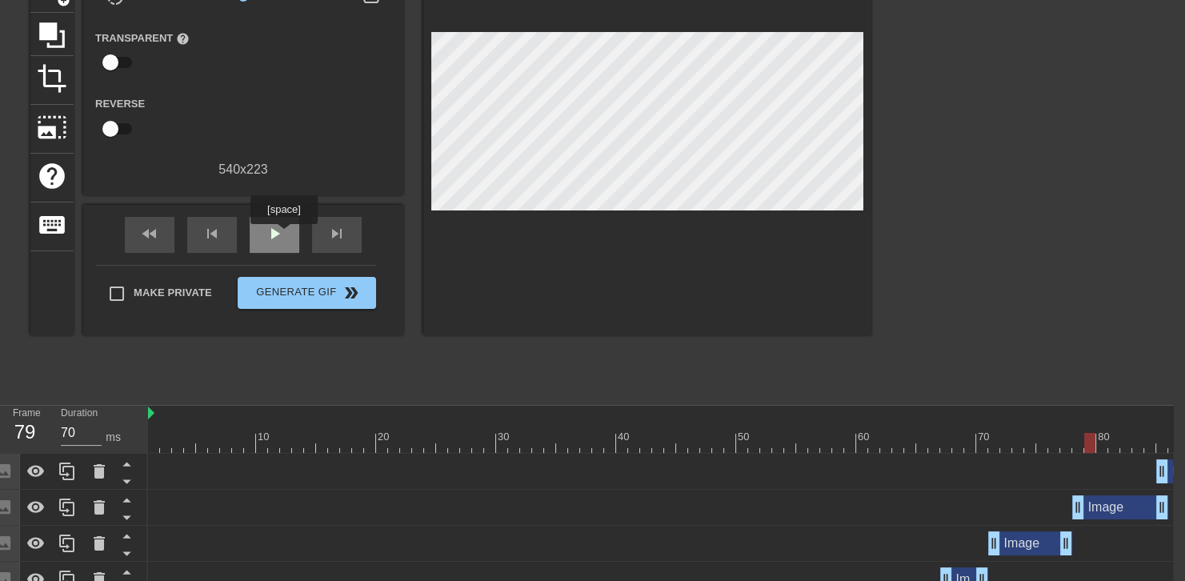
click at [283, 235] on span "play_arrow" at bounding box center [274, 233] width 19 height 19
click at [283, 235] on span "pause" at bounding box center [274, 233] width 19 height 19
click at [279, 233] on span "play_arrow" at bounding box center [274, 233] width 19 height 19
click at [279, 233] on span "pause" at bounding box center [274, 233] width 19 height 19
click at [279, 233] on span "play_arrow" at bounding box center [274, 233] width 19 height 19
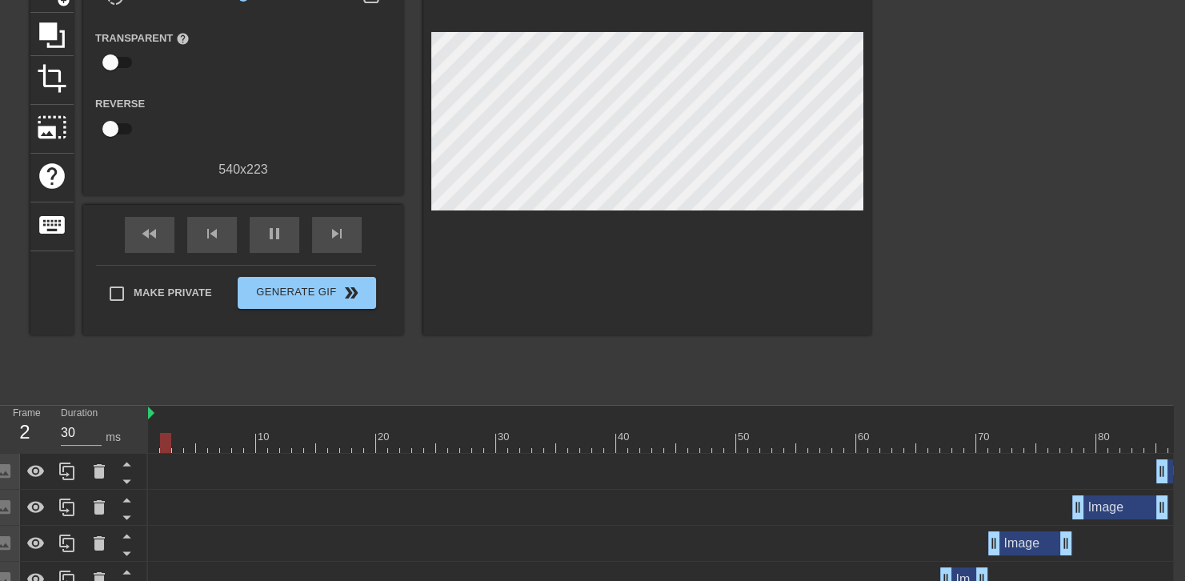
drag, startPoint x: 1184, startPoint y: 470, endPoint x: 1196, endPoint y: 476, distance: 13.6
click at [1173, 476] on html "menu_book Browse the tutorials! Gifntext.com The online gif editor Send Feedbac…" at bounding box center [580, 333] width 1185 height 962
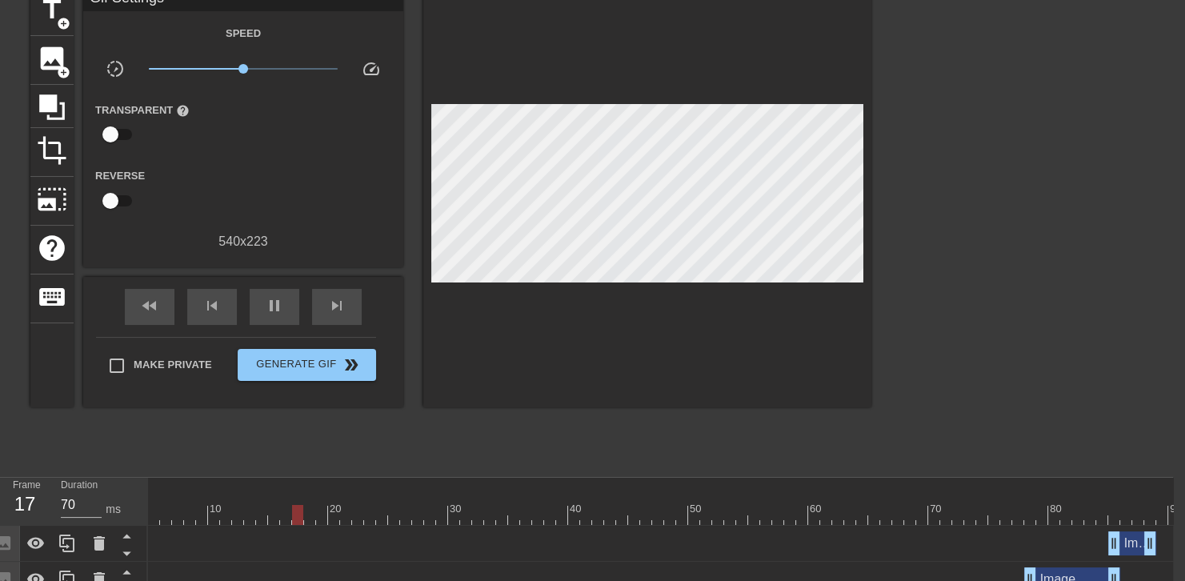
scroll to position [72, 12]
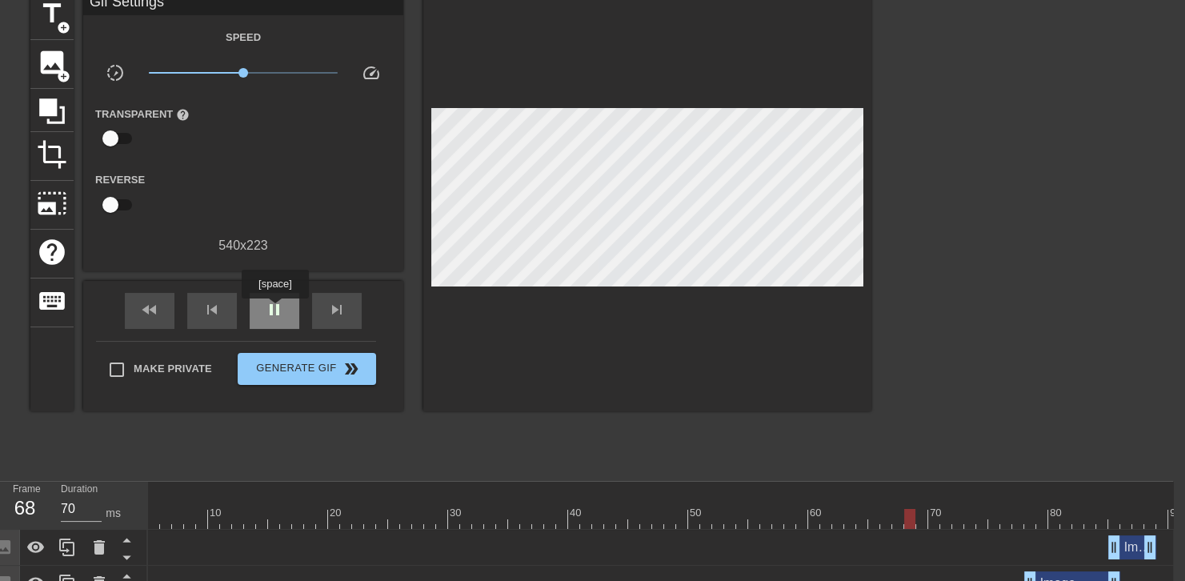
click at [275, 310] on span "pause" at bounding box center [274, 309] width 19 height 19
click at [275, 311] on span "play_arrow" at bounding box center [274, 309] width 19 height 19
click at [275, 311] on span "pause" at bounding box center [274, 309] width 19 height 19
click at [275, 311] on span "play_arrow" at bounding box center [274, 309] width 19 height 19
click at [275, 315] on span "pause" at bounding box center [274, 309] width 19 height 19
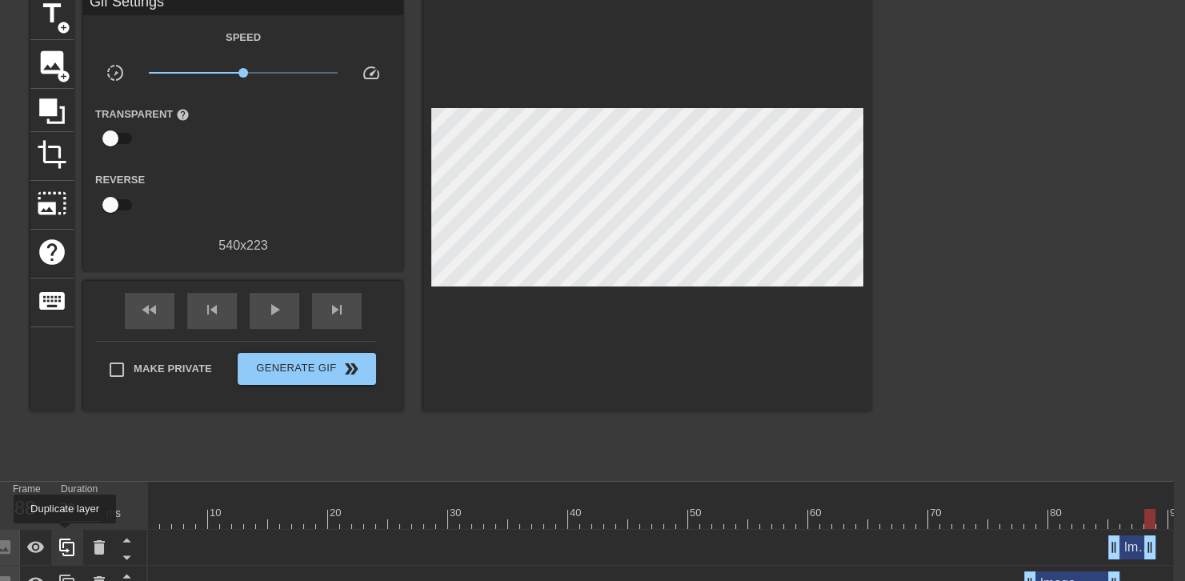
click at [66, 539] on icon at bounding box center [67, 547] width 19 height 19
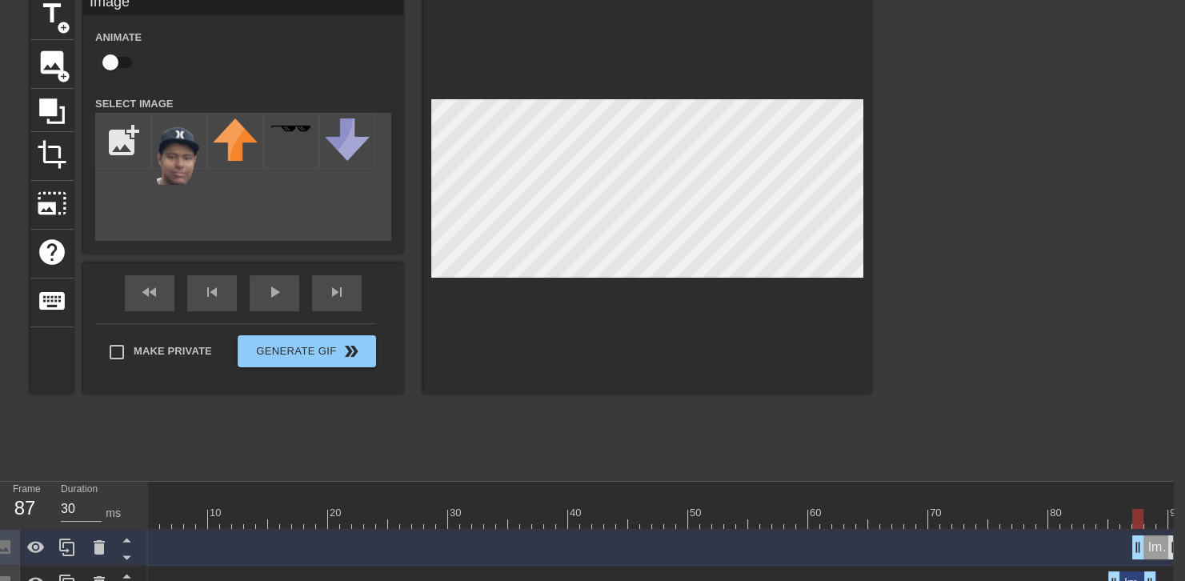
drag, startPoint x: 1135, startPoint y: 544, endPoint x: 1172, endPoint y: 546, distance: 36.8
click at [1172, 546] on div "Image drag_handle drag_handle" at bounding box center [1156, 547] width 48 height 24
drag, startPoint x: 1142, startPoint y: 553, endPoint x: 1164, endPoint y: 551, distance: 22.5
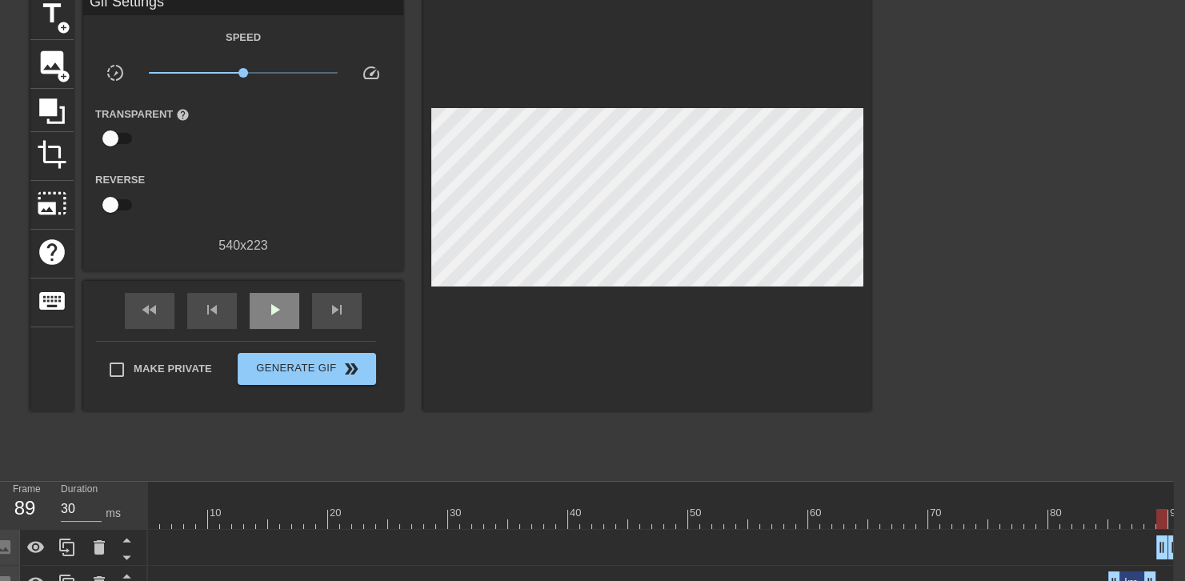
click at [276, 275] on div "Gif Settings Speed slow_motion_video x1.00 speed Transparent help Reverse 540 x…" at bounding box center [243, 201] width 320 height 420
click at [271, 282] on div "fast_rewind skip_previous play_arrow skip_next" at bounding box center [243, 311] width 261 height 60
click at [270, 305] on span "play_arrow" at bounding box center [274, 309] width 19 height 19
drag, startPoint x: 1175, startPoint y: 541, endPoint x: 1196, endPoint y: 546, distance: 21.4
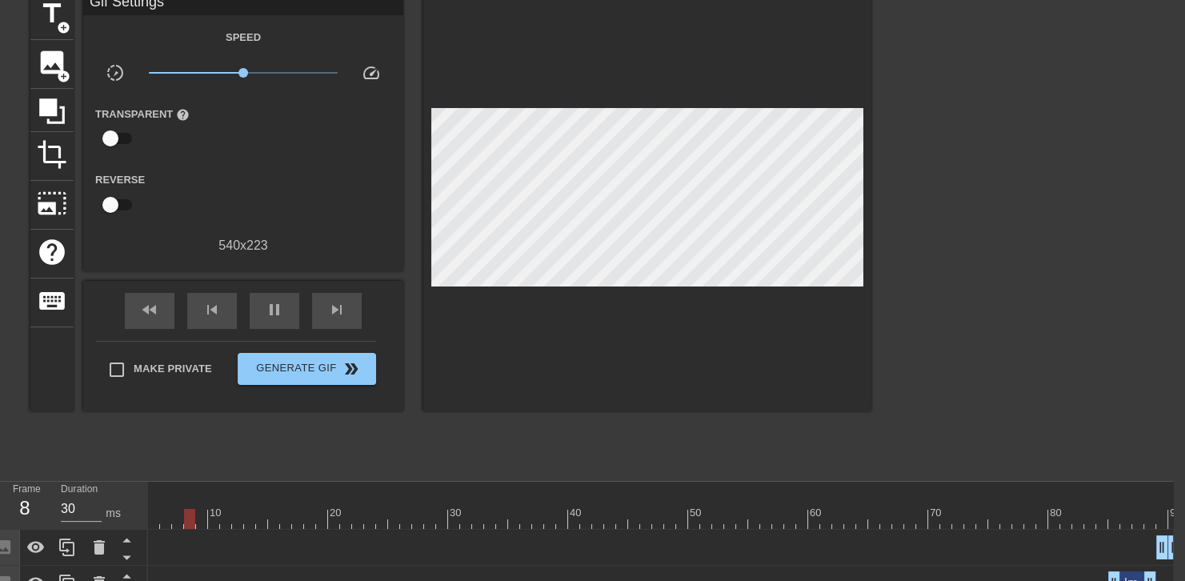
click at [1173, 546] on html "menu_book Browse the tutorials! Gifntext.com The online gif editor Send Feedbac…" at bounding box center [580, 427] width 1185 height 998
drag, startPoint x: 1171, startPoint y: 546, endPoint x: 1182, endPoint y: 551, distance: 12.2
click at [1173, 552] on html "menu_book Browse the tutorials! Gifntext.com The online gif editor Send Feedbac…" at bounding box center [580, 427] width 1185 height 998
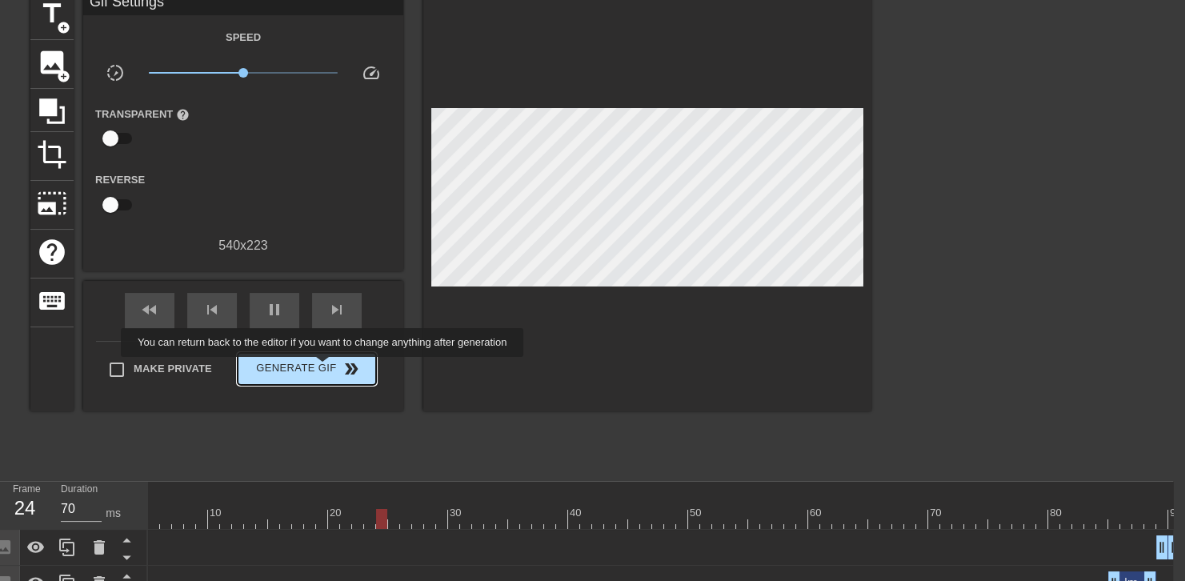
type input "30"
click at [324, 368] on span "Generate Gif double_arrow" at bounding box center [307, 368] width 126 height 19
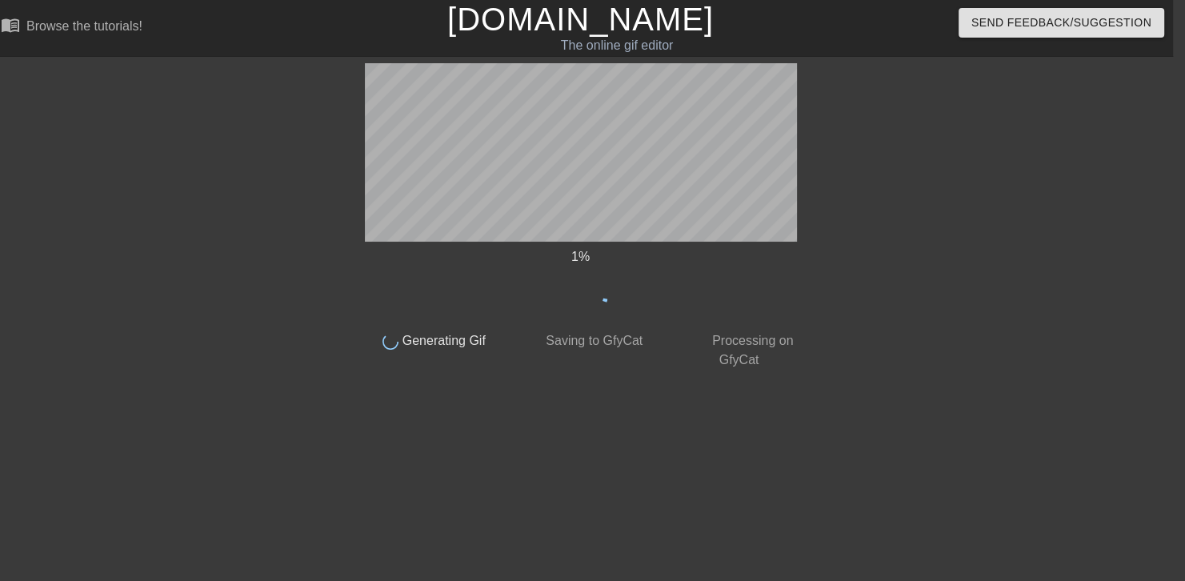
scroll to position [0, 12]
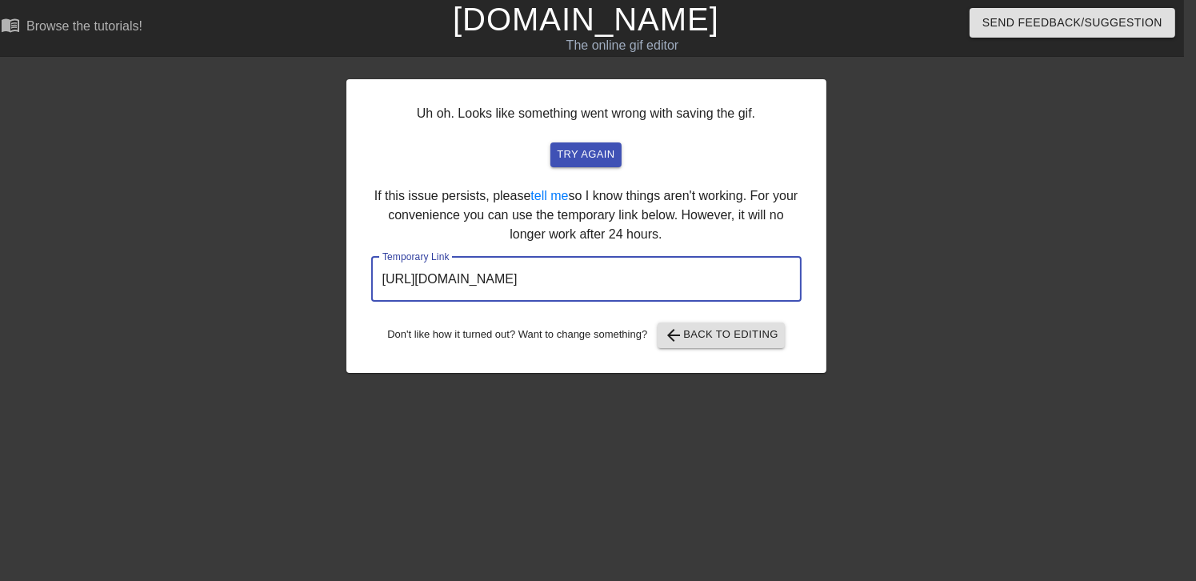
drag, startPoint x: 720, startPoint y: 281, endPoint x: 262, endPoint y: 299, distance: 459.0
click at [262, 299] on div "Uh oh. Looks like something went wrong with saving the gif. try again If this i…" at bounding box center [586, 303] width 1196 height 480
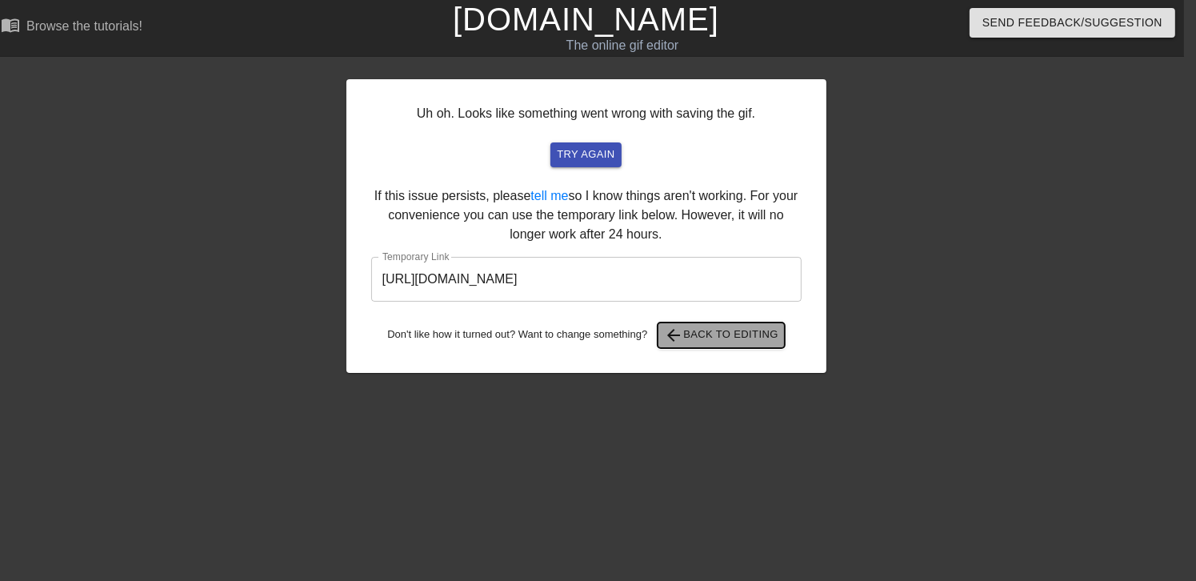
click at [731, 332] on span "arrow_back Back to Editing" at bounding box center [721, 335] width 114 height 19
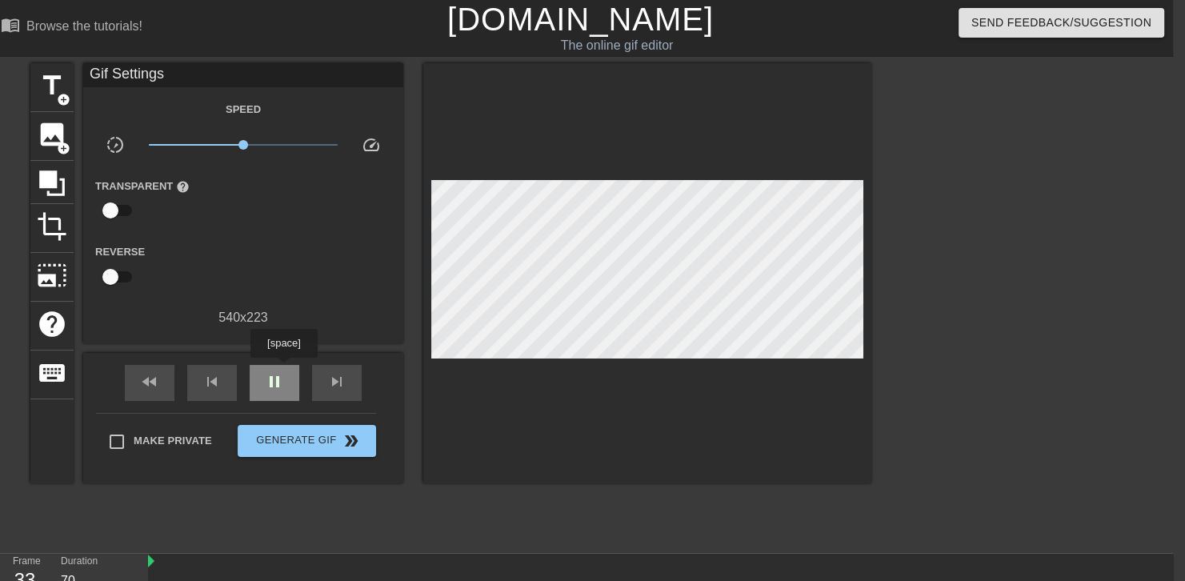
click at [283, 369] on div "pause" at bounding box center [275, 383] width 50 height 36
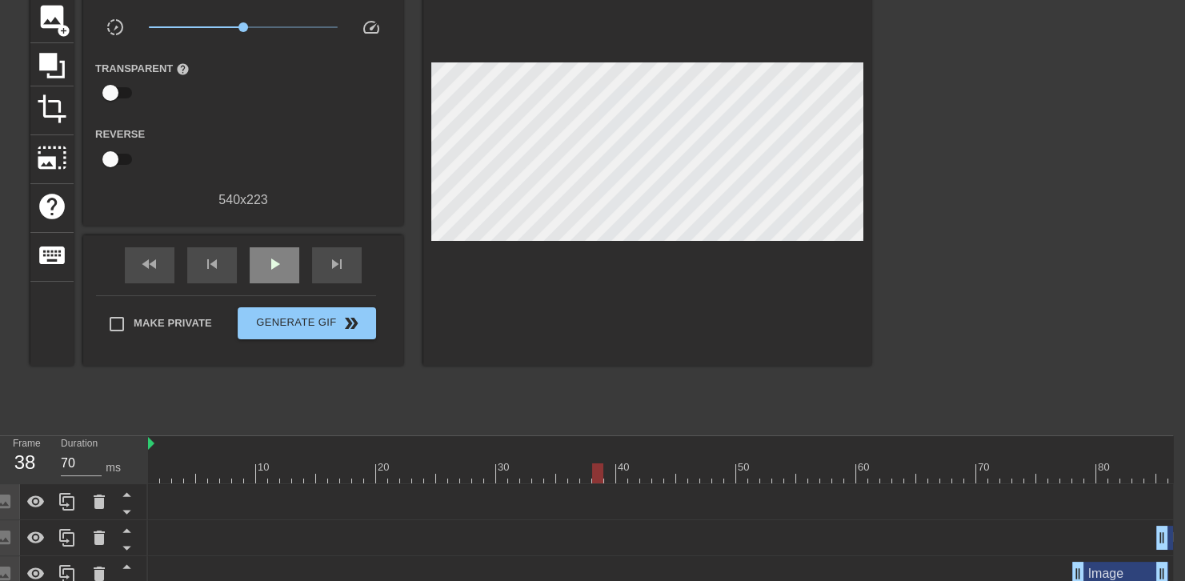
scroll to position [115, 12]
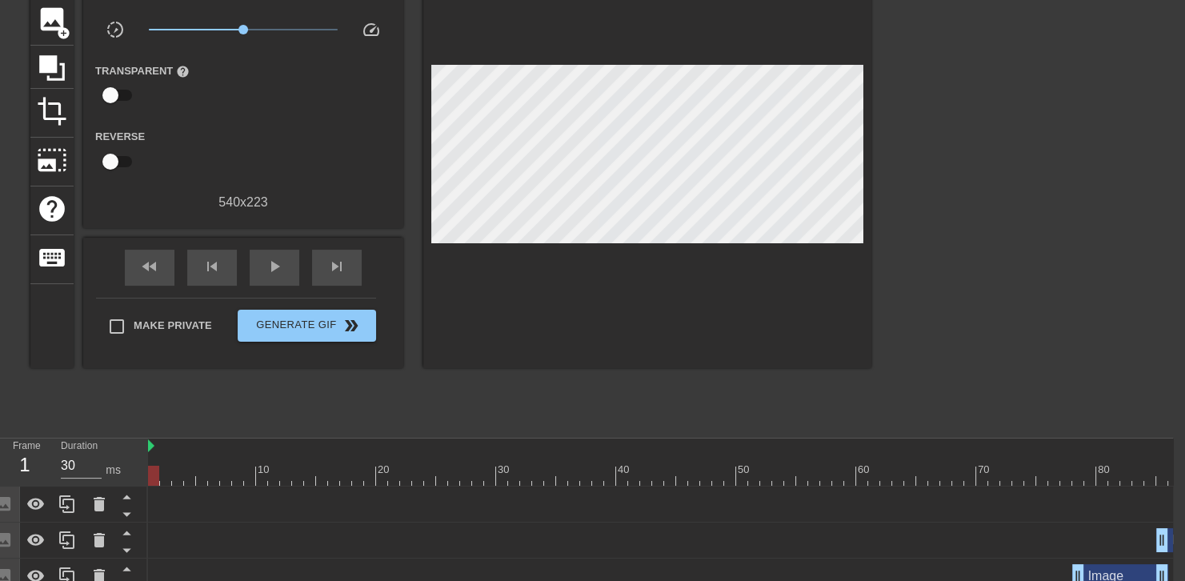
drag, startPoint x: 268, startPoint y: 464, endPoint x: 128, endPoint y: 464, distance: 140.1
click at [275, 270] on span "play_arrow" at bounding box center [274, 266] width 19 height 19
type input "30"
click at [275, 270] on span "pause" at bounding box center [274, 266] width 19 height 19
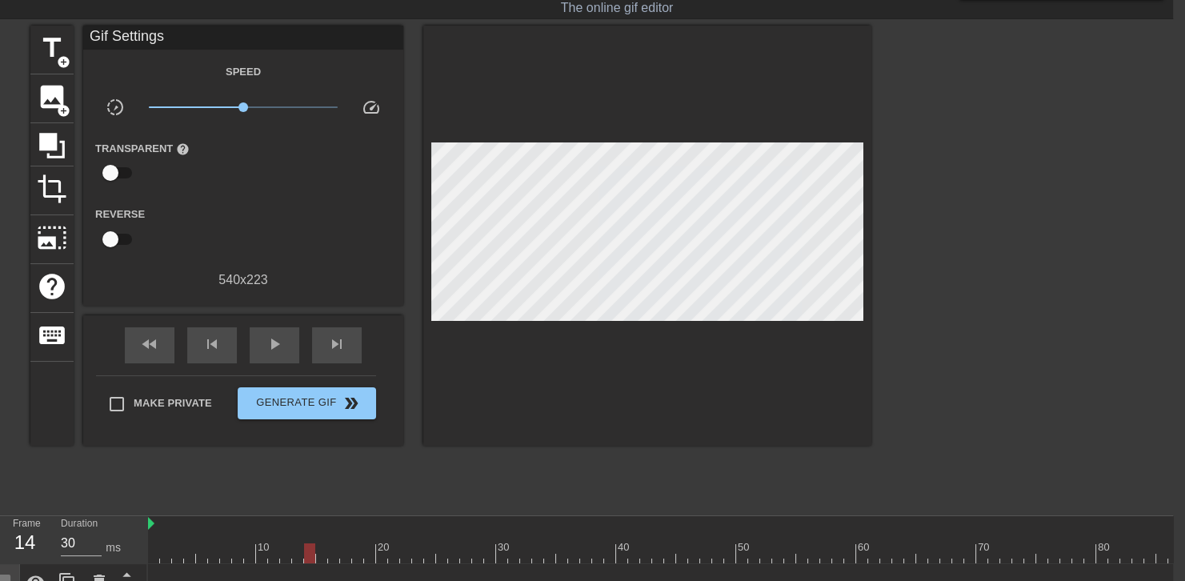
scroll to position [38, 12]
